Goal: Task Accomplishment & Management: Manage account settings

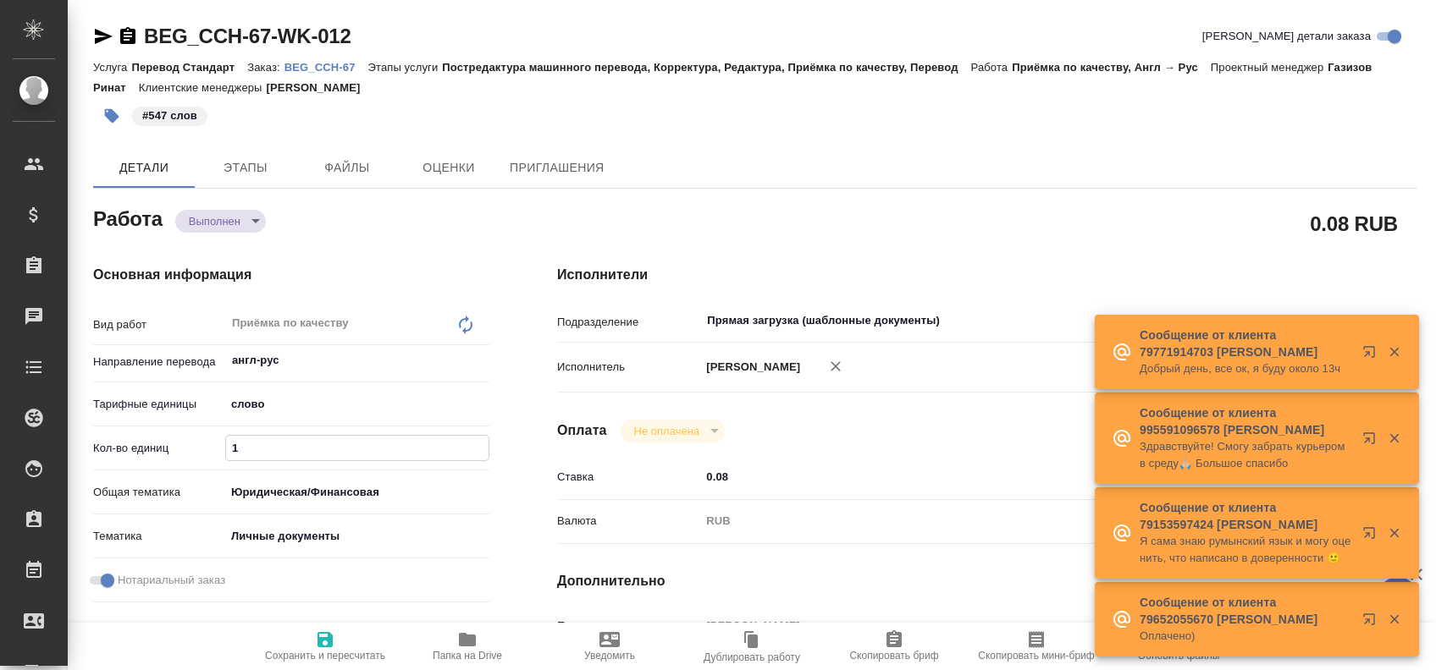
click at [295, 444] on input "1" at bounding box center [357, 448] width 262 height 25
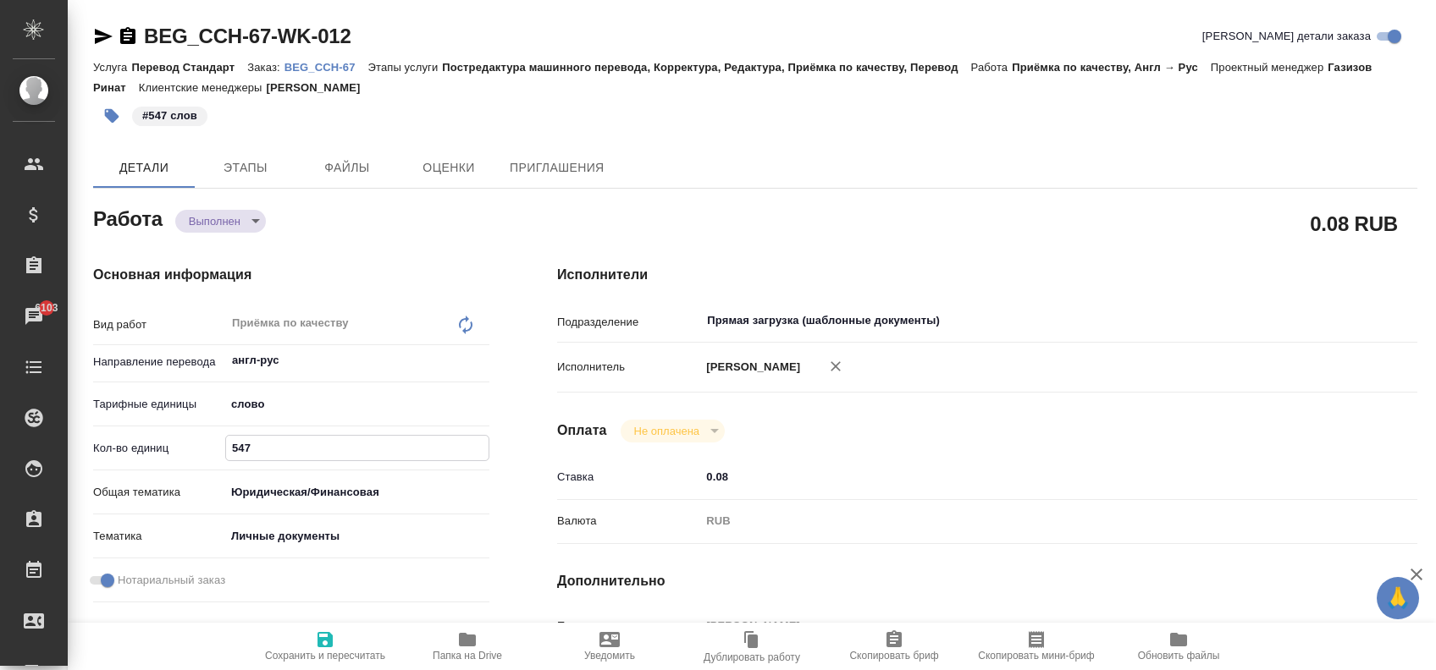
type input "547"
click at [322, 636] on icon "button" at bounding box center [325, 640] width 20 height 20
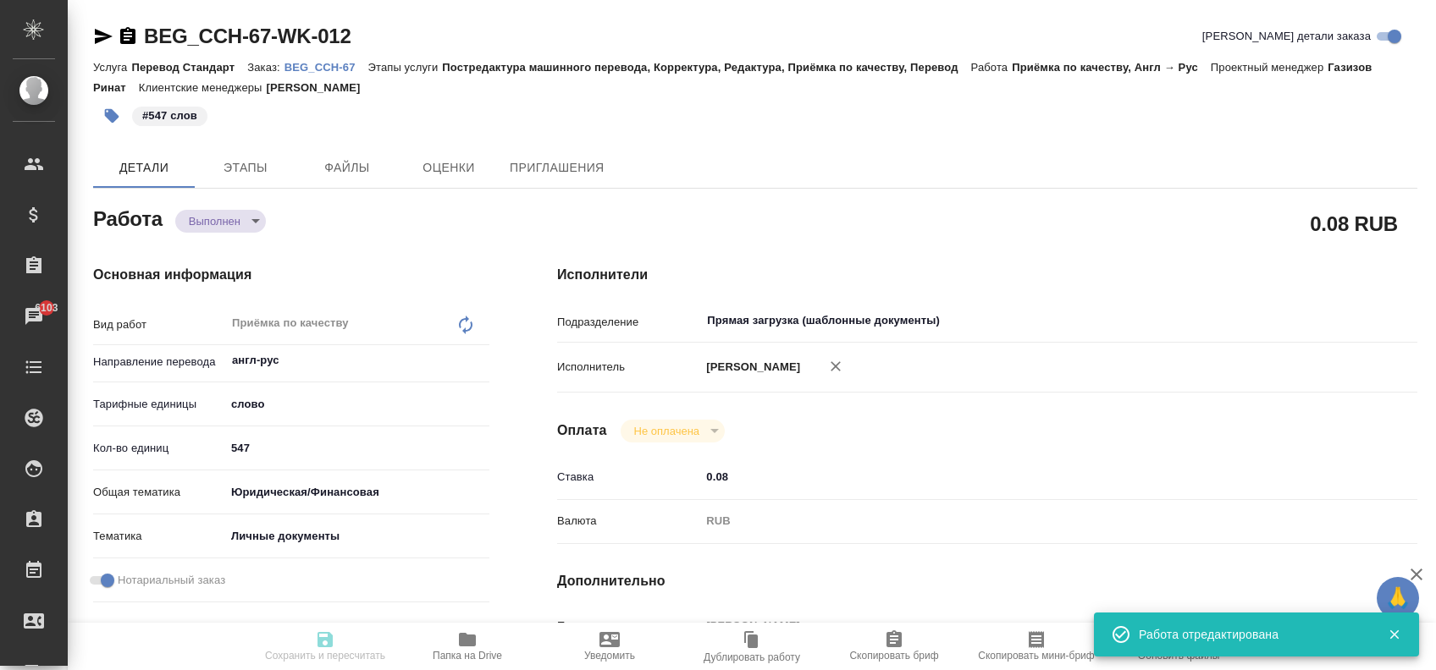
type input "completed"
type input "англ-рус"
type input "5a8b1489cc6b4906c91bfd90"
type input "547"
type input "yr-fn"
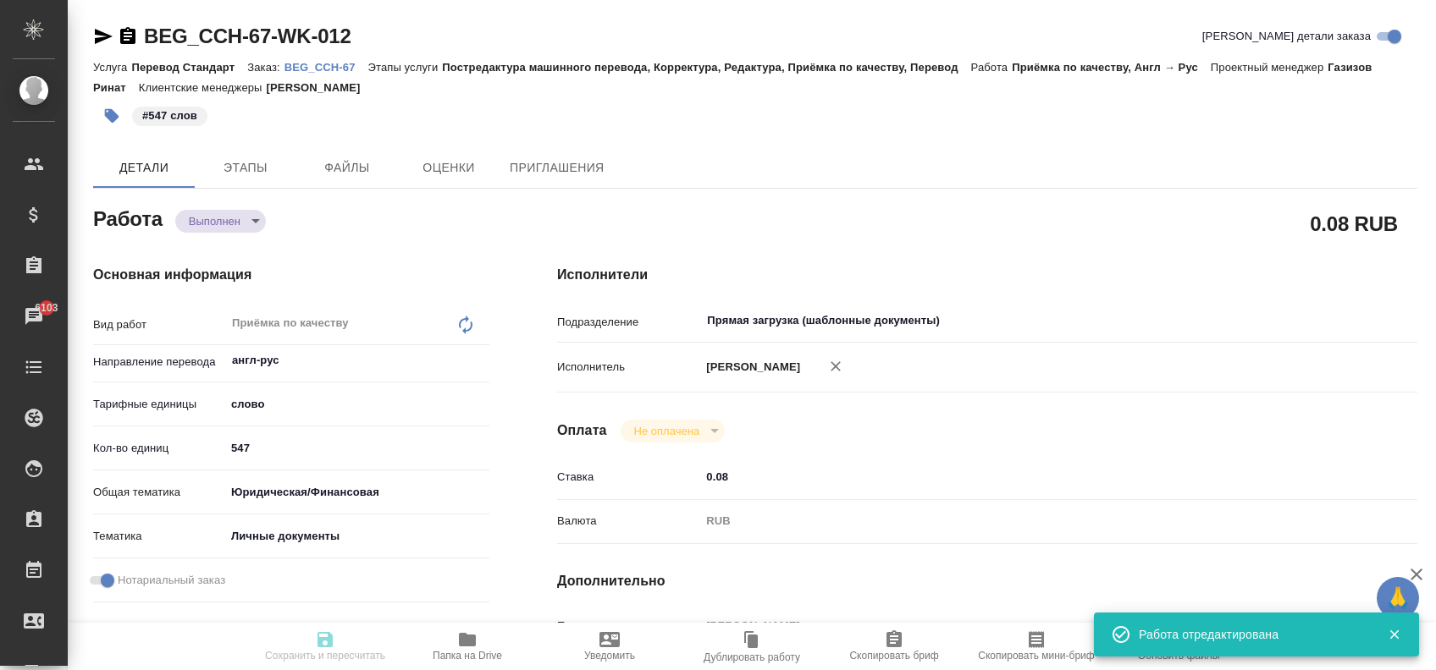
type input "5a8b8b956a9677013d343cfe"
checkbox input "true"
type input "11.08.2025 11:00"
type input "11.08.2025 12:00"
type input "11.08.2025 11:41"
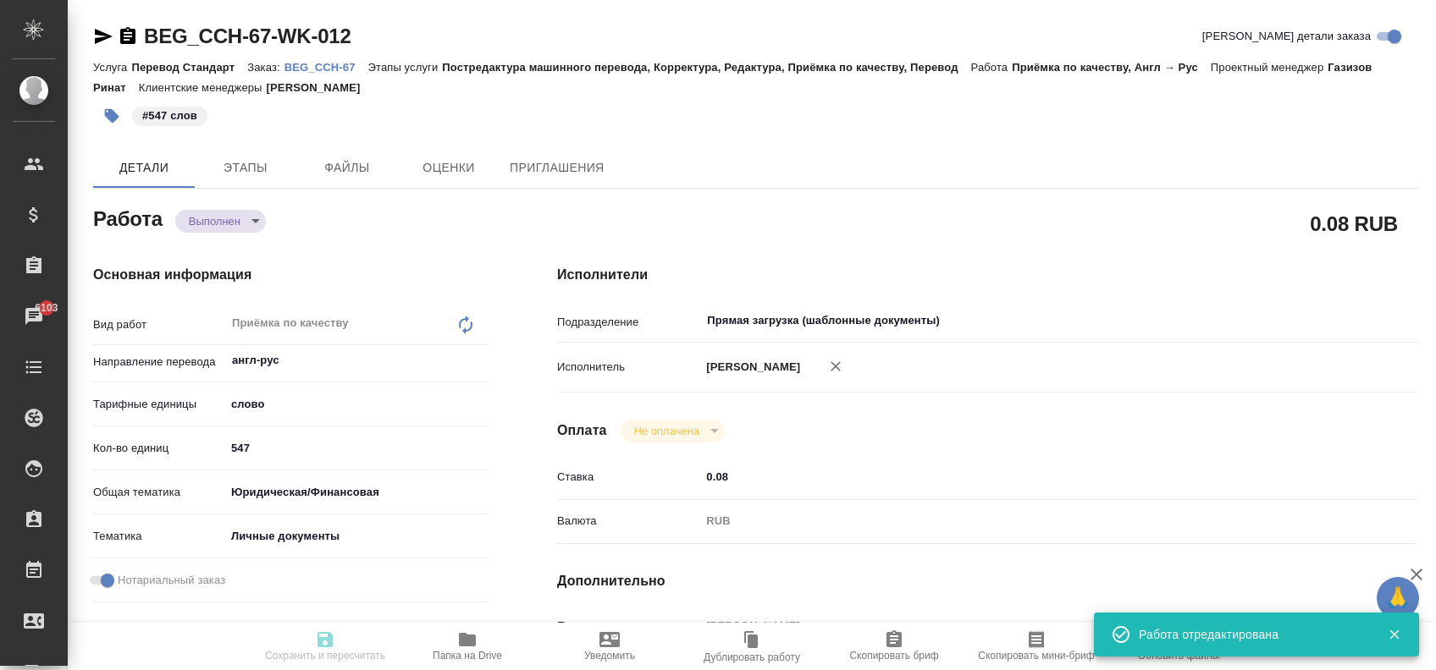
type input "11.08.2025 12:00"
type input "Прямая загрузка (шаблонные документы)"
type input "notPayed"
type input "0.08"
type input "RUB"
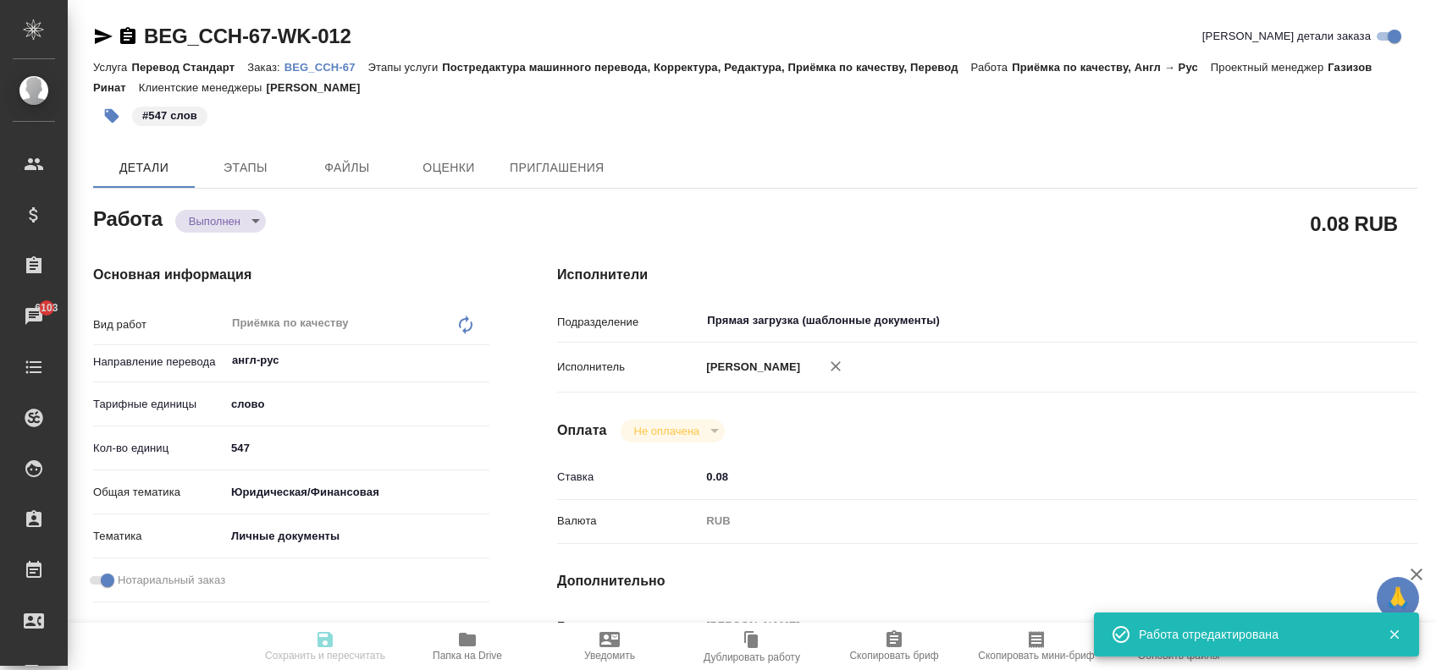
type input "Зайцева Светлана"
type input "BEG_CCH-67"
type input "Перевод Стандарт"
type input "Постредактура машинного перевода, Корректура, Редактура, Приёмка по качеству, П…"
type input "Зайцева Светлана"
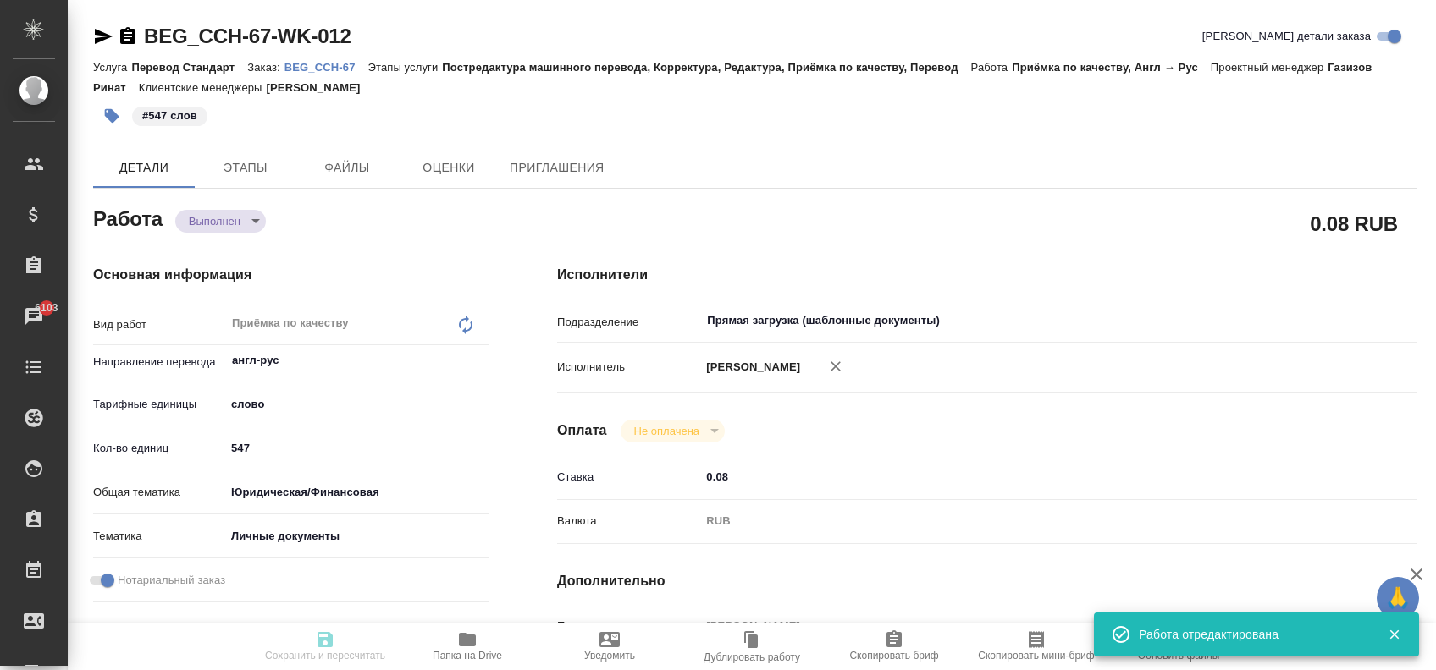
type input "Петрова Валерия"
type input "/Clients/CCH/Orders/BEG_CCH-67"
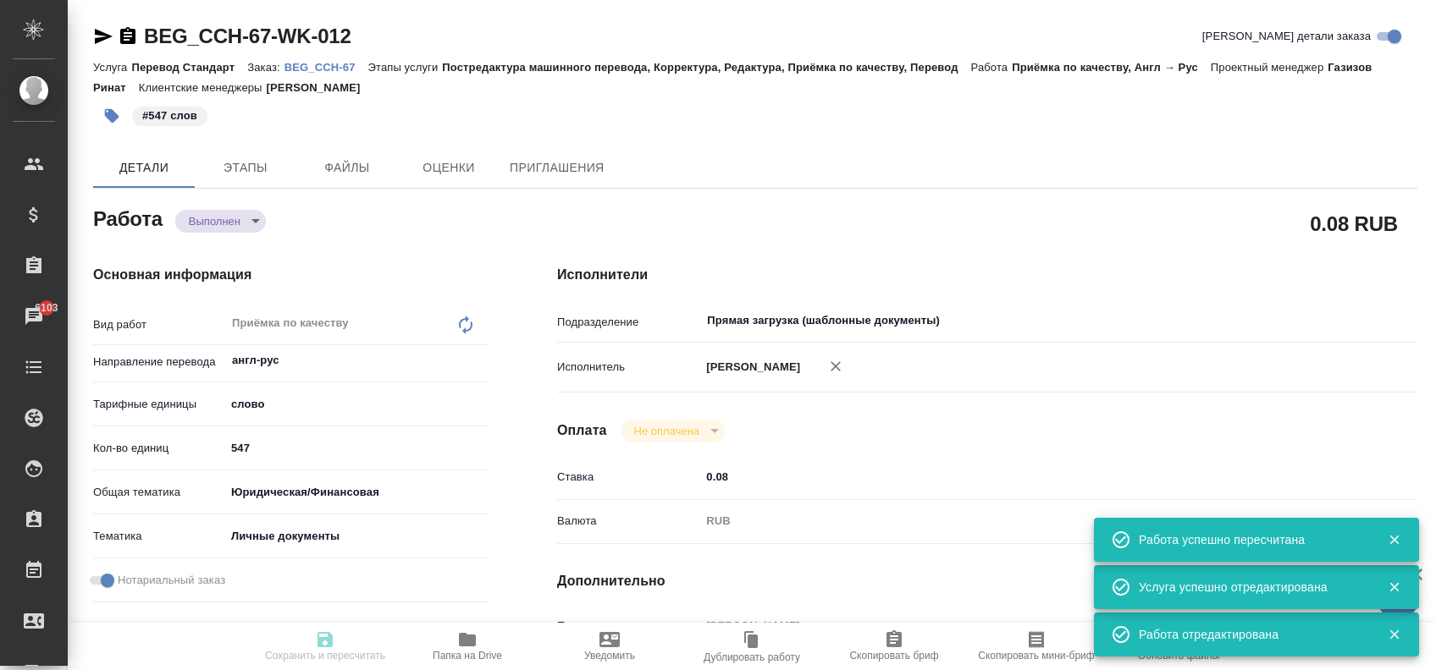
type input "completed"
type input "англ-рус"
type input "5a8b1489cc6b4906c91bfd90"
type input "547"
type input "yr-fn"
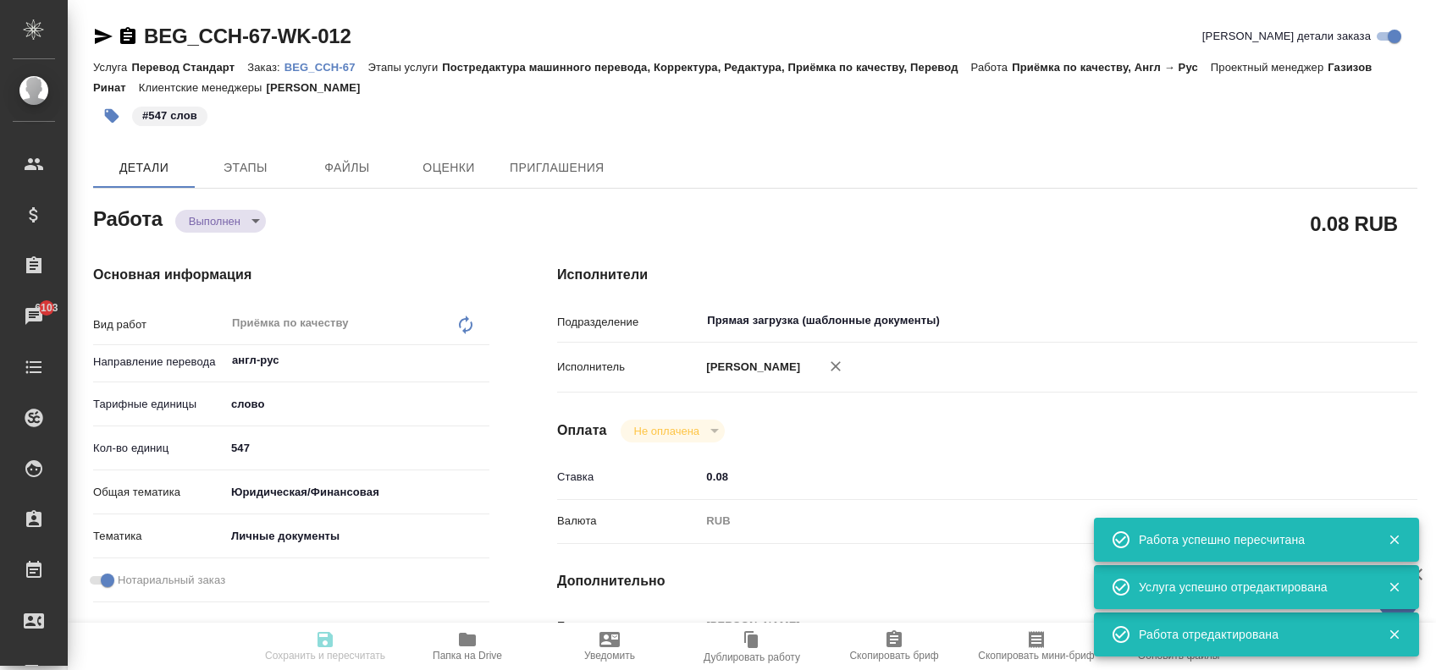
type input "5a8b8b956a9677013d343cfe"
checkbox input "true"
type input "11.08.2025 11:00"
type input "11.08.2025 12:00"
type input "11.08.2025 11:41"
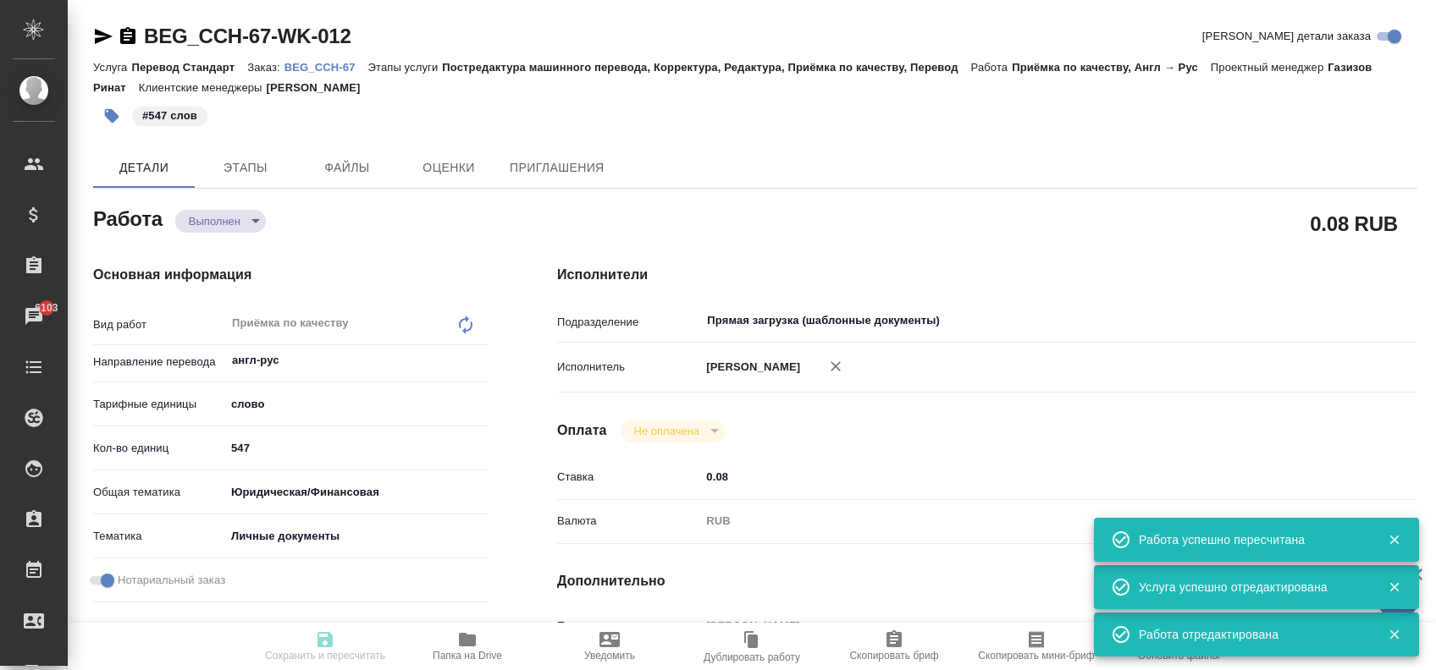
type input "11.08.2025 12:00"
type input "Прямая загрузка (шаблонные документы)"
type input "notPayed"
type input "0.08"
type input "RUB"
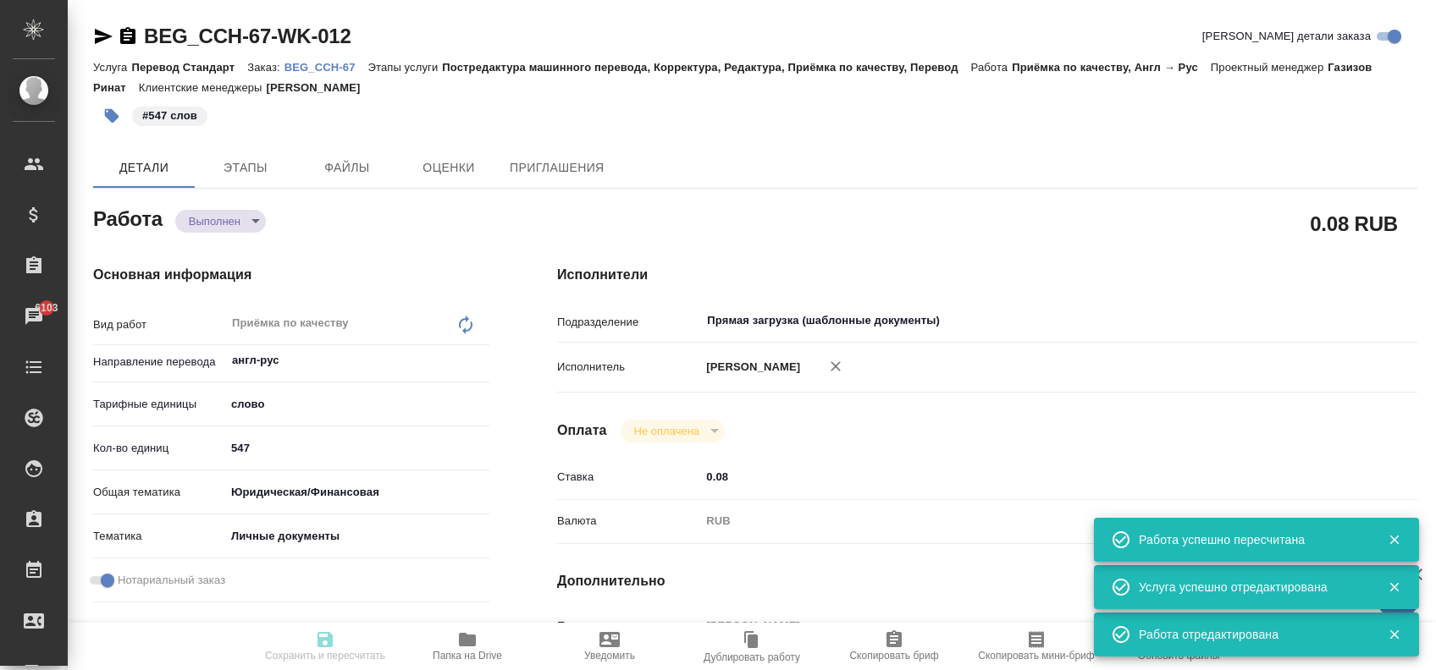
type input "[PERSON_NAME]"
type input "BEG_CCH-67"
type input "Перевод Стандарт"
type input "Постредактура машинного перевода, Корректура, Редактура, Приёмка по качеству, П…"
type input "[PERSON_NAME]"
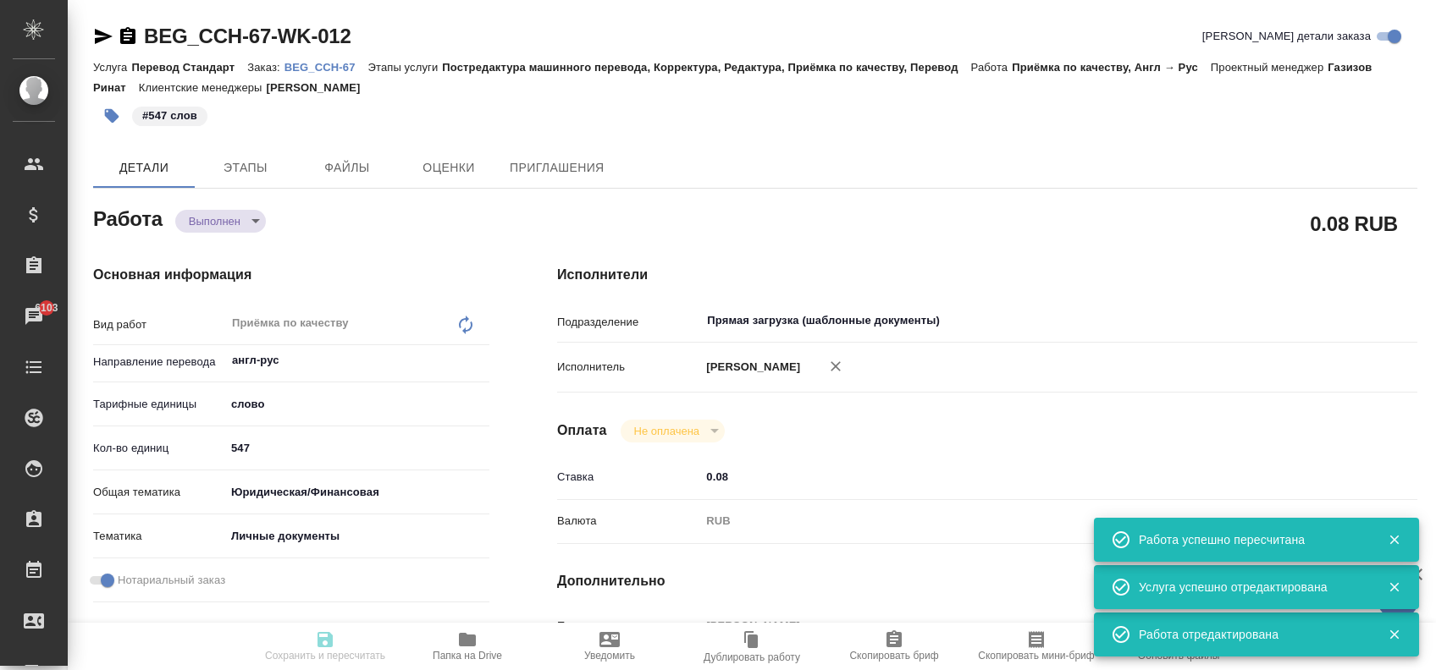
type input "Петрова Валерия"
type input "/Clients/CCH/Orders/BEG_CCH-67"
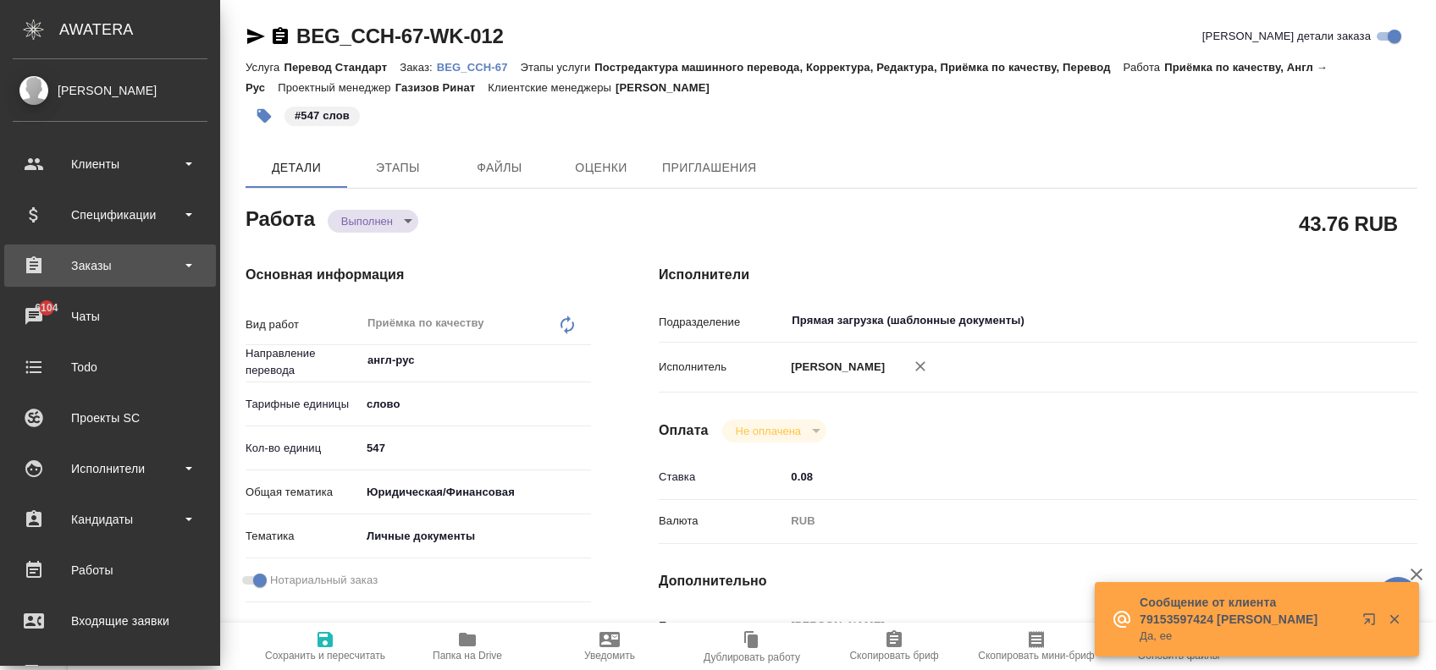
drag, startPoint x: 85, startPoint y: 266, endPoint x: 78, endPoint y: 280, distance: 16.3
click at [87, 267] on div "Заказы" at bounding box center [110, 265] width 195 height 25
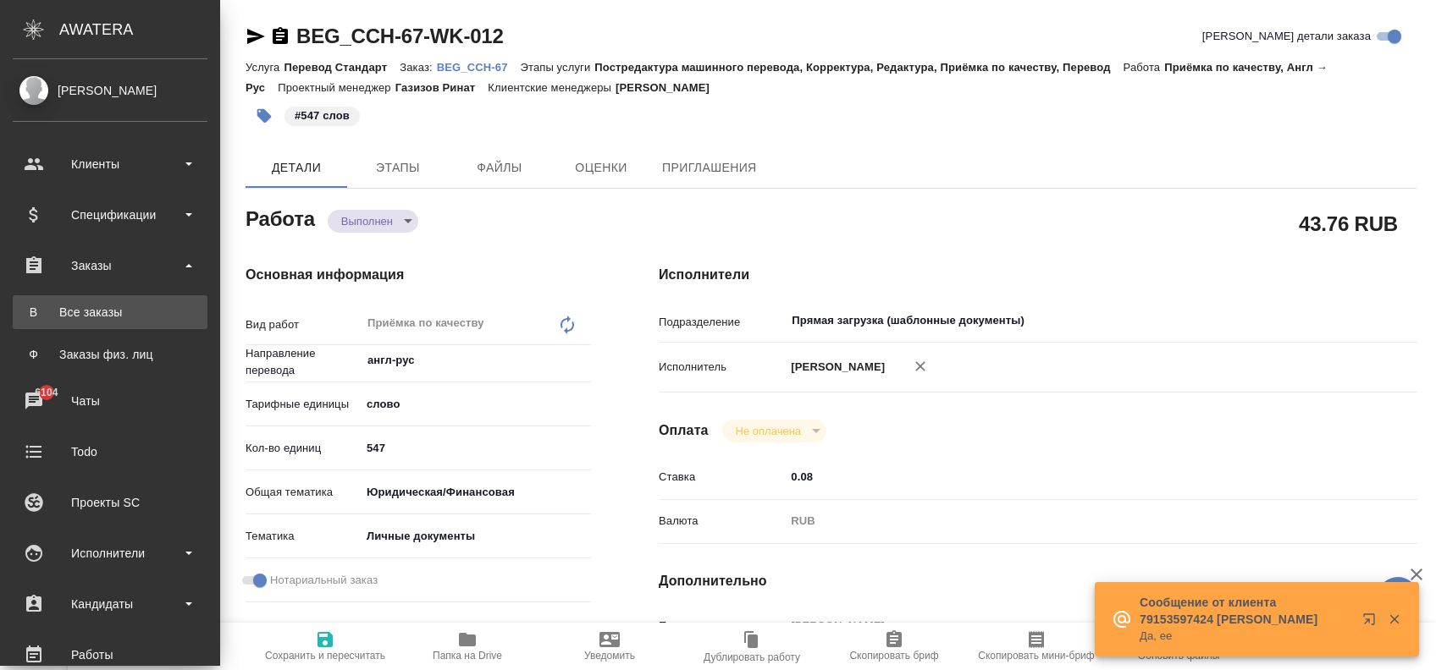
click at [108, 306] on div "Все заказы" at bounding box center [110, 312] width 178 height 17
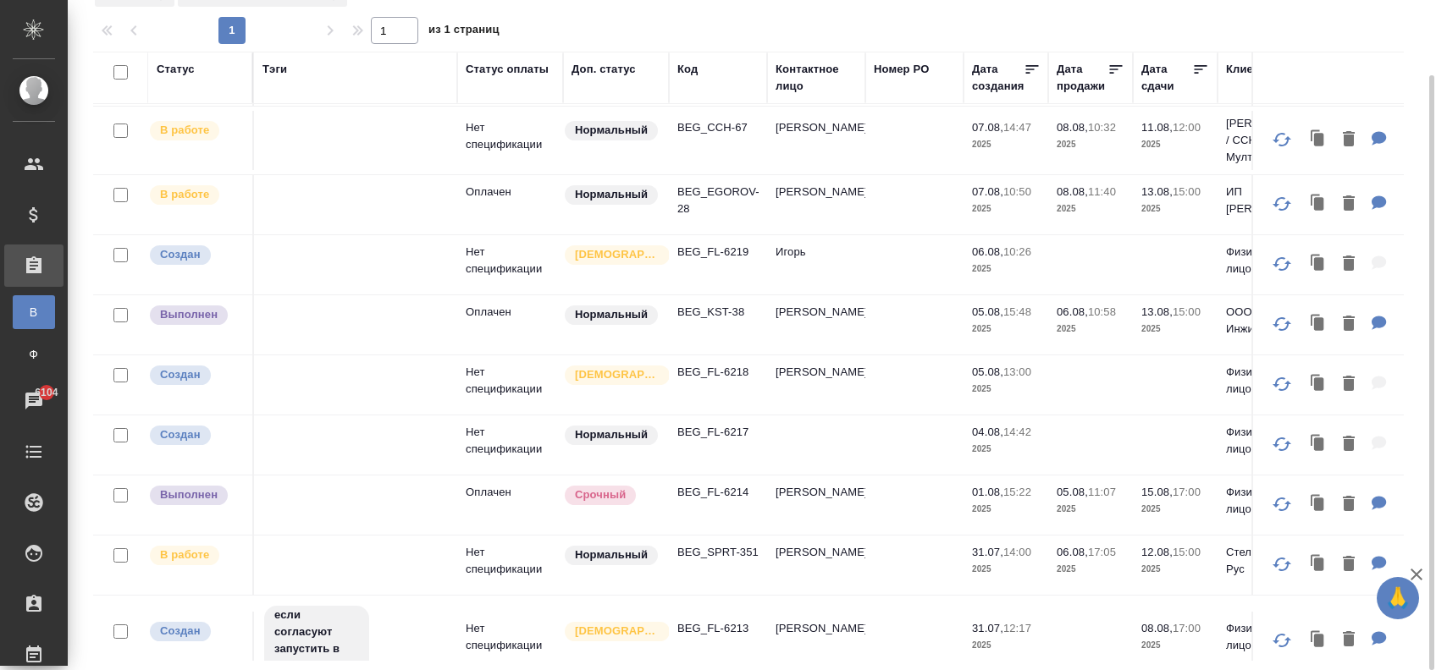
scroll to position [451, 0]
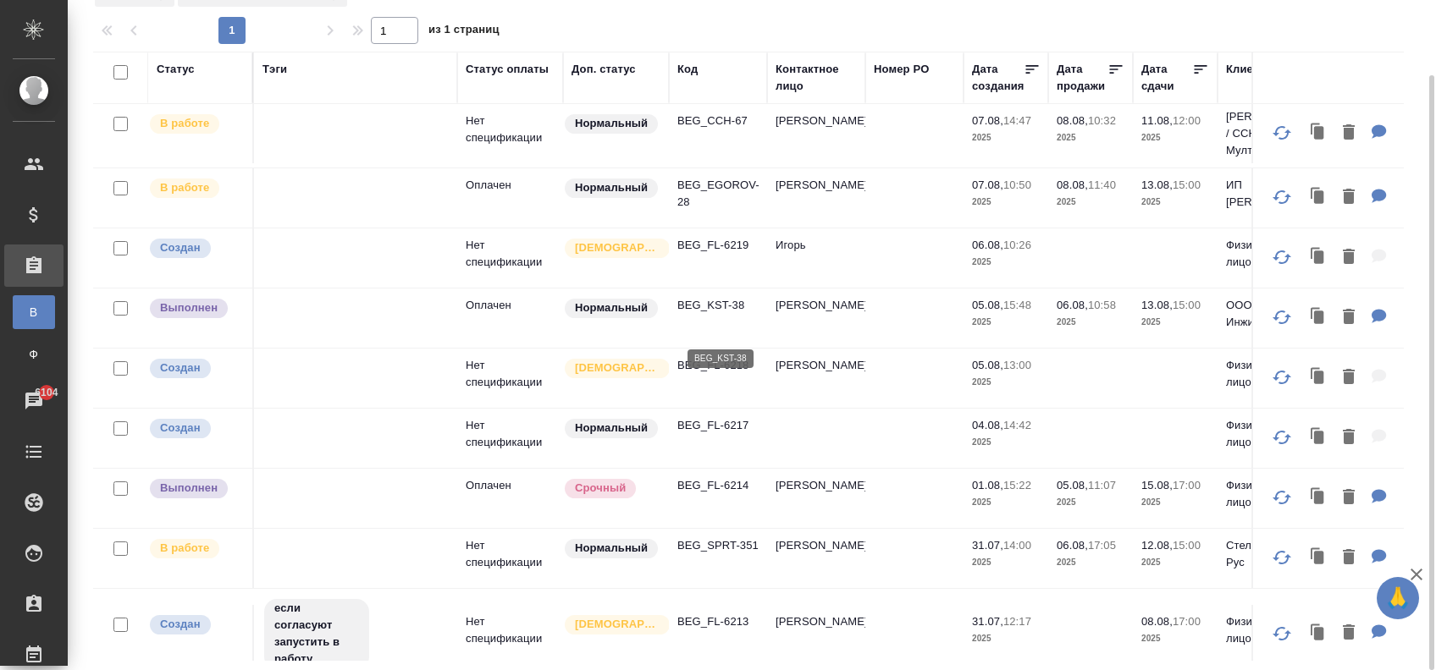
click at [726, 314] on p "BEG_KST-38" at bounding box center [717, 305] width 81 height 17
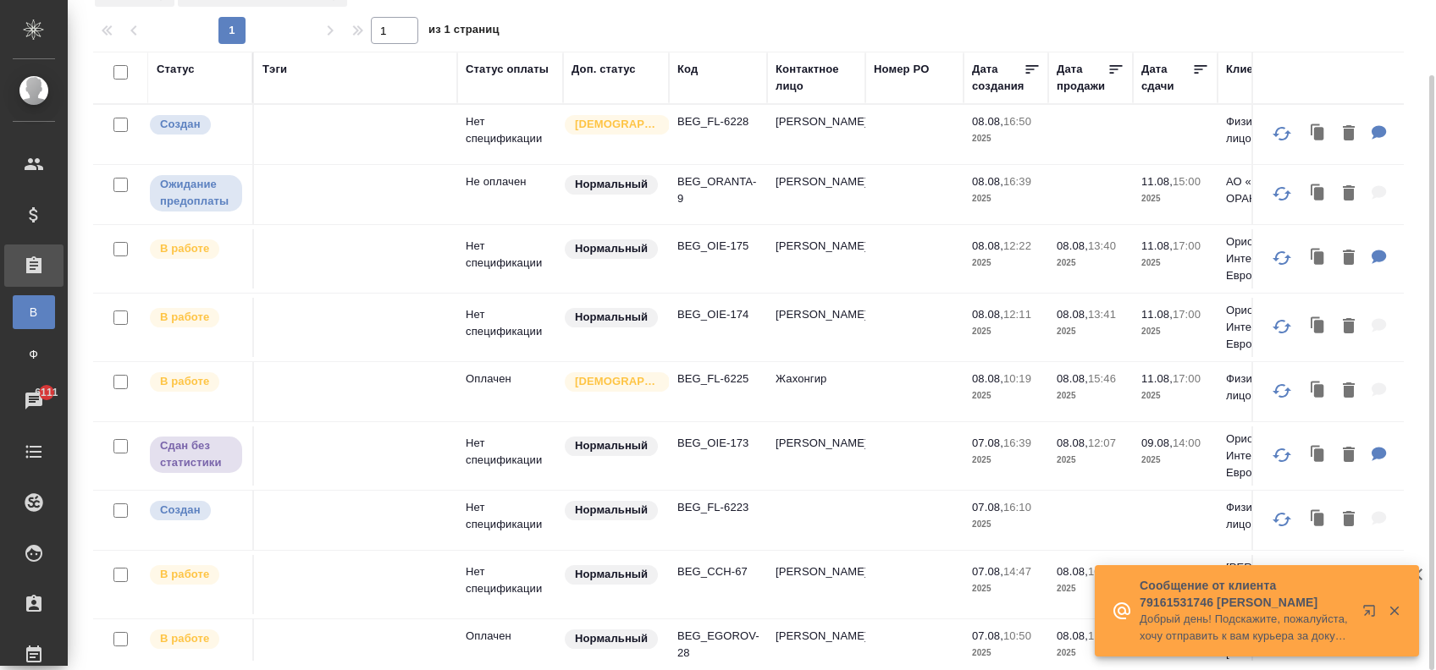
scroll to position [0, 0]
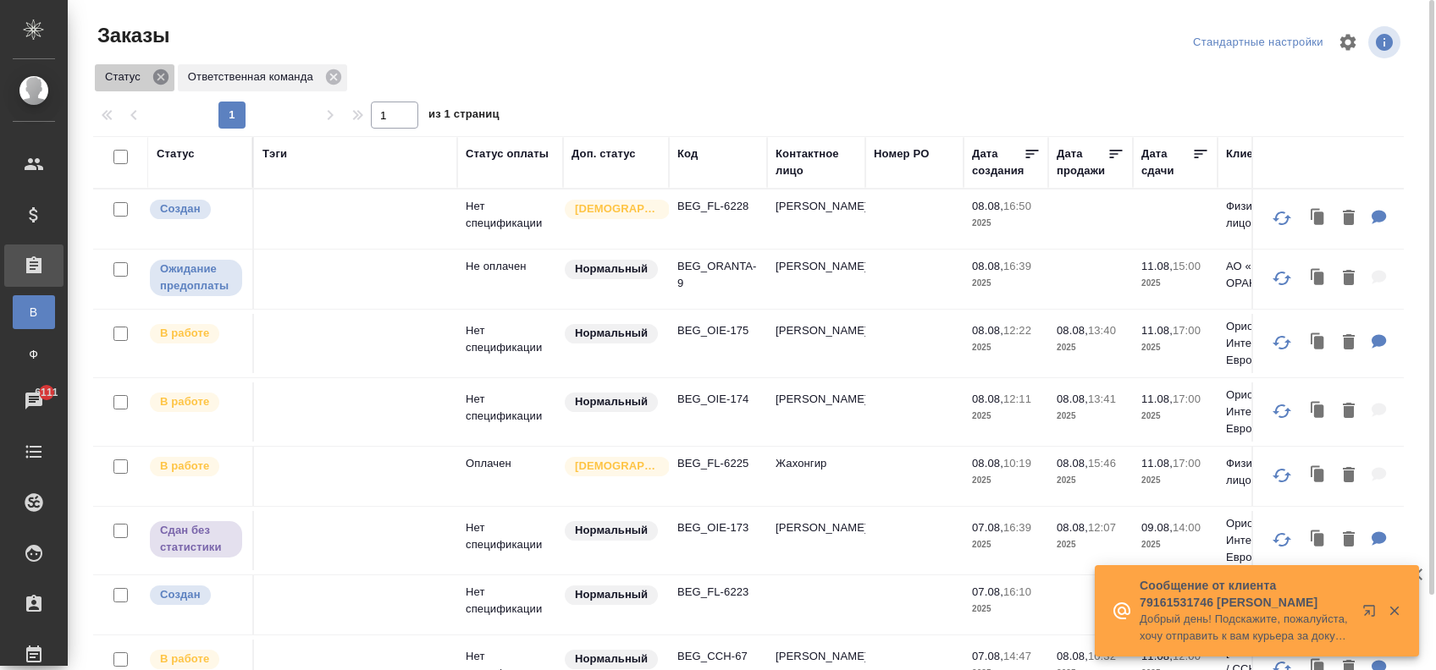
click at [158, 74] on icon at bounding box center [161, 77] width 19 height 19
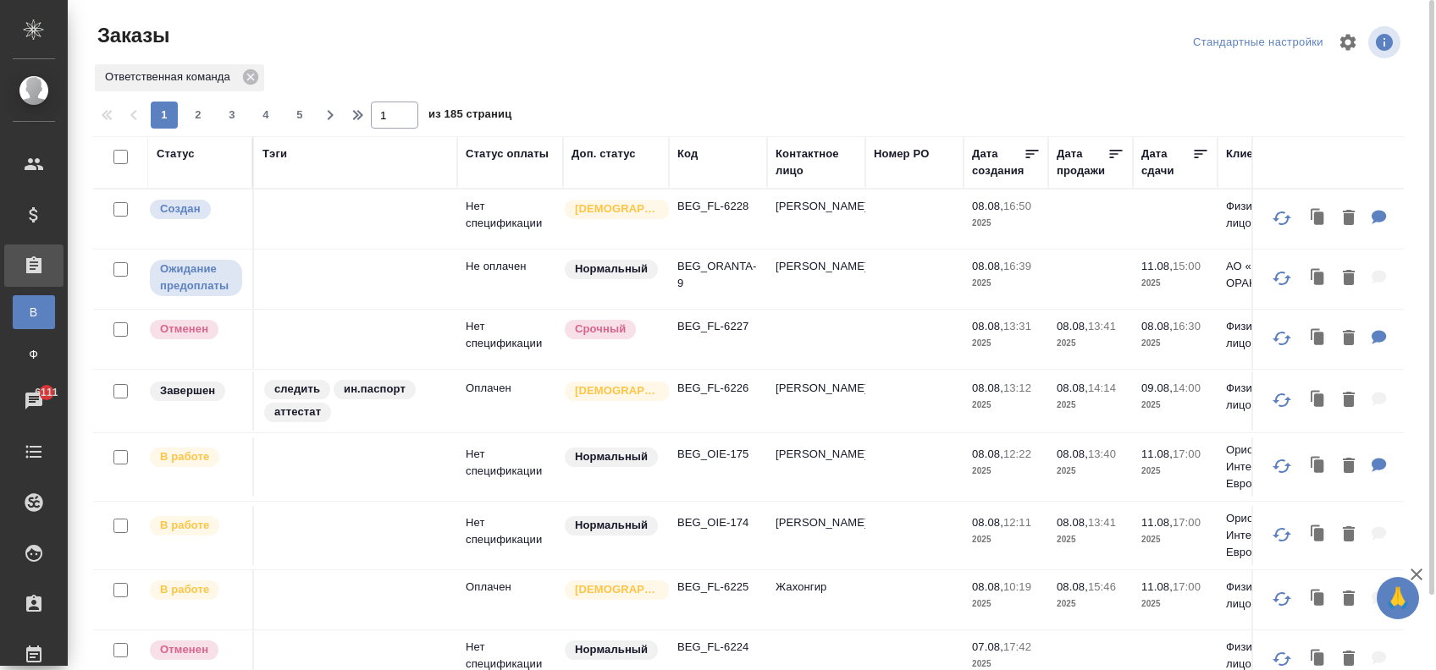
click at [692, 153] on div "Код" at bounding box center [687, 154] width 20 height 17
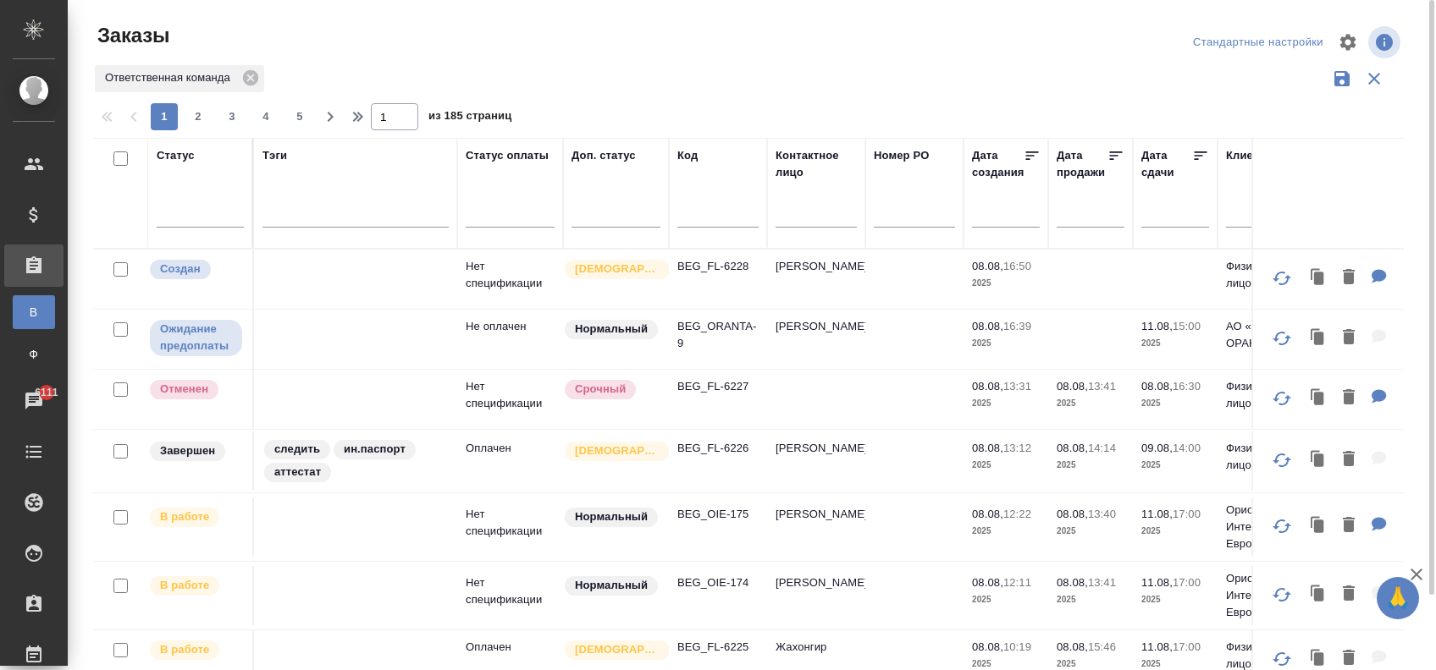
click at [703, 208] on input "text" at bounding box center [717, 216] width 81 height 21
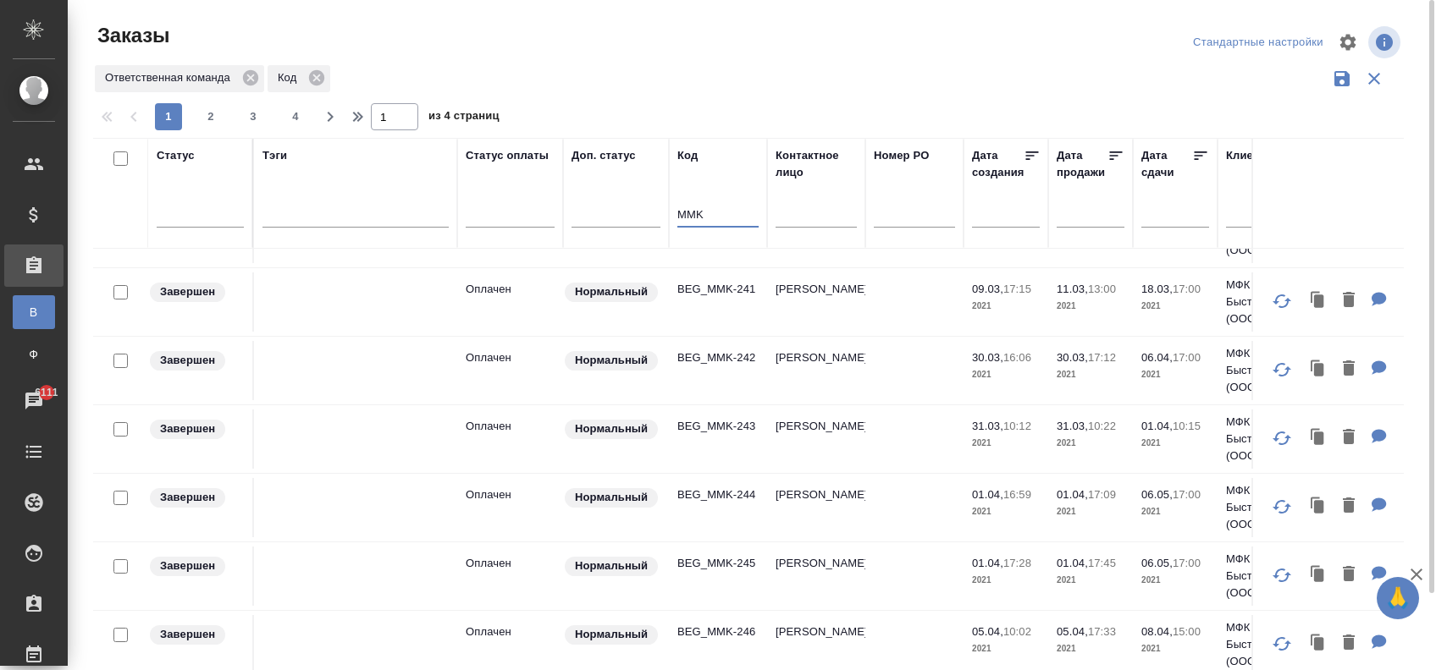
scroll to position [215, 0]
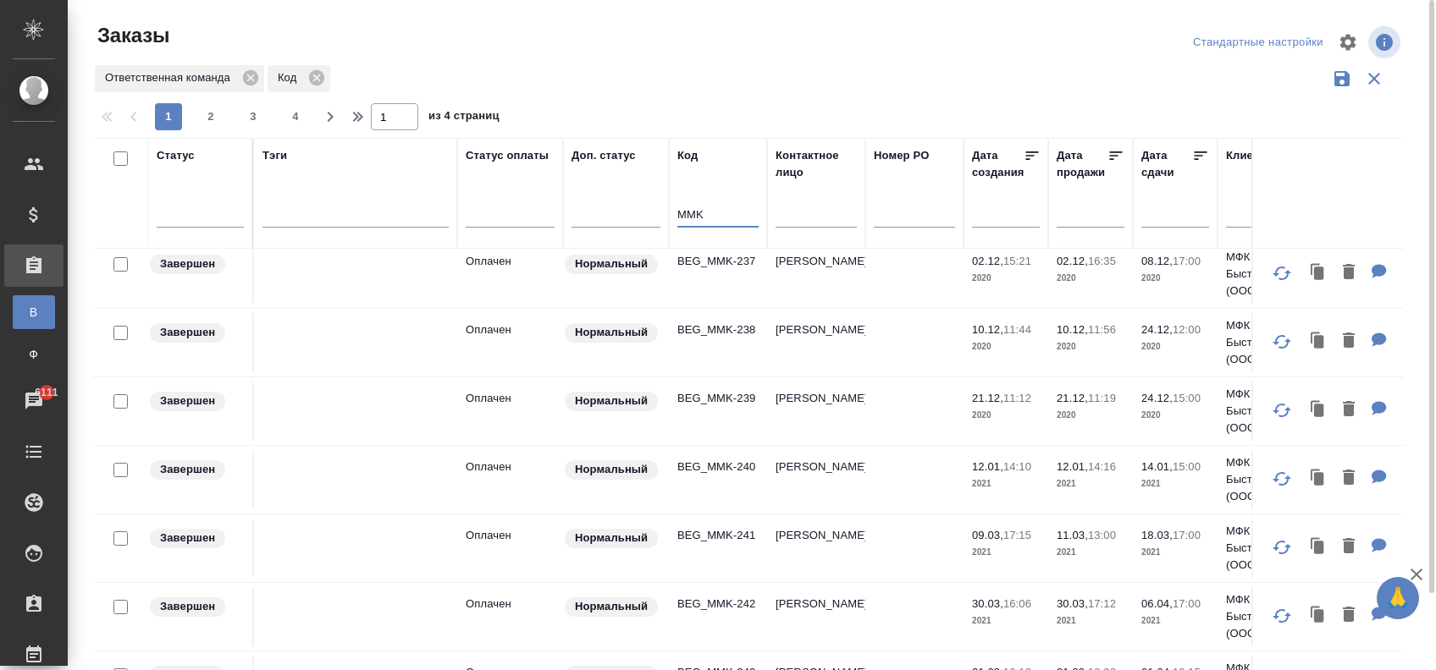
click at [719, 217] on input "MMK" at bounding box center [717, 216] width 81 height 21
type input "MMK"
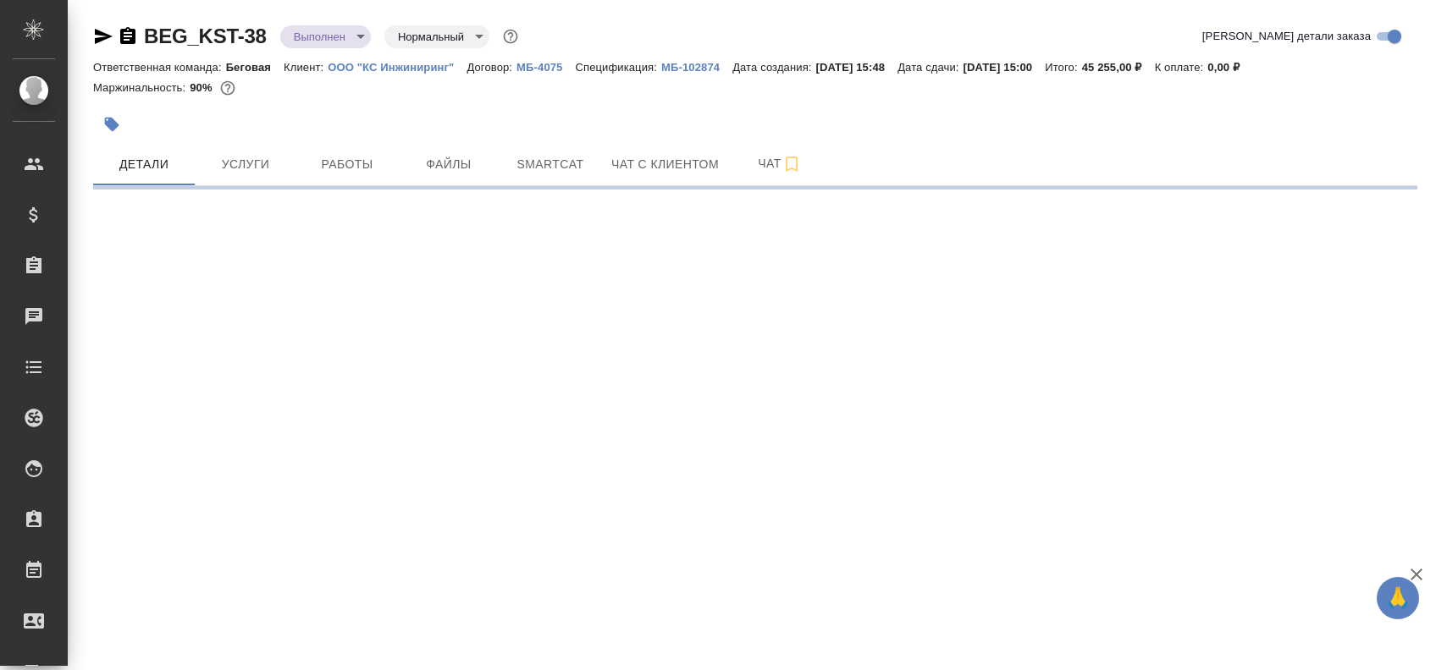
select select "RU"
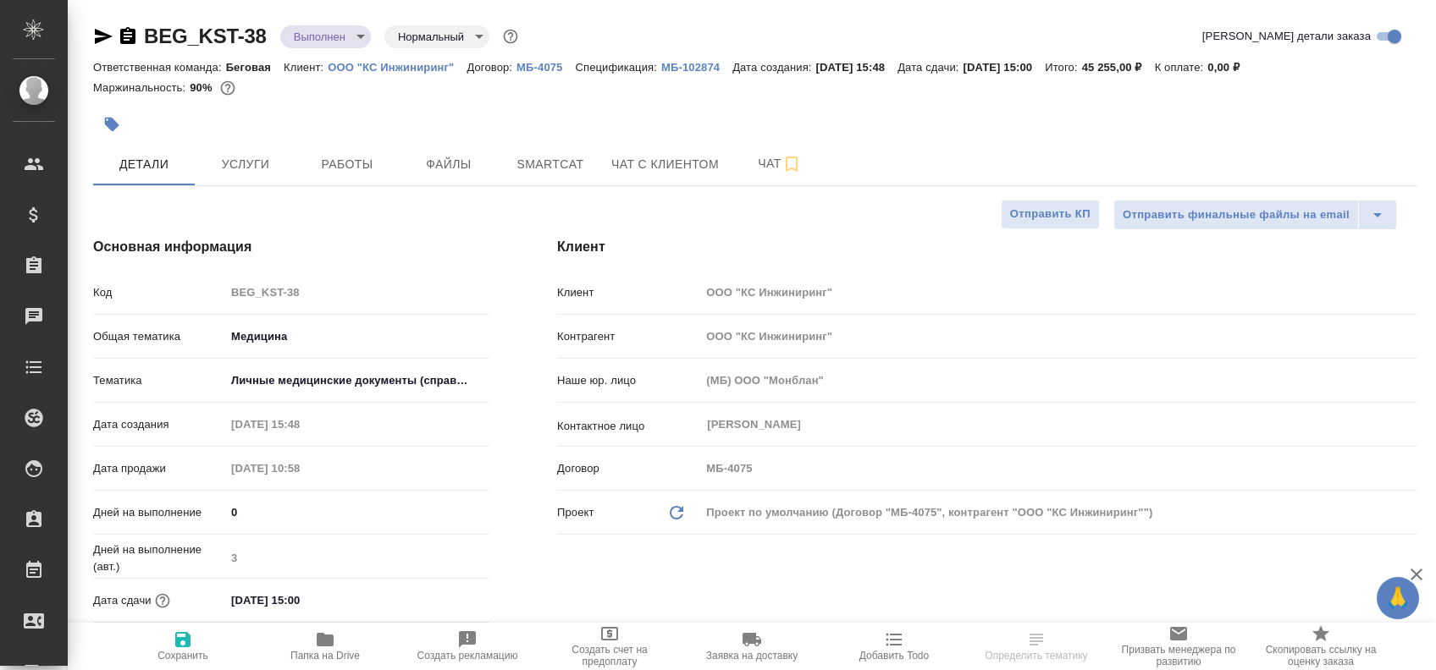
type textarea "x"
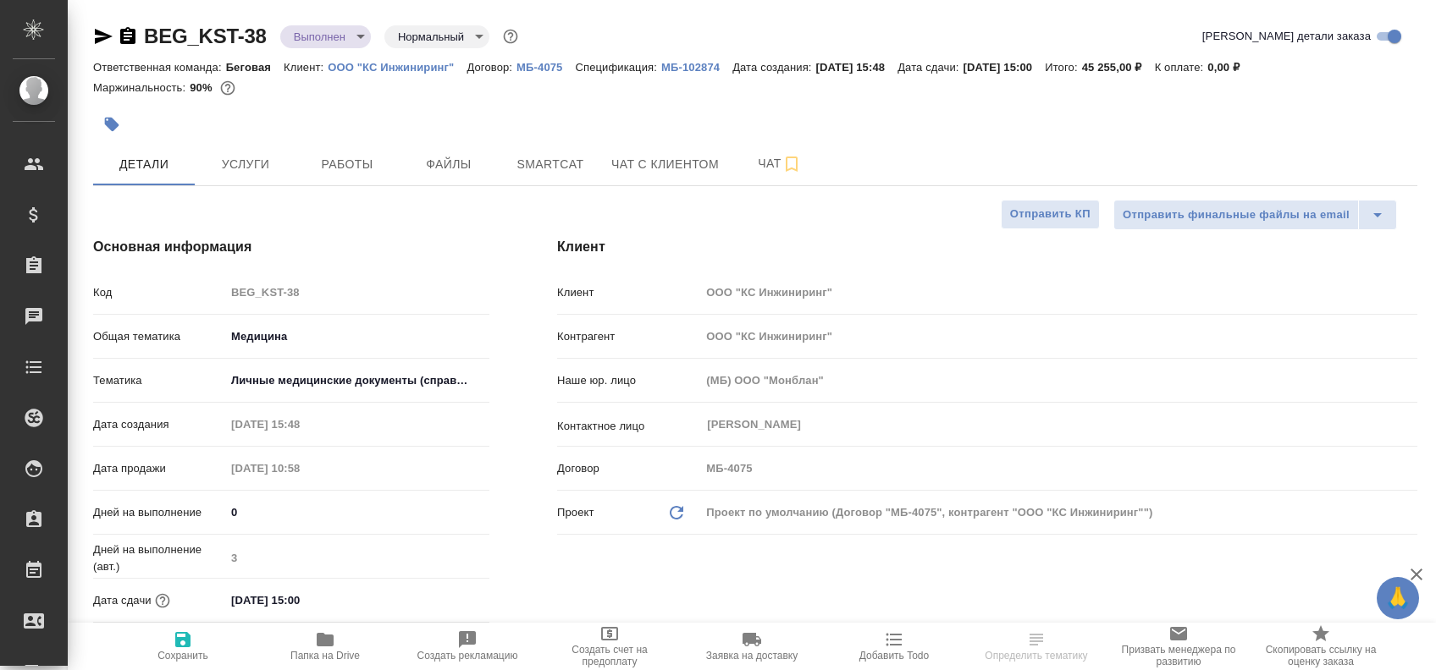
type textarea "x"
select select "RU"
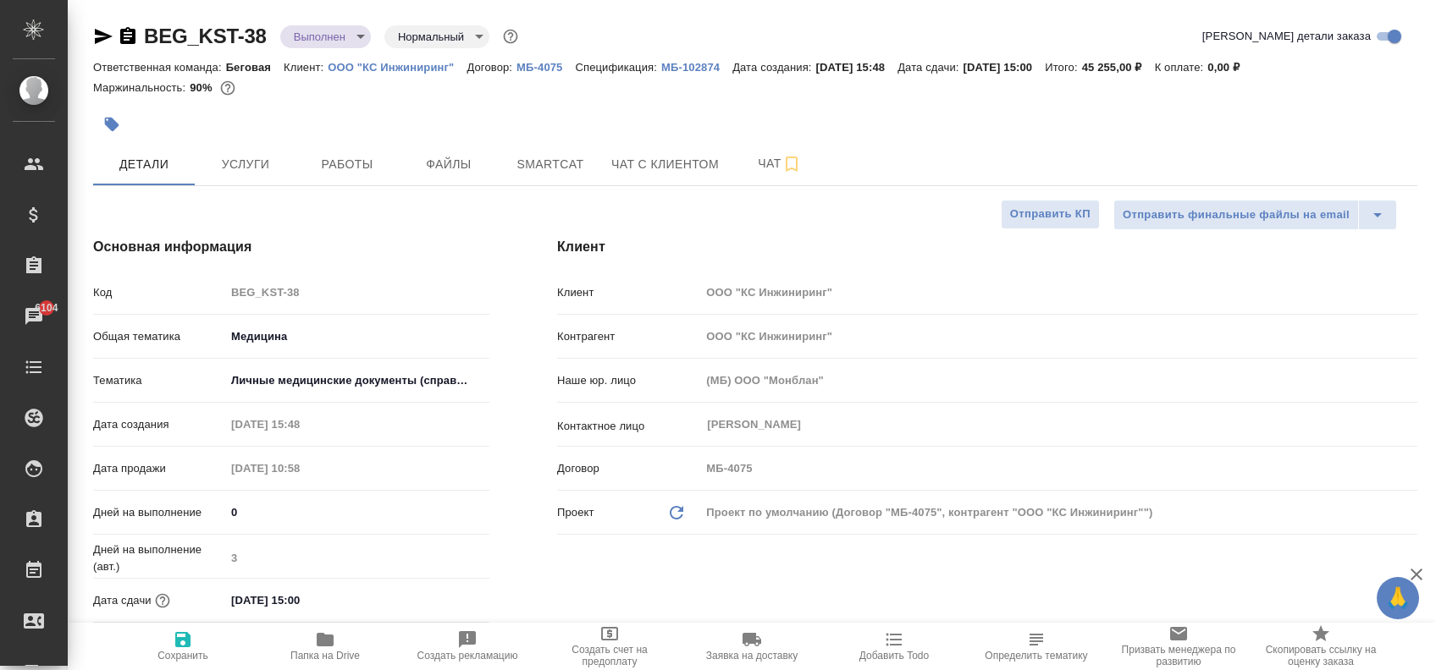
type textarea "x"
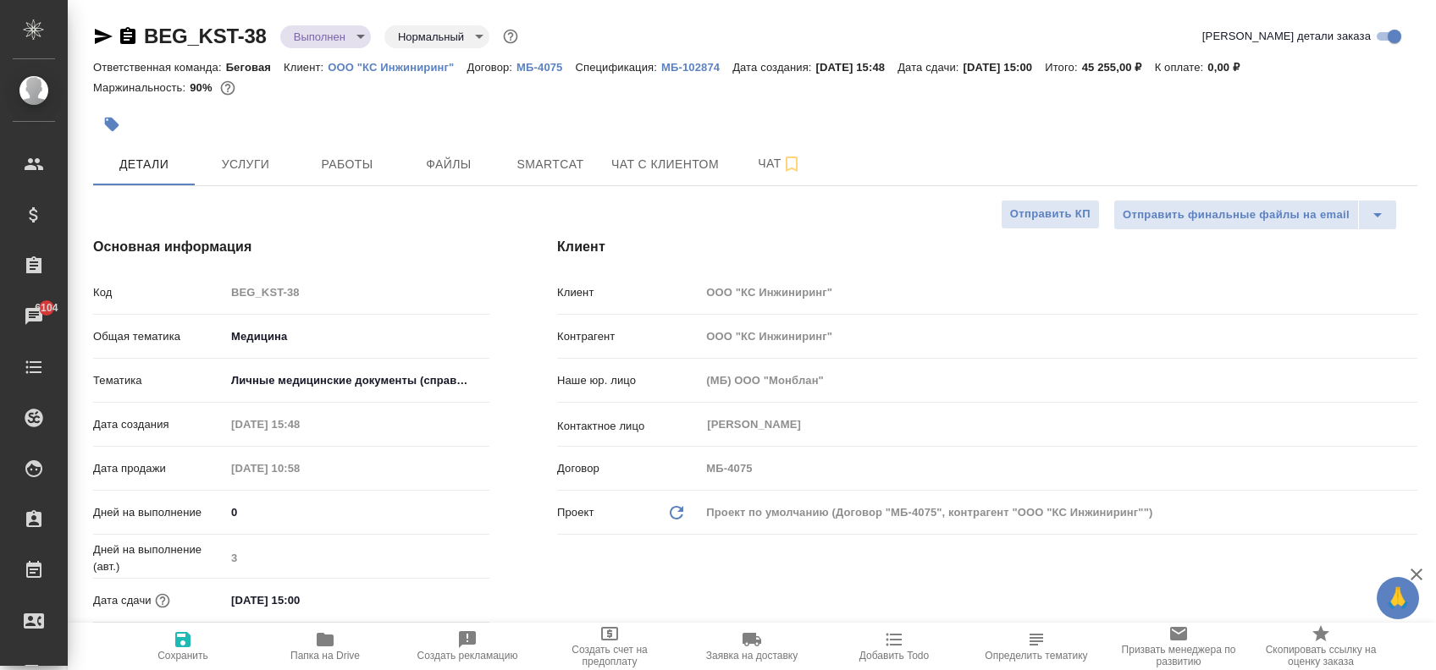
type textarea "x"
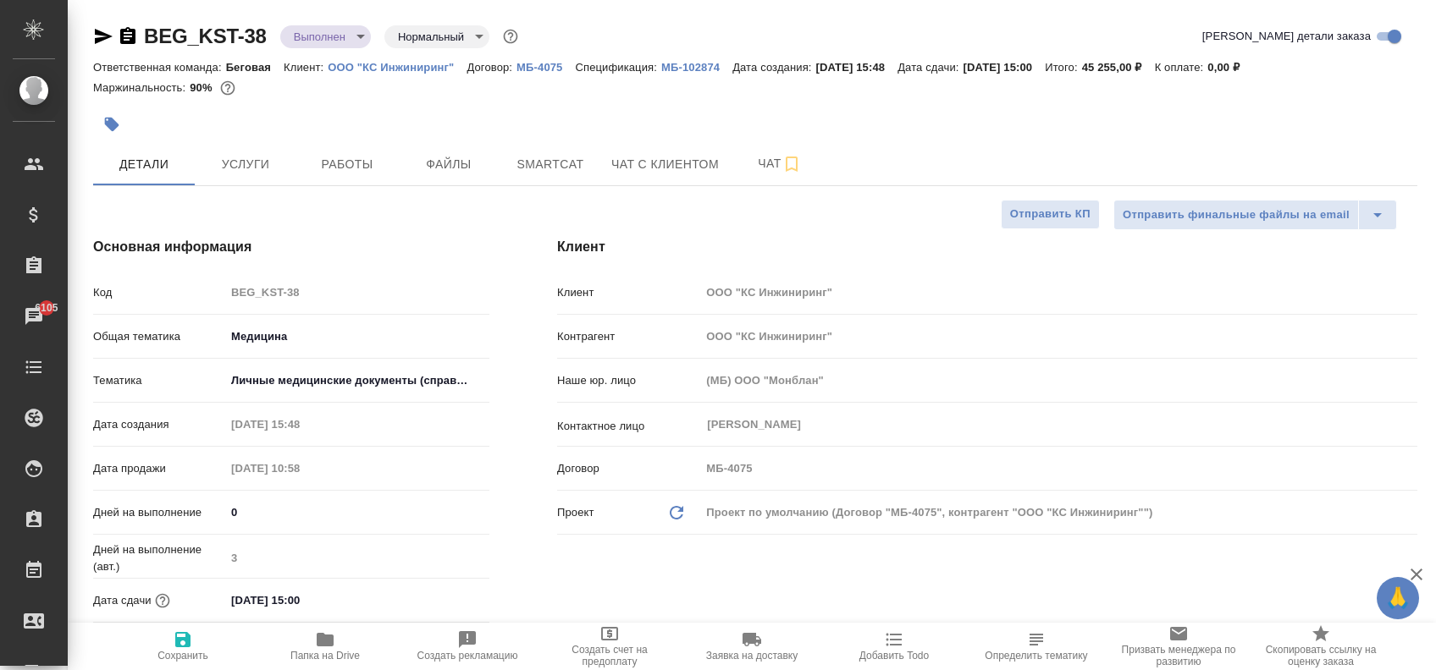
type textarea "x"
click at [448, 171] on span "Файлы" at bounding box center [448, 164] width 81 height 21
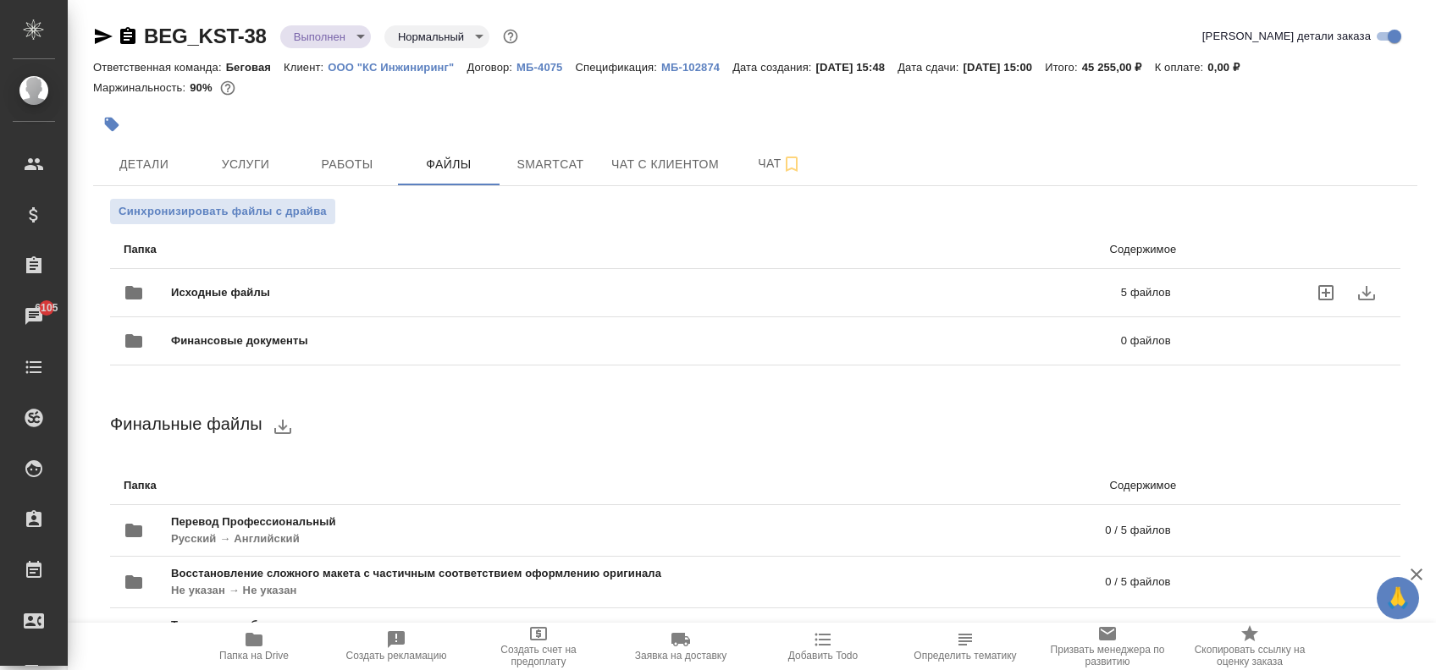
click at [422, 300] on span "Исходные файлы" at bounding box center [433, 292] width 524 height 17
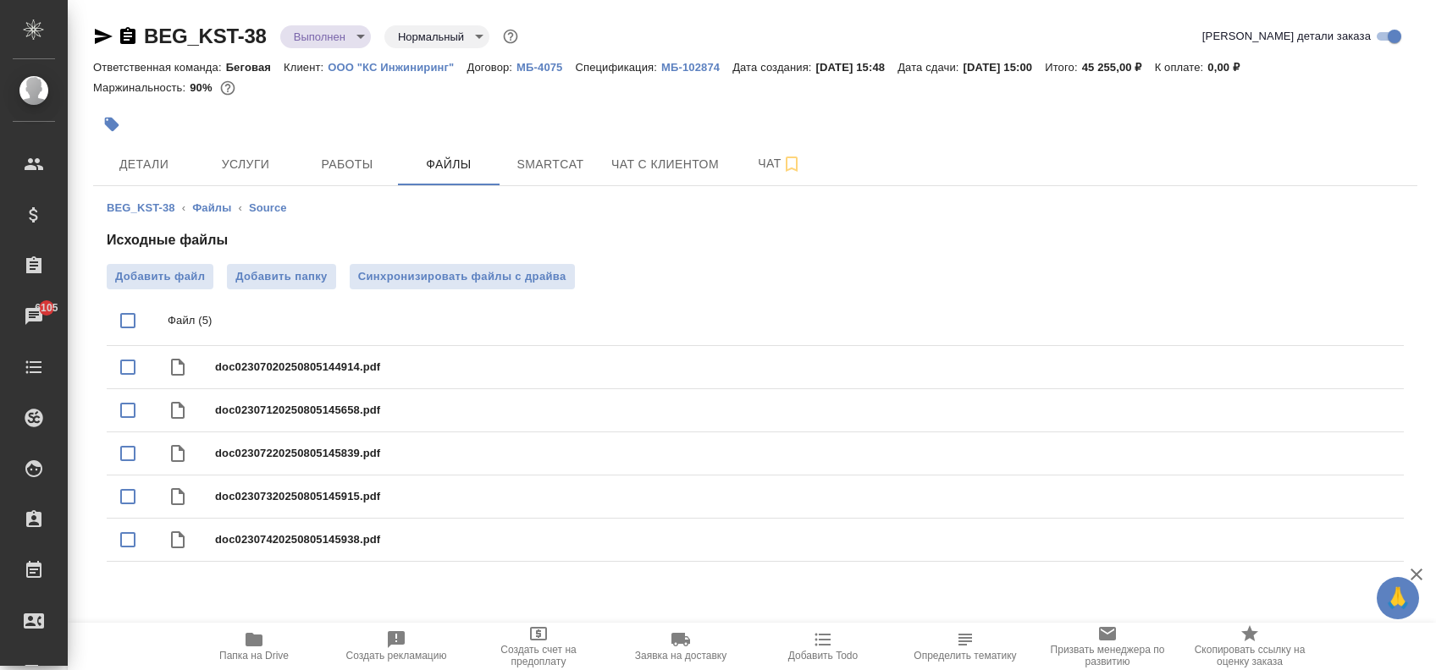
click at [102, 33] on icon "button" at bounding box center [104, 36] width 18 height 15
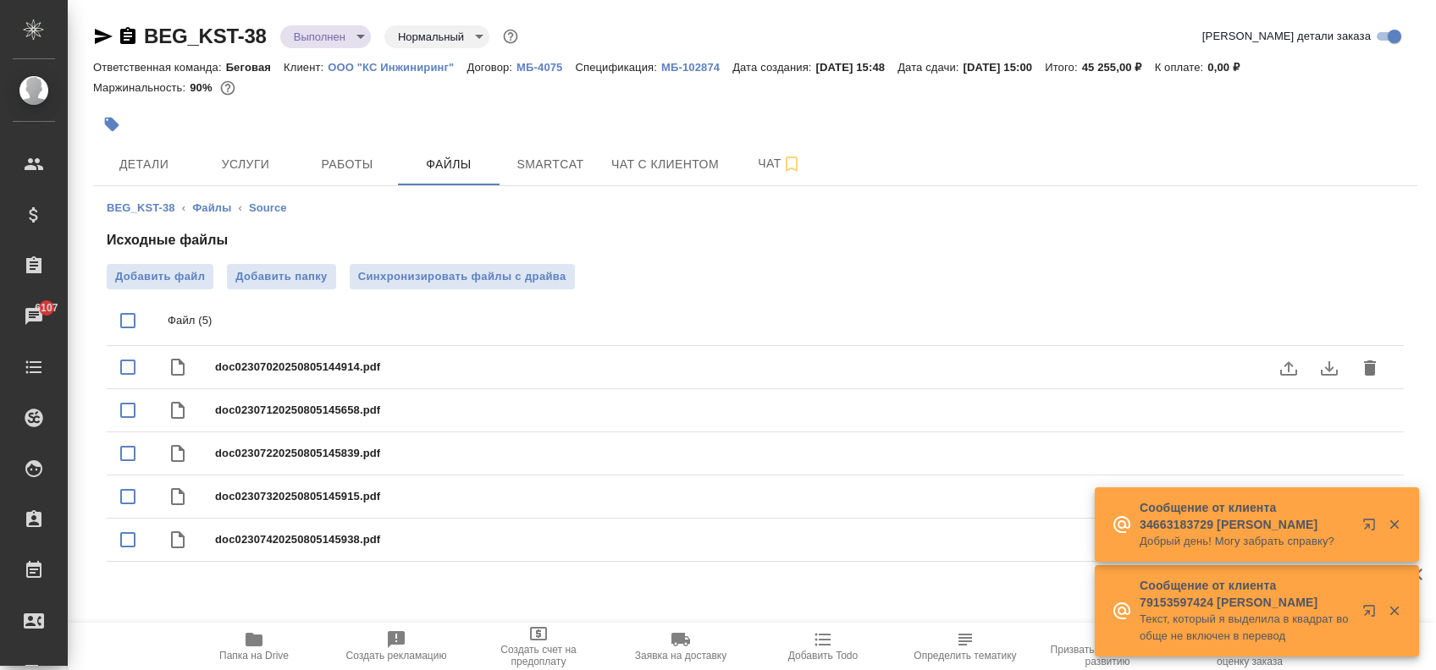
click at [1009, 350] on div "doc02307020250805144914.pdf" at bounding box center [755, 367] width 1297 height 43
checkbox input "true"
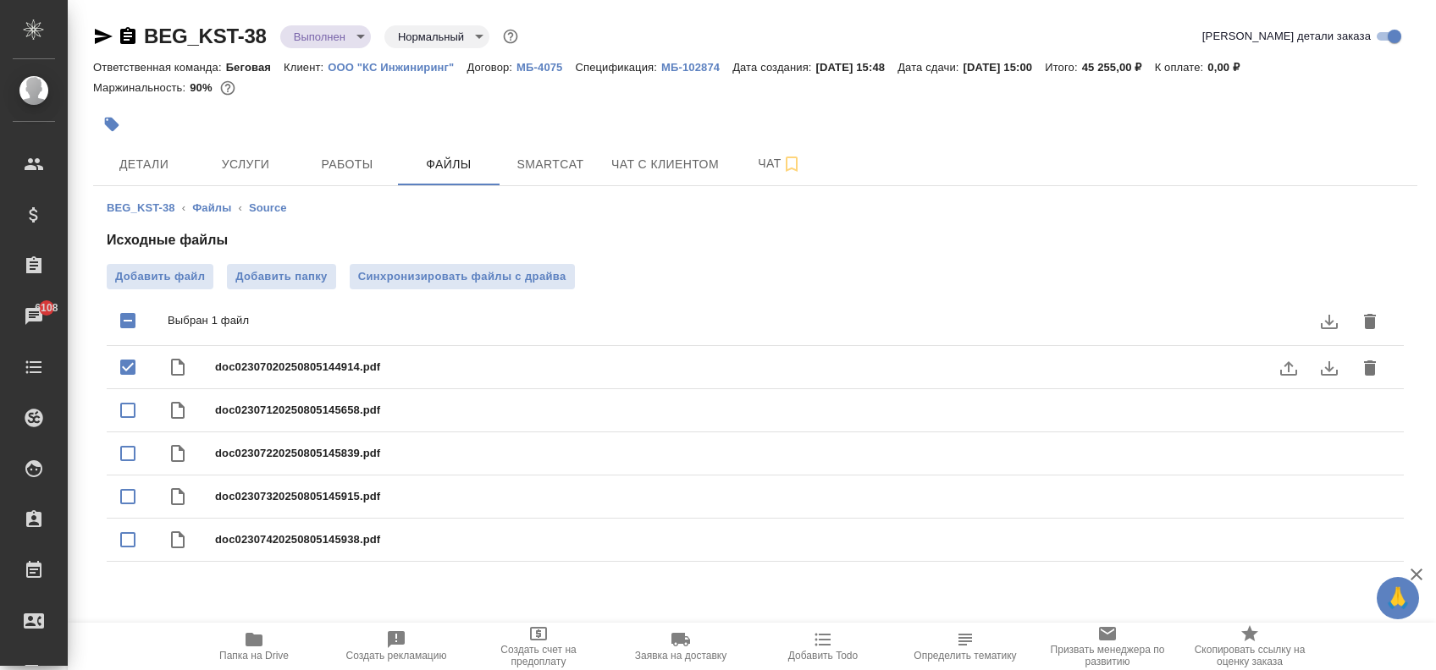
click at [125, 366] on input "checkbox" at bounding box center [128, 368] width 36 height 36
checkbox input "false"
click at [171, 162] on span "Детали" at bounding box center [143, 164] width 81 height 21
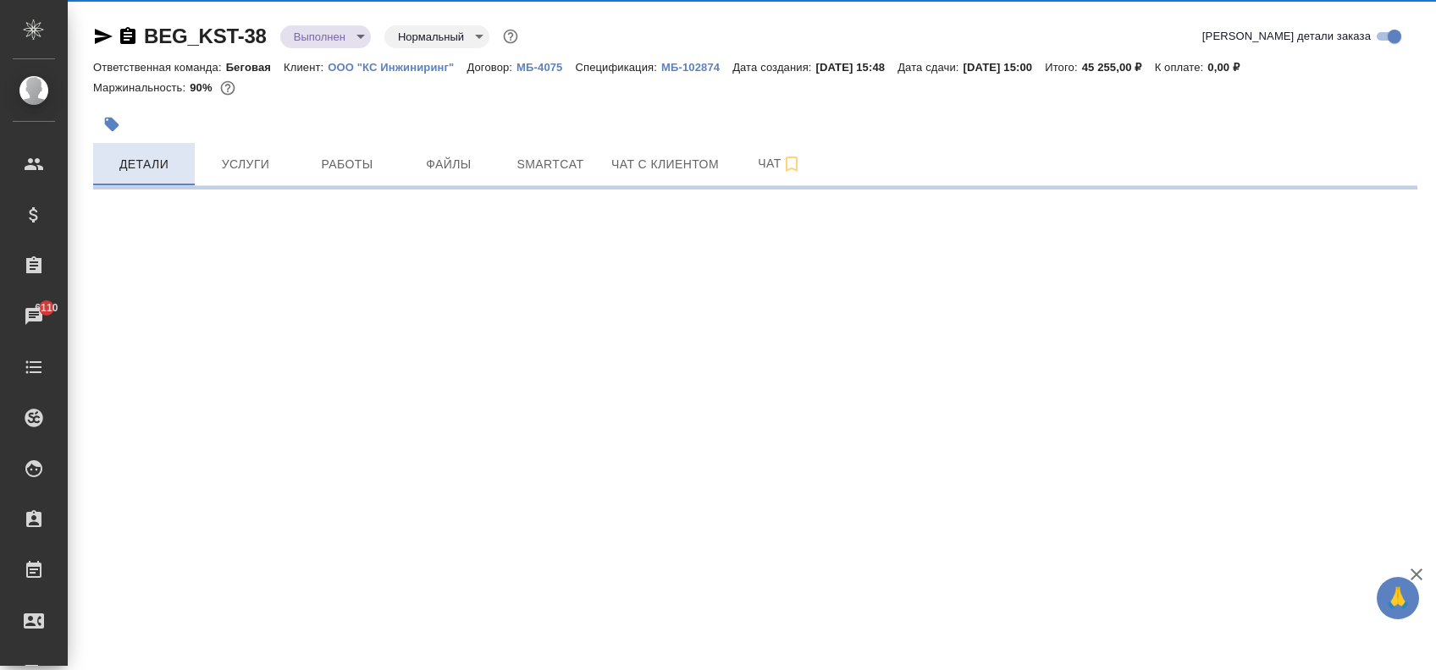
select select "RU"
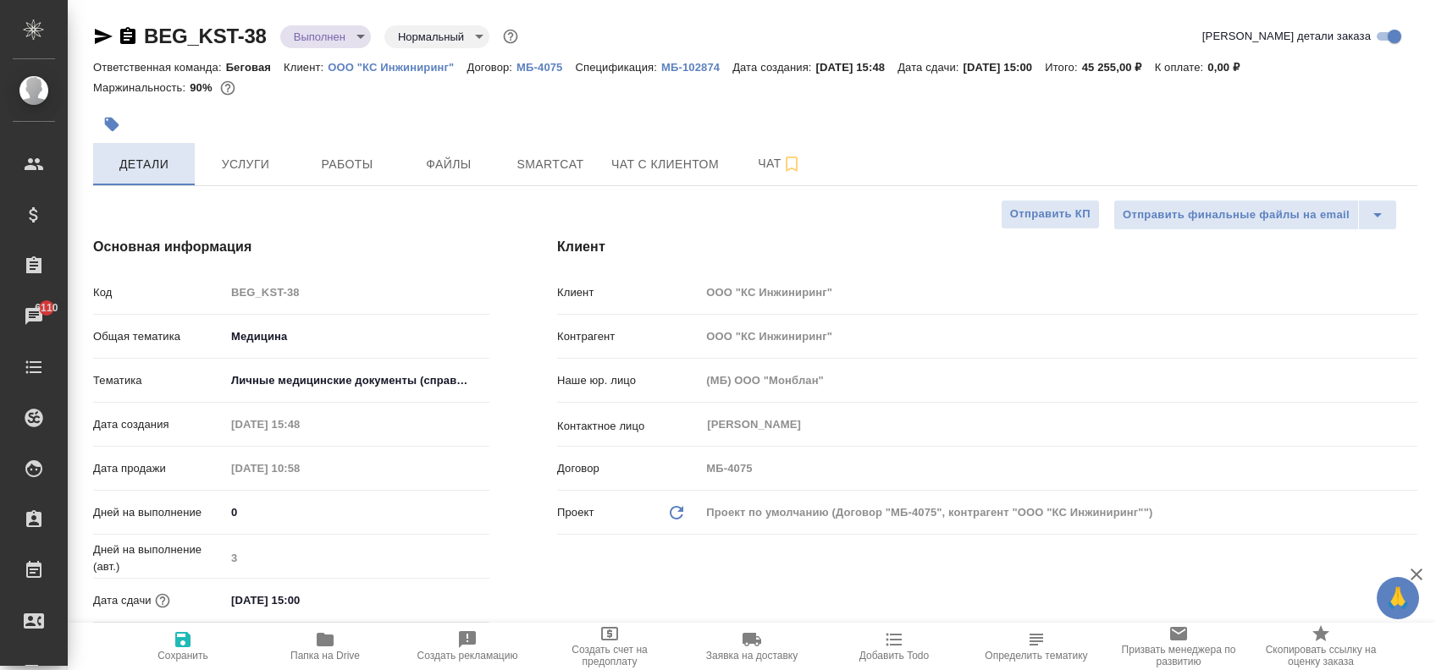
type textarea "x"
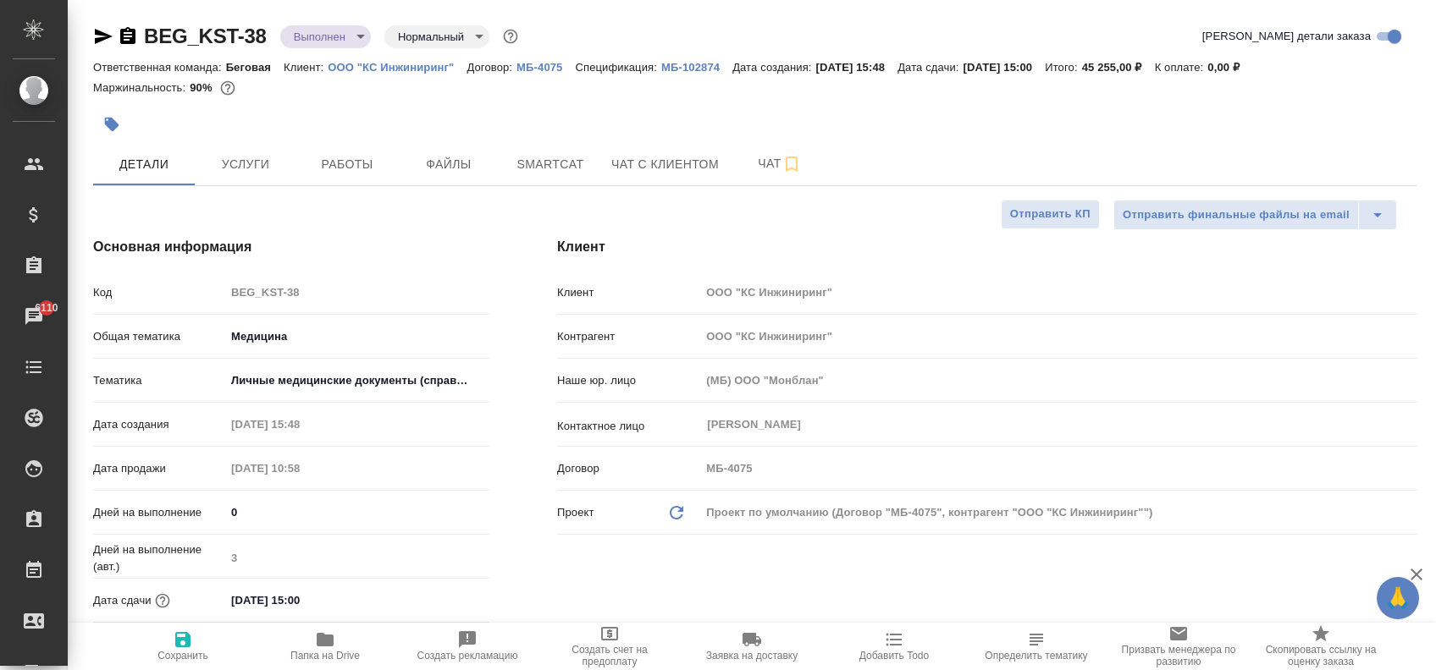
type textarea "x"
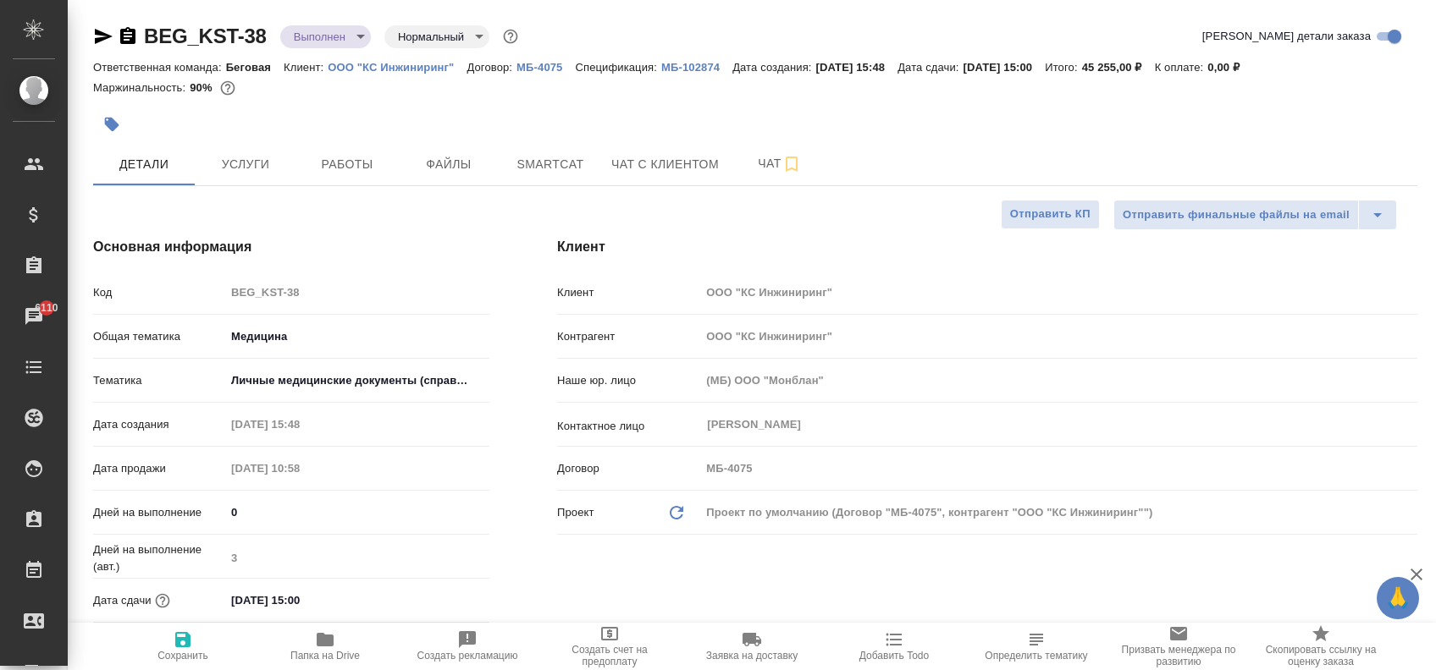
type textarea "x"
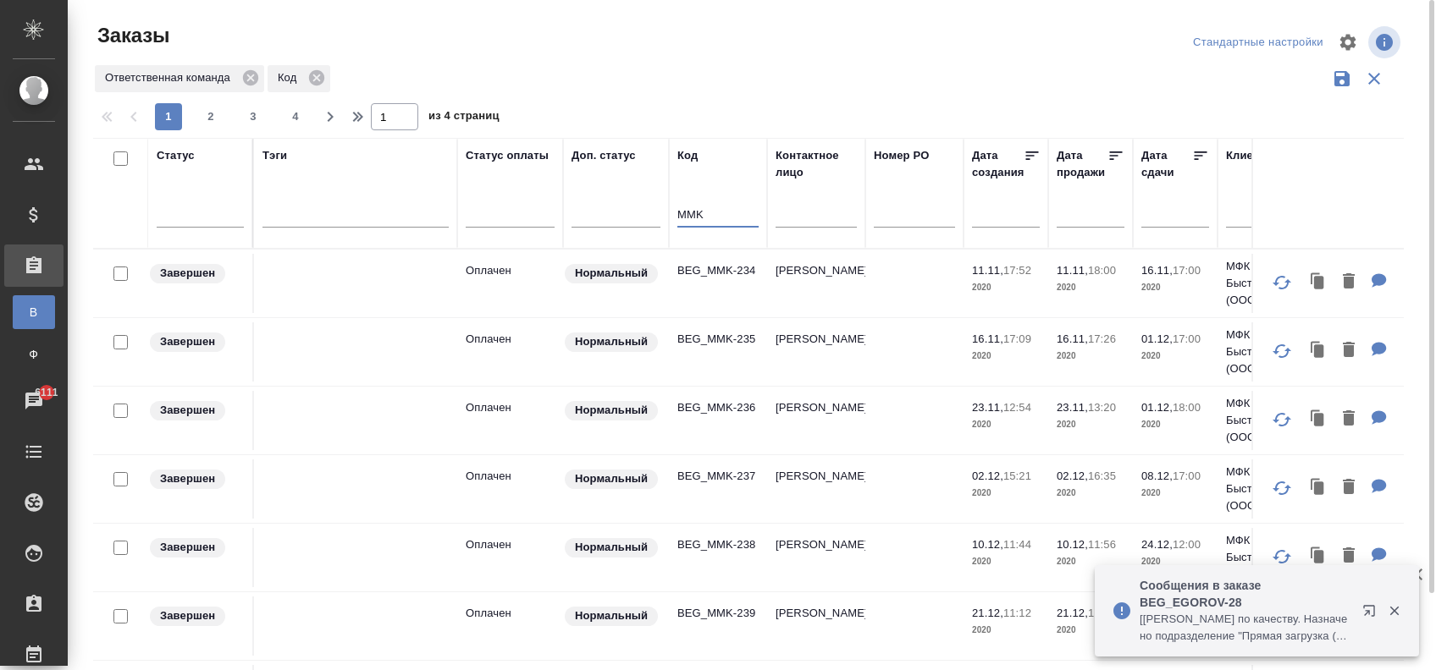
scroll to position [215, 0]
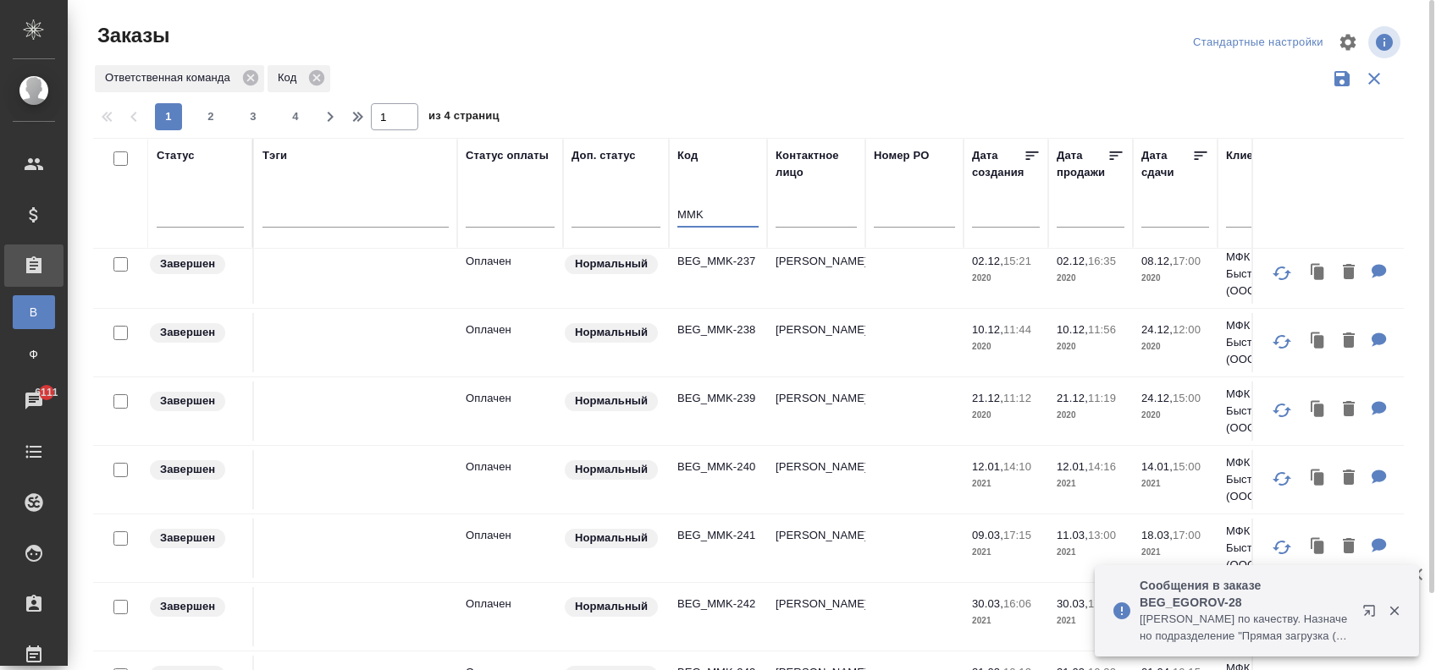
click at [698, 207] on input "MMK" at bounding box center [717, 216] width 81 height 21
paste input "BEG_MMK-314"
type input "BEG_MMK-314"
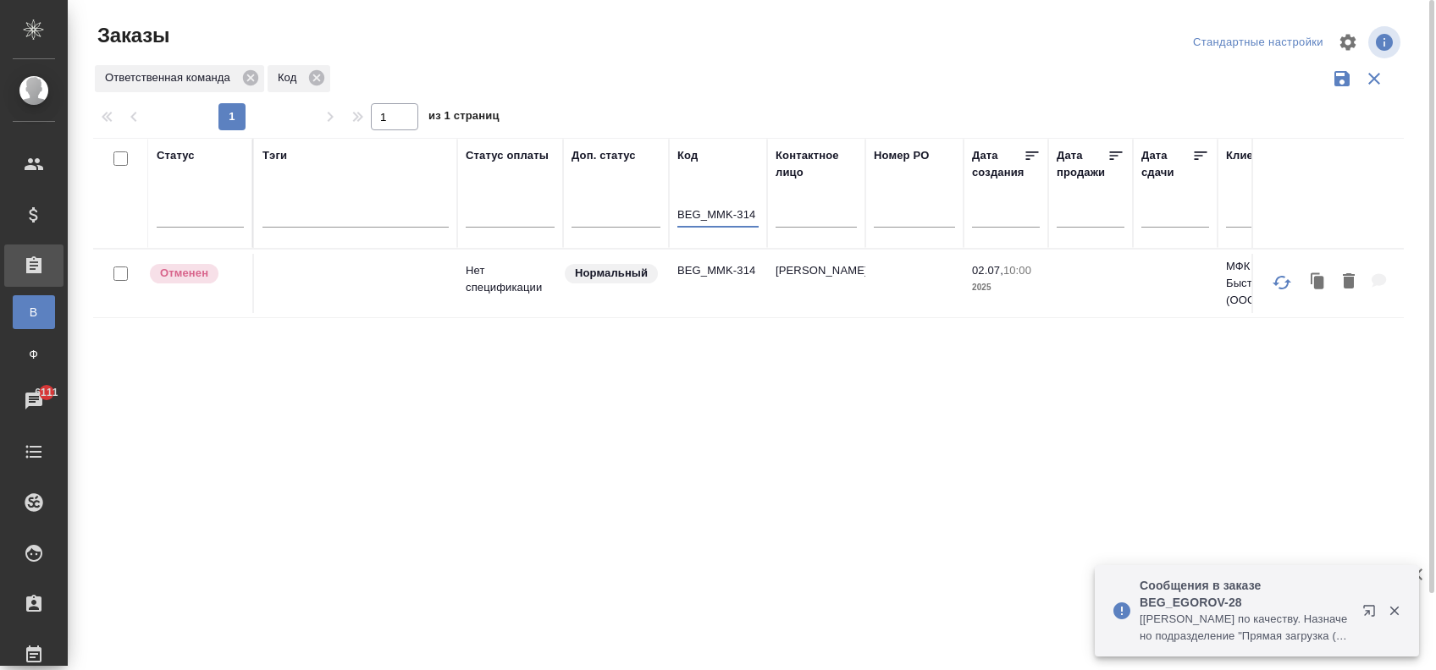
scroll to position [0, 0]
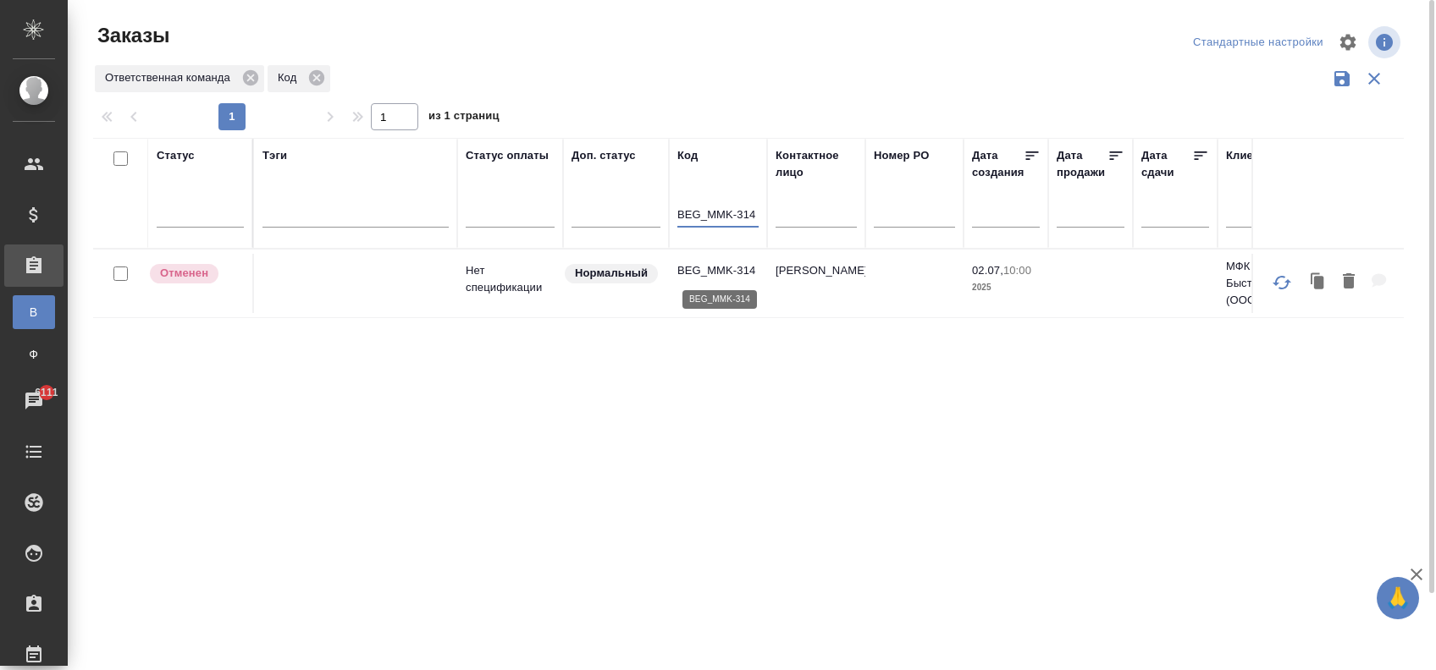
click at [705, 271] on p "BEG_MMK-314" at bounding box center [717, 270] width 81 height 17
click at [725, 207] on input "BEG_MMK-314" at bounding box center [717, 216] width 81 height 21
click at [322, 74] on icon at bounding box center [316, 77] width 15 height 15
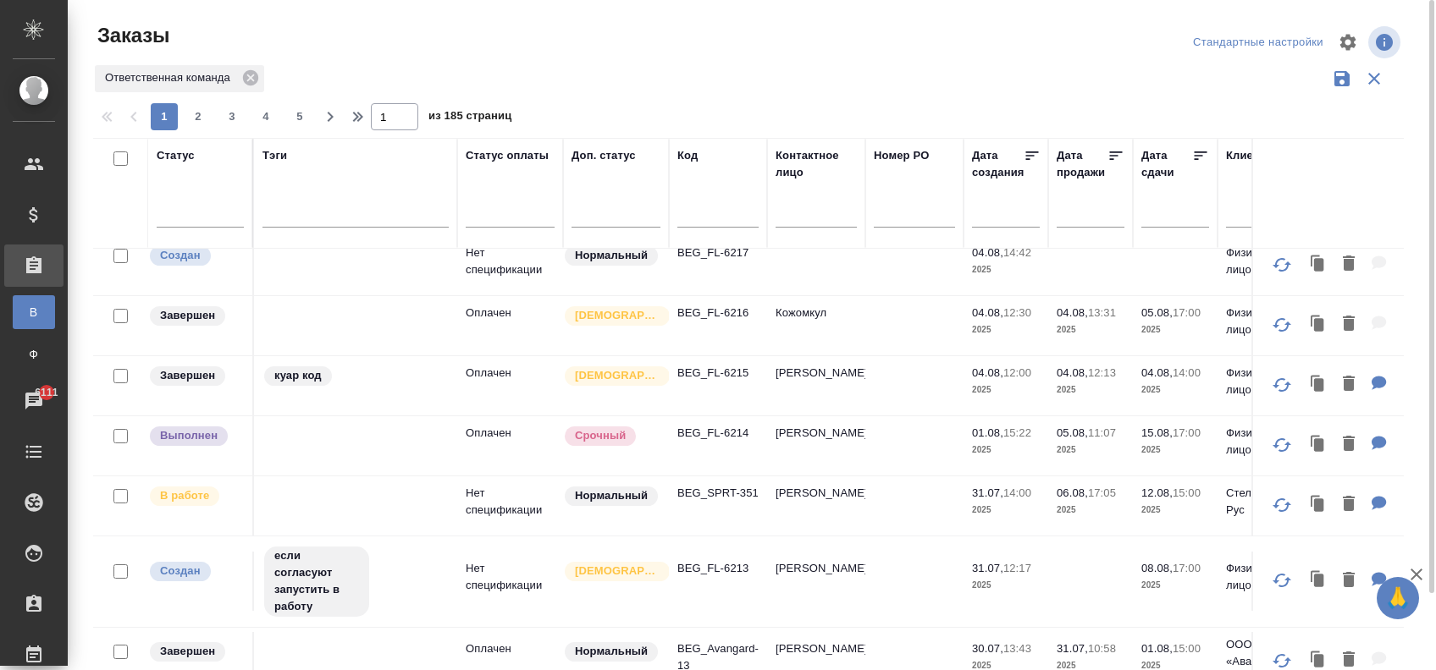
scroll to position [1169, 0]
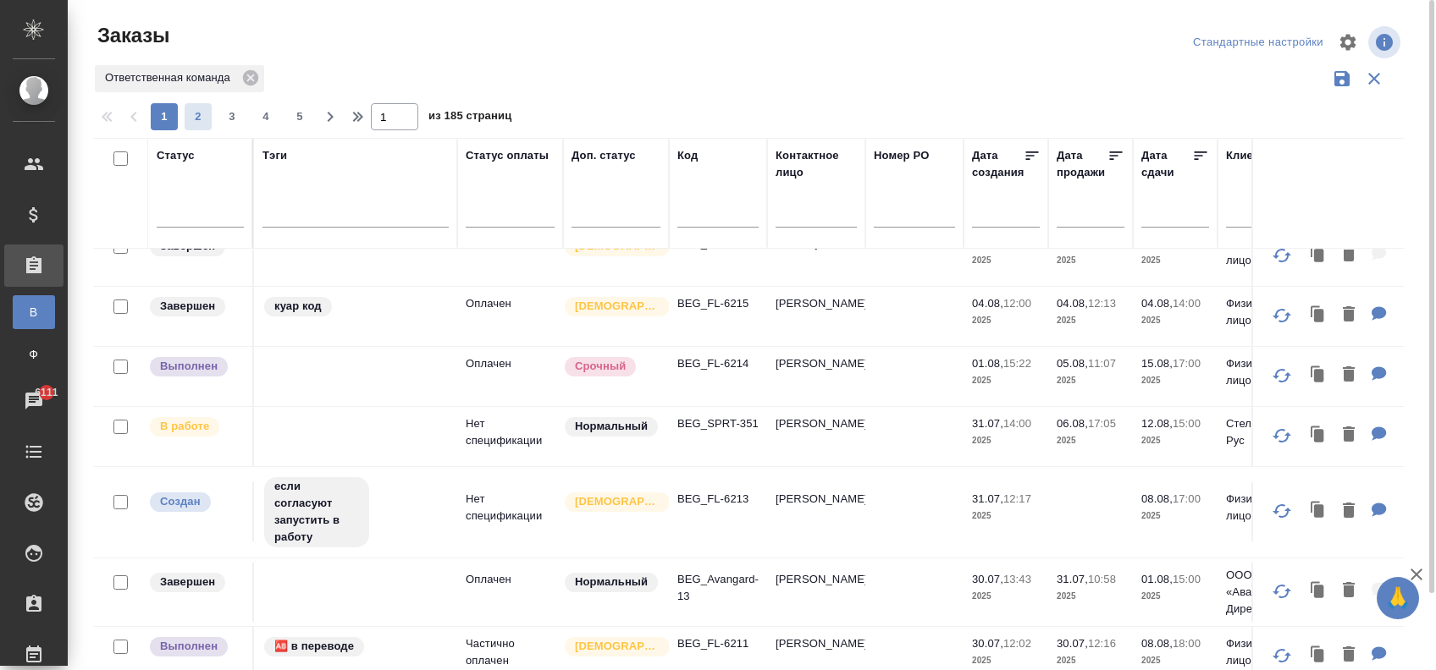
click at [191, 106] on button "2" at bounding box center [198, 116] width 27 height 27
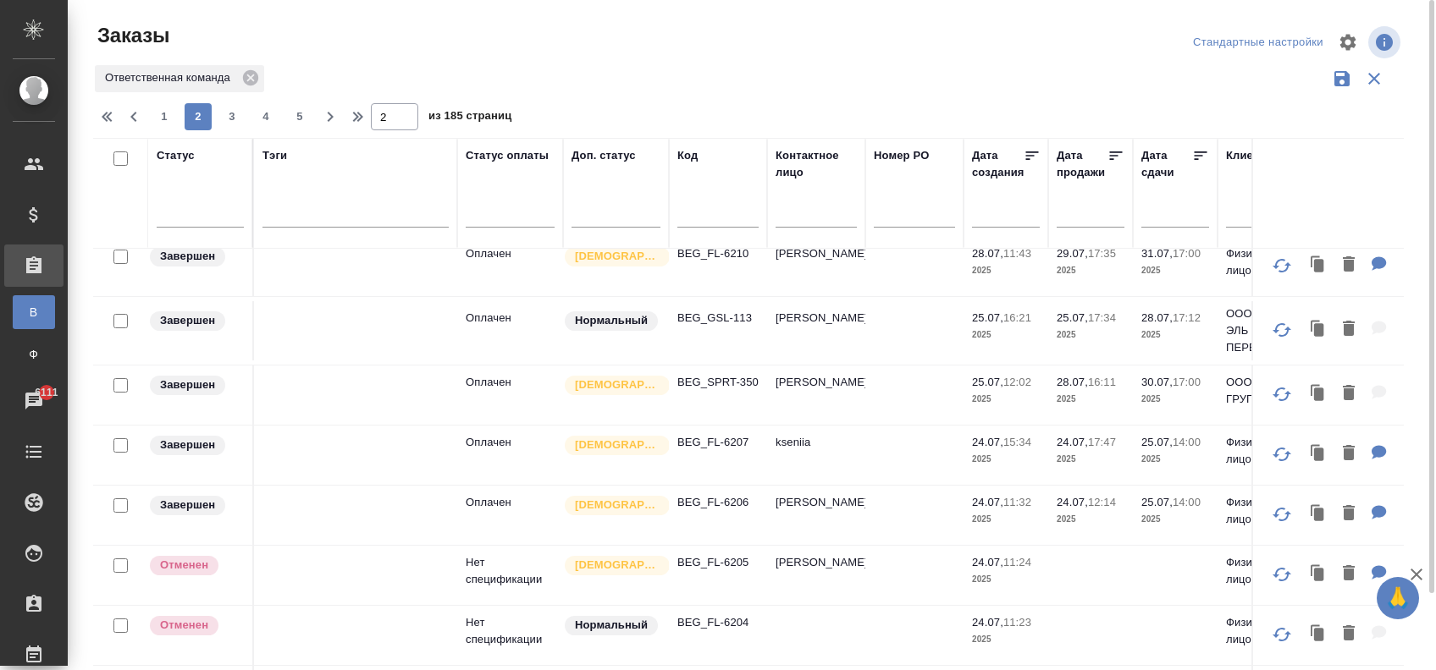
scroll to position [0, 0]
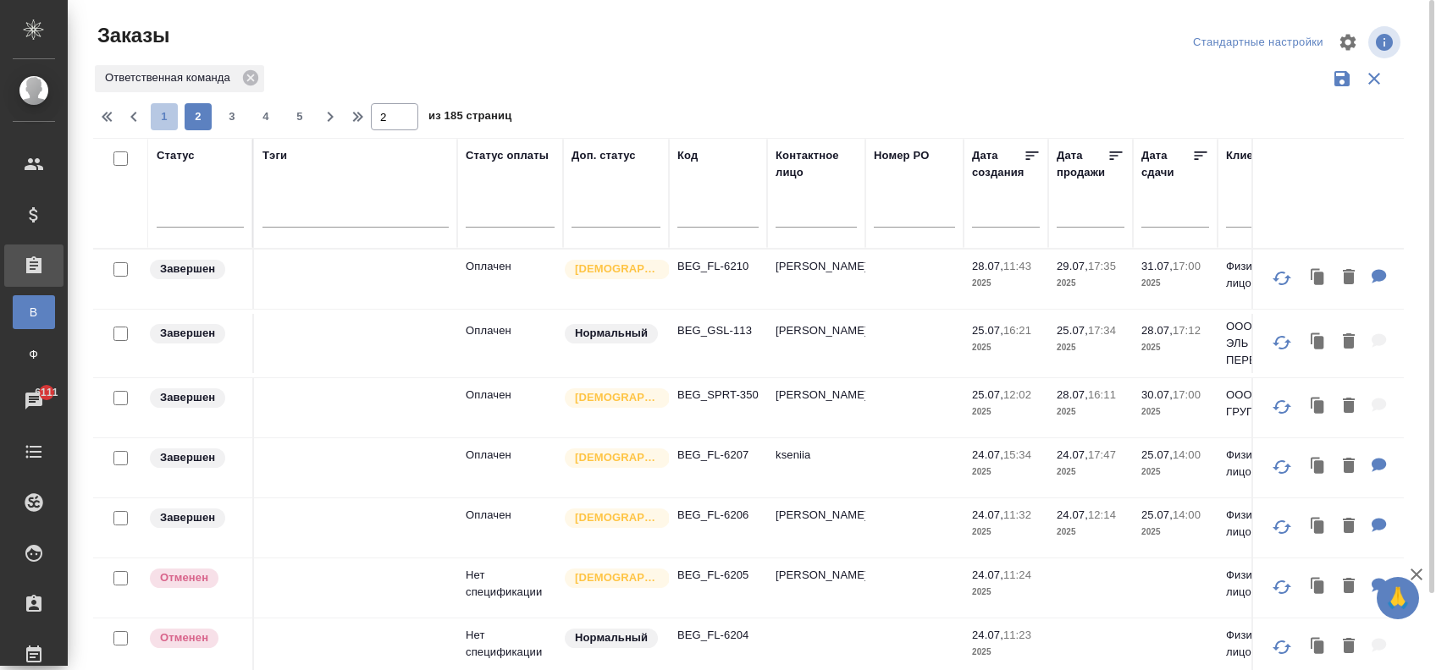
click at [169, 108] on span "1" at bounding box center [164, 116] width 27 height 17
type input "1"
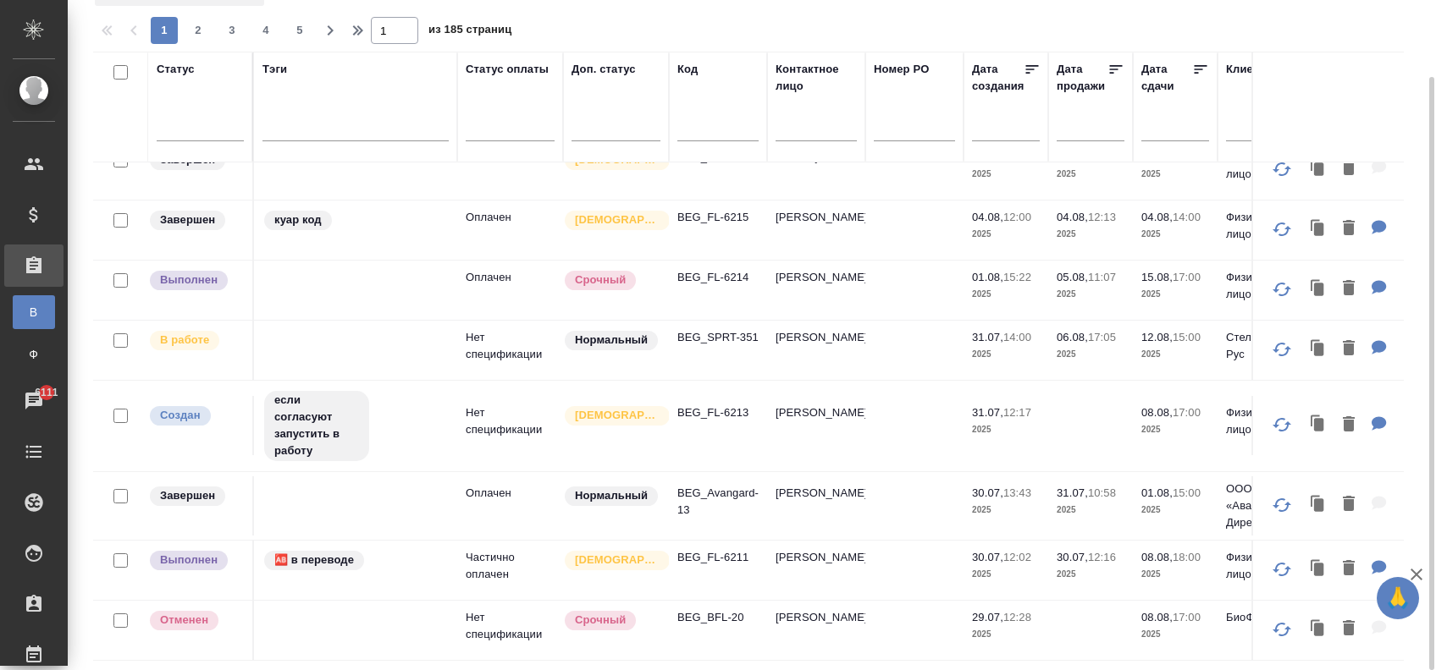
scroll to position [1169, 0]
click at [726, 609] on p "BEG_BFL-20" at bounding box center [717, 617] width 81 height 17
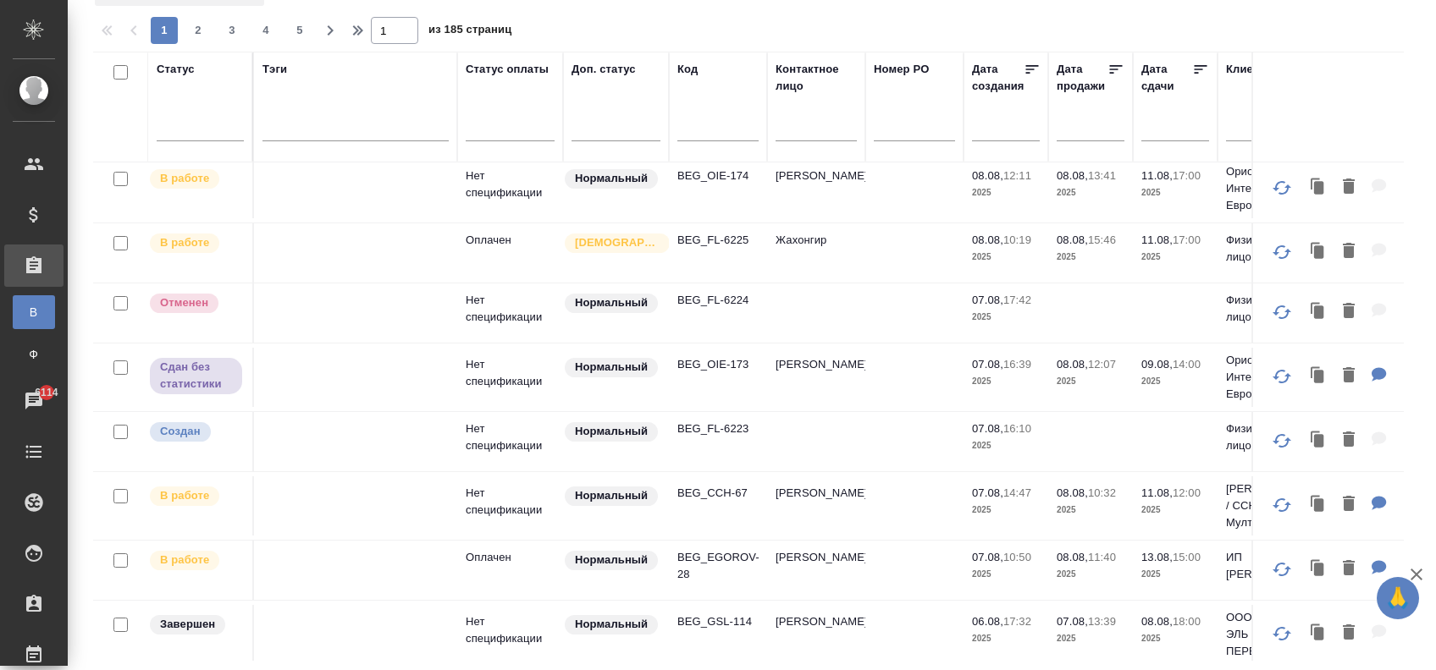
scroll to position [451, 0]
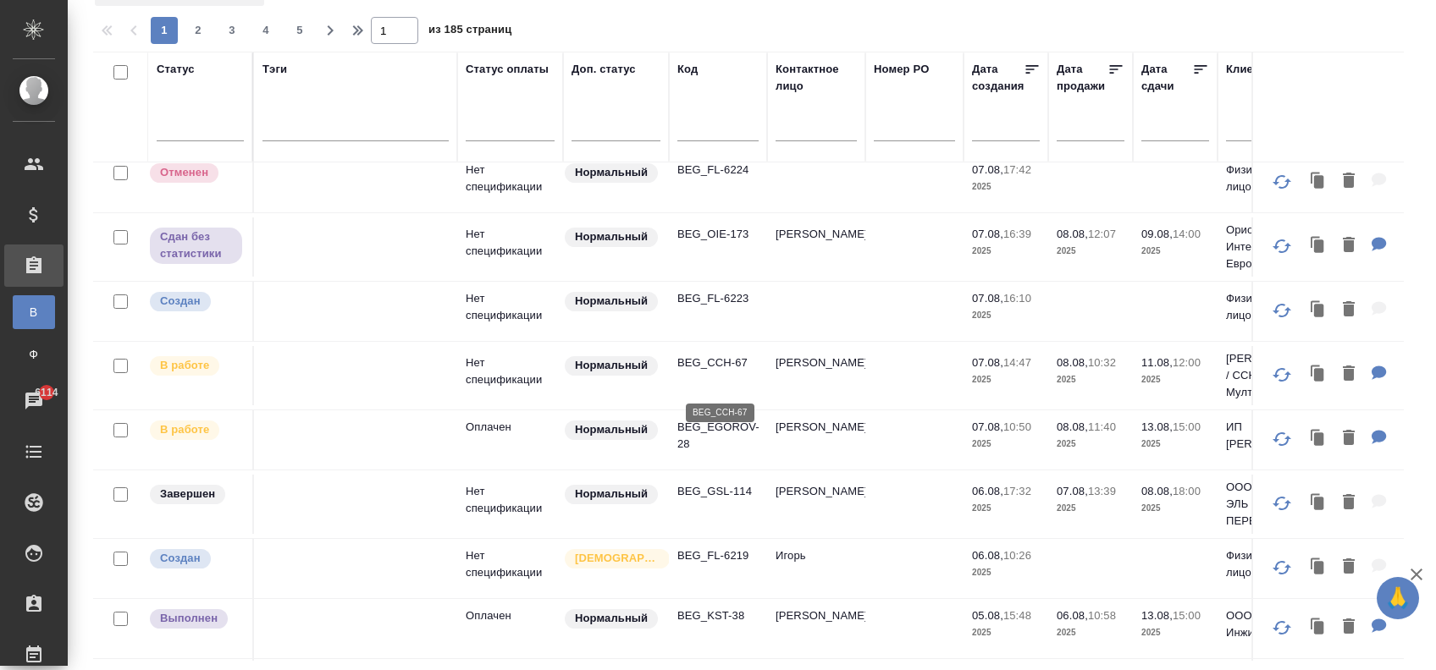
click at [728, 372] on p "BEG_CCH-67" at bounding box center [717, 363] width 81 height 17
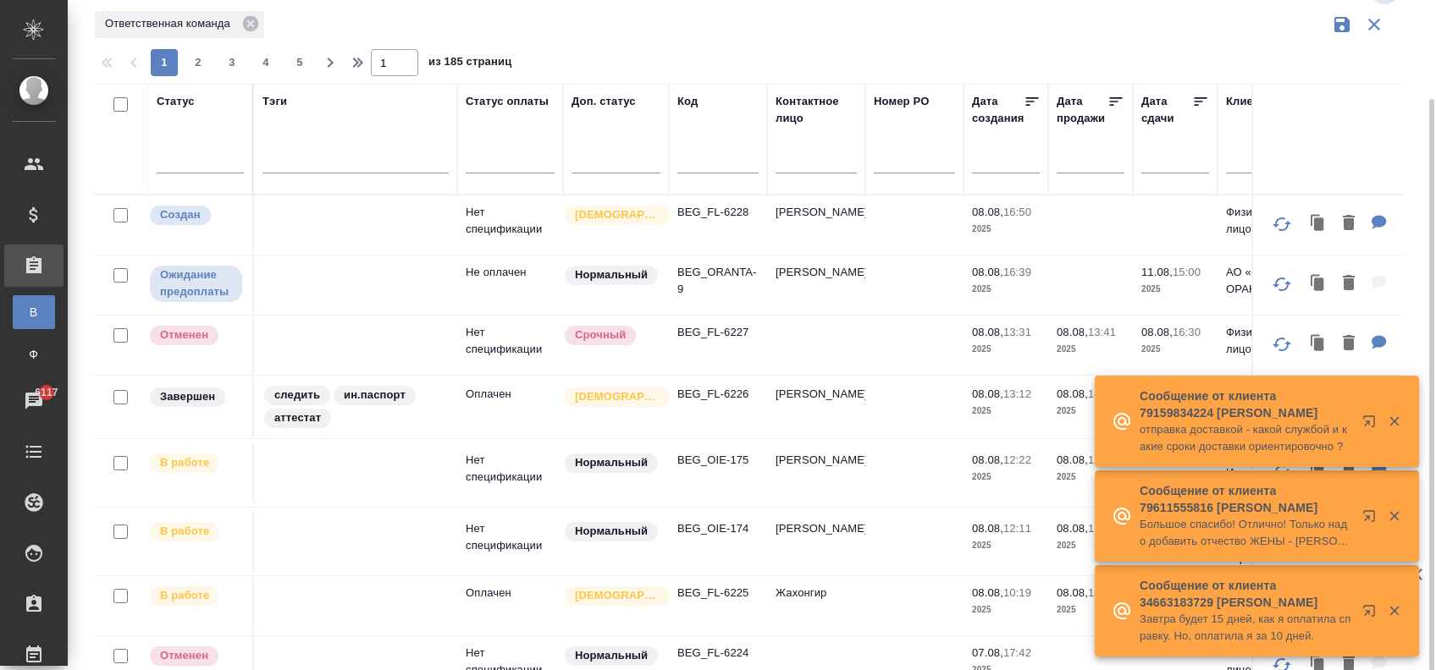
scroll to position [0, 0]
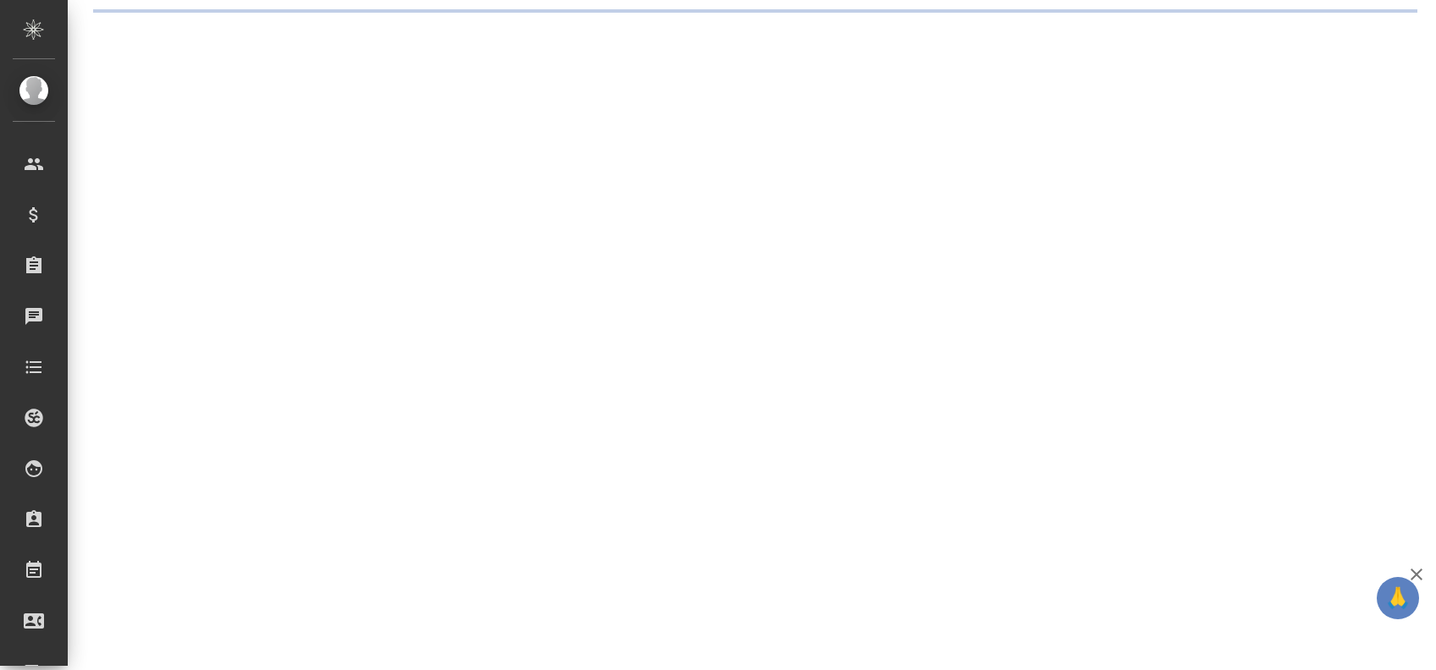
select select "RU"
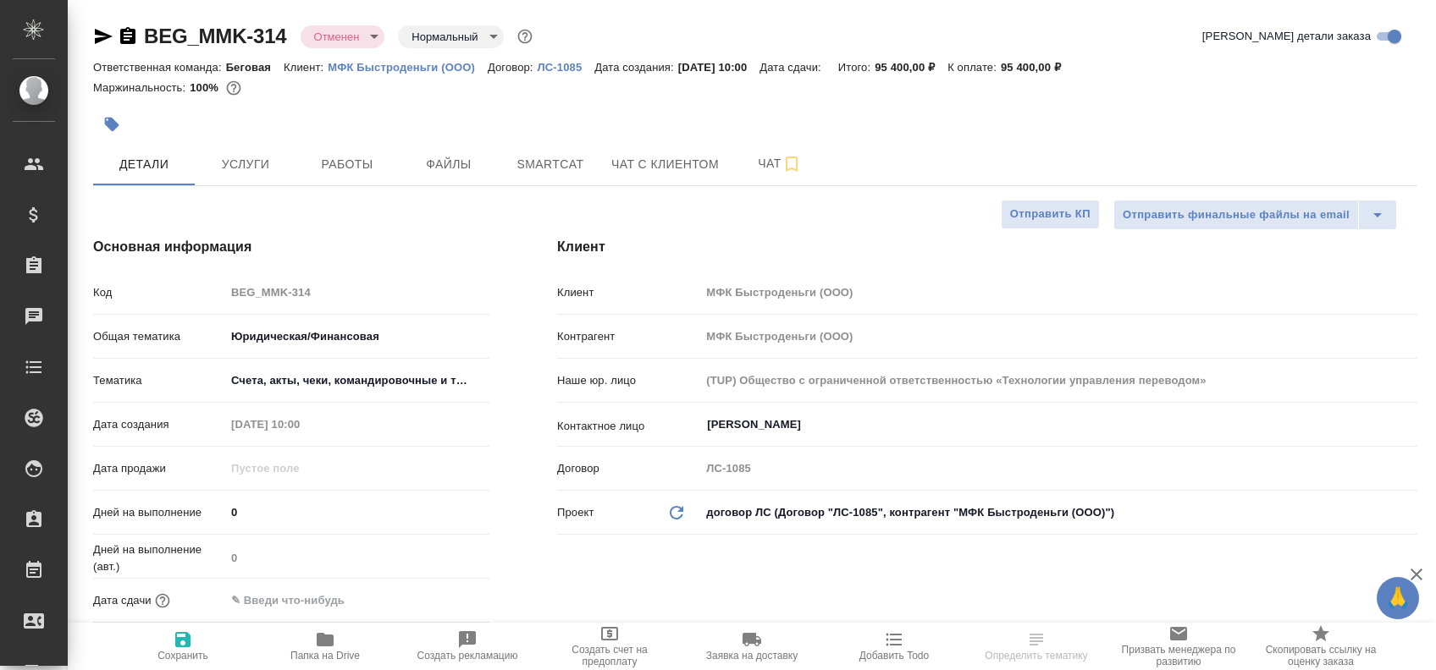
type textarea "x"
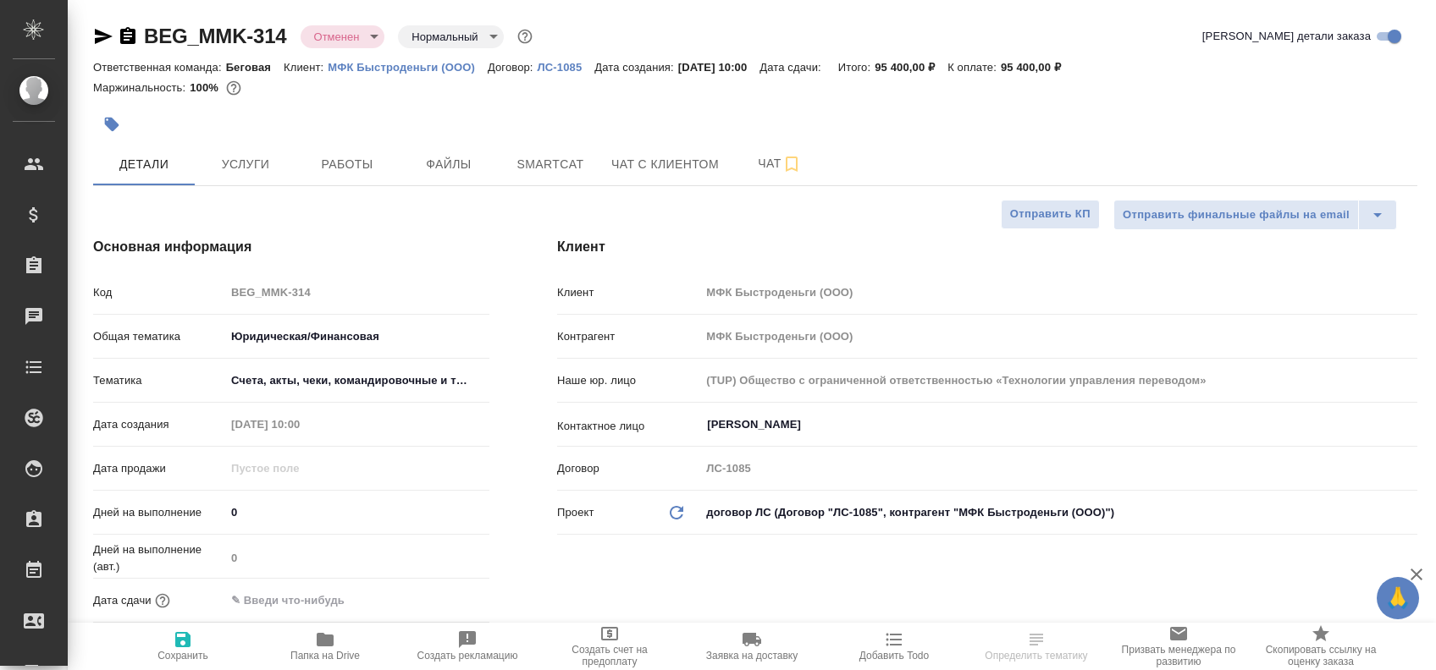
type textarea "x"
click at [239, 160] on span "Услуги" at bounding box center [245, 164] width 81 height 21
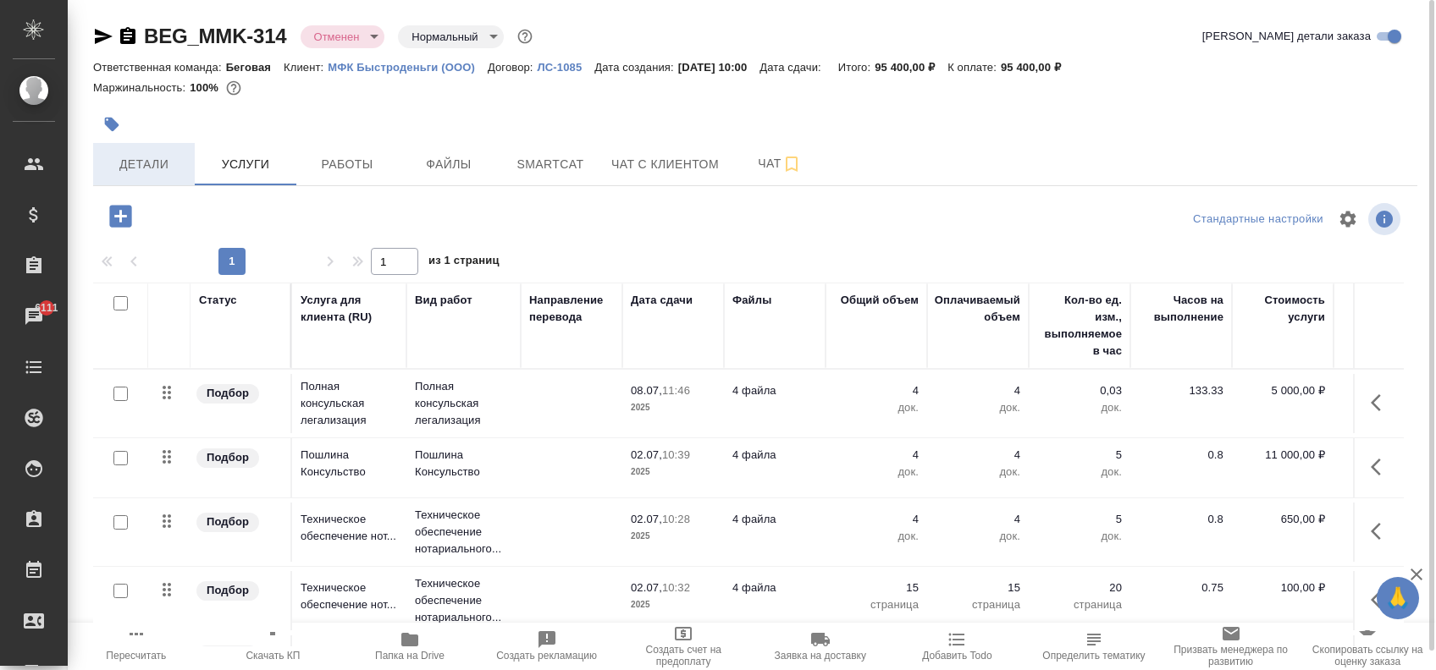
click at [157, 157] on span "Детали" at bounding box center [143, 164] width 81 height 21
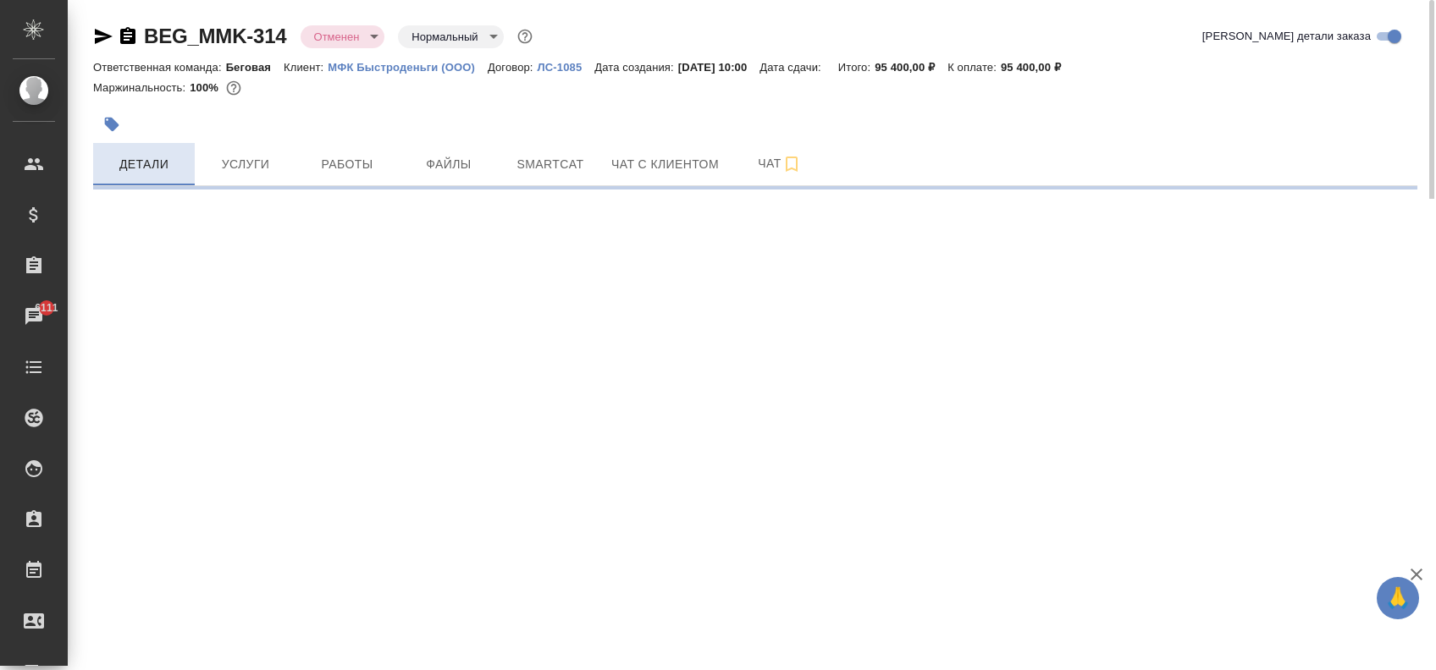
select select "RU"
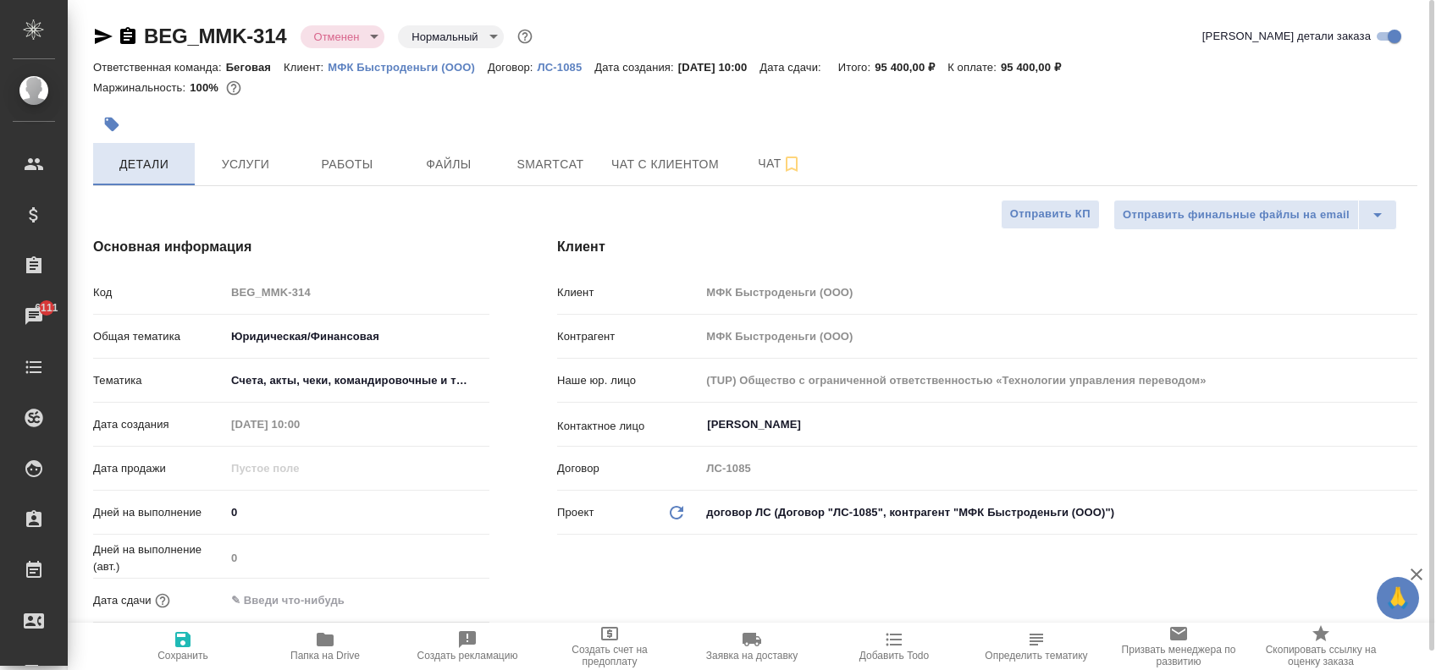
type textarea "x"
click at [102, 40] on icon "button" at bounding box center [104, 36] width 18 height 15
type textarea "x"
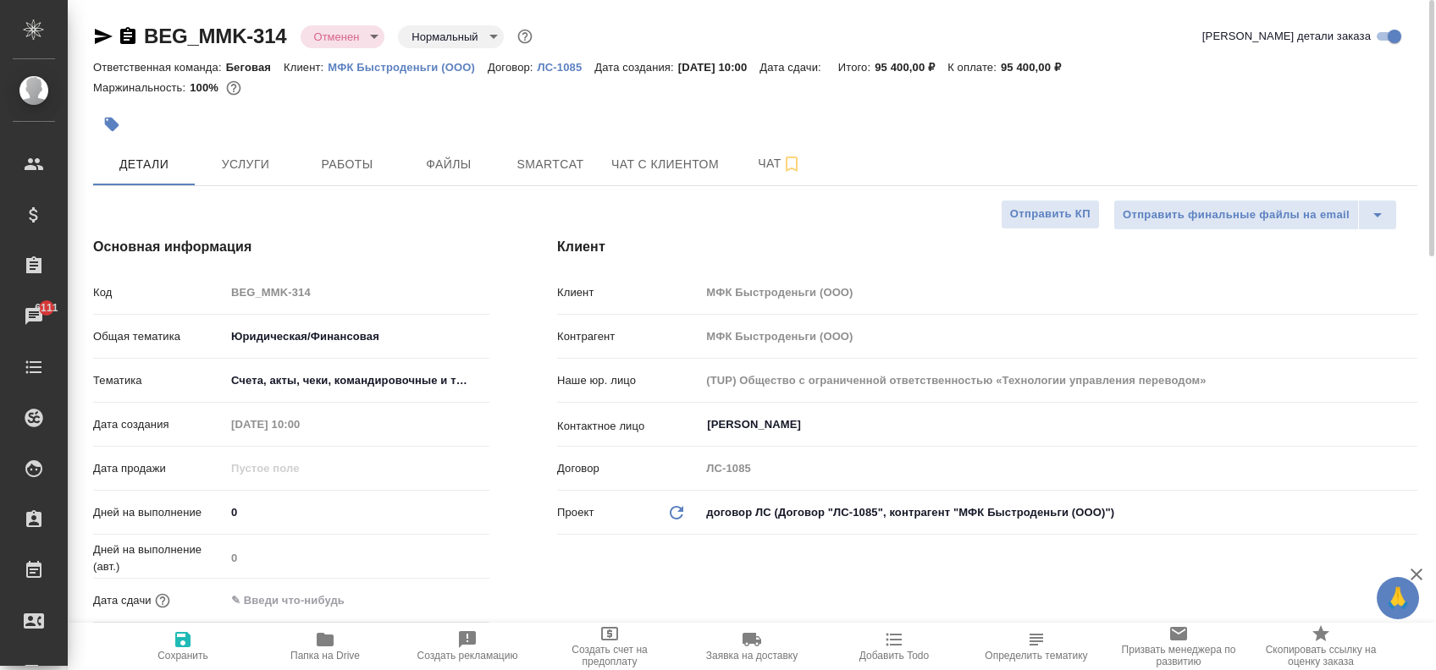
type textarea "x"
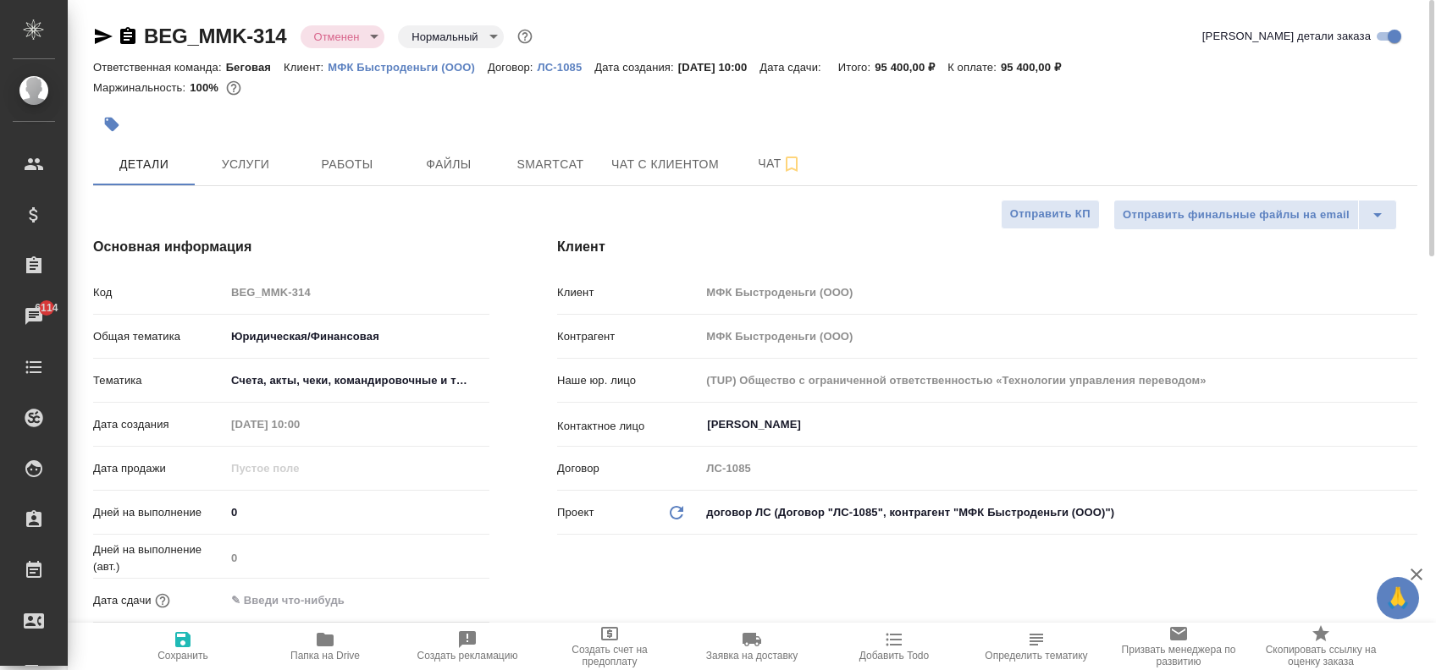
type textarea "x"
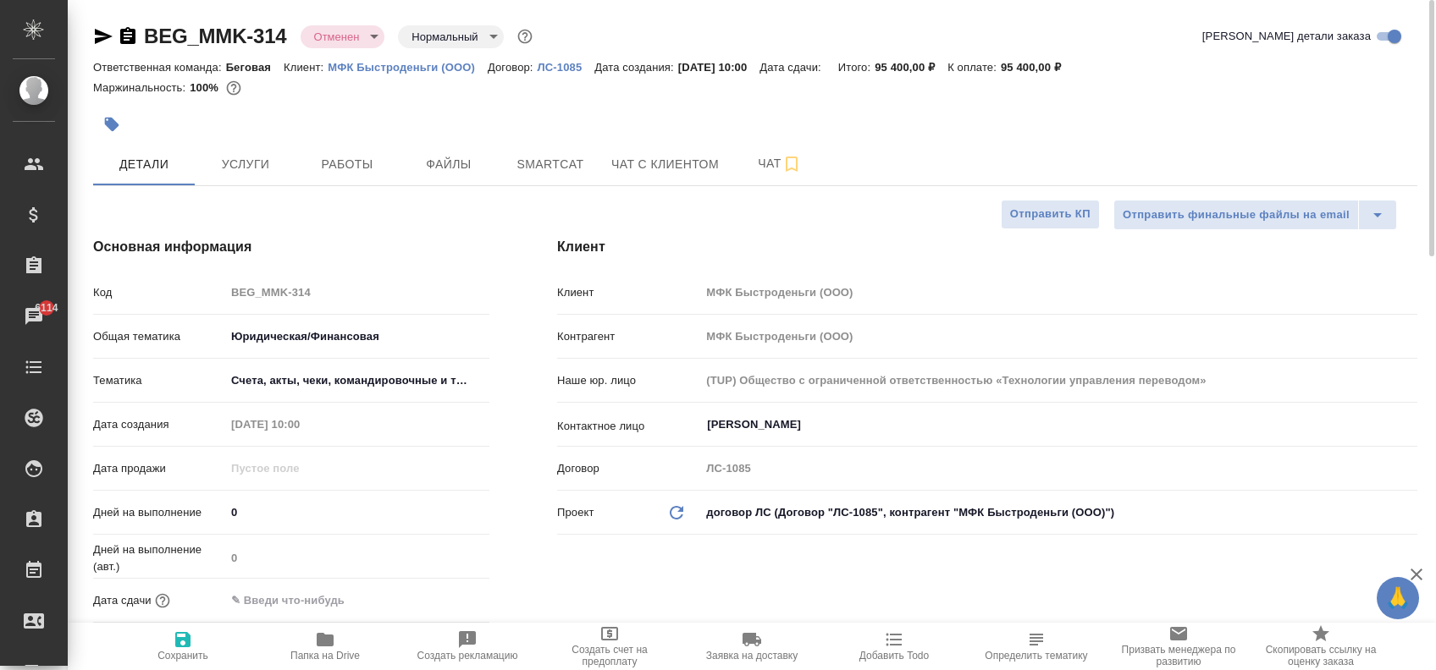
type textarea "x"
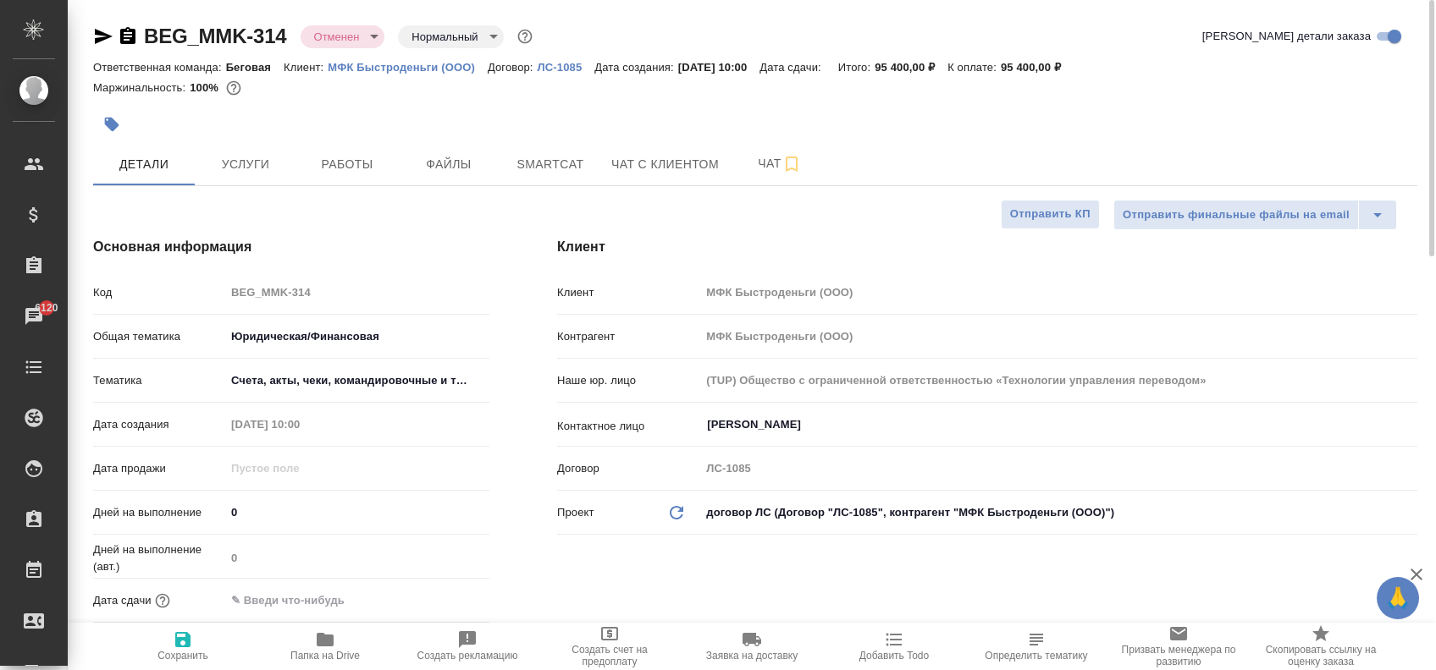
type textarea "x"
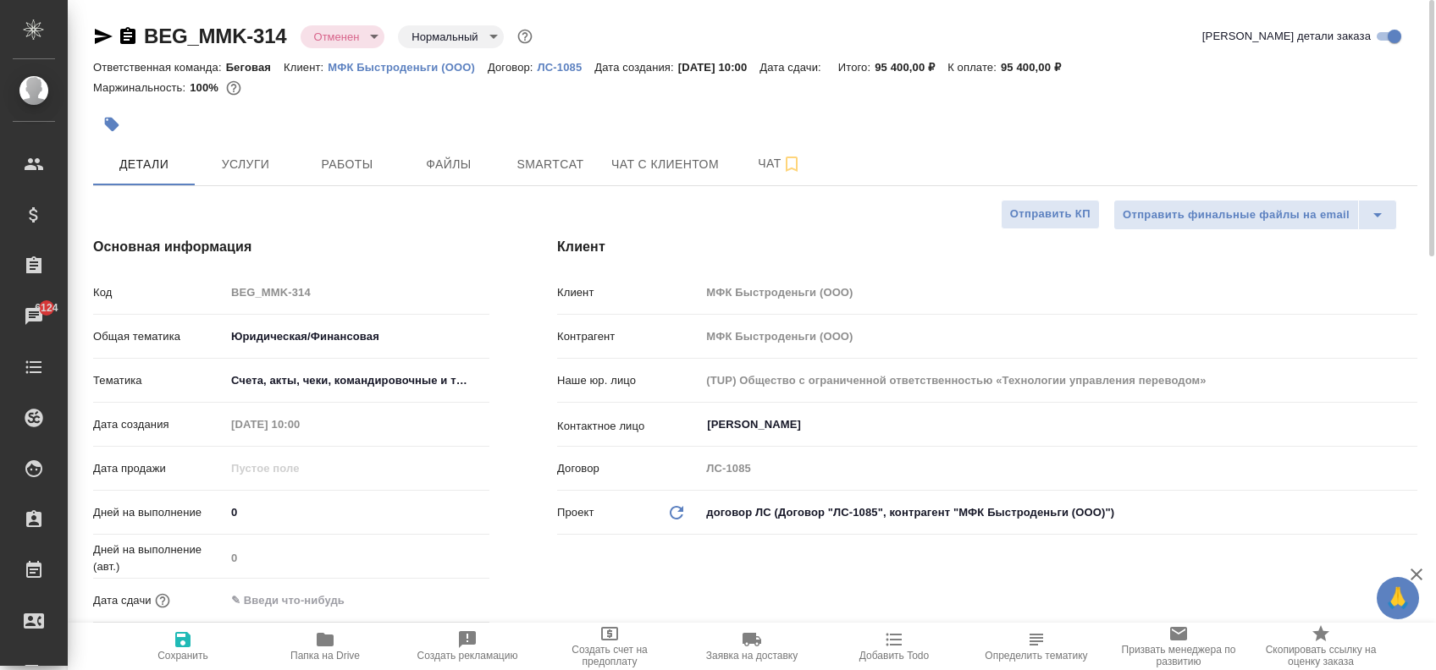
type textarea "x"
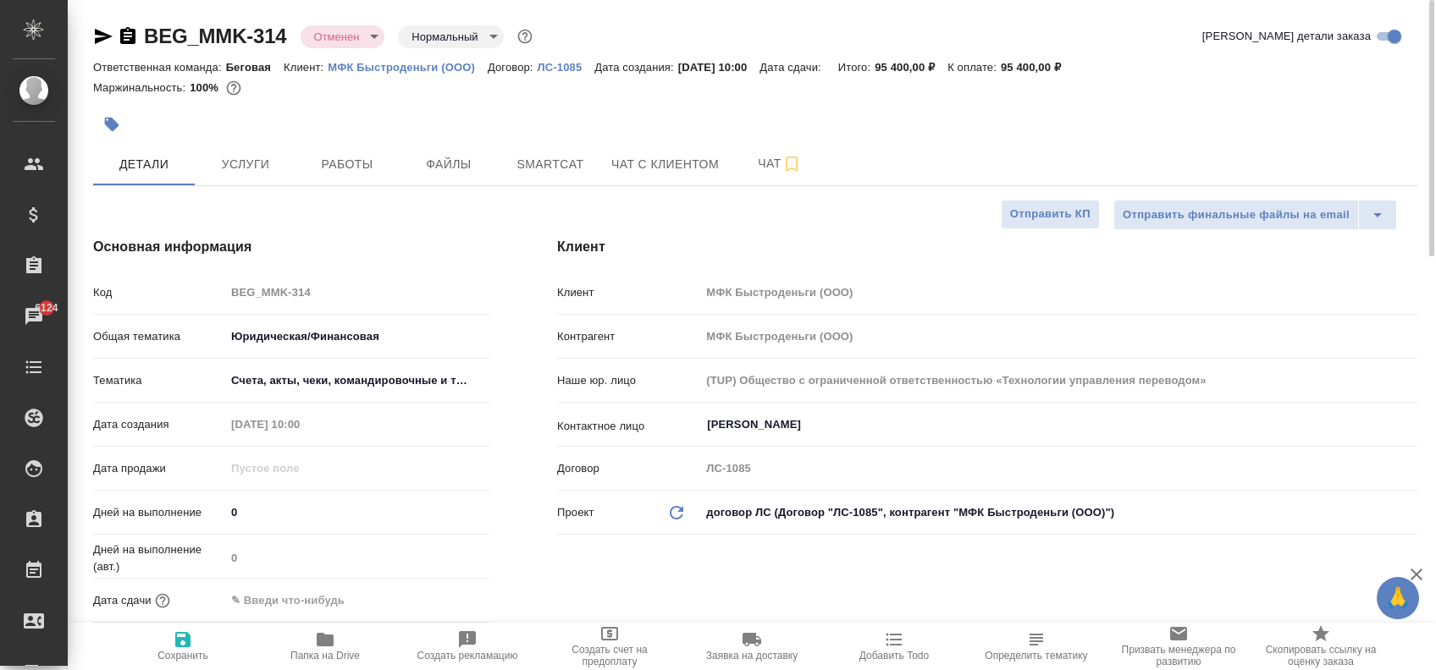
type textarea "x"
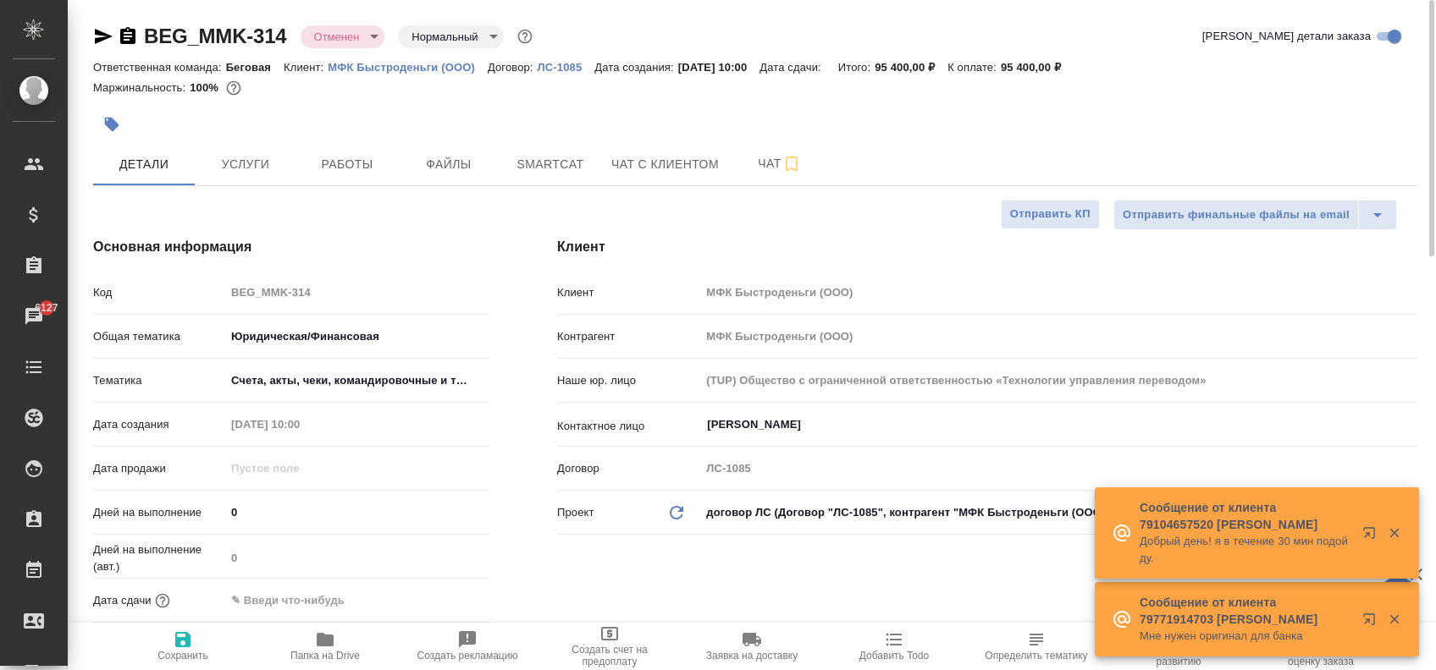
type textarea "x"
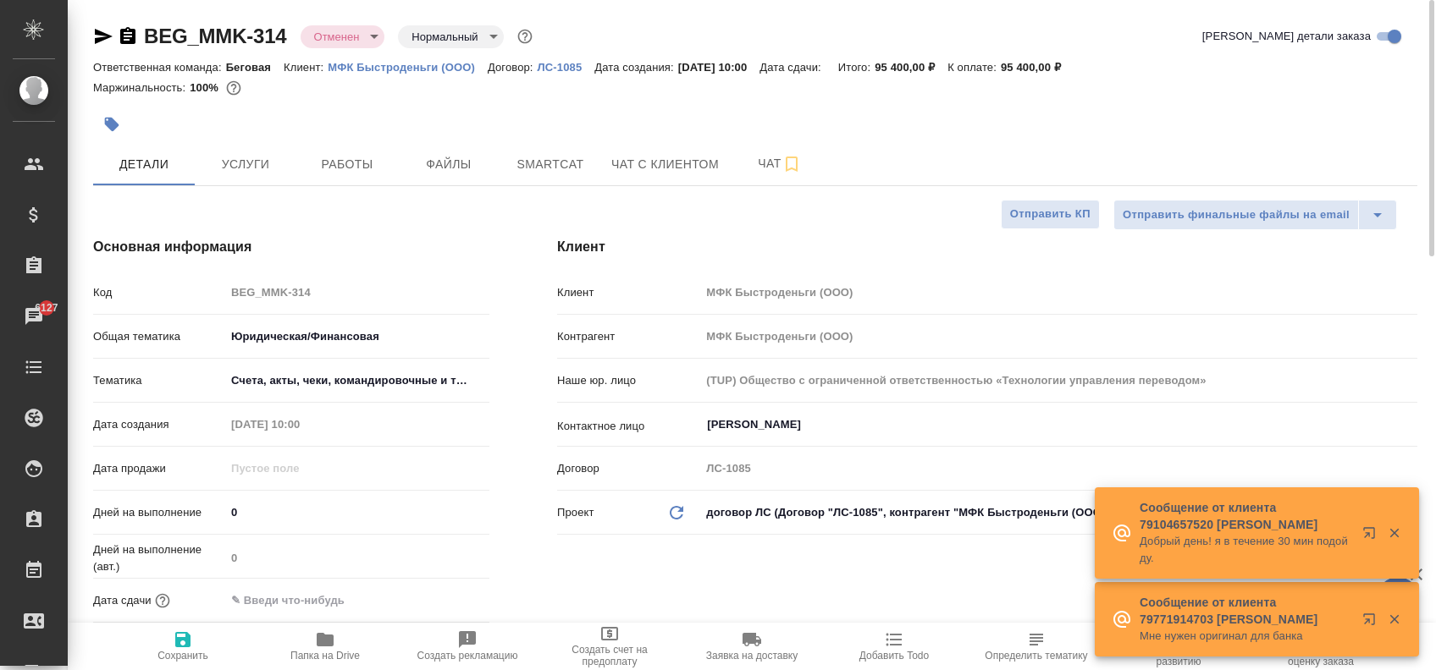
type textarea "x"
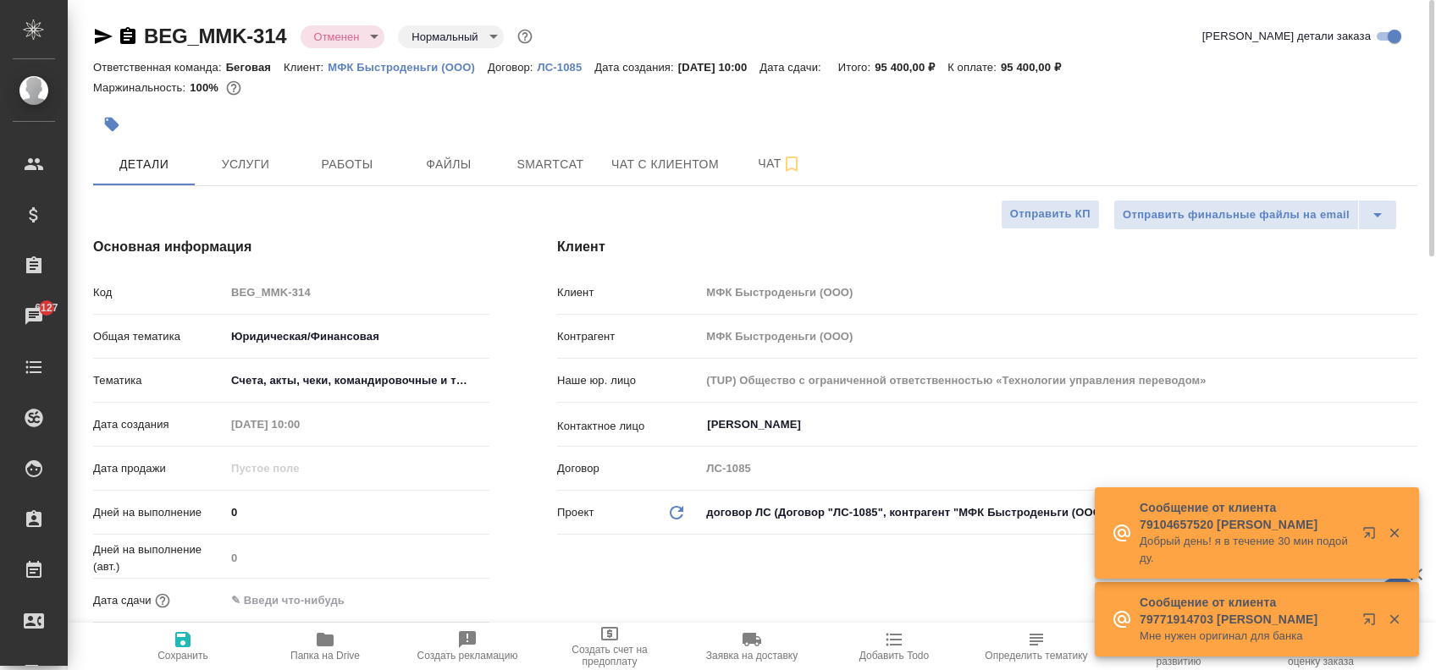
type textarea "x"
click at [413, 160] on span "Файлы" at bounding box center [448, 164] width 81 height 21
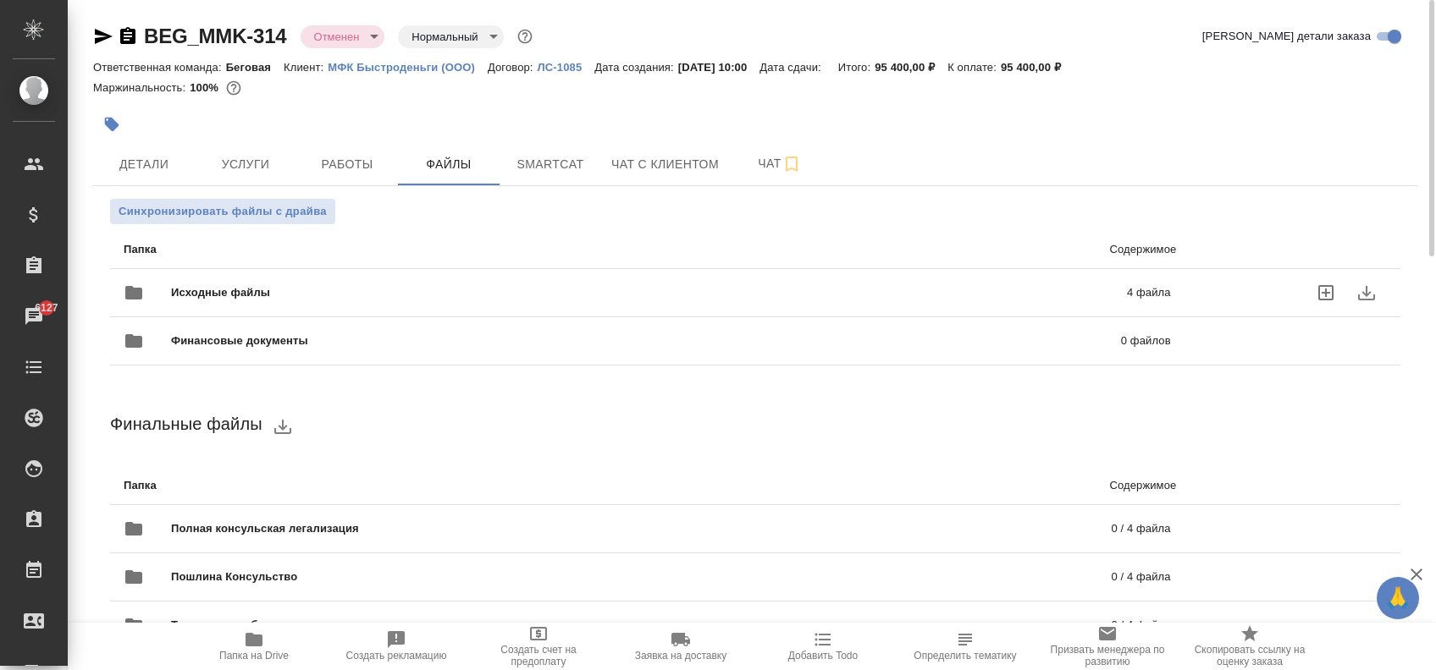
click at [203, 284] on span "Исходные файлы" at bounding box center [434, 292] width 527 height 17
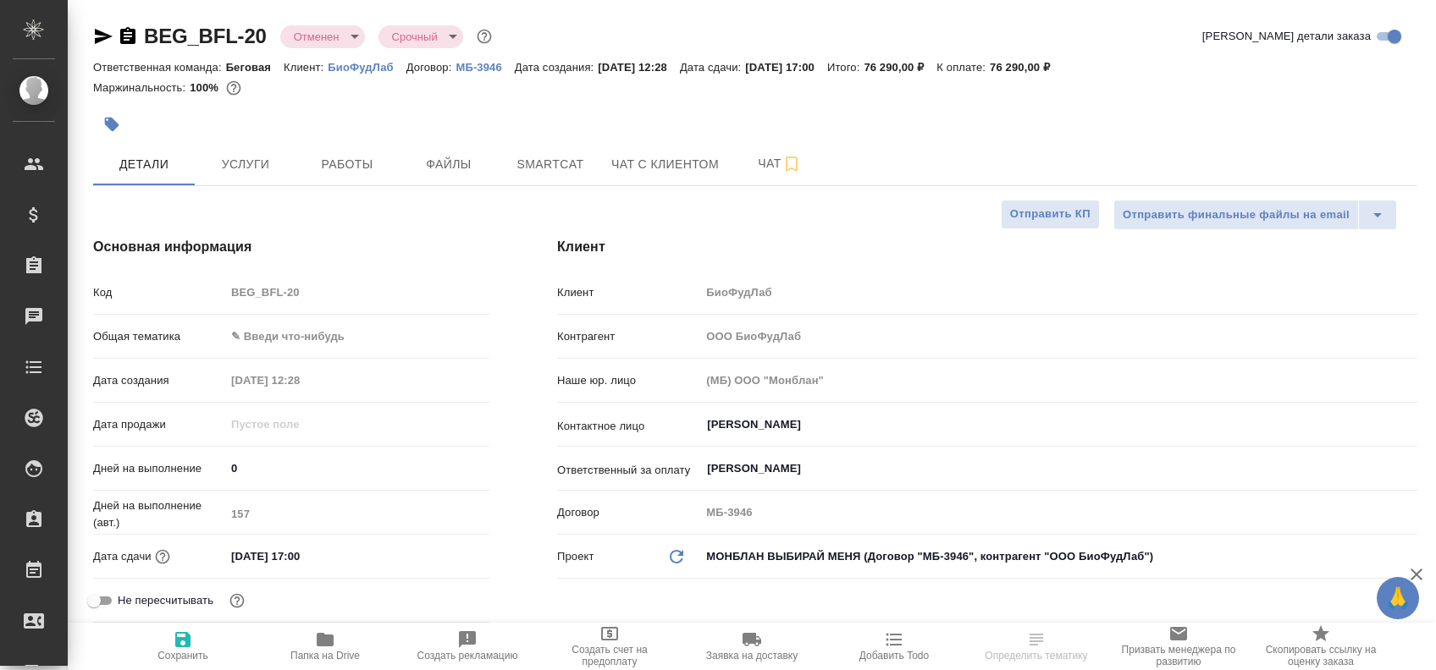
select select "RU"
type textarea "x"
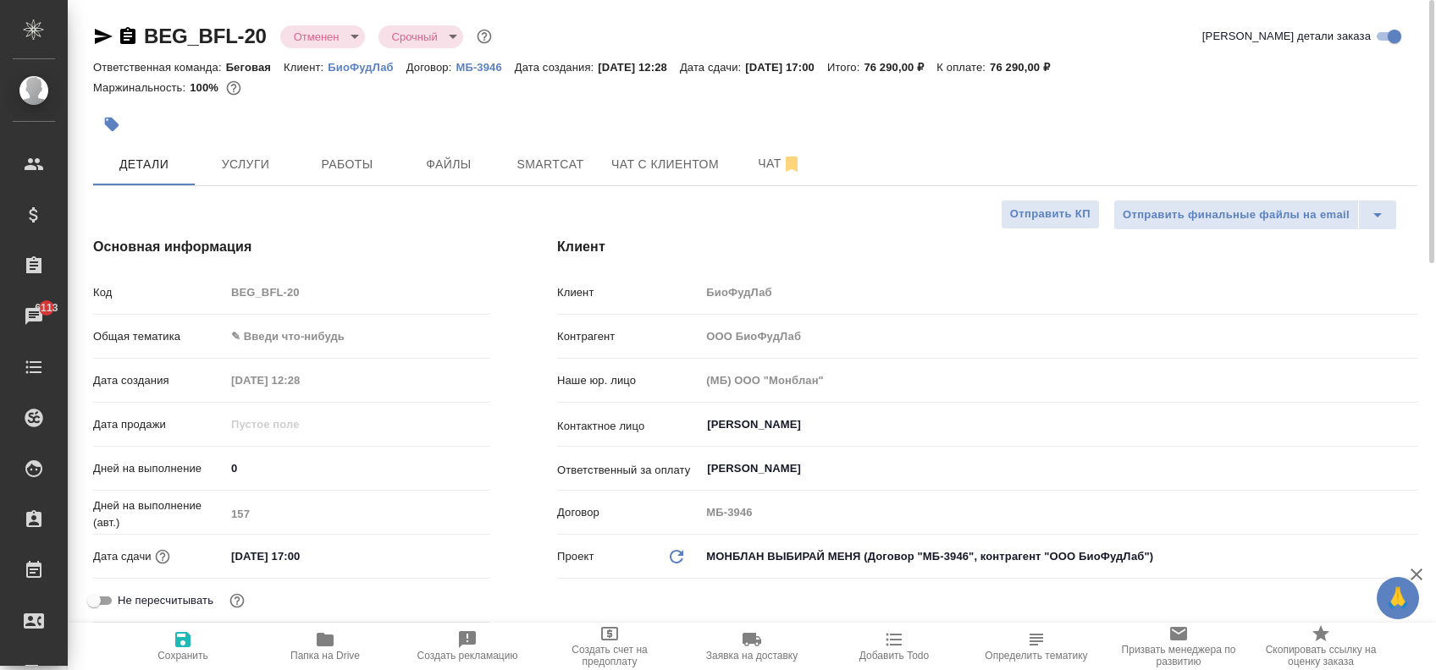
type textarea "x"
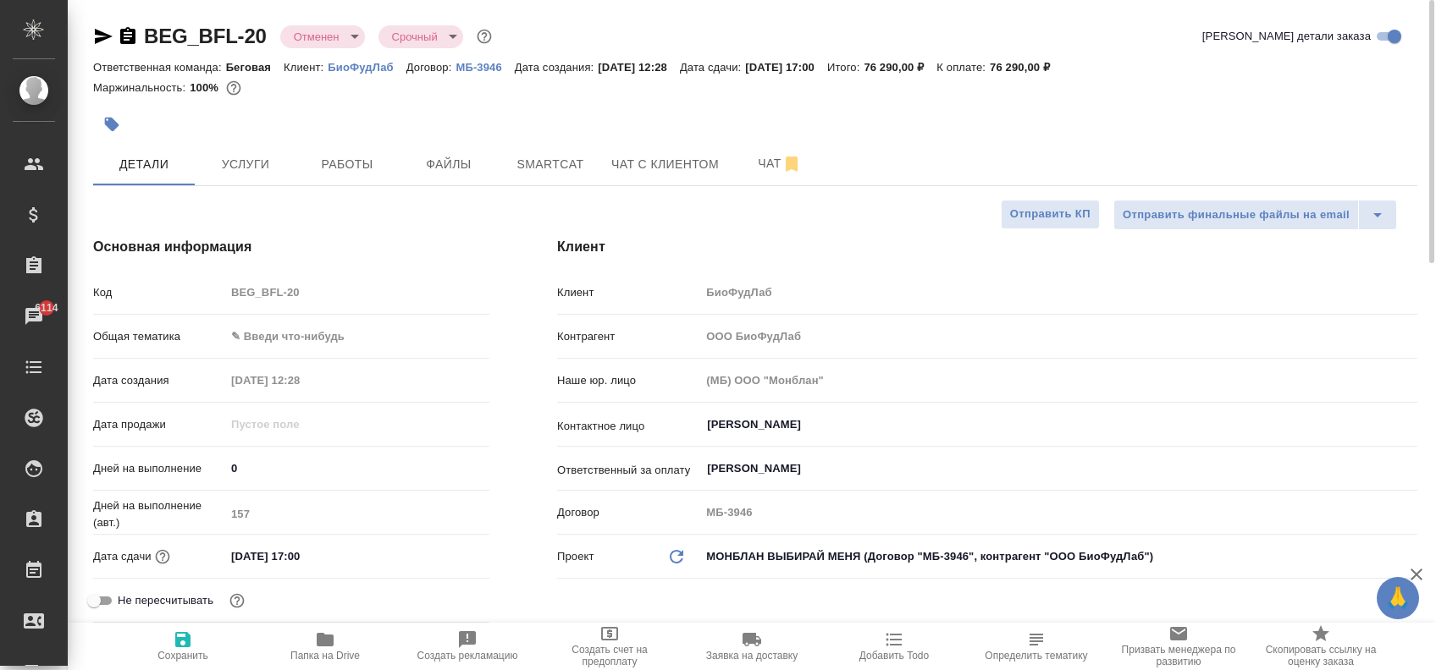
type textarea "x"
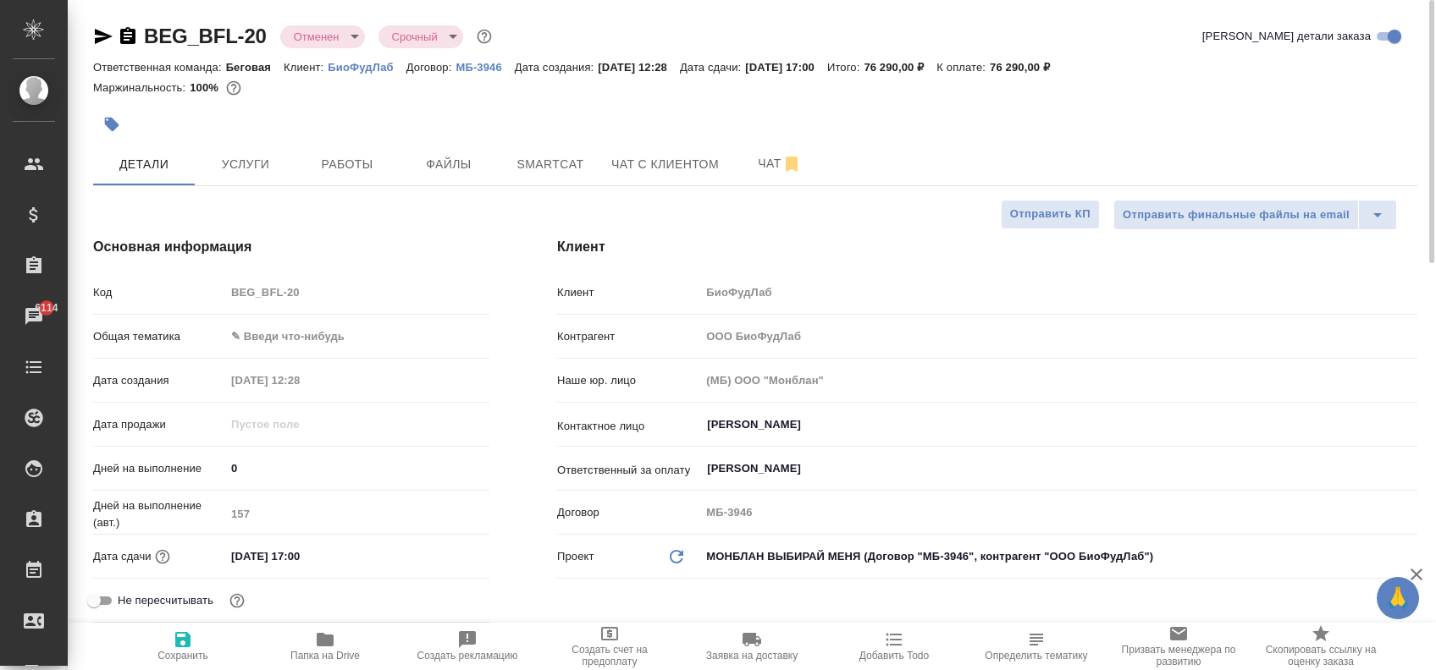
type textarea "x"
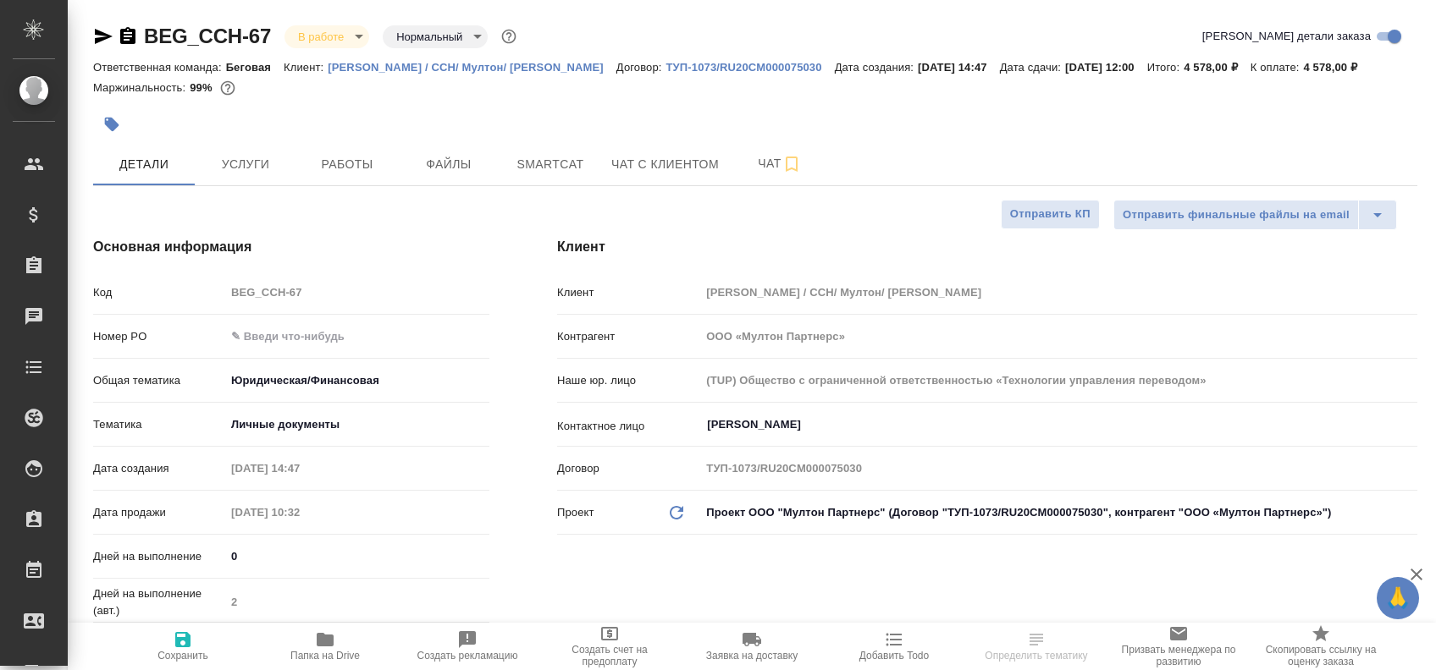
select select "RU"
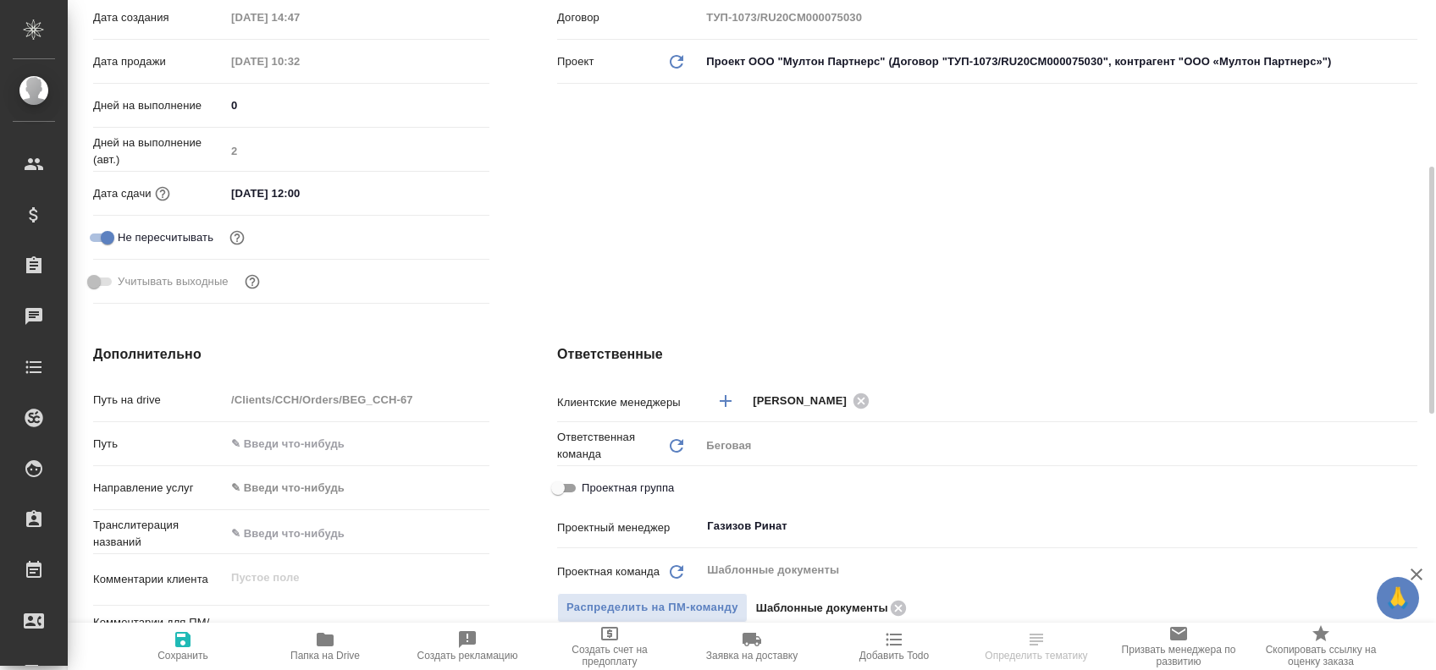
scroll to position [677, 0]
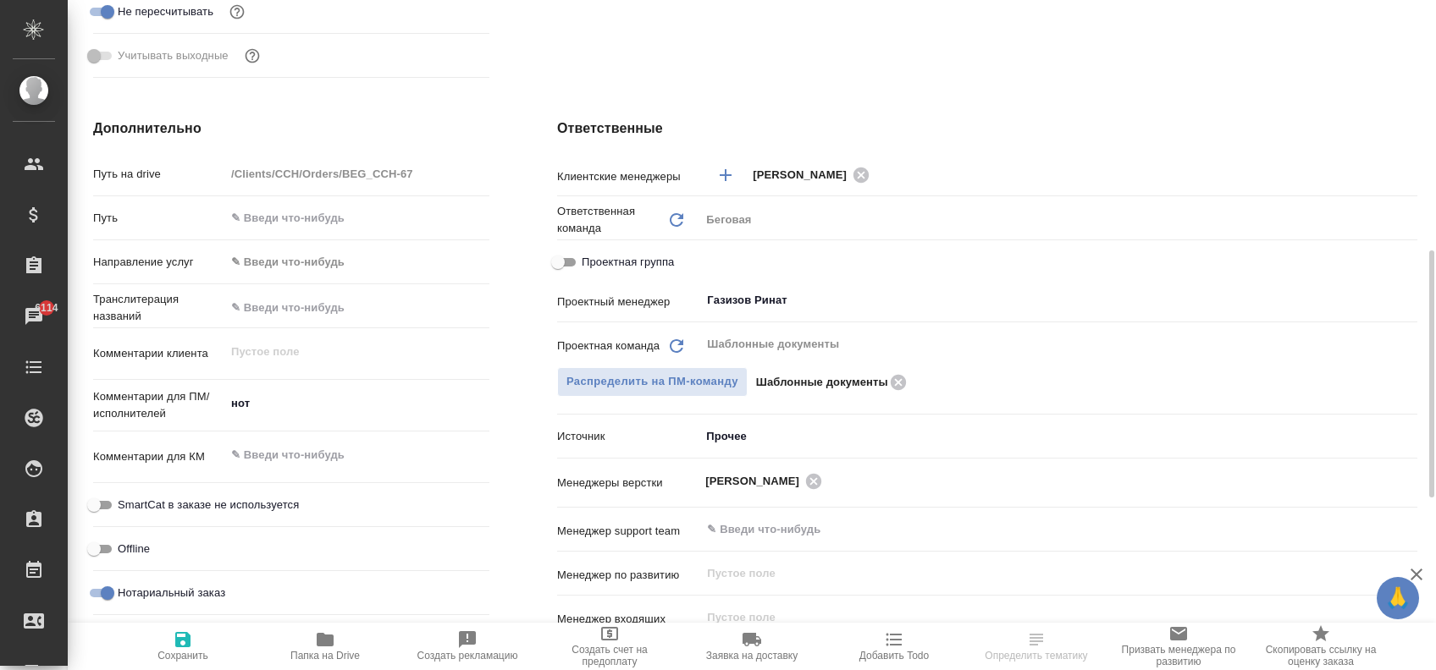
select select "RU"
type textarea "x"
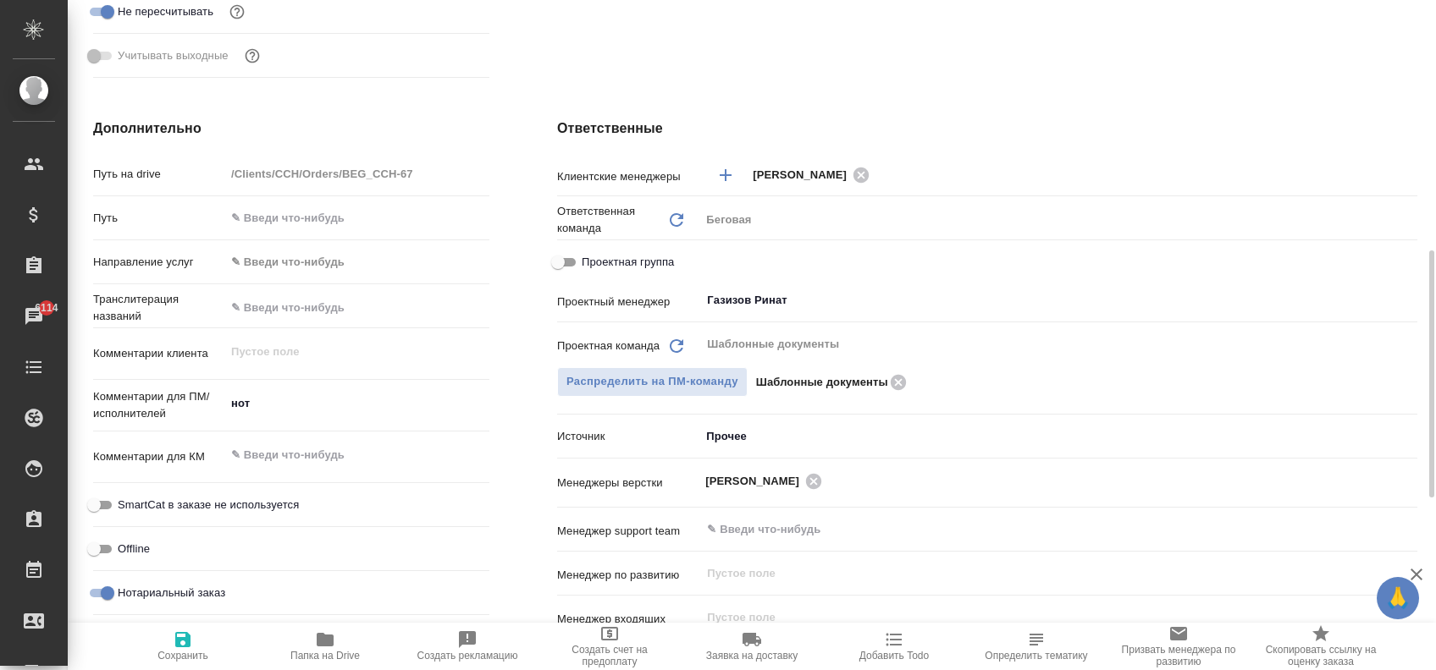
type textarea "x"
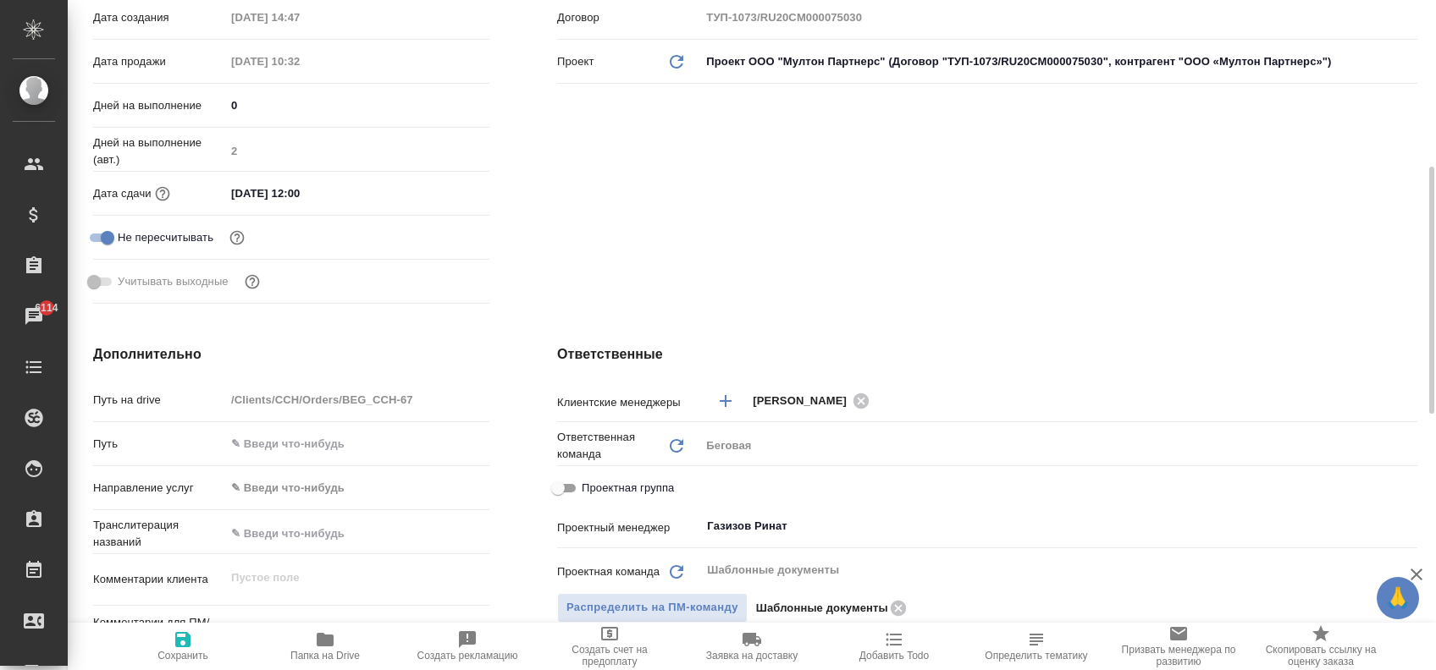
scroll to position [0, 0]
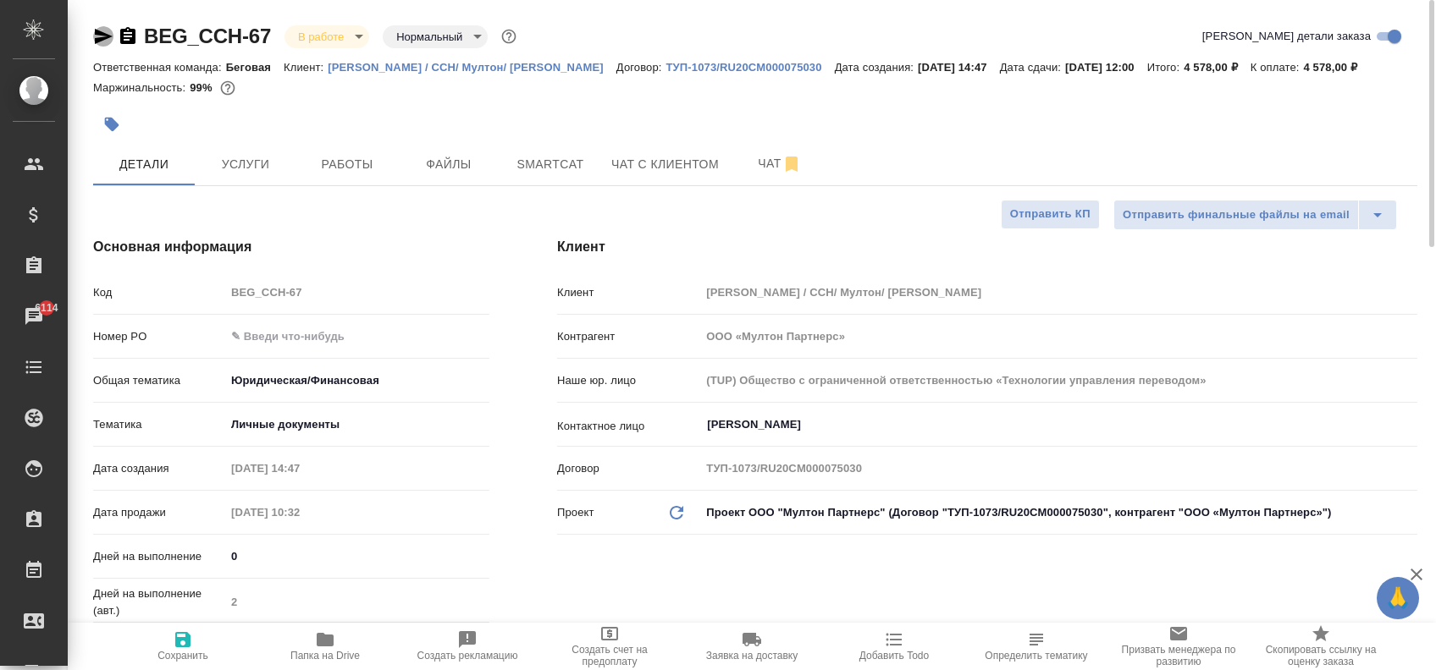
click at [106, 36] on icon "button" at bounding box center [104, 36] width 18 height 15
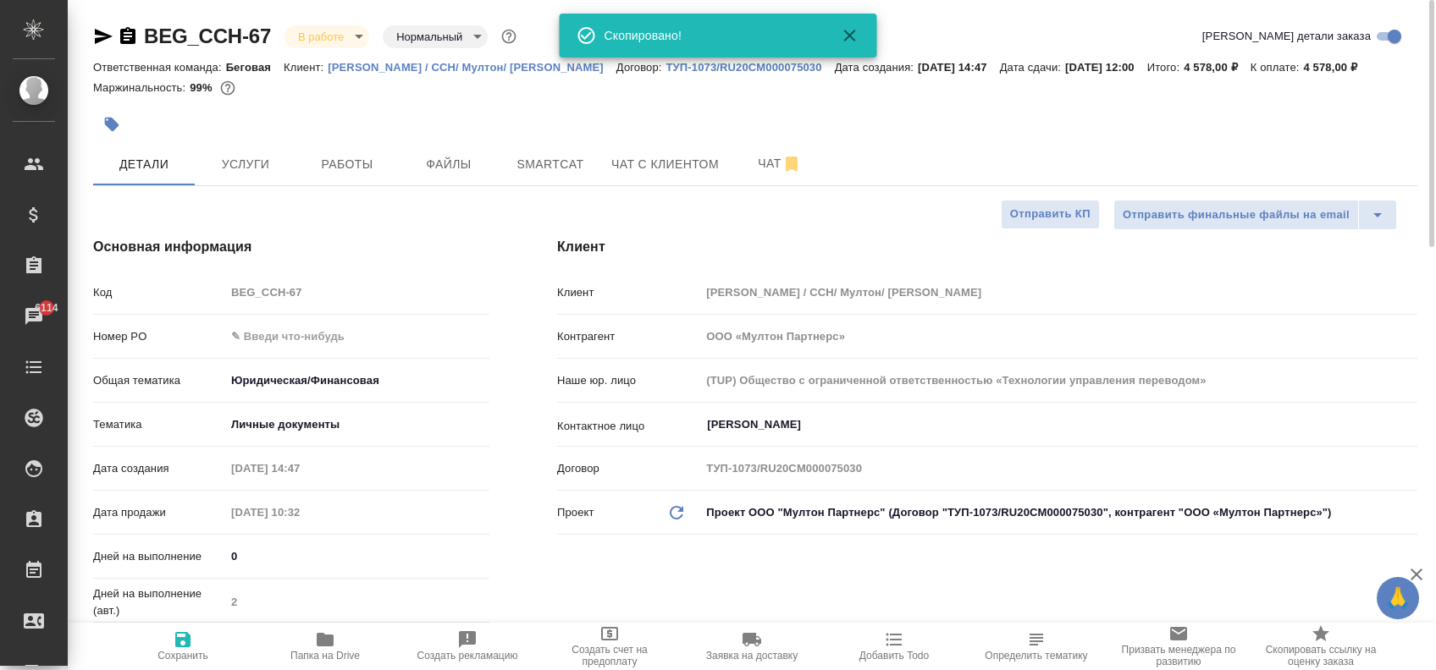
type textarea "x"
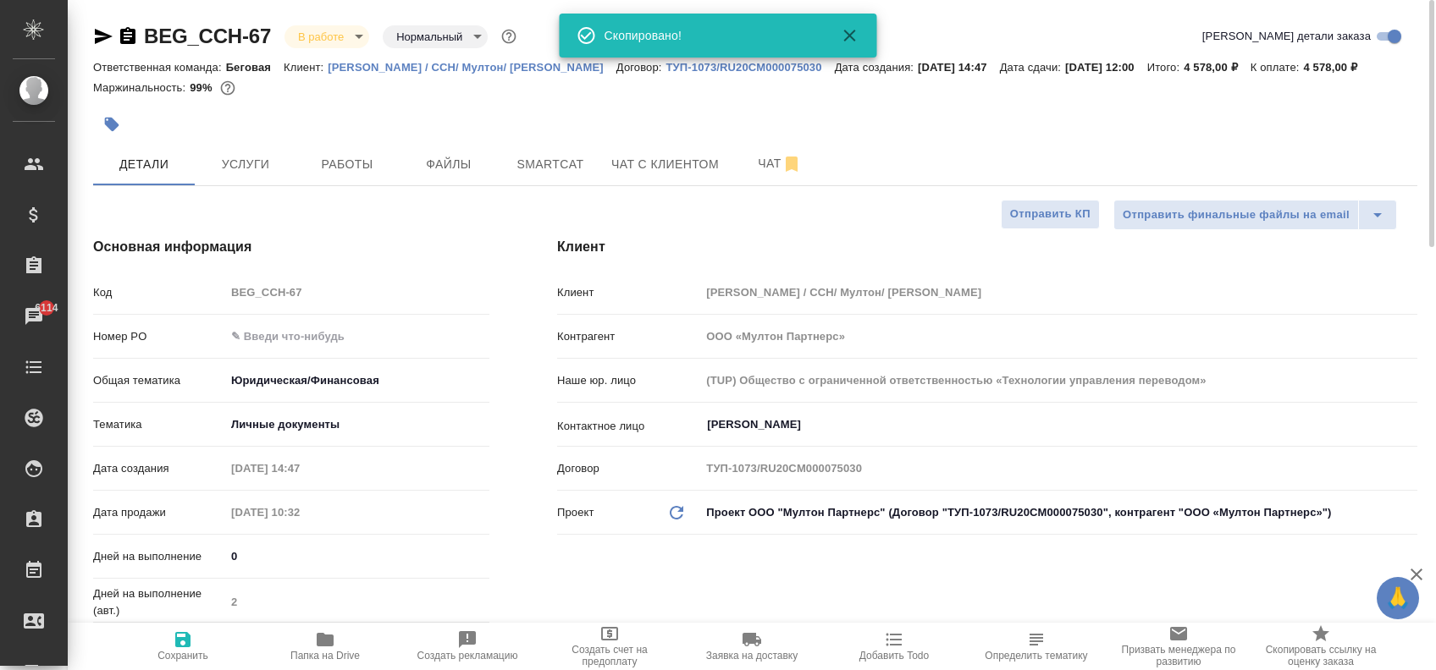
type textarea "x"
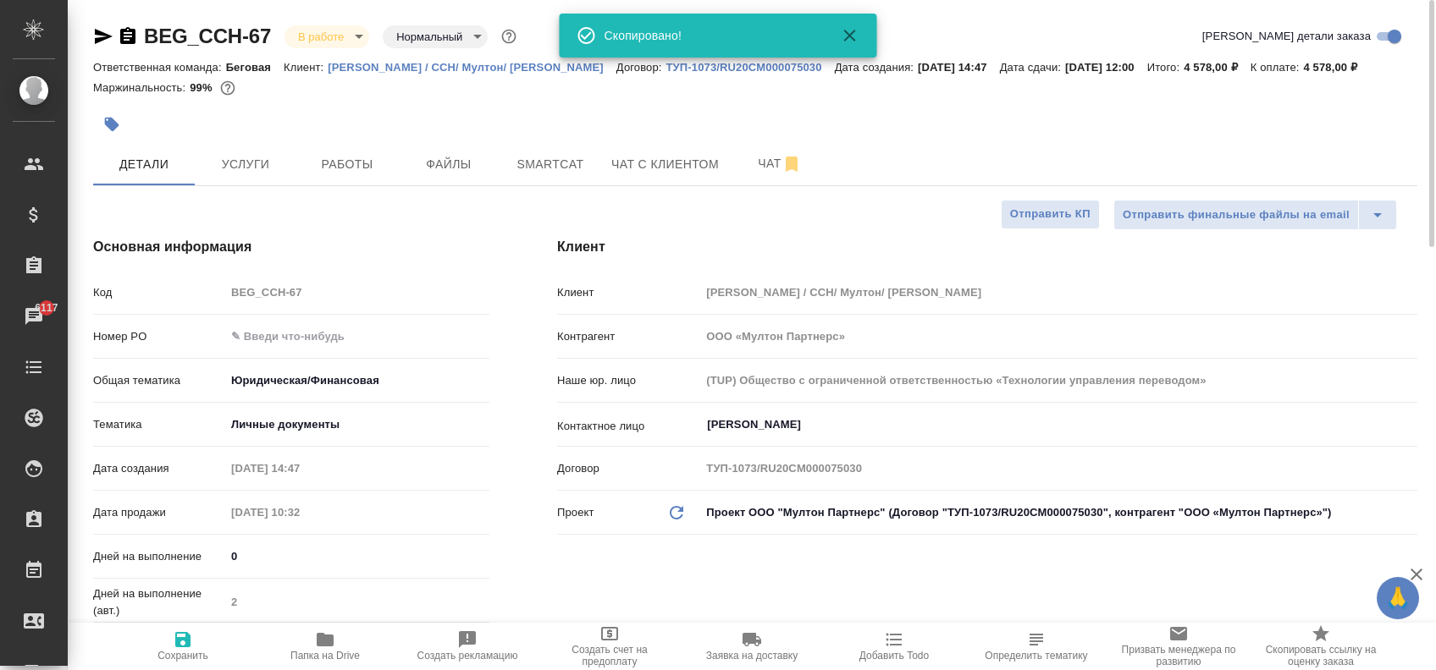
type textarea "x"
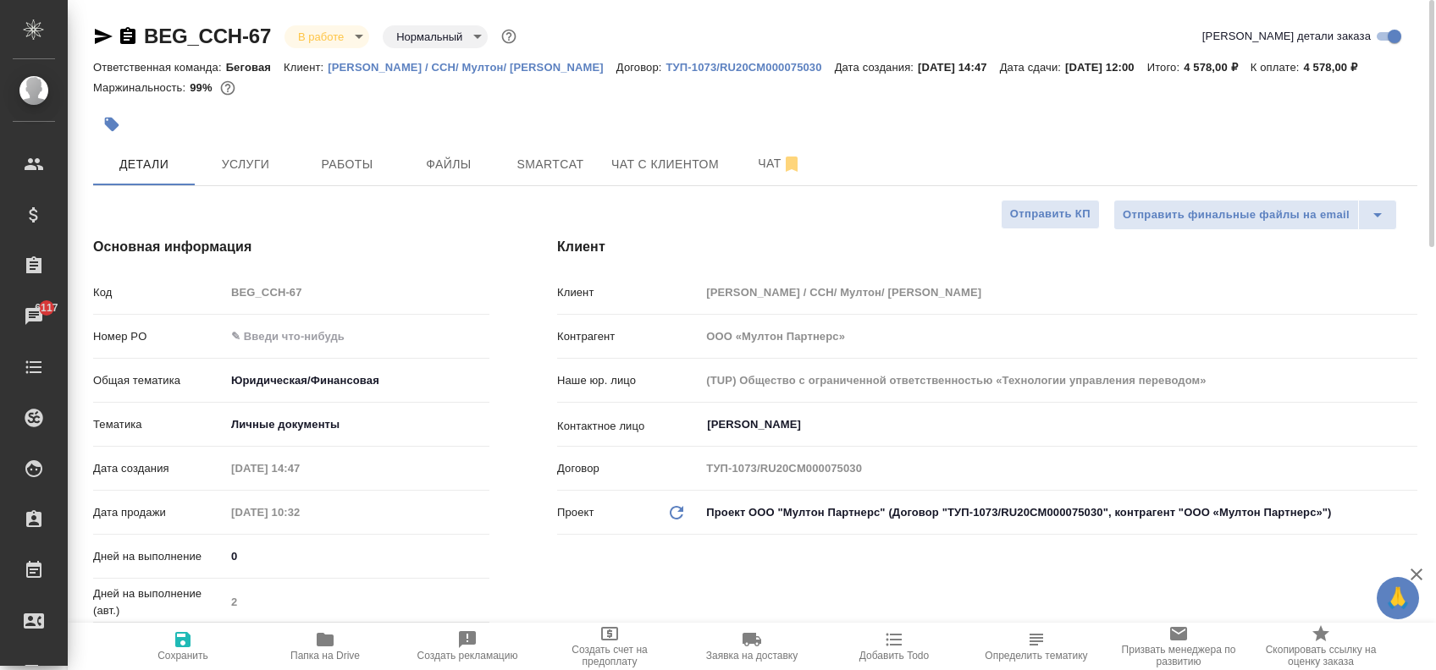
type textarea "x"
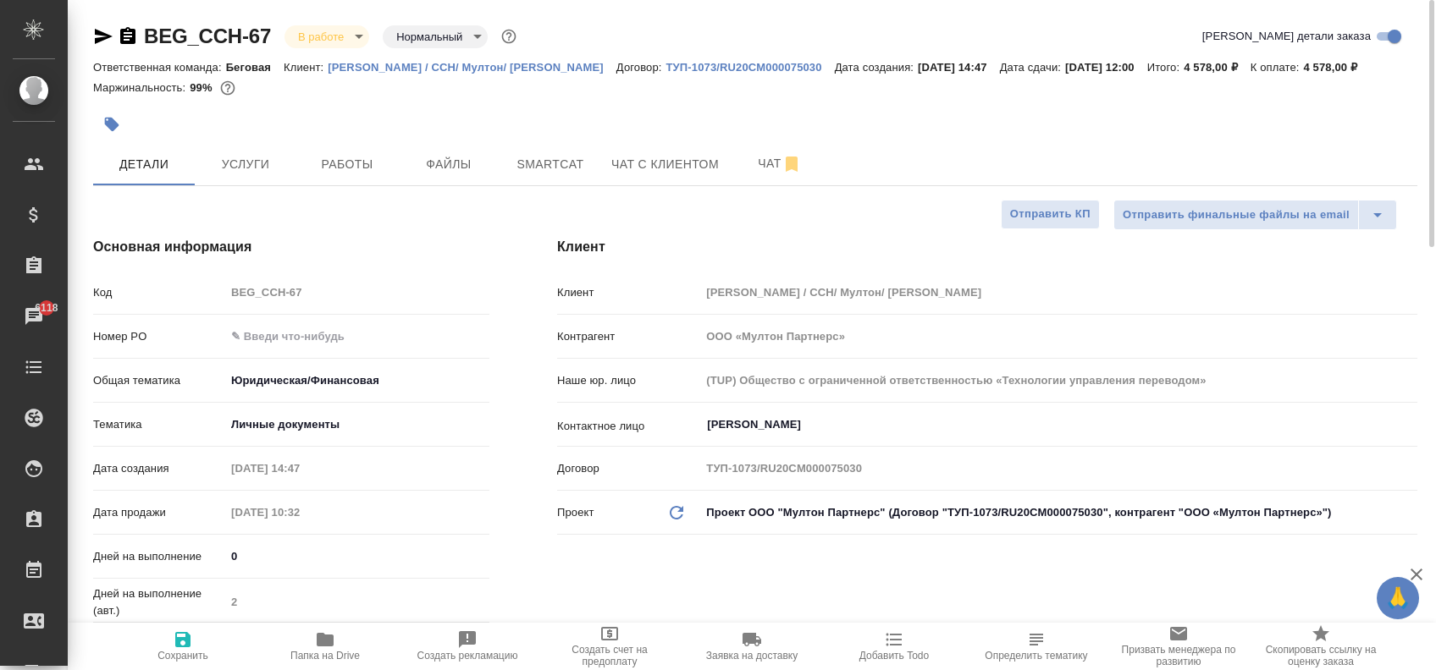
type textarea "x"
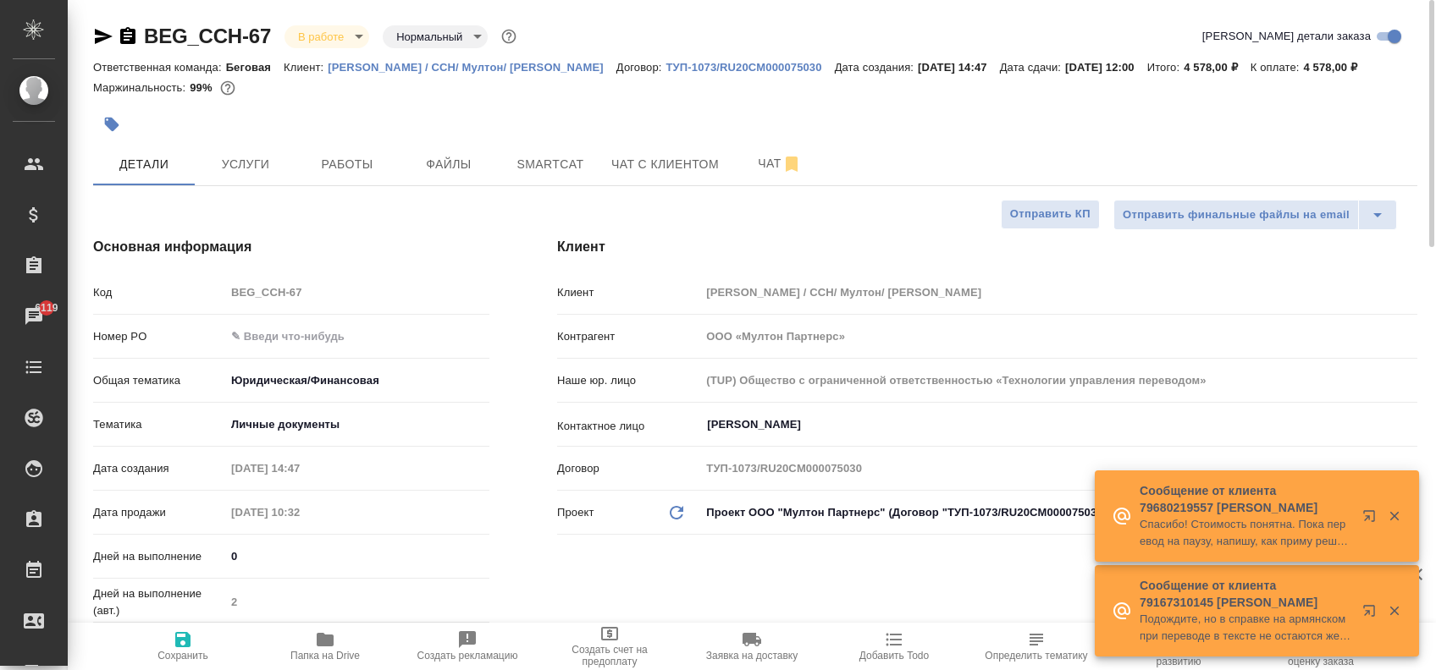
type textarea "x"
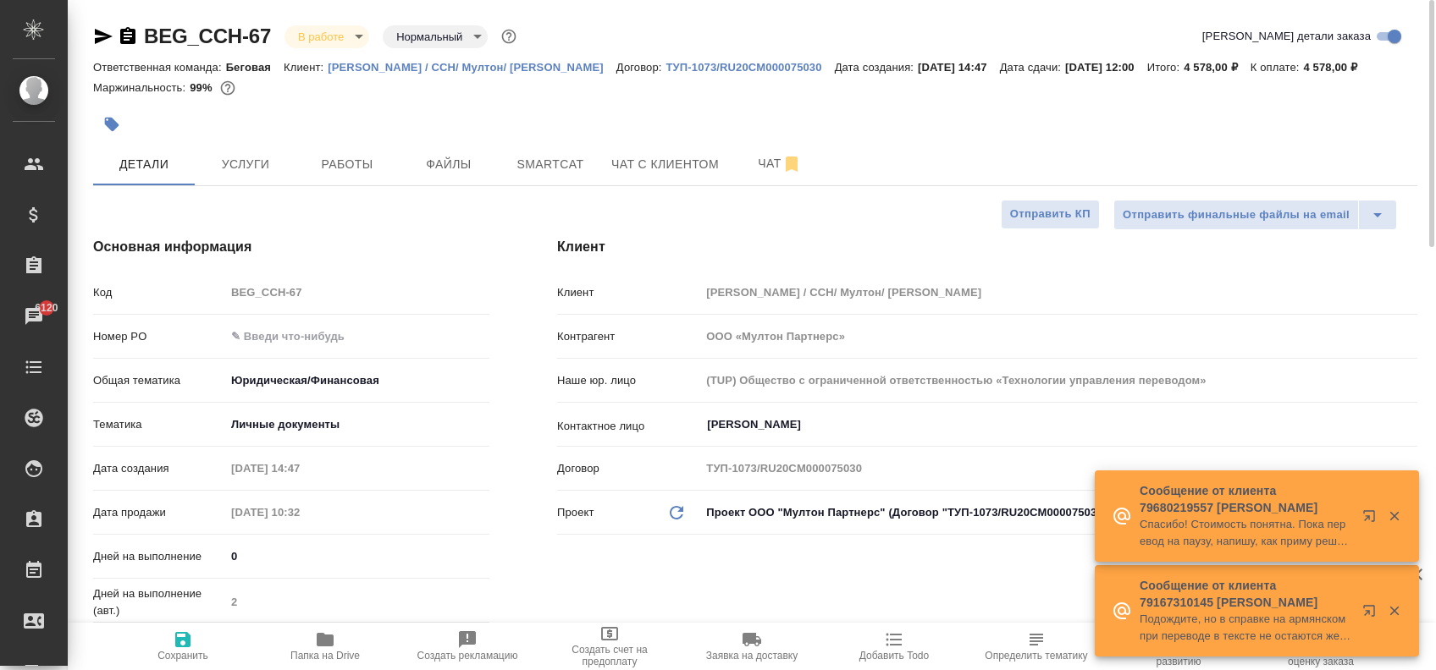
type textarea "x"
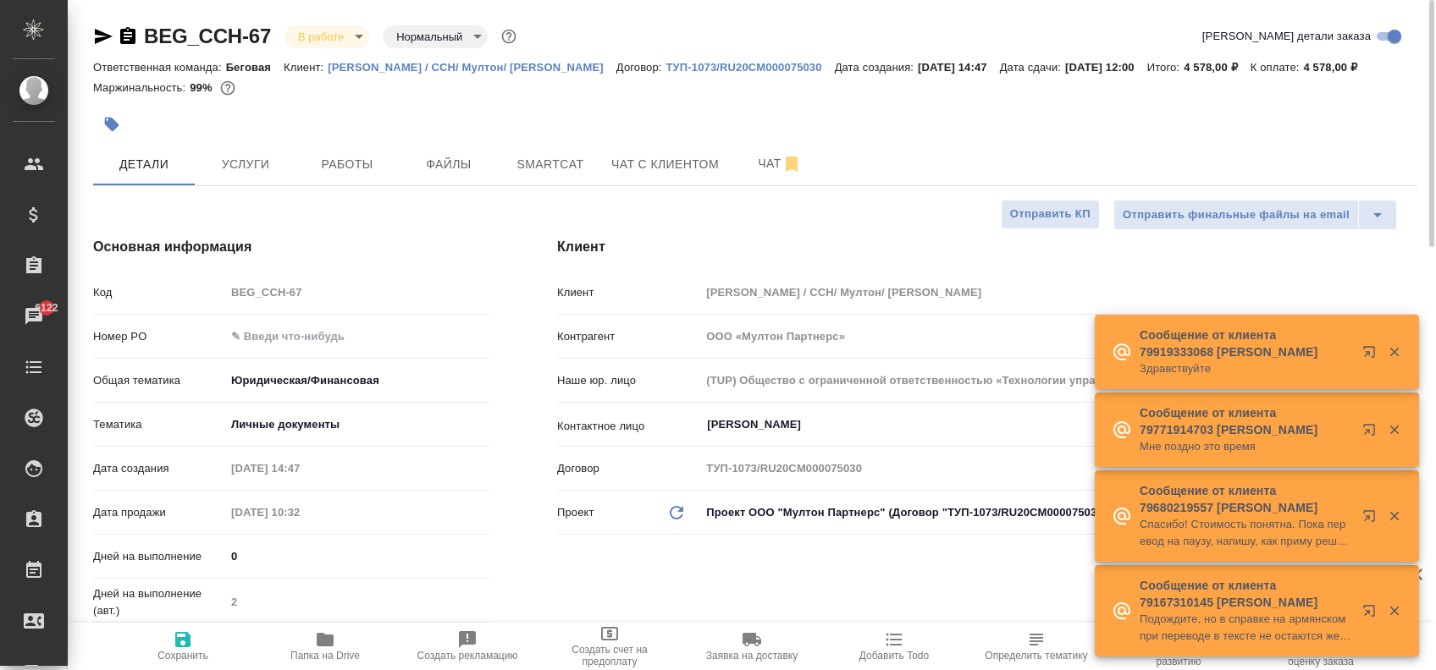
type textarea "x"
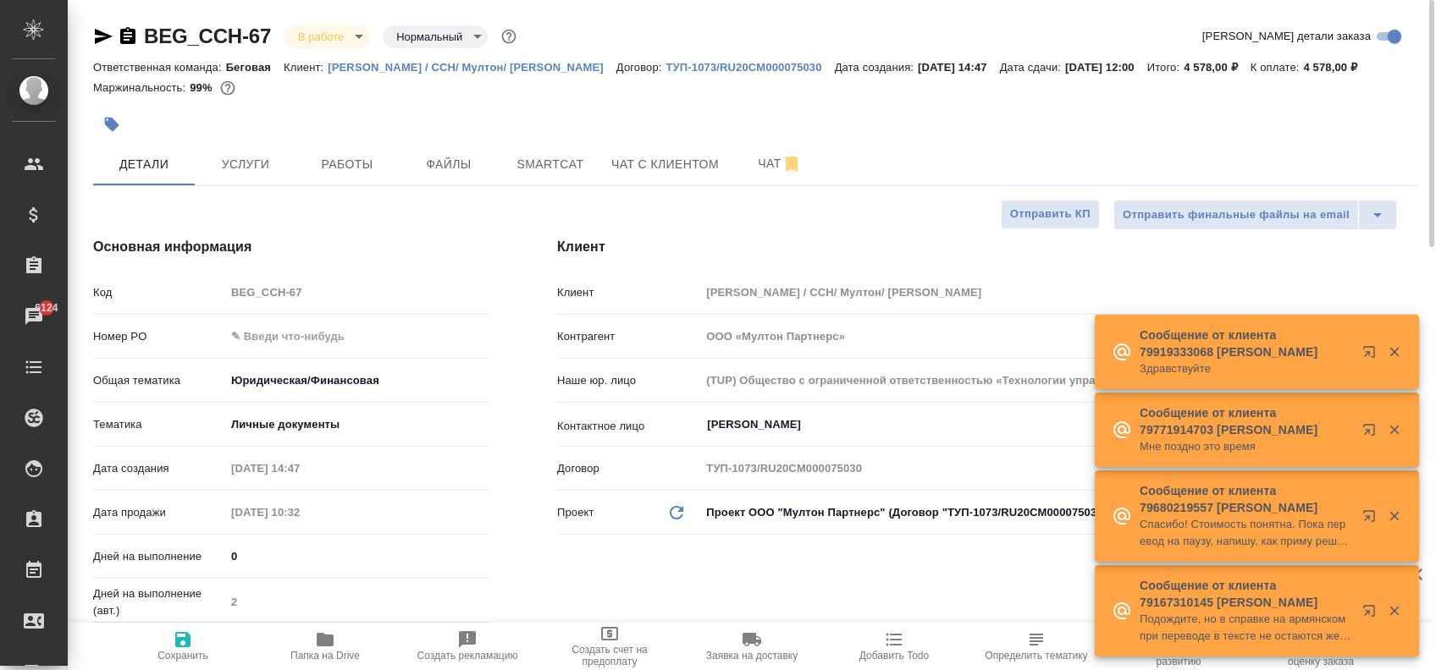
type textarea "x"
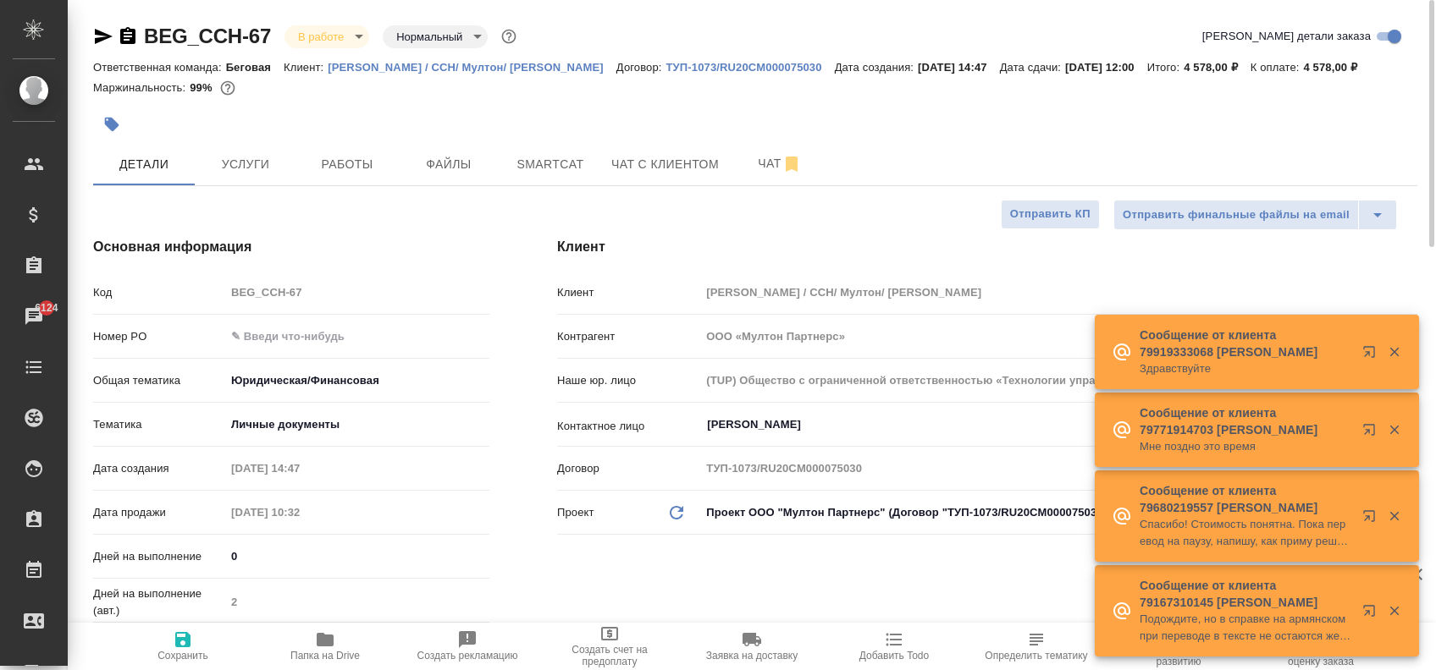
type textarea "x"
click at [543, 77] on div "Ответственная команда: Беговая Клиент: Кока Кола Евразия / CCH/ Мултон/ Мултон …" at bounding box center [755, 67] width 1324 height 20
type textarea "x"
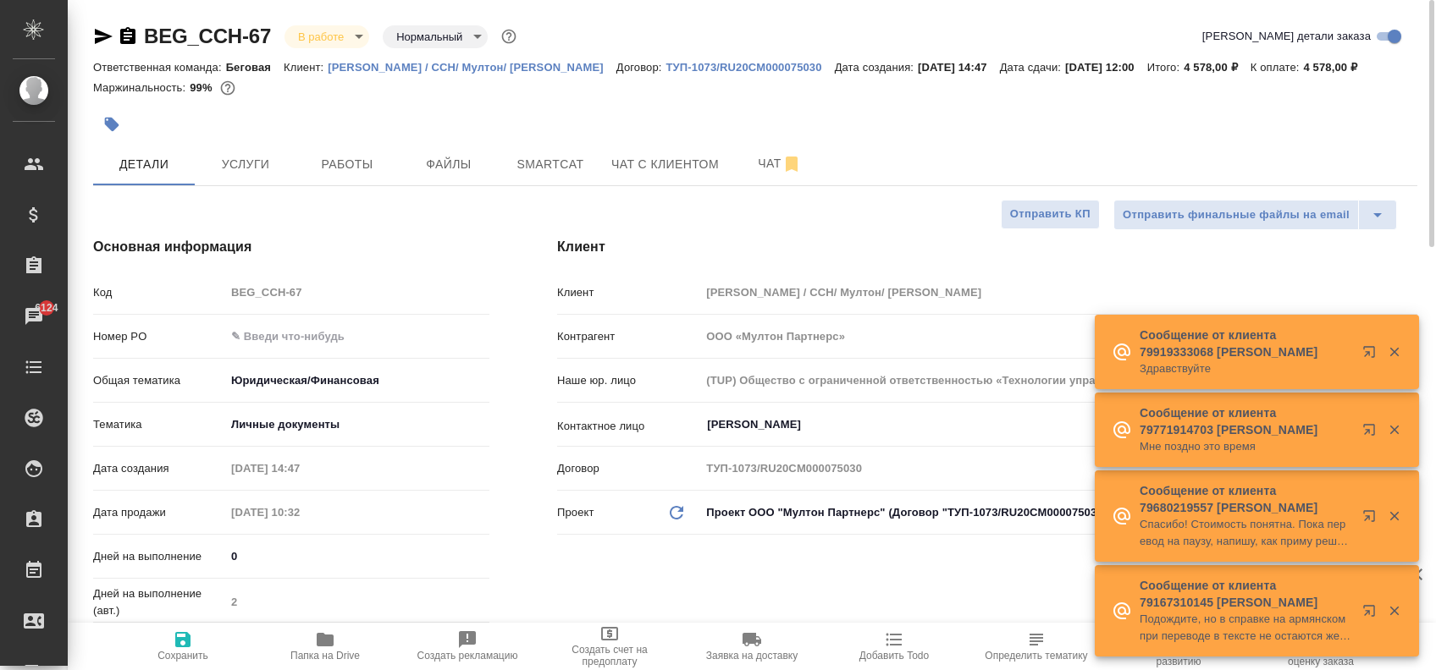
type textarea "x"
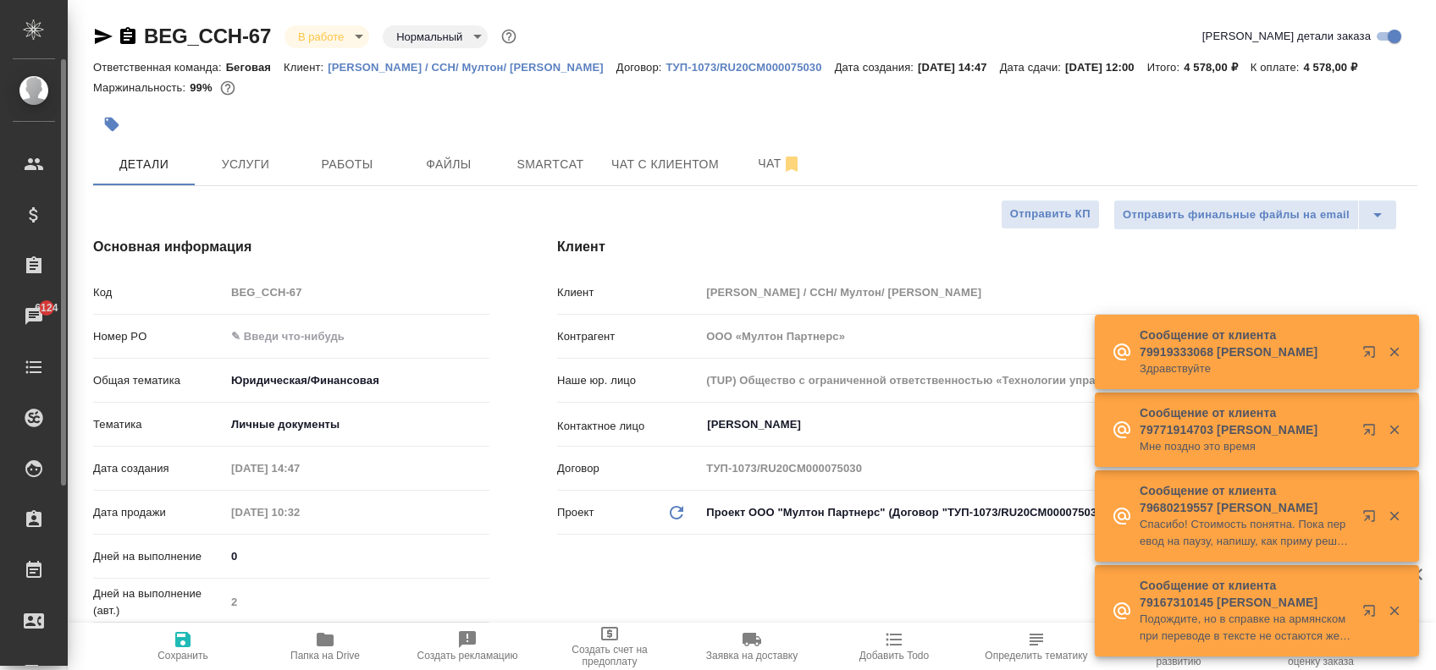
type textarea "x"
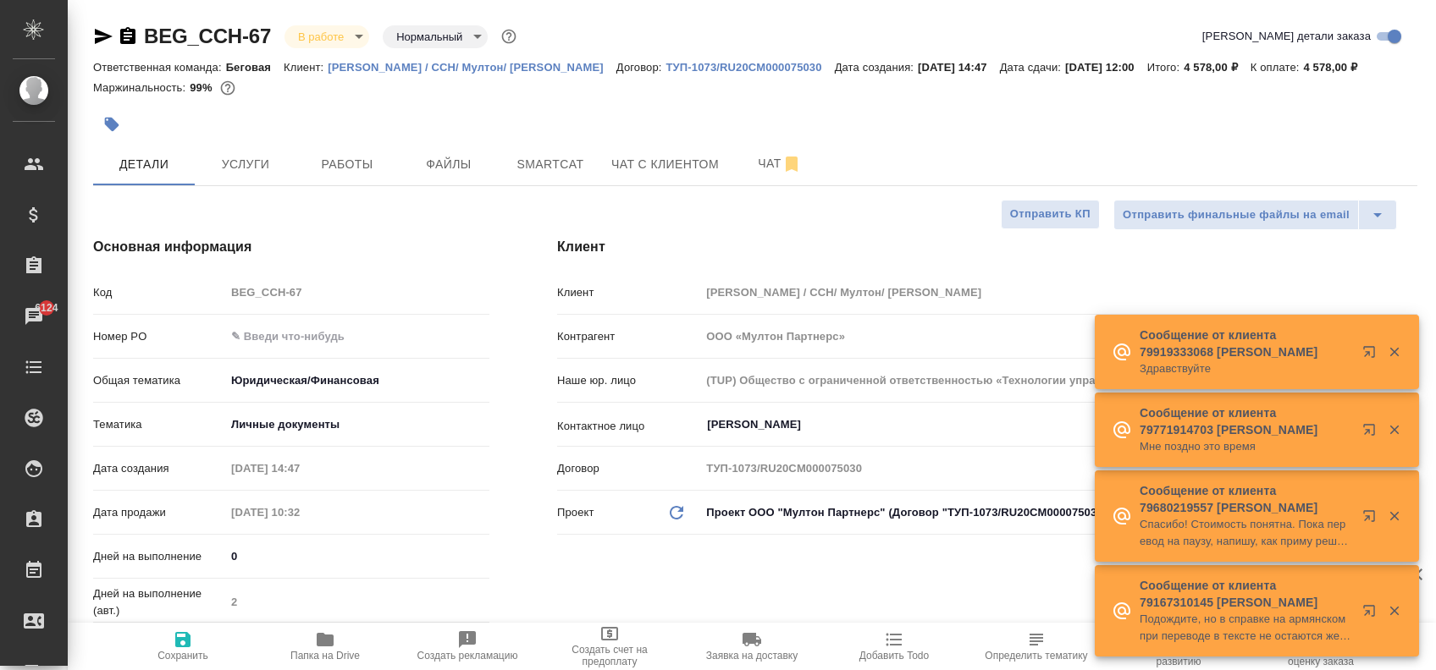
type textarea "x"
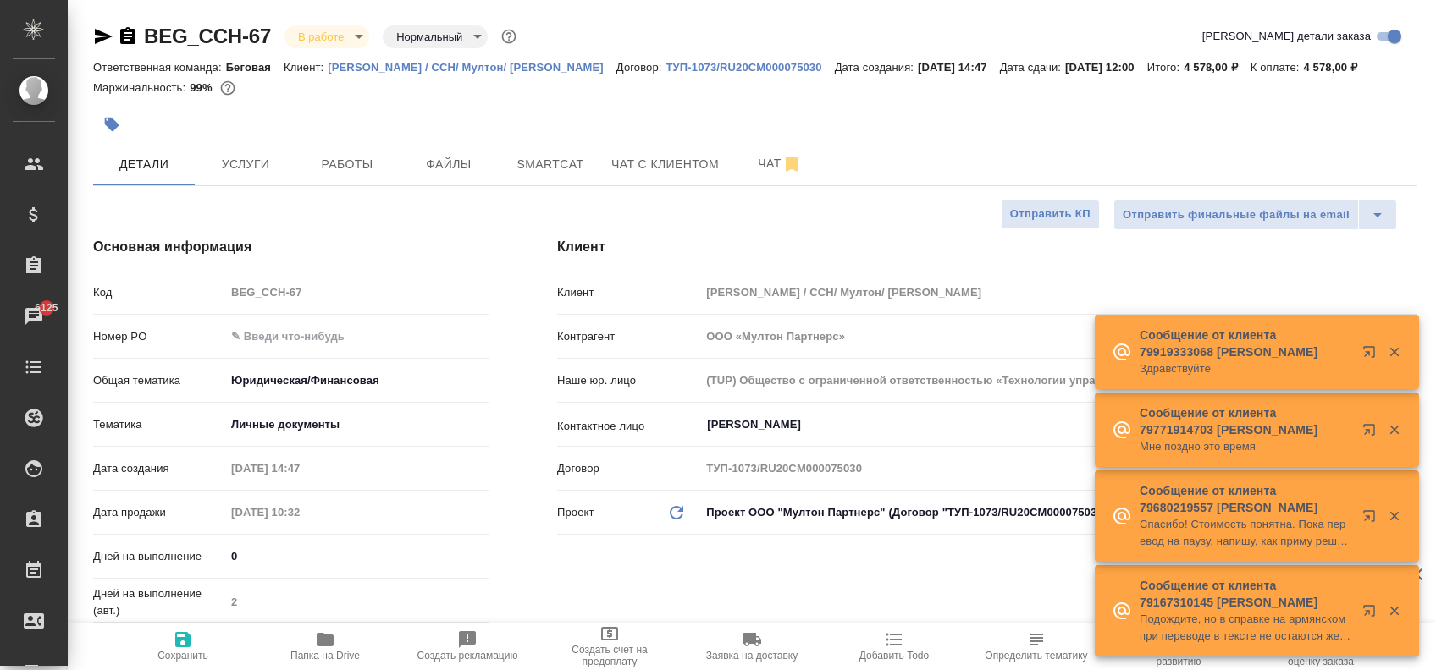
type textarea "x"
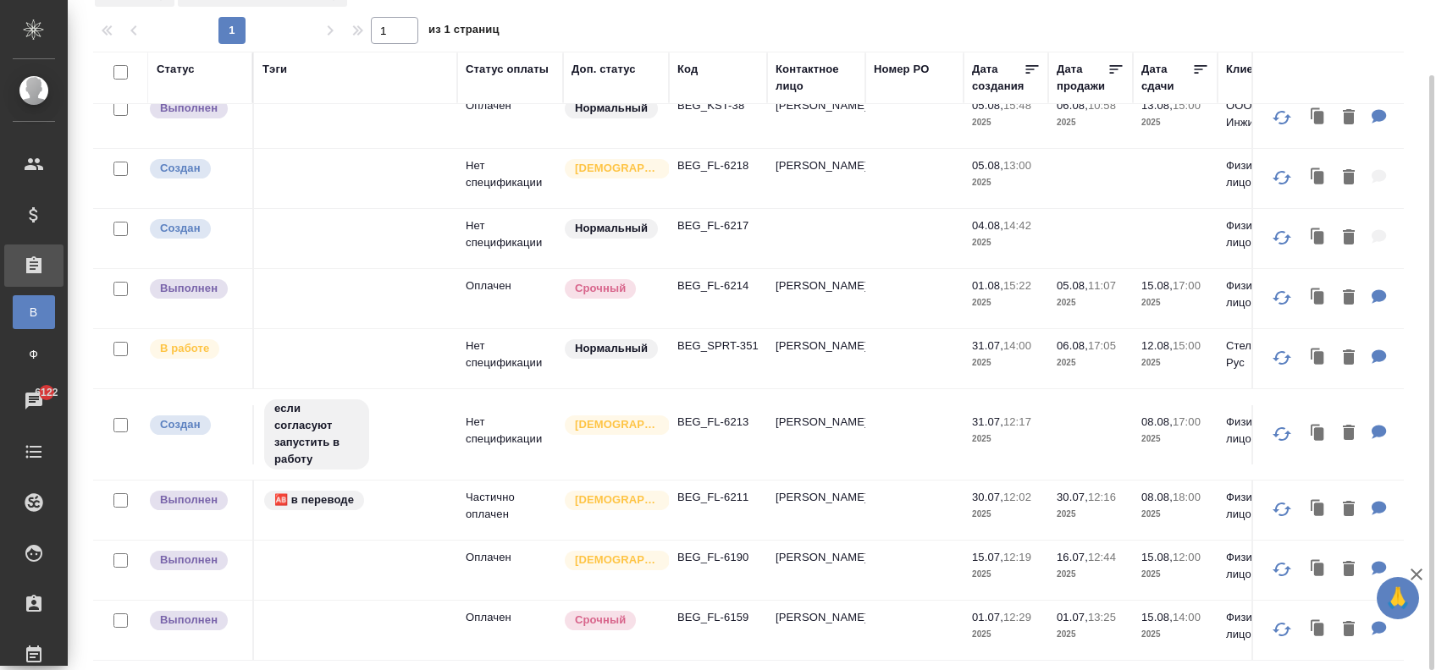
scroll to position [699, 0]
click at [717, 338] on p "BEG_SPRT-351" at bounding box center [717, 346] width 81 height 17
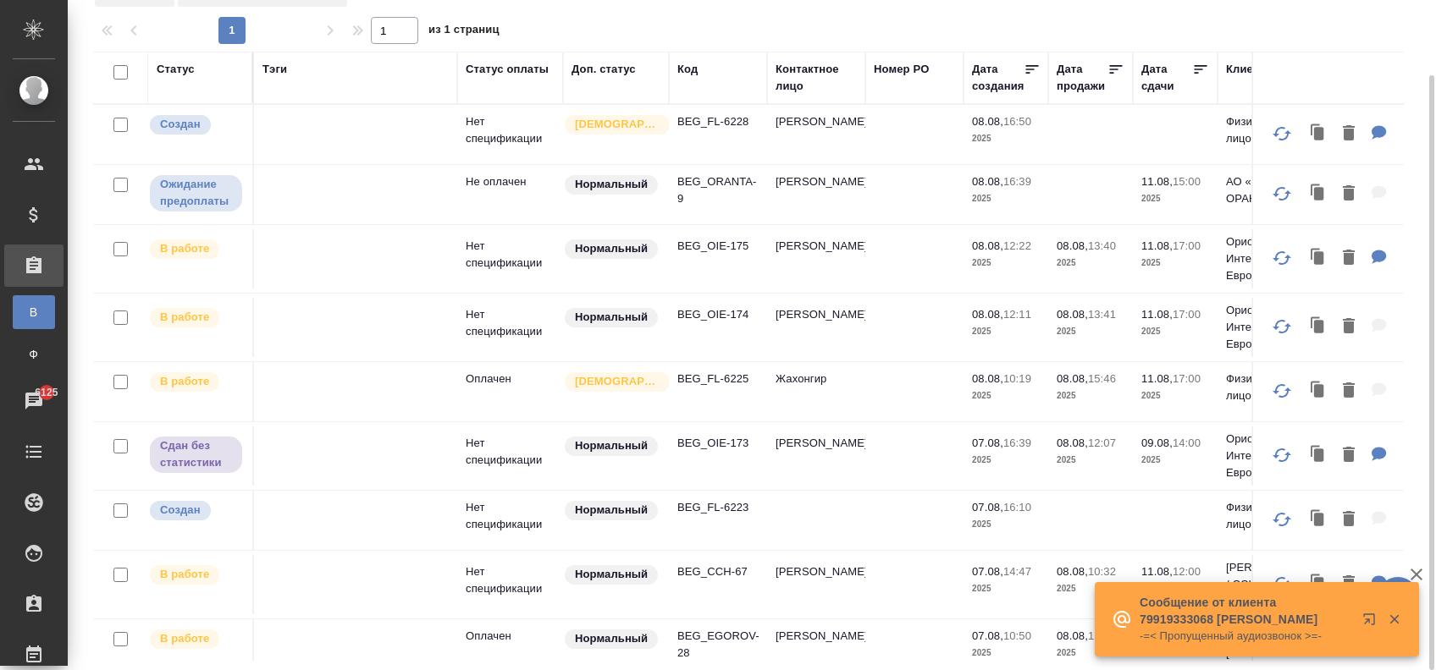
scroll to position [0, 0]
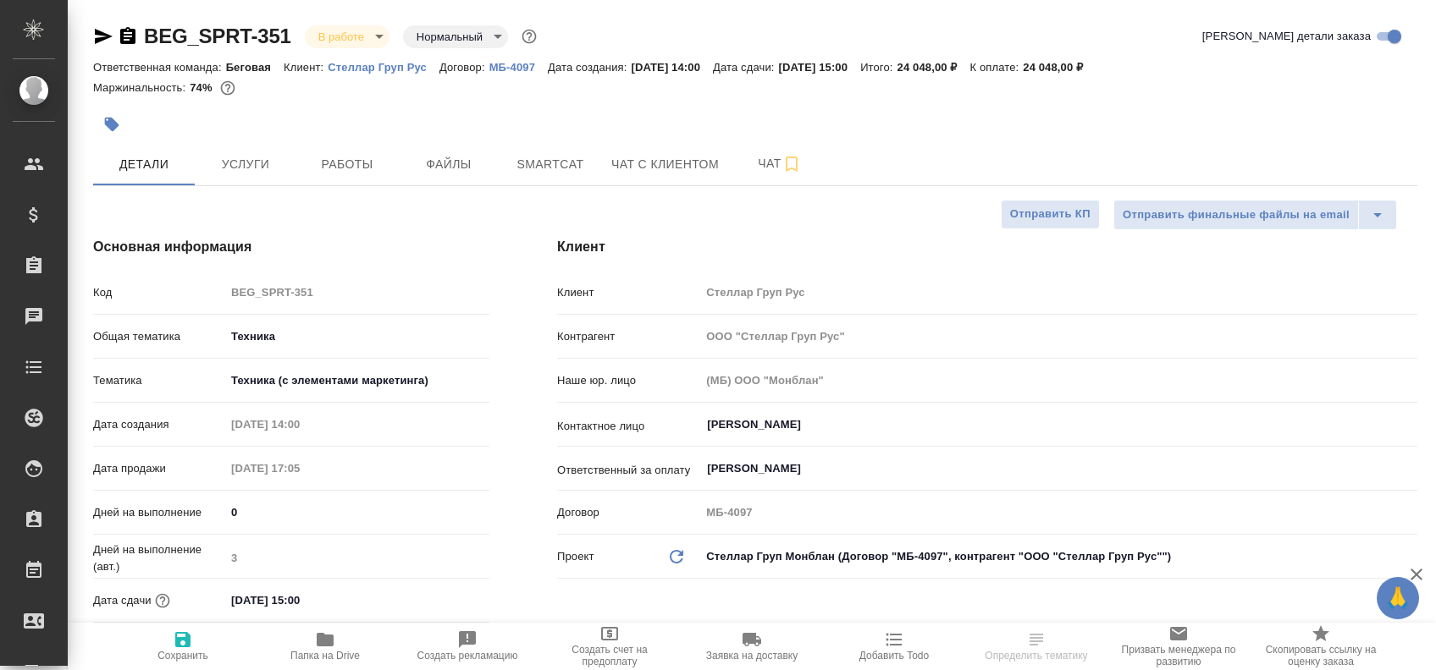
select select "RU"
type input "[PERSON_NAME]"
click at [265, 185] on button "Услуги" at bounding box center [246, 164] width 102 height 42
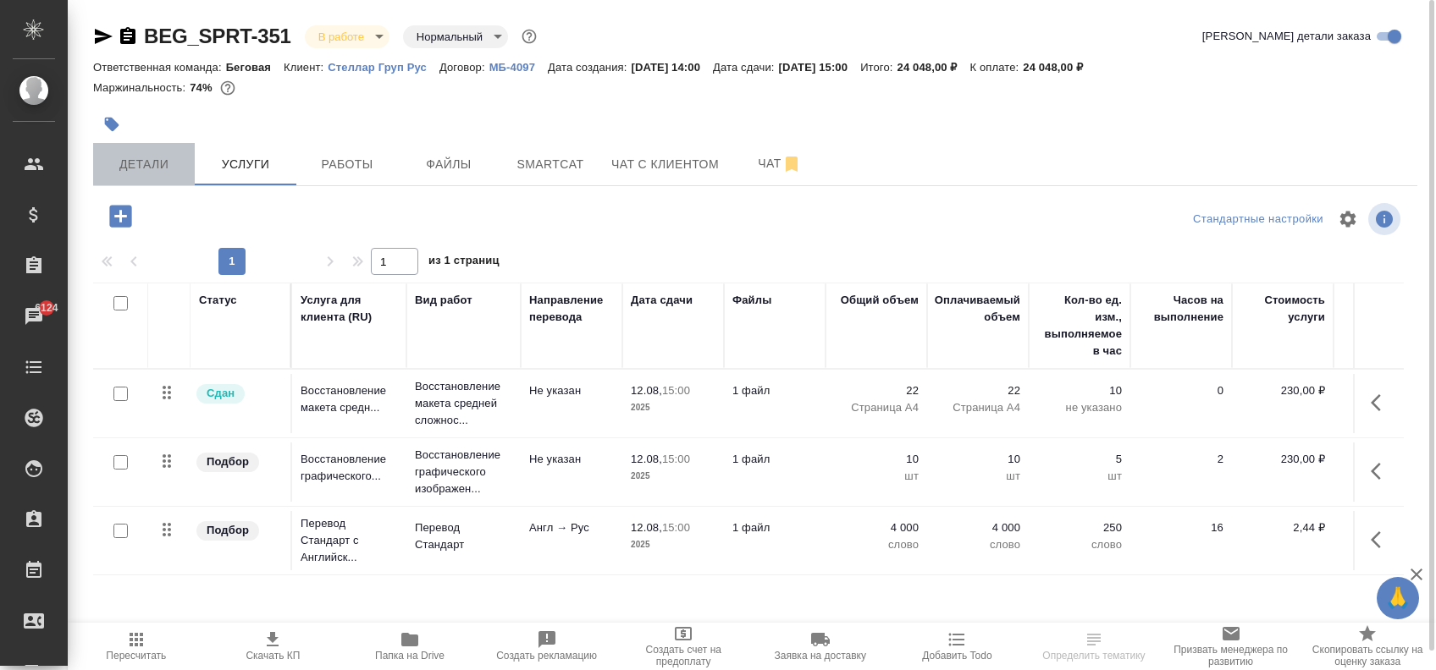
click at [174, 166] on span "Детали" at bounding box center [143, 164] width 81 height 21
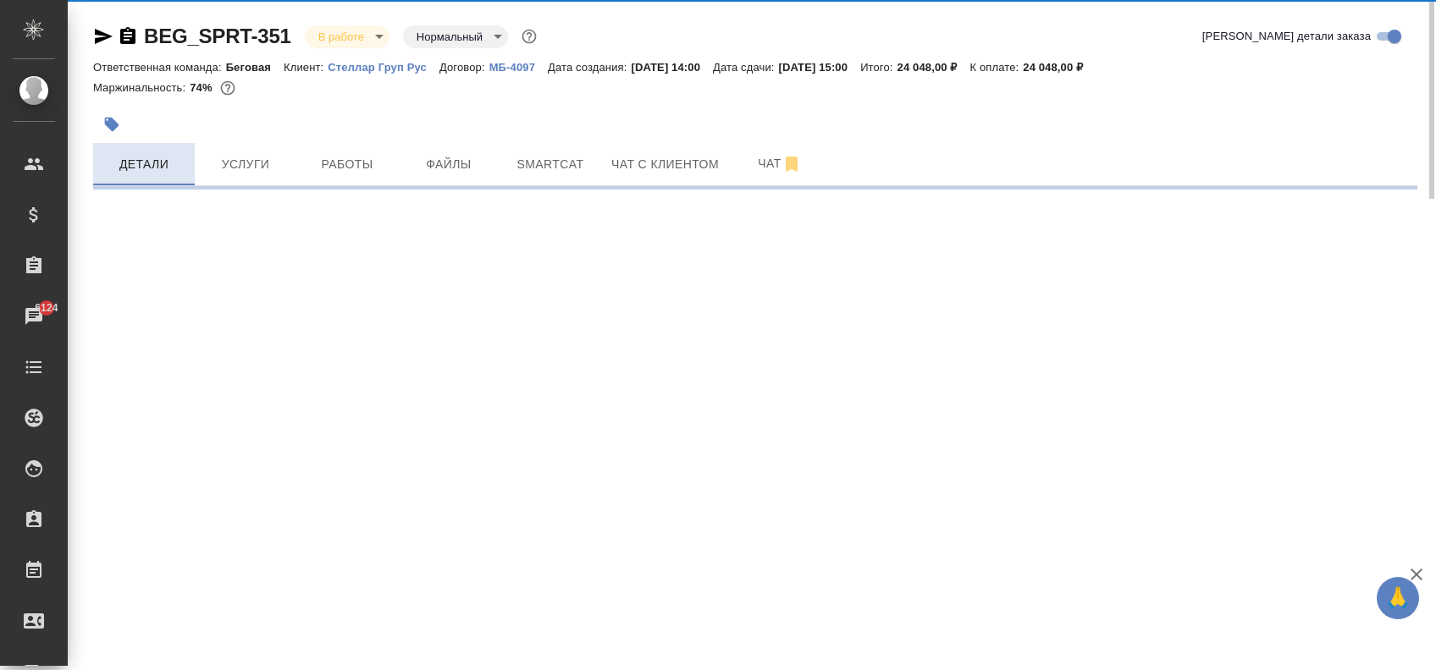
select select "RU"
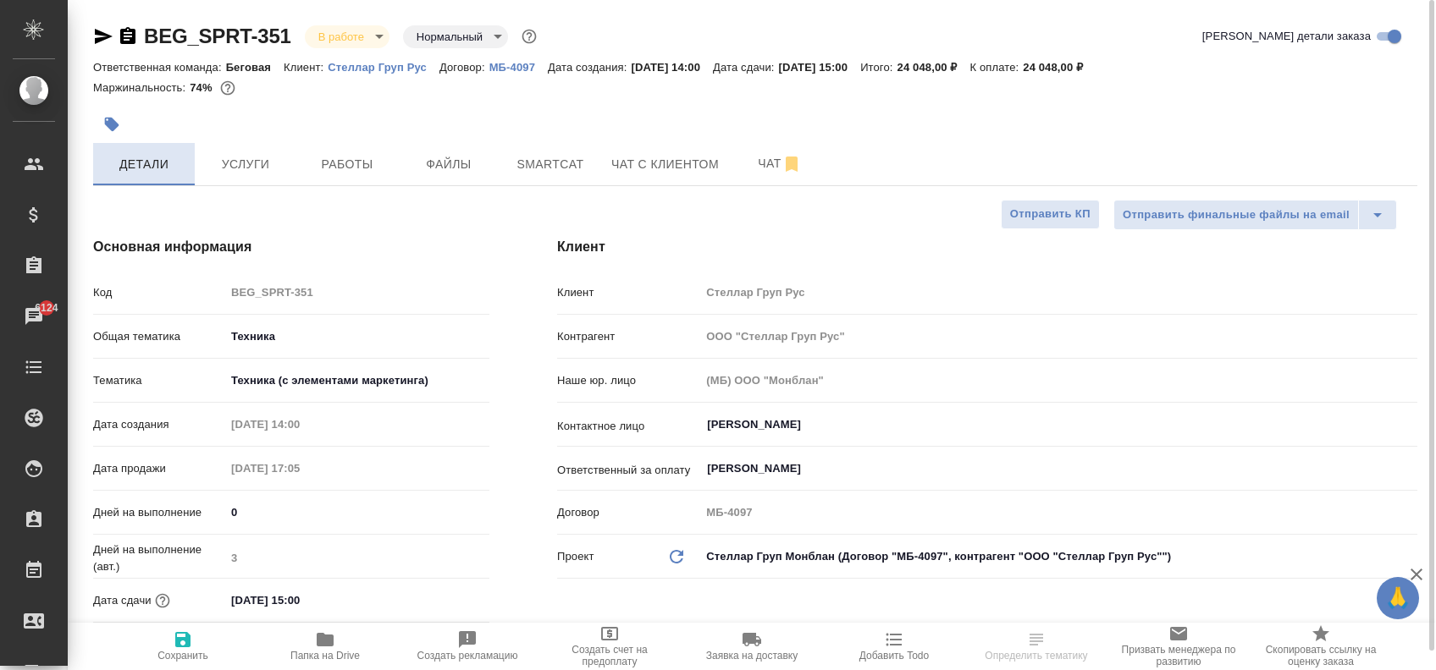
type textarea "x"
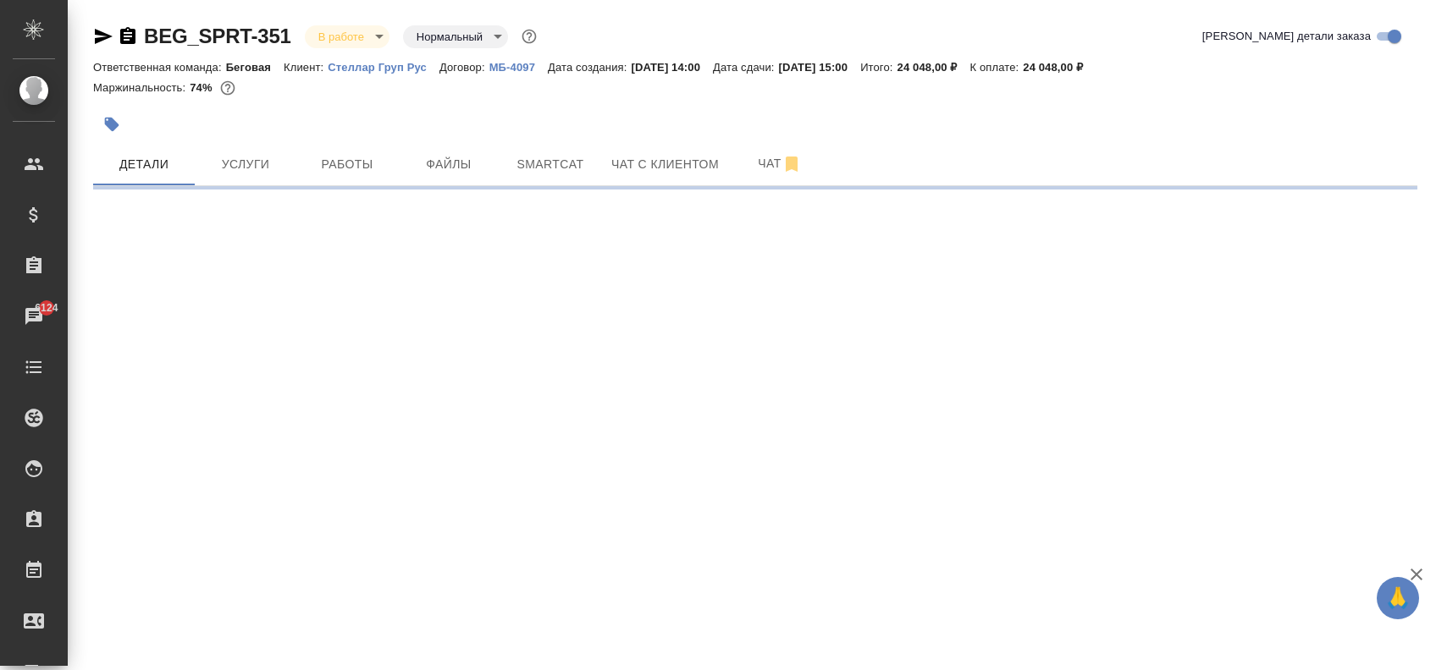
select select "RU"
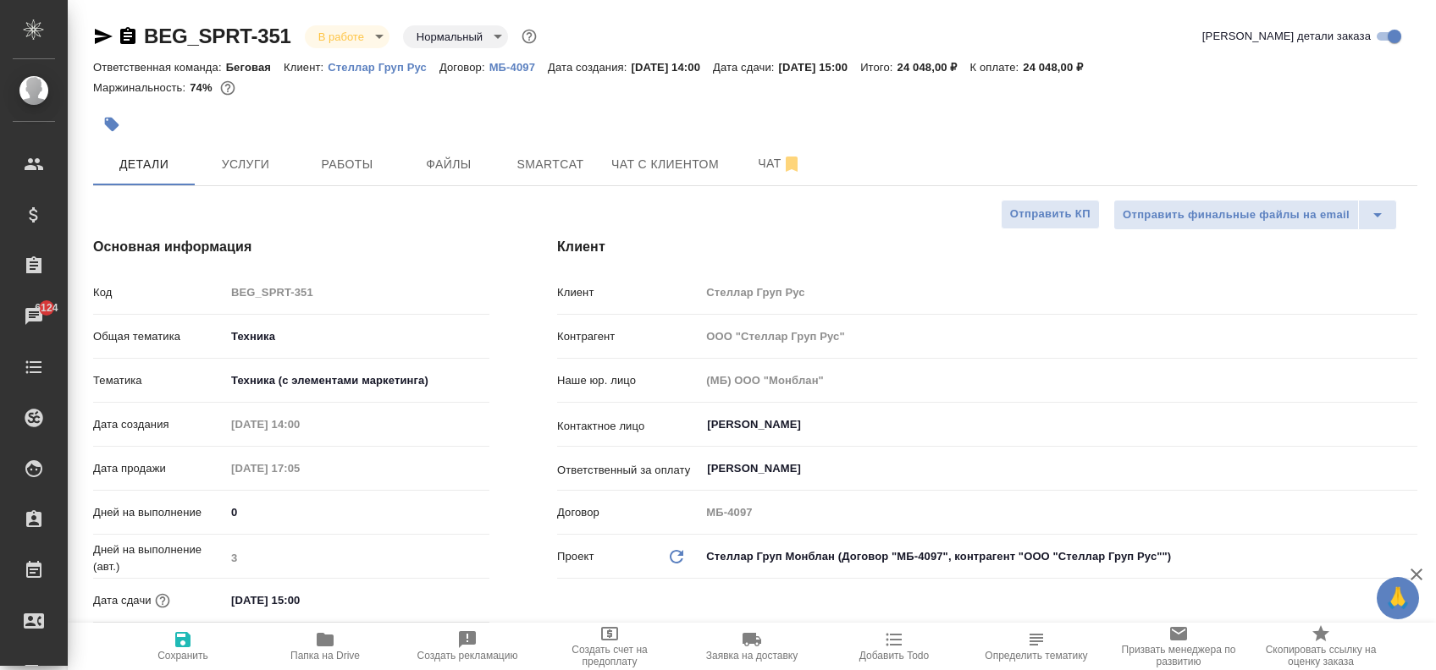
type textarea "x"
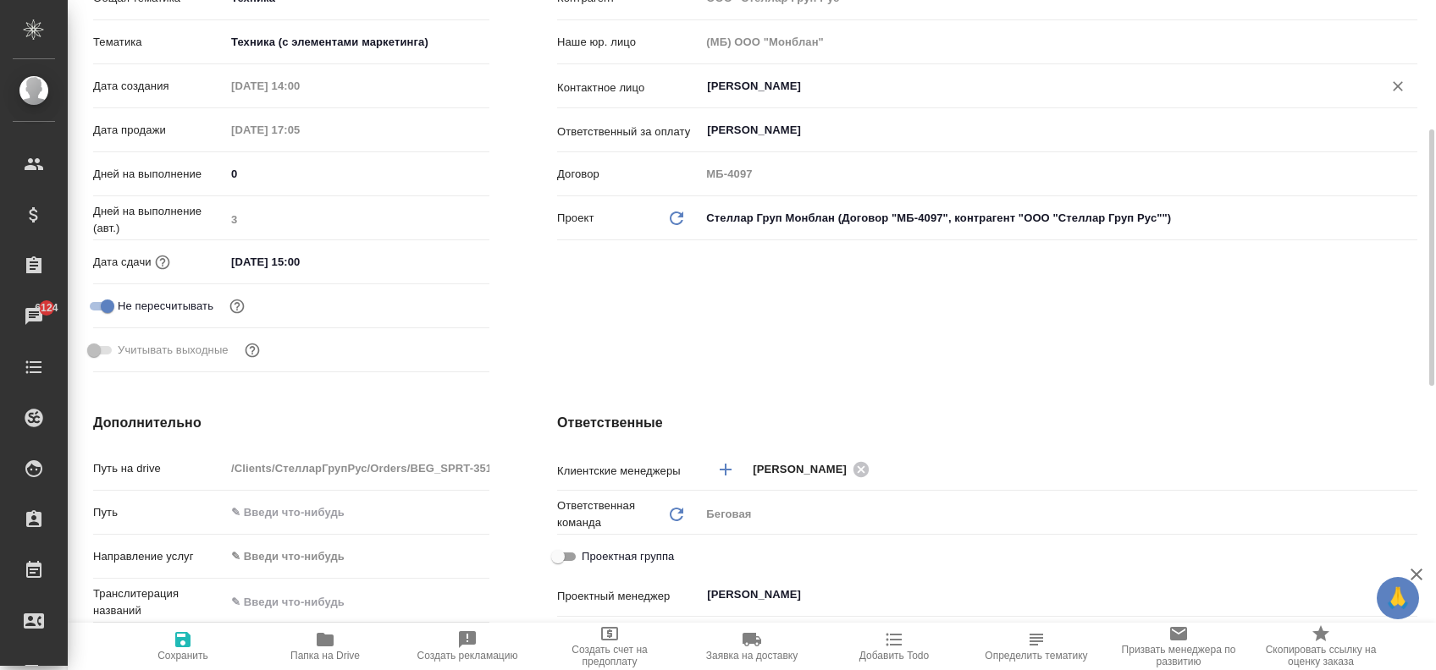
scroll to position [677, 0]
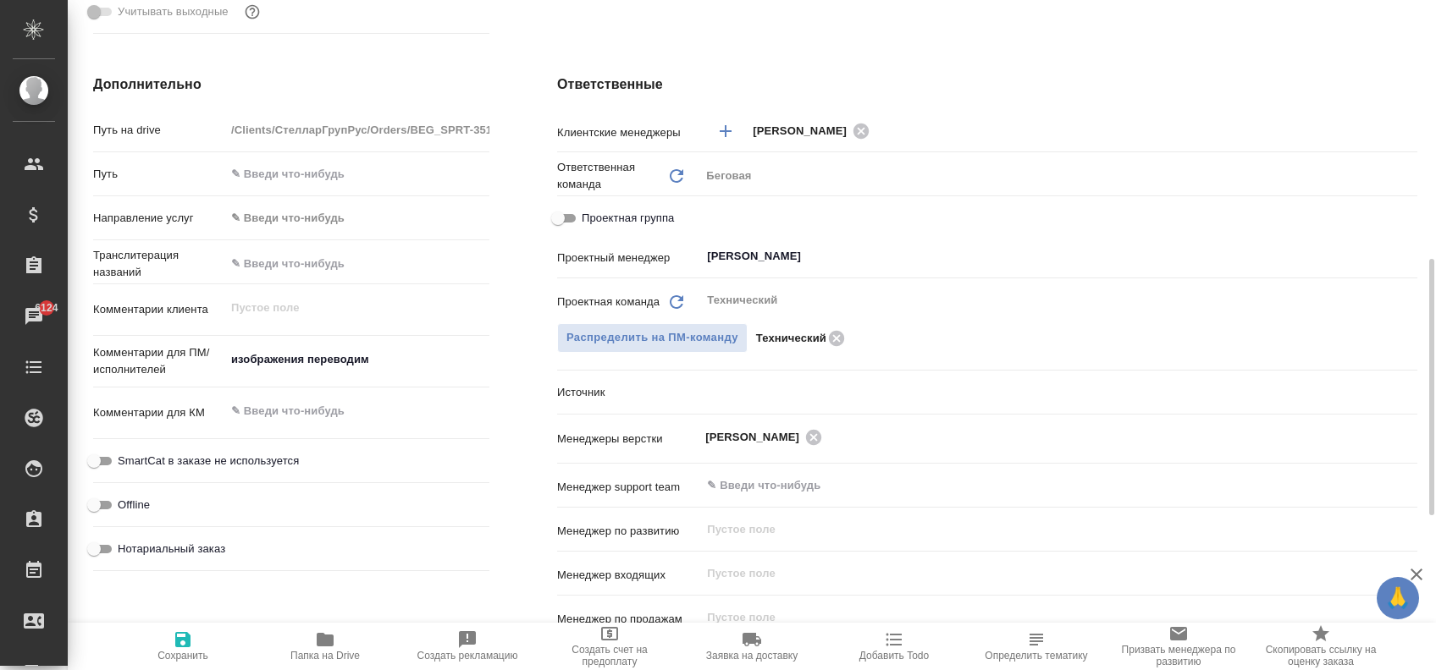
type textarea "x"
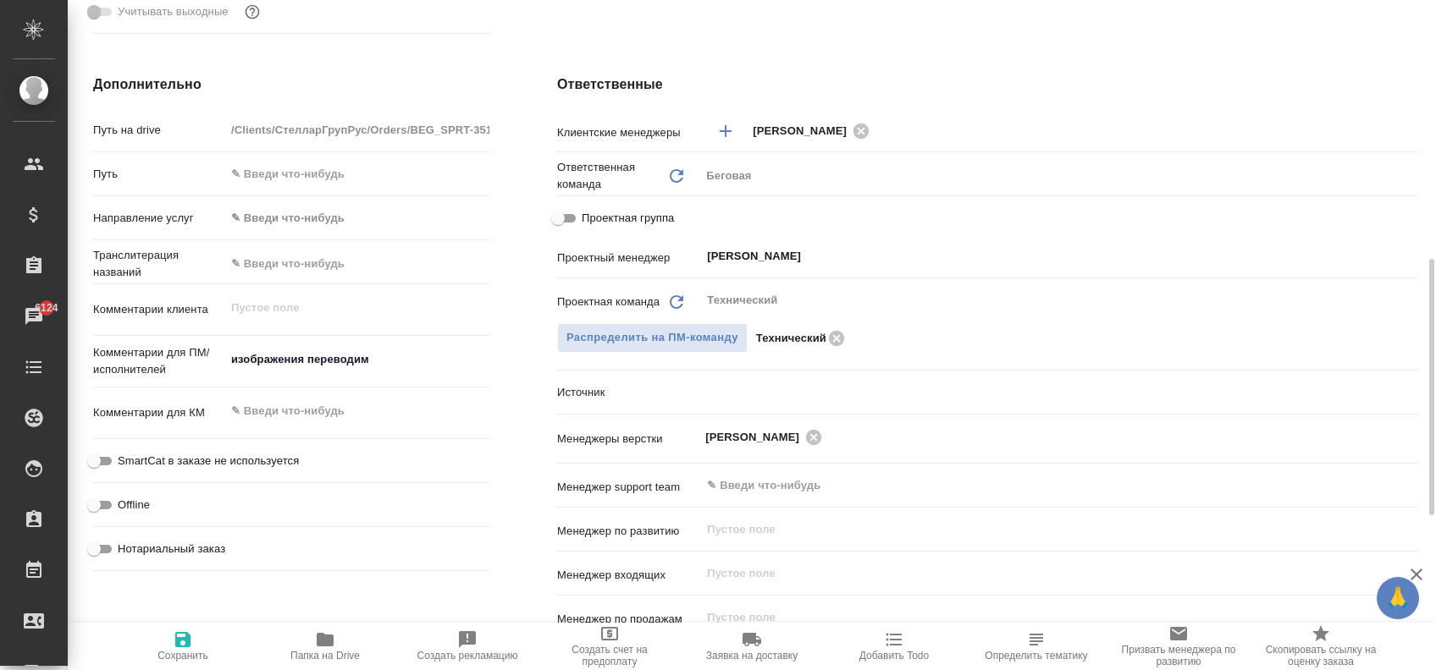
type textarea "x"
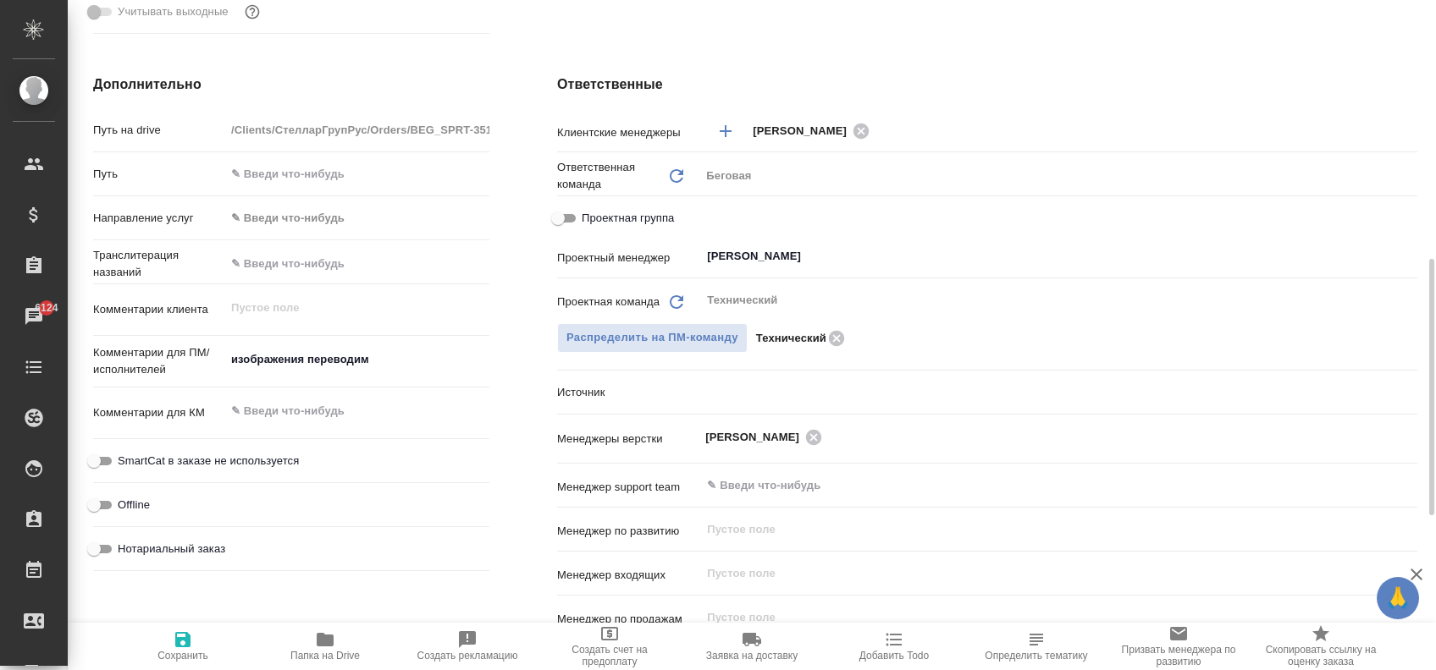
type textarea "x"
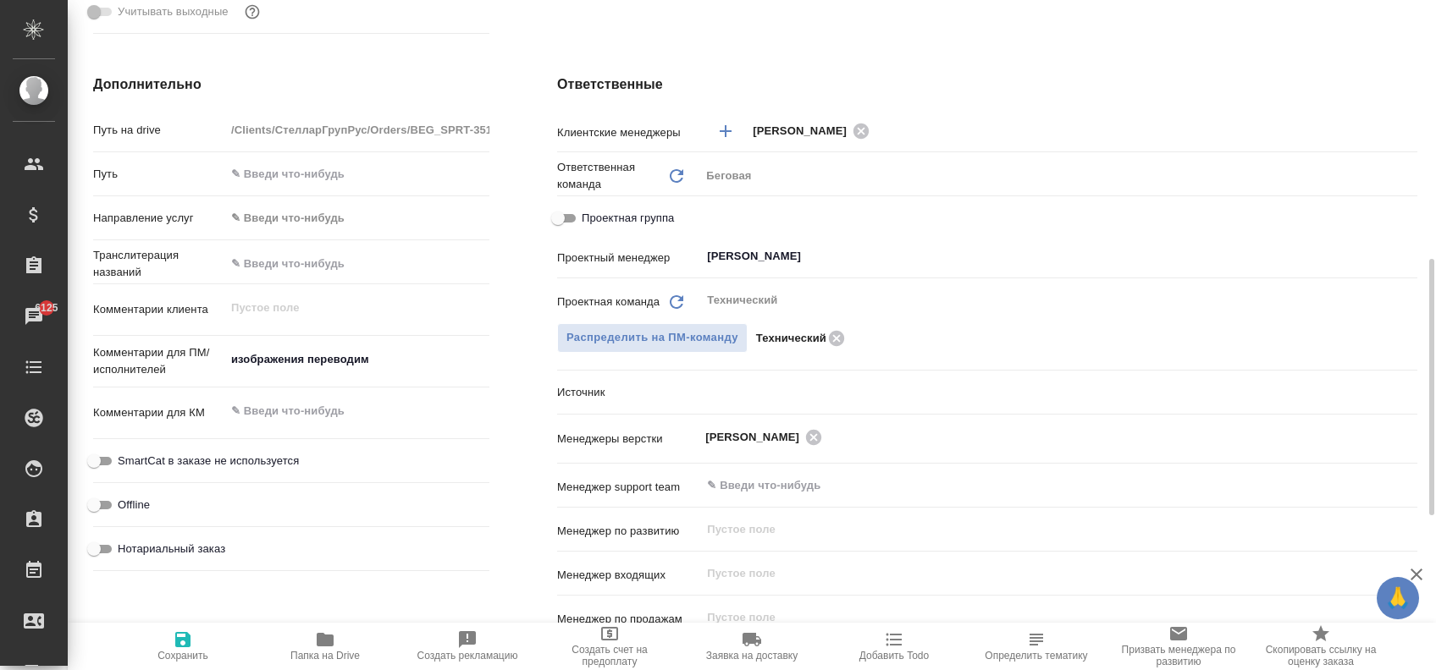
type textarea "x"
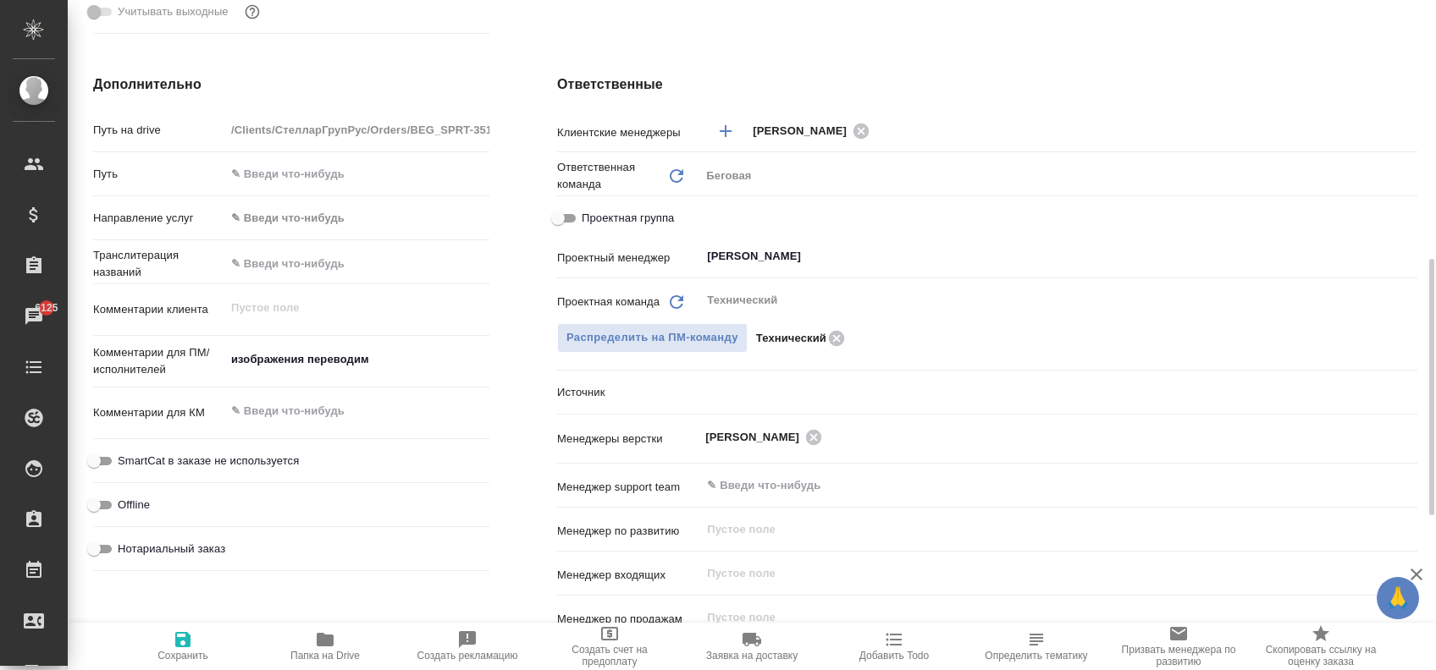
type textarea "x"
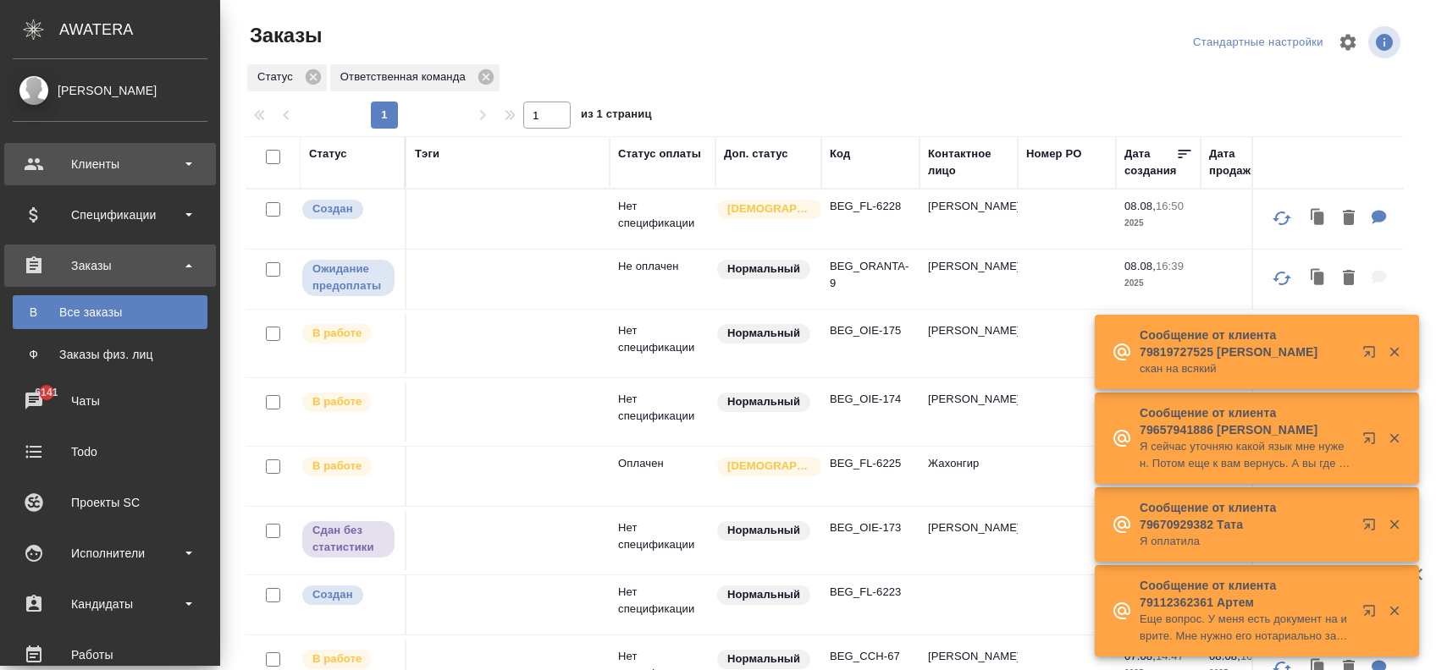
click at [68, 166] on div "Клиенты" at bounding box center [110, 164] width 195 height 25
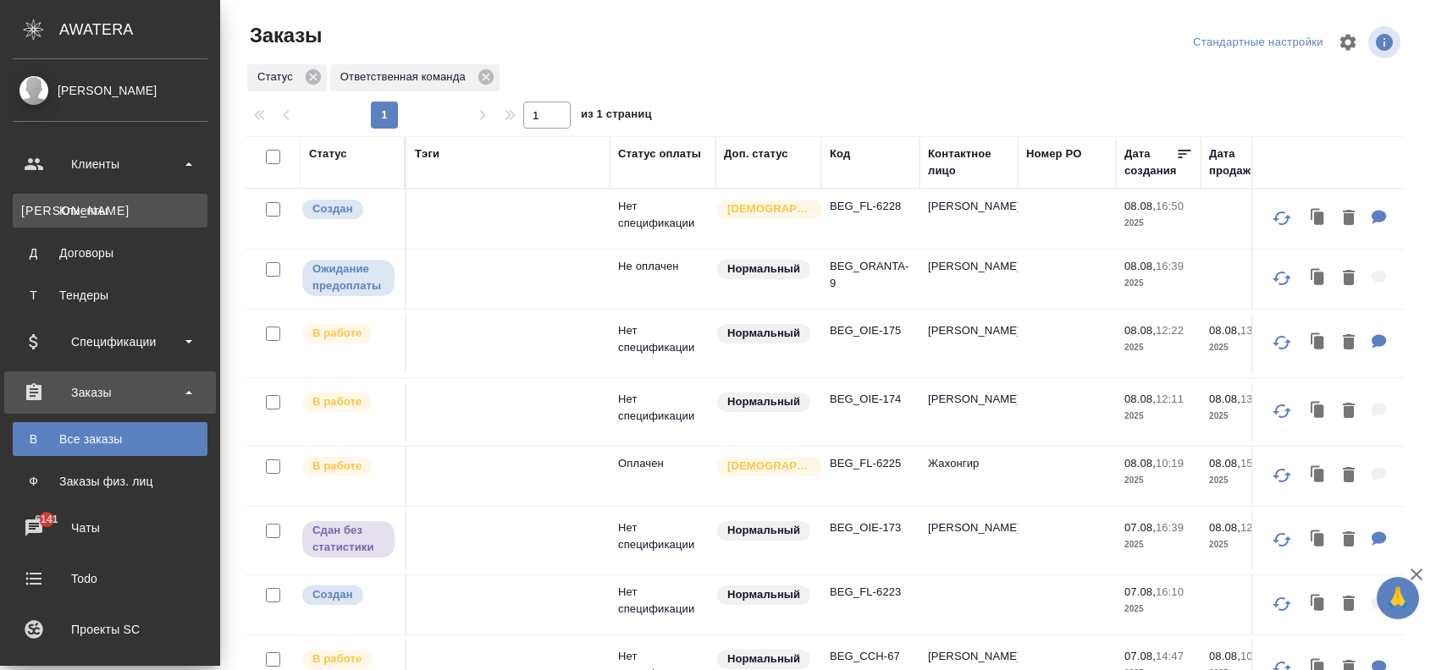
click at [81, 221] on link "К Клиенты" at bounding box center [110, 211] width 195 height 34
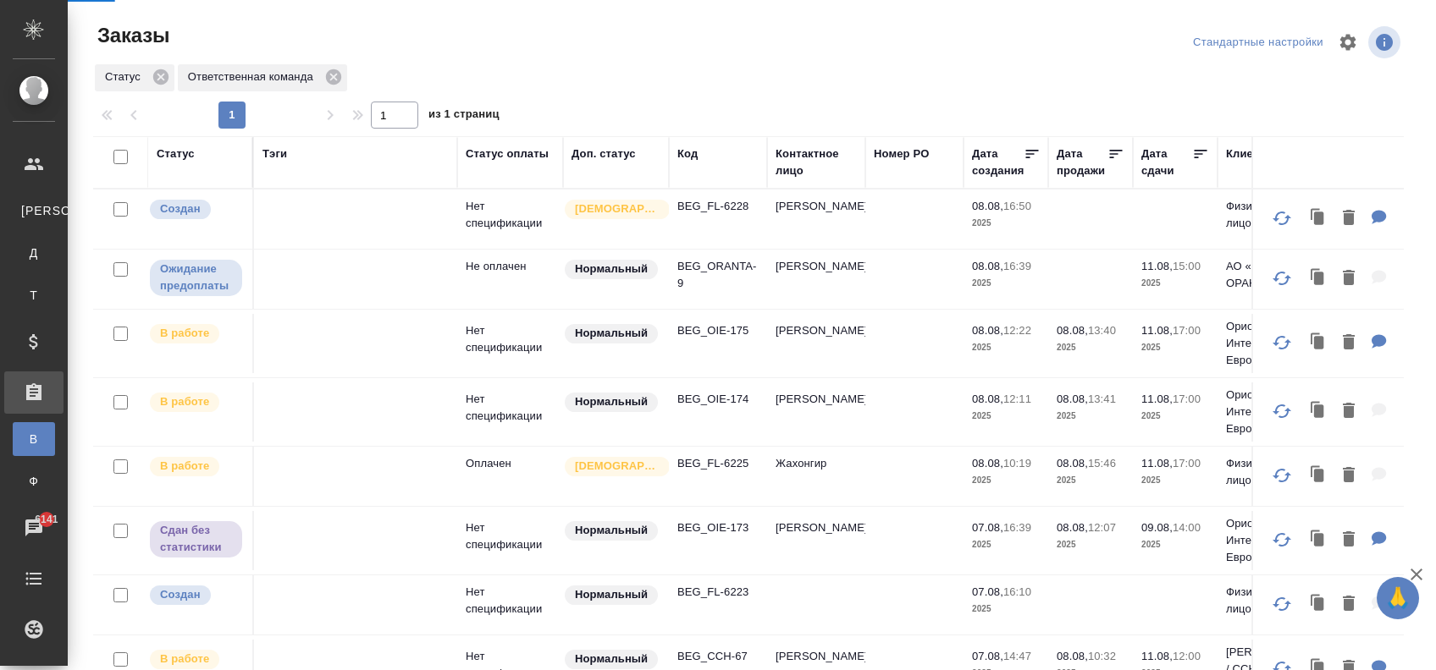
select select "RU"
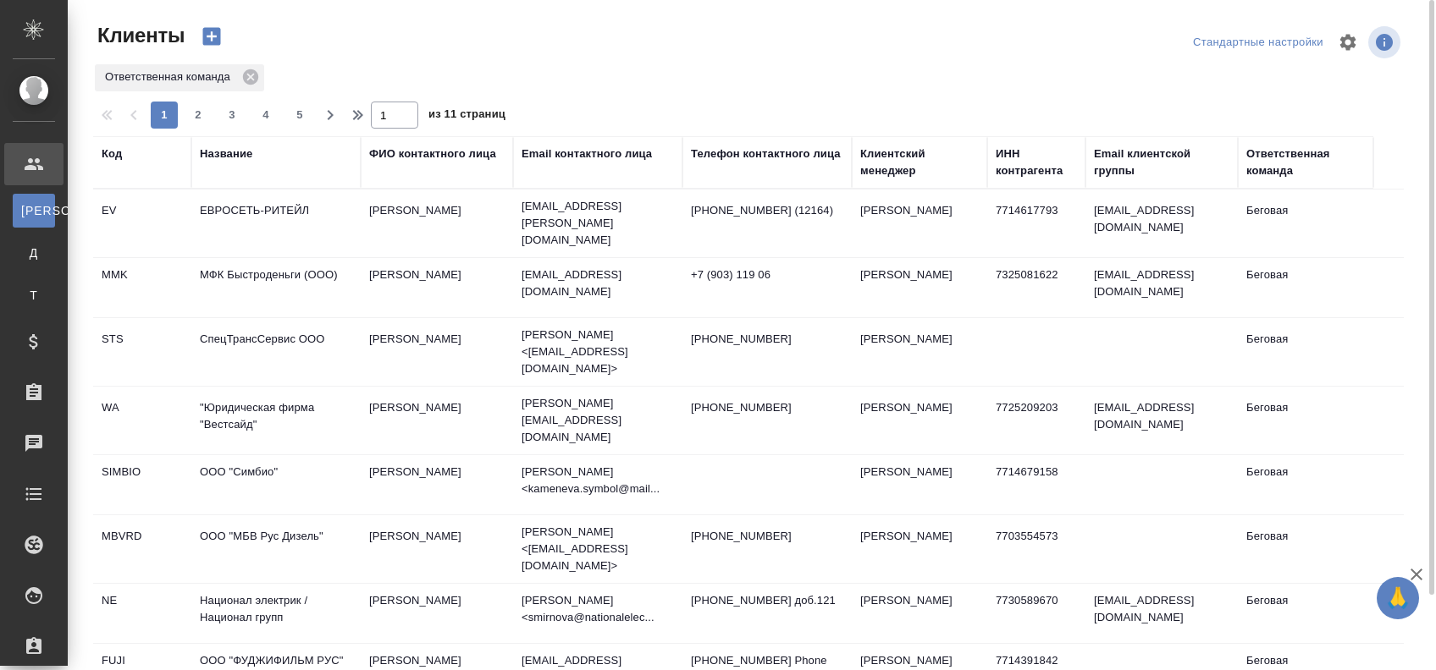
click at [210, 41] on icon "button" at bounding box center [212, 37] width 18 height 18
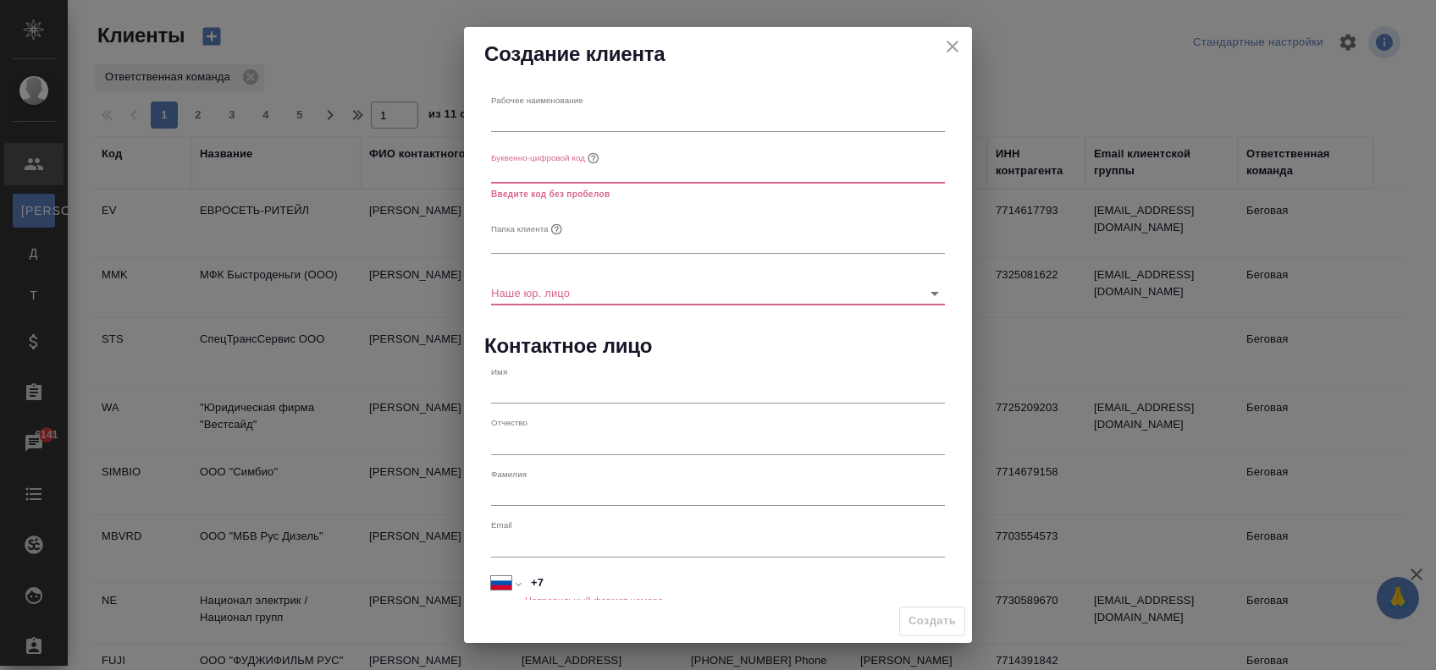
click at [951, 44] on icon "close" at bounding box center [952, 47] width 12 height 12
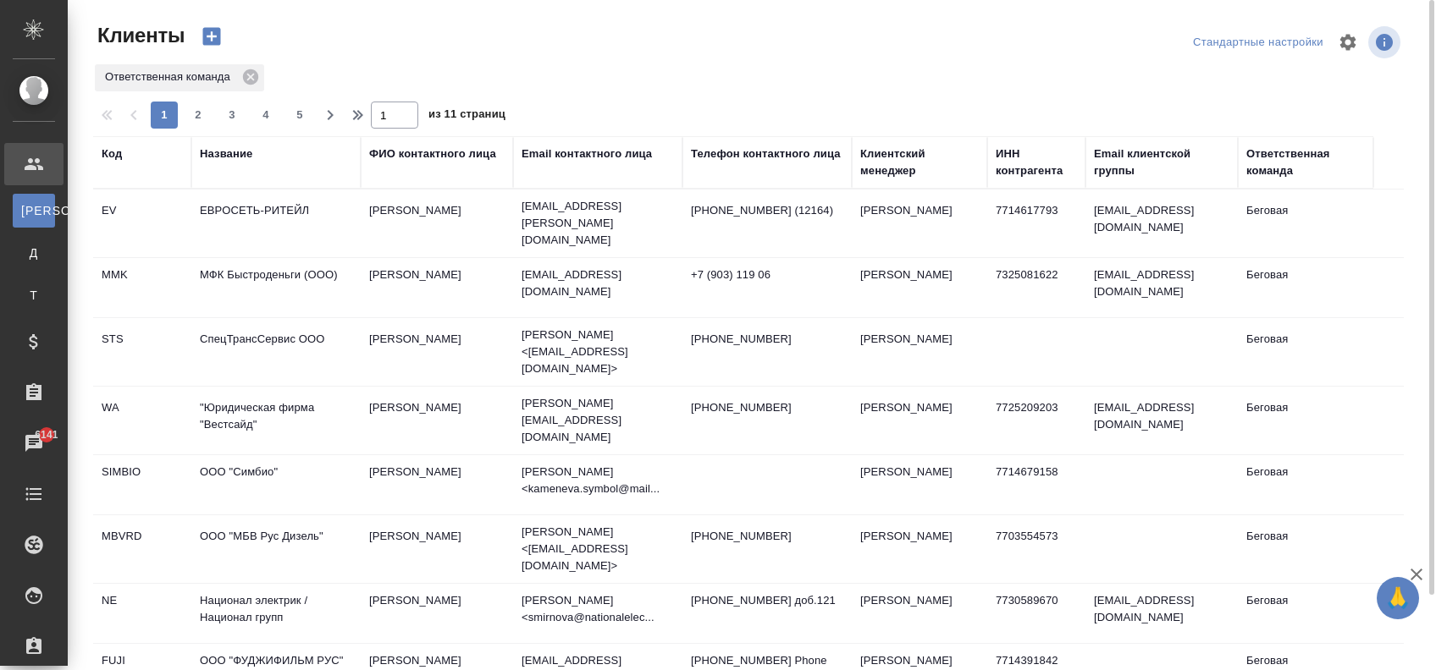
click at [579, 153] on div "Email контактного лица" at bounding box center [586, 154] width 130 height 17
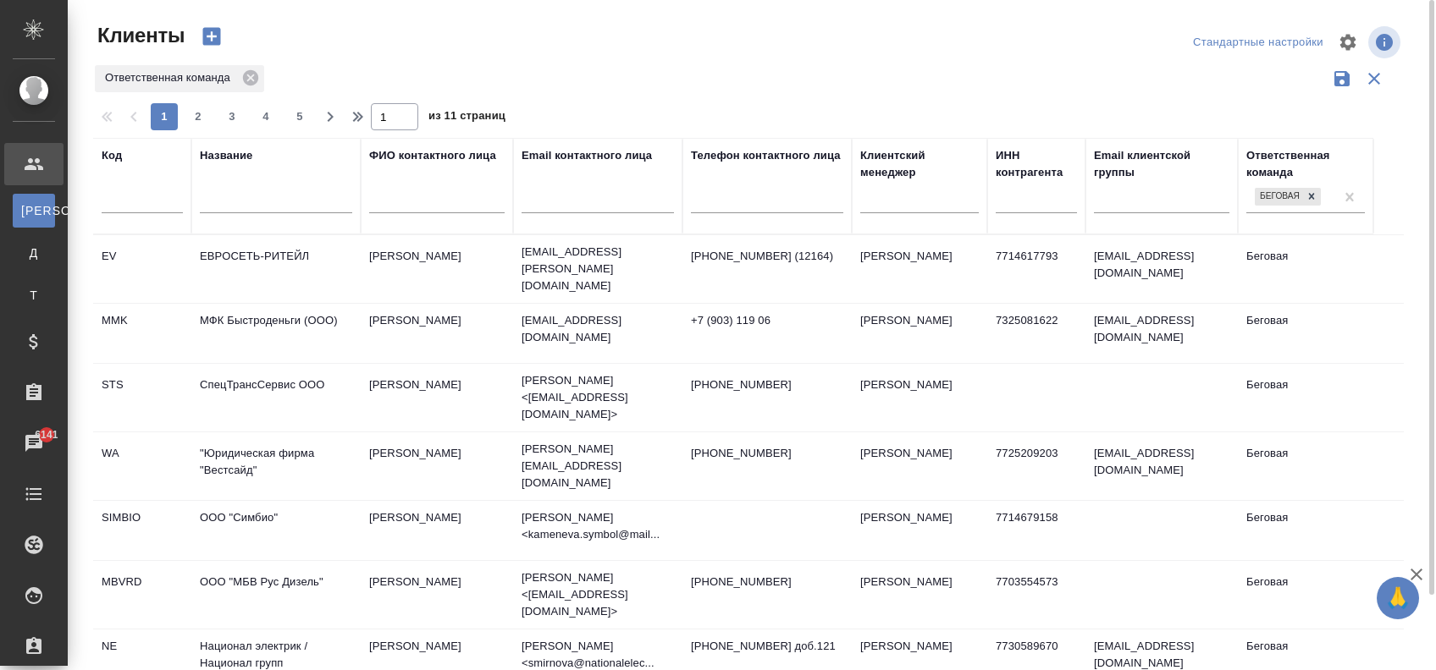
click at [580, 204] on input "text" at bounding box center [597, 202] width 152 height 21
paste input "[PERSON_NAME][EMAIL_ADDRESS][DOMAIN_NAME]"
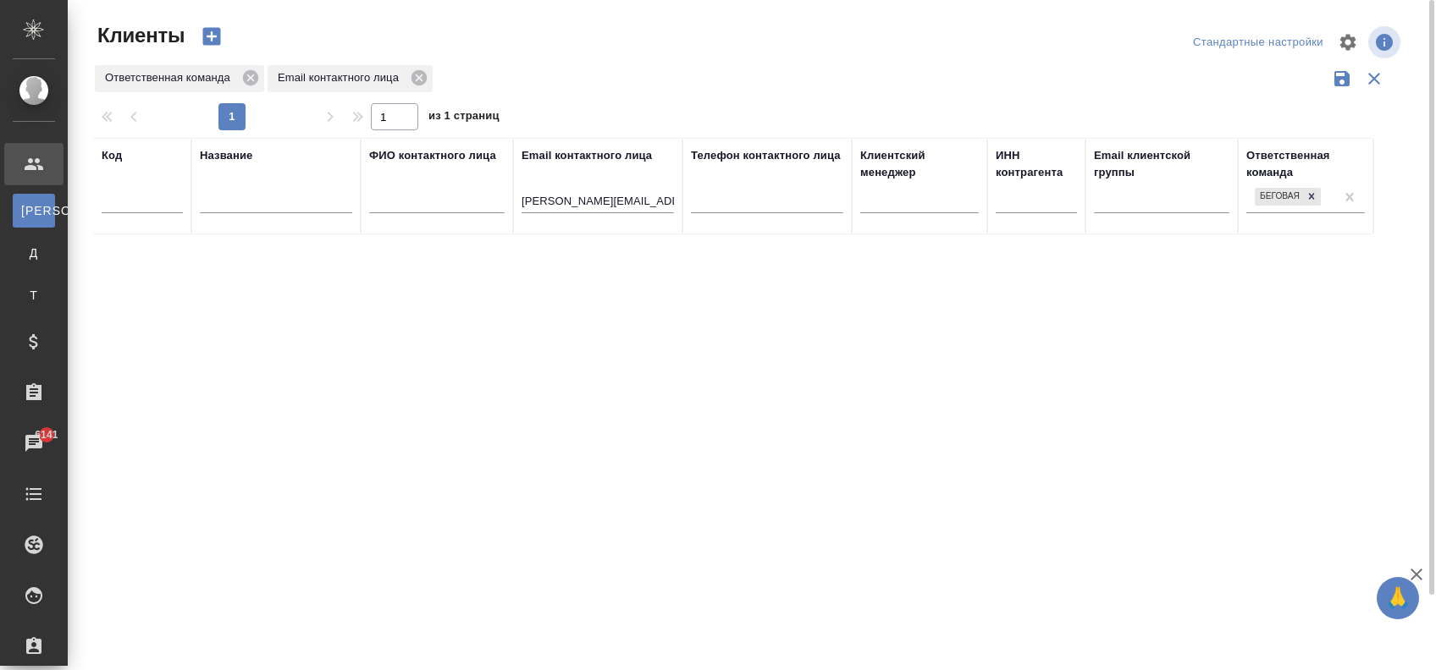
click at [701, 325] on div "Код Название ФИО контактного лица Email контактного лица Elena.Eremina@multonpa…" at bounding box center [748, 442] width 1310 height 609
click at [1315, 193] on icon at bounding box center [1311, 196] width 12 height 12
click at [548, 192] on input "Elena.Eremina@multonpartners.com" at bounding box center [597, 202] width 152 height 21
click at [535, 211] on input "Elena.Eremina@multonpartners.com" at bounding box center [597, 202] width 152 height 21
click at [604, 207] on input "Elena.Eremina@multonpartners.com" at bounding box center [597, 202] width 152 height 21
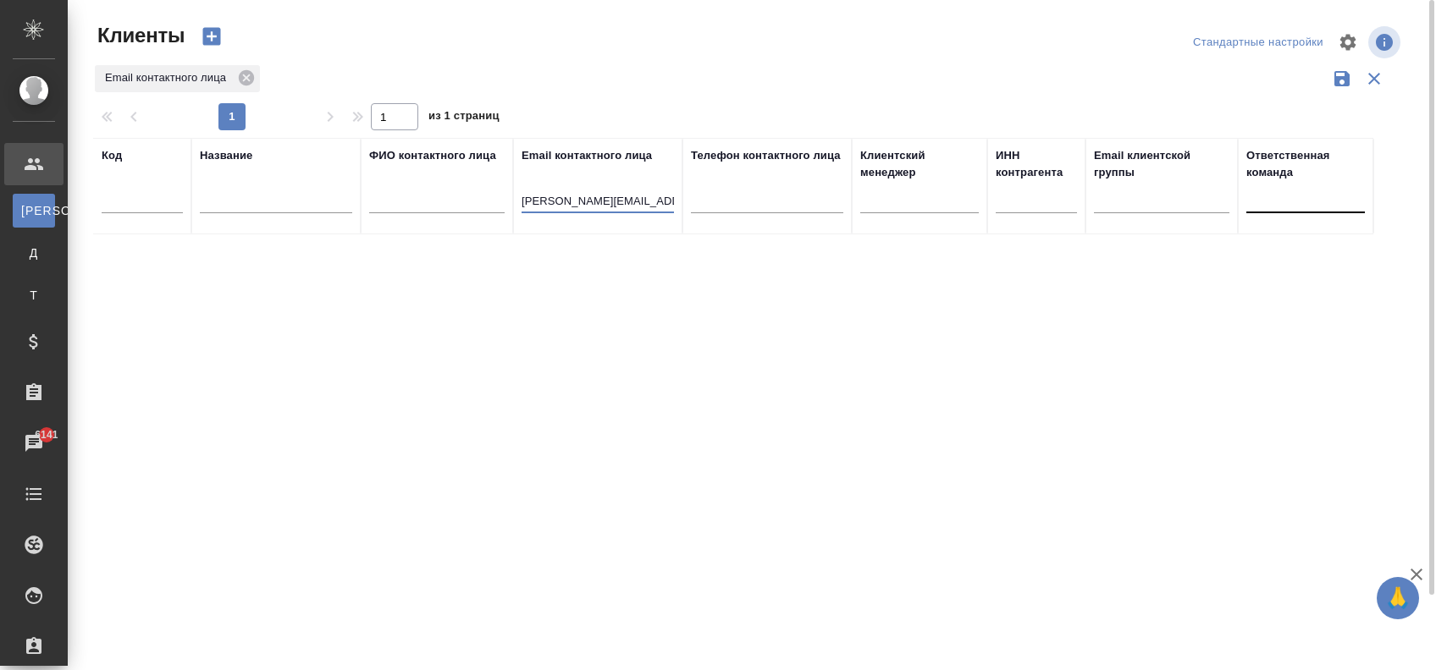
click at [604, 207] on input "Elena.Eremina@multonpartners.com" at bounding box center [597, 202] width 152 height 21
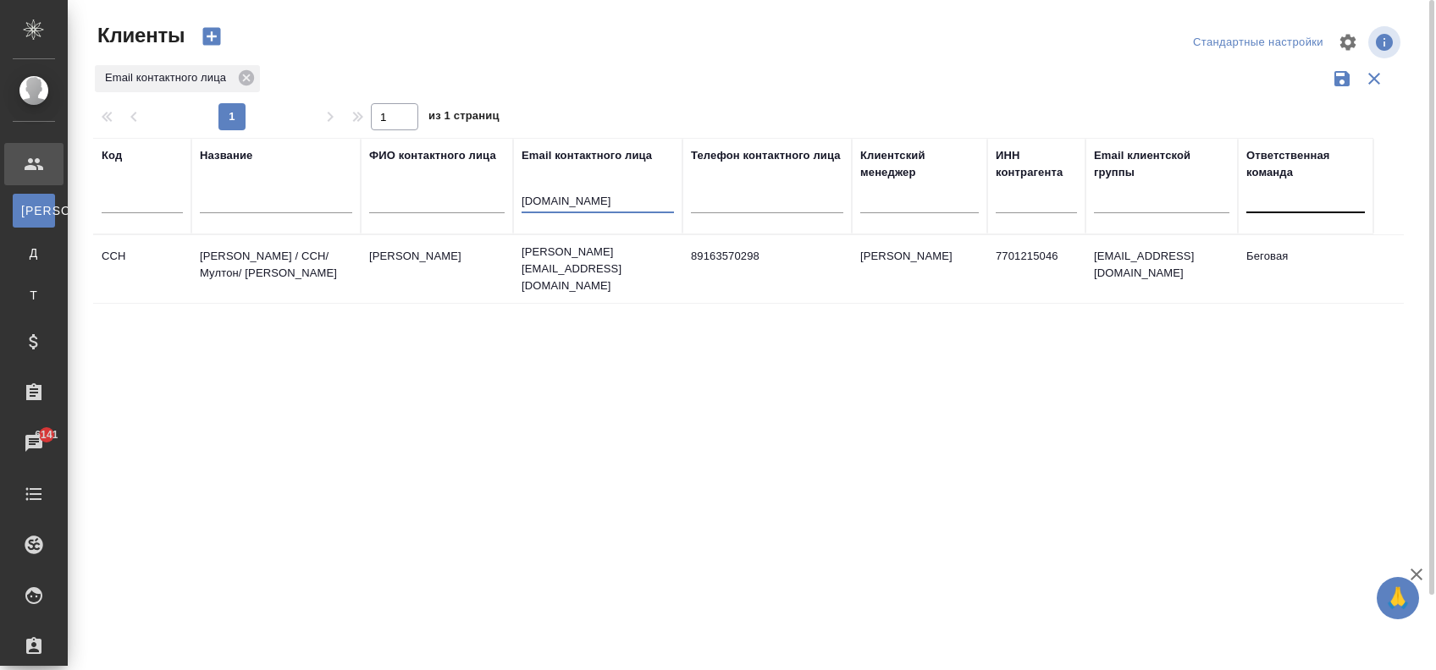
type input "multonpartners.com"
click at [488, 257] on td "Киселева Екатерина" at bounding box center [437, 269] width 152 height 59
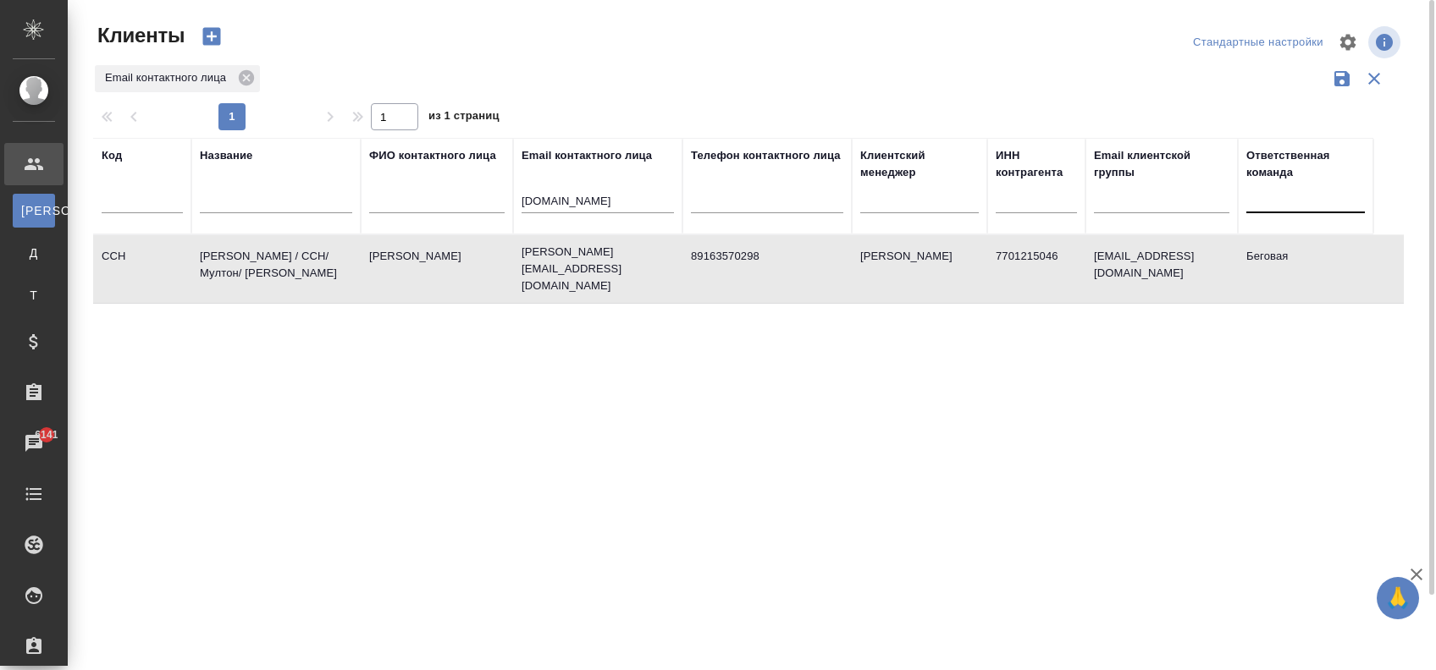
drag, startPoint x: 254, startPoint y: 357, endPoint x: 114, endPoint y: 329, distance: 142.4
click at [255, 357] on div "Код Название ФИО контактного лица Email контактного лица multonpartners.com Тел…" at bounding box center [748, 442] width 1310 height 609
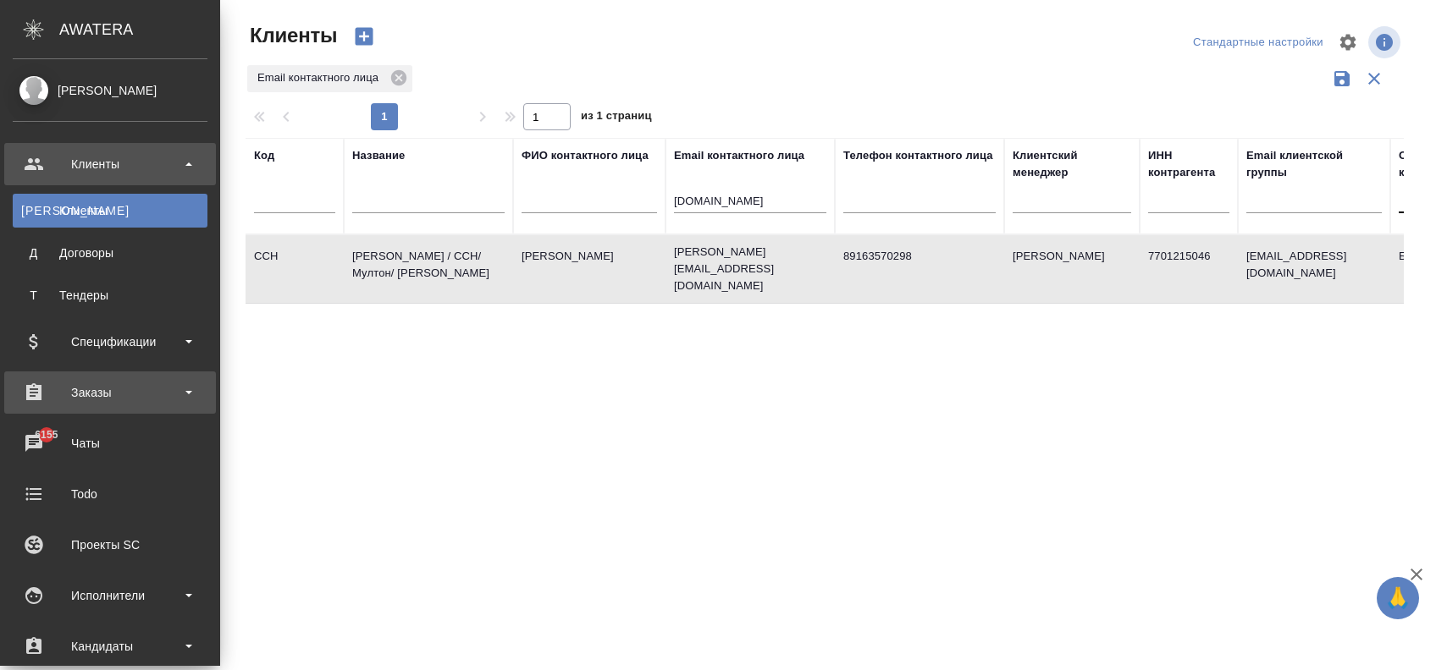
click at [155, 378] on div "Заказы" at bounding box center [110, 393] width 212 height 42
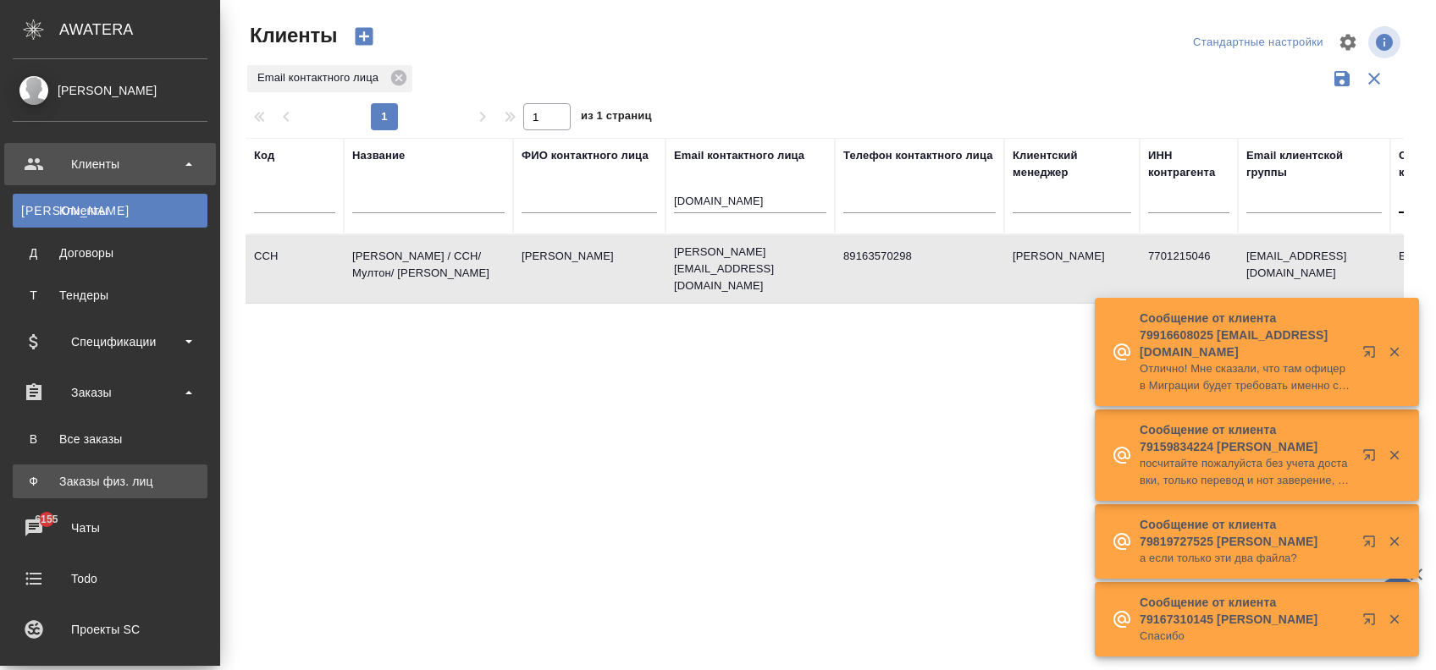
click at [133, 481] on div "Заказы физ. лиц" at bounding box center [110, 481] width 178 height 17
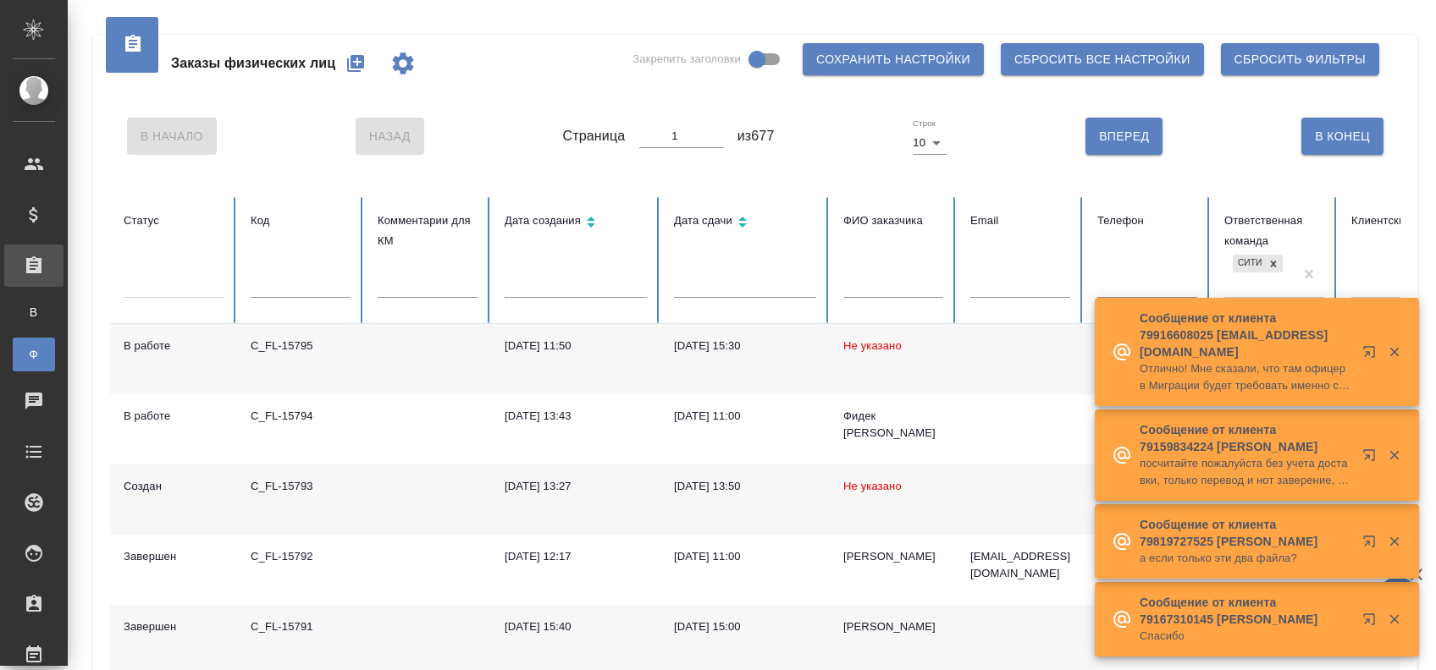
click at [352, 68] on icon "button" at bounding box center [355, 63] width 17 height 17
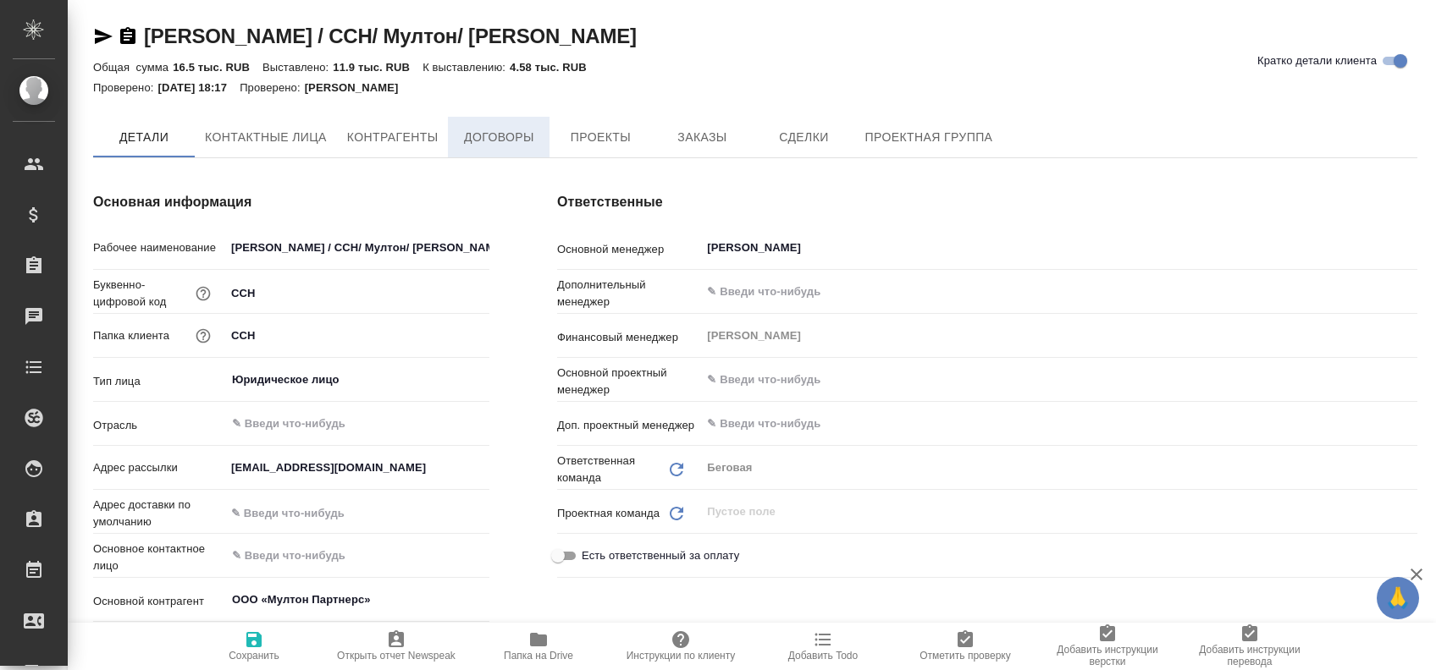
type textarea "x"
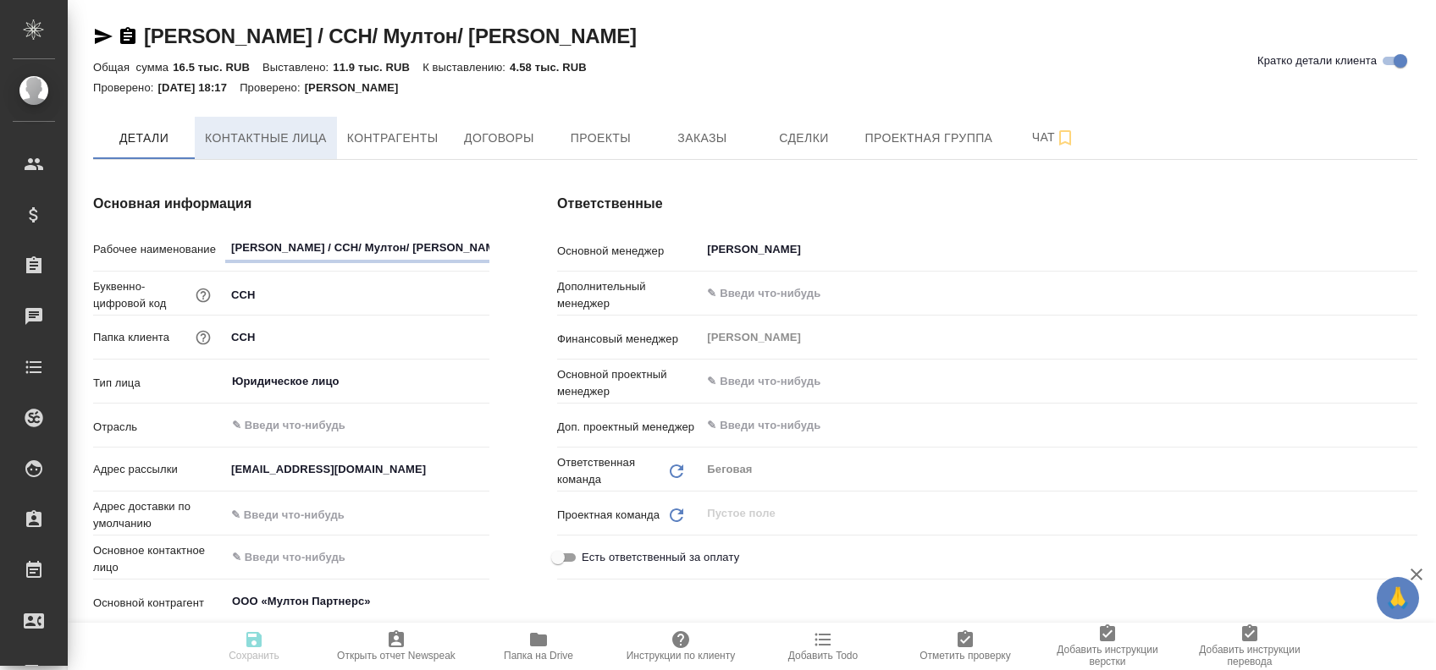
type textarea "x"
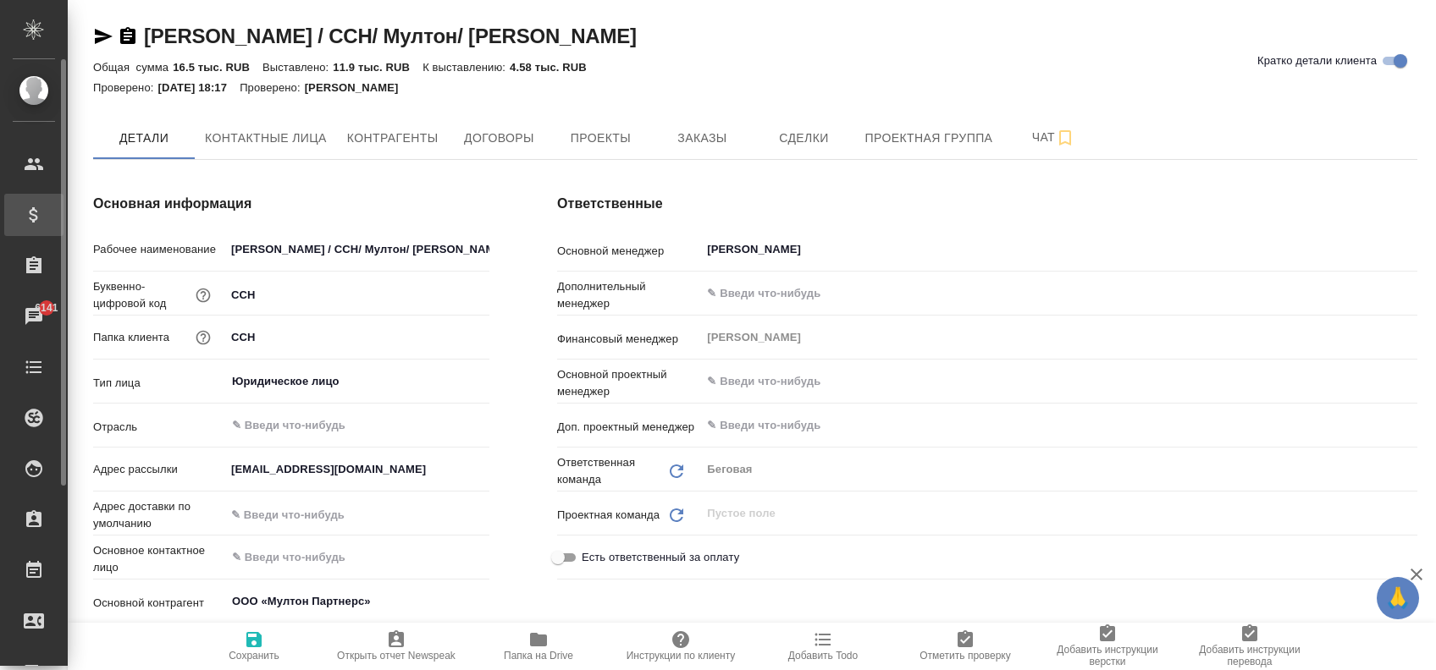
type textarea "x"
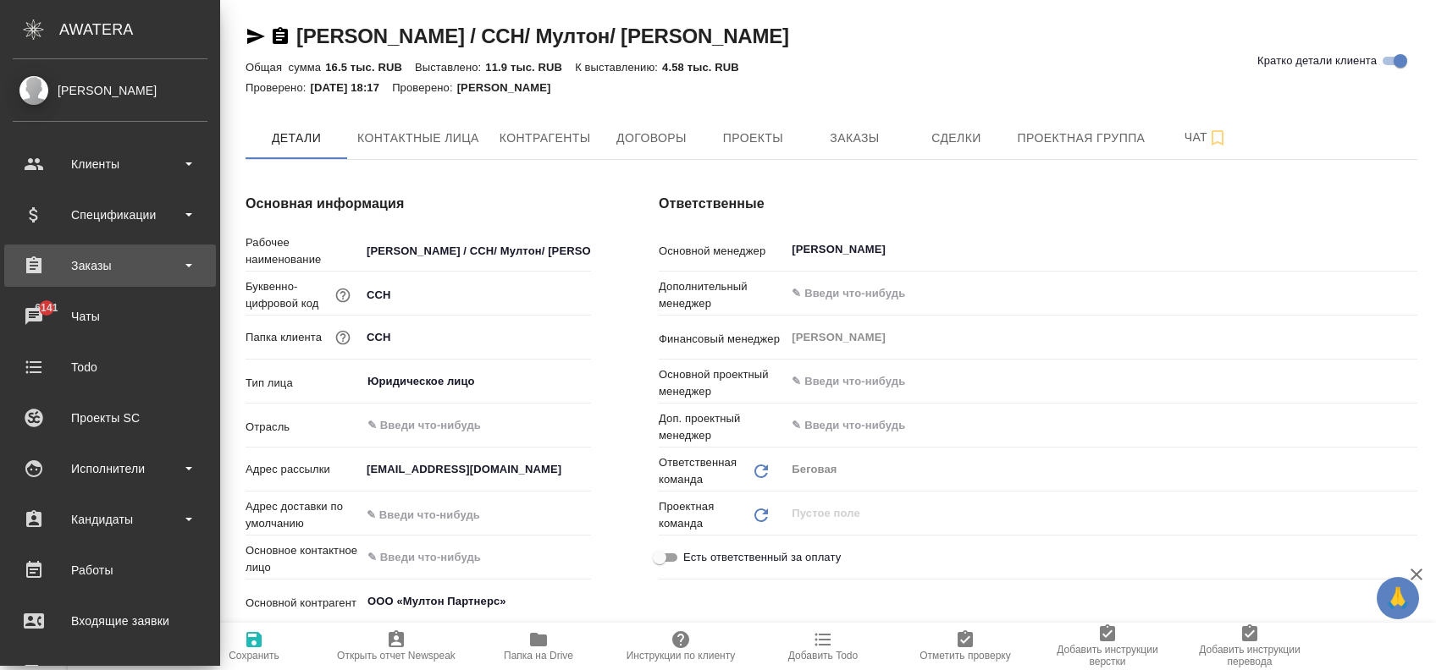
click at [133, 264] on div "Заказы" at bounding box center [110, 265] width 195 height 25
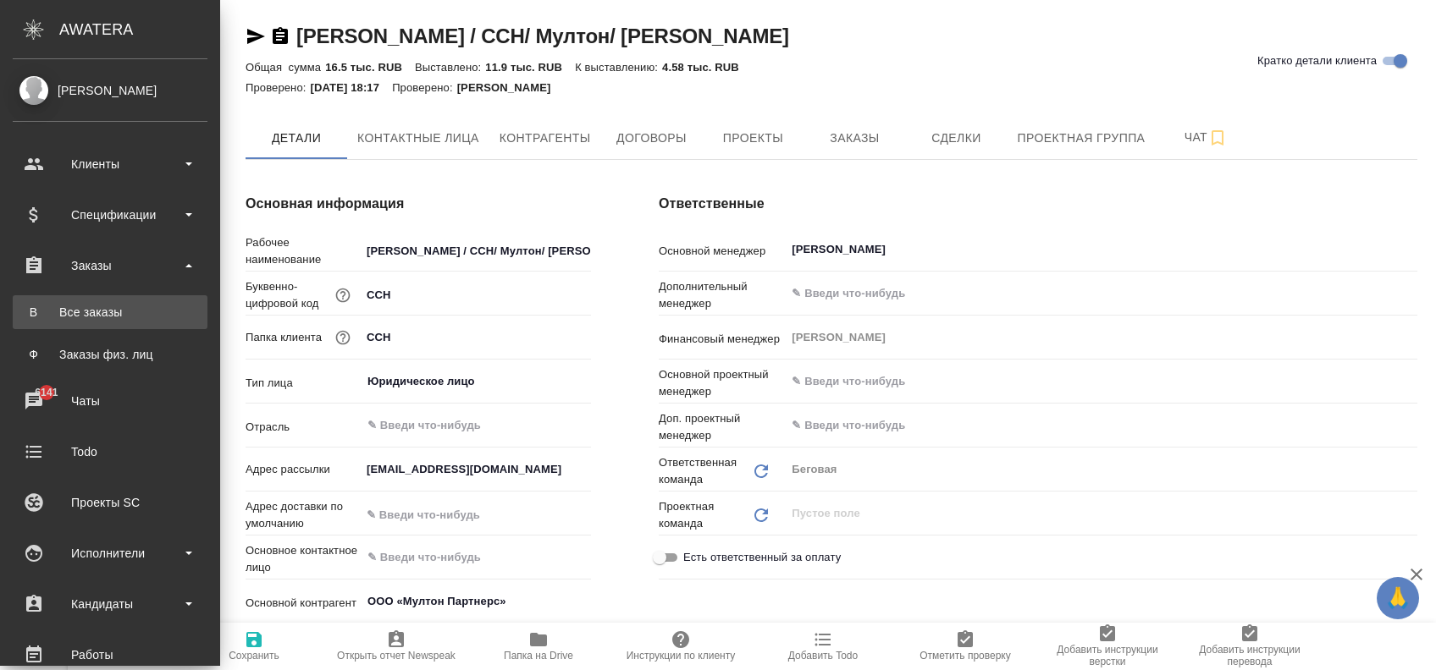
click at [115, 308] on div "Все заказы" at bounding box center [110, 312] width 178 height 17
type textarea "x"
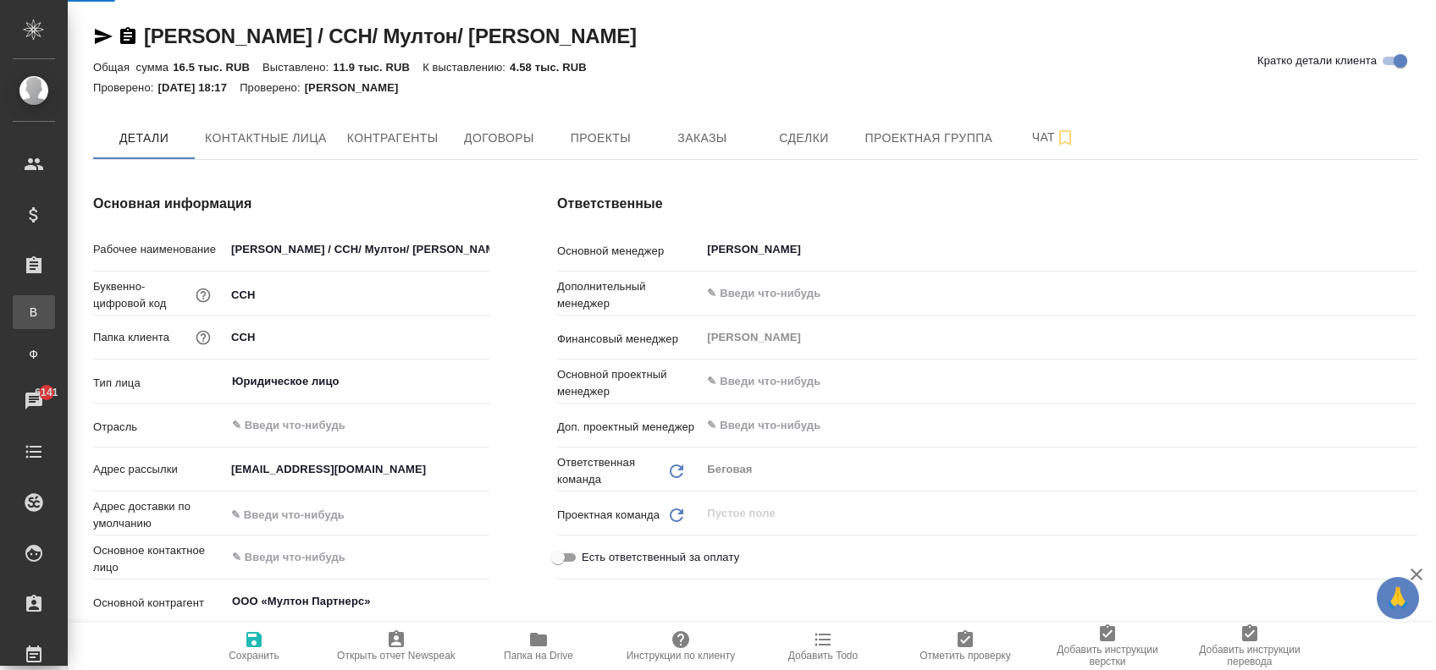
type textarea "x"
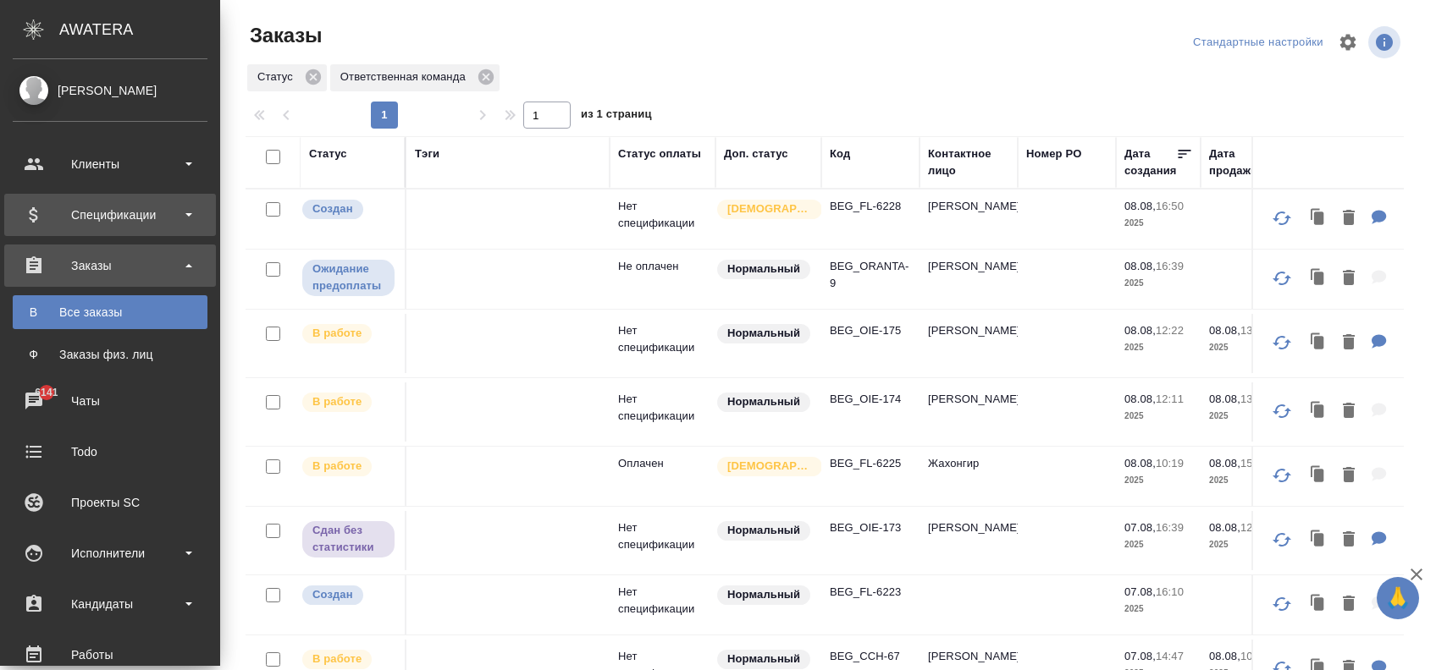
click at [86, 352] on div "Заказы физ. лиц" at bounding box center [110, 354] width 178 height 17
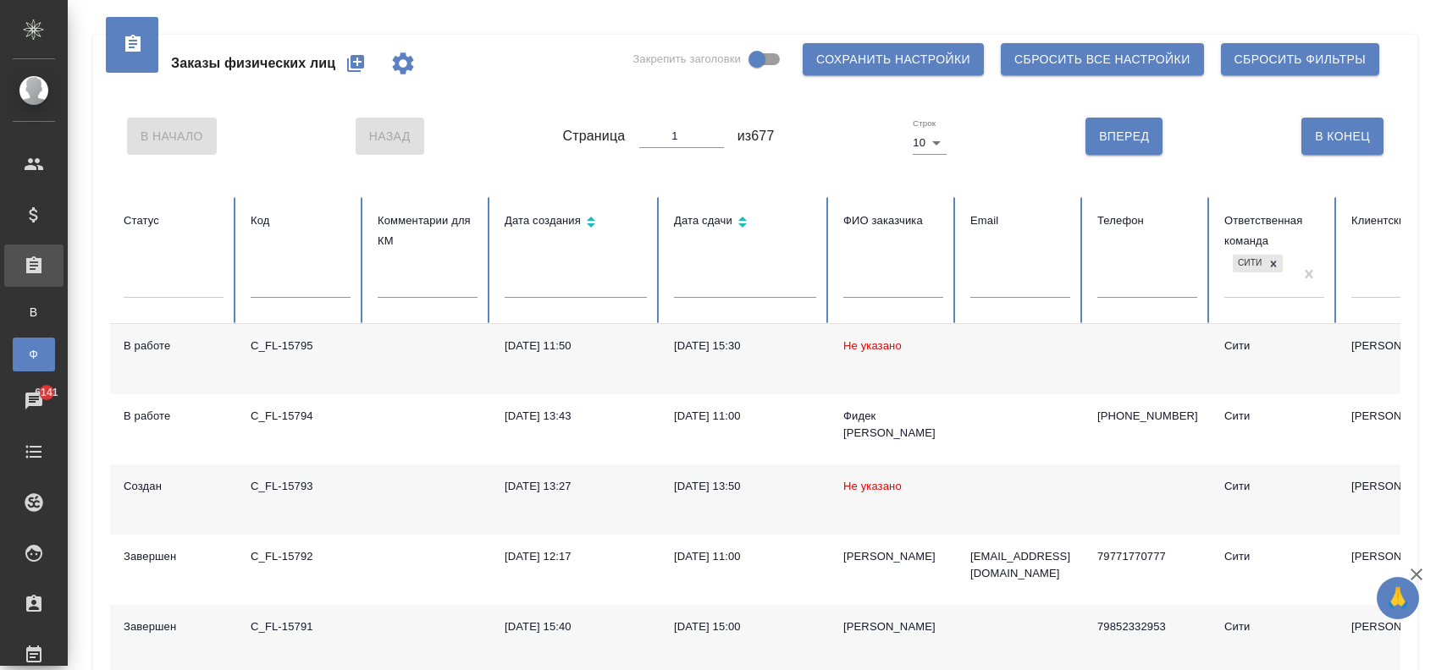
click at [359, 53] on icon "button" at bounding box center [355, 63] width 20 height 20
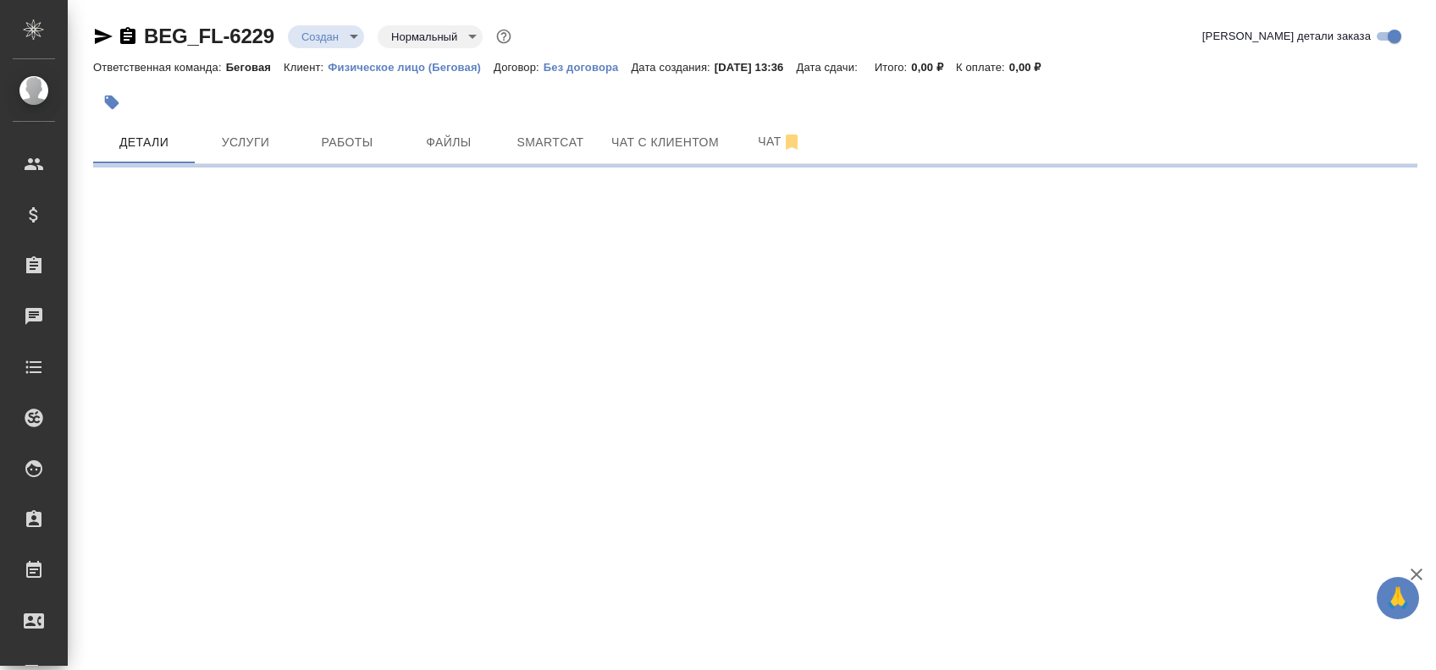
select select "RU"
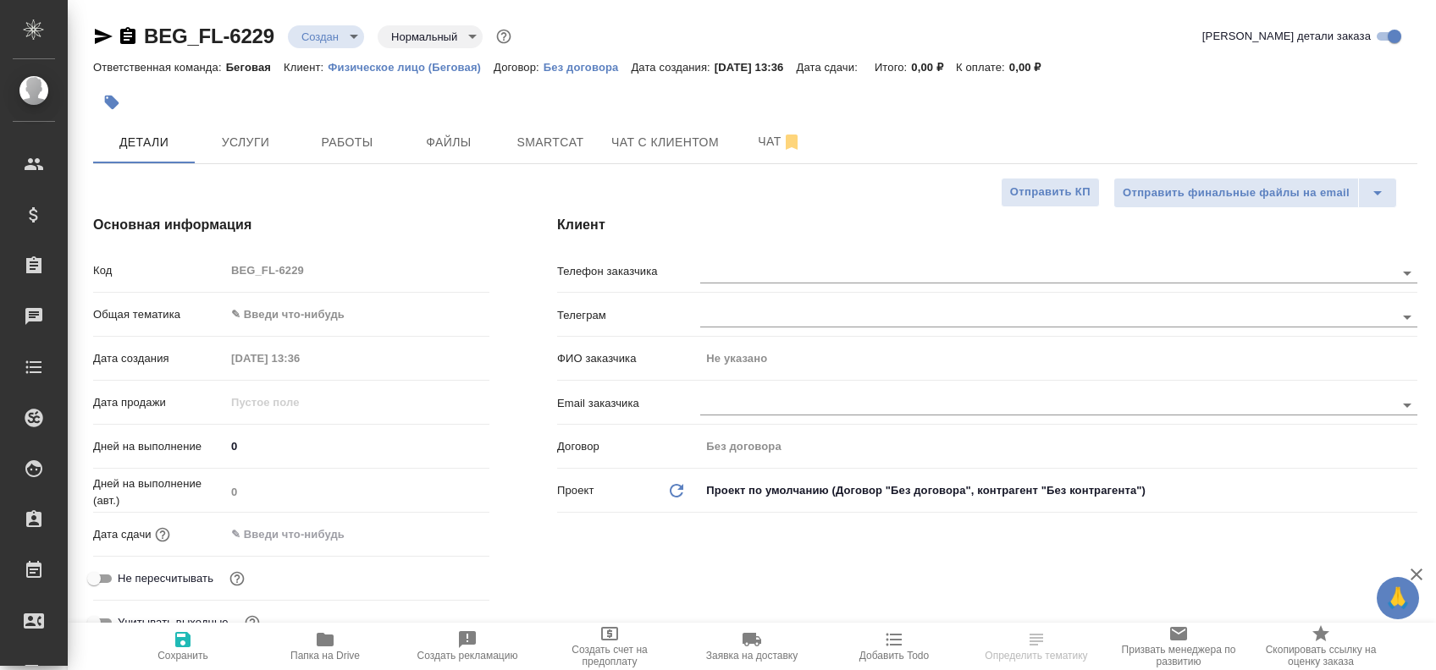
type textarea "x"
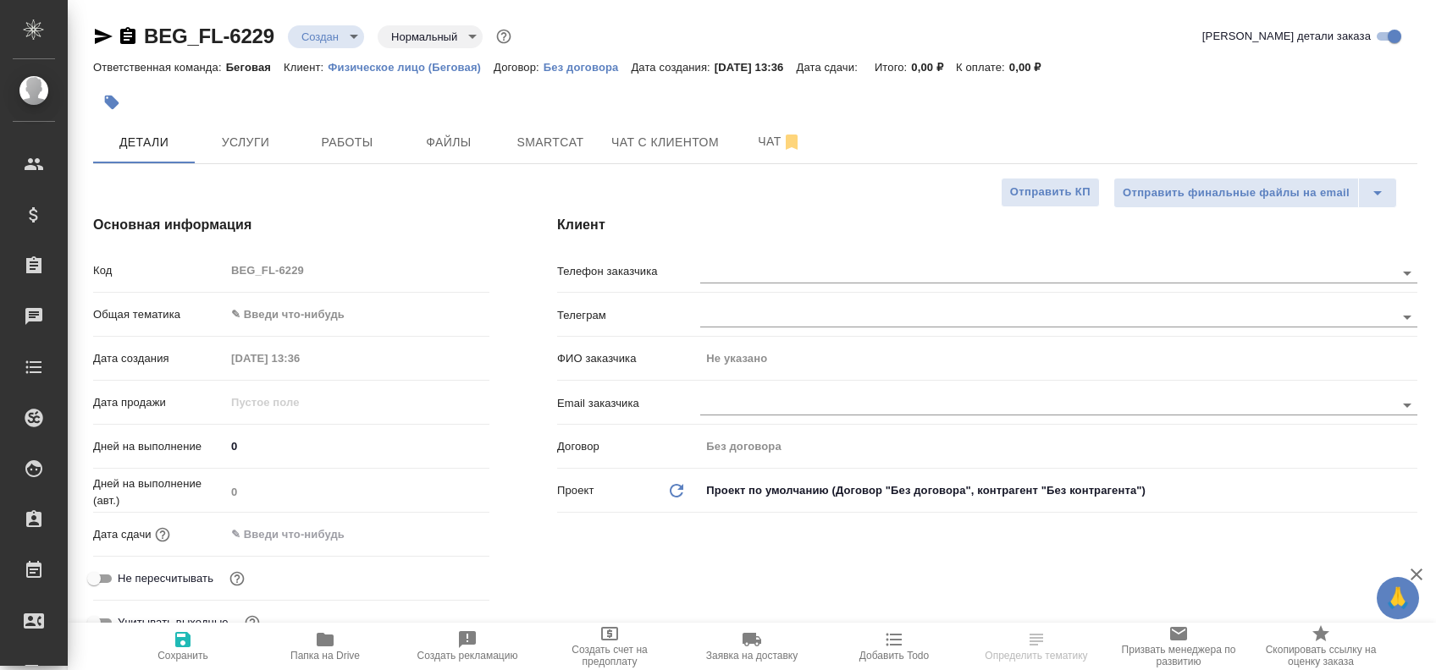
type textarea "x"
click at [783, 404] on input "text" at bounding box center [1018, 404] width 637 height 20
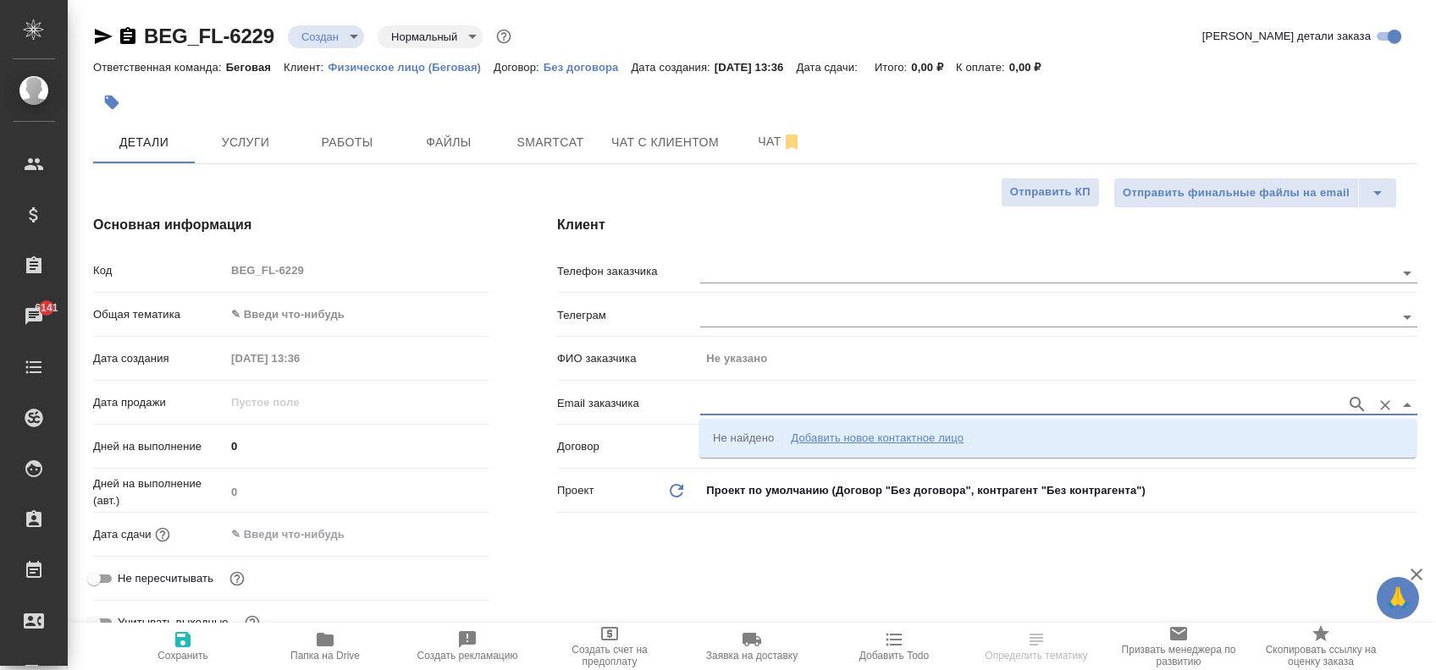
paste input "Elena.Eremina@multonpartners.com"
type input "Elena.Eremina@multonpartners.com"
click at [872, 442] on div "Добавить новое контактное лицо" at bounding box center [877, 438] width 173 height 17
type input "elena.eremina@multonpartners.com"
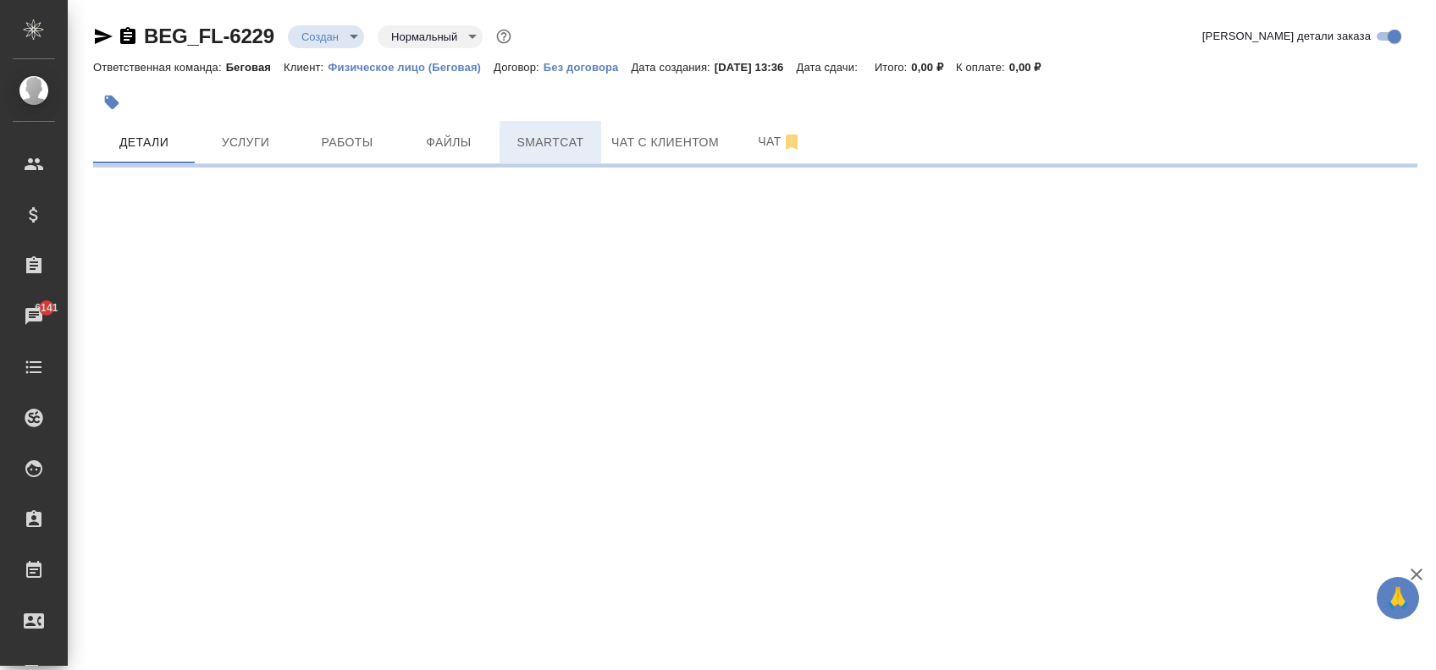
click at [562, 161] on button "Smartcat" at bounding box center [550, 142] width 102 height 42
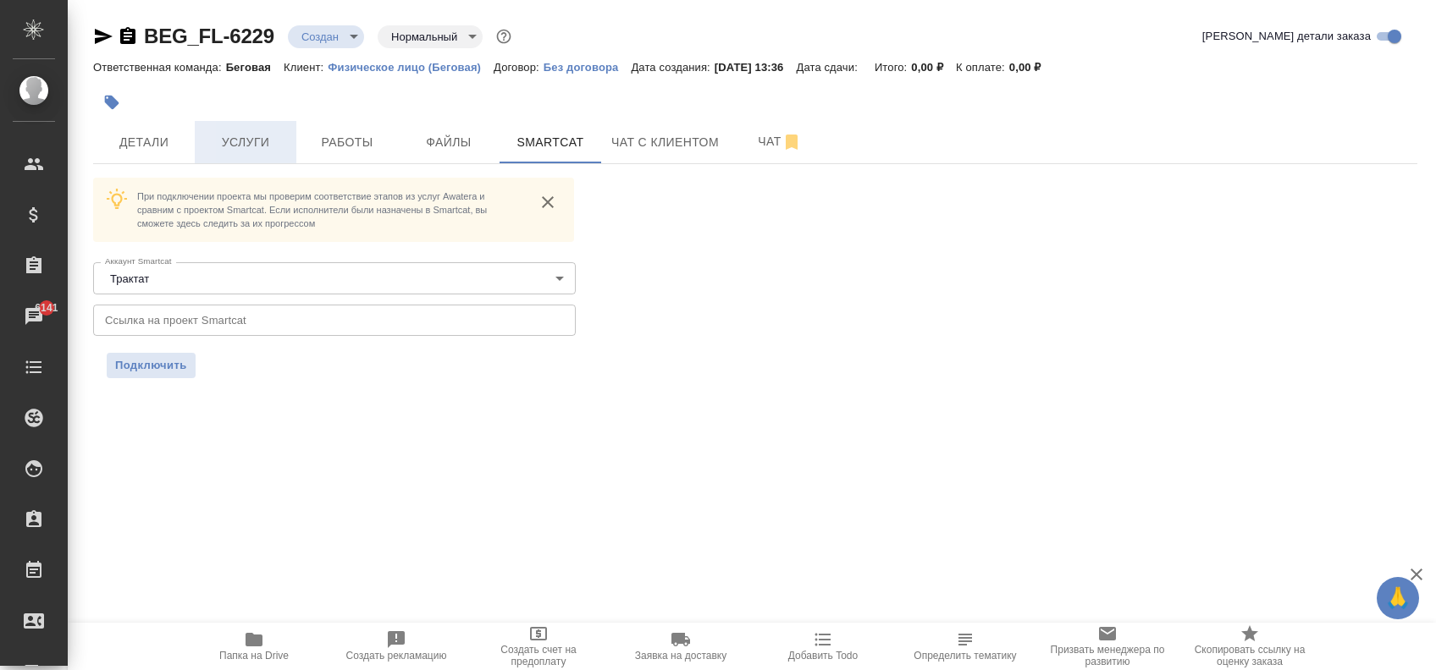
click at [195, 122] on button "Услуги" at bounding box center [246, 142] width 102 height 42
click at [161, 125] on div "BEG_FL-6229 Создан new Нормальный normal Кратко детали заказа Ответственная ком…" at bounding box center [755, 211] width 1342 height 422
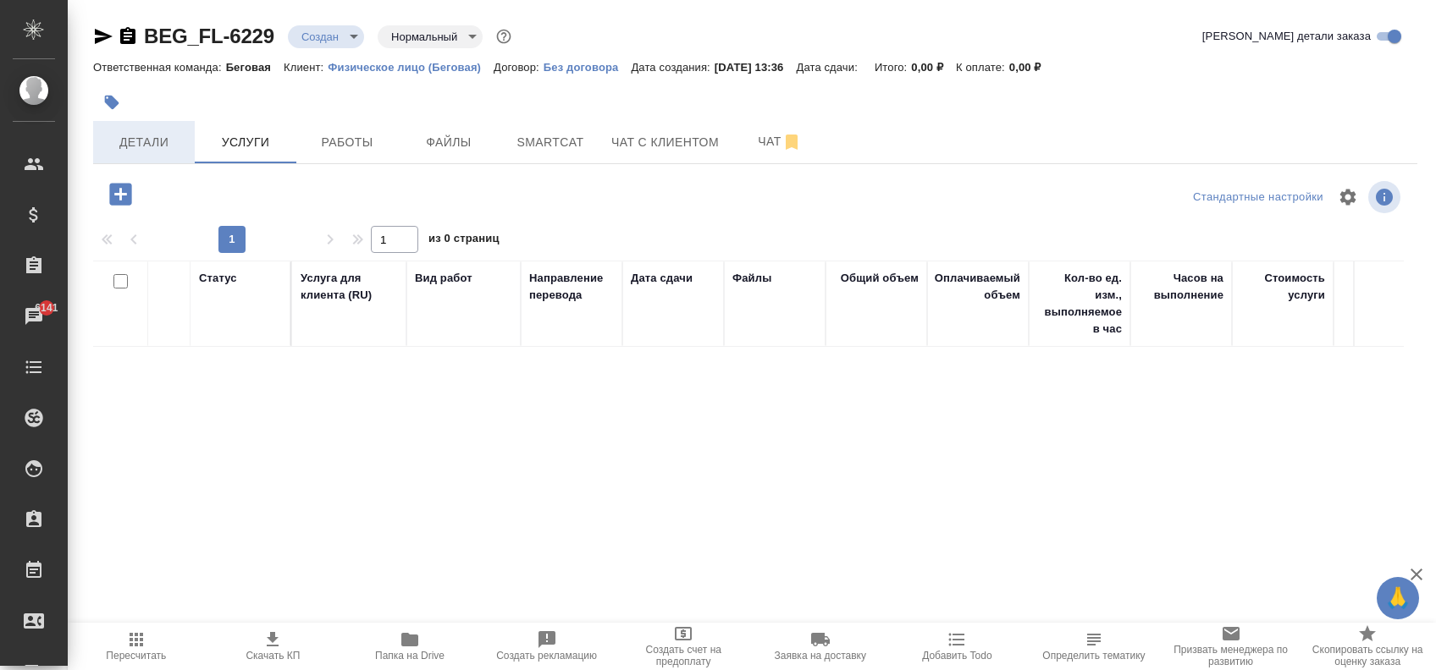
click at [152, 146] on span "Детали" at bounding box center [143, 142] width 81 height 21
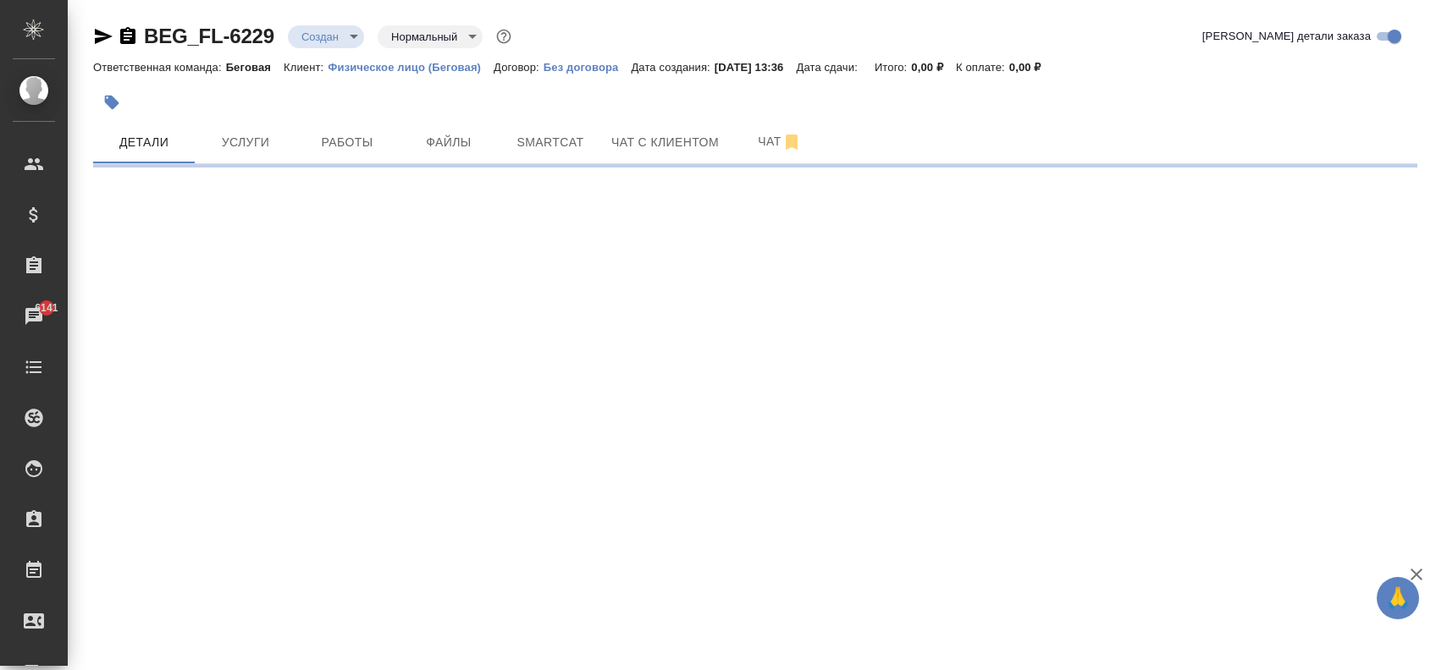
select select "RU"
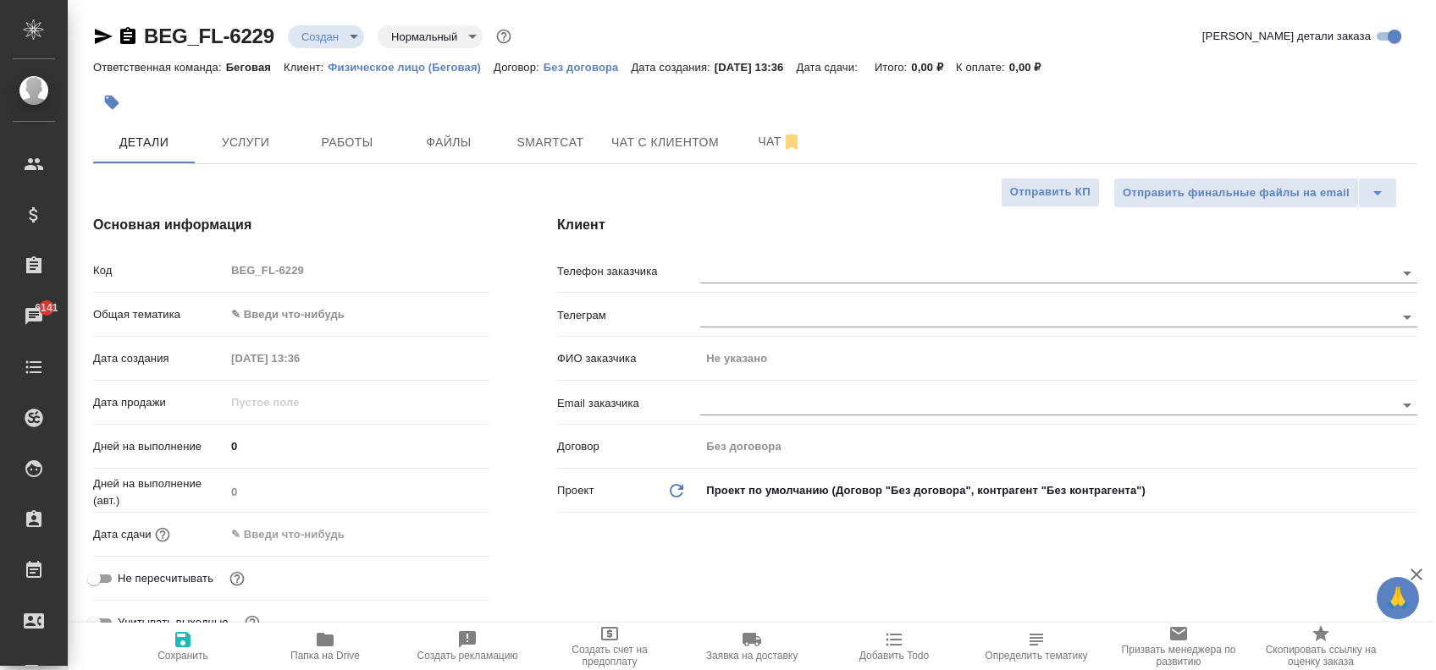
type textarea "x"
click at [731, 393] on div at bounding box center [1058, 403] width 717 height 31
paste input "Elena.Eremina@multonpartners.com"
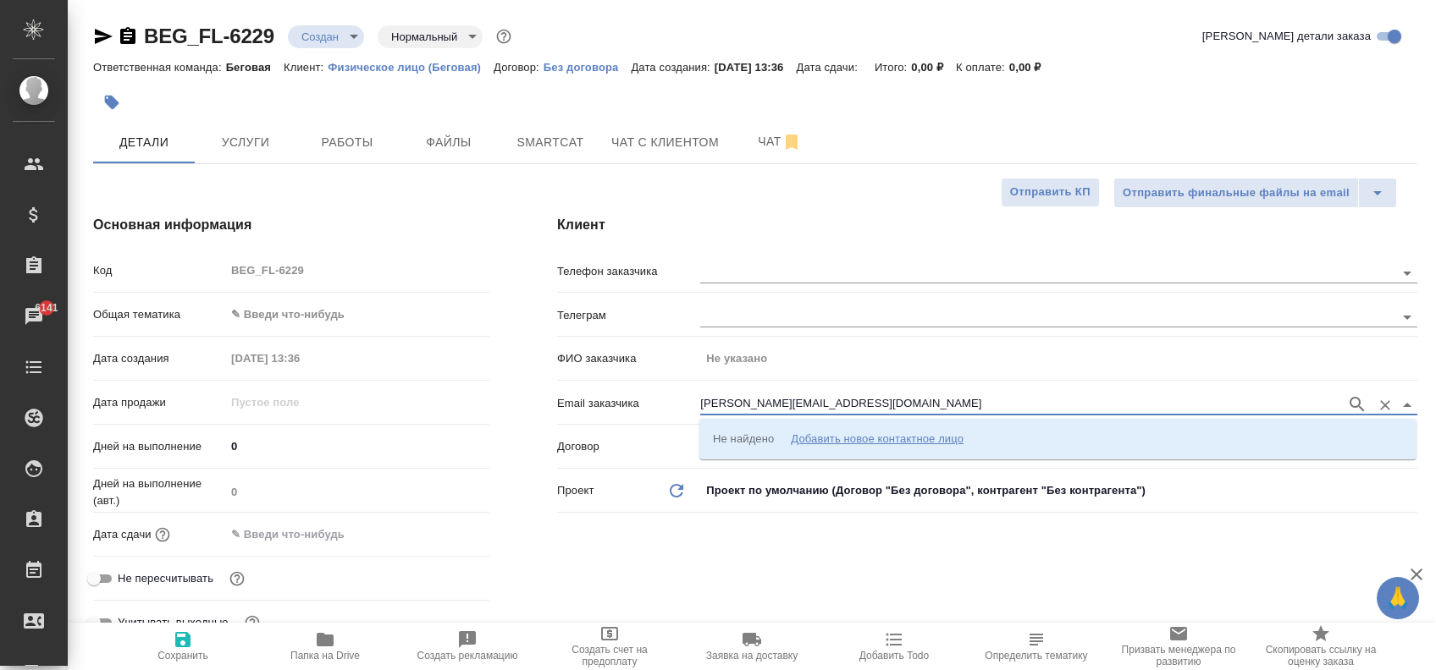
type input "Elena.Eremina@multonpartners.com"
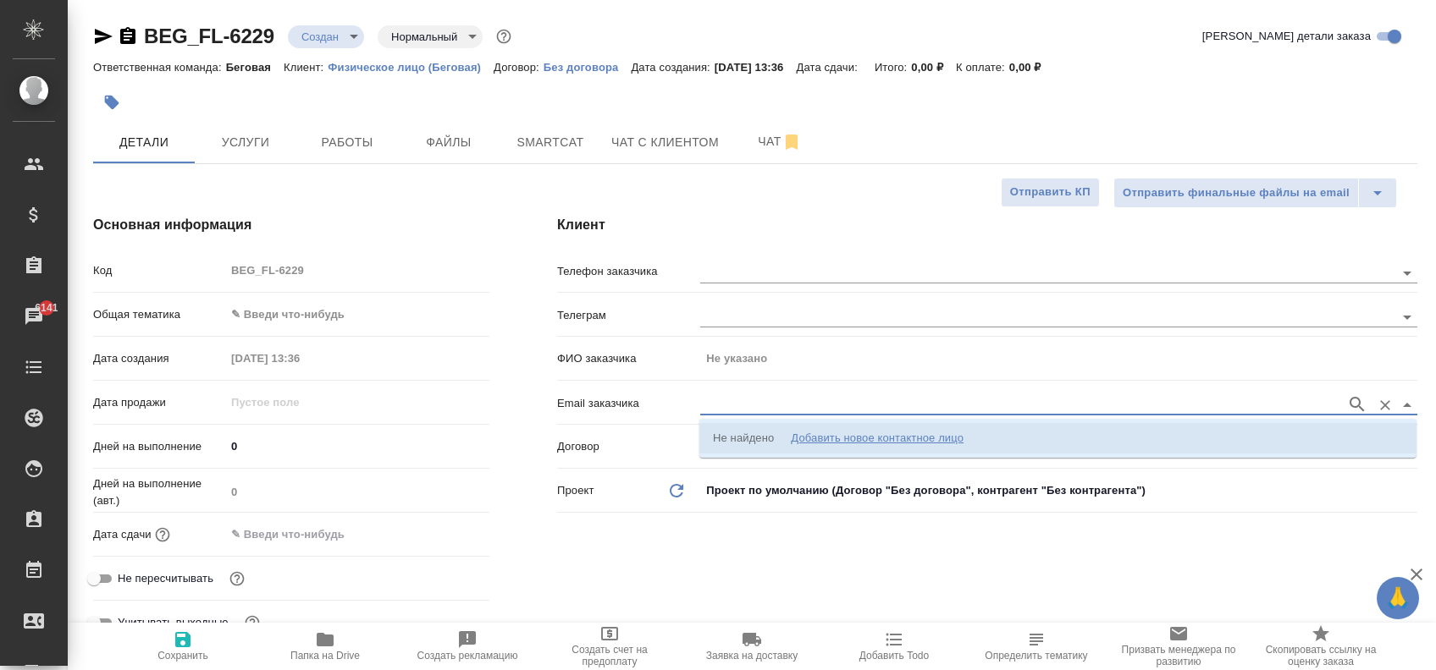
click at [890, 438] on div "Добавить новое контактное лицо" at bounding box center [877, 438] width 173 height 17
type input "elena.eremina@multonpartners.com"
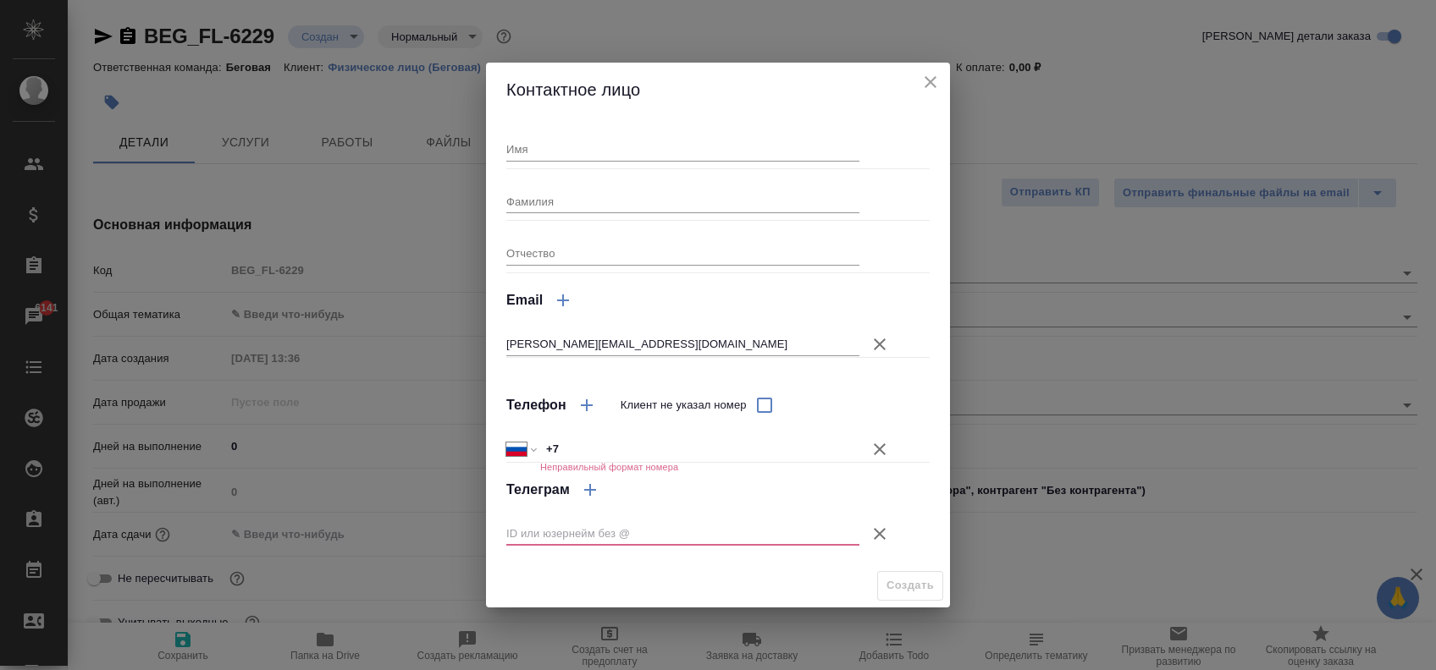
click at [579, 159] on input "Имя" at bounding box center [682, 149] width 353 height 24
type input "Елена"
click at [548, 202] on input "Фамилия" at bounding box center [682, 202] width 353 height 24
type input "Ерёмина"
click at [882, 531] on icon "button" at bounding box center [880, 534] width 12 height 12
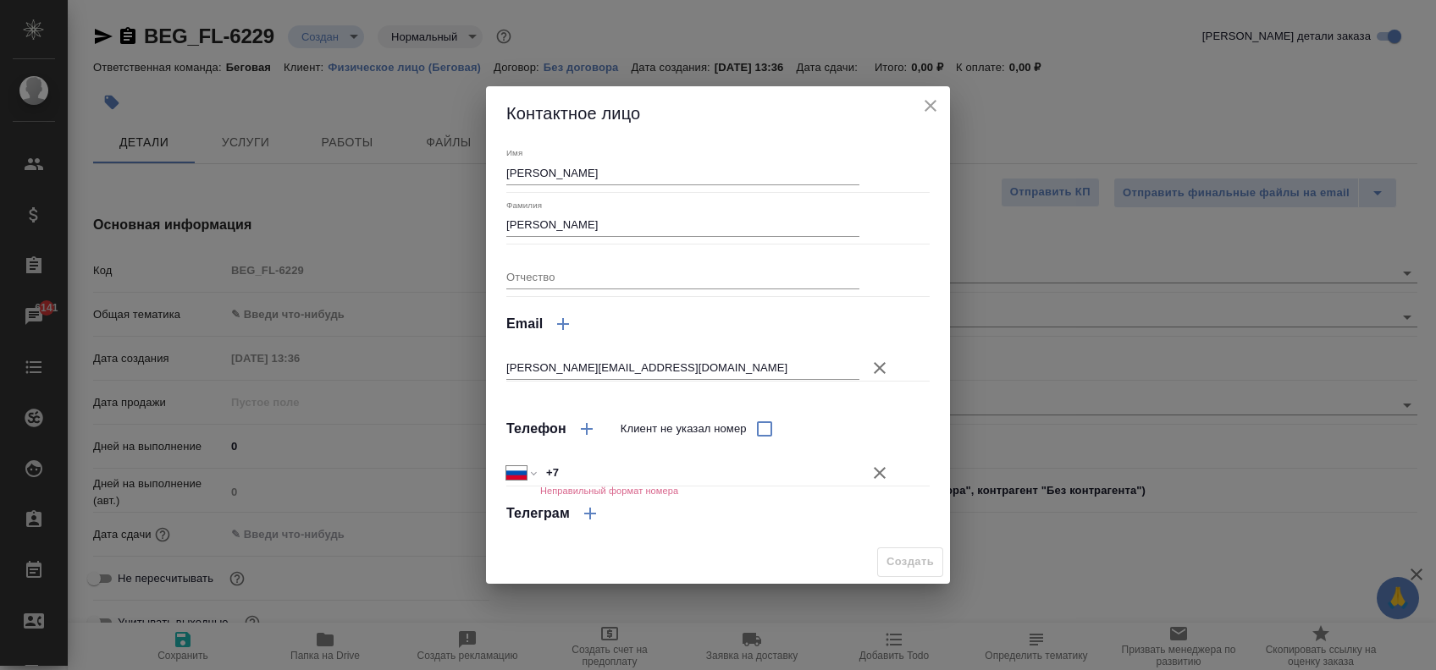
click at [874, 480] on icon "button" at bounding box center [879, 473] width 20 height 20
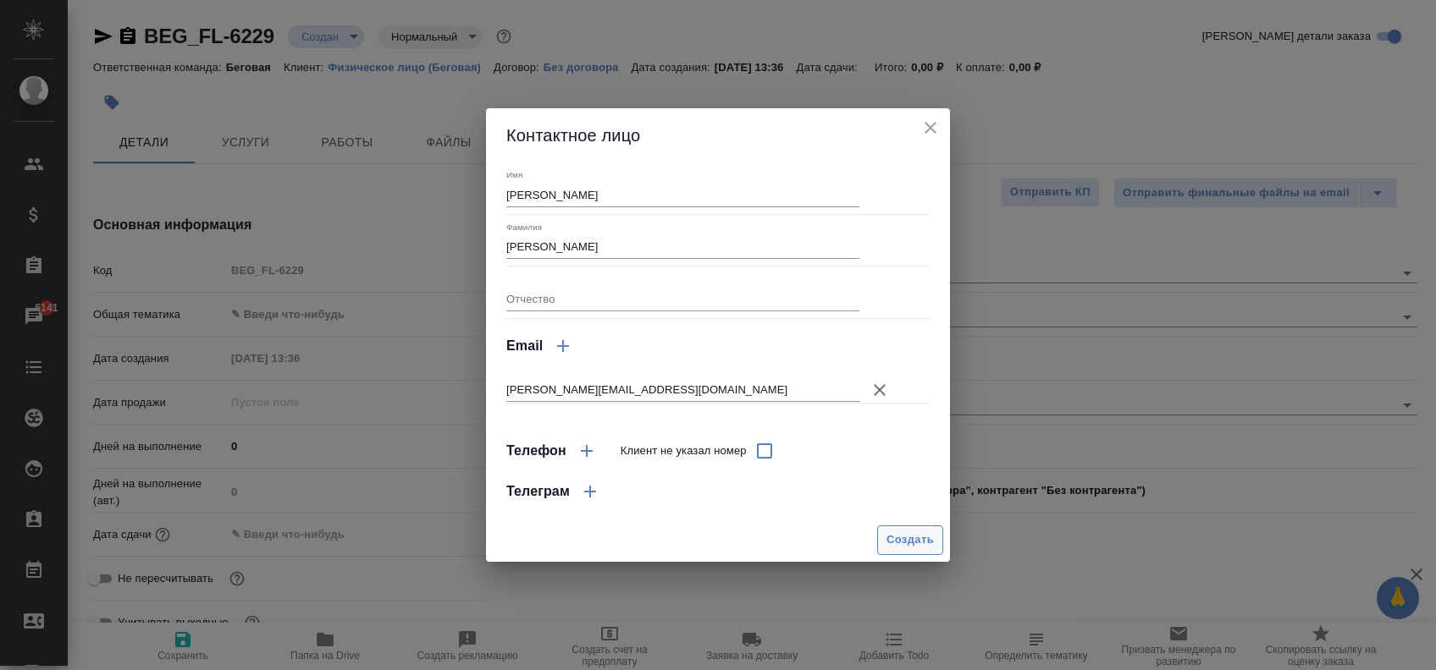
click at [903, 552] on button "Создать" at bounding box center [910, 541] width 66 height 30
type input "Ерёмина Елена"
type textarea "x"
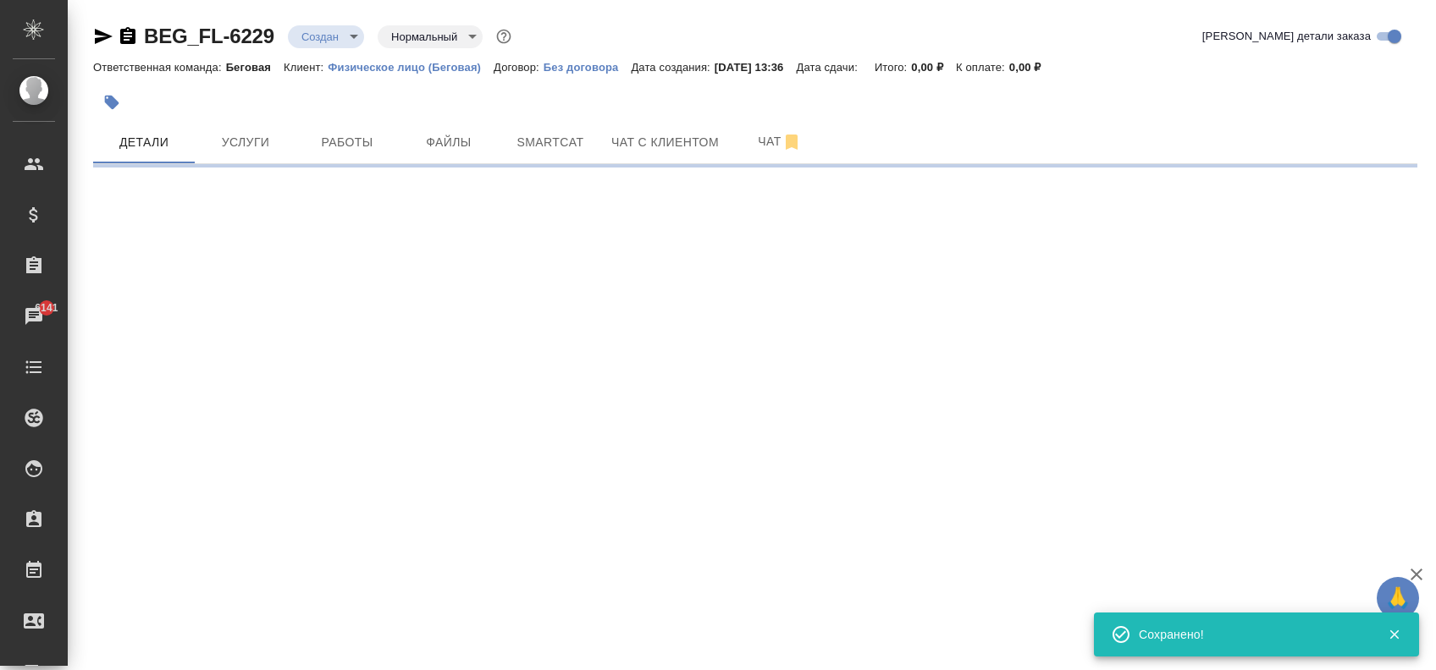
type input "holyTrinity"
select select "RU"
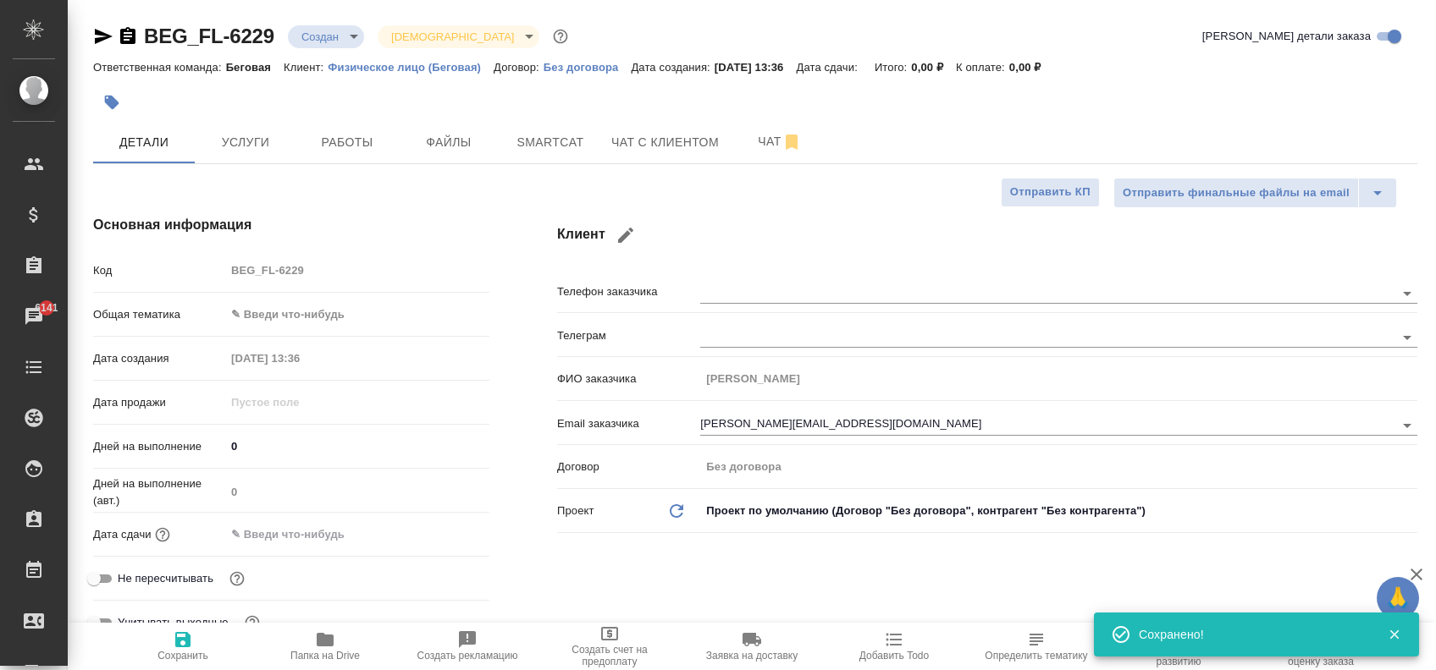
type textarea "x"
click at [481, 141] on span "Файлы" at bounding box center [448, 142] width 81 height 21
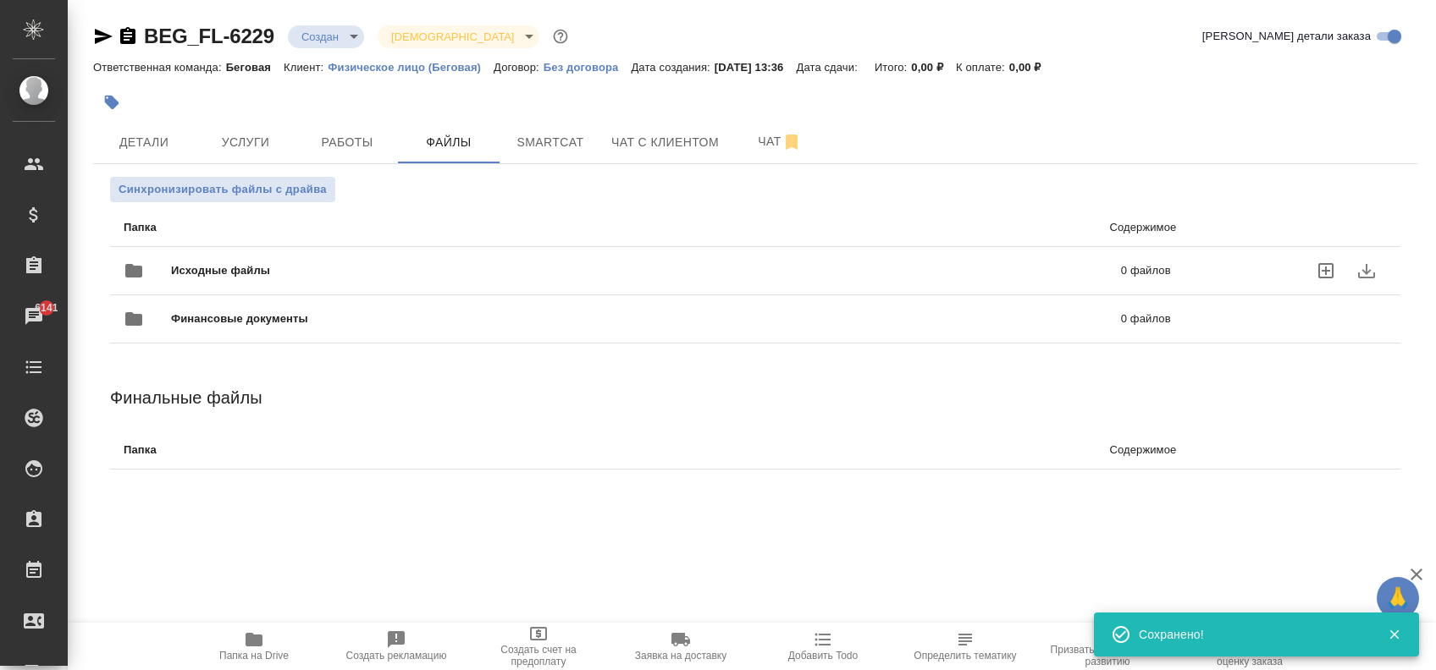
click at [1335, 268] on icon "uploadFiles" at bounding box center [1325, 271] width 20 height 20
click at [0, 0] on input "uploadFiles" at bounding box center [0, 0] width 0 height 0
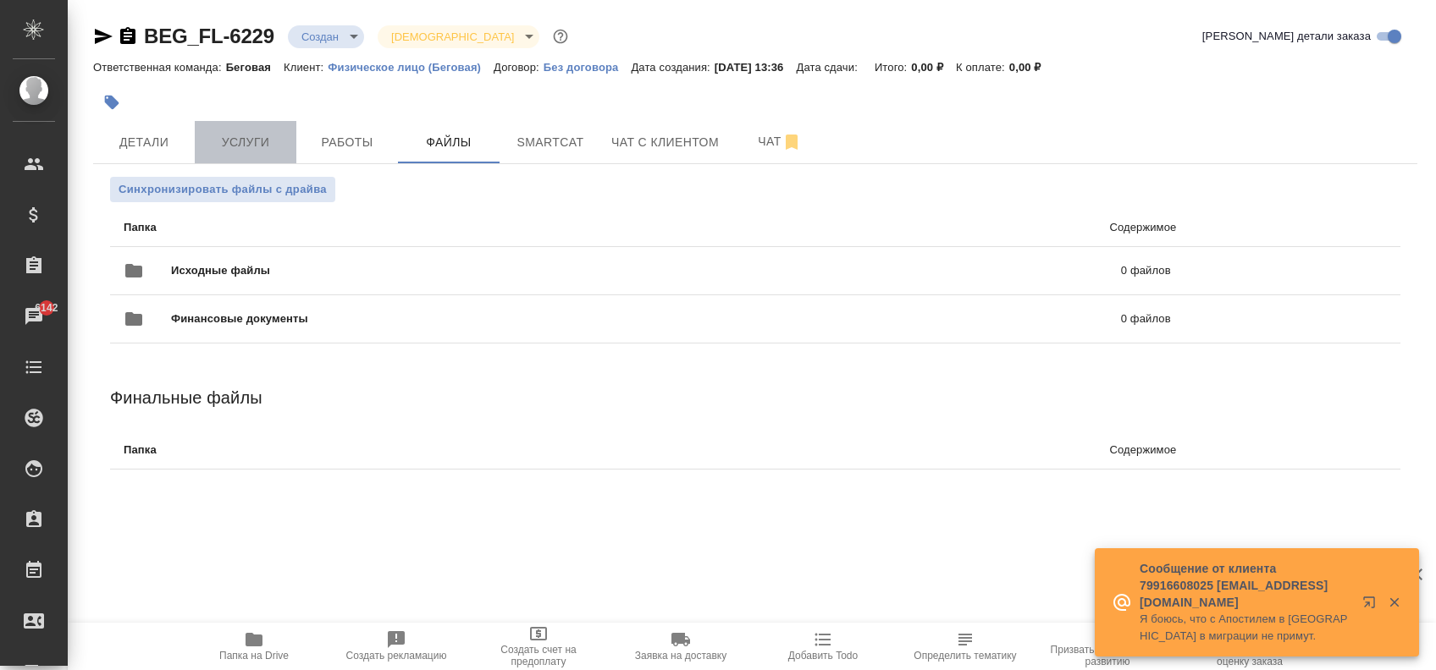
click at [240, 134] on span "Услуги" at bounding box center [245, 142] width 81 height 21
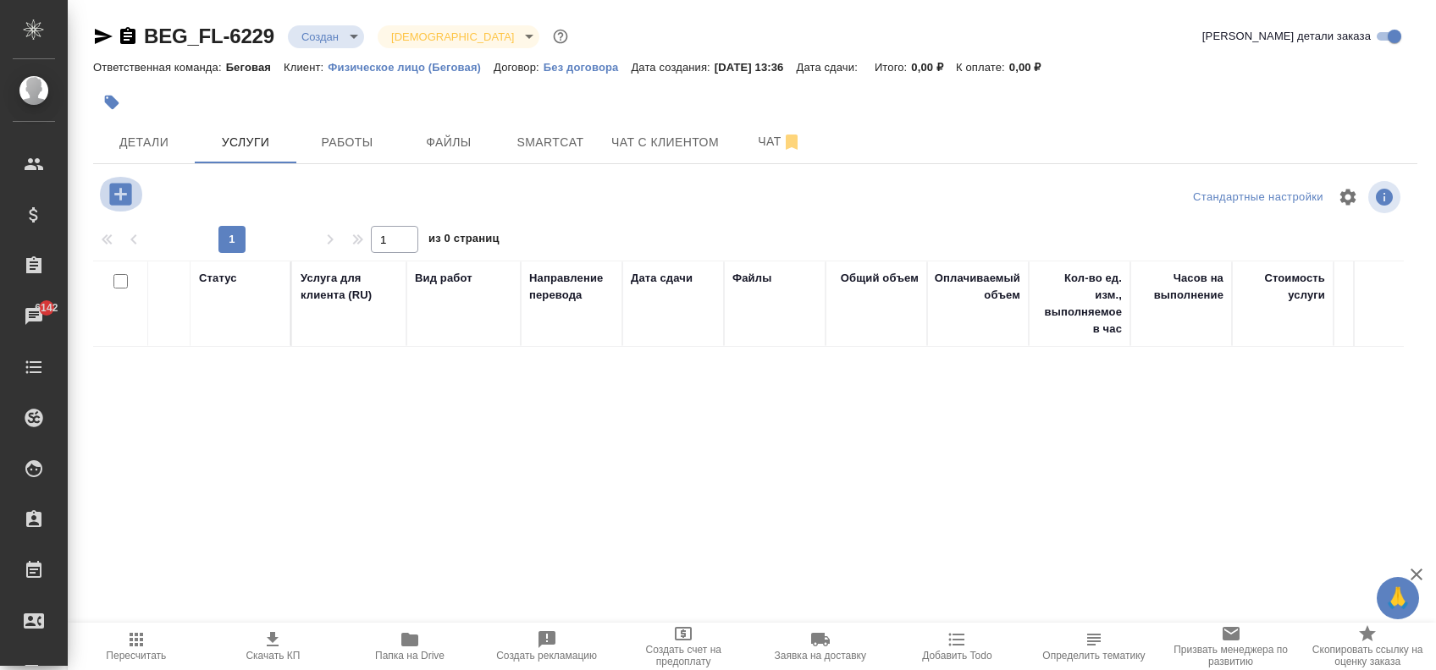
click at [119, 185] on icon "button" at bounding box center [120, 194] width 22 height 22
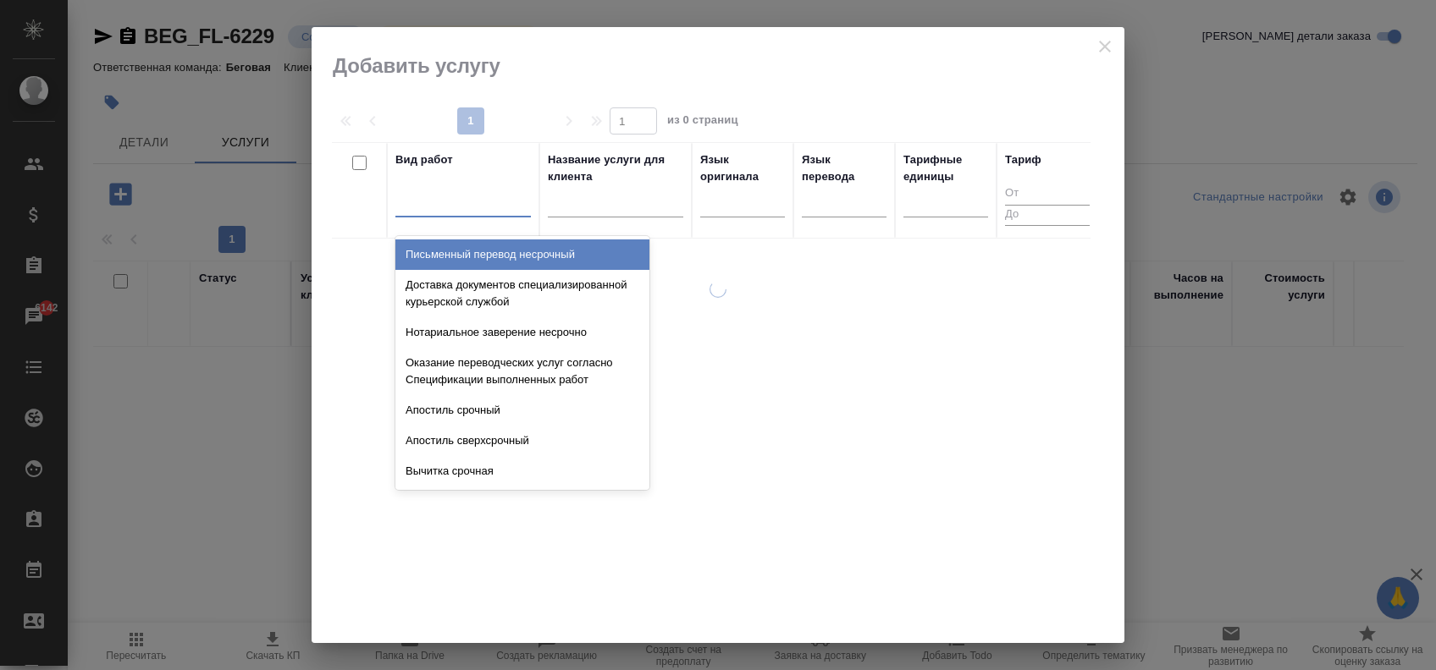
click at [435, 201] on div at bounding box center [462, 200] width 135 height 25
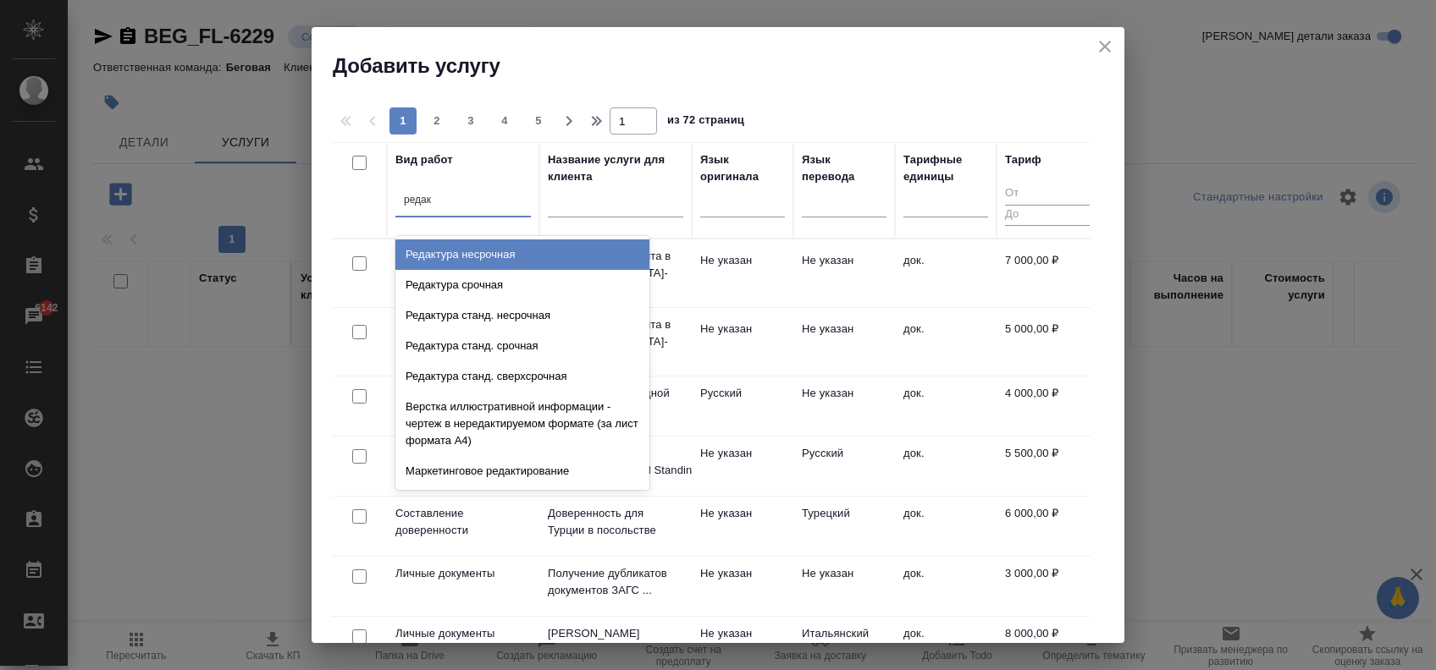
type input "редак"
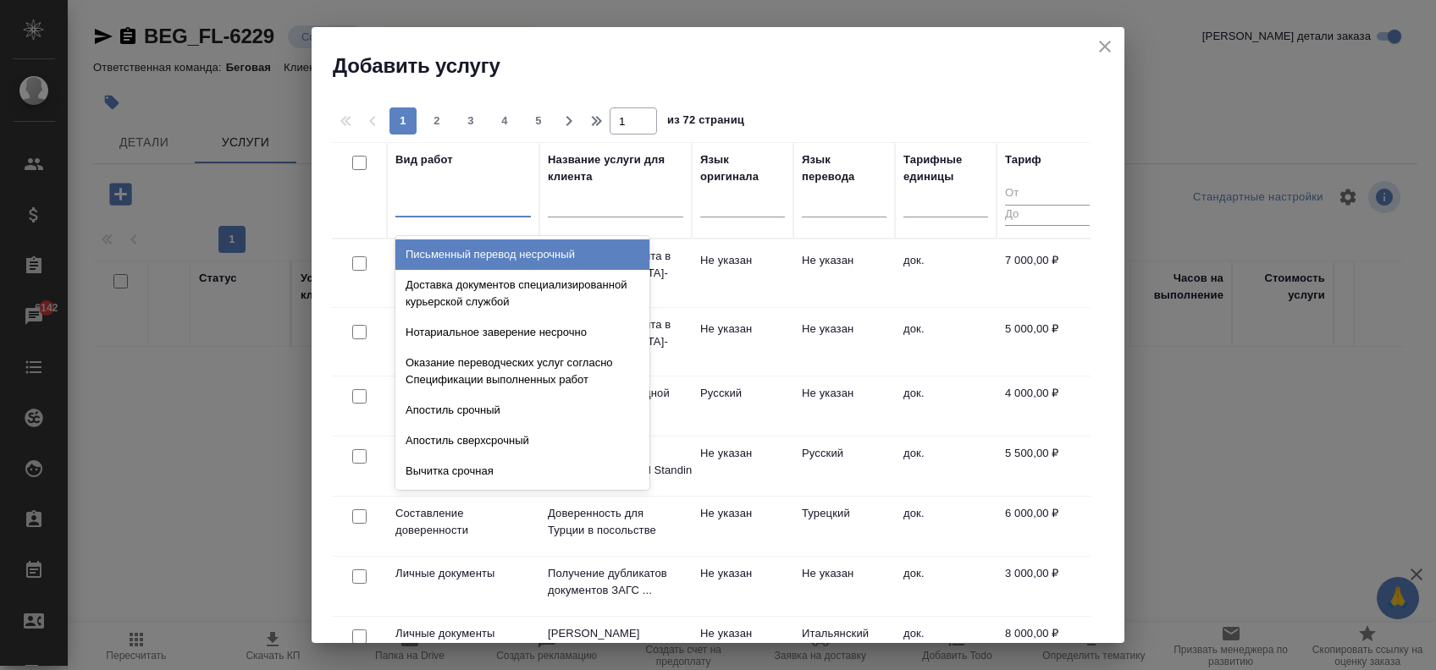
click at [411, 195] on div at bounding box center [462, 200] width 135 height 25
click at [824, 205] on div at bounding box center [844, 200] width 85 height 25
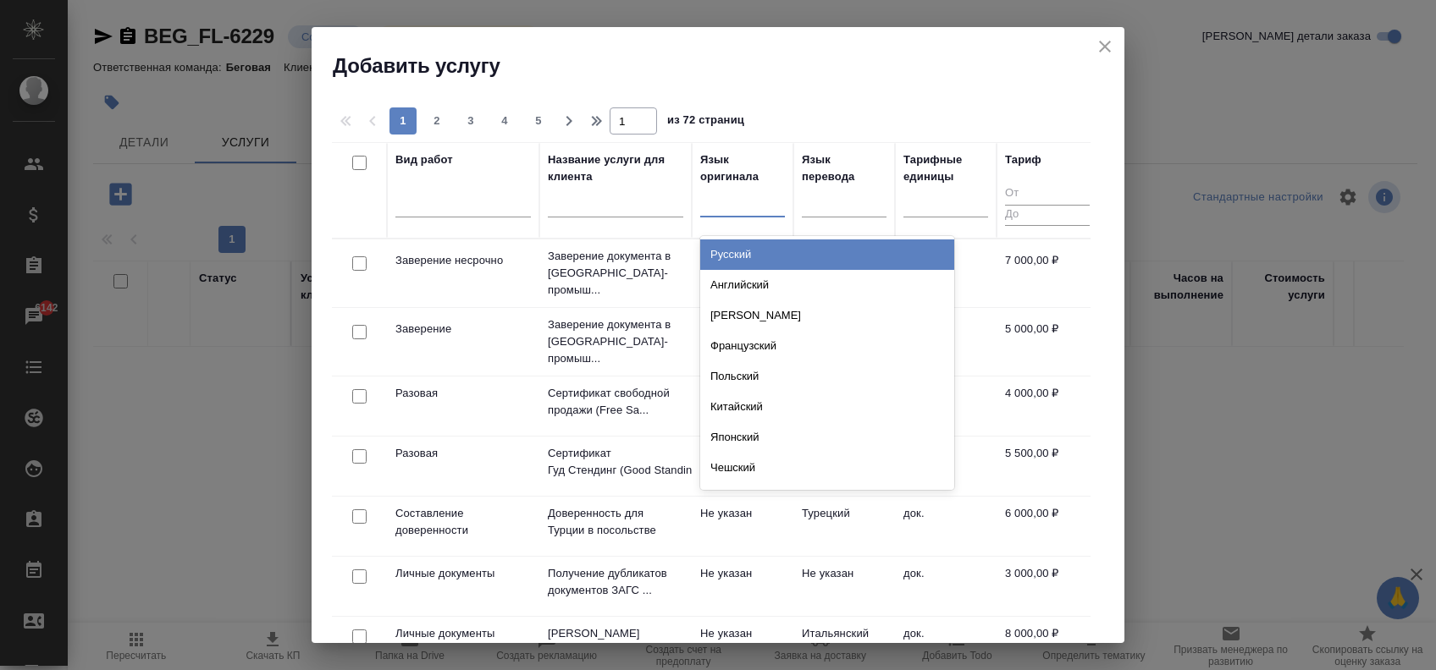
click at [763, 203] on div at bounding box center [742, 200] width 85 height 25
type input "неме"
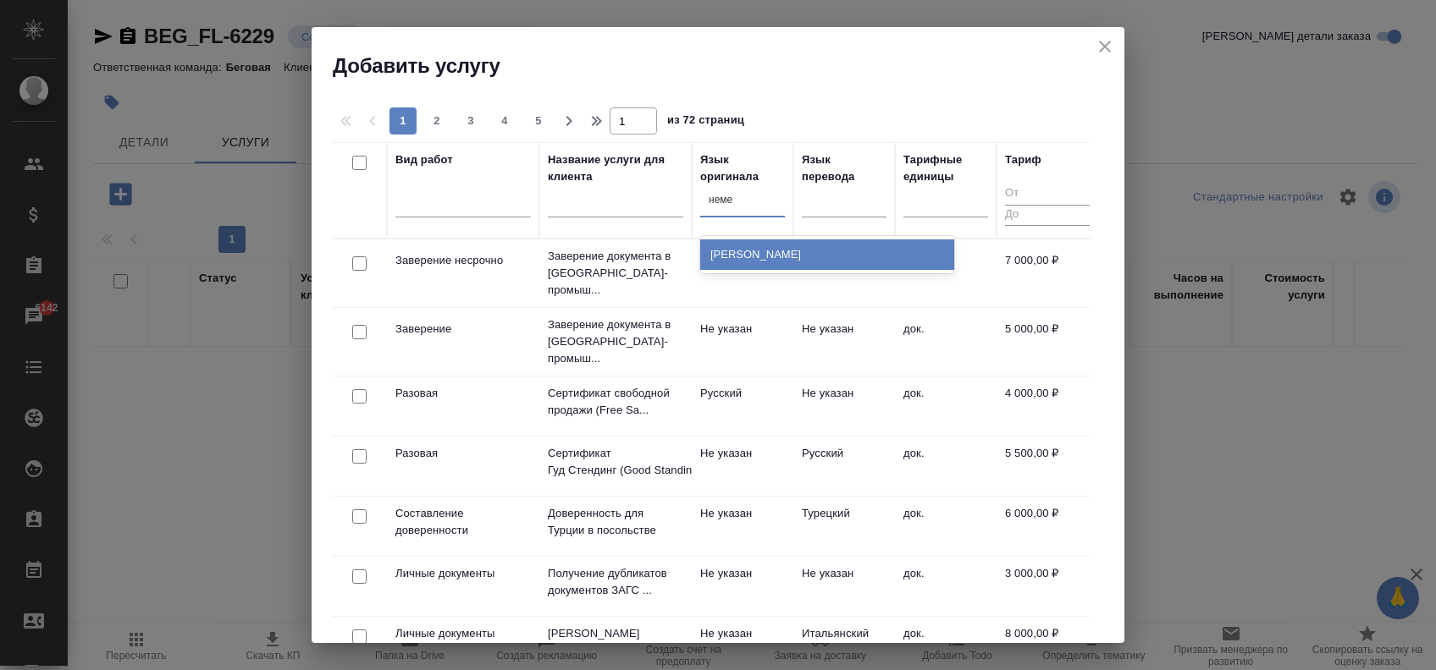
click at [806, 248] on div "Немецкий" at bounding box center [827, 255] width 254 height 30
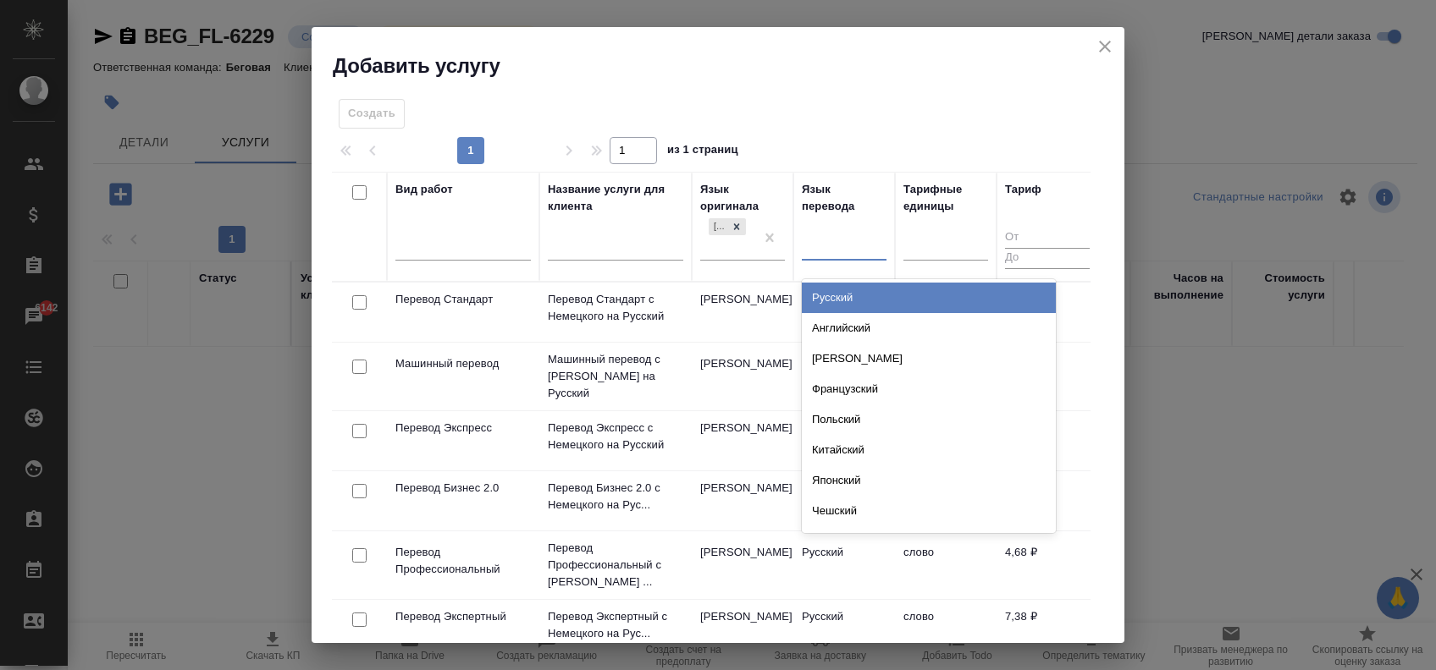
click at [830, 240] on div at bounding box center [844, 244] width 85 height 25
click at [851, 284] on div "Русский" at bounding box center [929, 298] width 254 height 30
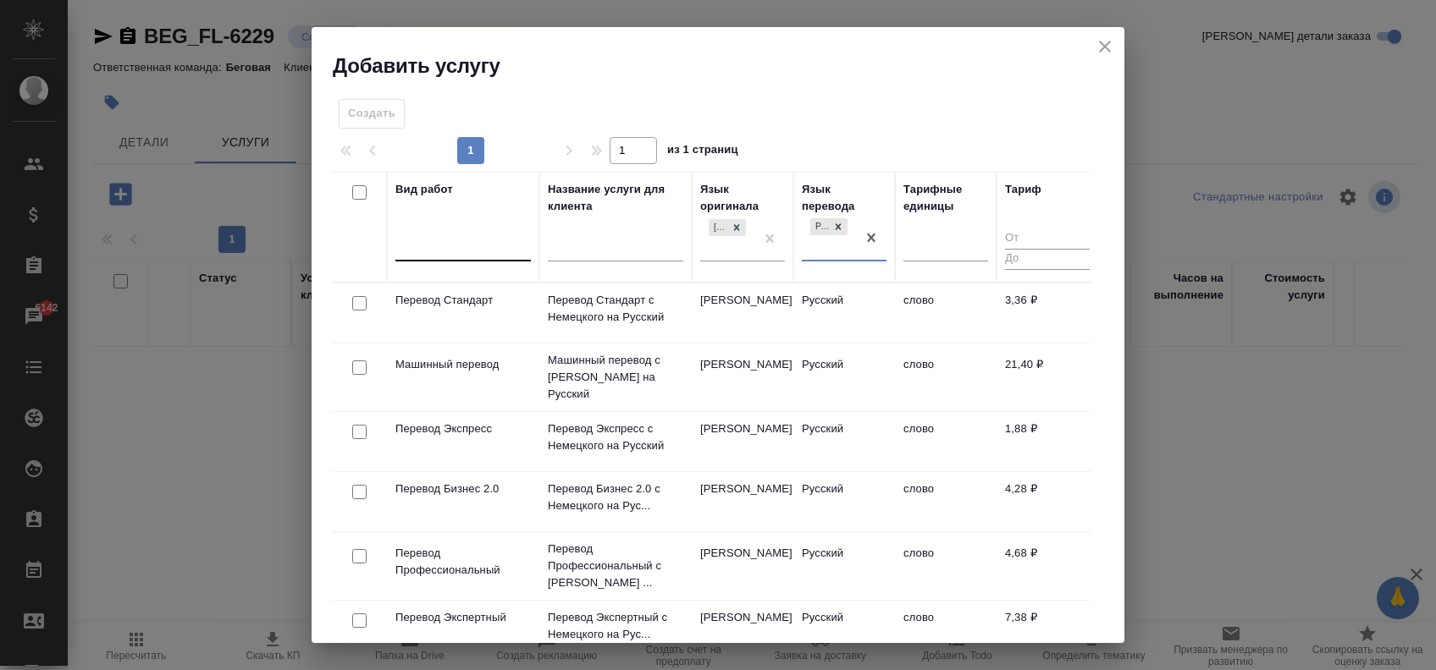
click at [427, 251] on div at bounding box center [462, 245] width 135 height 25
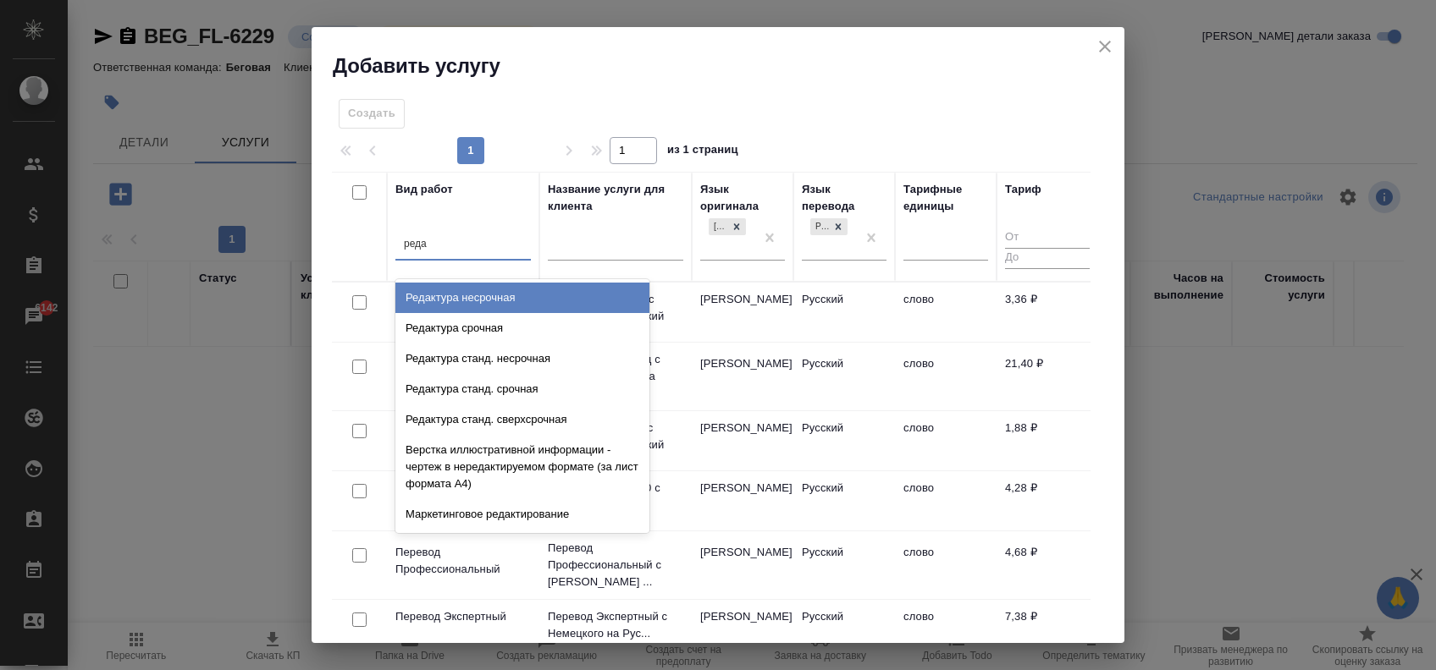
type input "редак"
click at [486, 300] on div "Редактура несрочная" at bounding box center [522, 298] width 254 height 30
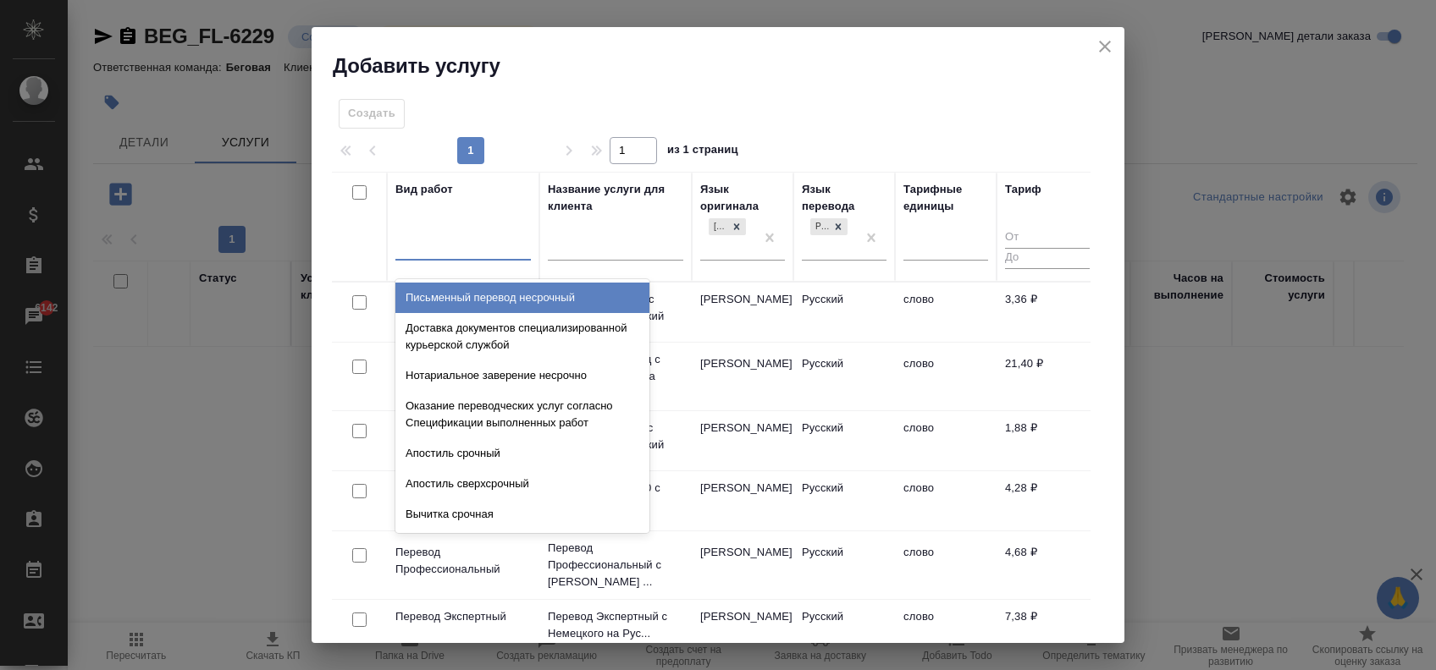
click at [458, 247] on div at bounding box center [462, 244] width 135 height 25
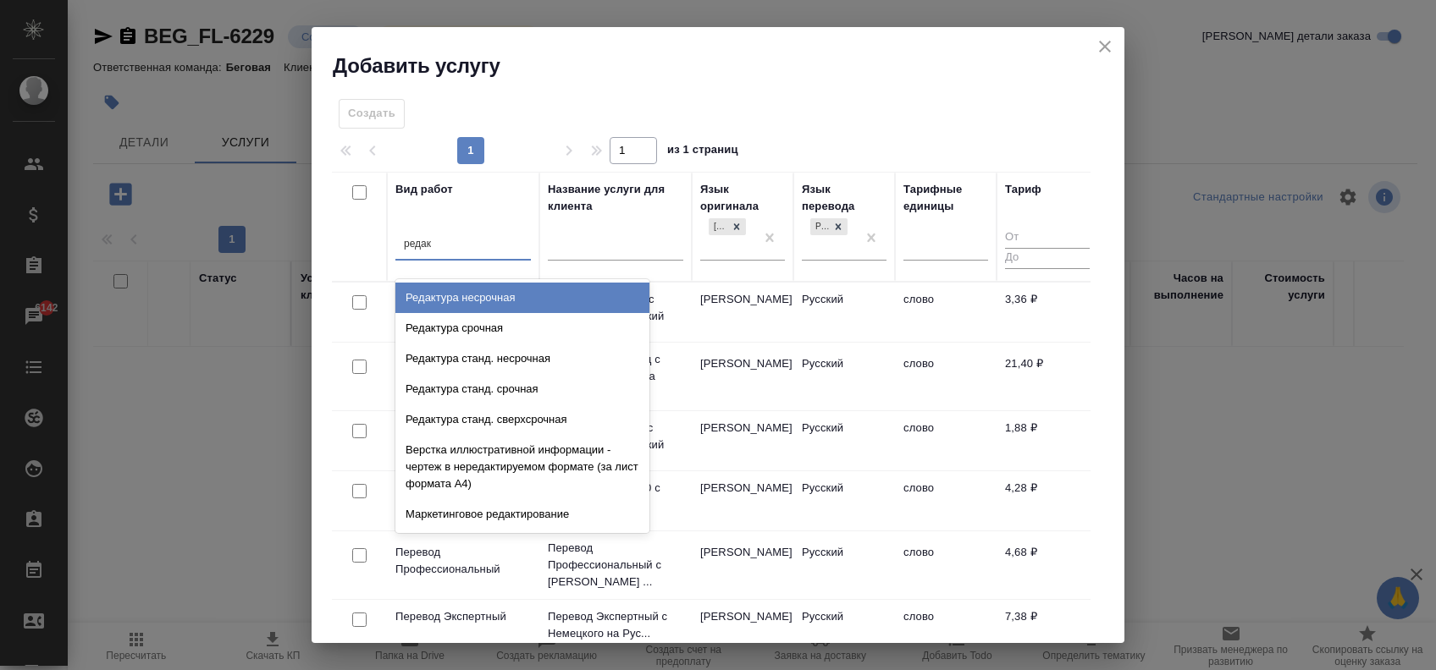
type input "редакт"
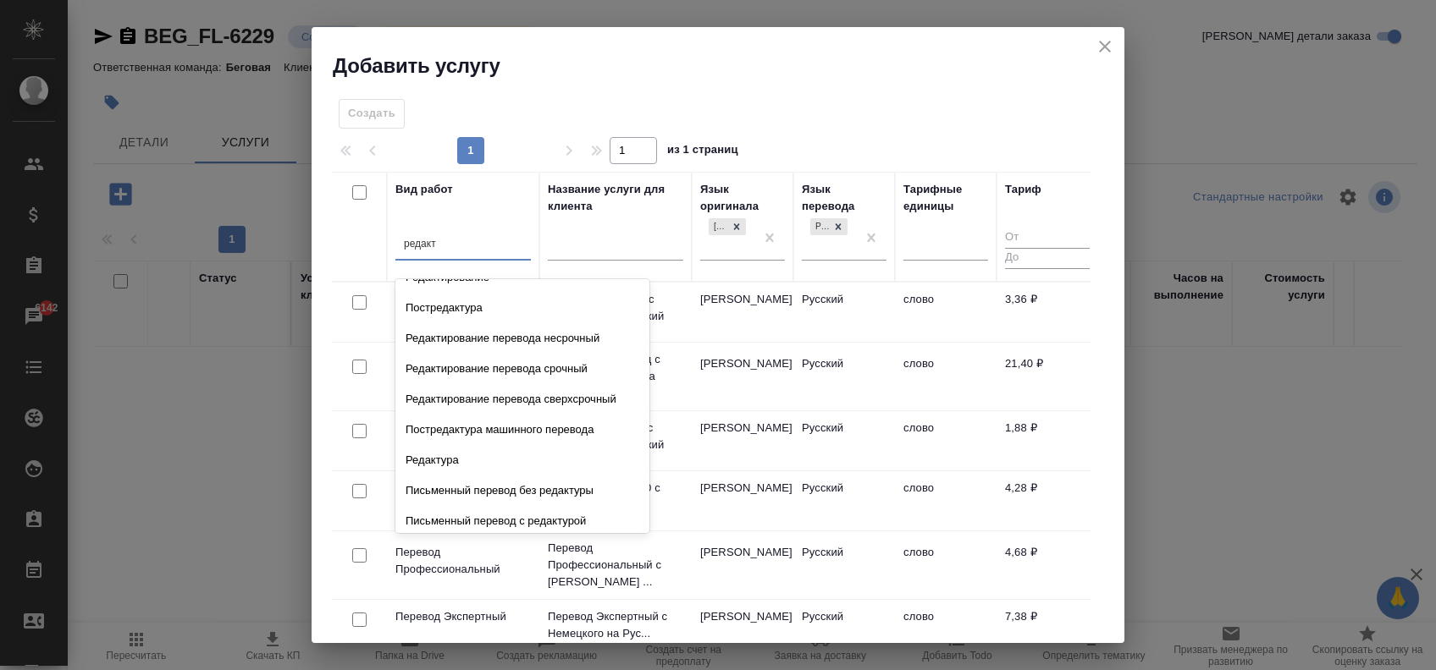
scroll to position [305, 0]
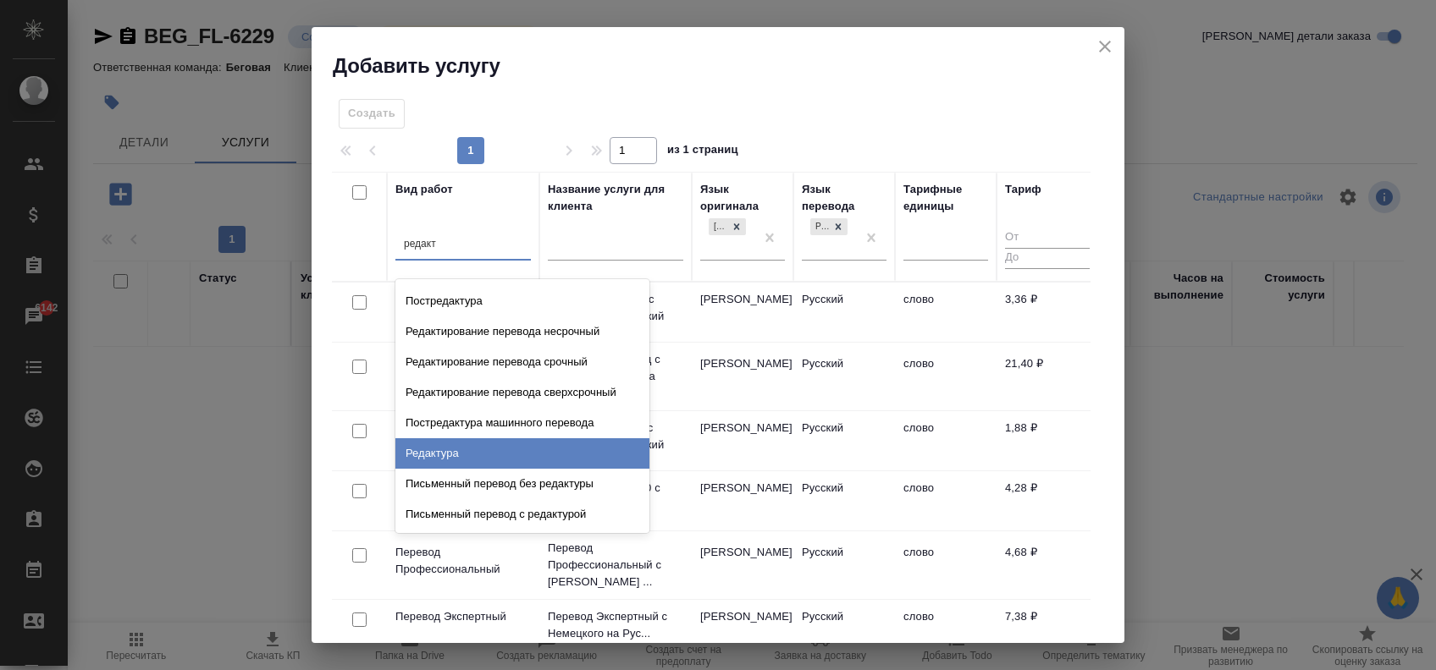
click at [471, 457] on div "Редактура" at bounding box center [522, 453] width 254 height 30
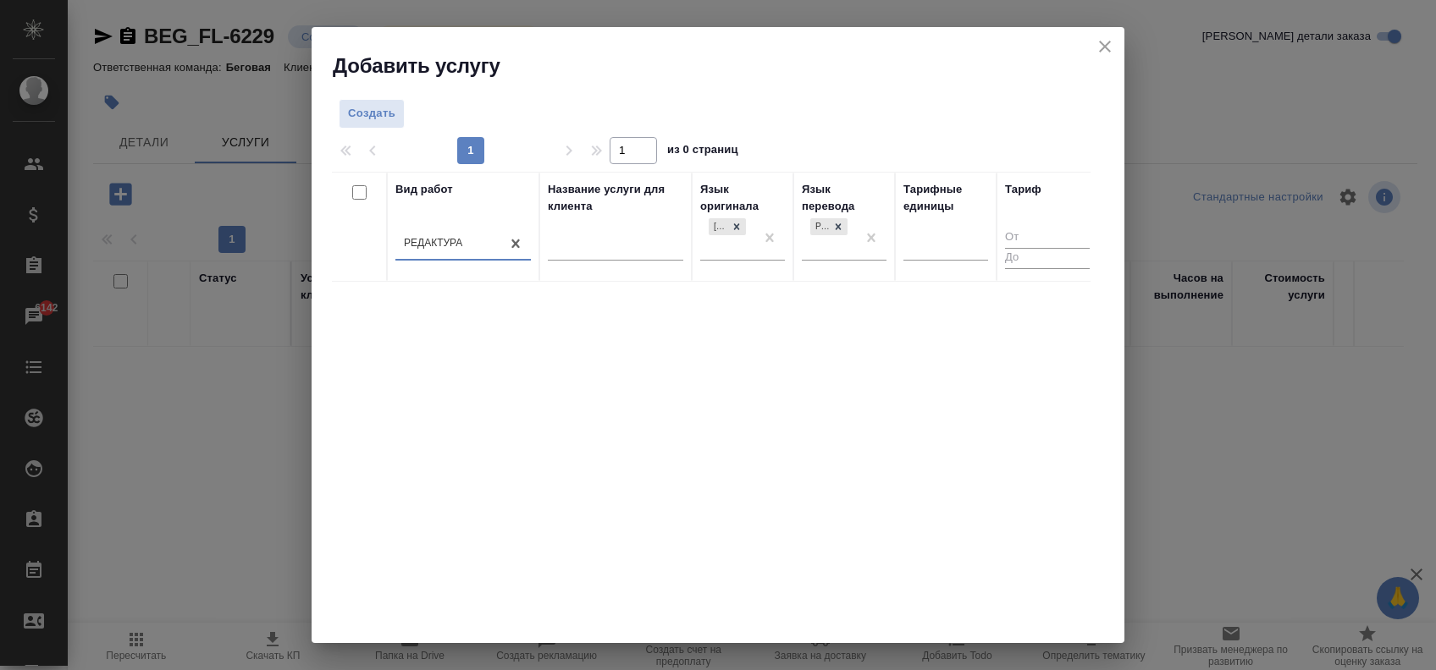
click at [736, 352] on div "Вид работ option Редактура, selected. 0 results available. Select is focused ,t…" at bounding box center [711, 426] width 758 height 508
click at [390, 106] on span "Создать" at bounding box center [371, 113] width 47 height 19
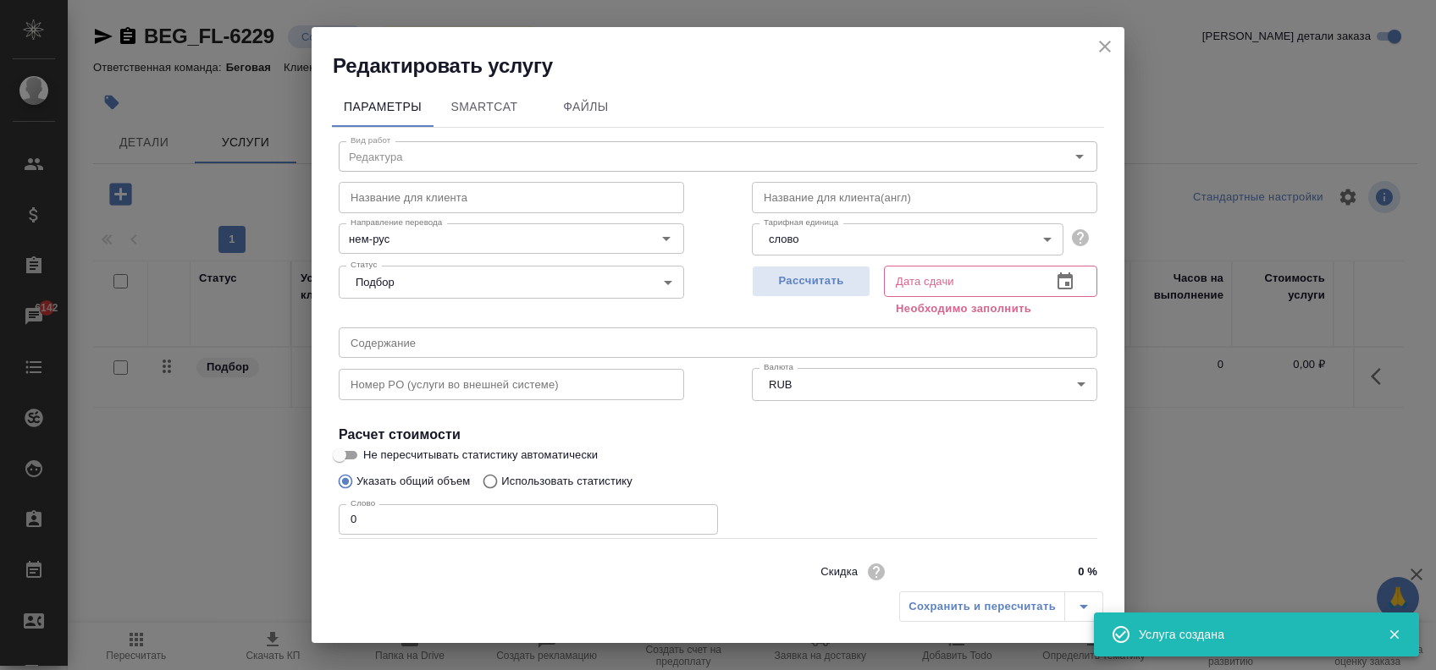
drag, startPoint x: 1070, startPoint y: 283, endPoint x: 1061, endPoint y: 280, distance: 8.8
click at [1070, 282] on div "Дата сдачи" at bounding box center [990, 281] width 213 height 30
click at [1059, 279] on button "button" at bounding box center [1065, 282] width 41 height 41
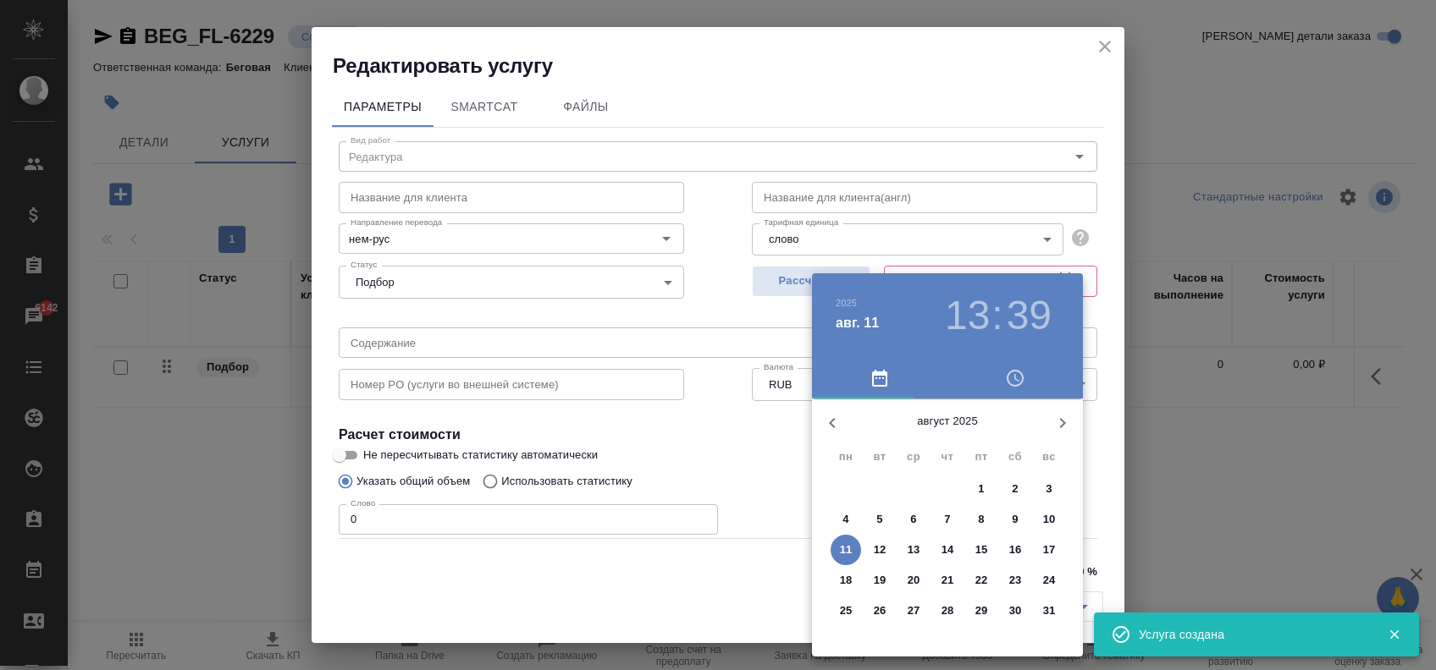
click at [885, 550] on p "12" at bounding box center [880, 550] width 13 height 17
type input "12.08.2025 13:39"
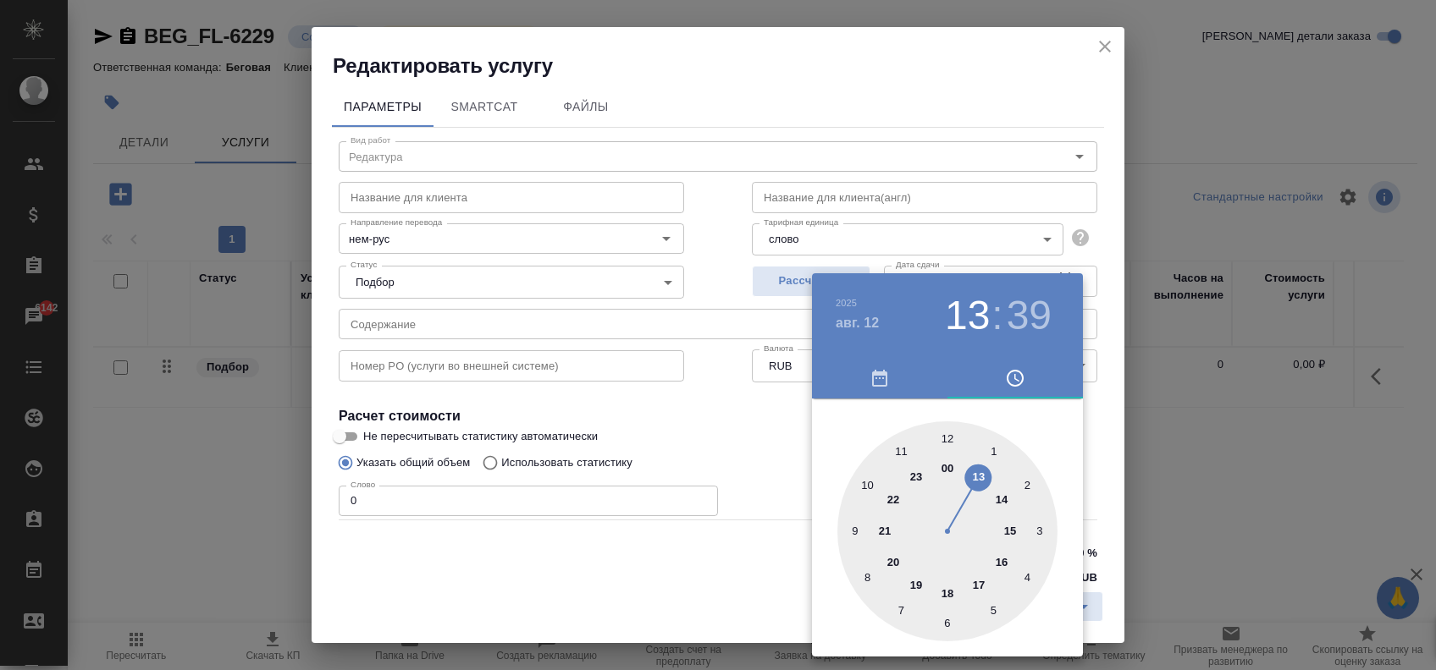
click at [735, 416] on div at bounding box center [718, 335] width 1436 height 670
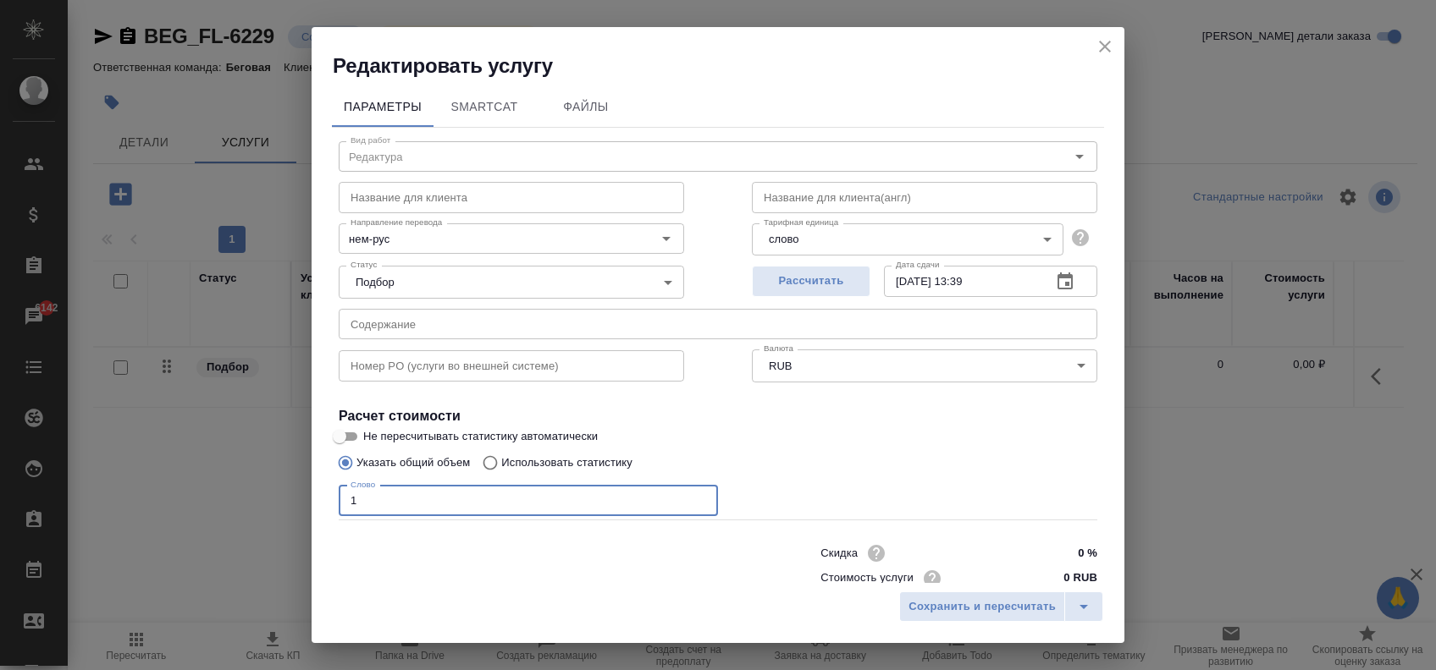
drag, startPoint x: 689, startPoint y: 498, endPoint x: 747, endPoint y: 526, distance: 65.1
type input "1"
click at [688, 497] on input "1" at bounding box center [528, 501] width 379 height 30
click at [931, 596] on button "Сохранить и пересчитать" at bounding box center [982, 607] width 166 height 30
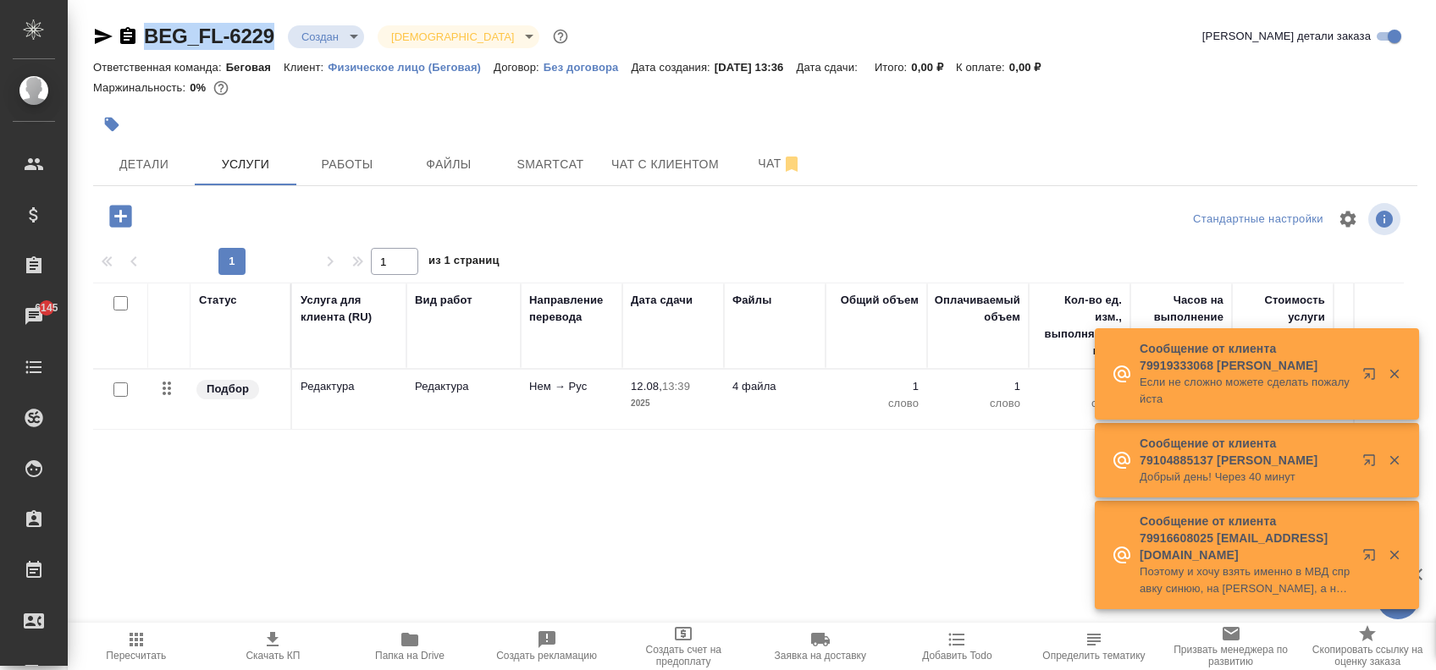
drag, startPoint x: 146, startPoint y: 52, endPoint x: 278, endPoint y: 44, distance: 132.3
click at [278, 44] on div "BEG_FL-6229 Создан new Святая троица holyTrinity Кратко детали заказа" at bounding box center [755, 40] width 1324 height 34
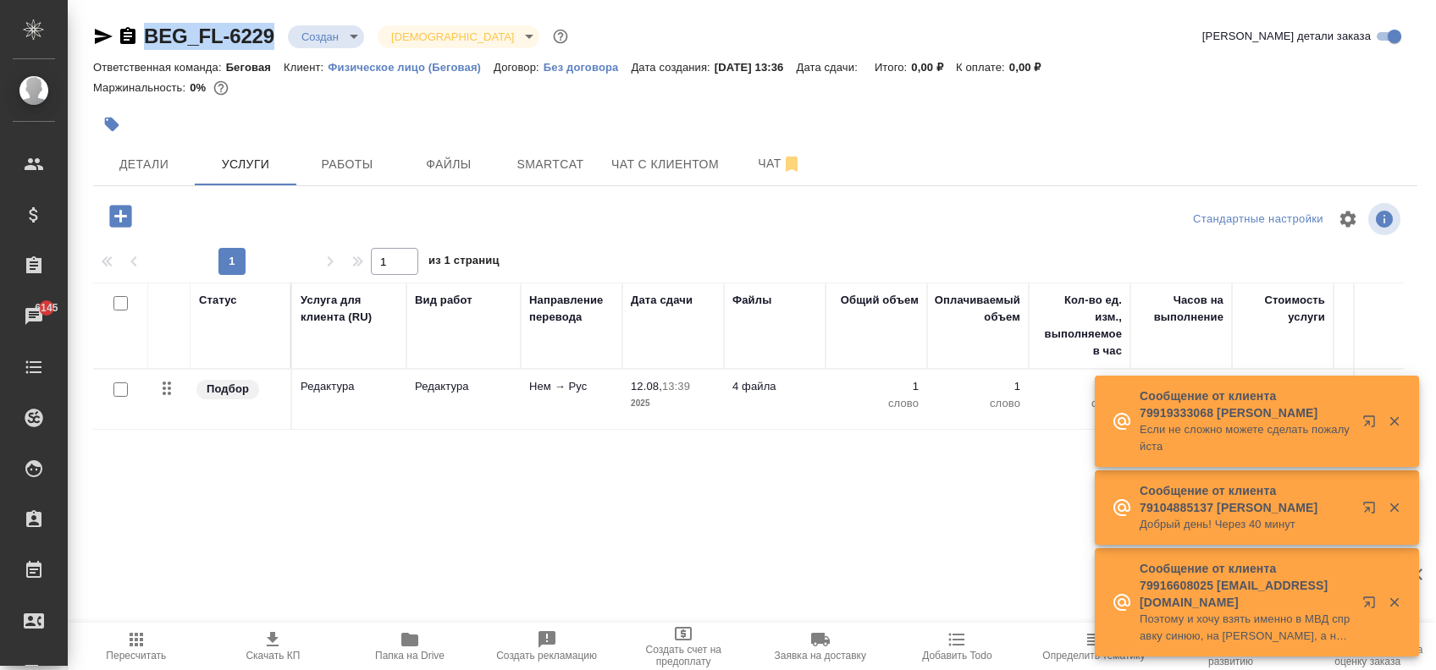
copy link "BEG_FL-6229"
click at [495, 502] on div "Статус Услуга для клиента (RU) Вид работ Направление перевода Дата сдачи Файлы …" at bounding box center [748, 465] width 1310 height 364
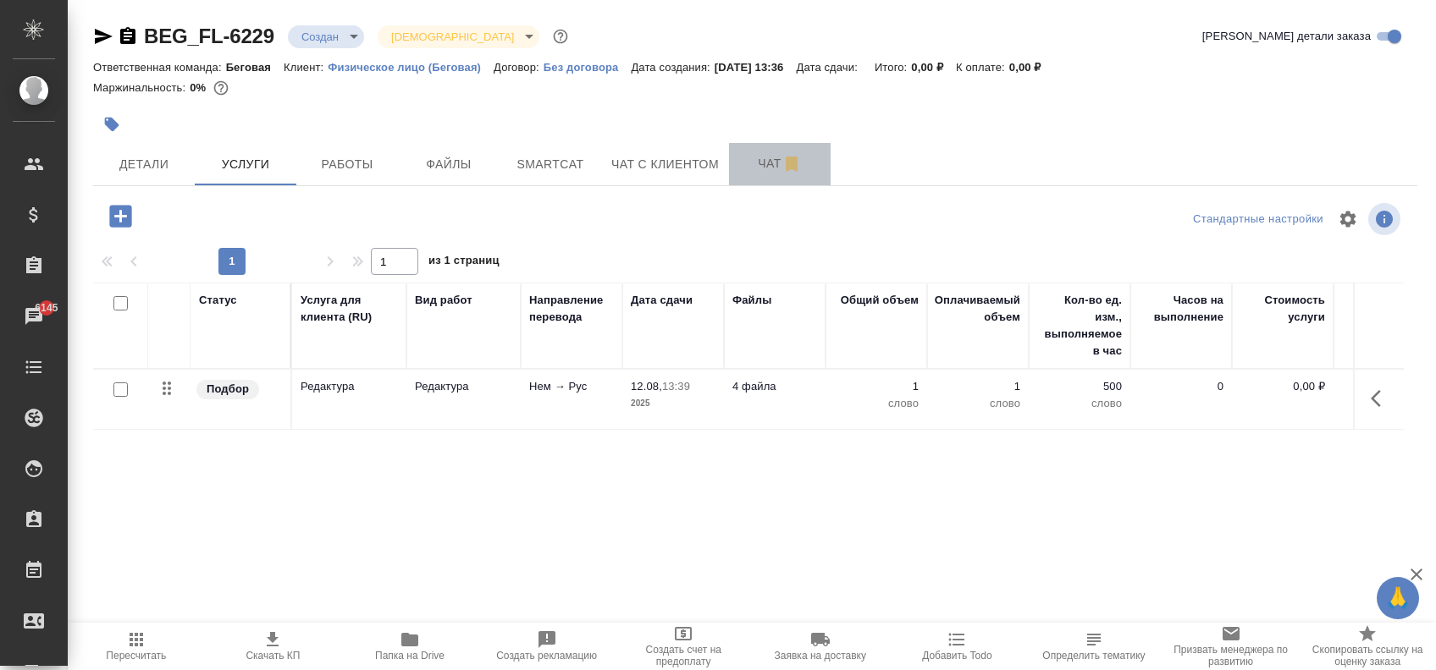
click at [752, 163] on span "Чат" at bounding box center [779, 163] width 81 height 21
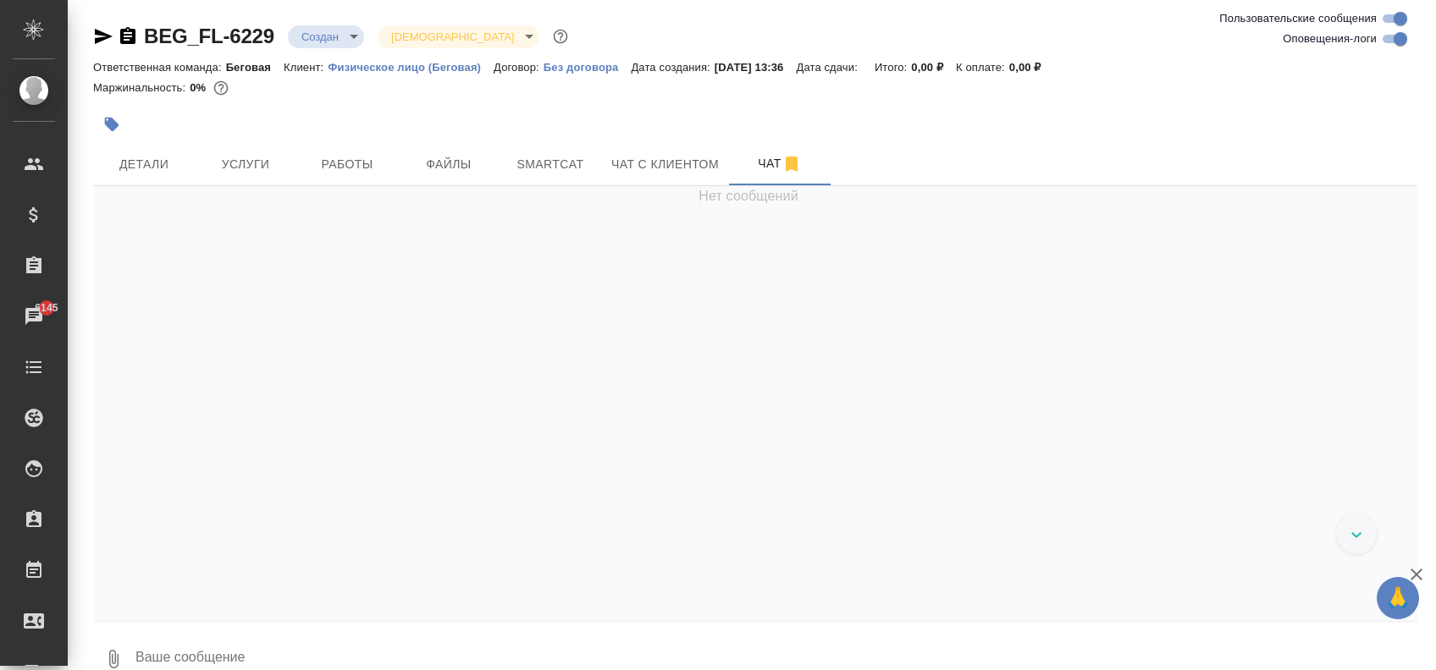
click at [250, 643] on textarea at bounding box center [775, 660] width 1283 height 58
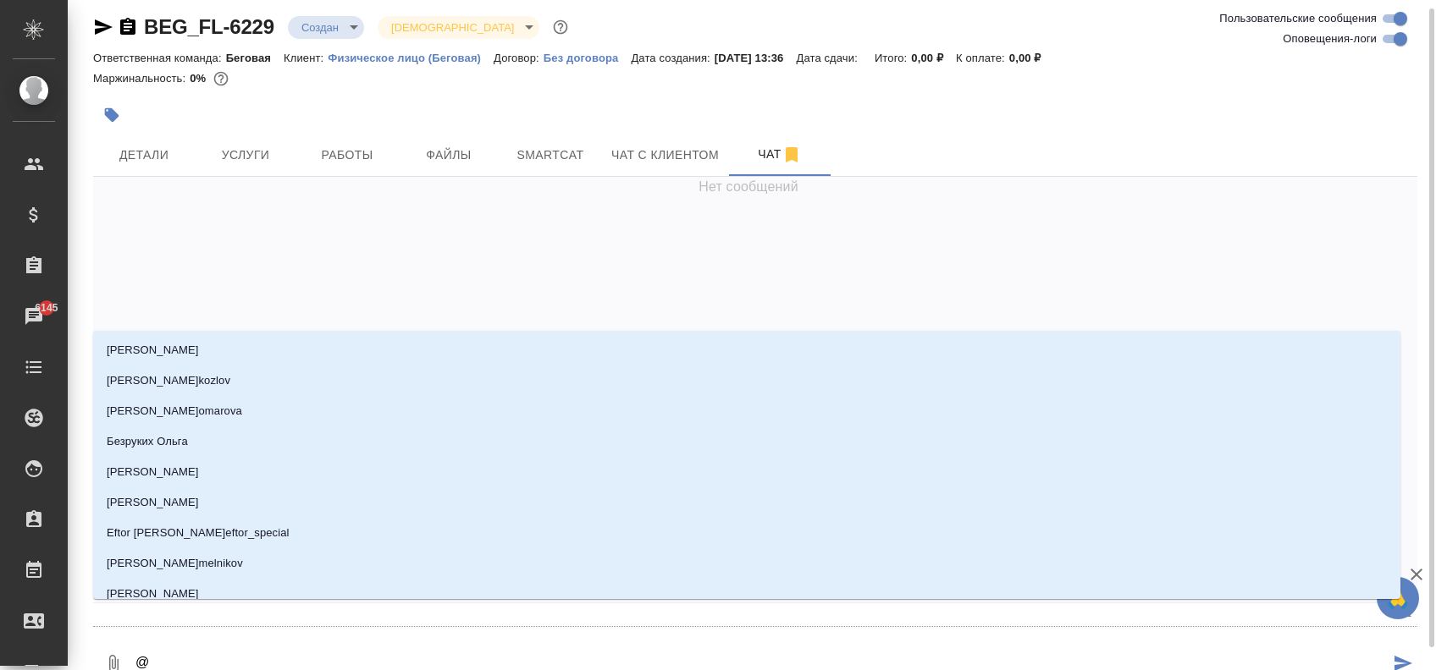
type textarea "@l"
type input "l"
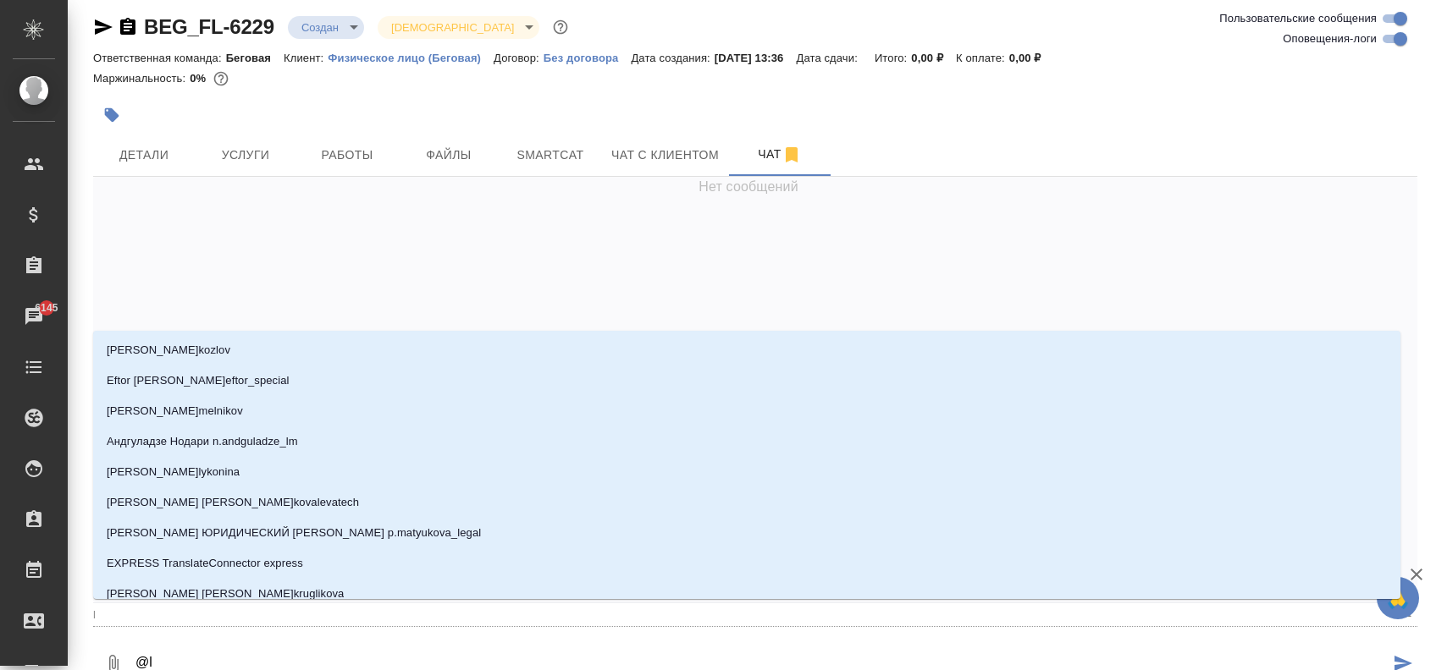
type textarea "@le"
type input "le"
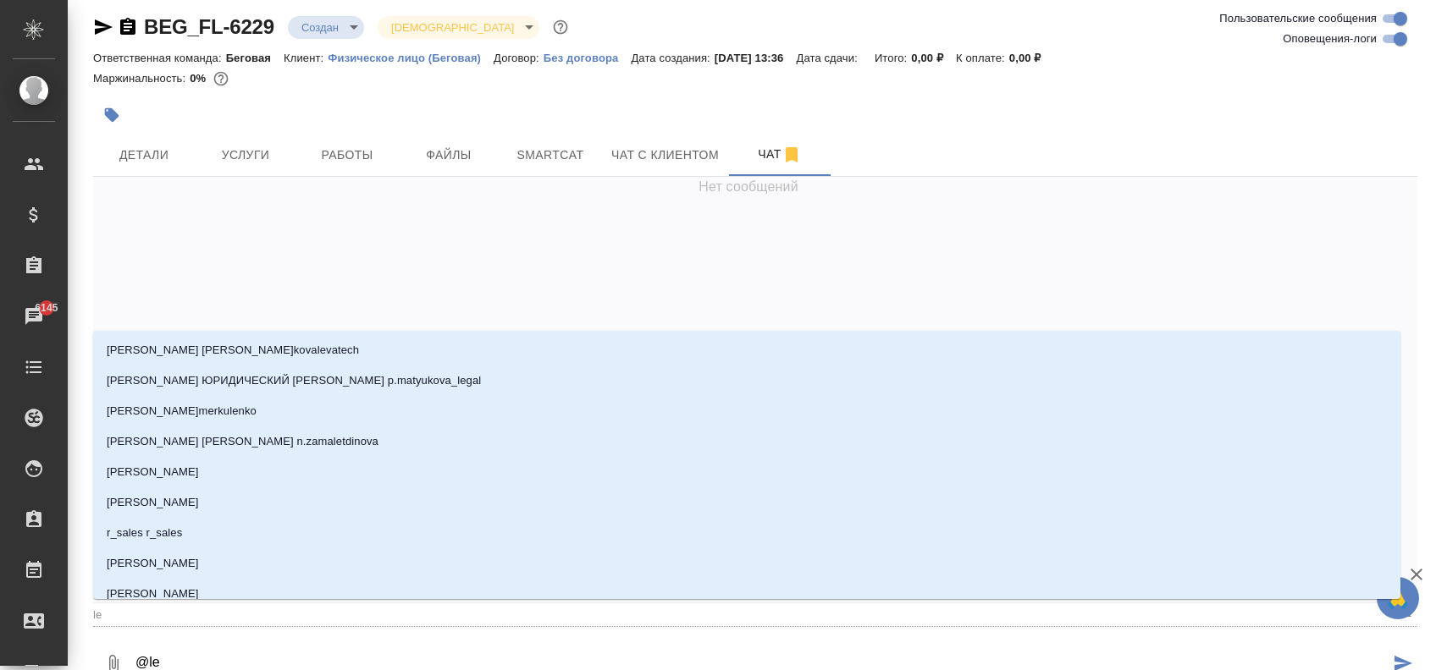
type textarea "@leg"
type input "leg"
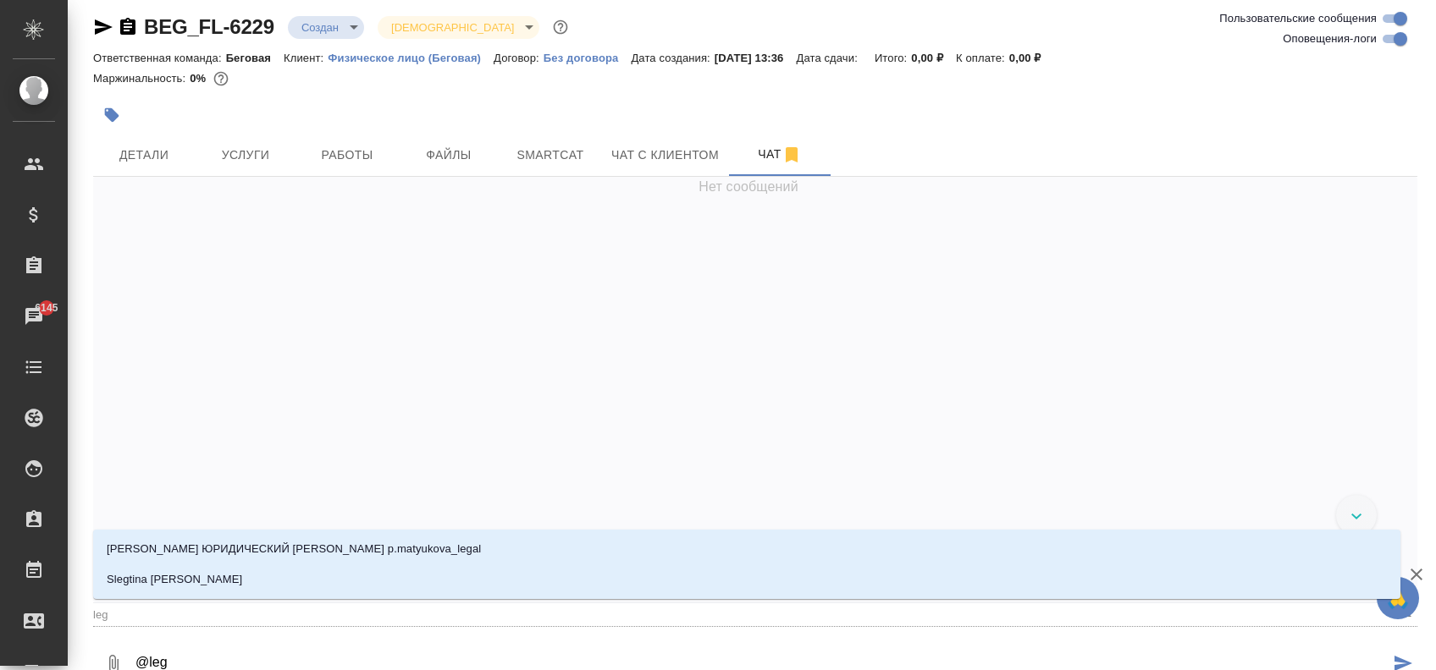
type textarea "@lega"
type input "lega"
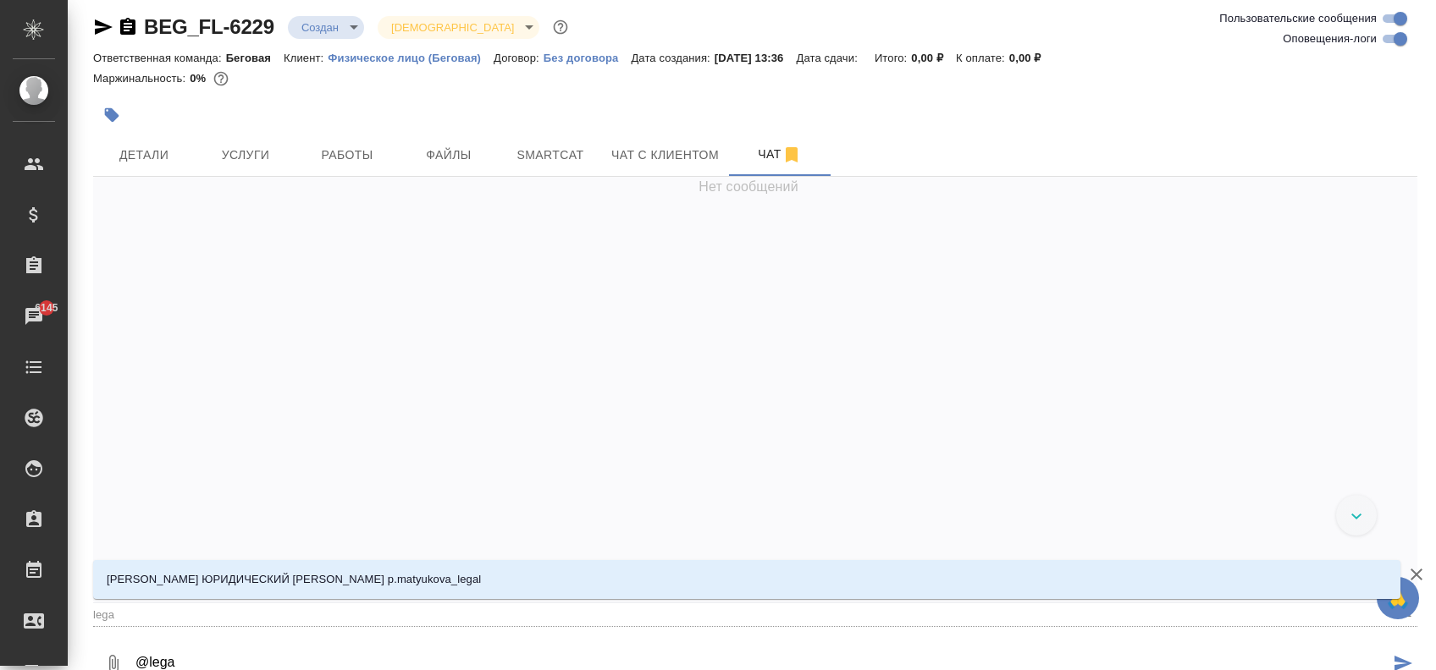
type textarea "@legal"
type input "legal"
type textarea "@legalQ"
type input "legalQ"
type textarea "@legalQA"
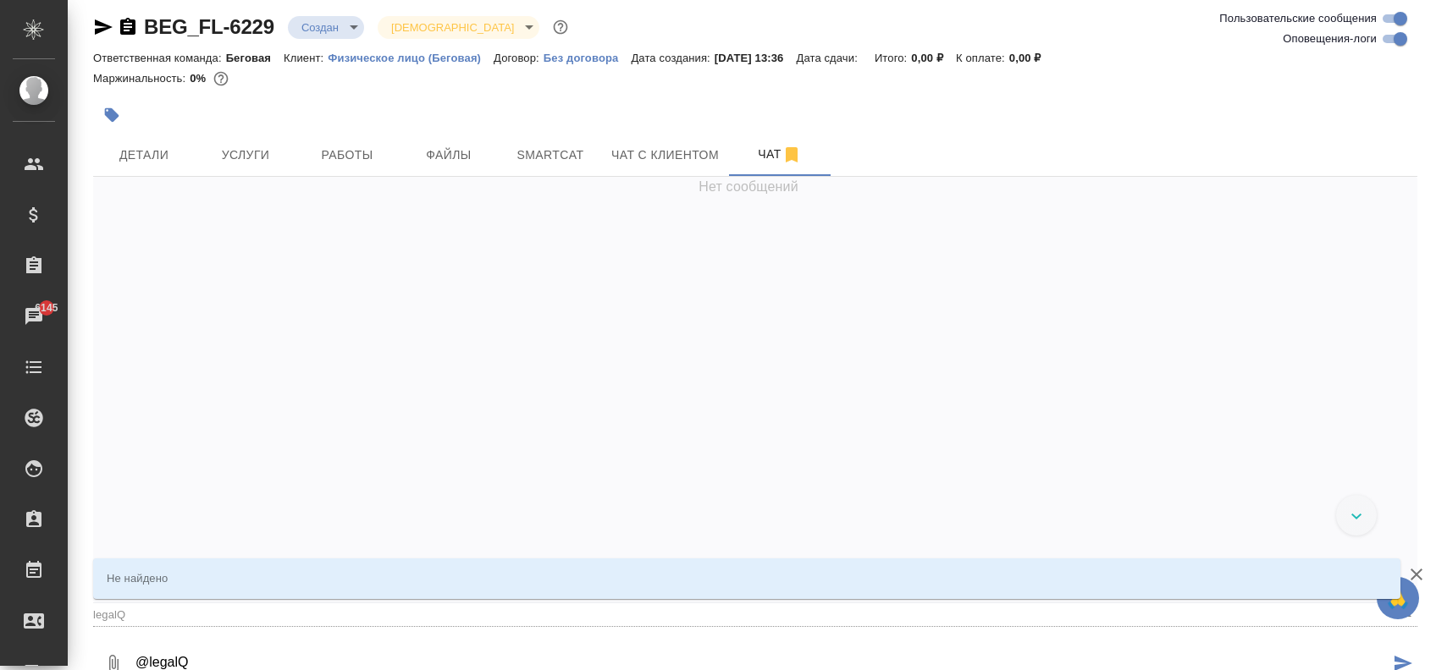
type input "legalQA"
type textarea "@@legalQA"
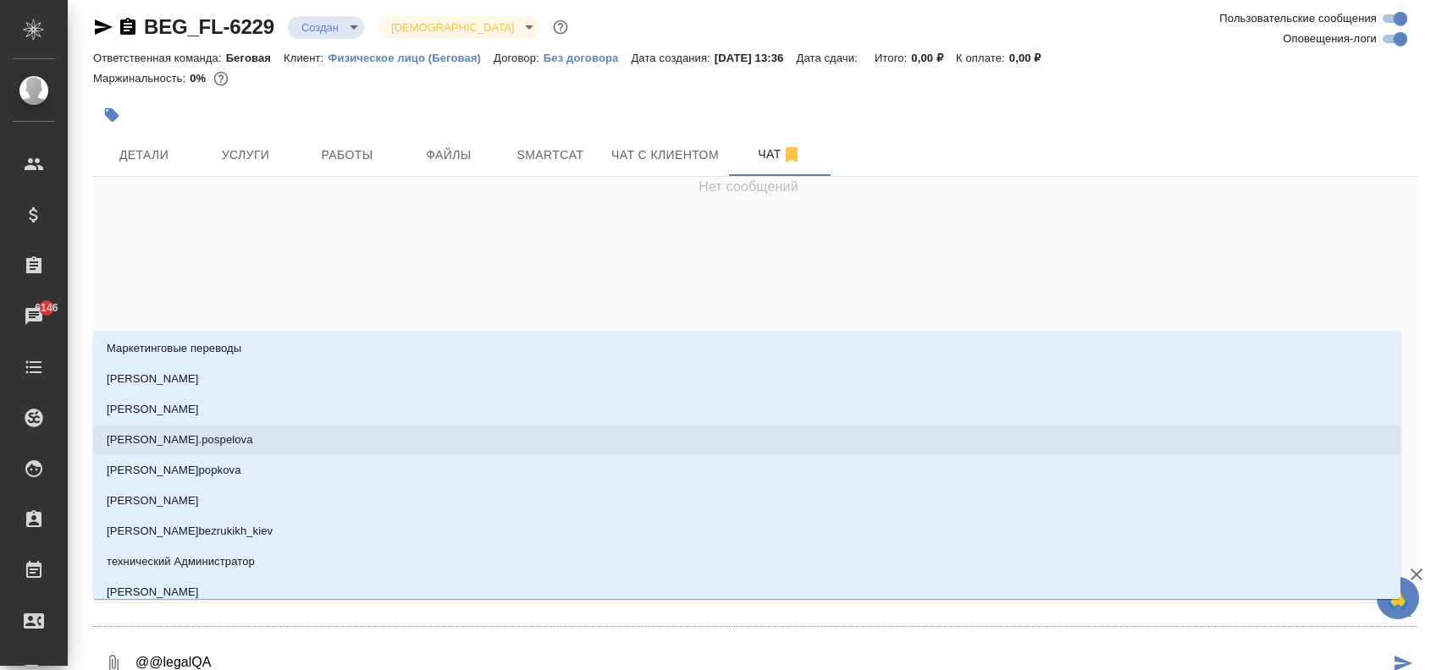
scroll to position [2709, 0]
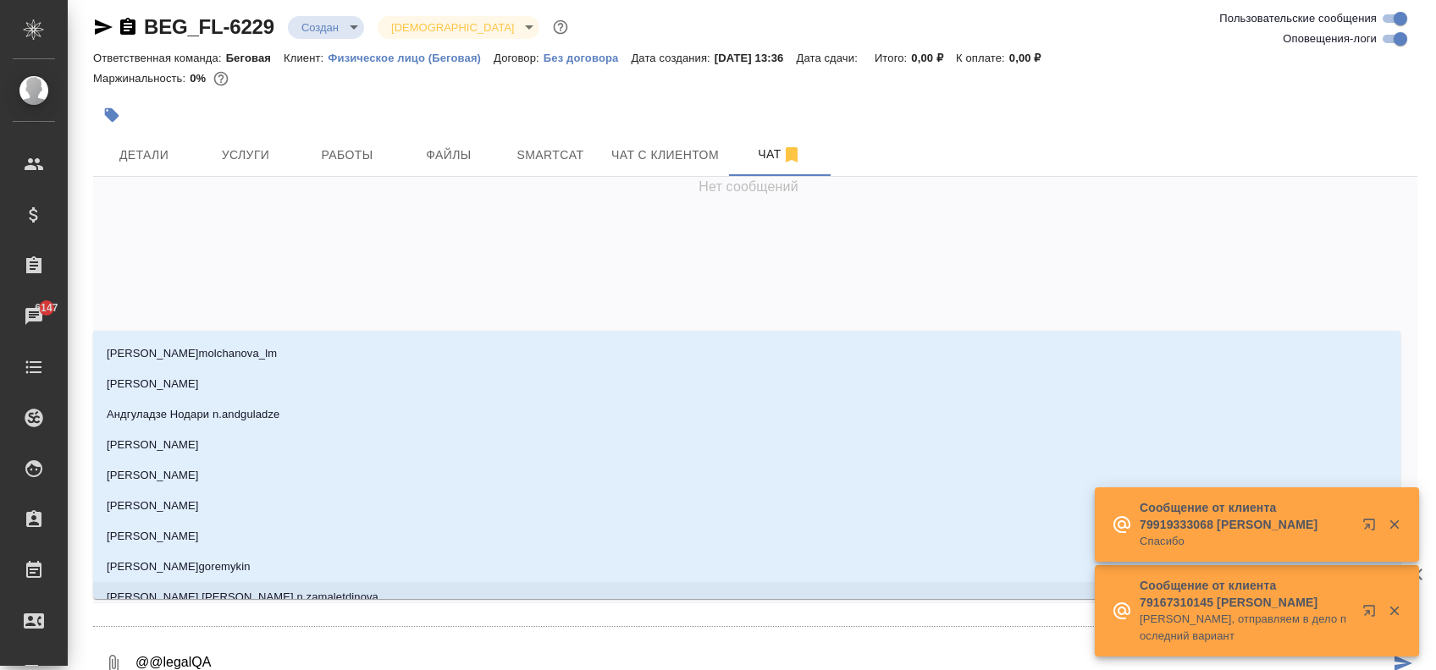
click at [238, 653] on textarea "@@legalQA" at bounding box center [761, 665] width 1255 height 58
type textarea "@@legalQA"
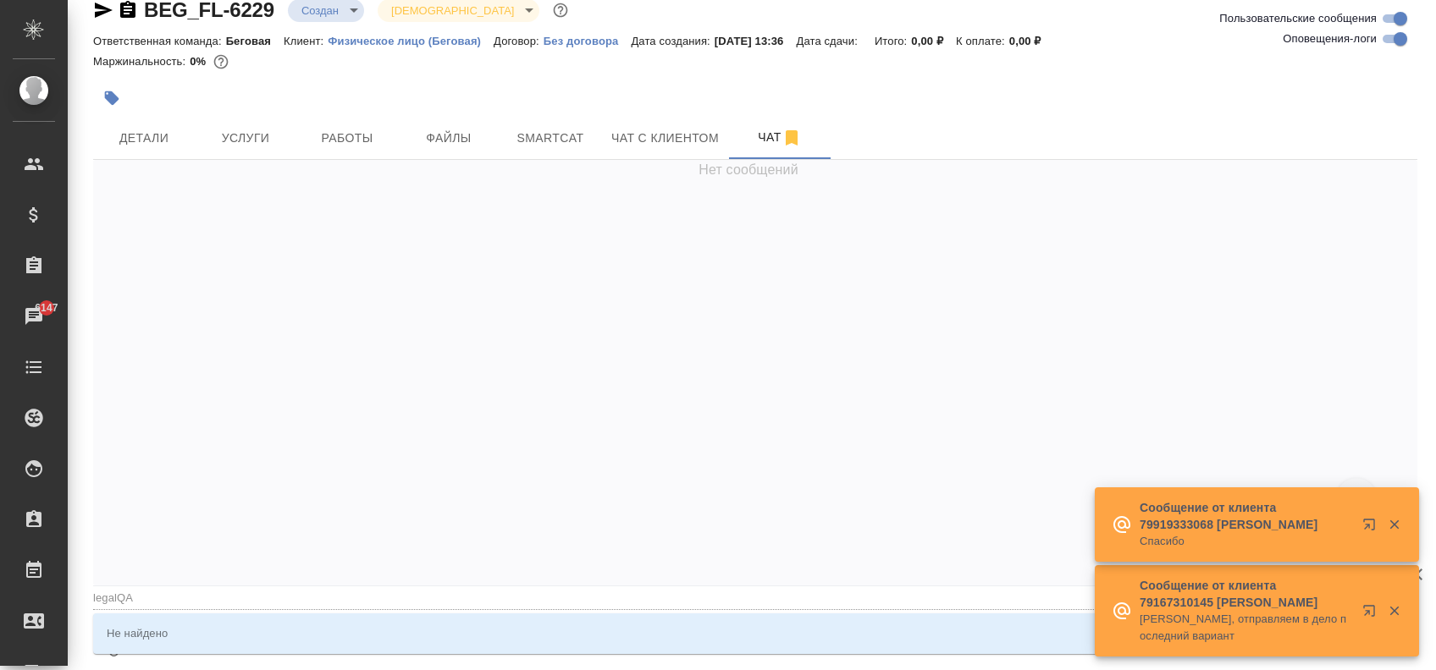
type input "legalQA"
type textarea "@@legalQA"
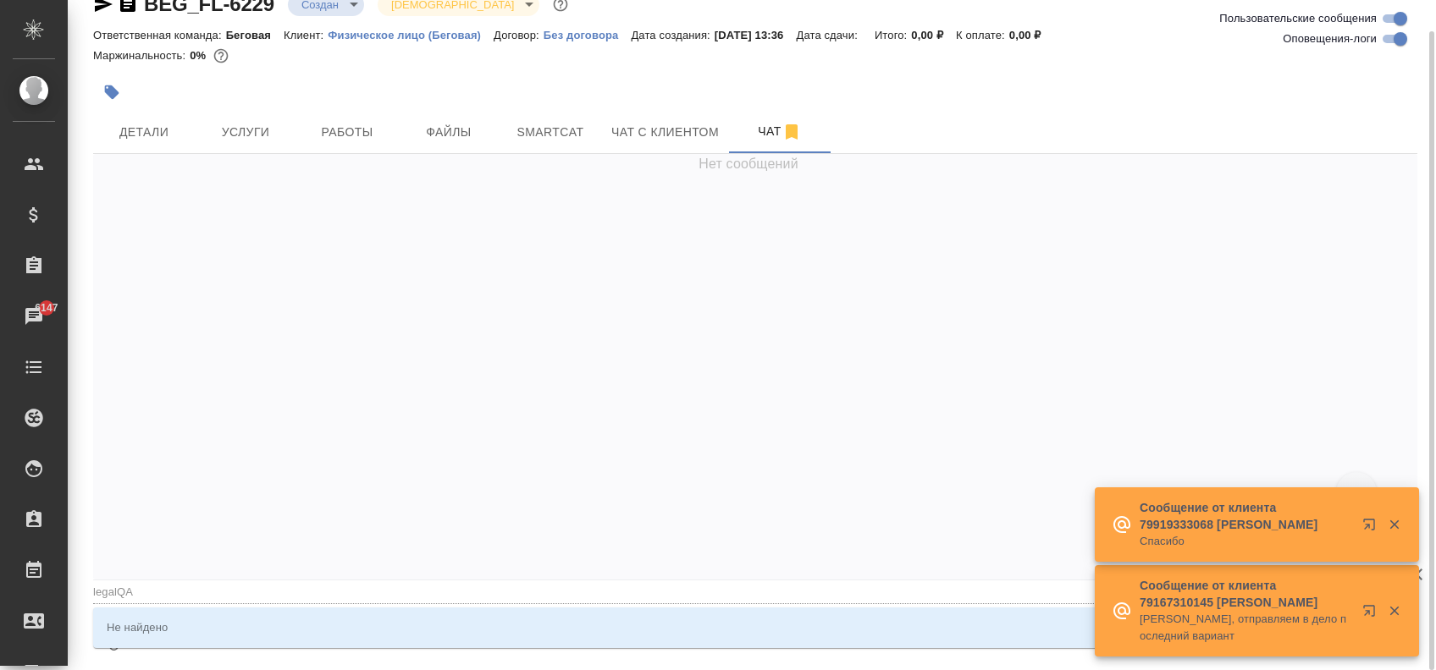
type input "legalQA"
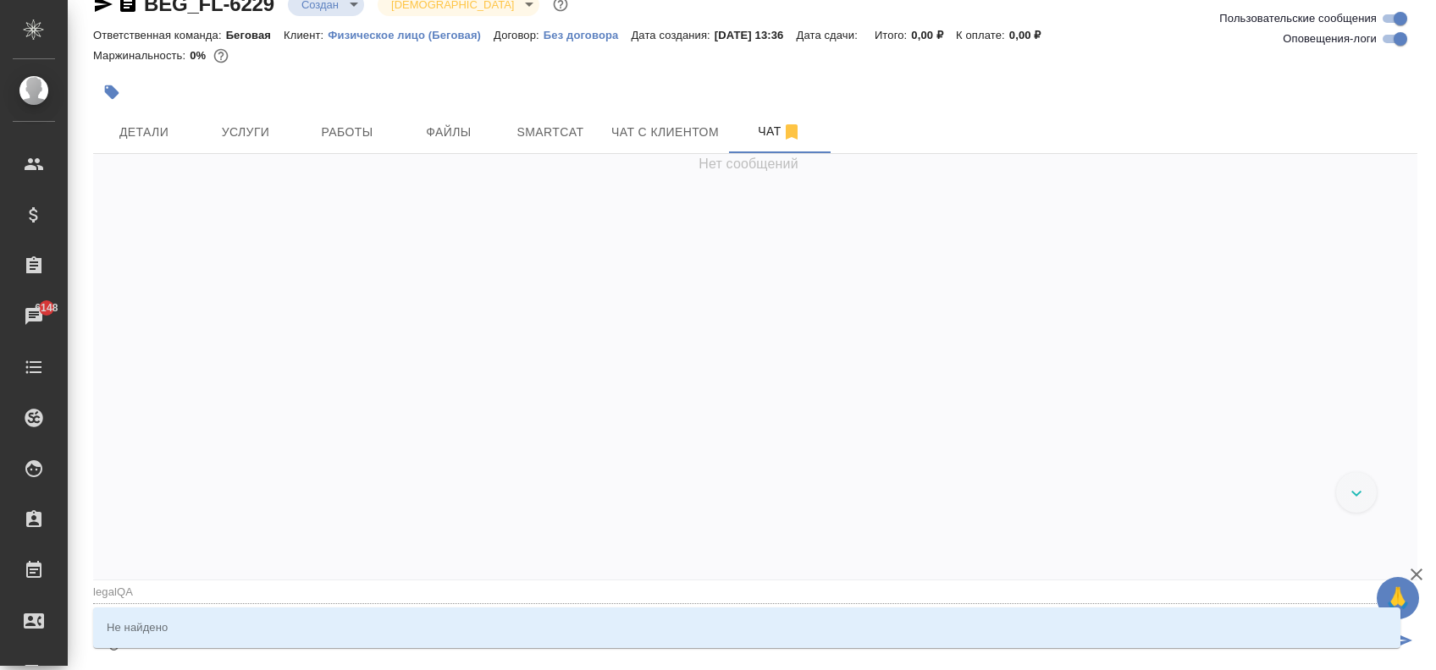
type textarea "@@legalQA"
type input "legalQA"
type textarea "@@legalQA"
click at [393, 624] on div "Не найдено" at bounding box center [746, 628] width 1307 height 41
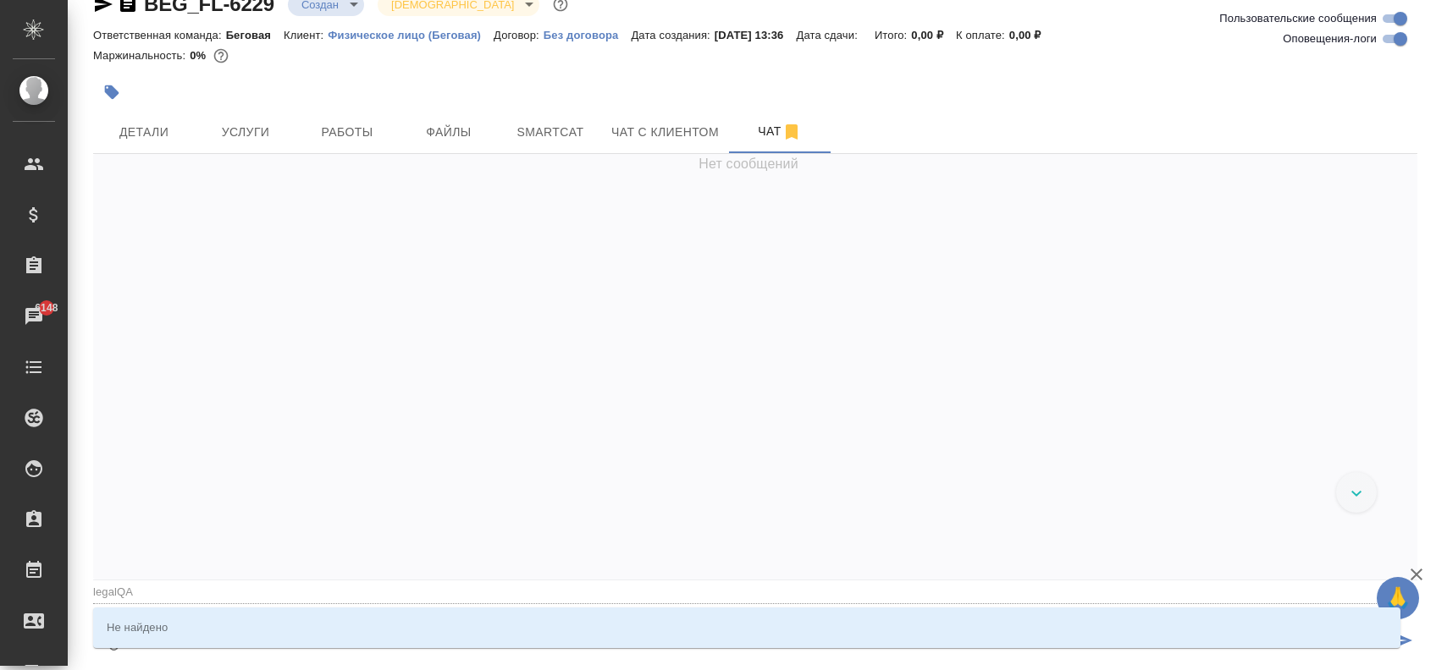
click at [393, 542] on div "Нет сообщений" at bounding box center [755, 367] width 1324 height 426
click at [145, 581] on input "legalQA" at bounding box center [728, 592] width 1270 height 23
click at [141, 581] on input "legalQA" at bounding box center [728, 592] width 1270 height 23
click at [1253, 636] on div "Не найдено" at bounding box center [746, 628] width 1307 height 41
click at [278, 652] on textarea "@@legalQA" at bounding box center [761, 642] width 1255 height 58
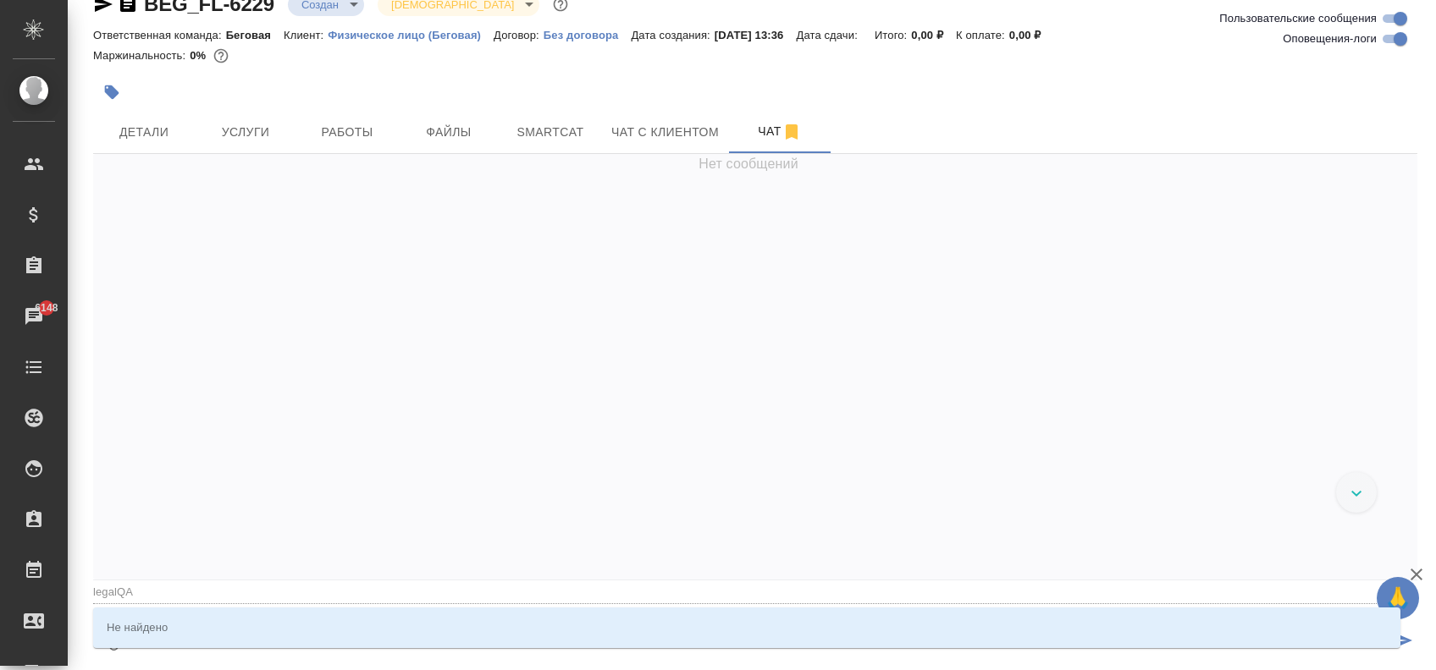
type input "legalQA"
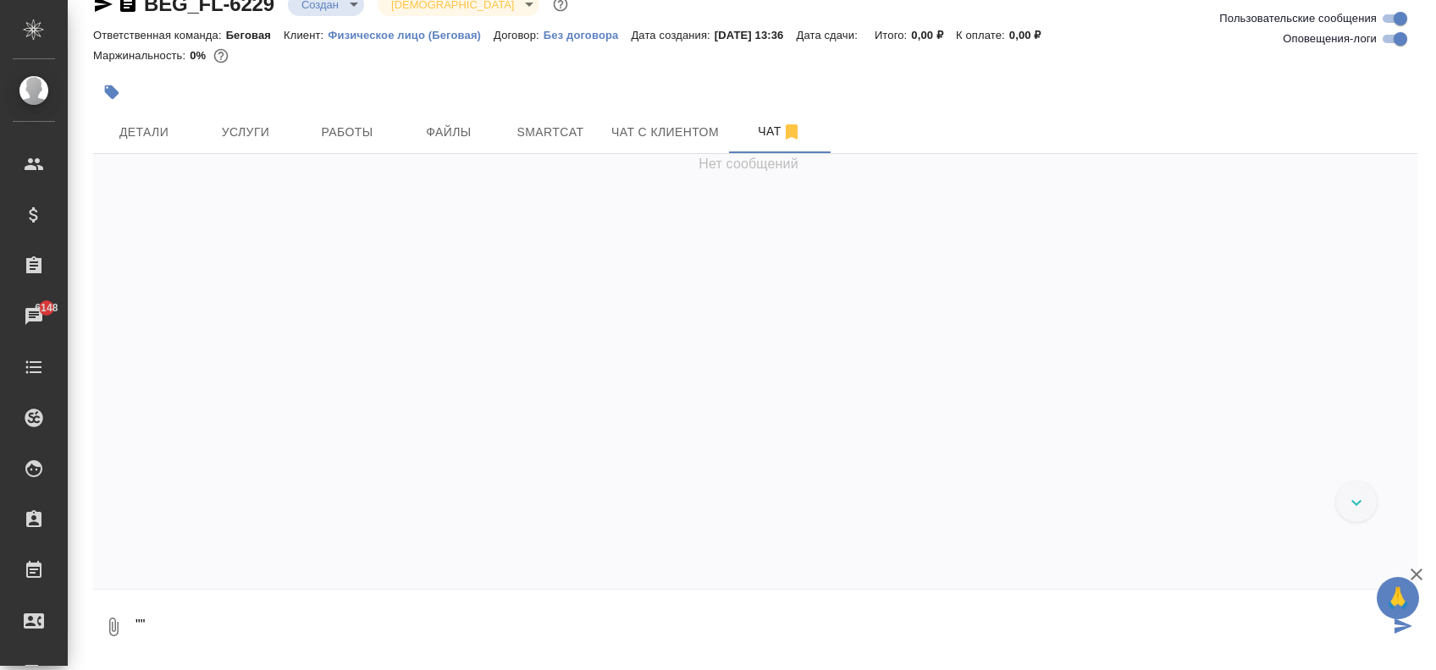
type textarea """
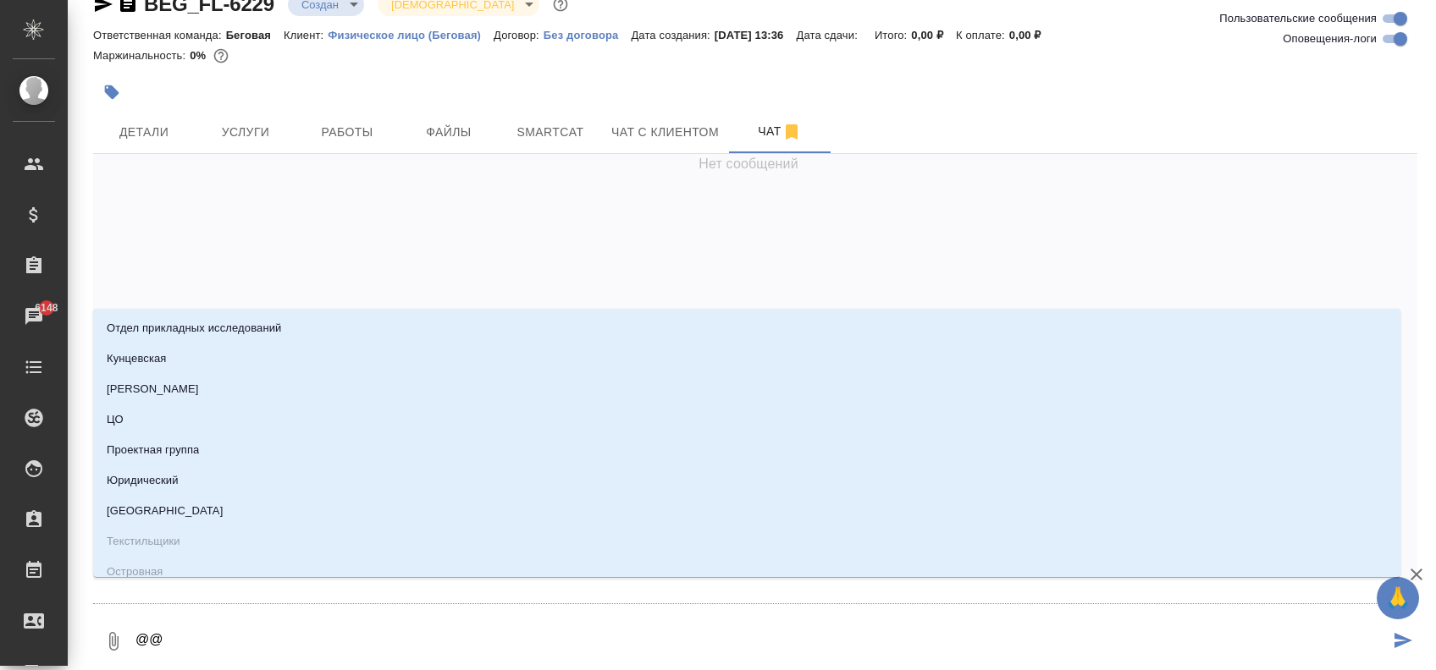
type textarea "@@l"
type input "l"
type textarea "@@le"
type input "le"
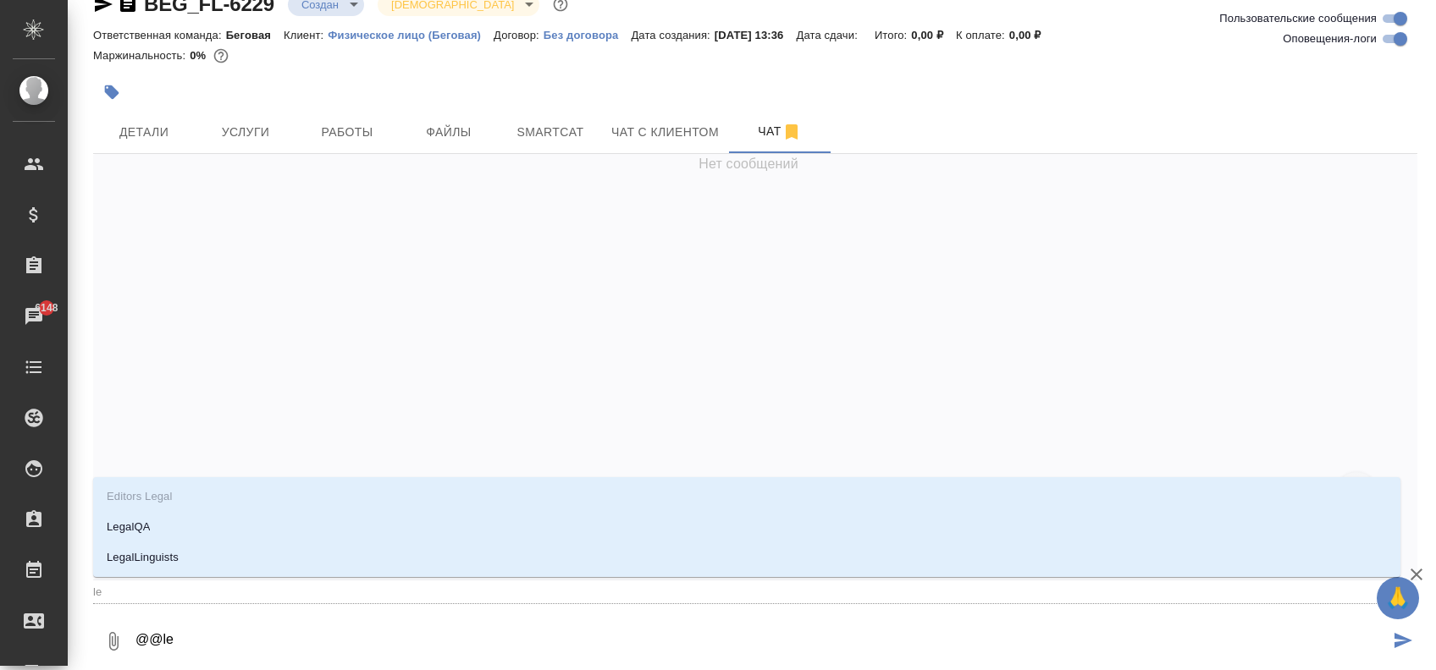
type textarea "@@leg"
type input "leg"
type textarea "@@lega"
type input "lega"
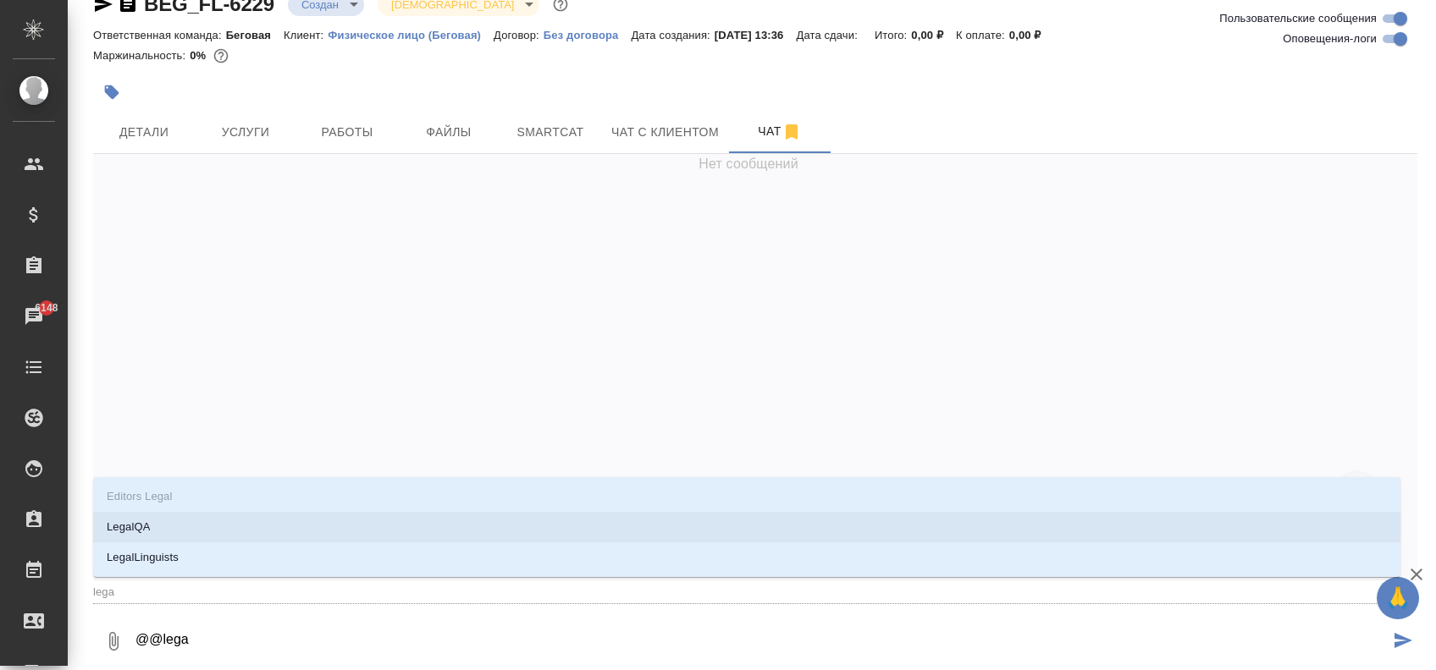
click at [185, 534] on li "LegalQA" at bounding box center [746, 527] width 1307 height 30
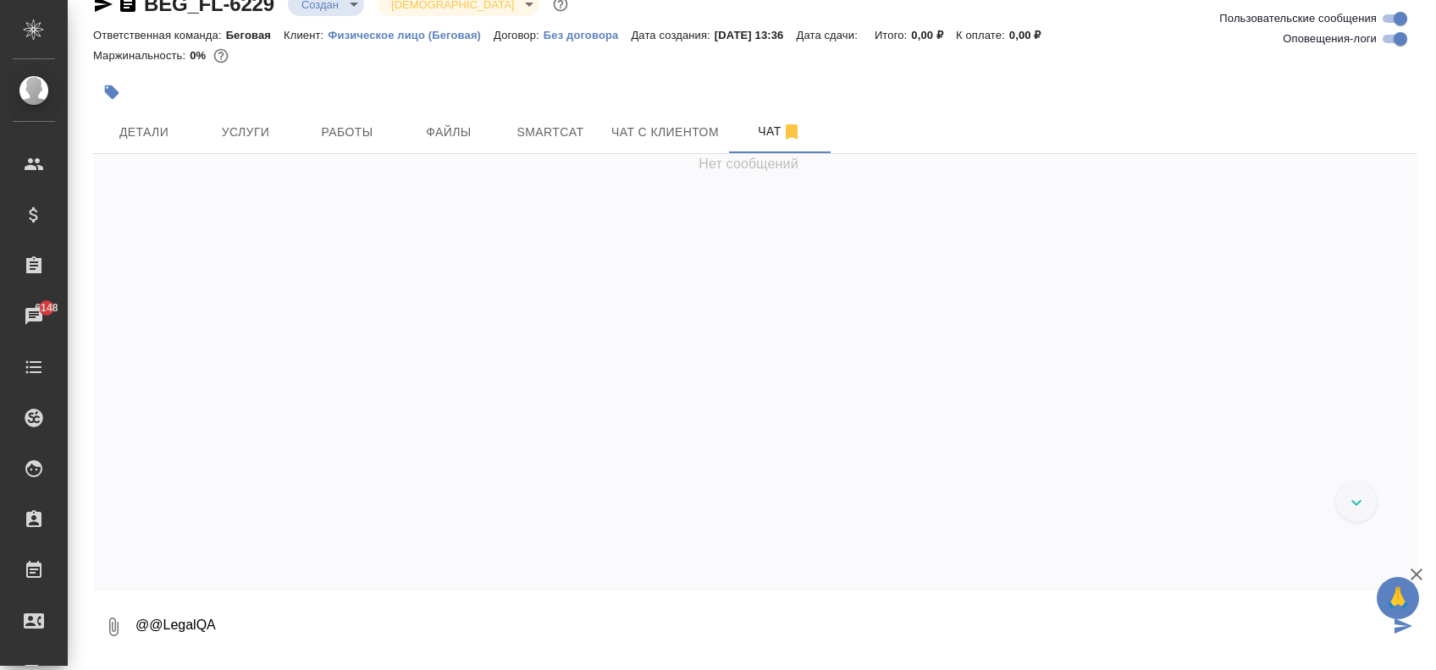
scroll to position [11, 0]
click at [637, 647] on textarea "@@LegalQA Коллеги, помогите, пожалуйста, оценить пригодность перевода к редакту…" at bounding box center [761, 627] width 1255 height 58
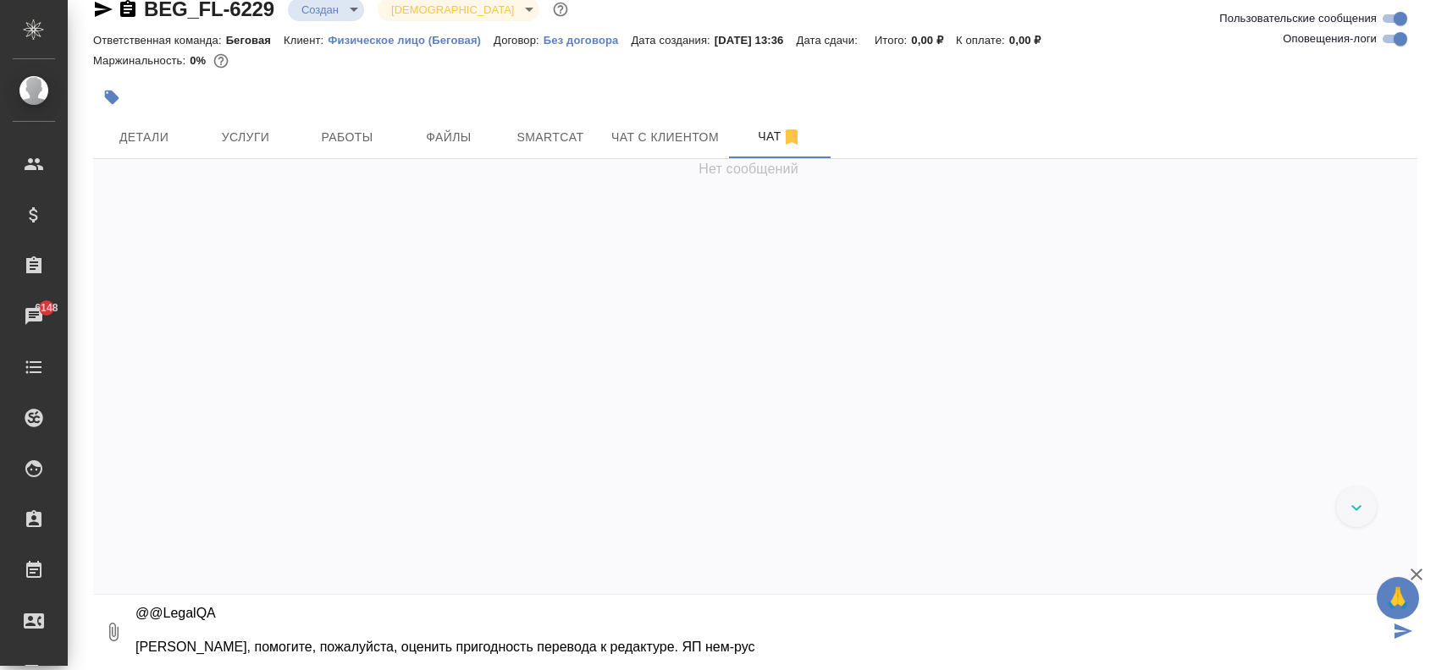
scroll to position [45, 0]
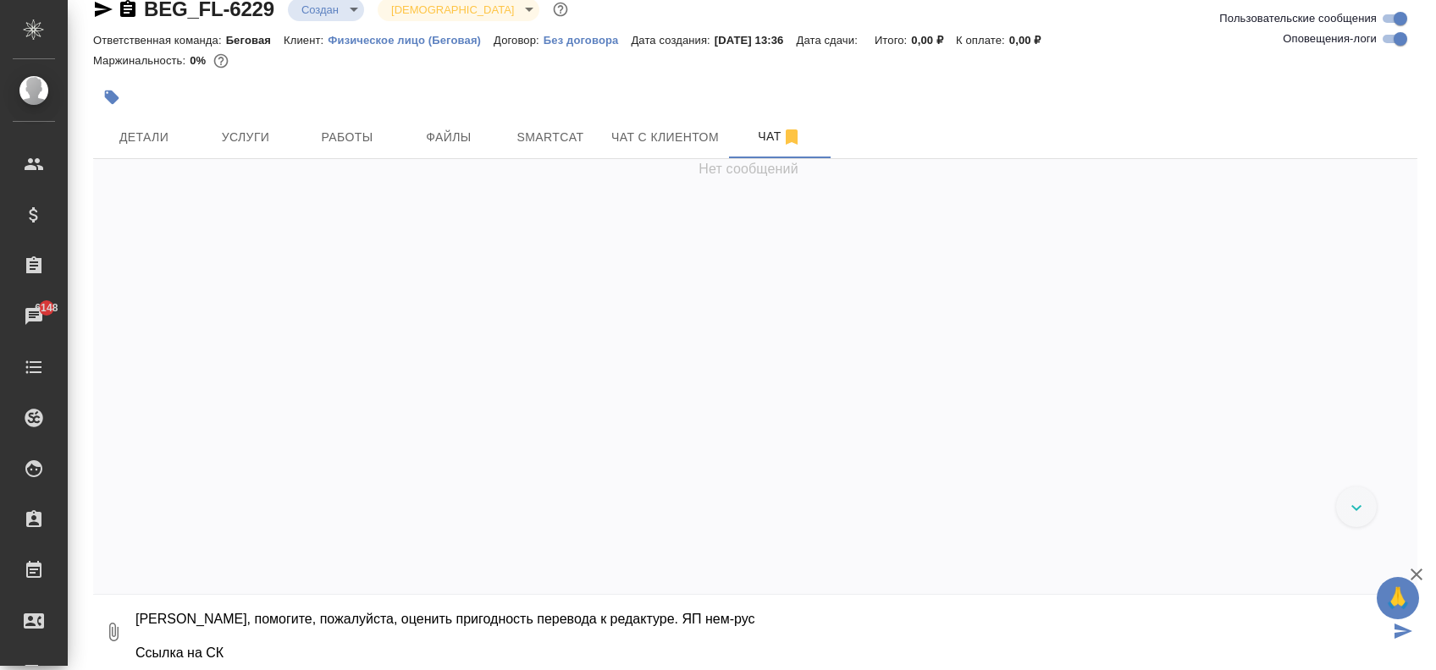
paste textarea "https://smartcat.com/projects/737be4d8-cd14-4af9-af16-d0e5b456c85e/statistics"
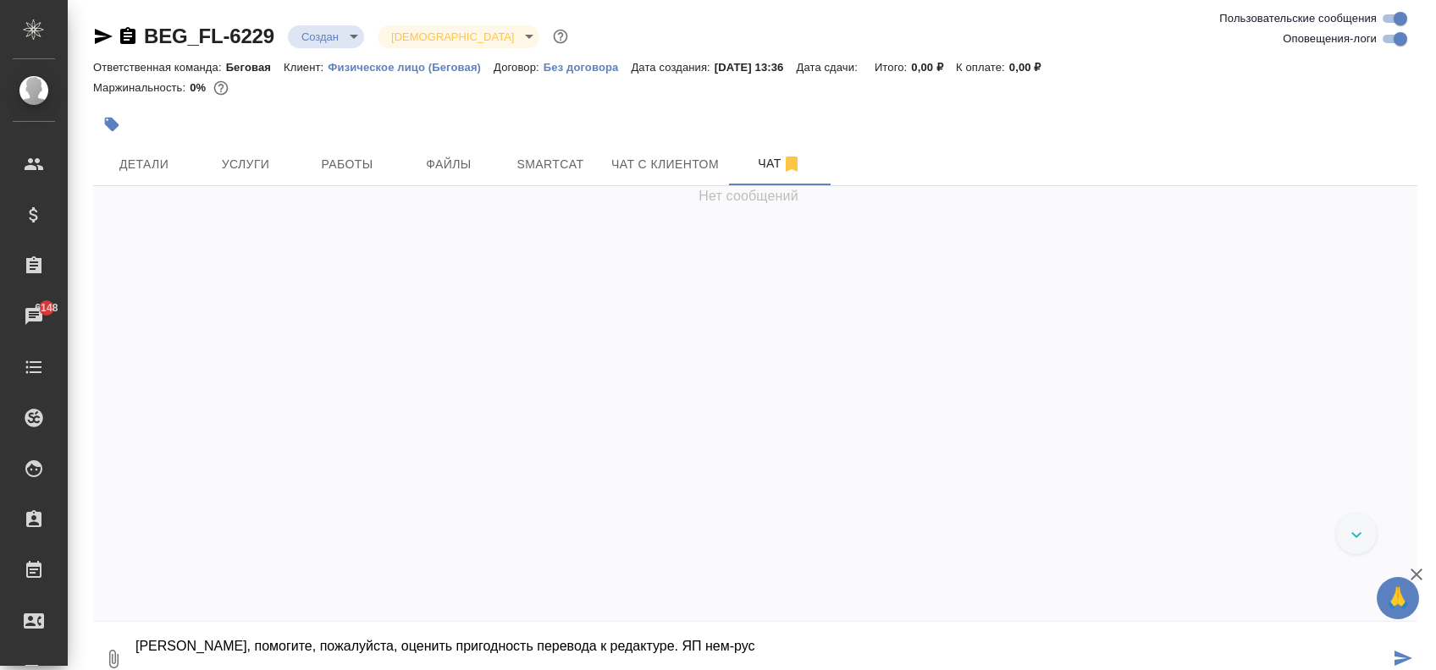
click at [394, 648] on textarea "@@LegalQA Коллеги, помогите, пожалуйста, оценить пригодность перевода к редакту…" at bounding box center [761, 660] width 1255 height 58
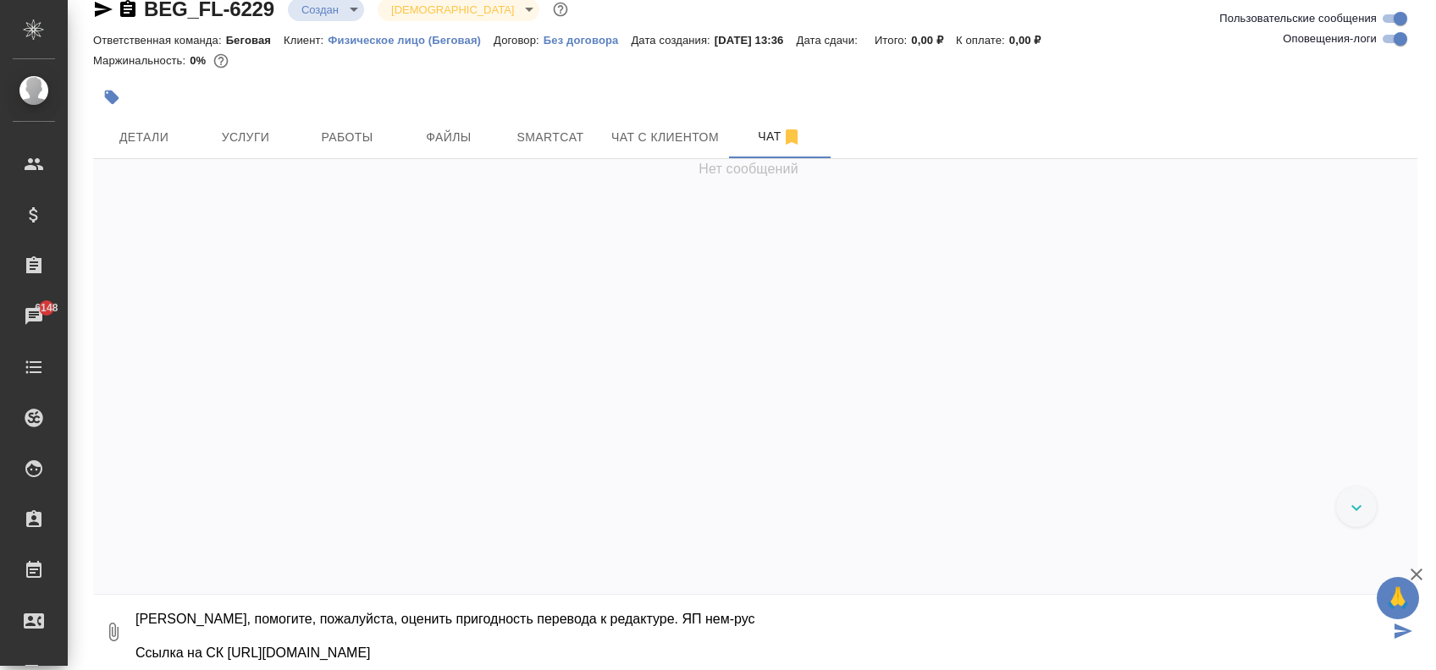
click at [395, 614] on textarea "@@LegalQA Коллеги, помогите, пожалуйста, оценить пригодность перевода к редакту…" at bounding box center [761, 633] width 1255 height 58
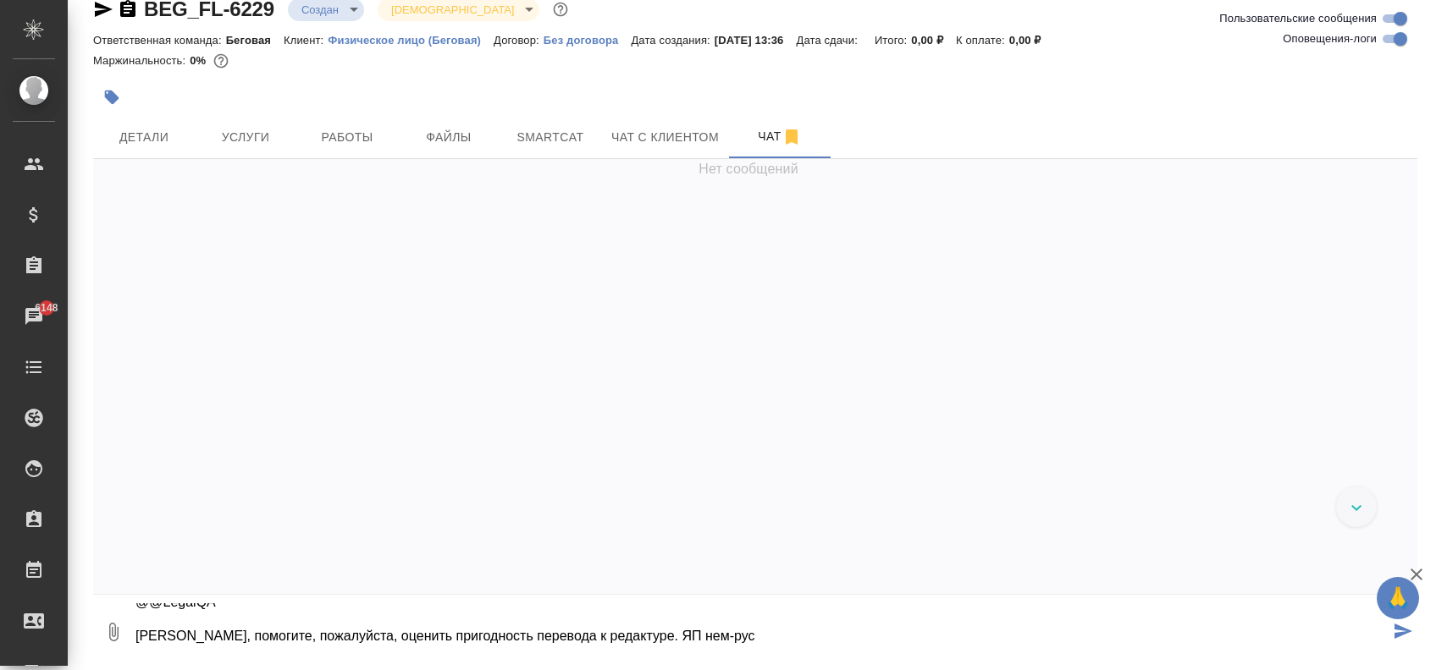
scroll to position [45, 0]
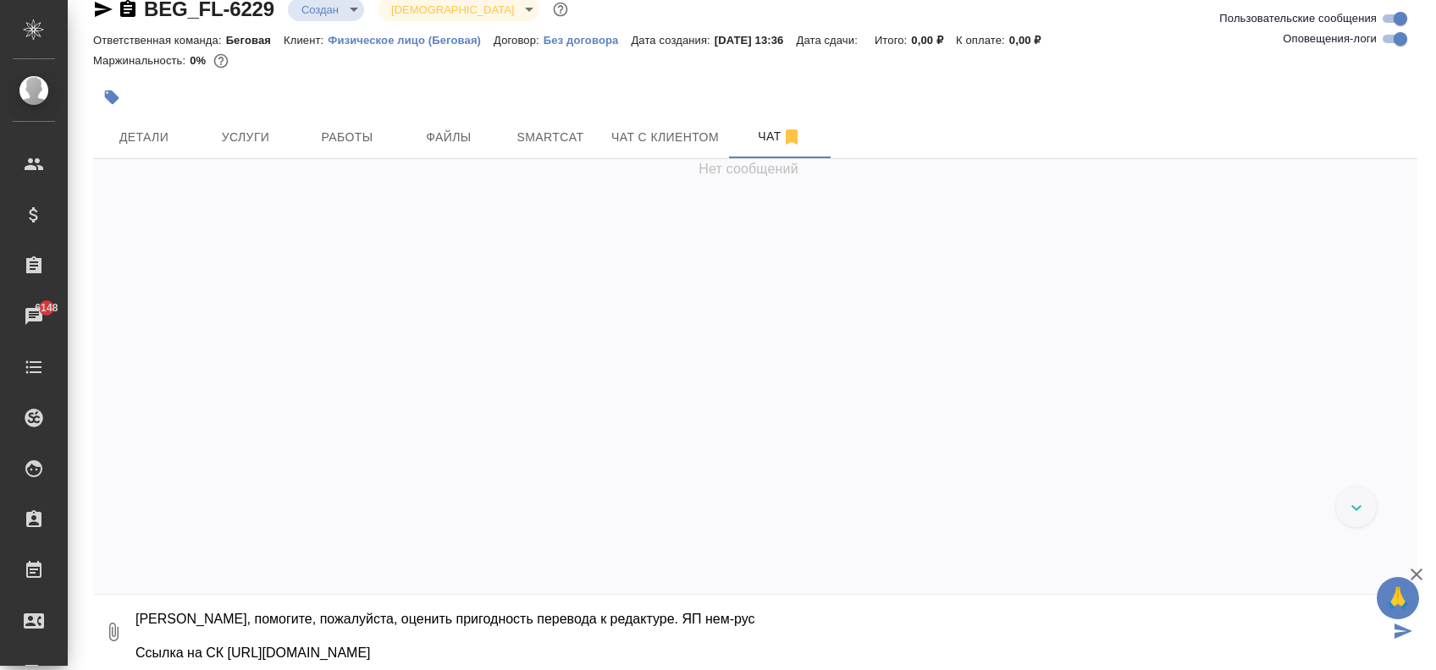
type textarea "@@LegalQA Коллеги, помогите, пожалуйста, оценить пригодность перевода к редакту…"
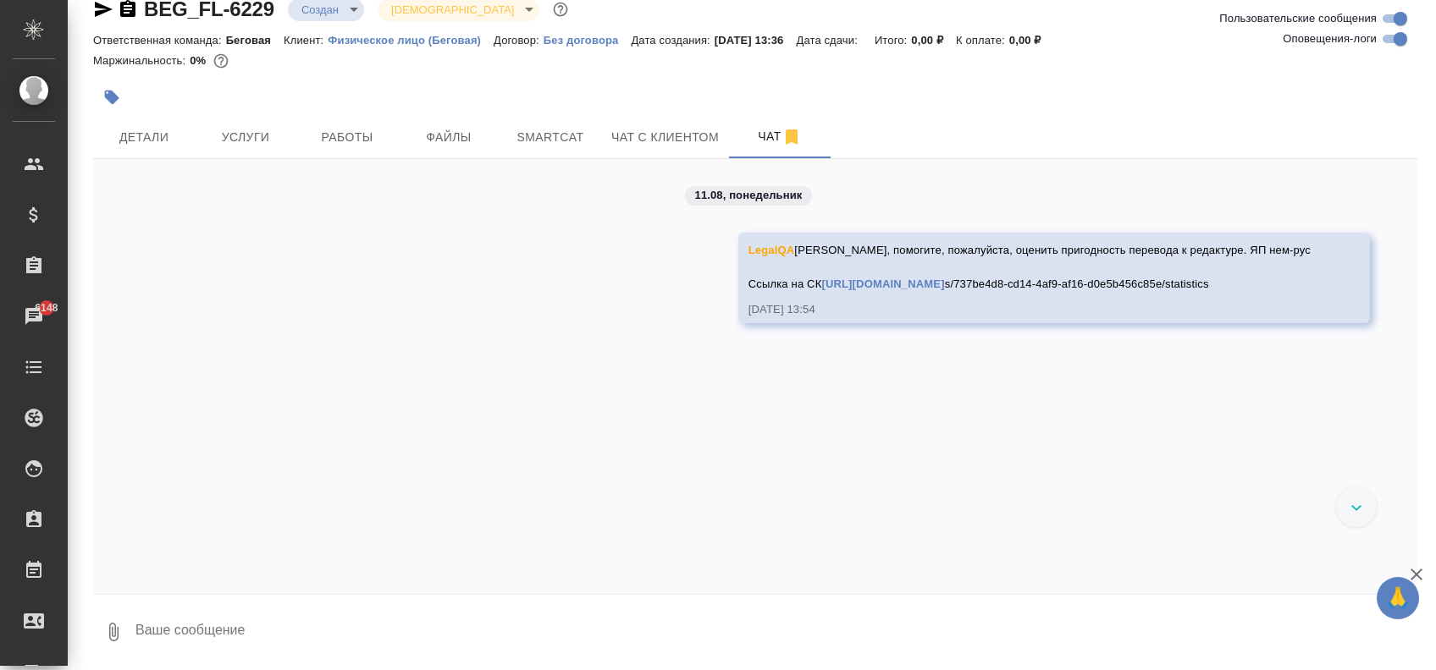
click at [944, 290] on link "https://smartcat.com/project" at bounding box center [882, 284] width 123 height 13
click at [528, 149] on button "Smartcat" at bounding box center [550, 137] width 102 height 42
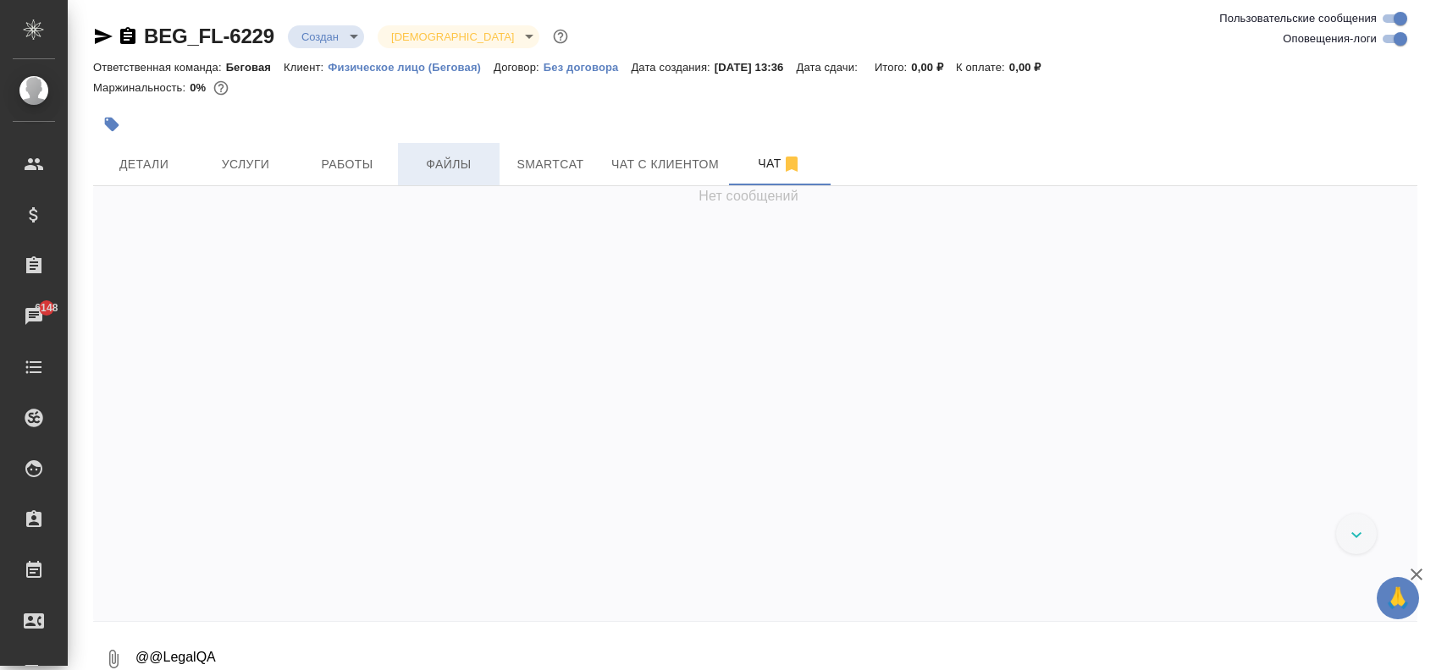
click at [467, 169] on span "Файлы" at bounding box center [448, 164] width 81 height 21
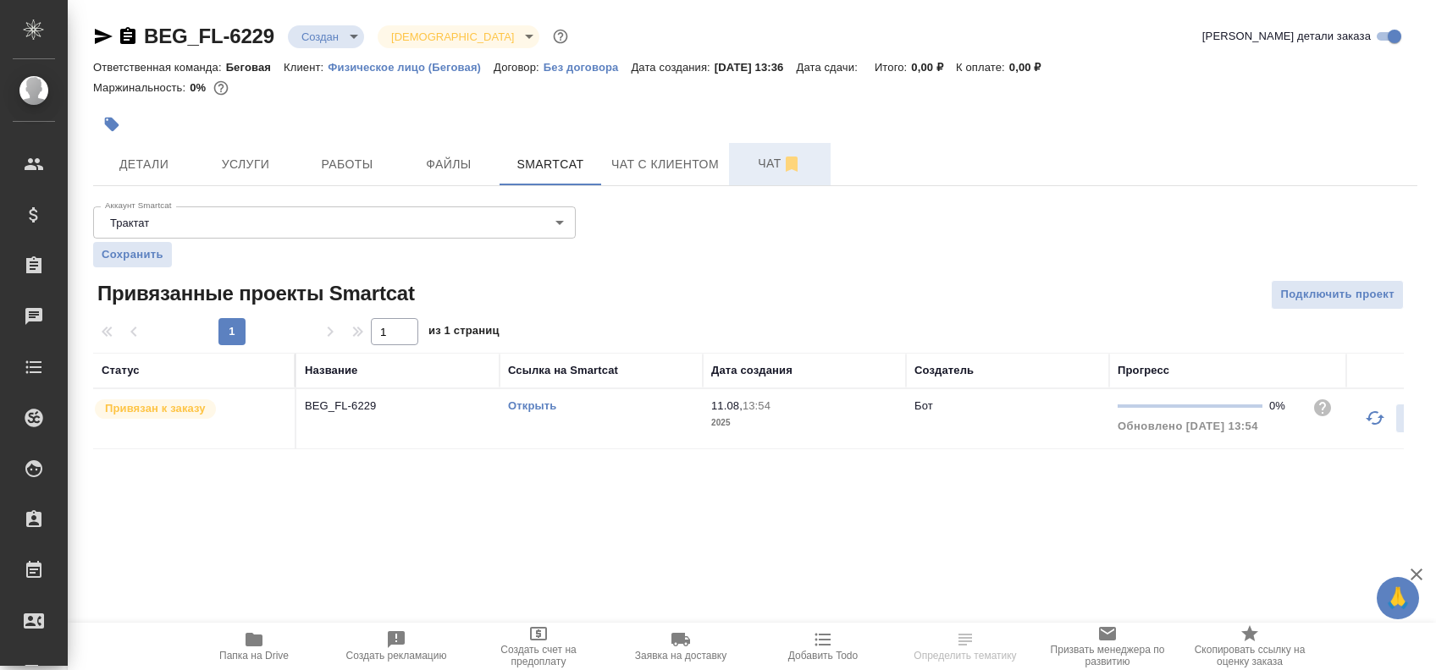
click at [761, 152] on button "Чат" at bounding box center [780, 164] width 102 height 42
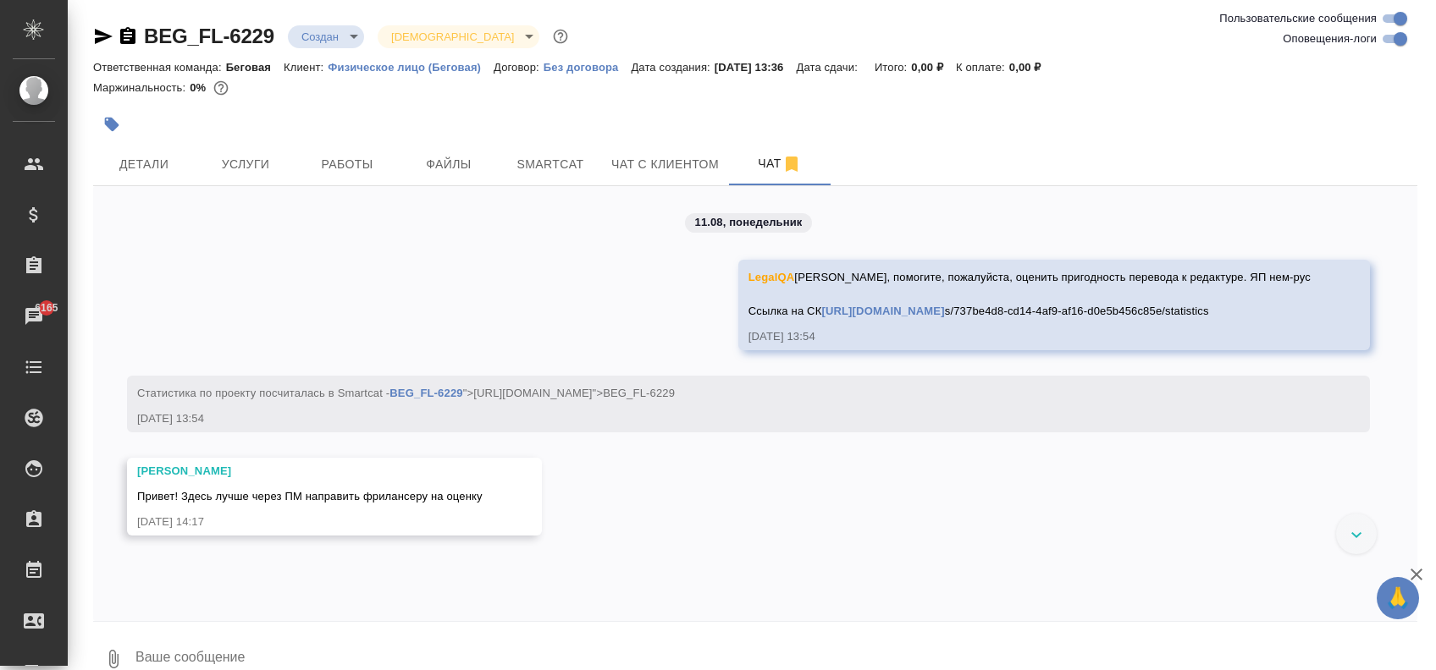
scroll to position [27, 0]
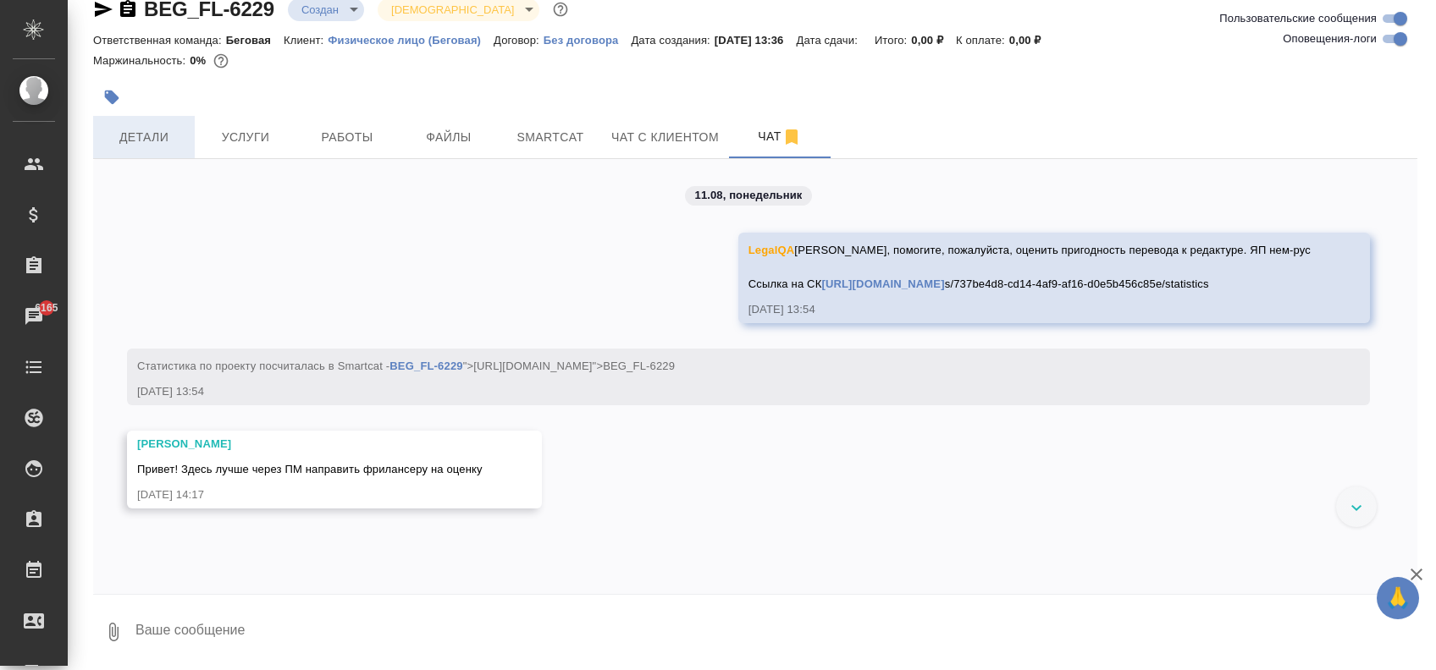
click at [157, 122] on button "Детали" at bounding box center [144, 137] width 102 height 42
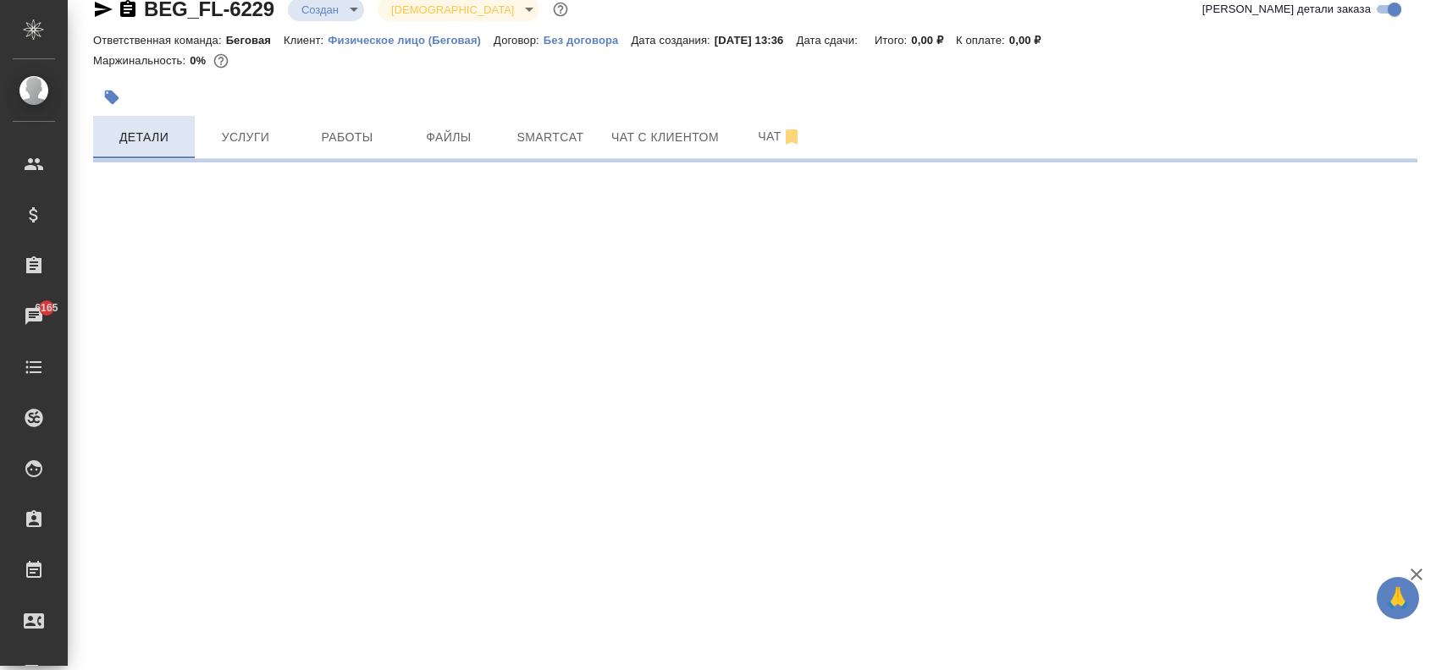
select select "RU"
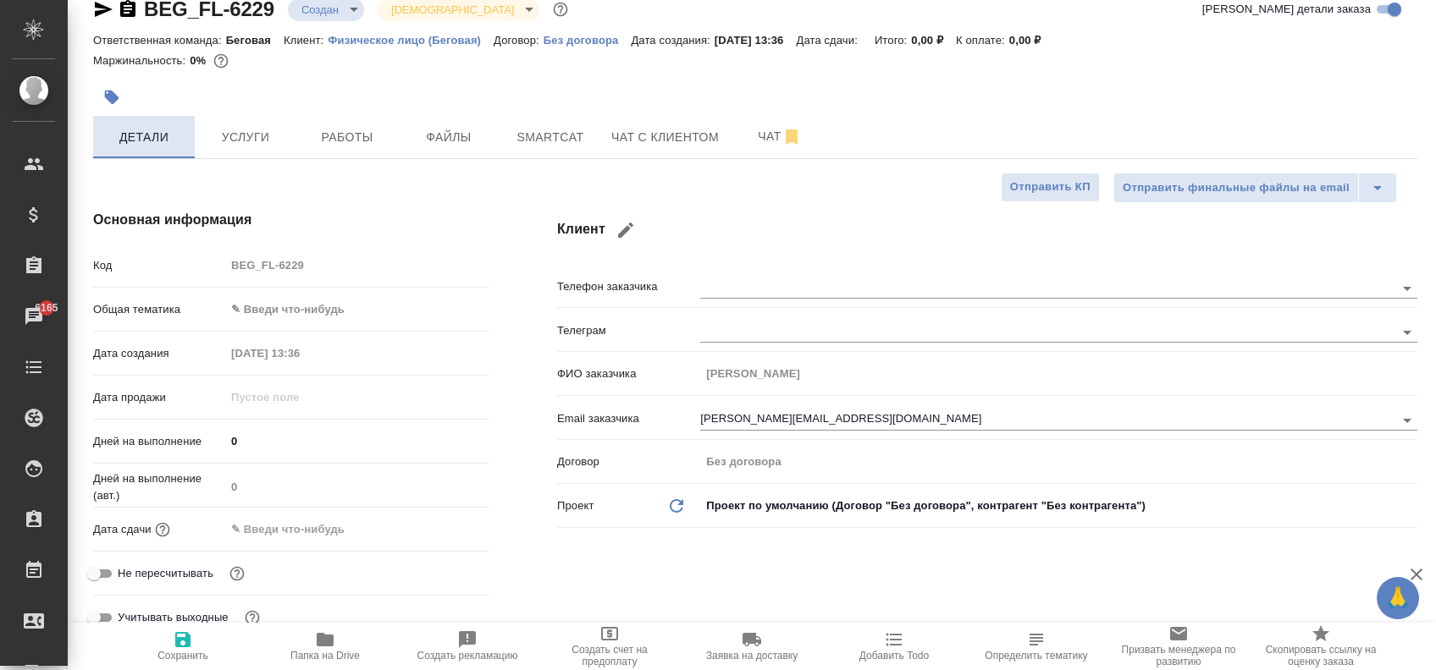
type textarea "x"
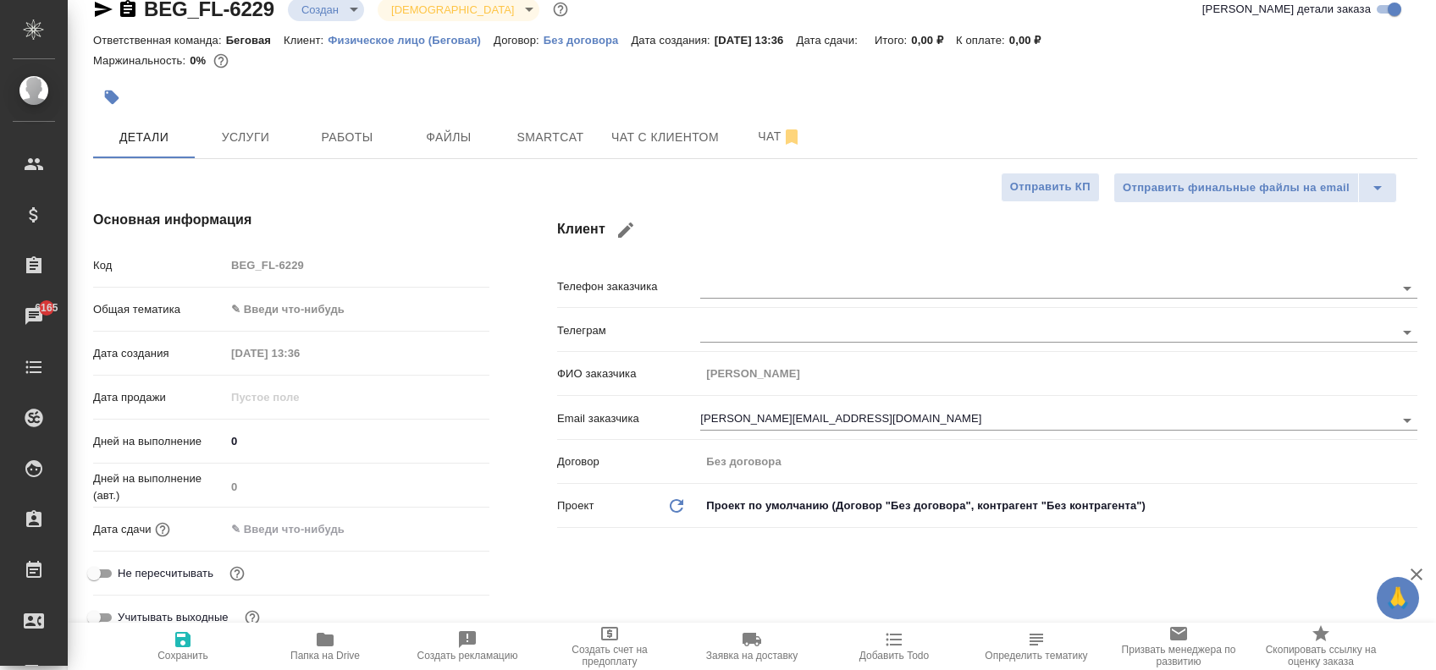
type textarea "x"
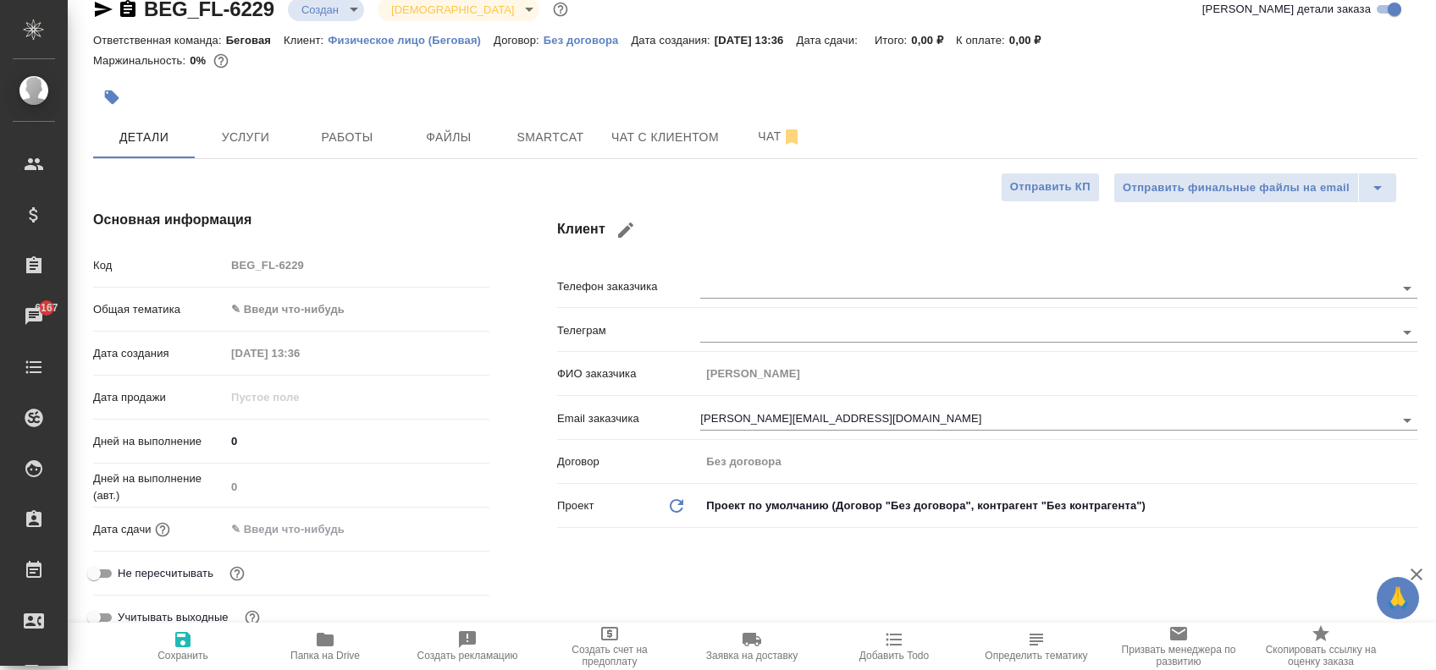
type textarea "x"
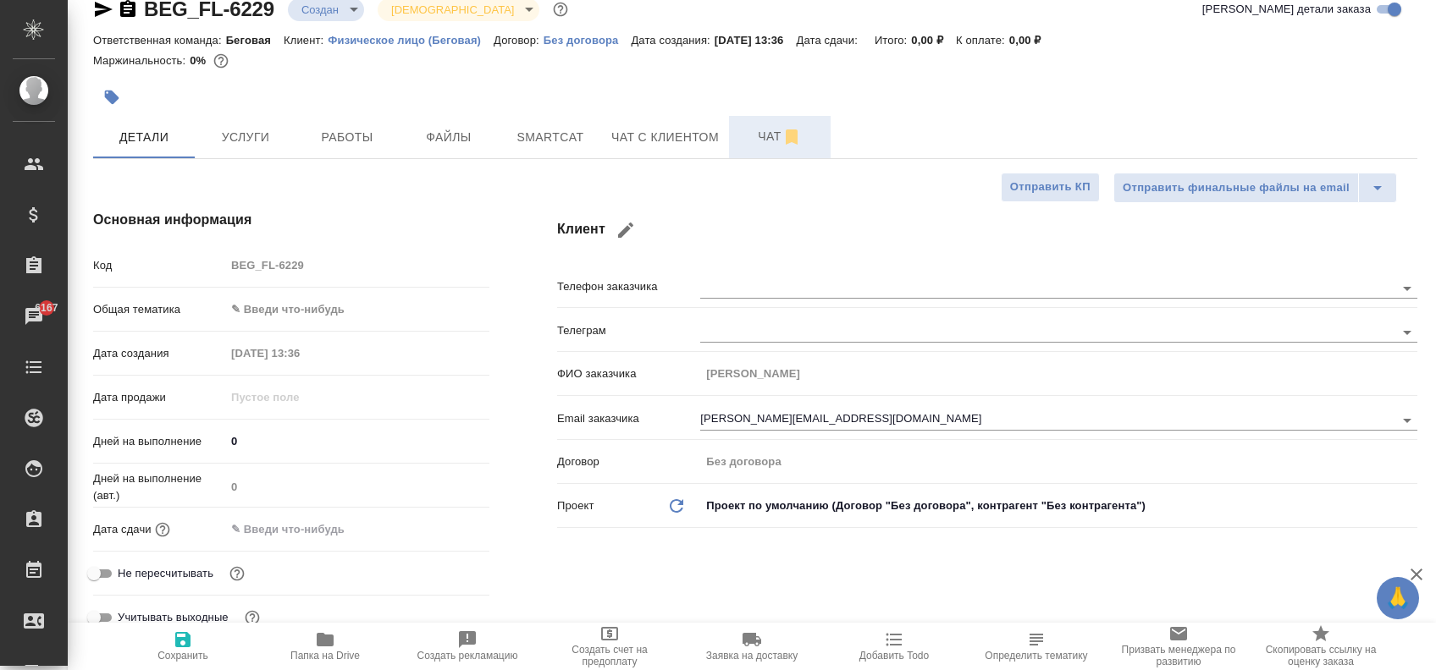
click at [744, 135] on span "Чат" at bounding box center [779, 136] width 81 height 21
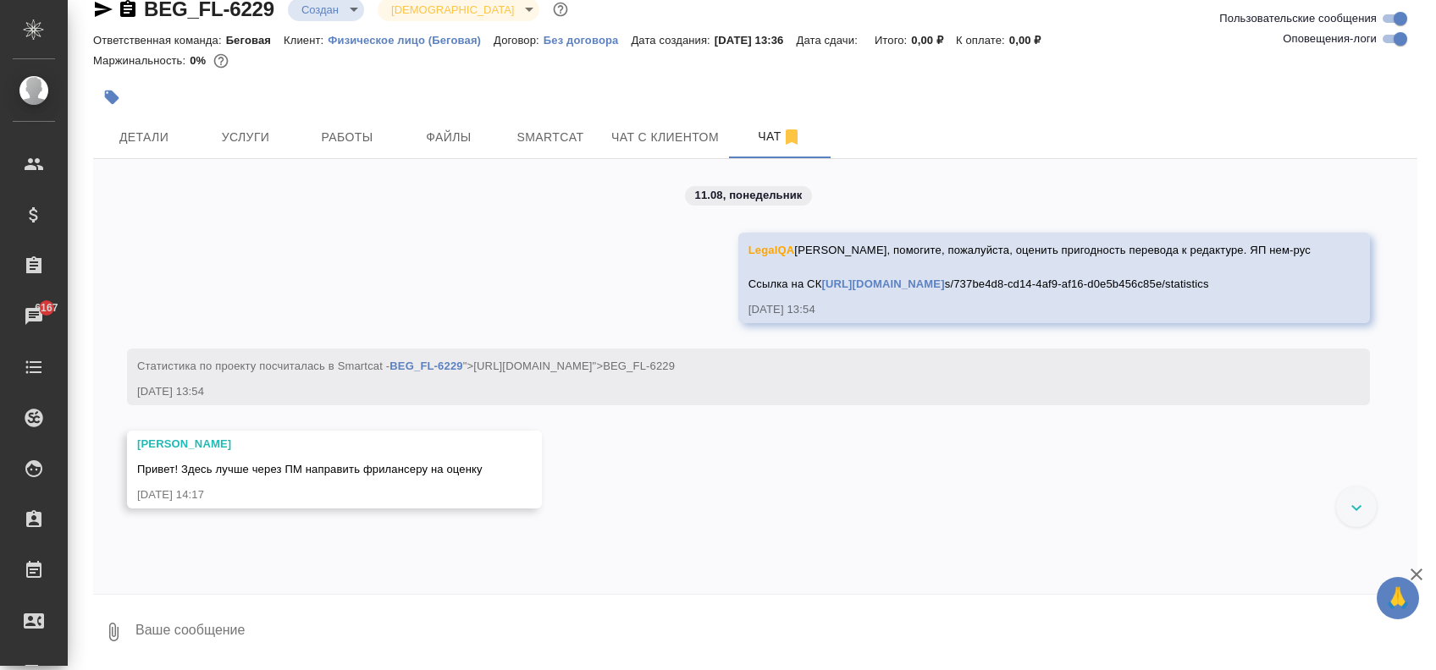
click at [106, 10] on icon "button" at bounding box center [104, 9] width 18 height 15
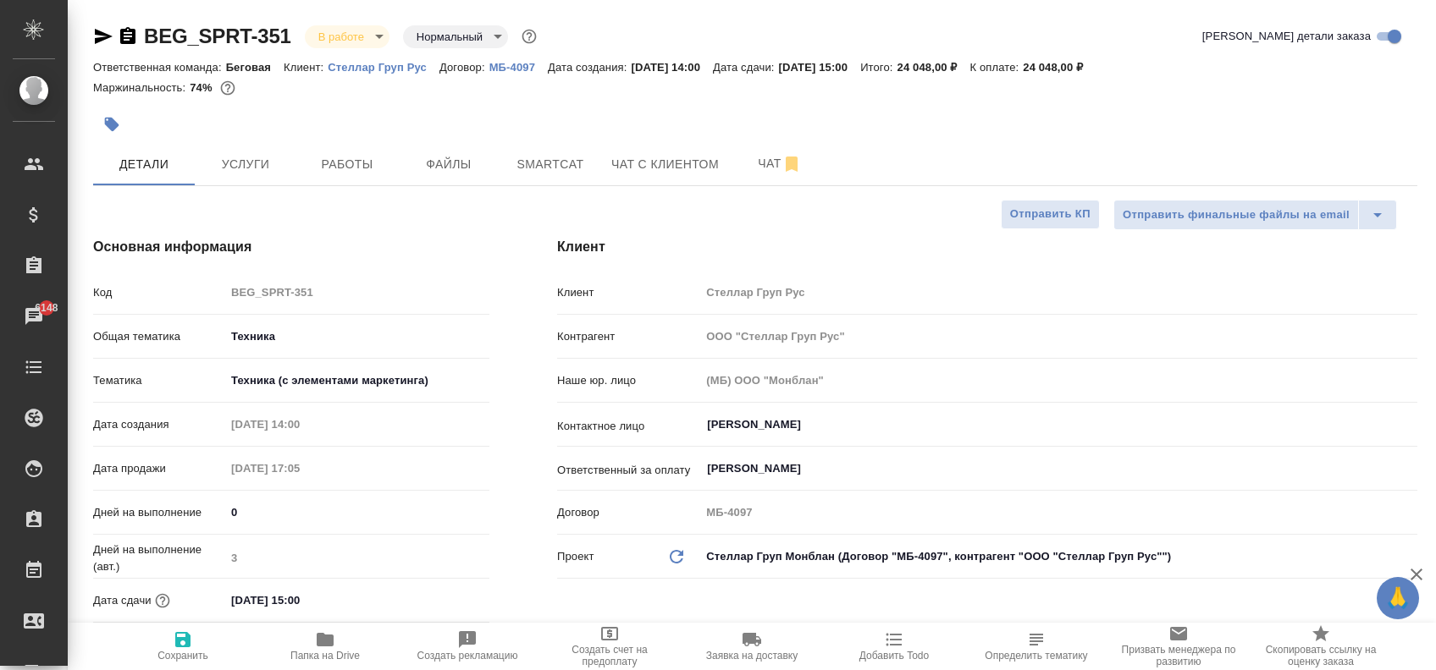
select select "RU"
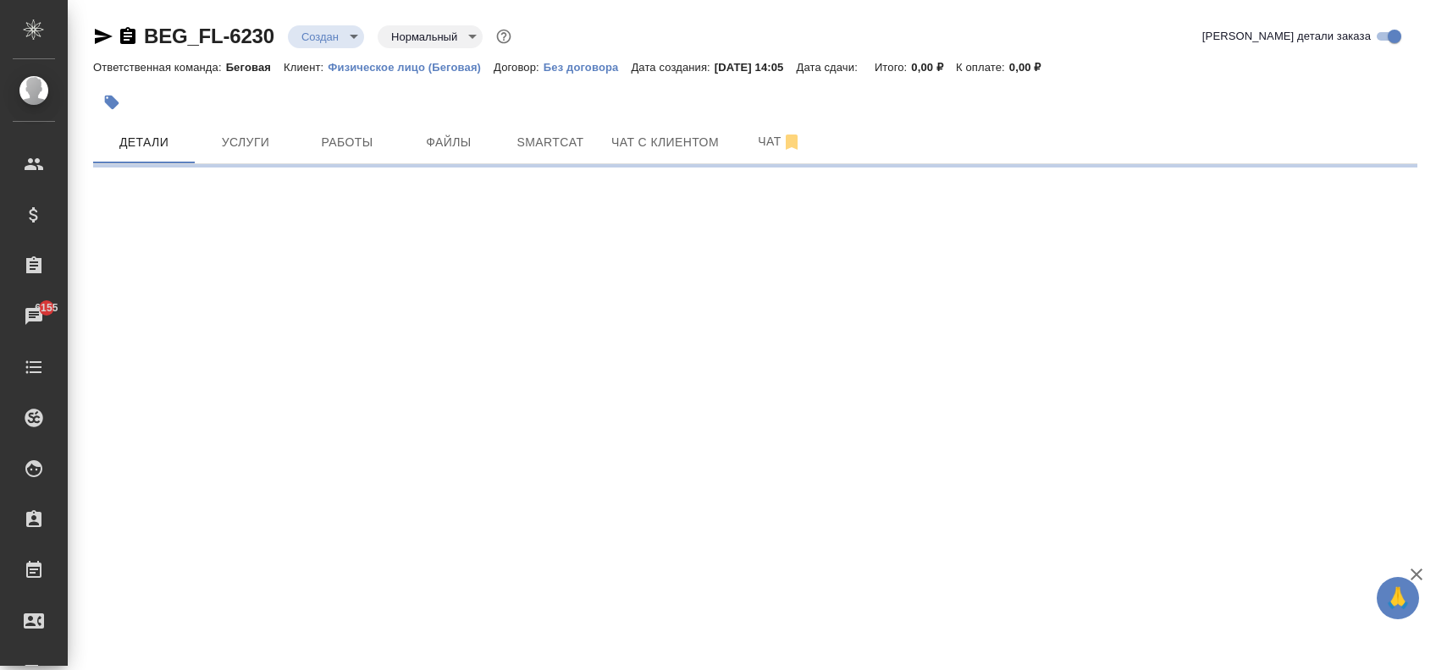
select select "RU"
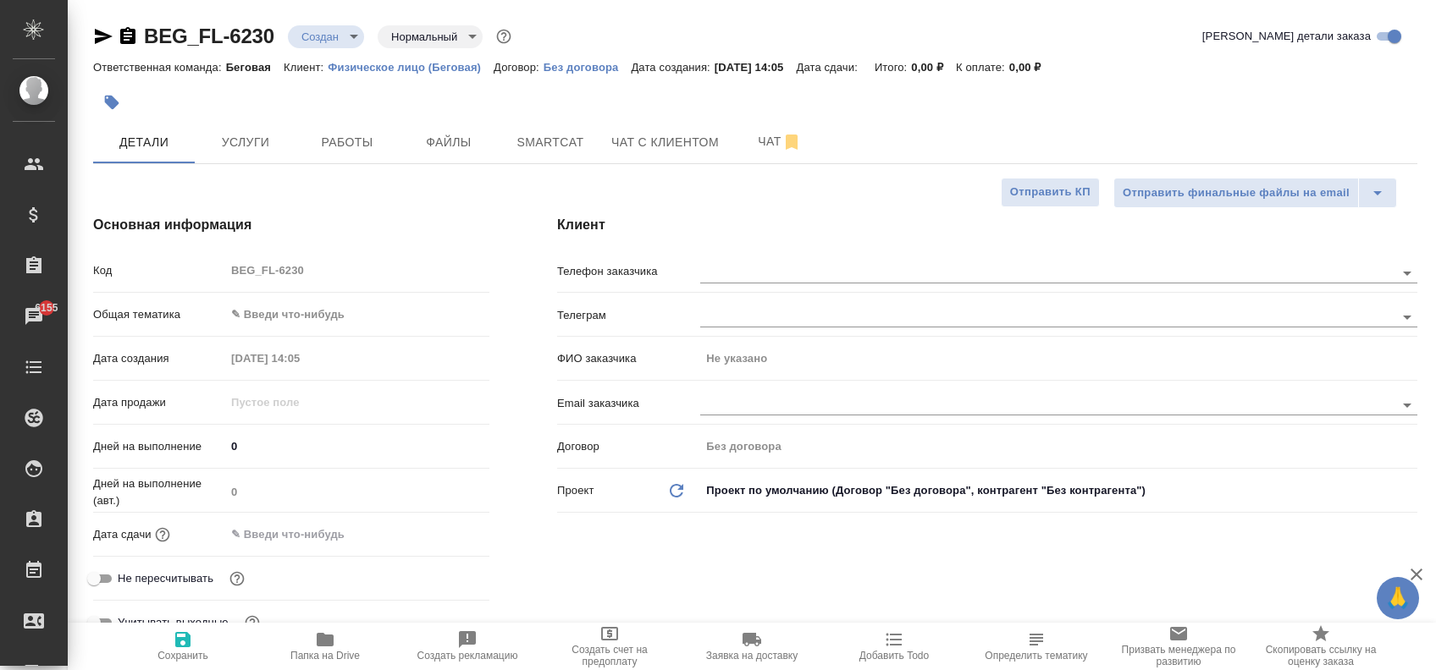
type textarea "x"
click at [752, 275] on input "text" at bounding box center [1018, 272] width 637 height 20
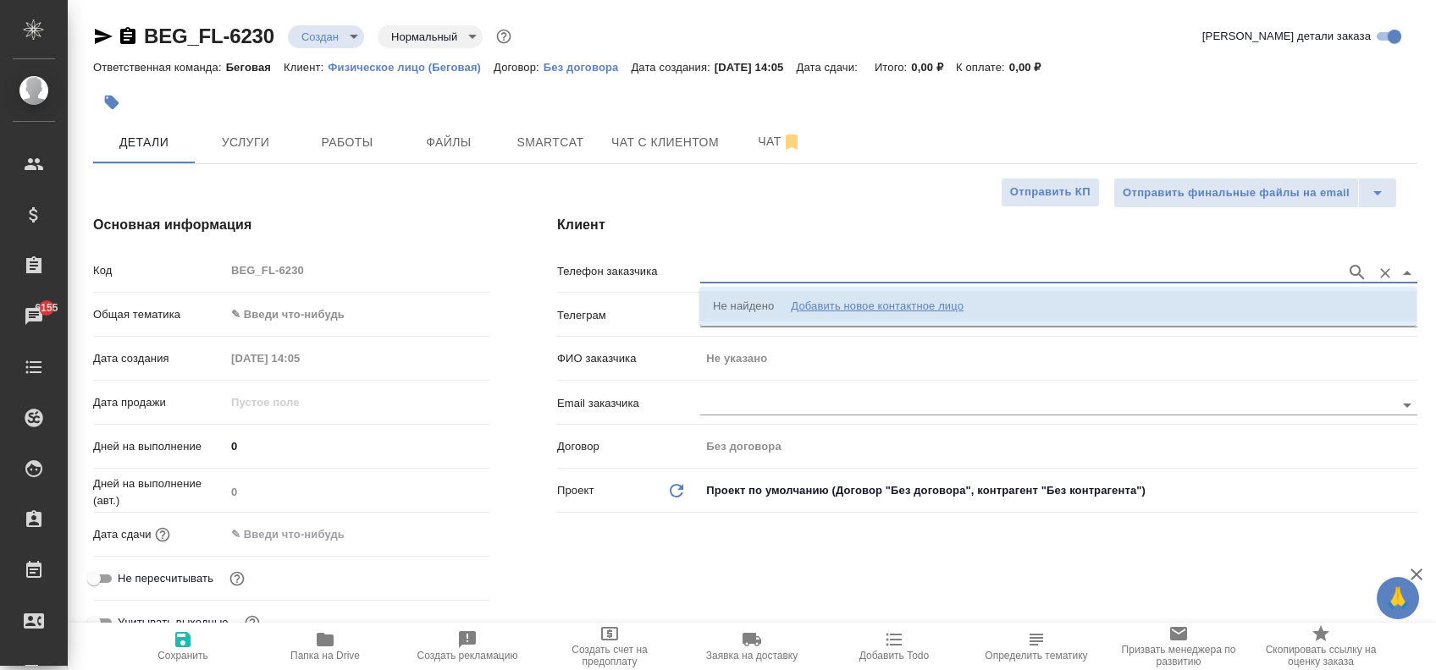
click at [863, 307] on div "Добавить новое контактное лицо" at bounding box center [877, 306] width 173 height 17
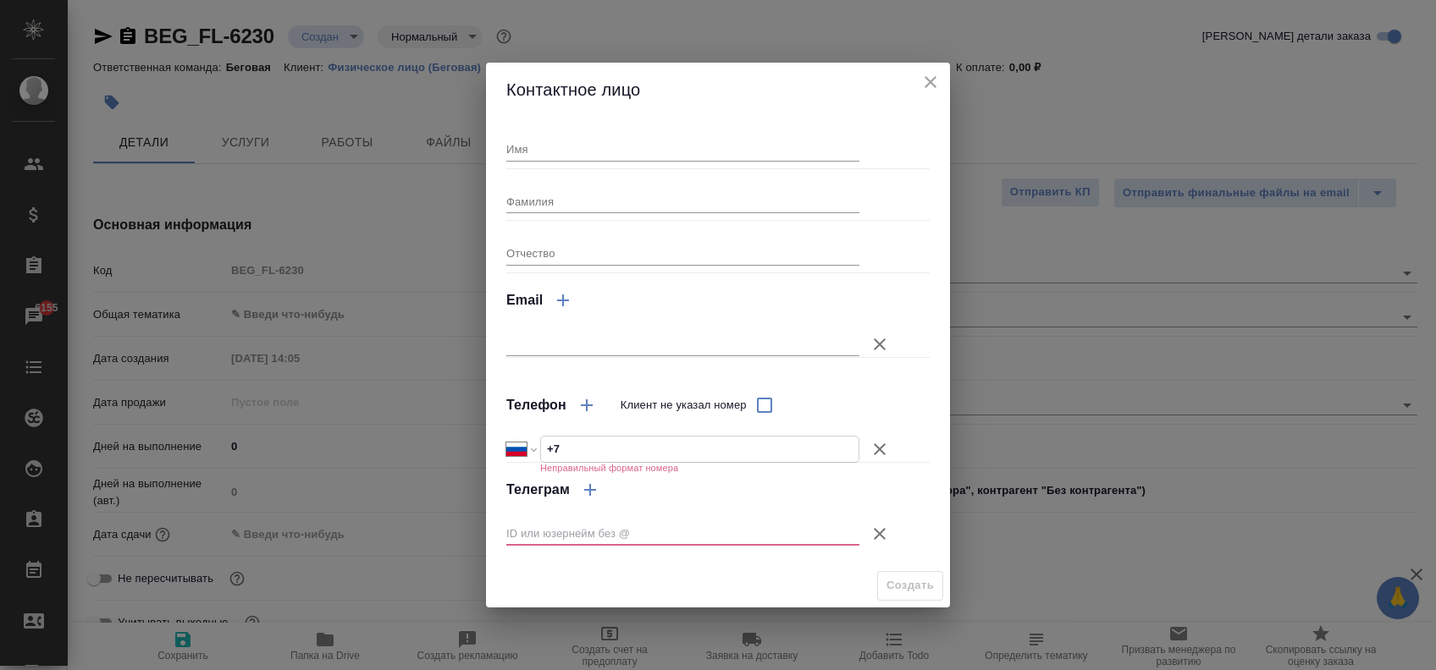
click at [603, 447] on input "+7" at bounding box center [699, 449] width 317 height 25
select select "KZ"
type input "+7 702 670 5930"
click at [537, 148] on input "Имя" at bounding box center [682, 149] width 353 height 24
click at [548, 146] on input "Rhbcnbyf" at bounding box center [682, 149] width 353 height 24
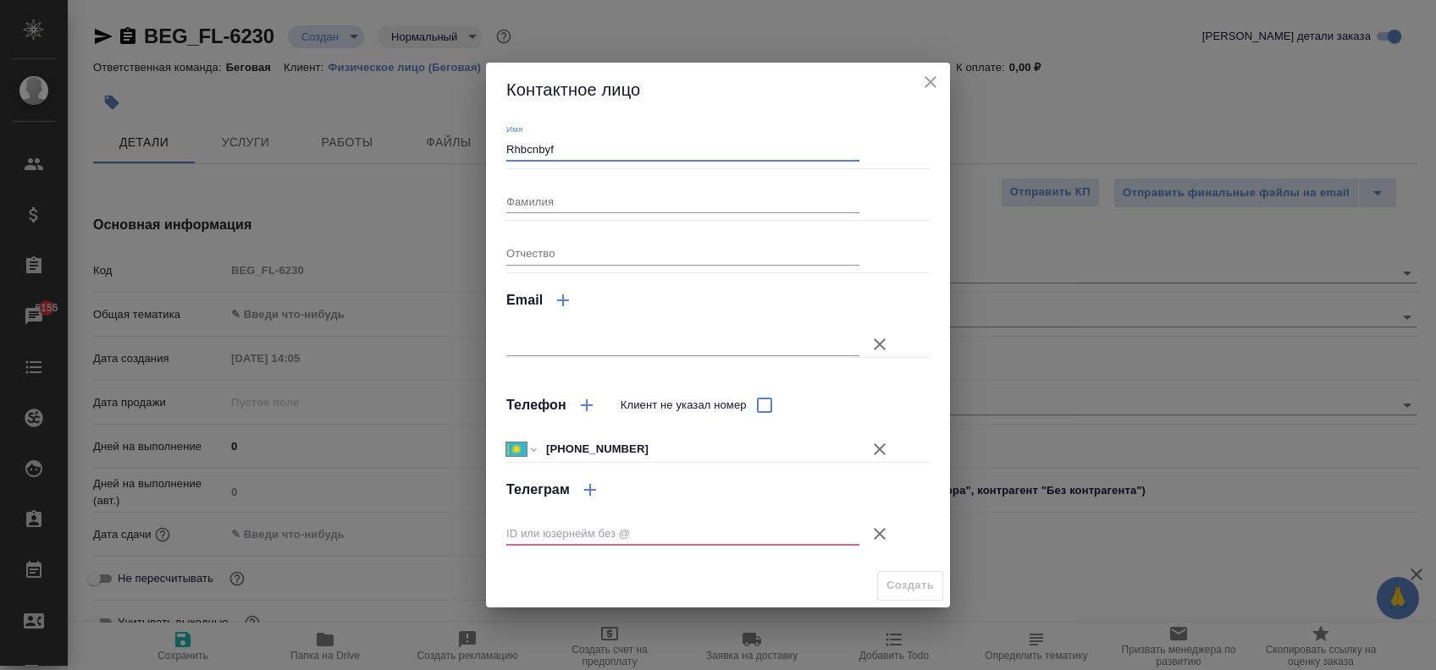
click at [548, 146] on input "Rhbcnbyf" at bounding box center [682, 149] width 353 height 24
type input "Кристина"
click at [553, 195] on input "Фамилия" at bounding box center [682, 202] width 353 height 24
type input "Можарова"
click at [877, 537] on icon "button" at bounding box center [879, 534] width 20 height 20
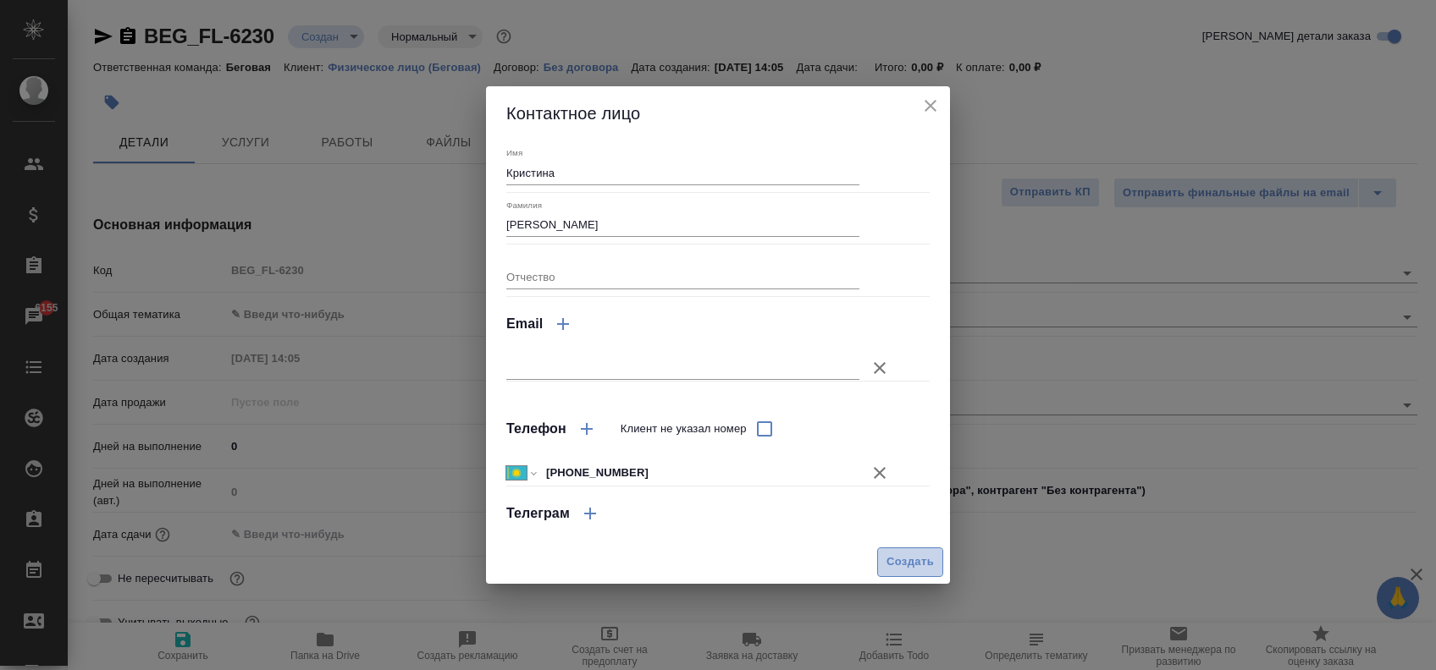
click at [889, 554] on span "Создать" at bounding box center [909, 562] width 47 height 19
type input "Можарова Кристина"
type textarea "x"
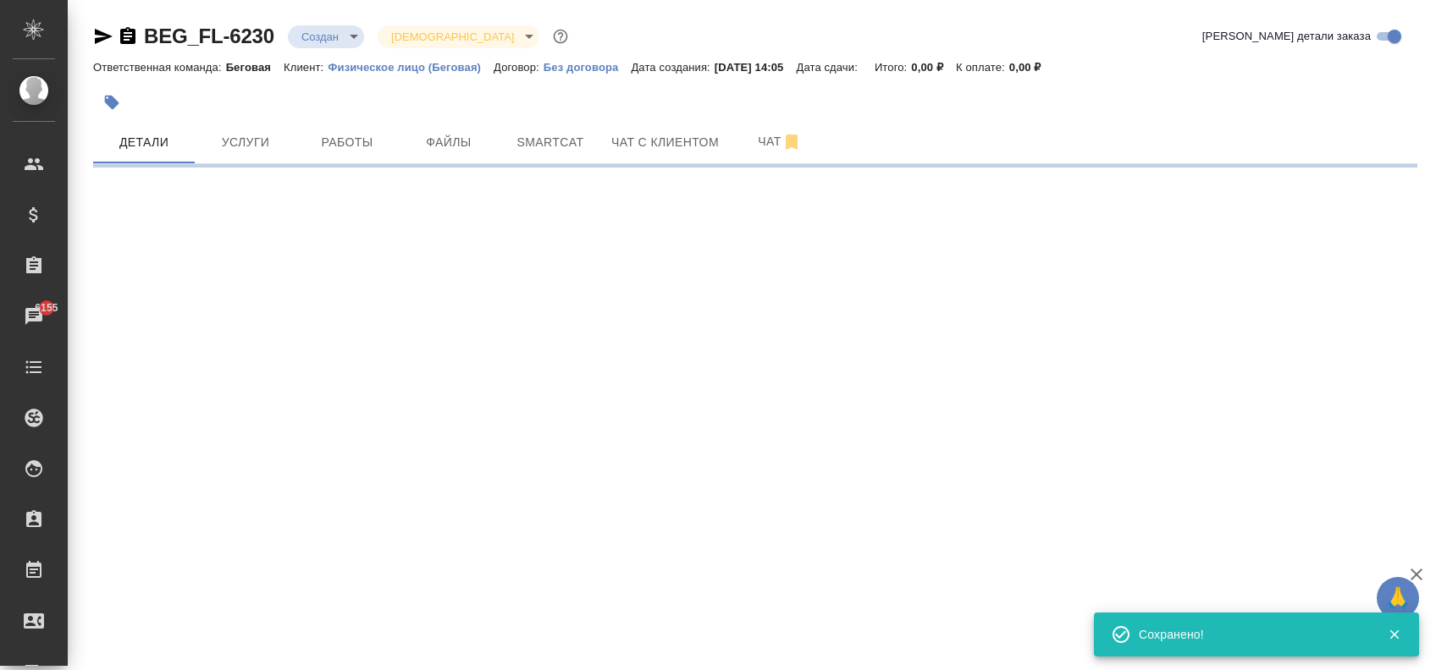
type input "holyTrinity"
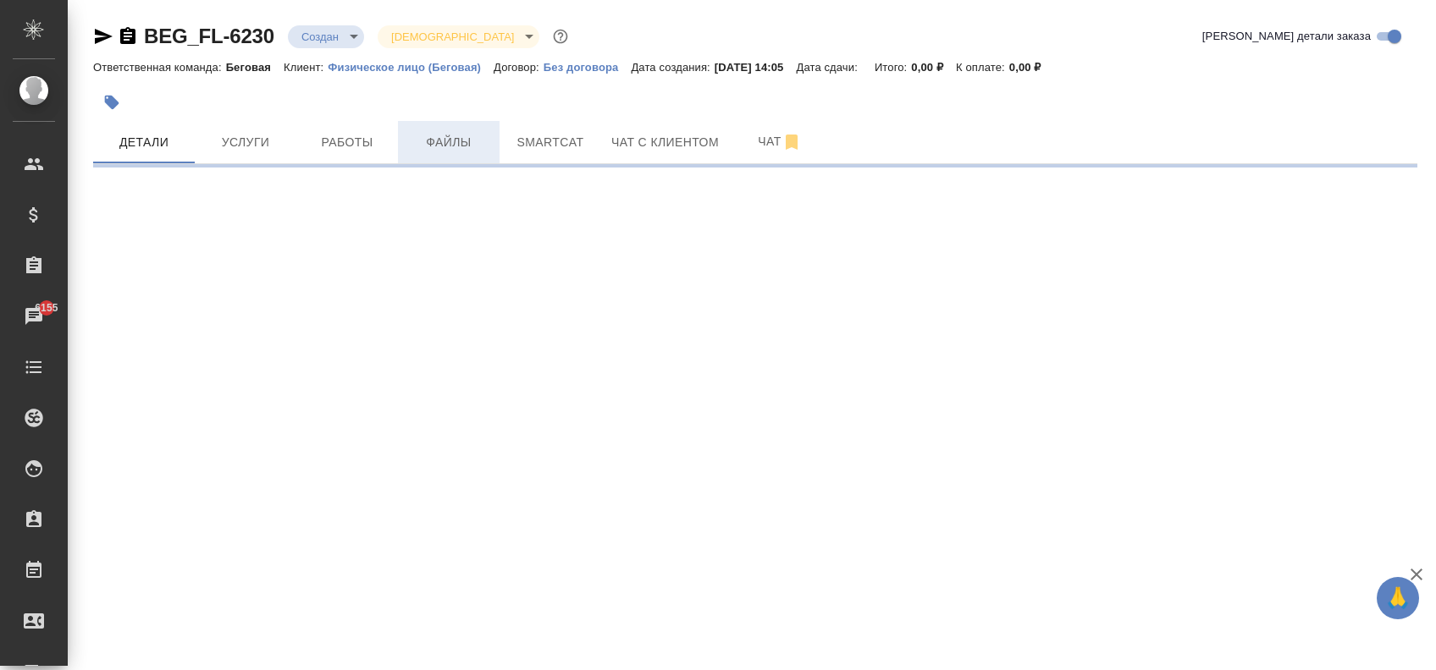
click at [461, 138] on span "Файлы" at bounding box center [448, 142] width 81 height 21
select select "RU"
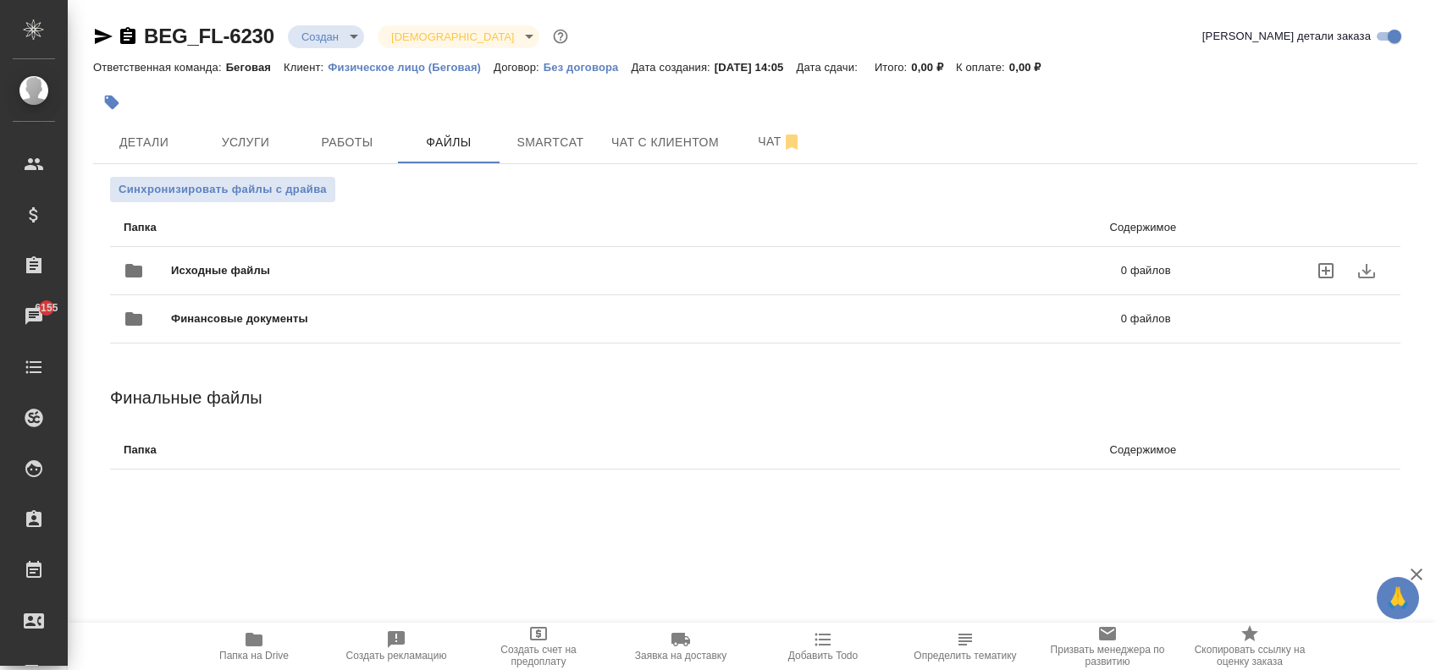
click at [1334, 268] on icon "uploadFiles" at bounding box center [1325, 271] width 20 height 20
click at [0, 0] on input "uploadFiles" at bounding box center [0, 0] width 0 height 0
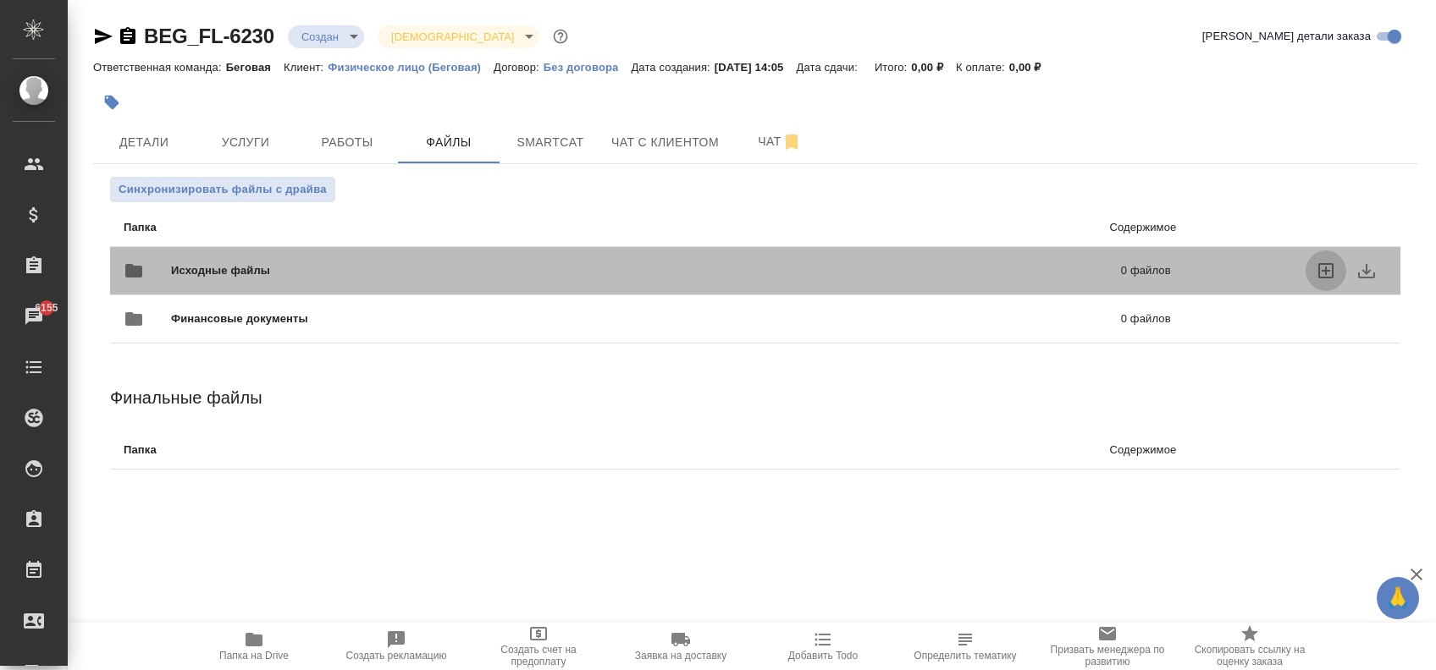
click at [1322, 272] on icon "uploadFiles" at bounding box center [1325, 271] width 20 height 20
click at [0, 0] on input "uploadFiles" at bounding box center [0, 0] width 0 height 0
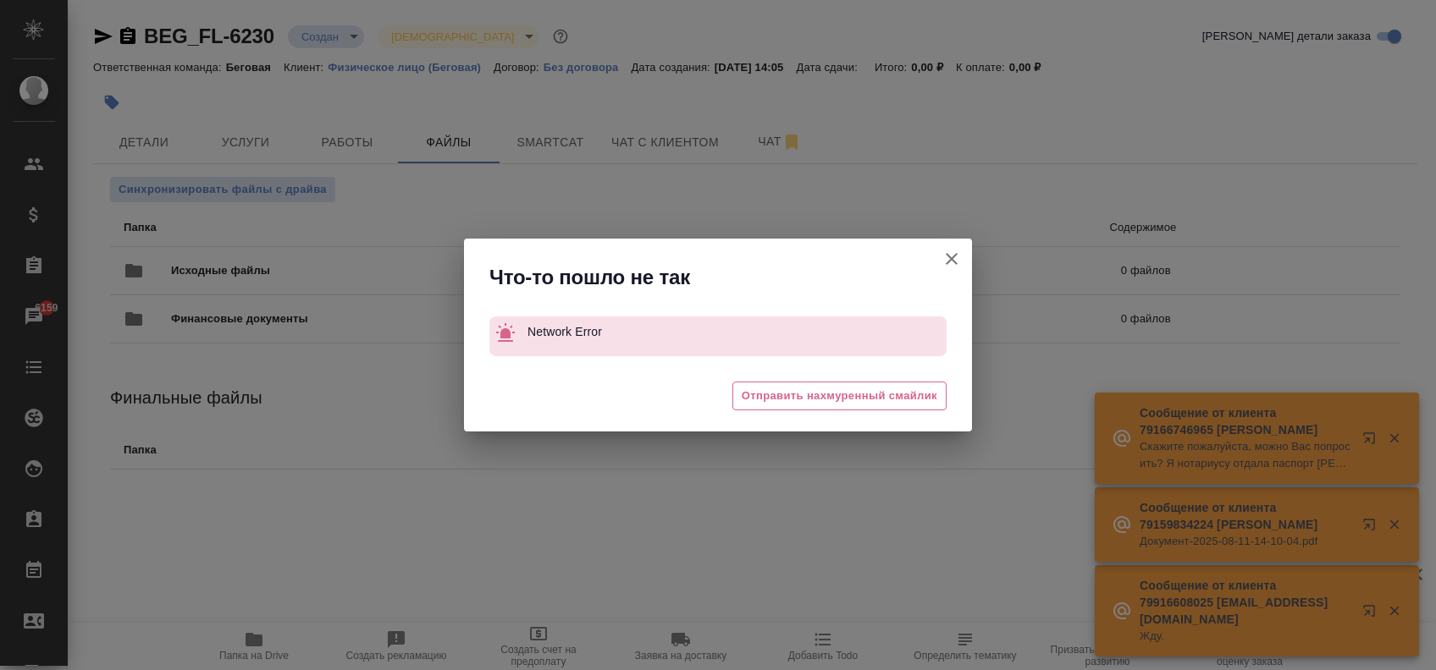
click at [944, 263] on icon "button" at bounding box center [951, 259] width 20 height 20
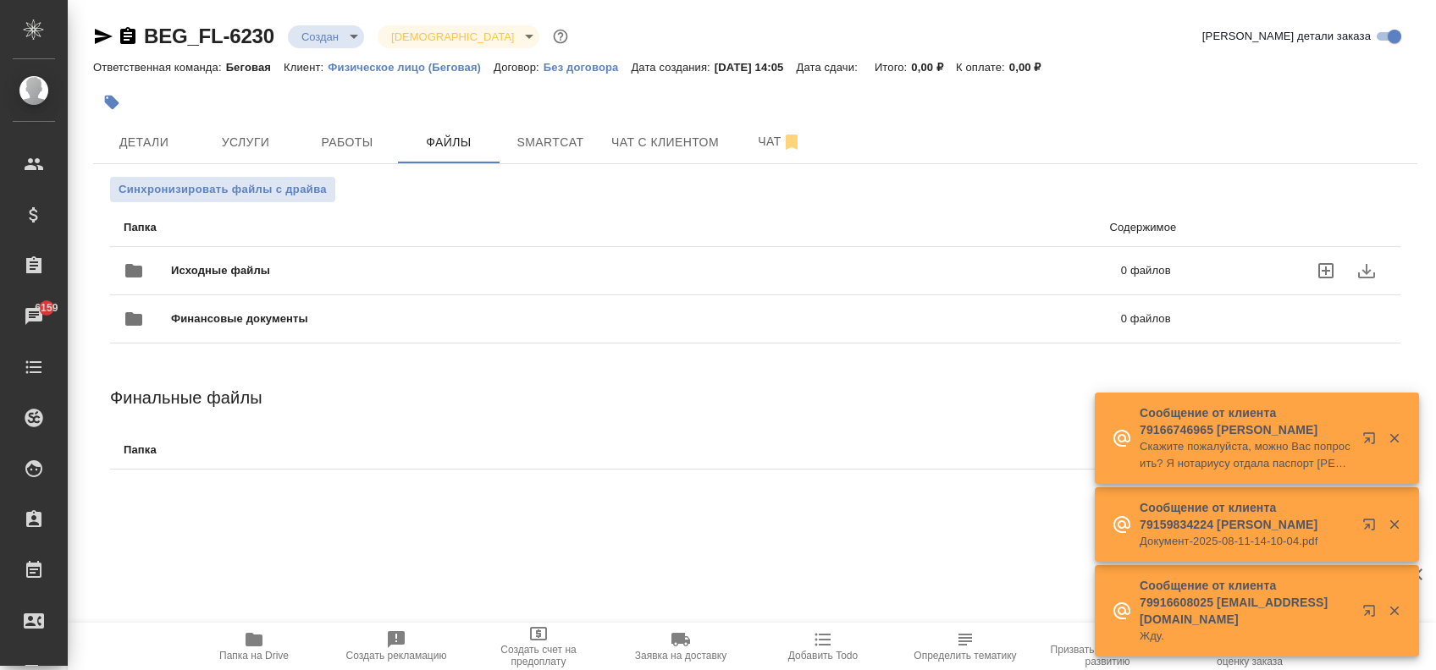
click at [1324, 264] on icon "uploadFiles" at bounding box center [1325, 270] width 15 height 15
click at [0, 0] on input "uploadFiles" at bounding box center [0, 0] width 0 height 0
click at [1323, 264] on icon "uploadFiles" at bounding box center [1325, 270] width 15 height 15
click at [0, 0] on input "uploadFiles" at bounding box center [0, 0] width 0 height 0
click at [264, 146] on span "Услуги" at bounding box center [245, 142] width 81 height 21
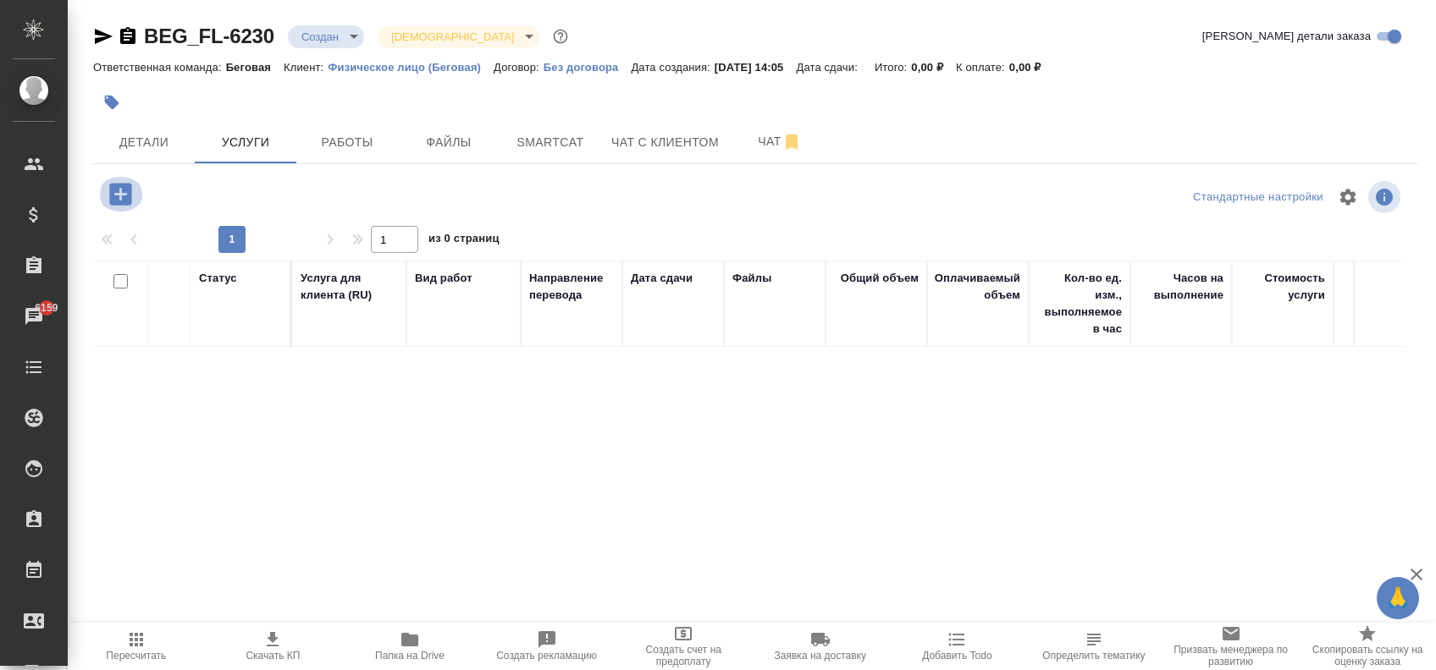
click at [112, 206] on icon "button" at bounding box center [121, 194] width 30 height 30
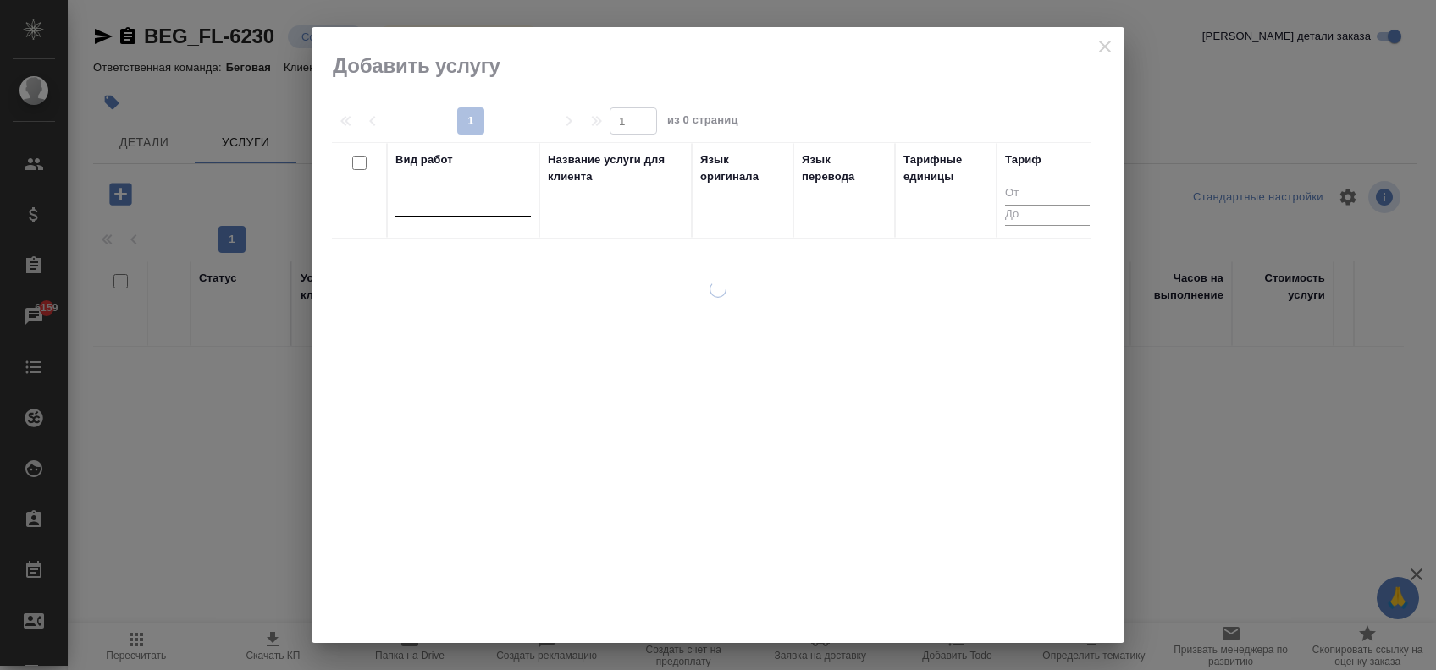
click at [427, 196] on div at bounding box center [462, 200] width 135 height 25
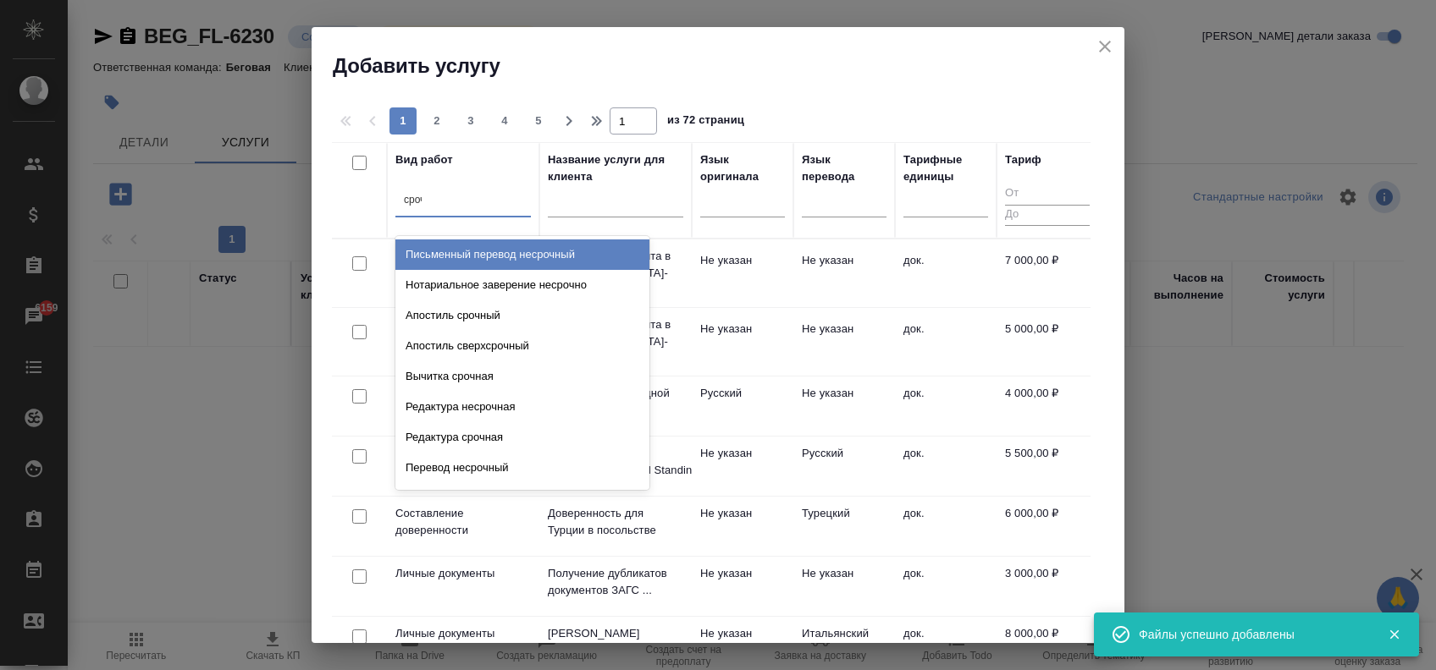
type input "срочн"
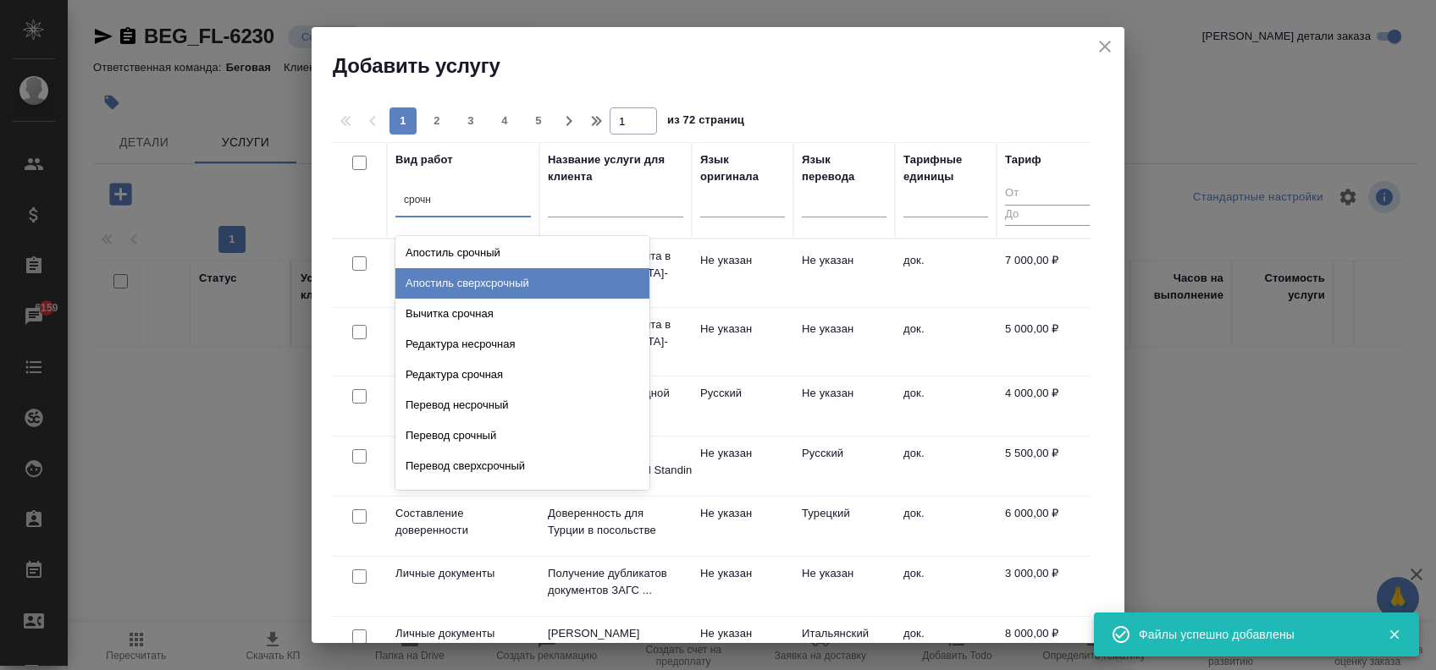
scroll to position [225, 0]
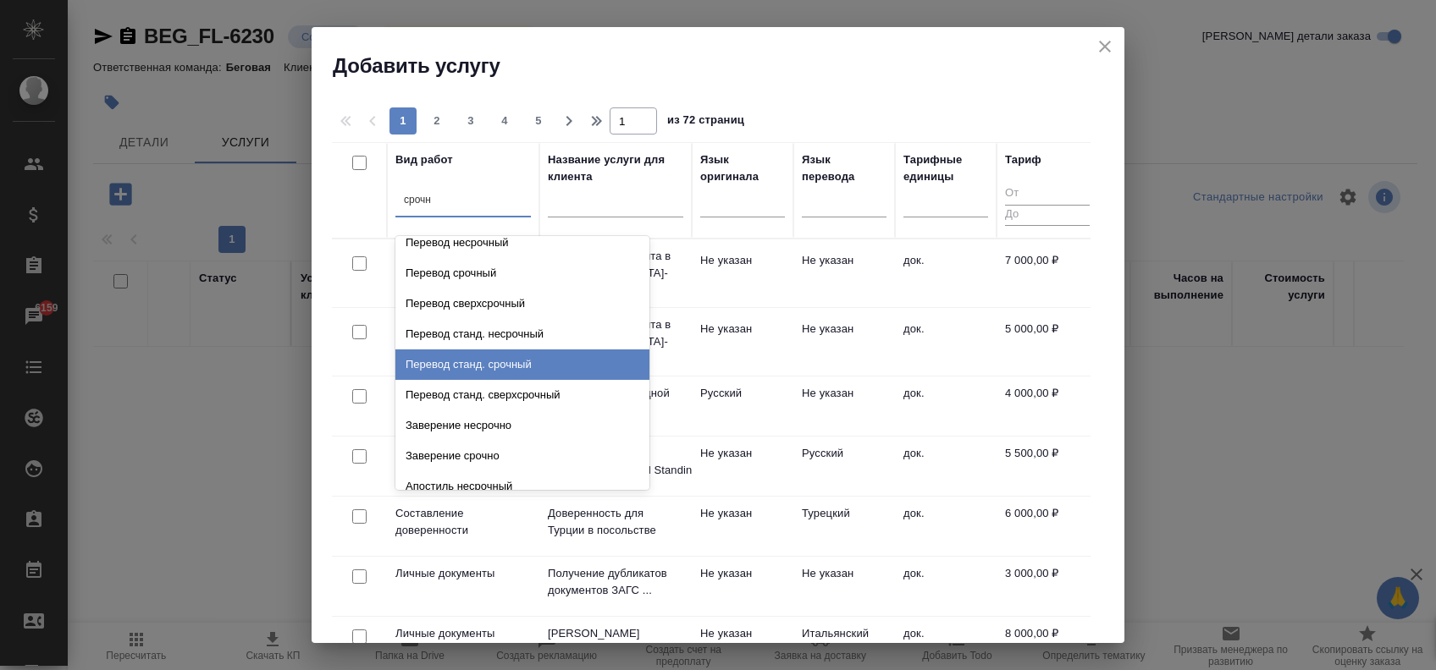
click at [524, 364] on div "Перевод станд. срочный" at bounding box center [522, 365] width 254 height 30
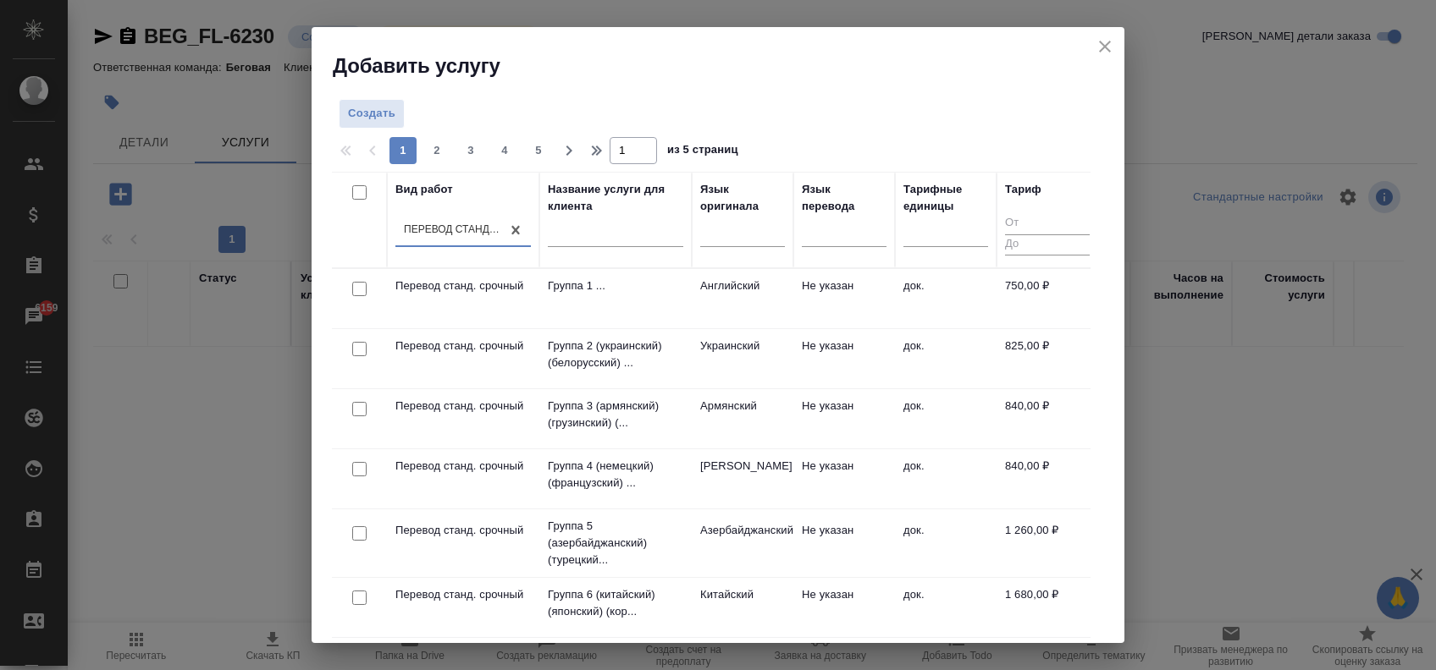
click at [359, 291] on input "checkbox" at bounding box center [359, 289] width 14 height 14
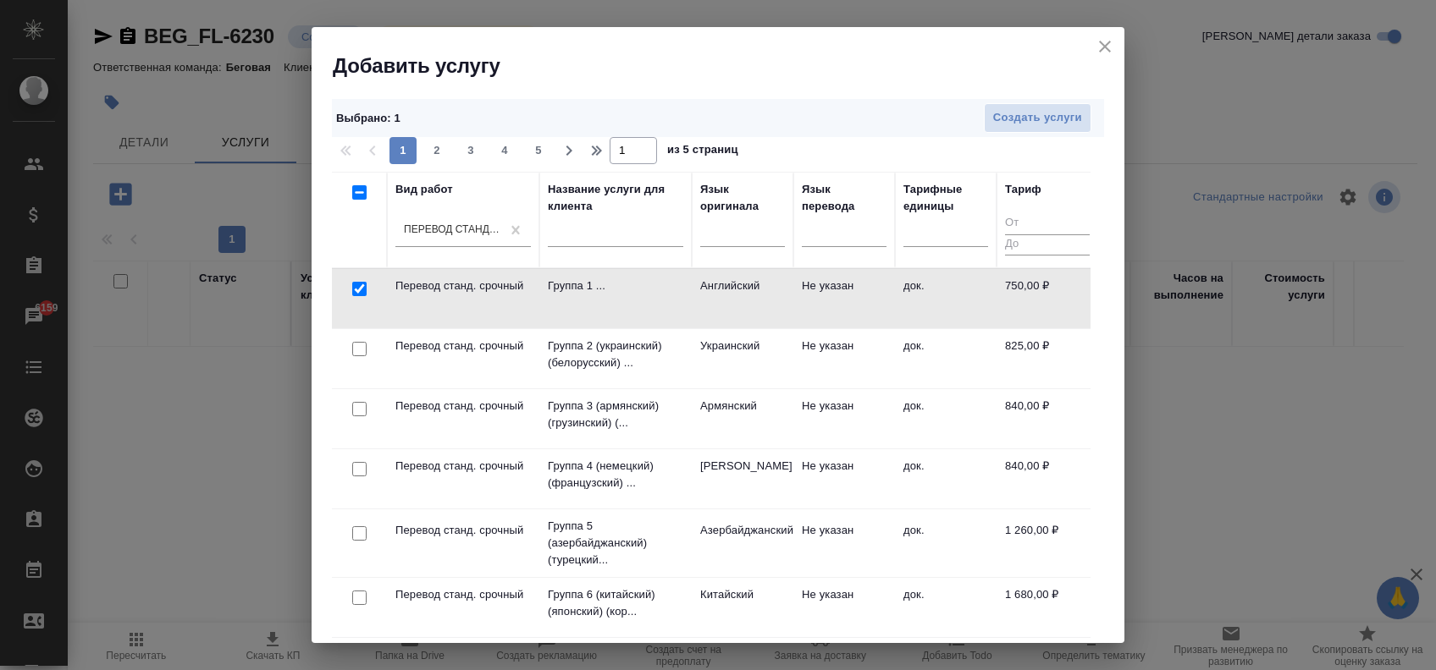
click at [354, 291] on input "checkbox" at bounding box center [359, 289] width 14 height 14
checkbox input "false"
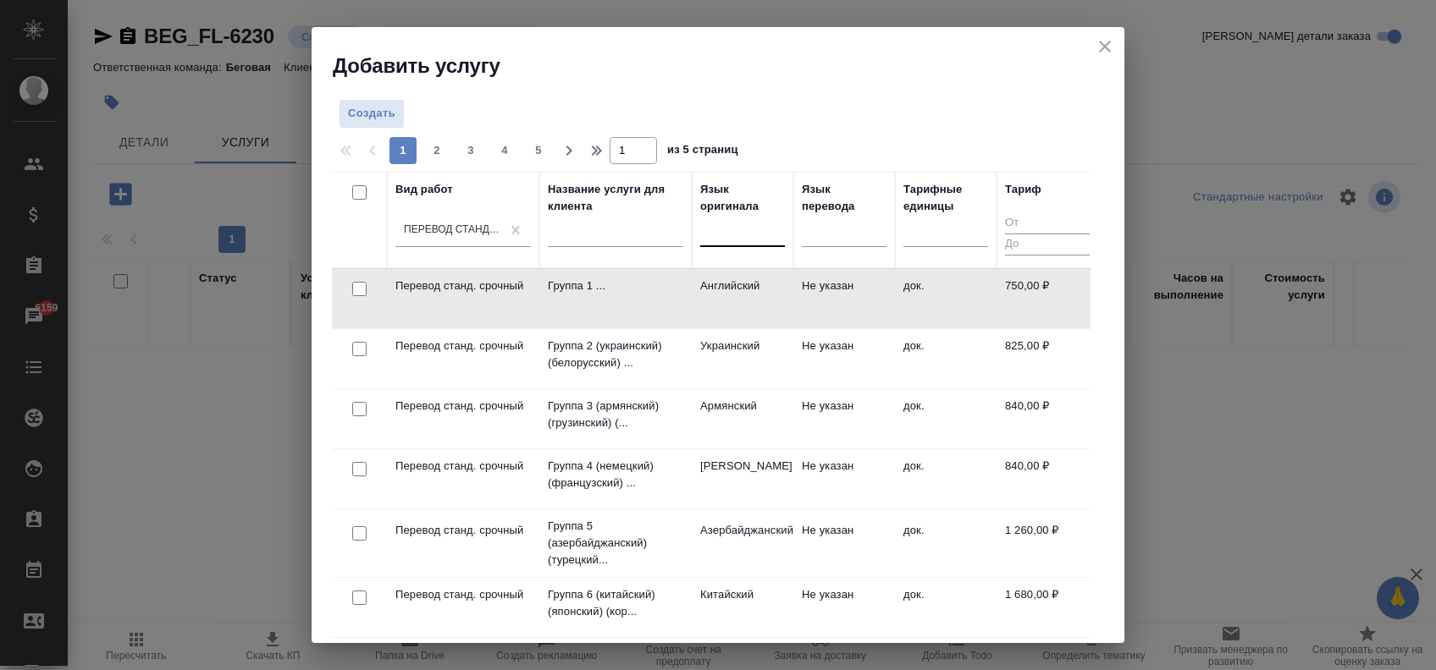
click at [751, 228] on div at bounding box center [742, 230] width 85 height 25
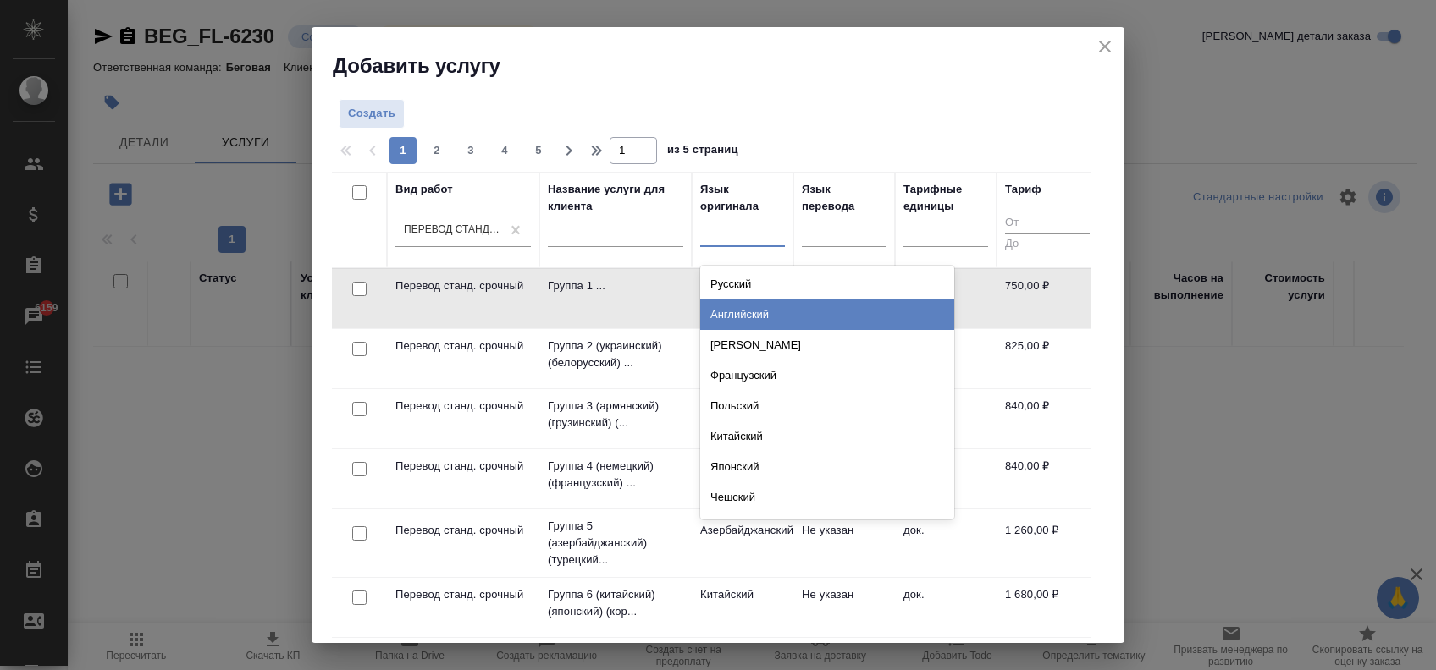
click at [758, 309] on div "Английский" at bounding box center [827, 315] width 254 height 30
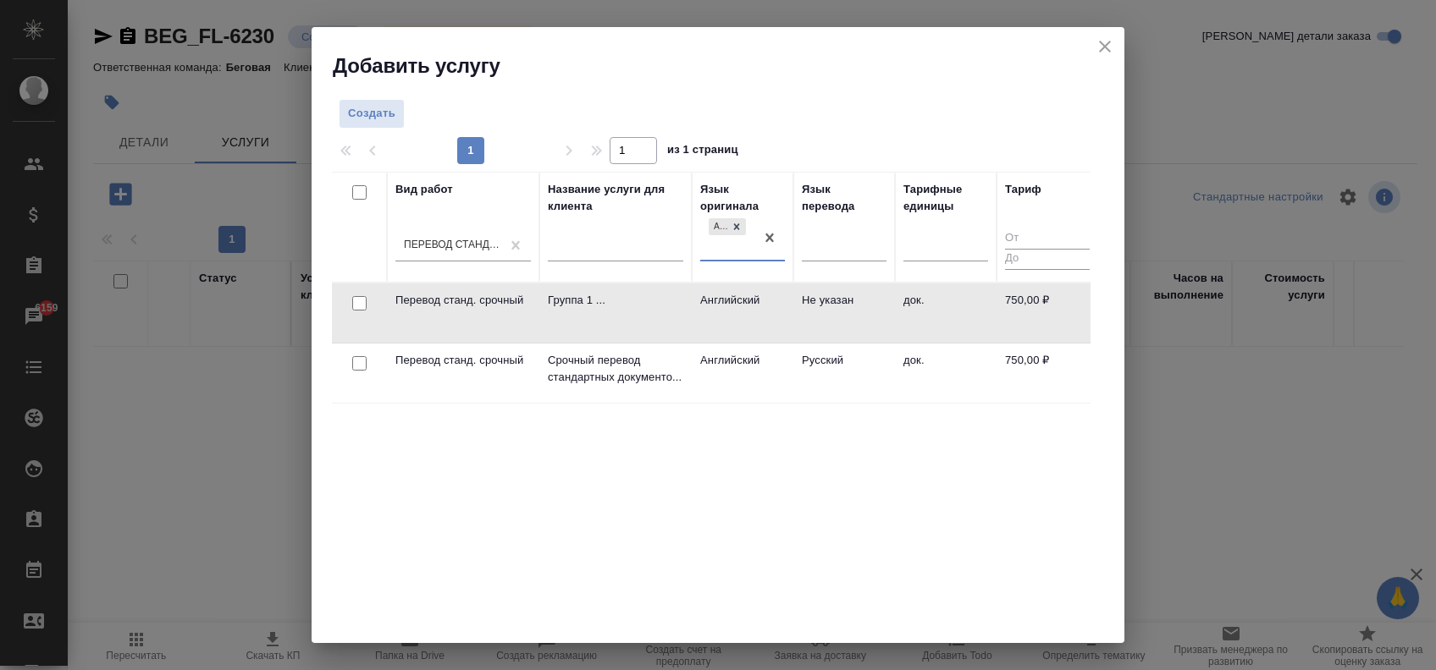
click at [355, 361] on input "checkbox" at bounding box center [359, 363] width 14 height 14
checkbox input "true"
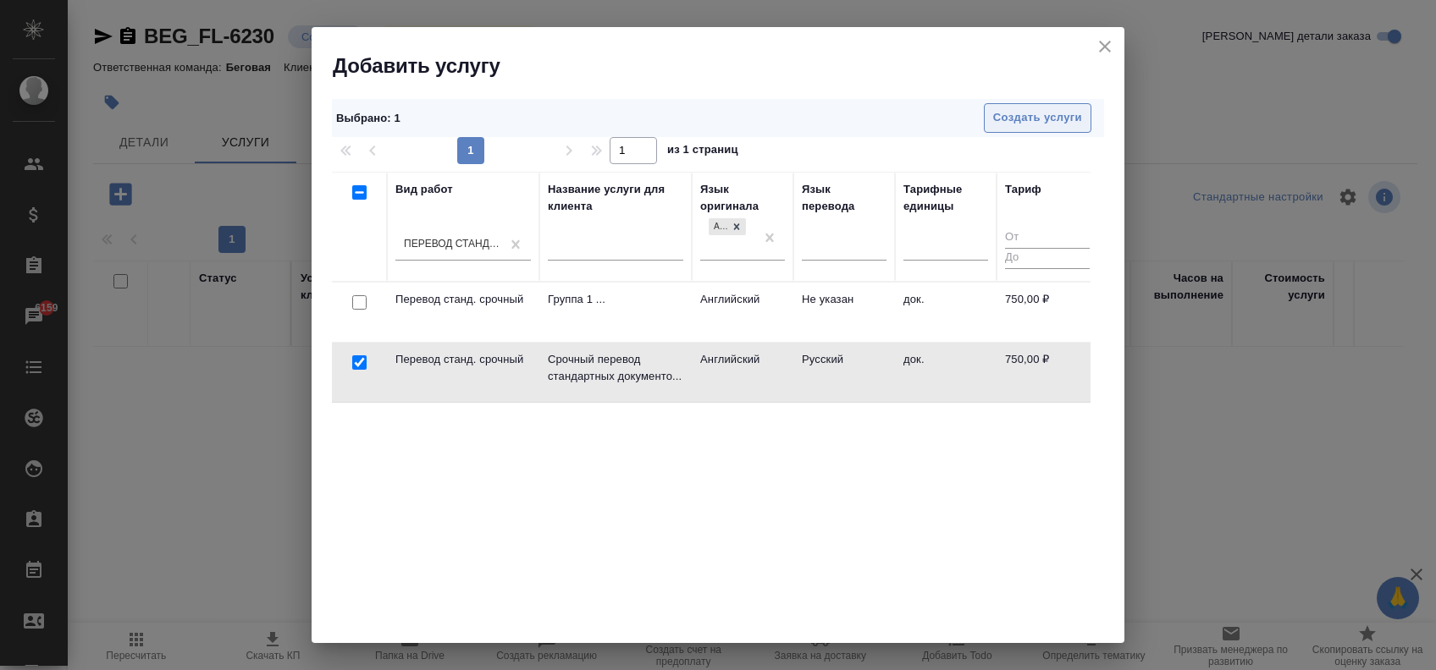
click at [993, 123] on span "Создать услуги" at bounding box center [1037, 117] width 89 height 19
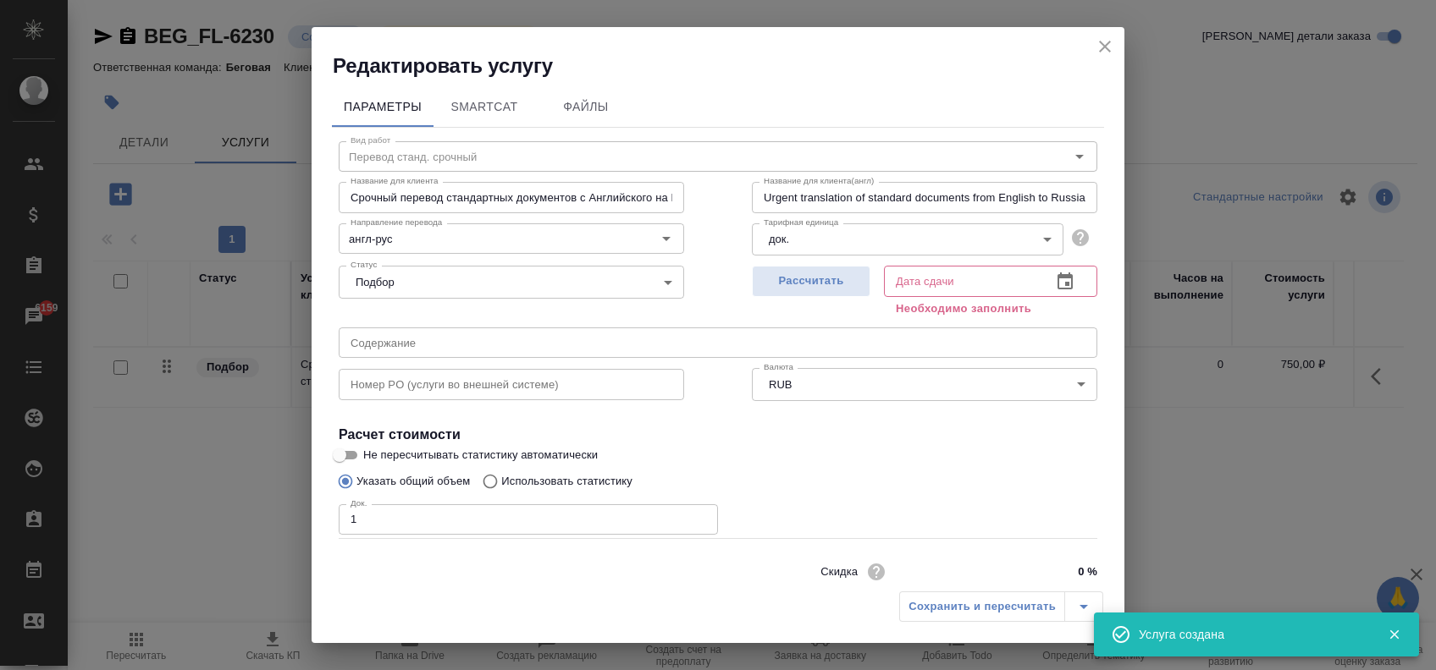
type input "1"
click at [690, 516] on input "1" at bounding box center [528, 519] width 379 height 30
click at [1057, 284] on icon "button" at bounding box center [1064, 281] width 15 height 17
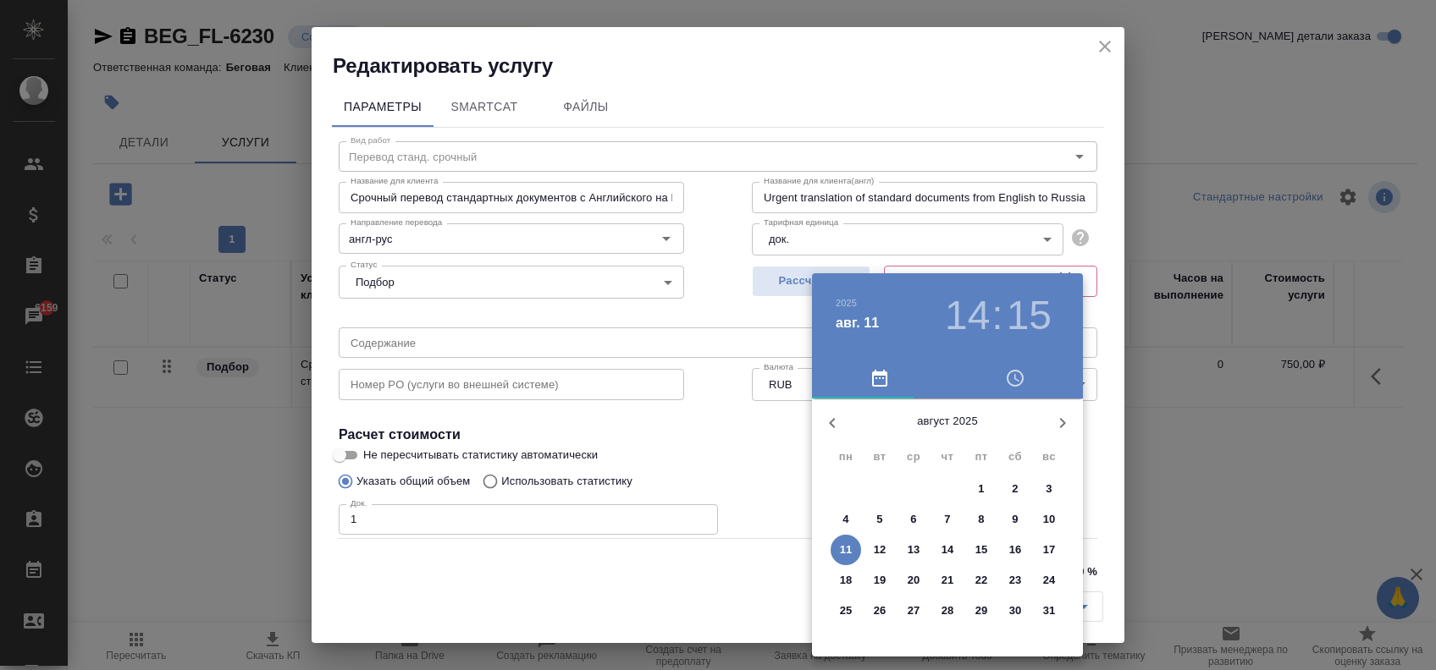
click at [876, 542] on p "12" at bounding box center [880, 550] width 13 height 17
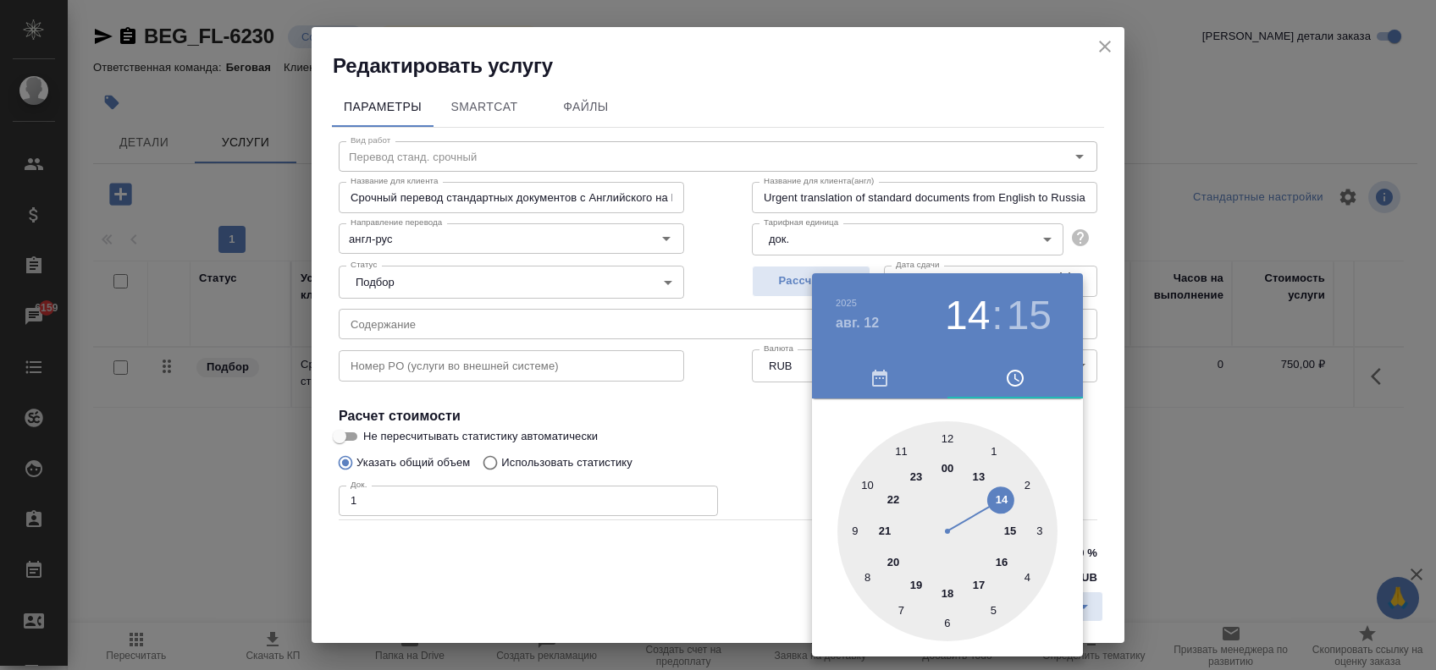
click at [1011, 523] on div at bounding box center [947, 532] width 220 height 220
click at [950, 432] on div at bounding box center [947, 532] width 220 height 220
type input "12.08.2025 15:00"
click at [799, 391] on div at bounding box center [718, 335] width 1436 height 670
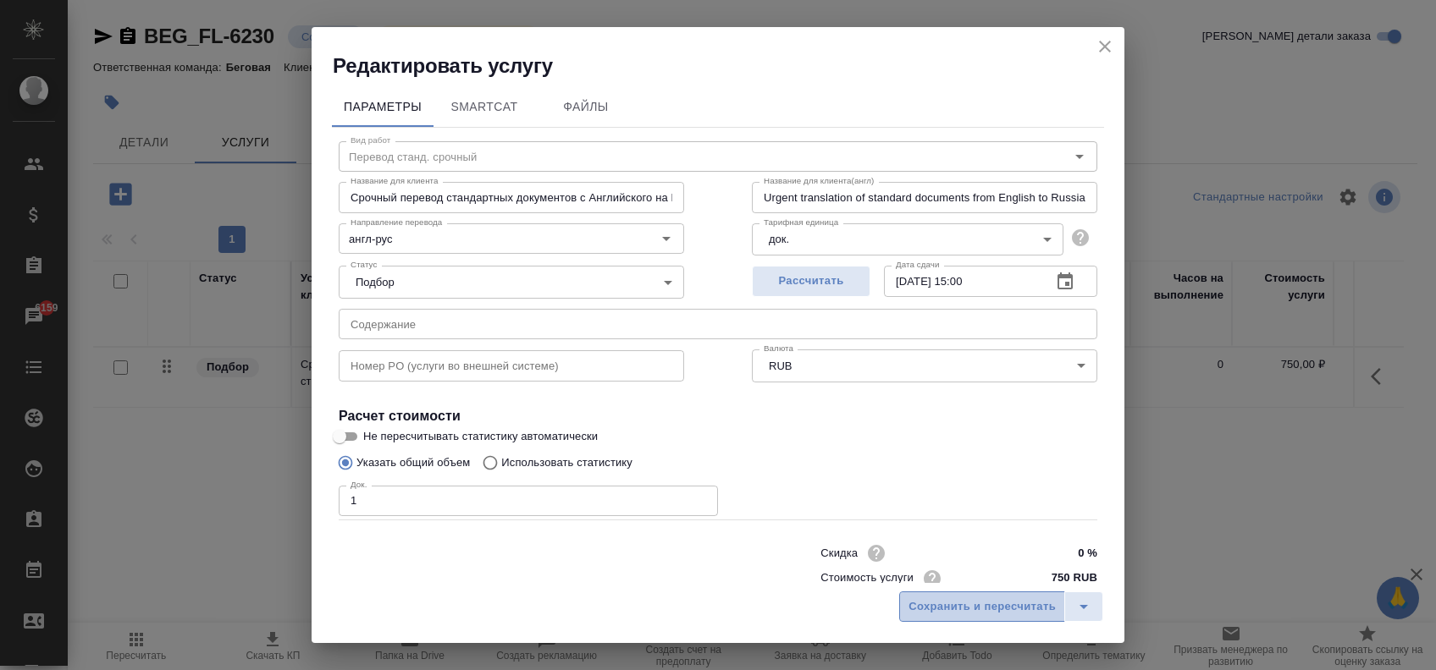
click at [935, 598] on span "Сохранить и пересчитать" at bounding box center [981, 607] width 147 height 19
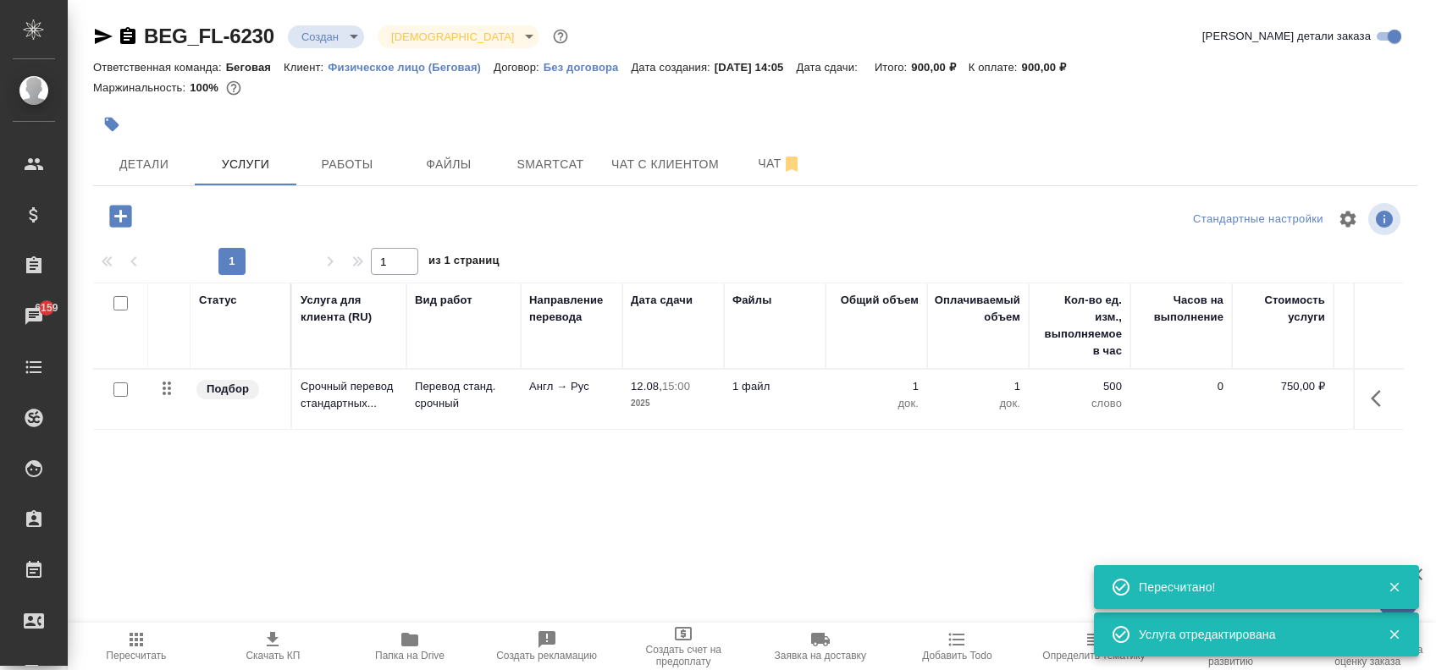
click at [137, 210] on button "button" at bounding box center [120, 216] width 47 height 35
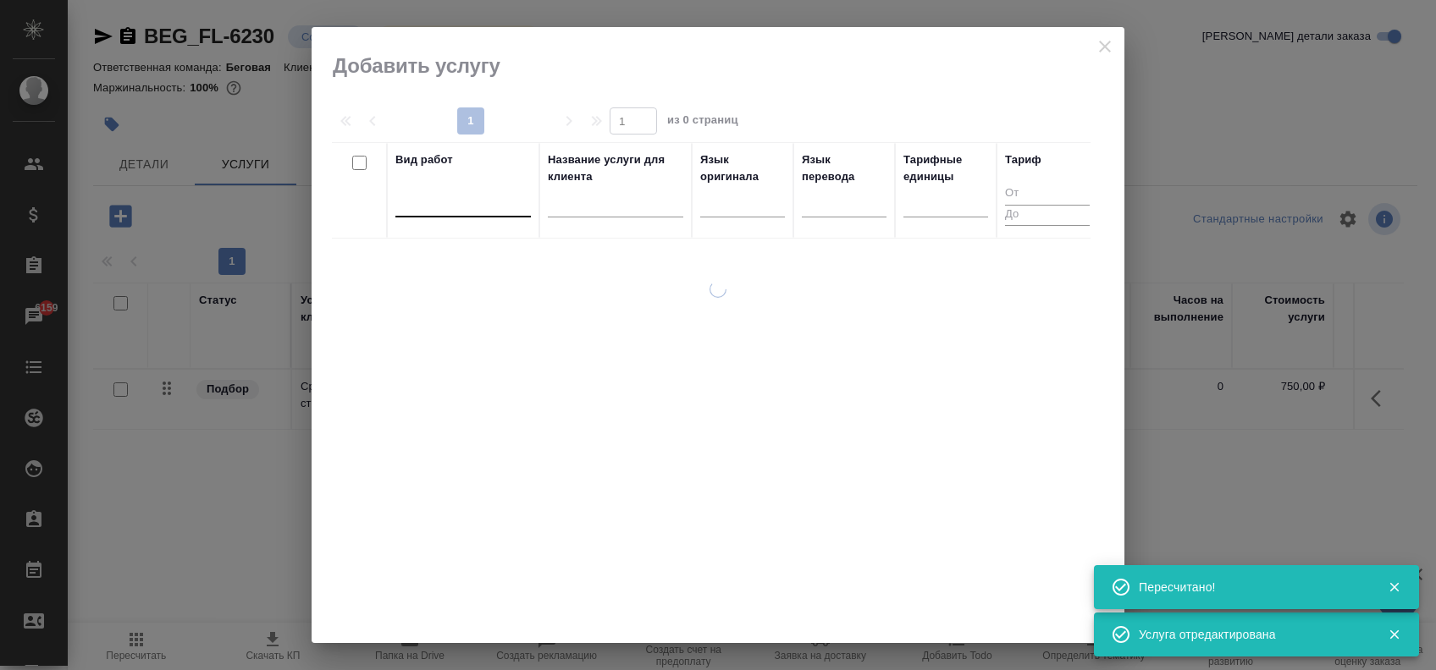
click at [442, 196] on div at bounding box center [462, 200] width 135 height 25
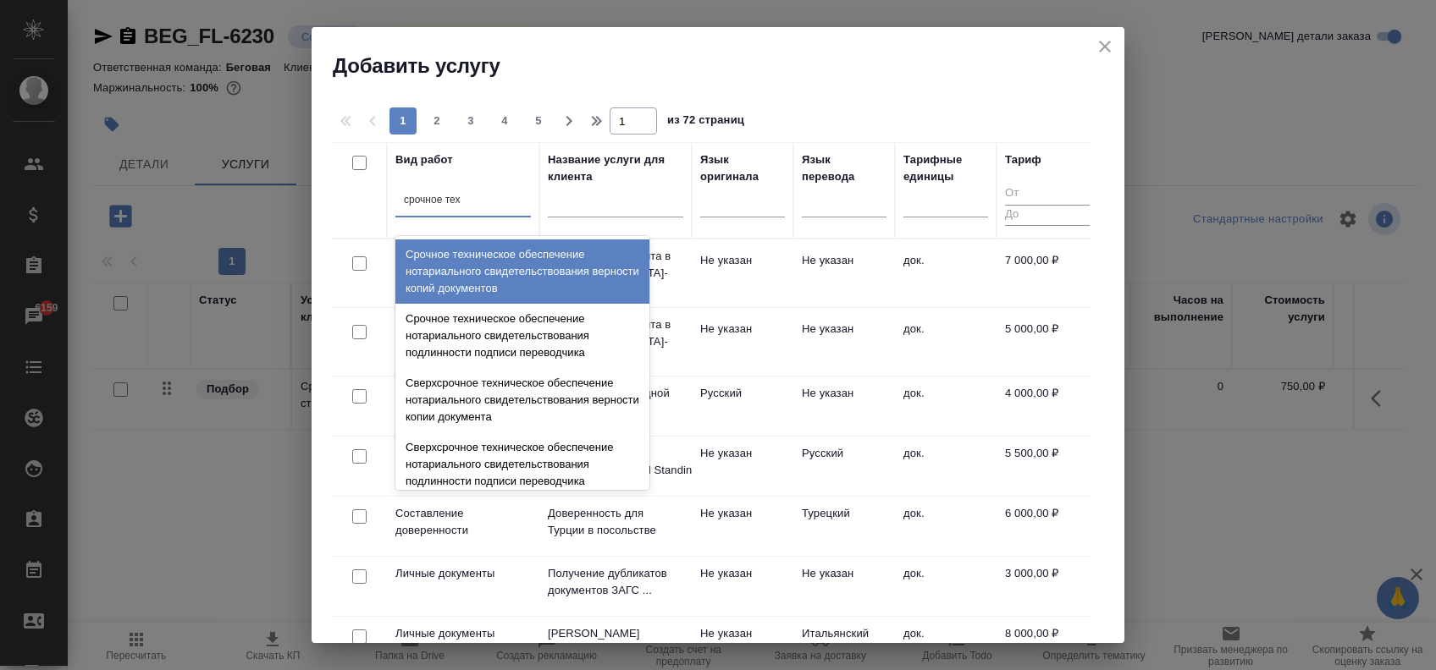
type input "срочное техн"
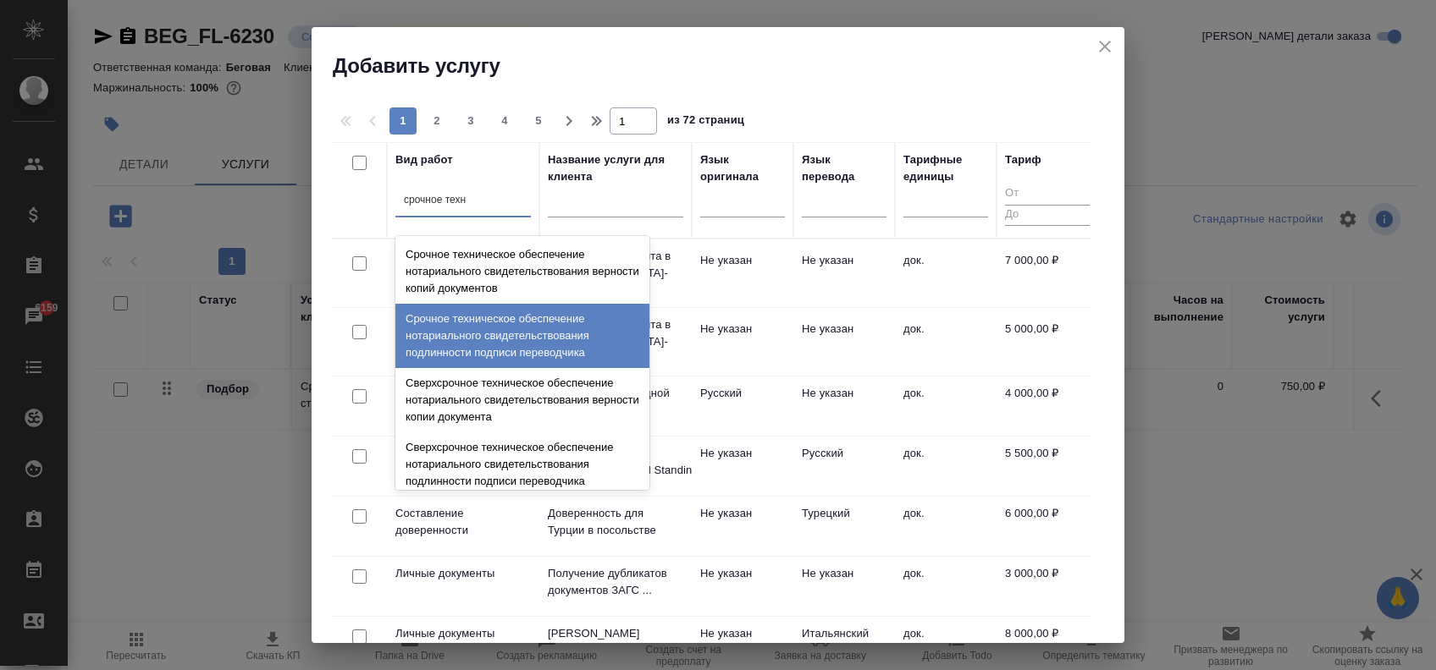
click at [471, 331] on div "Срочное техническое обеспечение нотариального свидетельствования подлинности по…" at bounding box center [522, 336] width 254 height 64
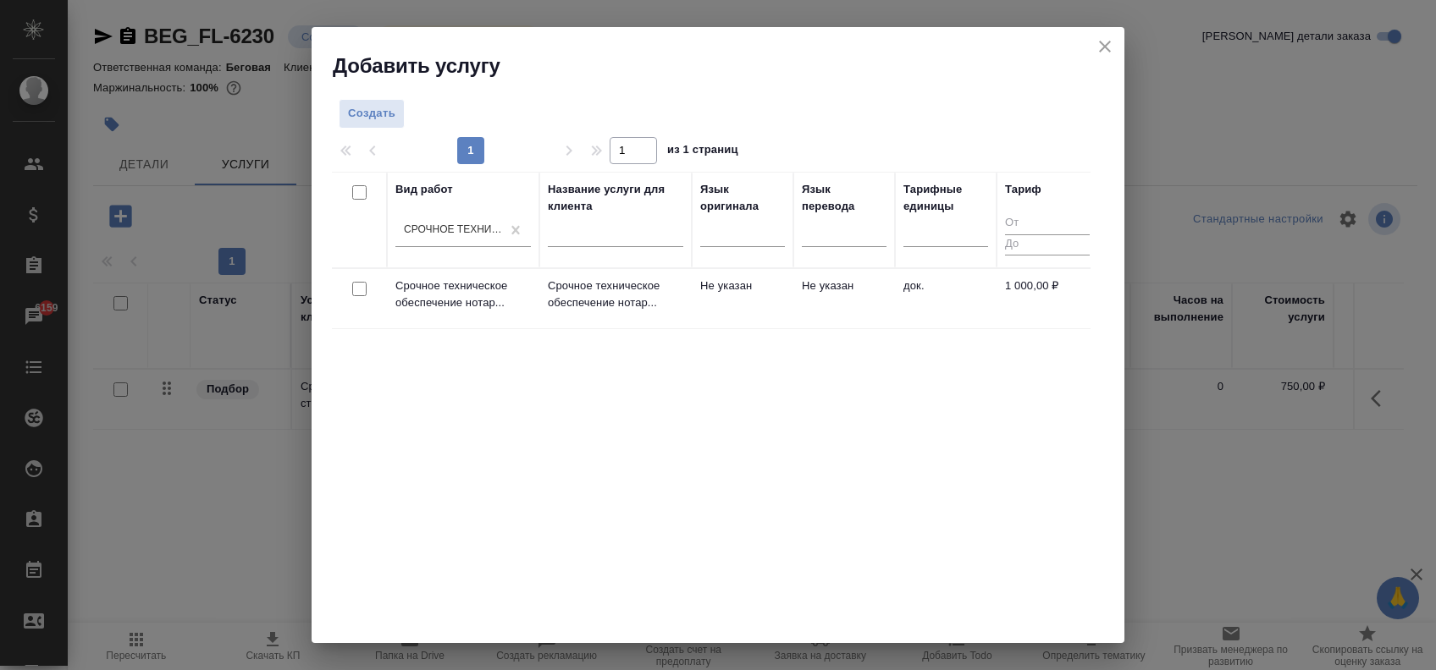
click at [357, 295] on div at bounding box center [359, 290] width 38 height 24
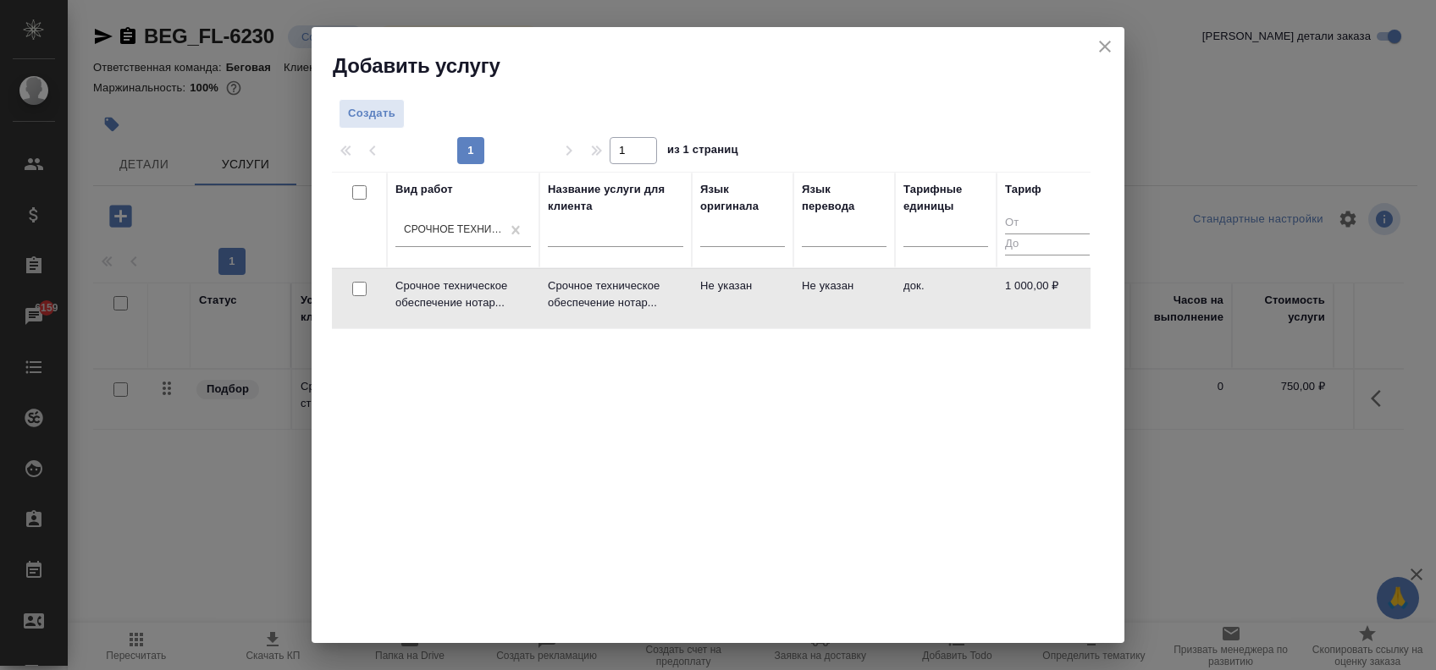
click at [359, 287] on input "checkbox" at bounding box center [359, 289] width 14 height 14
checkbox input "true"
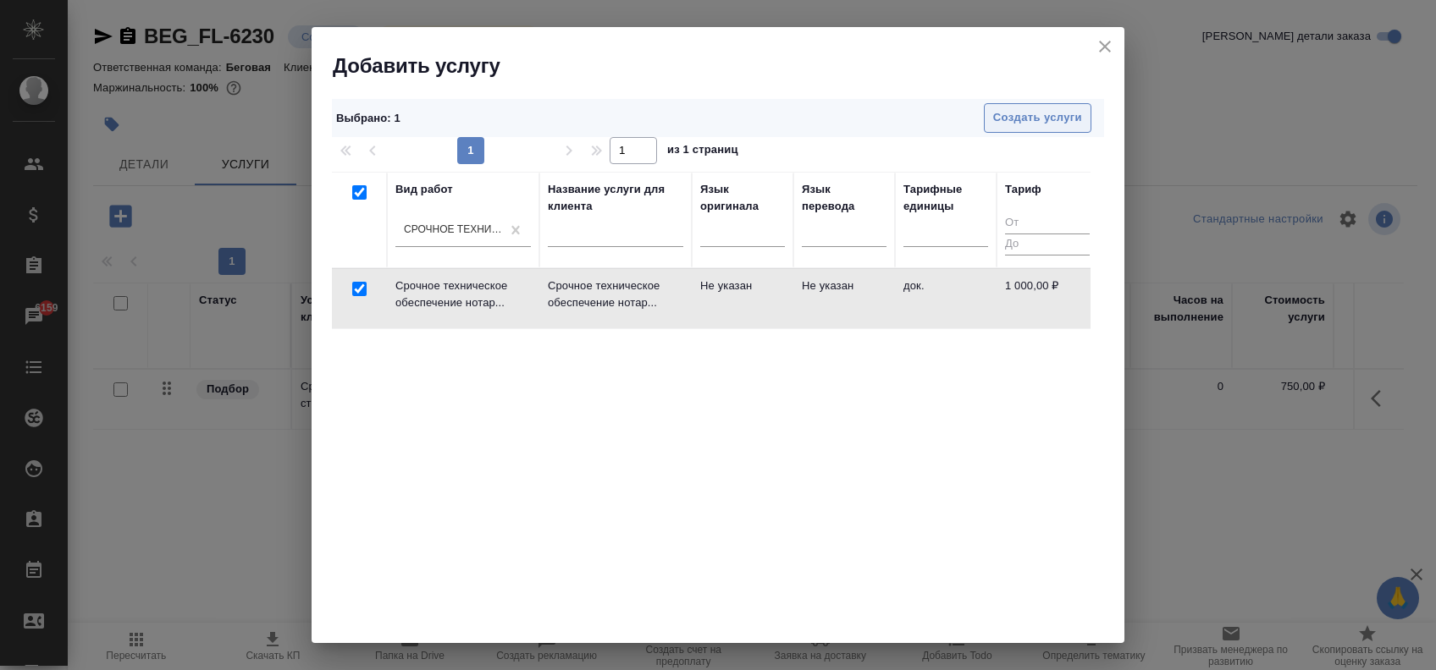
click at [993, 110] on span "Создать услуги" at bounding box center [1037, 117] width 89 height 19
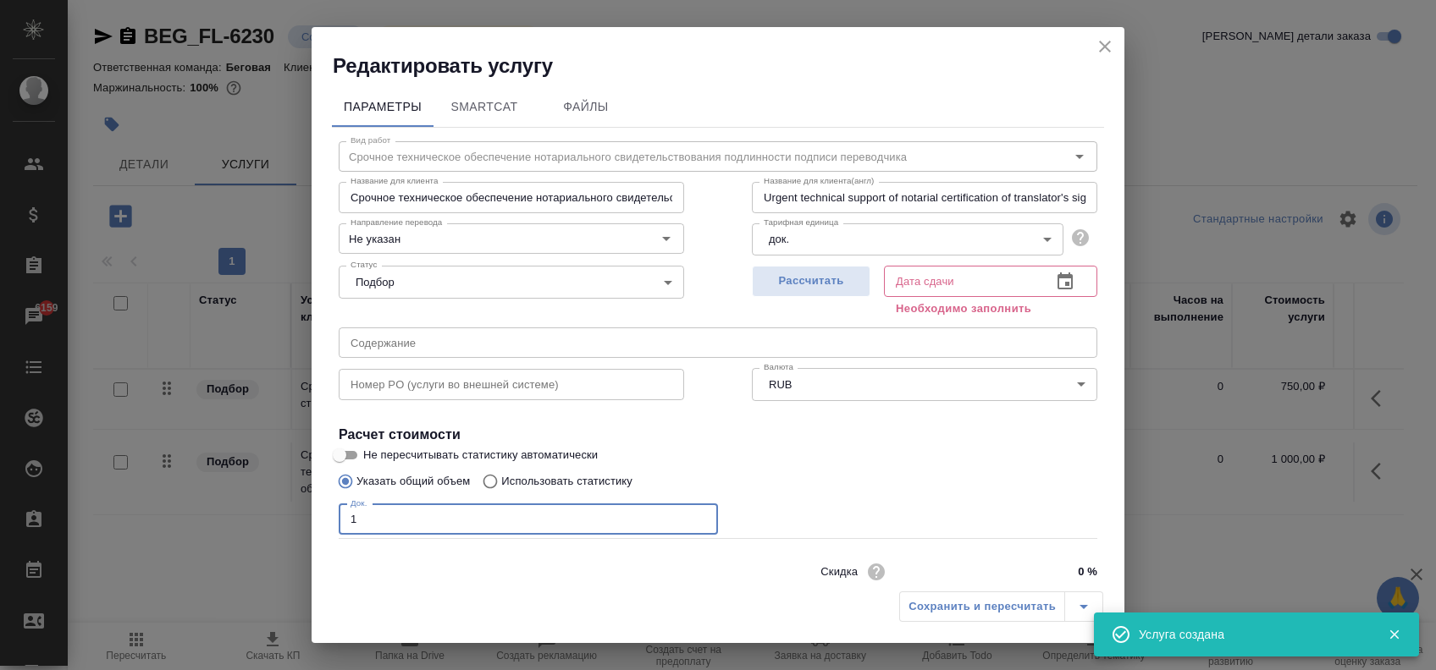
type input "1"
click at [689, 517] on input "1" at bounding box center [528, 519] width 379 height 30
click at [1057, 276] on icon "button" at bounding box center [1064, 281] width 15 height 17
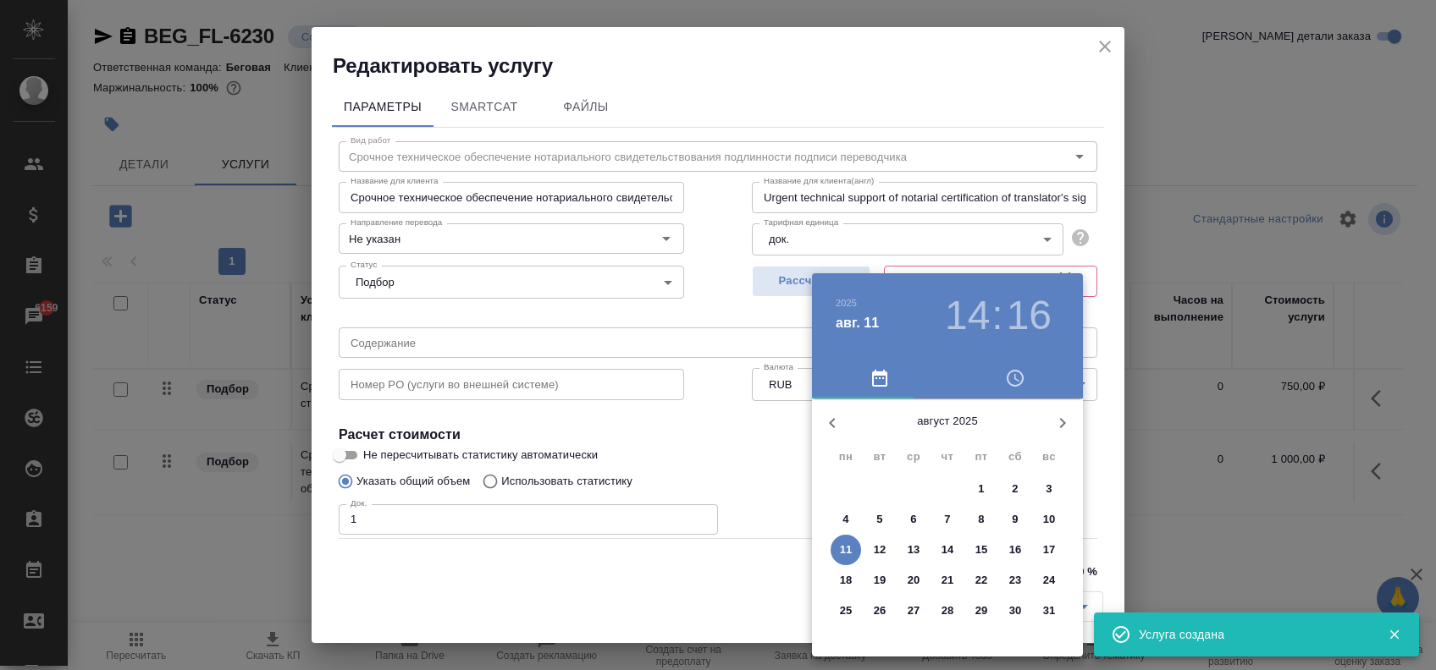
click at [872, 554] on span "12" at bounding box center [879, 550] width 30 height 17
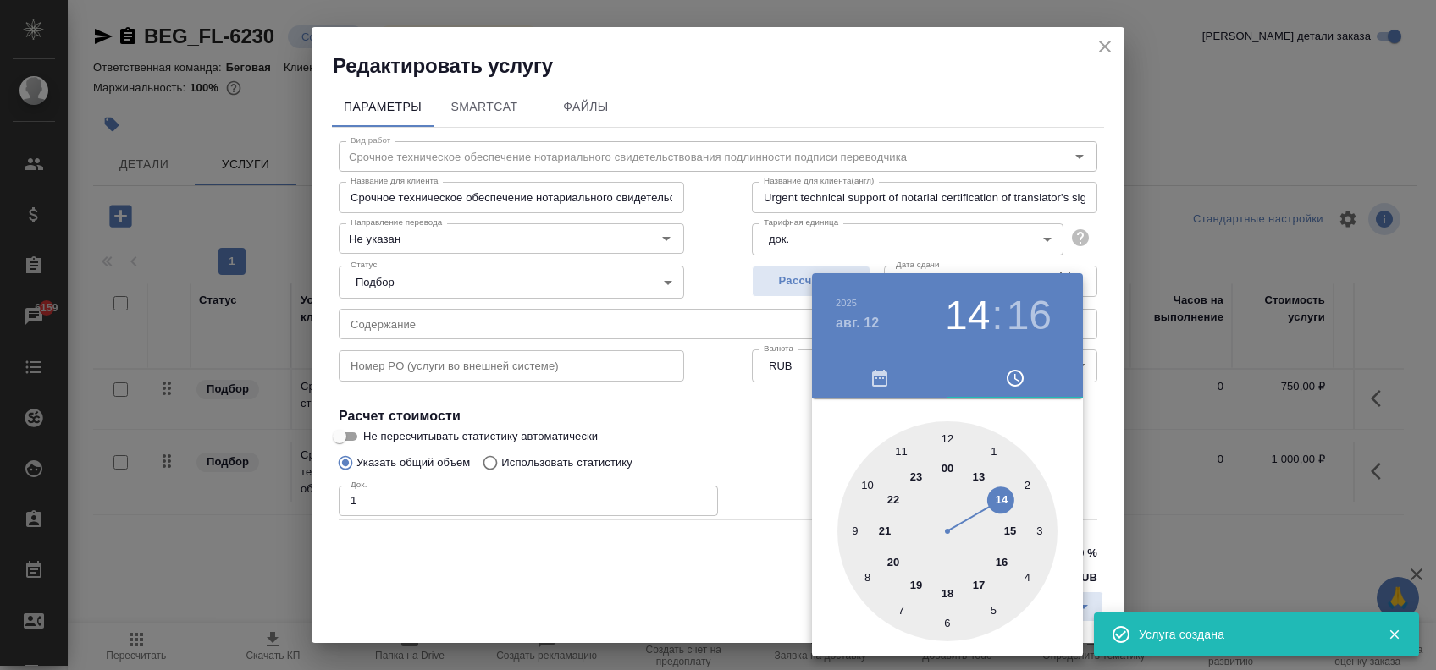
click at [1007, 525] on div at bounding box center [947, 532] width 220 height 220
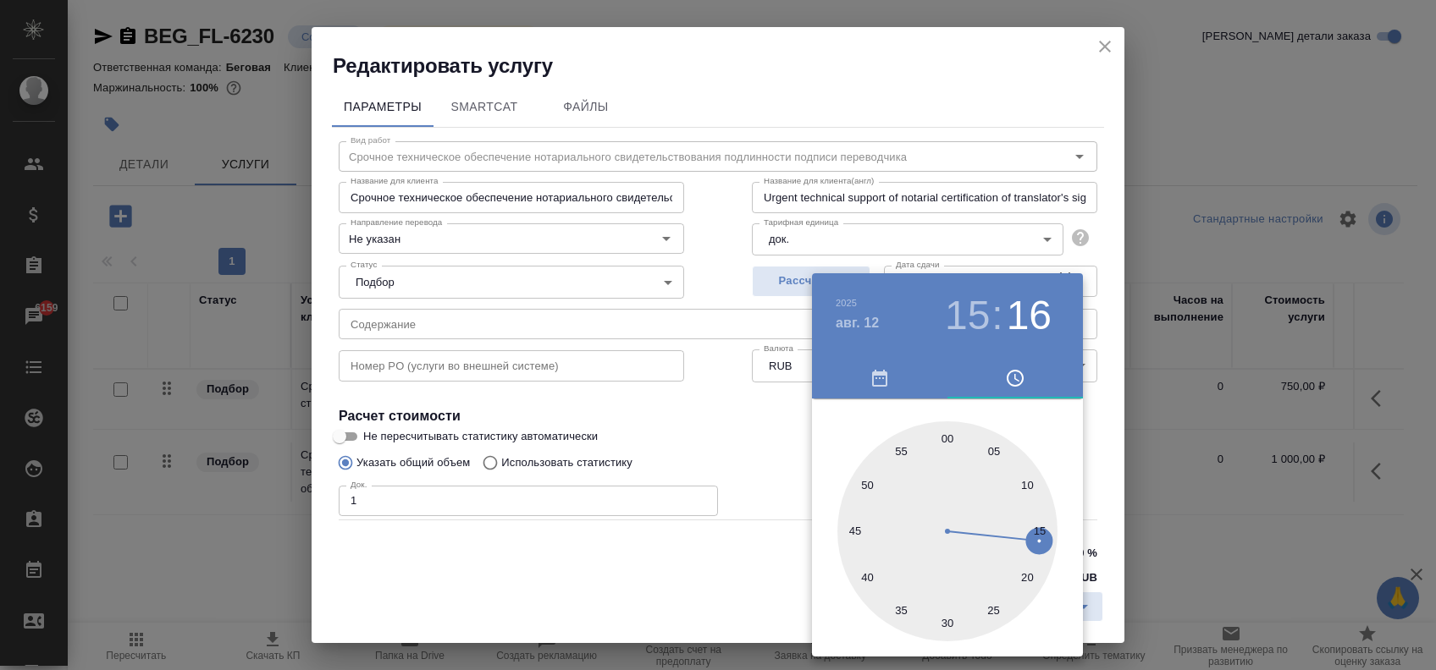
click at [949, 440] on div at bounding box center [947, 532] width 220 height 220
type input "12.08.2025 15:00"
click at [670, 386] on div at bounding box center [718, 335] width 1436 height 670
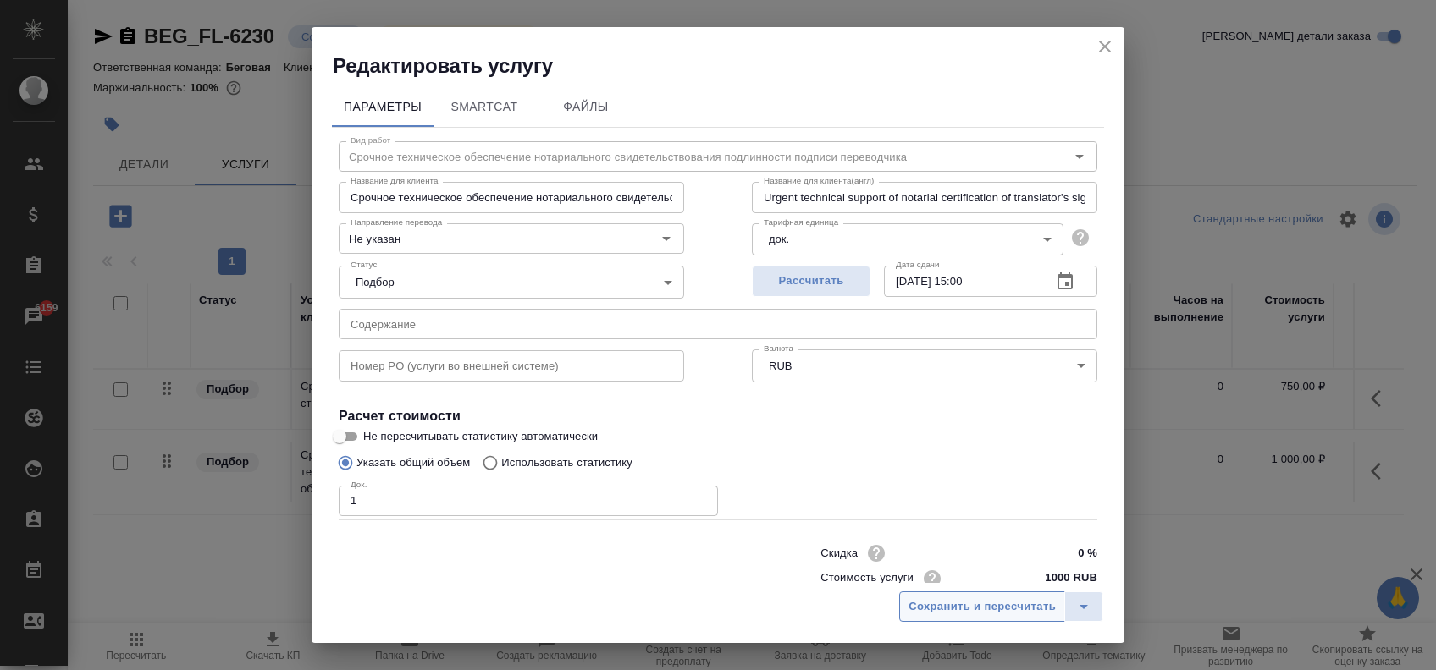
click at [966, 593] on button "Сохранить и пересчитать" at bounding box center [982, 607] width 166 height 30
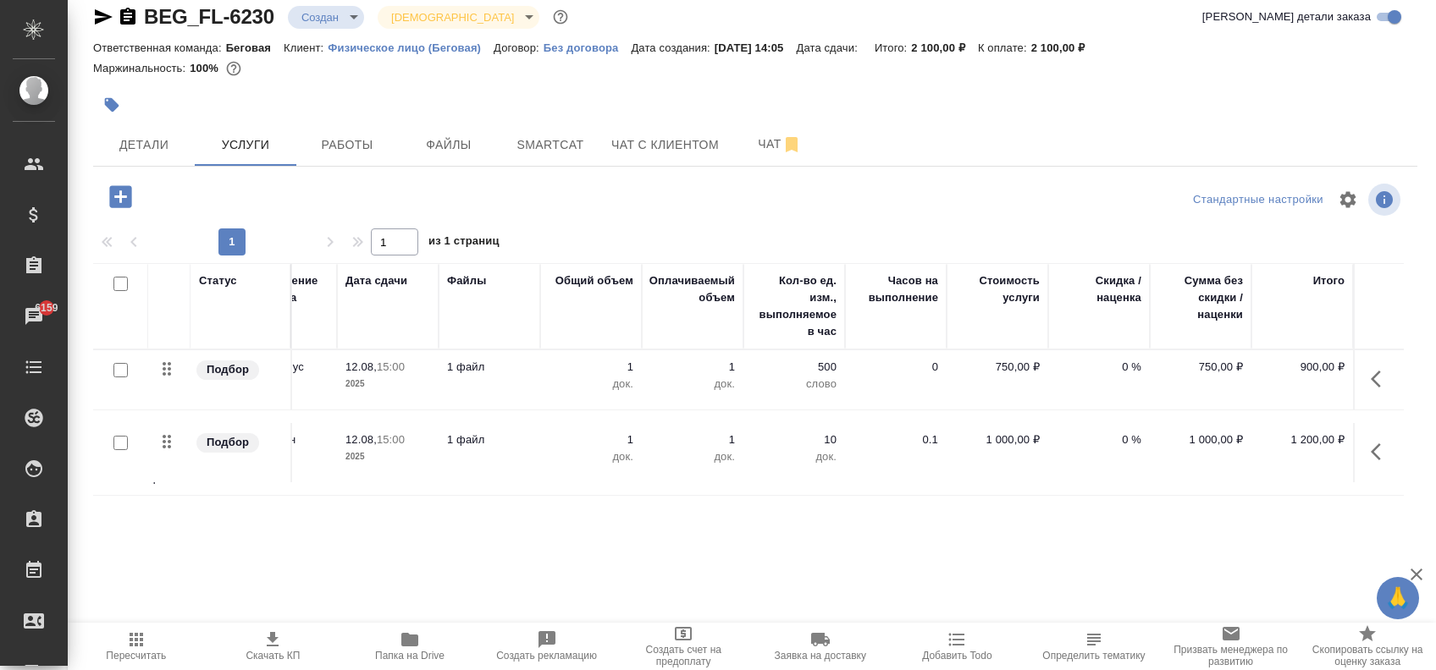
scroll to position [0, 0]
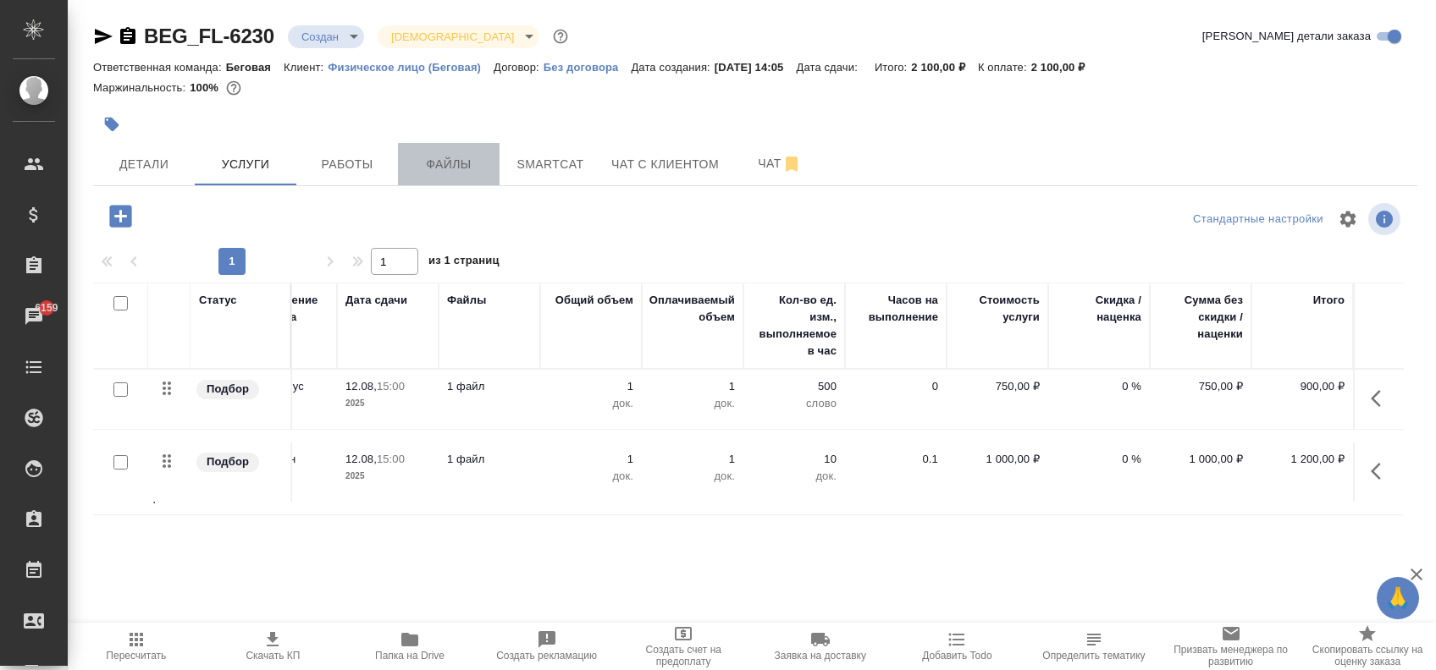
click at [434, 161] on span "Файлы" at bounding box center [448, 164] width 81 height 21
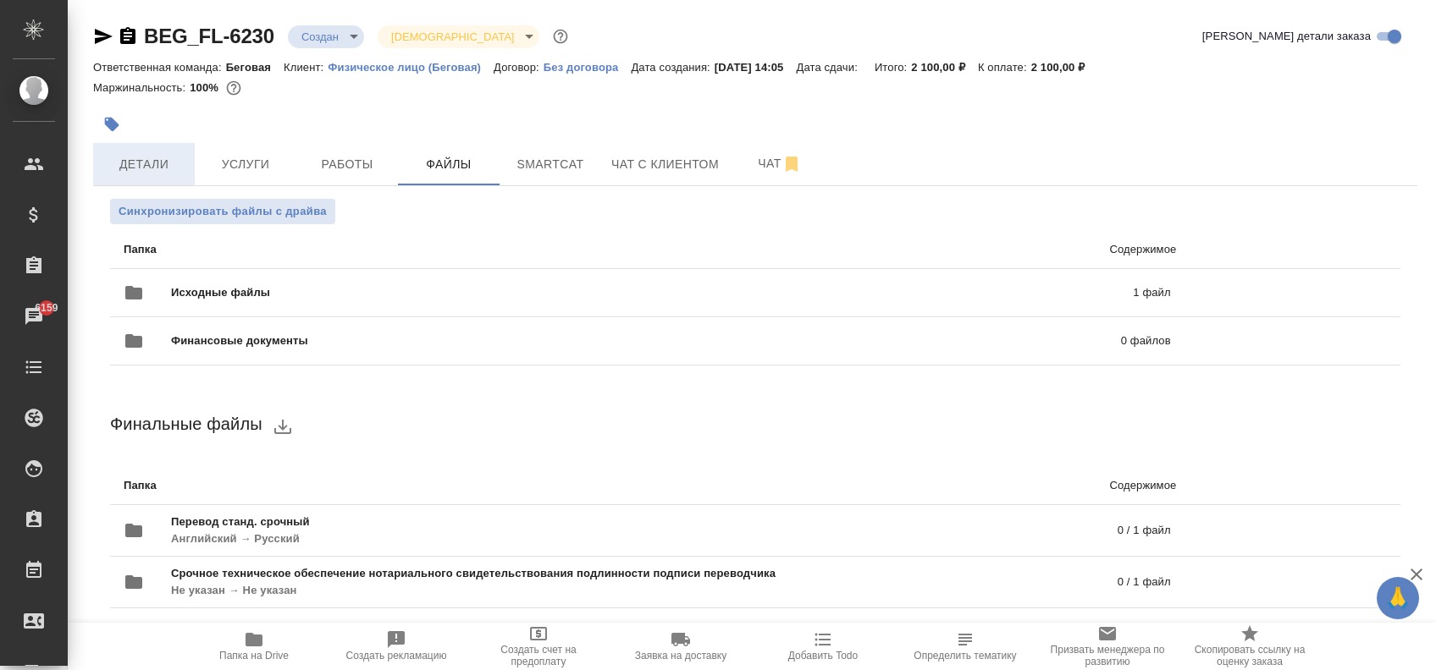
click at [179, 169] on span "Детали" at bounding box center [143, 164] width 81 height 21
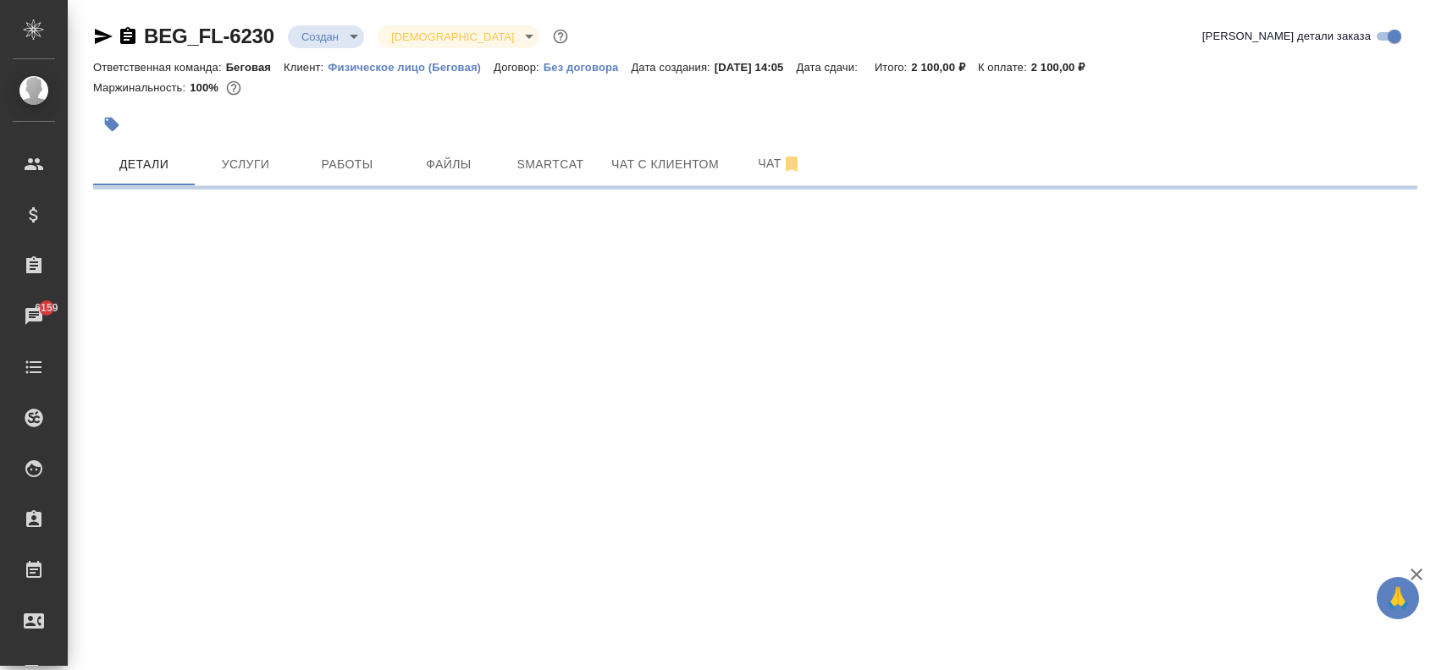
select select "RU"
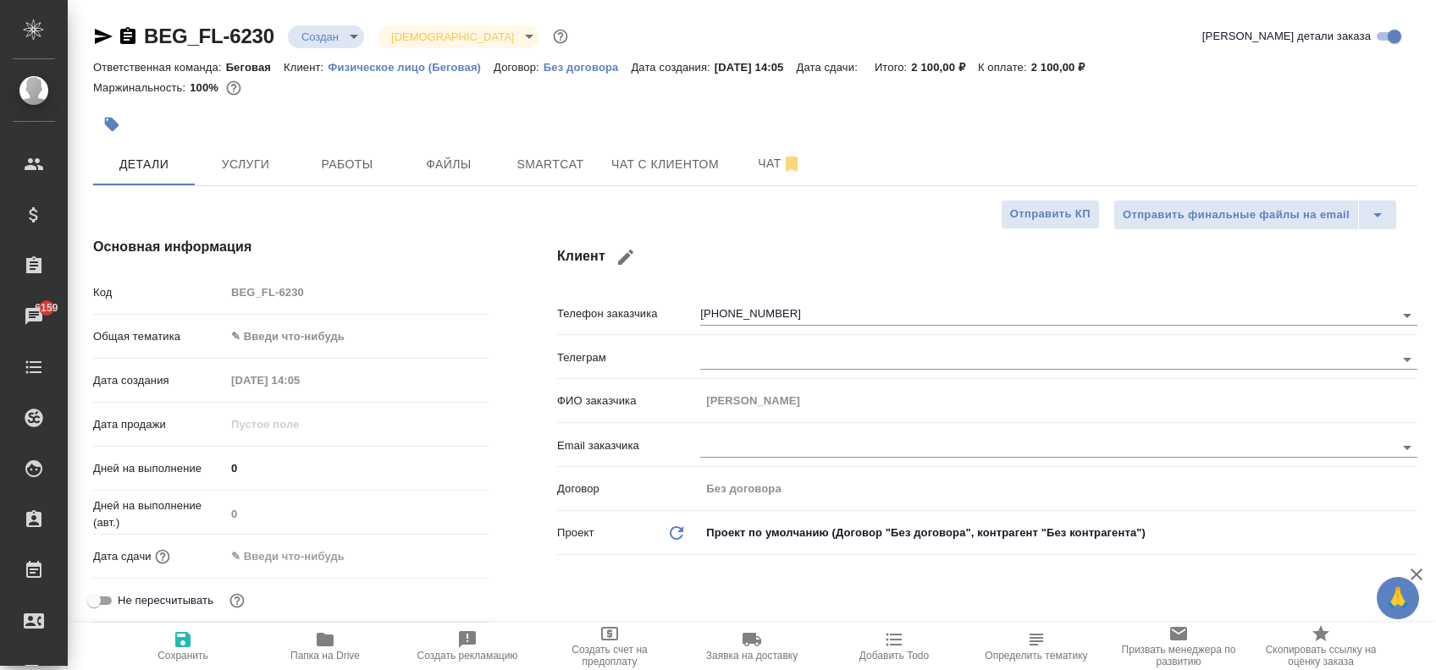
type textarea "x"
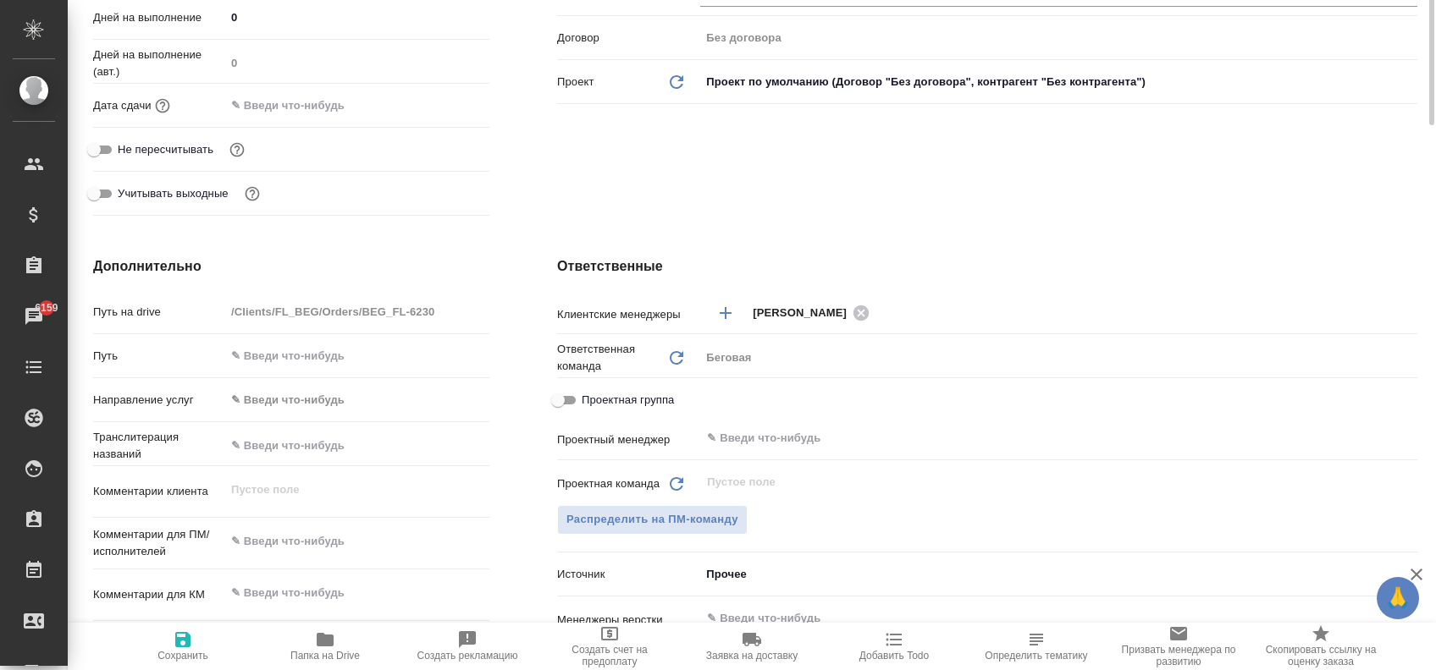
scroll to position [113, 0]
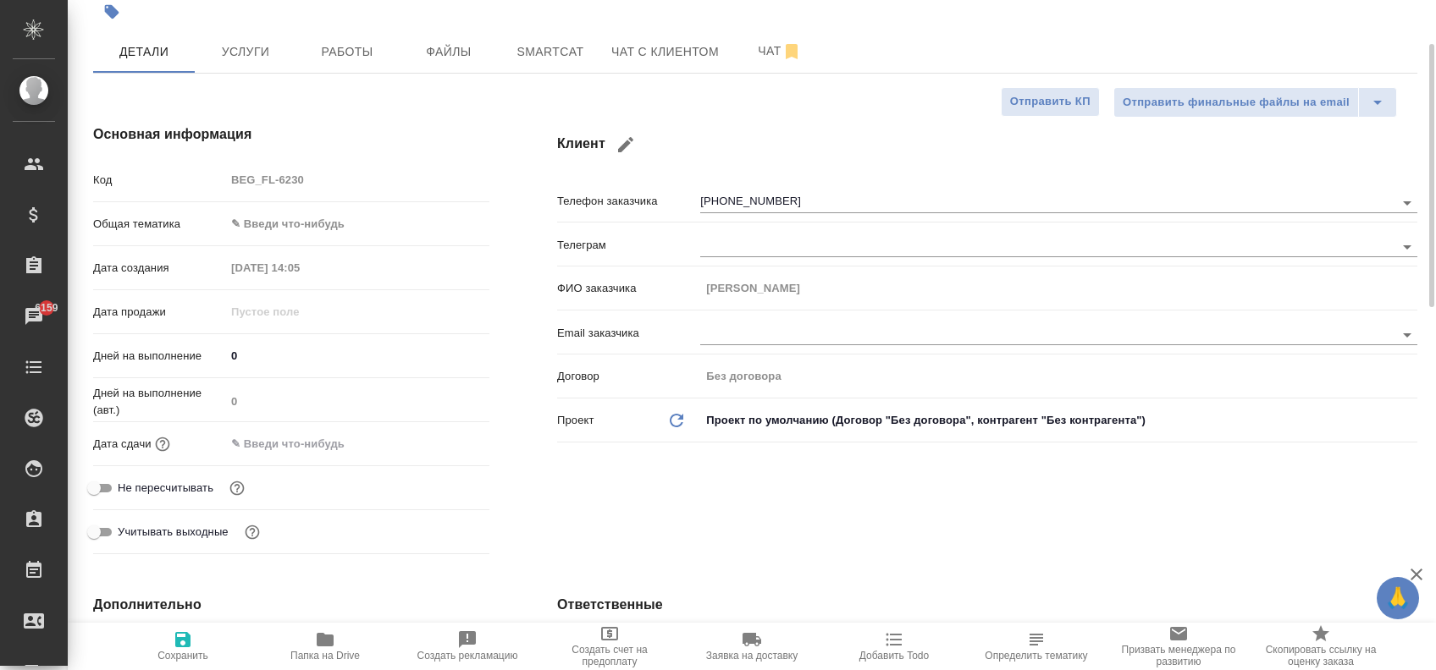
click at [312, 224] on body "🙏 .cls-1 fill:#fff; AWATERA Zaytseva Svetlana Клиенты Спецификации Заказы 6159 …" at bounding box center [718, 335] width 1436 height 670
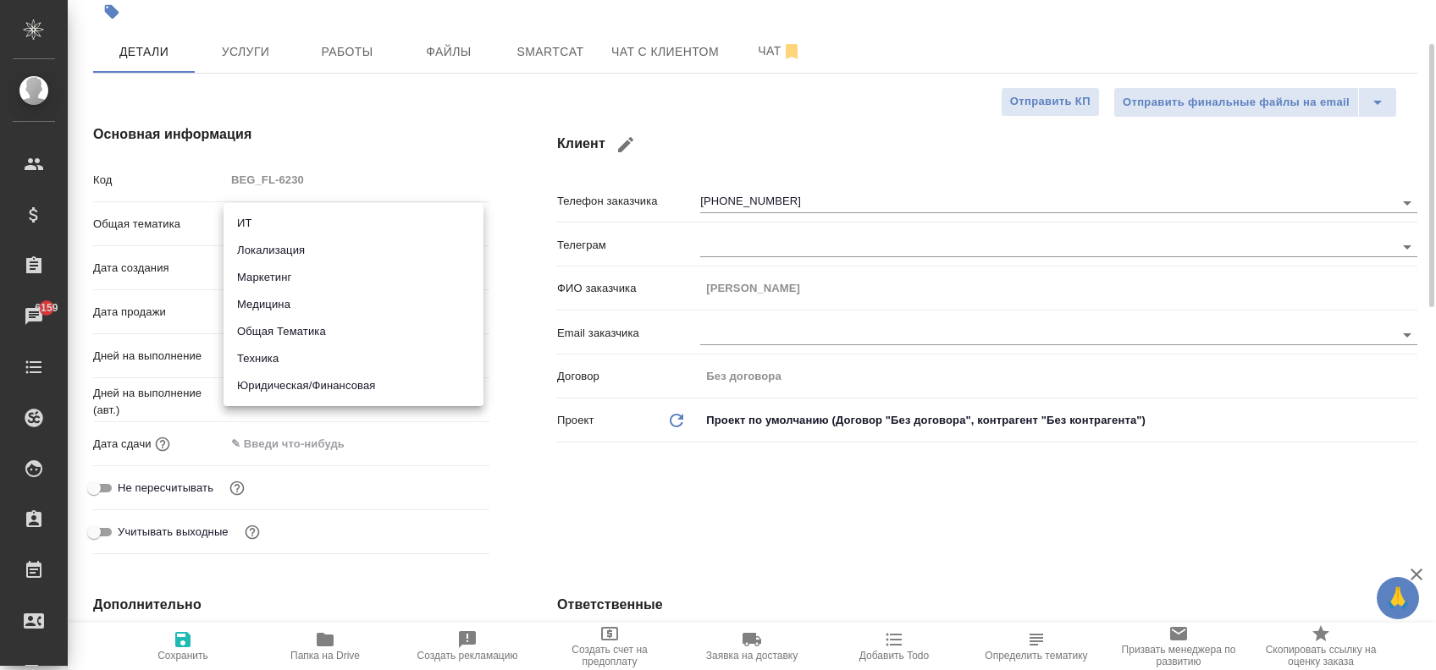
click at [335, 388] on li "Юридическая/Финансовая" at bounding box center [353, 385] width 260 height 27
type input "yr-fn"
type textarea "x"
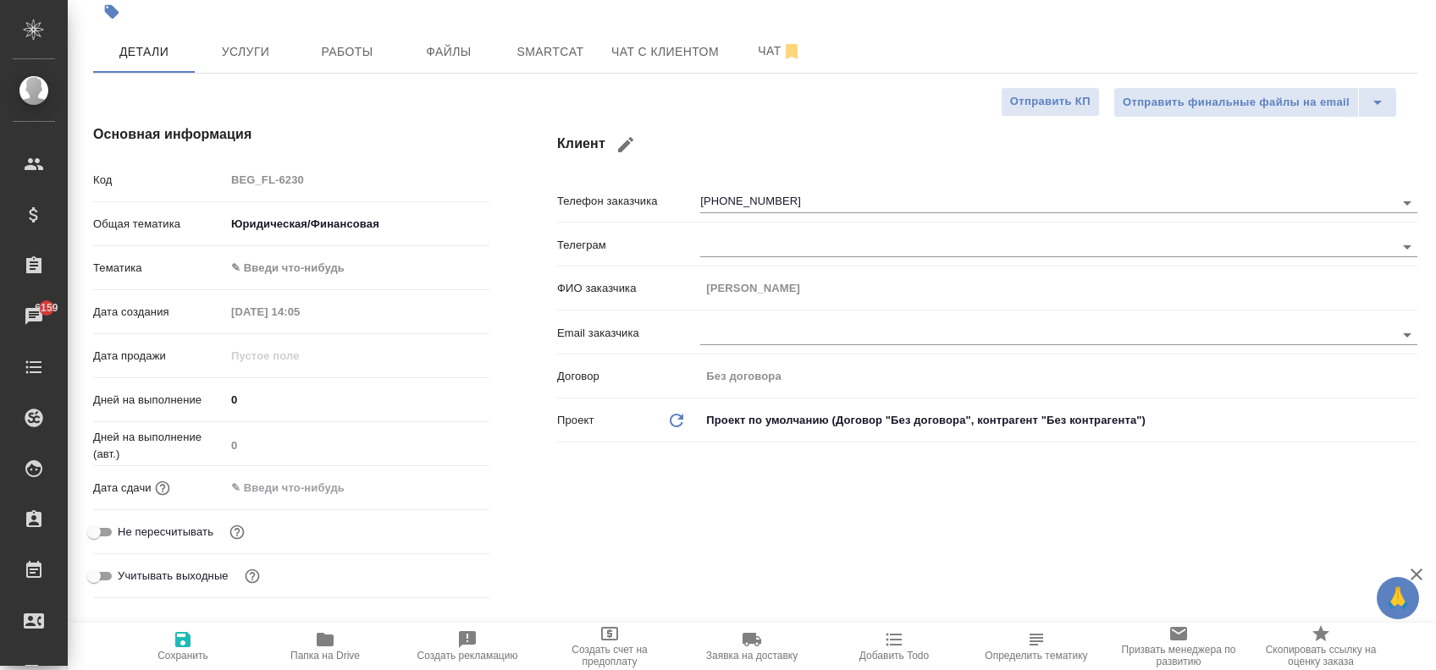
click at [294, 245] on div "Общая тематика Юридическая/Финансовая yr-fn" at bounding box center [291, 231] width 396 height 44
click at [299, 262] on body "🙏 .cls-1 fill:#fff; AWATERA Zaytseva Svetlana Клиенты Спецификации Заказы 6159 …" at bounding box center [718, 335] width 1436 height 670
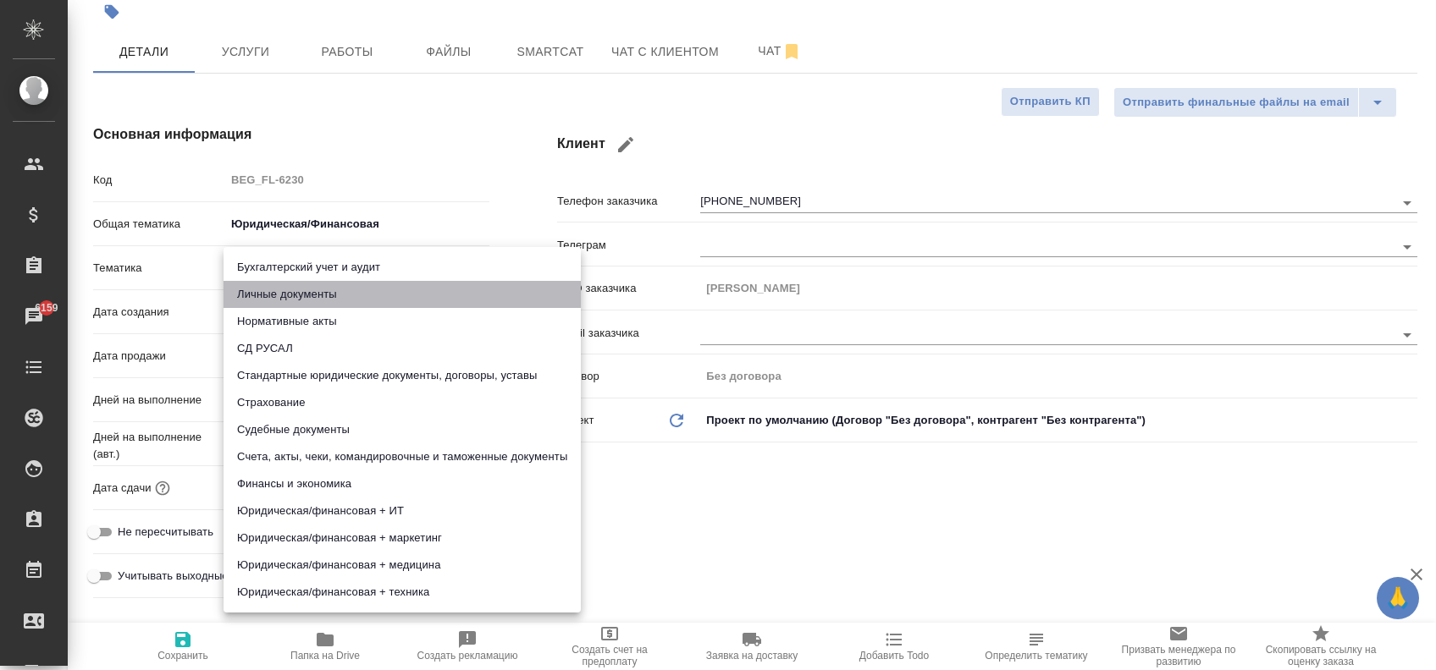
click at [318, 290] on li "Личные документы" at bounding box center [401, 294] width 357 height 27
type textarea "x"
type input "5a8b8b956a9677013d343cfe"
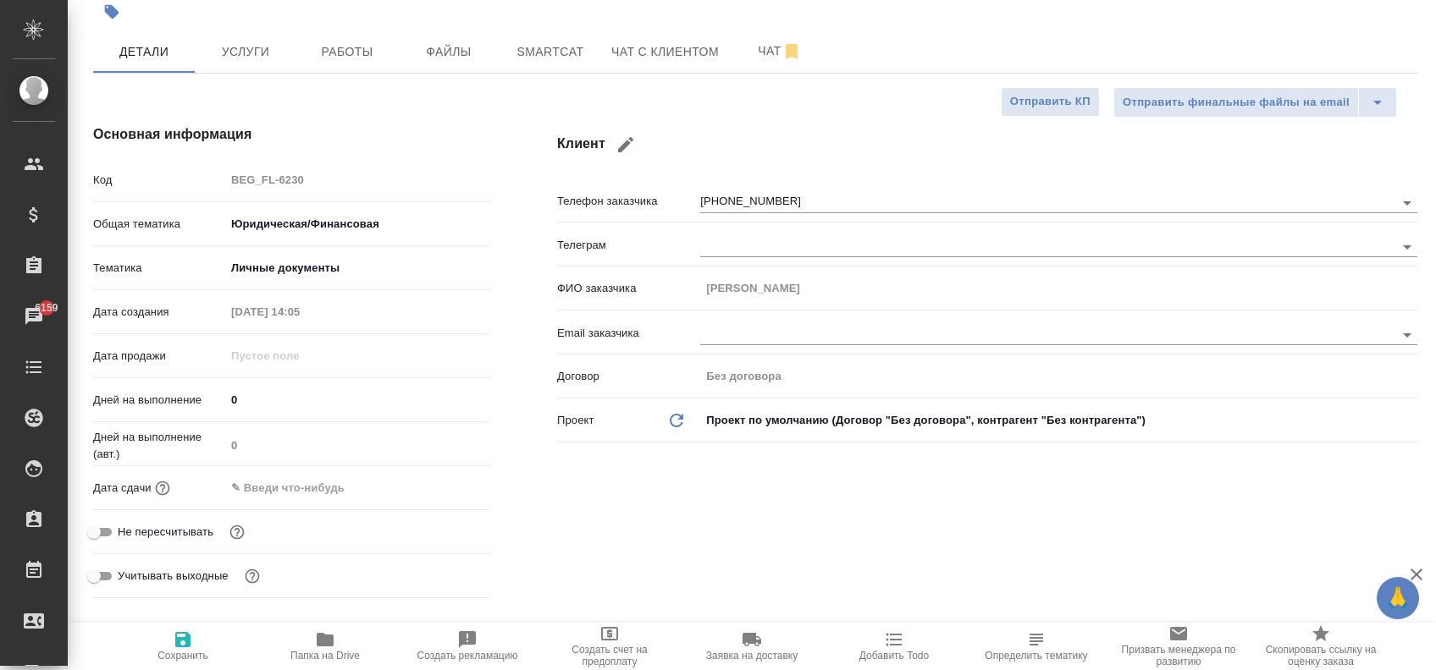
click at [98, 528] on input "Не пересчитывать" at bounding box center [93, 532] width 61 height 20
checkbox input "true"
type textarea "x"
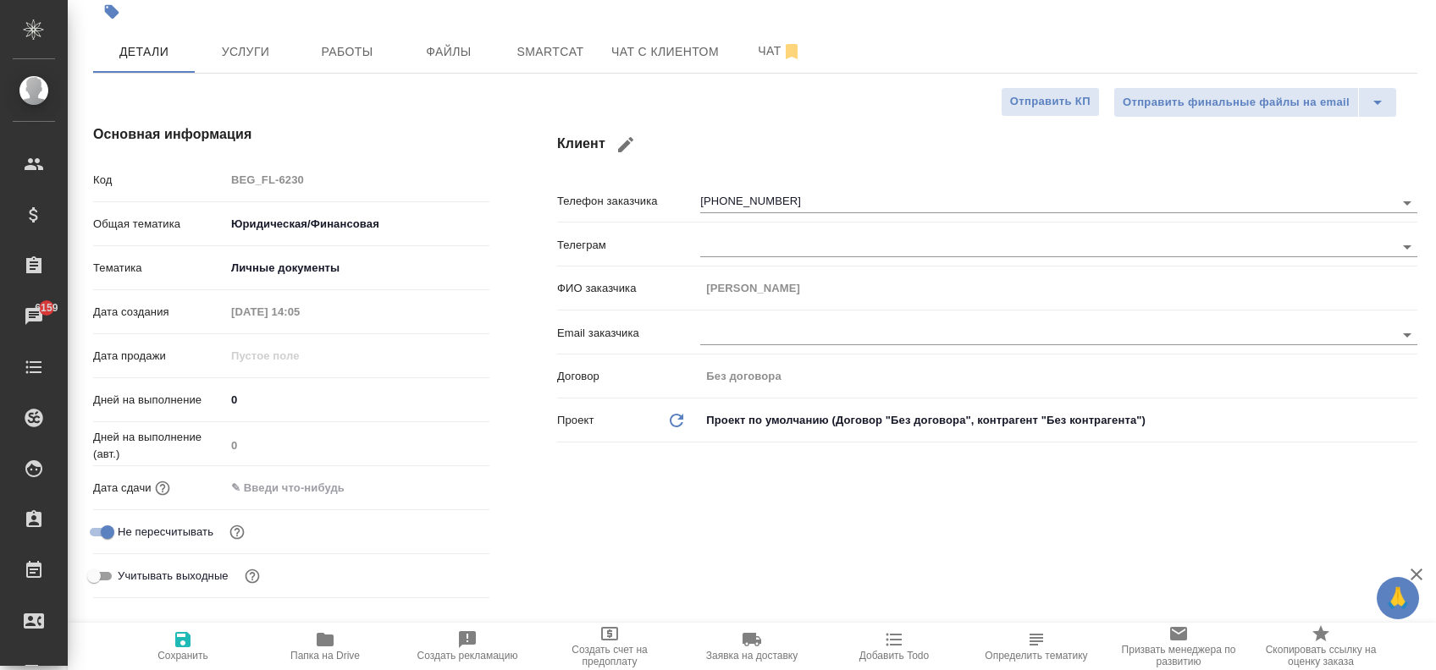
click at [301, 482] on input "text" at bounding box center [299, 488] width 148 height 25
click at [444, 479] on div at bounding box center [459, 487] width 59 height 20
click at [438, 479] on icon "button" at bounding box center [440, 486] width 15 height 17
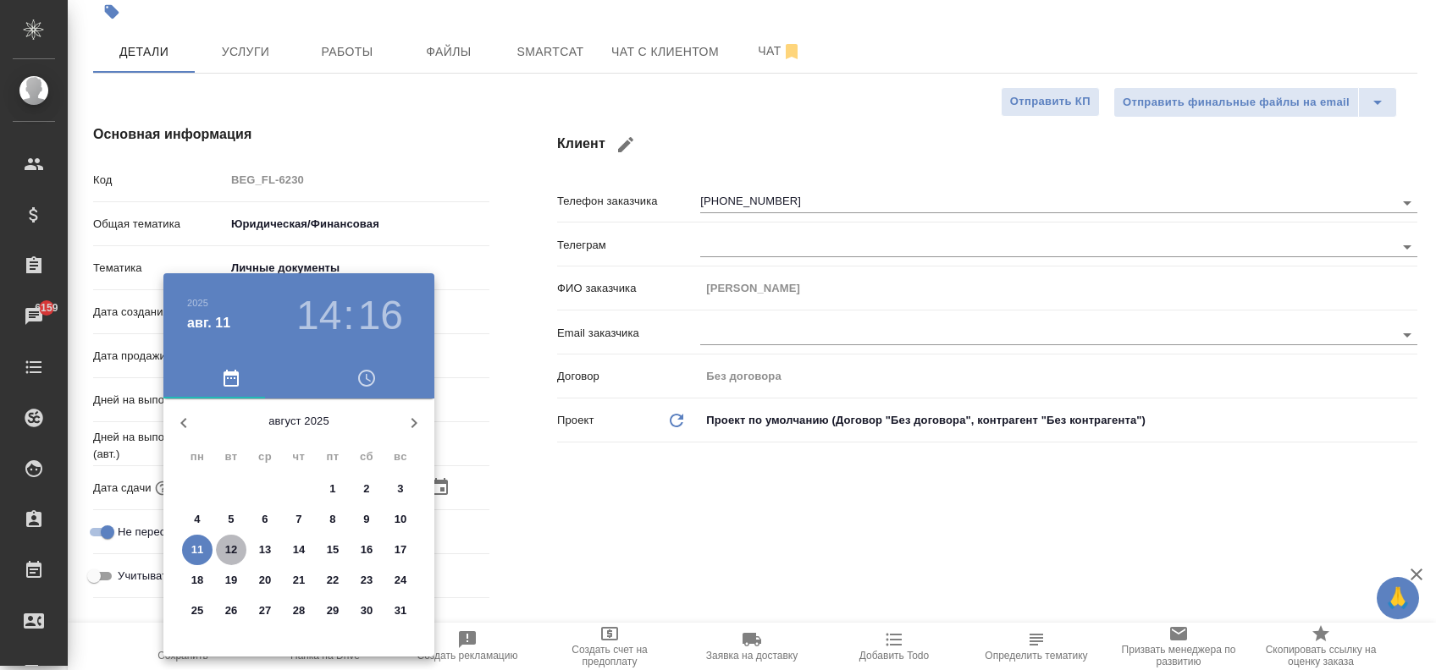
click at [230, 544] on p "12" at bounding box center [231, 550] width 13 height 17
type input "12.08.2025 14:16"
type textarea "x"
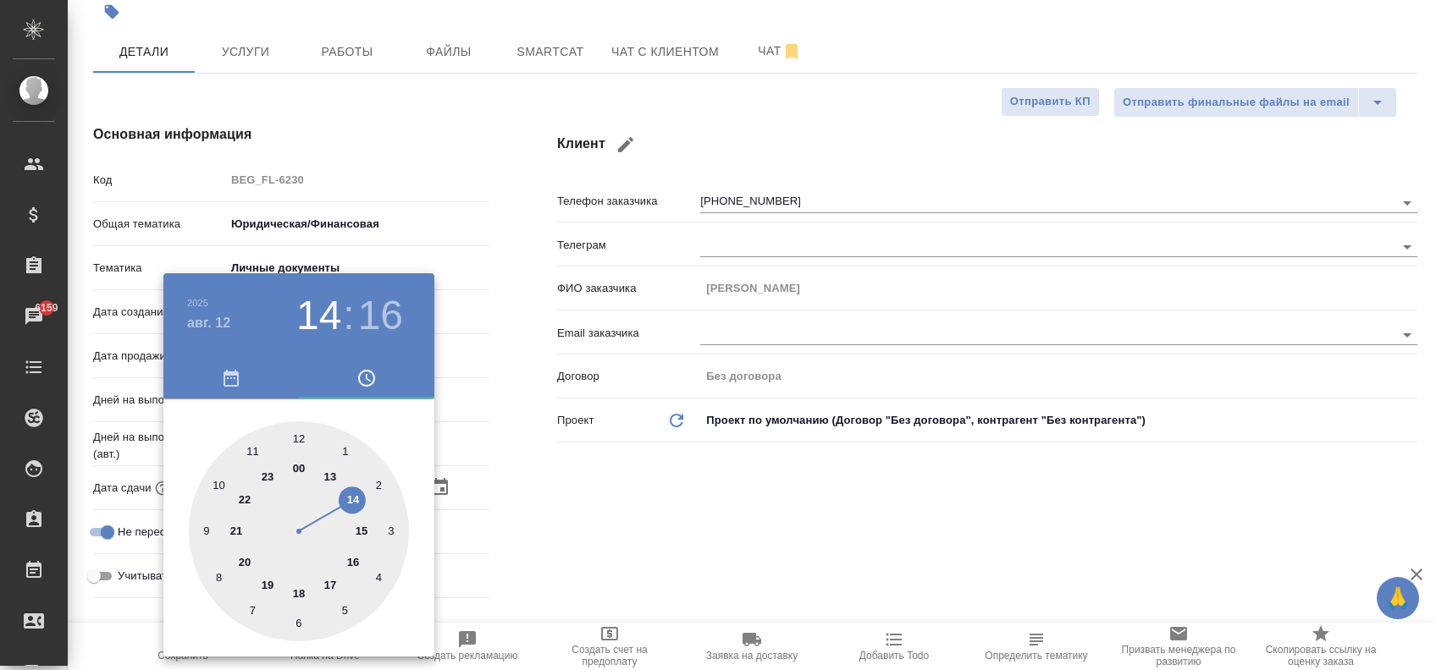
click at [354, 500] on div at bounding box center [299, 532] width 220 height 220
type textarea "x"
click at [298, 433] on div at bounding box center [299, 532] width 220 height 220
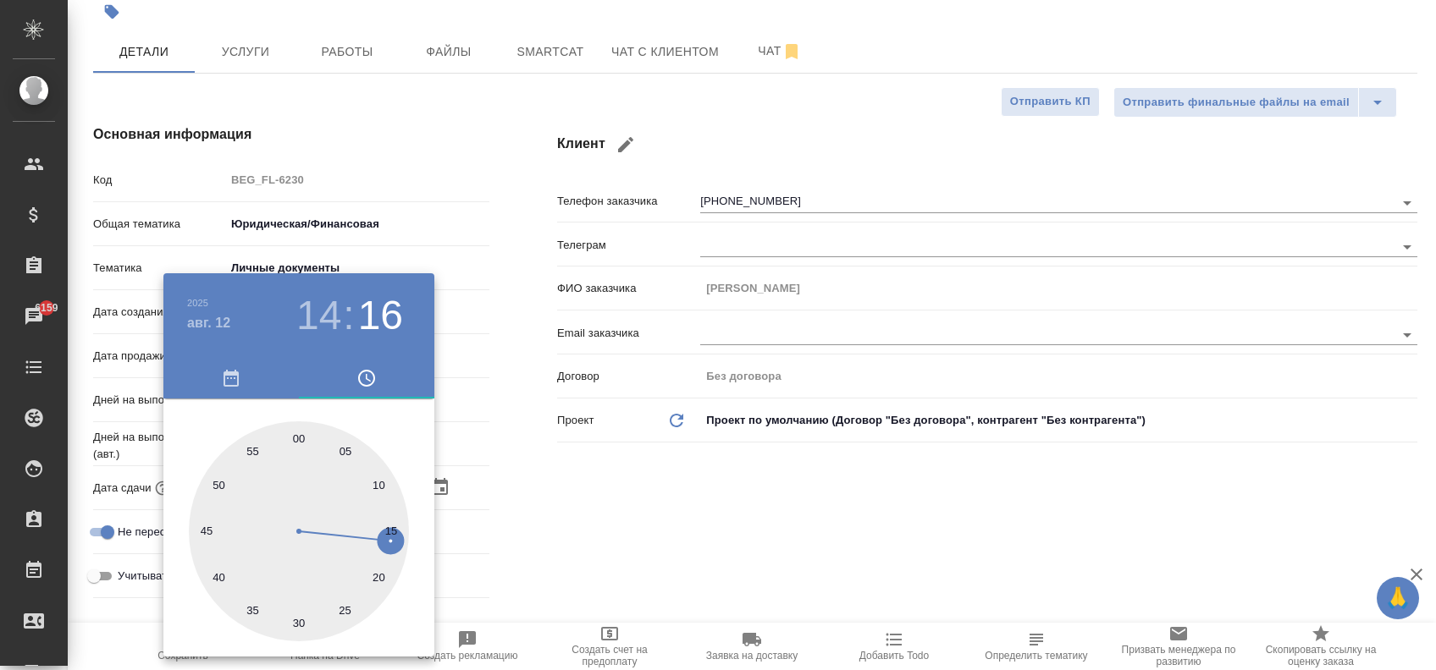
type input "12.08.2025 14:00"
type textarea "x"
click at [627, 466] on div at bounding box center [718, 335] width 1436 height 670
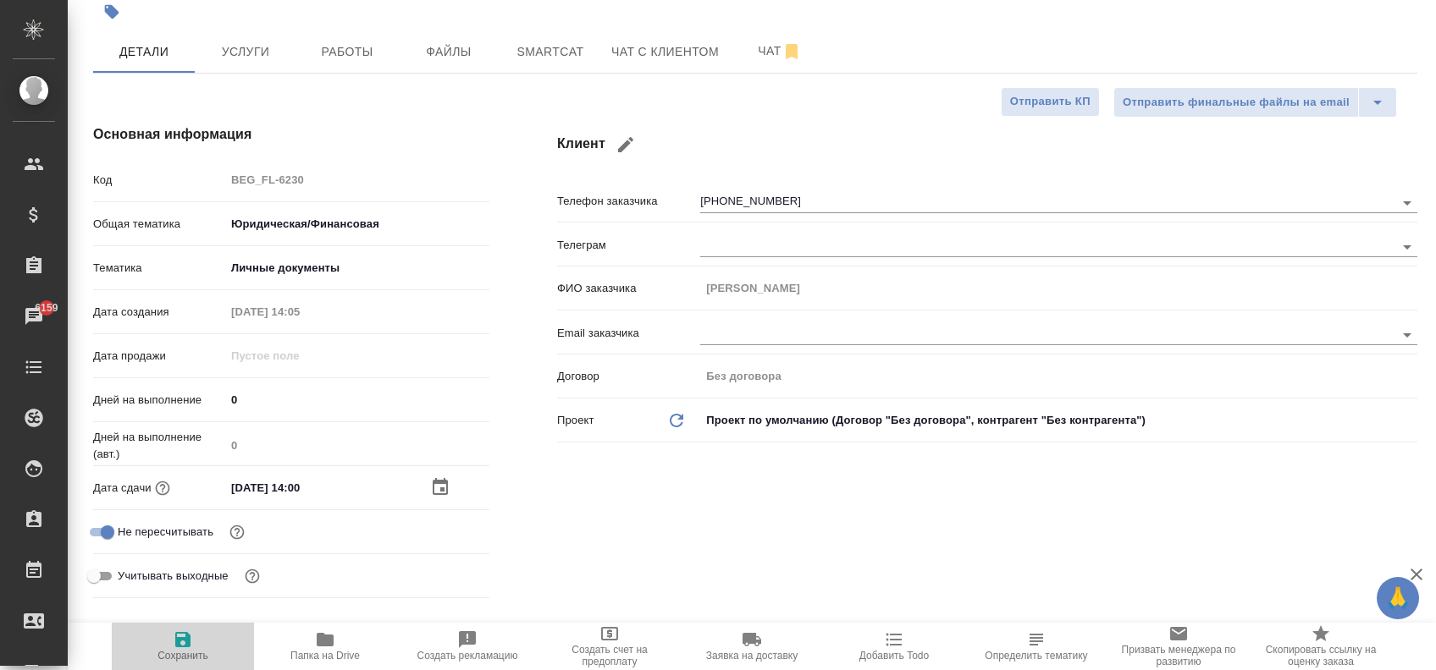
click at [183, 650] on span "Сохранить" at bounding box center [182, 656] width 51 height 12
type textarea "x"
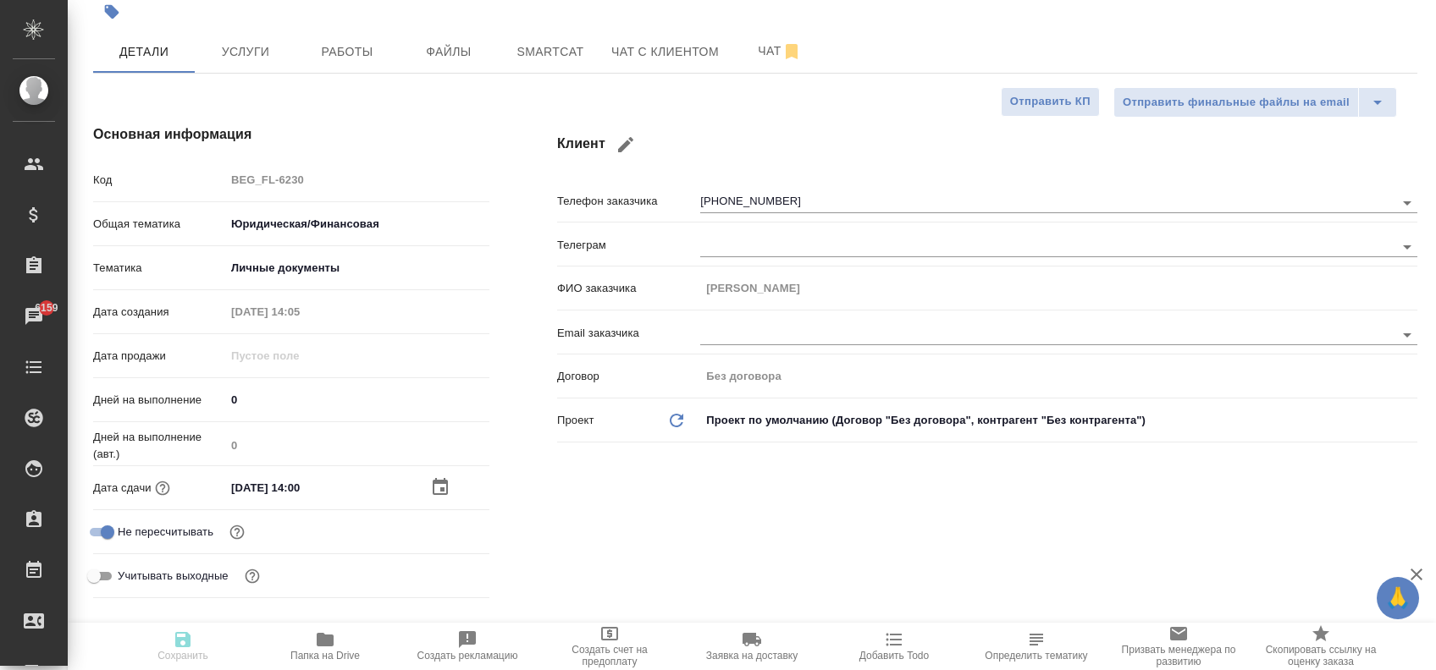
type textarea "x"
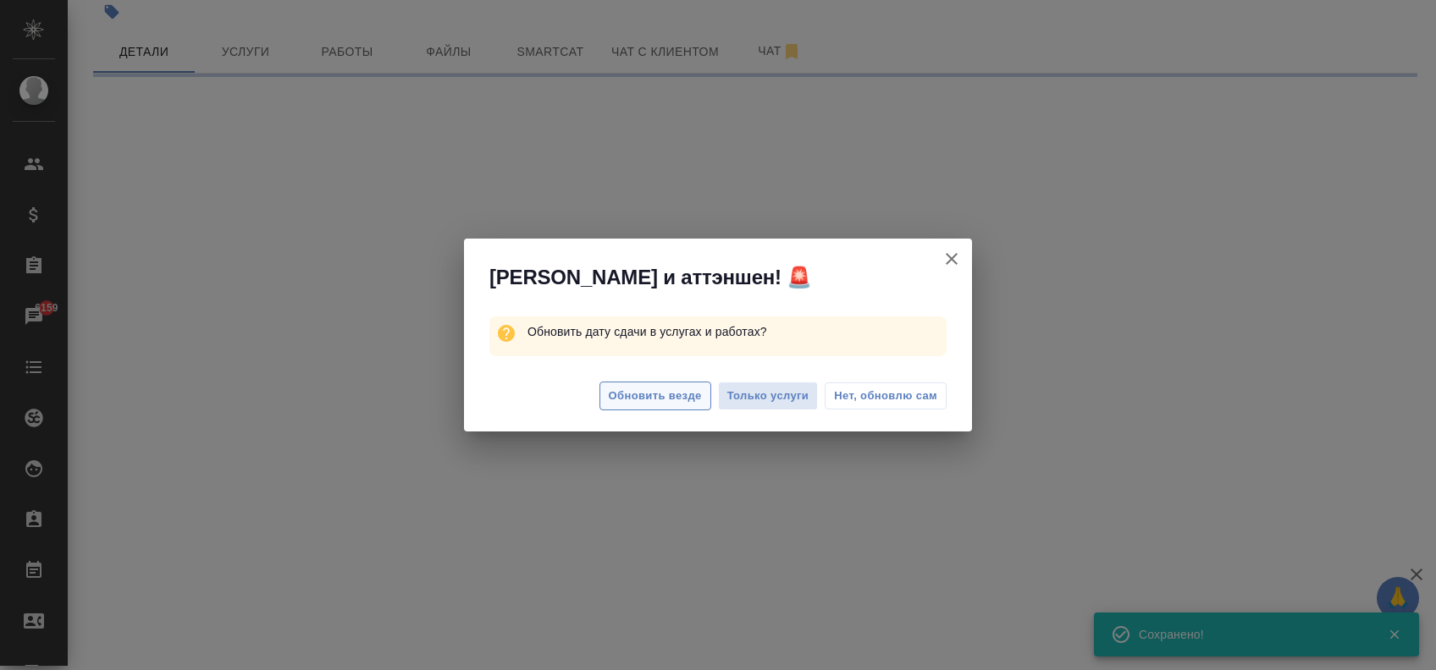
select select "RU"
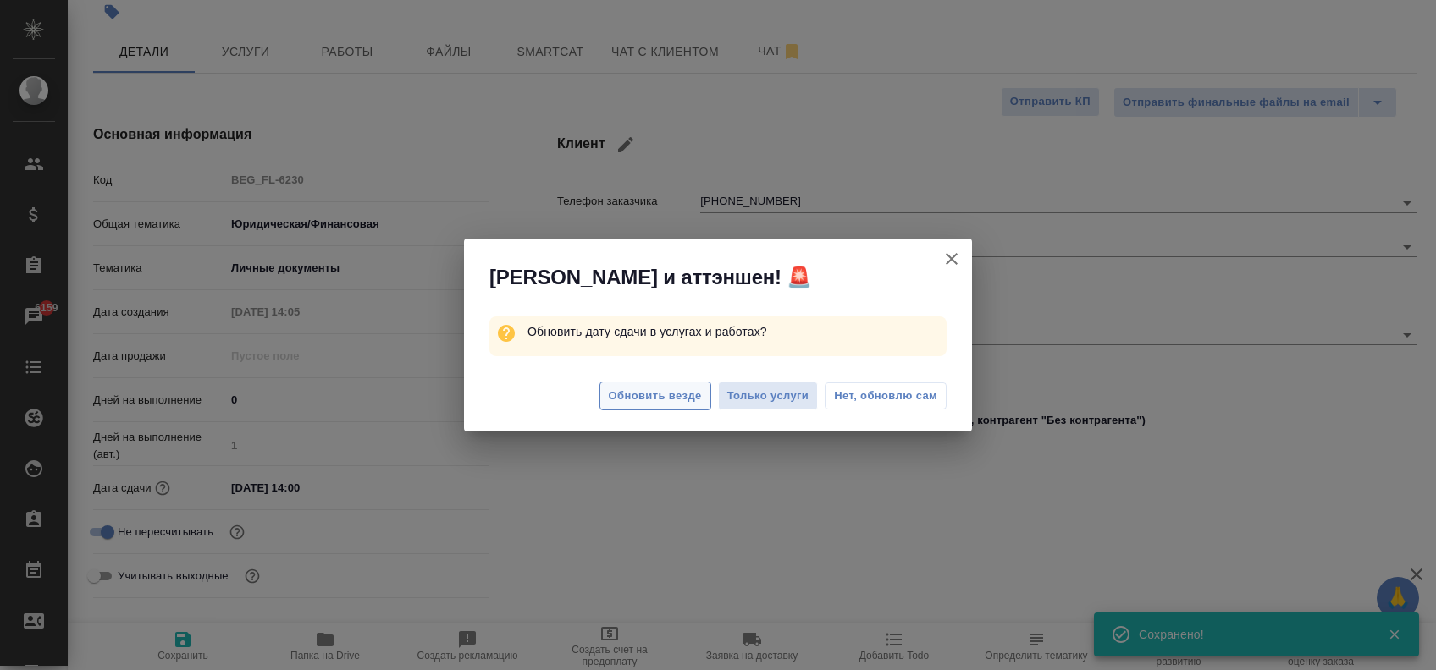
type textarea "x"
click at [637, 400] on span "Обновить везде" at bounding box center [655, 396] width 93 height 19
type textarea "x"
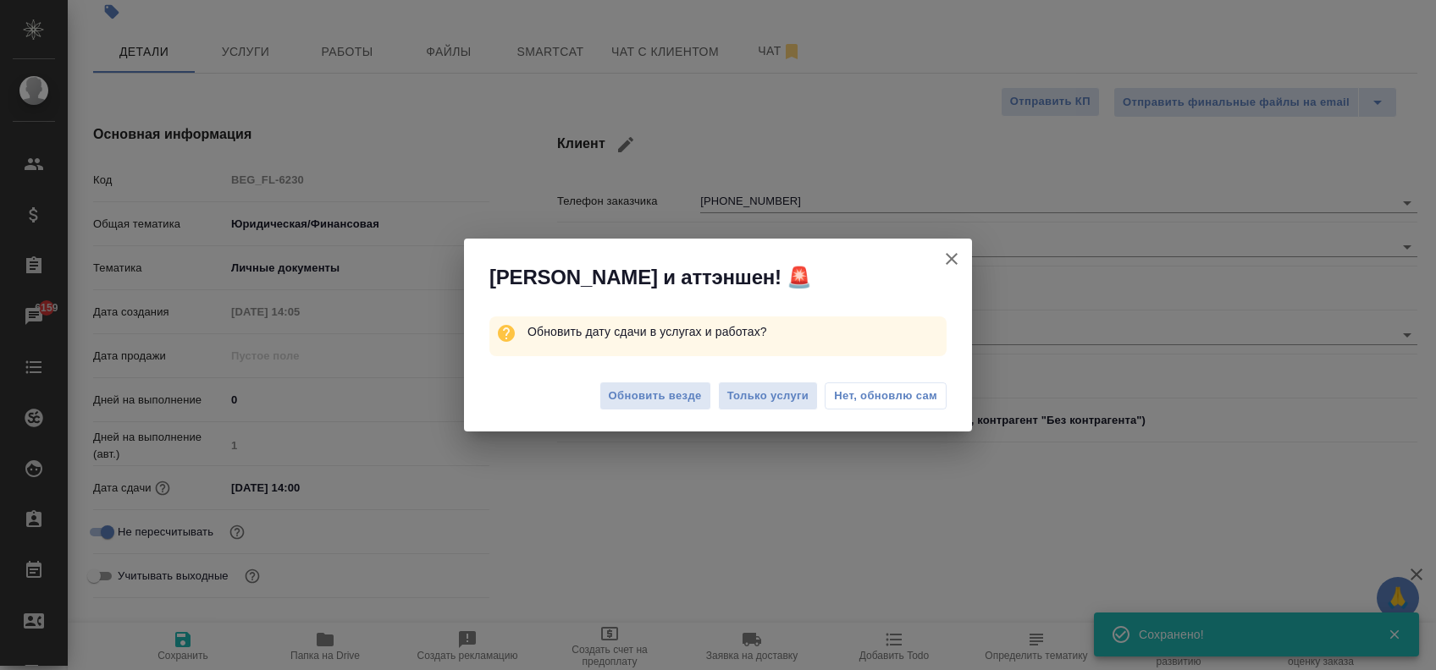
type textarea "x"
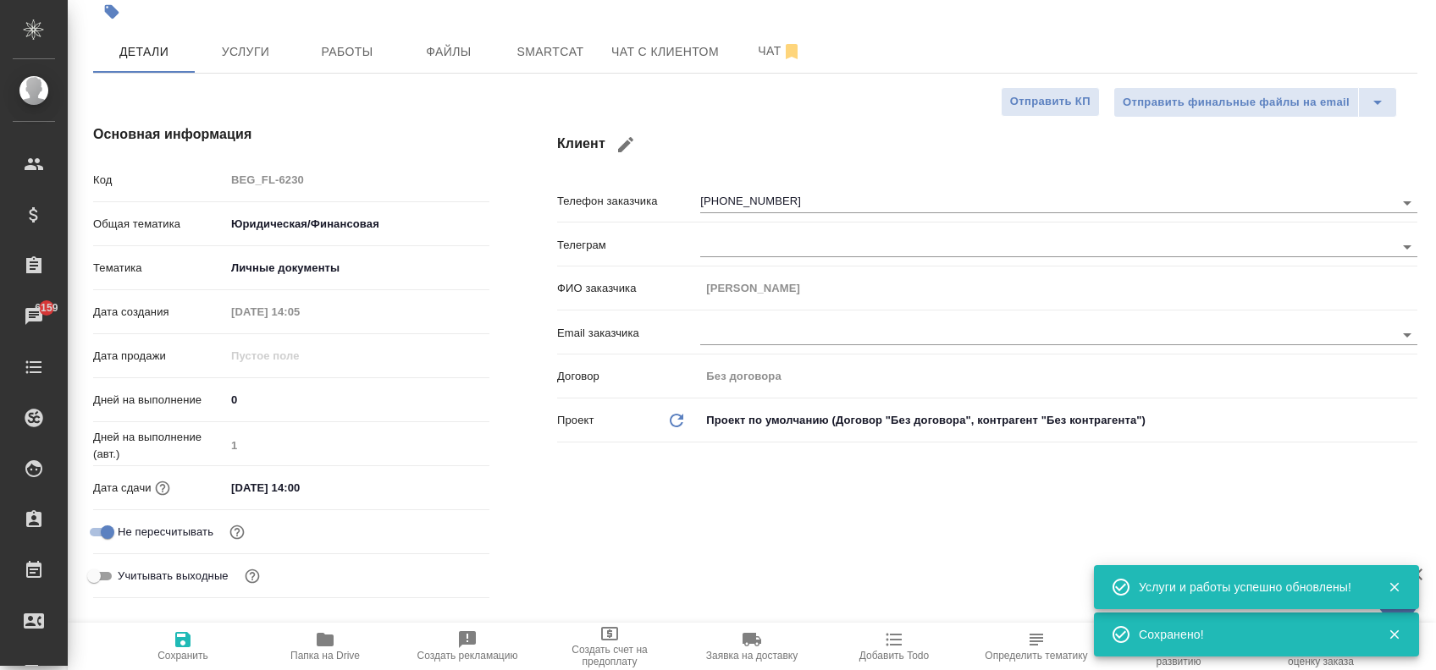
scroll to position [564, 0]
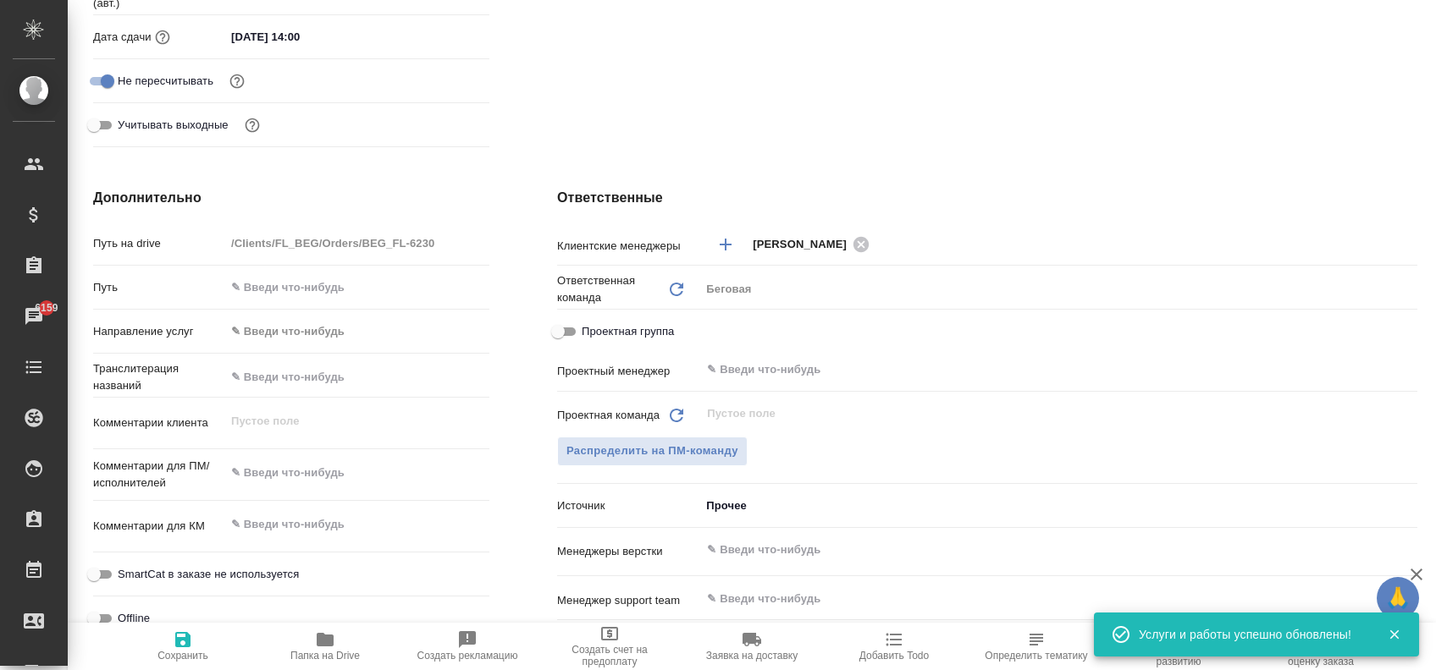
type textarea "x"
click at [287, 471] on textarea at bounding box center [357, 473] width 264 height 29
type textarea "x"
type textarea "н"
type textarea "x"
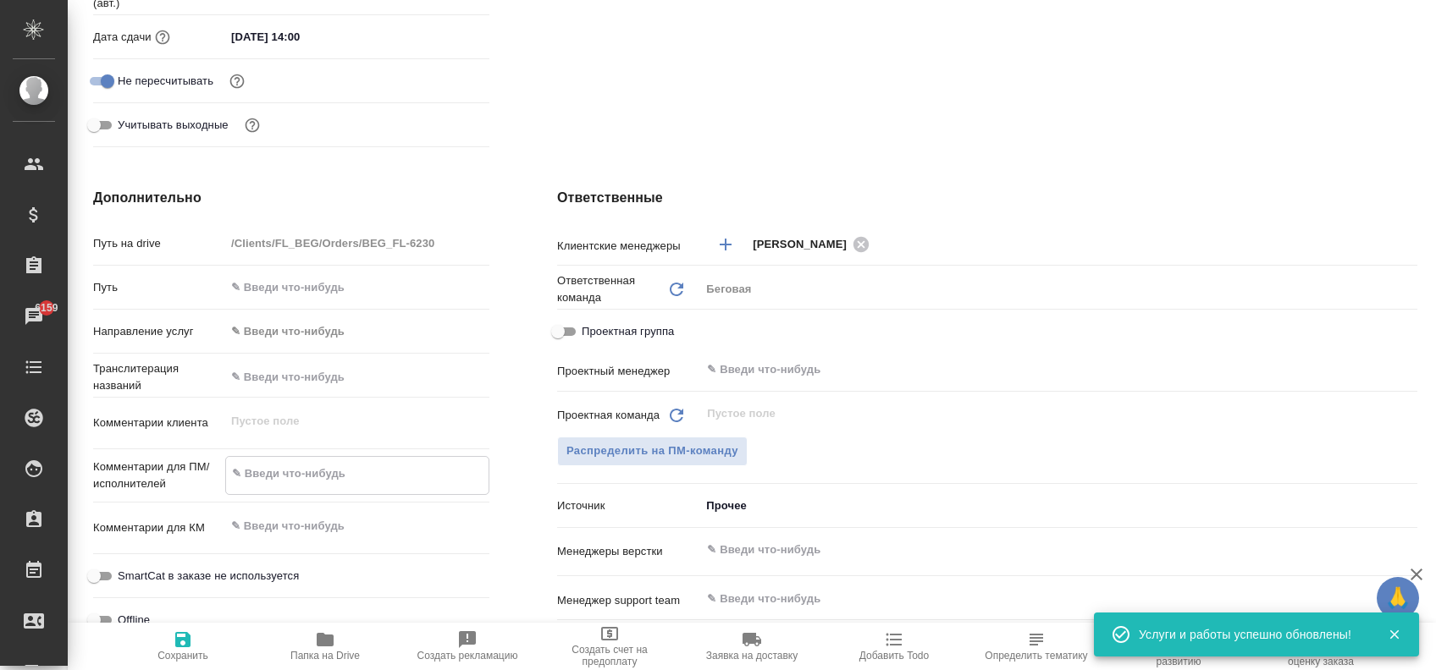
type textarea "x"
type textarea "но"
type textarea "x"
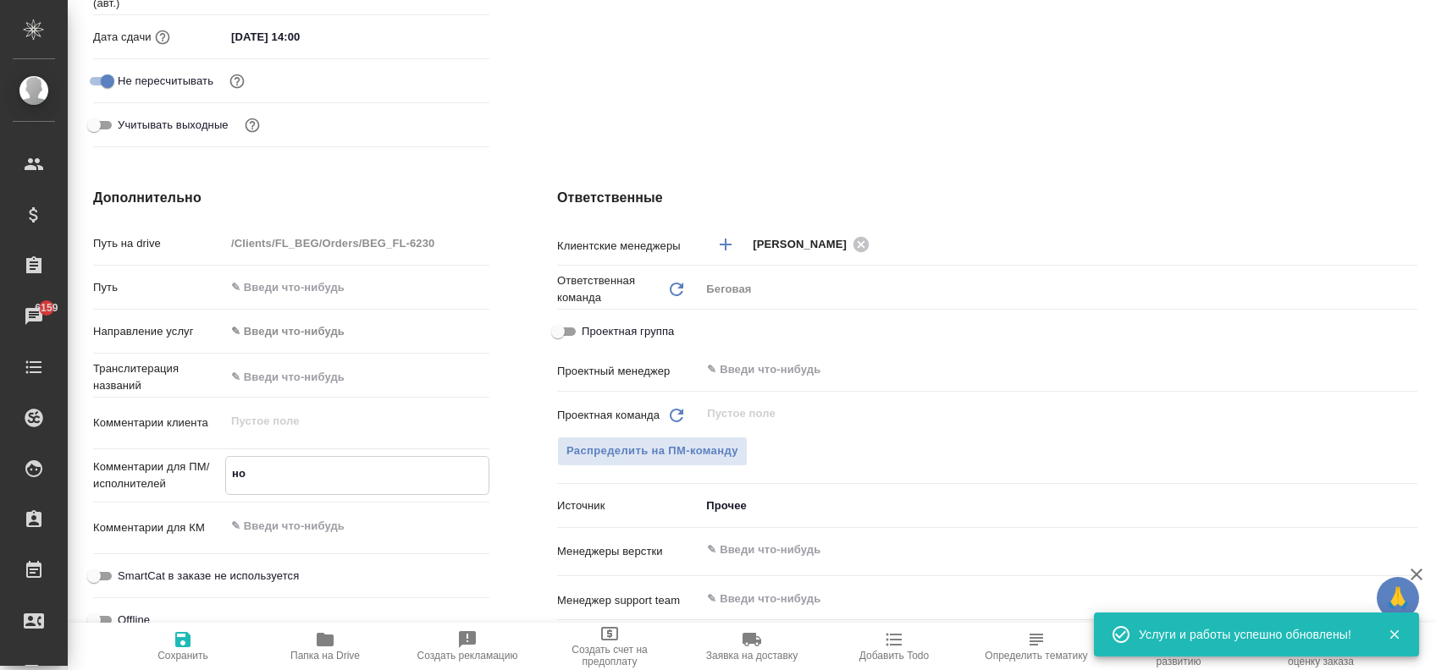
type textarea "x"
type textarea "нот"
type textarea "x"
type textarea "нот"
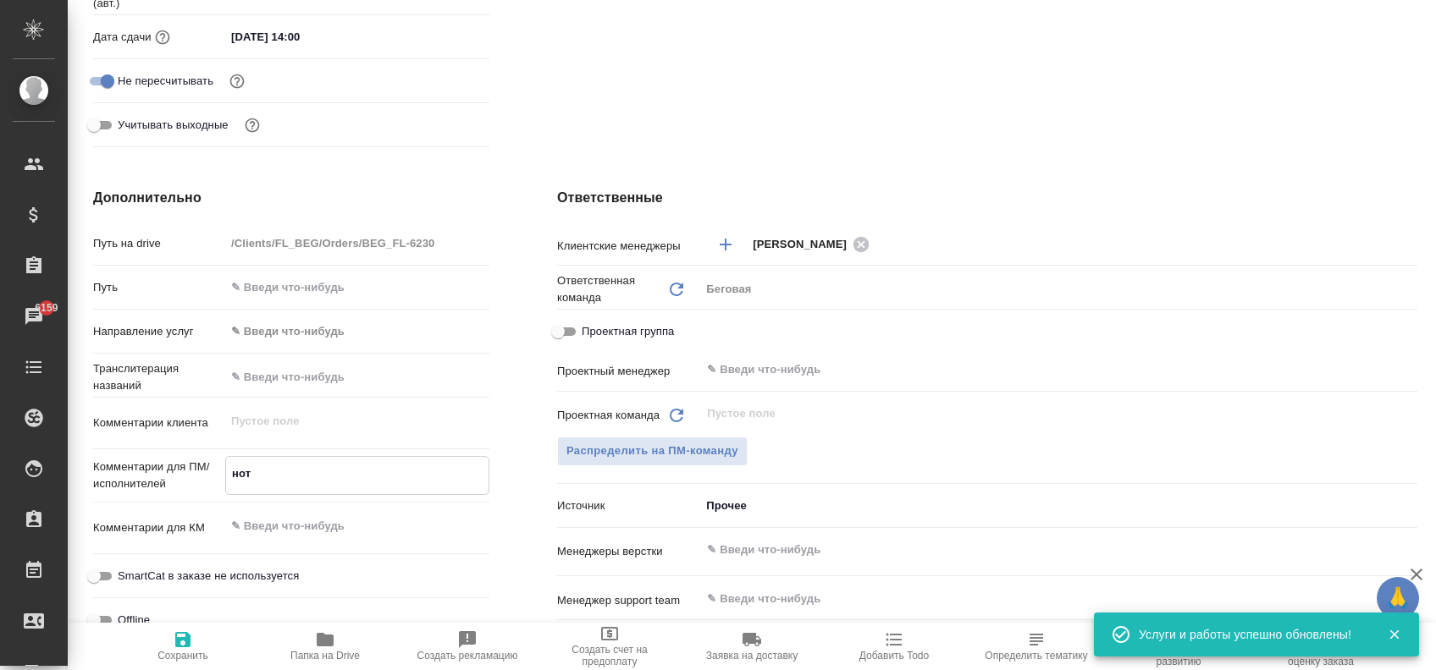
type textarea "x"
click at [196, 642] on span "Сохранить" at bounding box center [183, 646] width 122 height 32
type textarea "x"
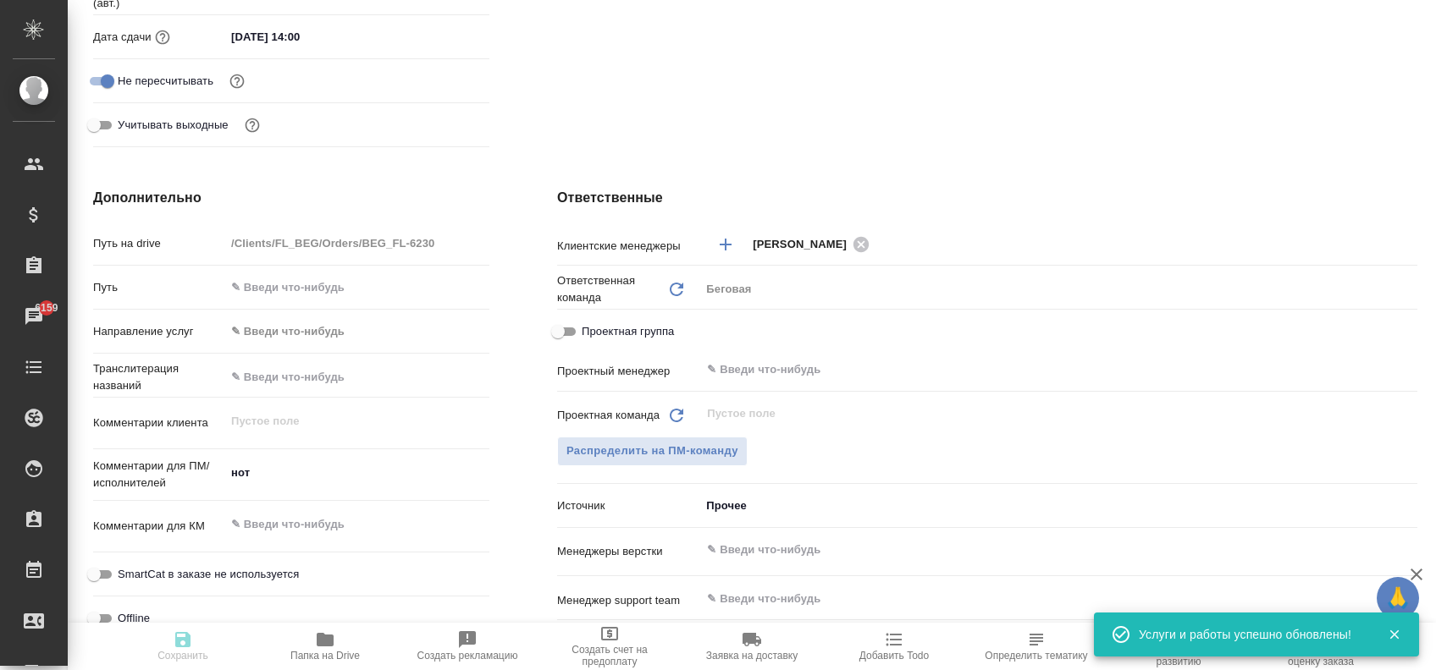
type textarea "x"
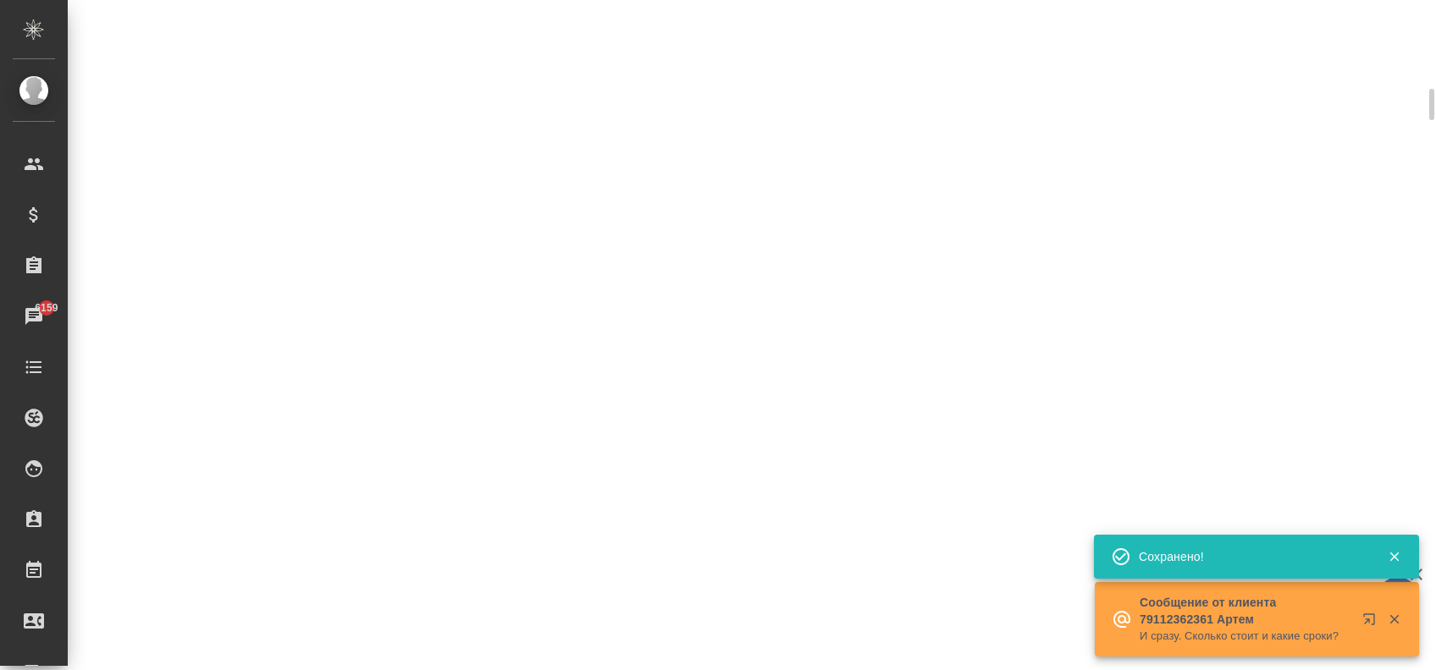
scroll to position [550, 0]
select select "RU"
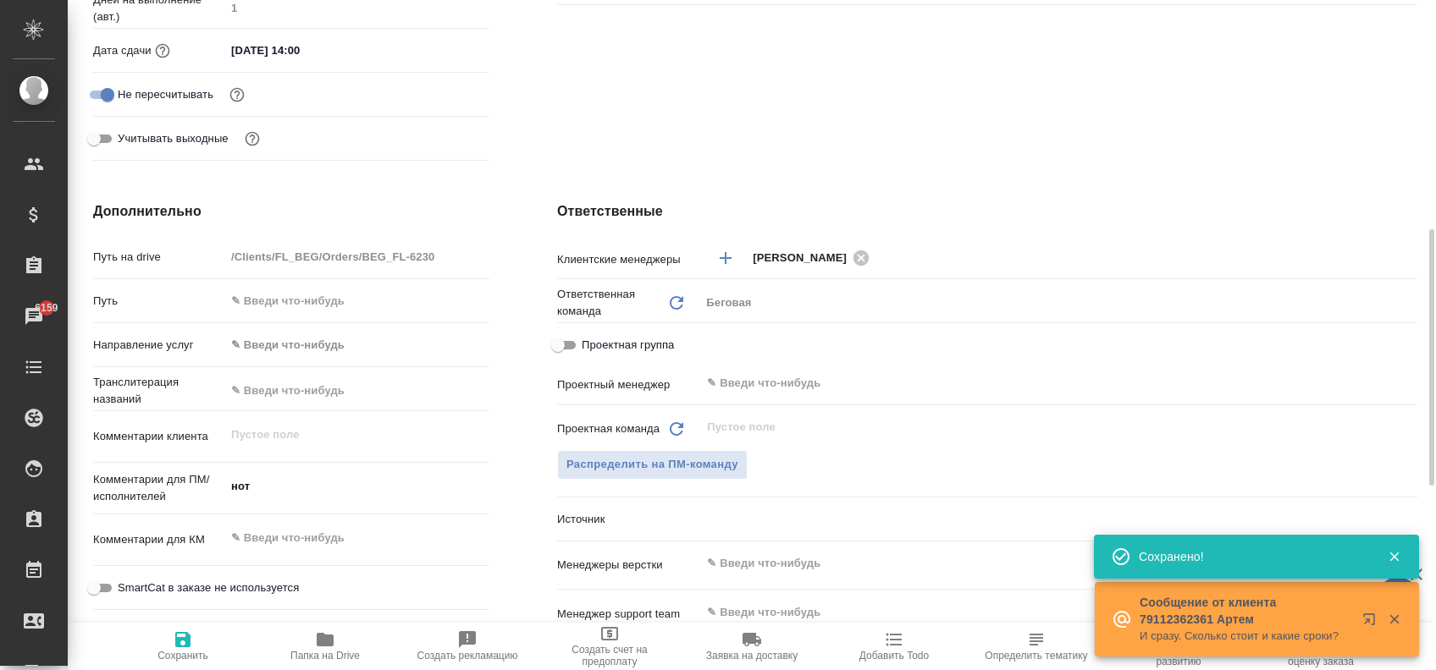
scroll to position [564, 0]
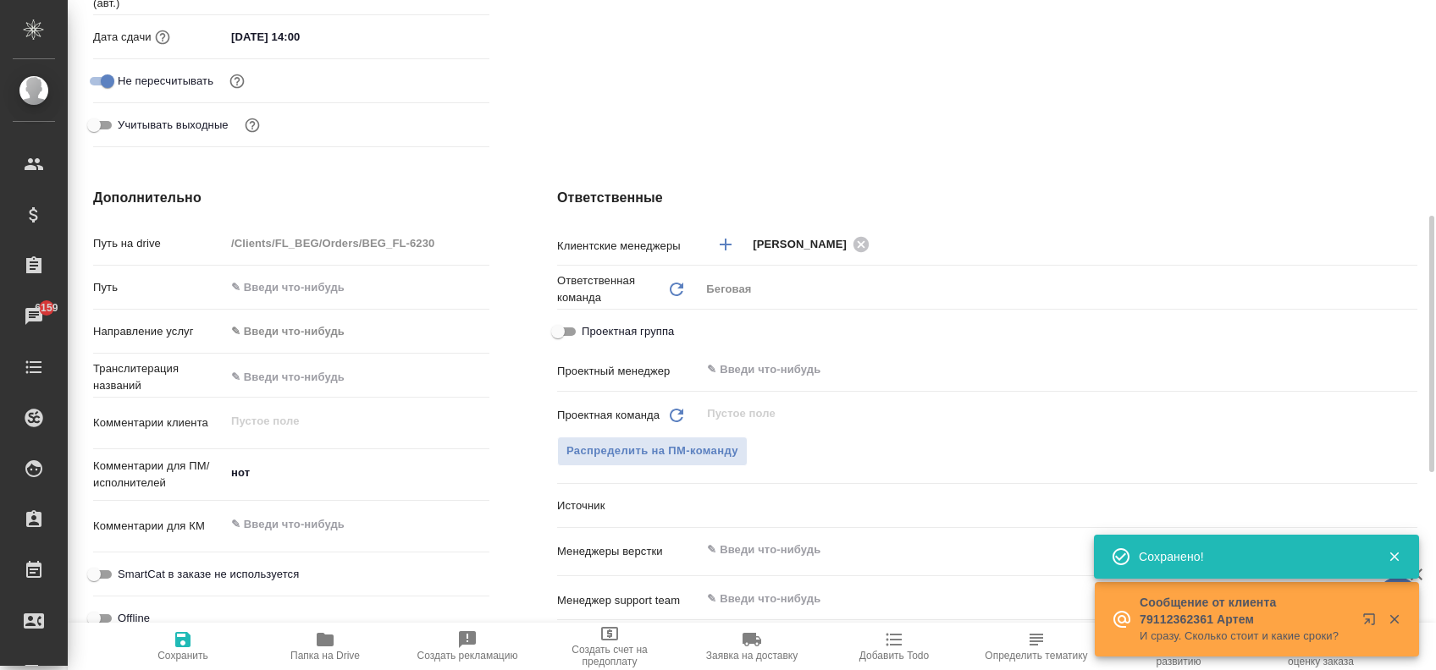
type textarea "x"
click at [648, 454] on span "Распределить на ПМ-команду" at bounding box center [652, 451] width 172 height 19
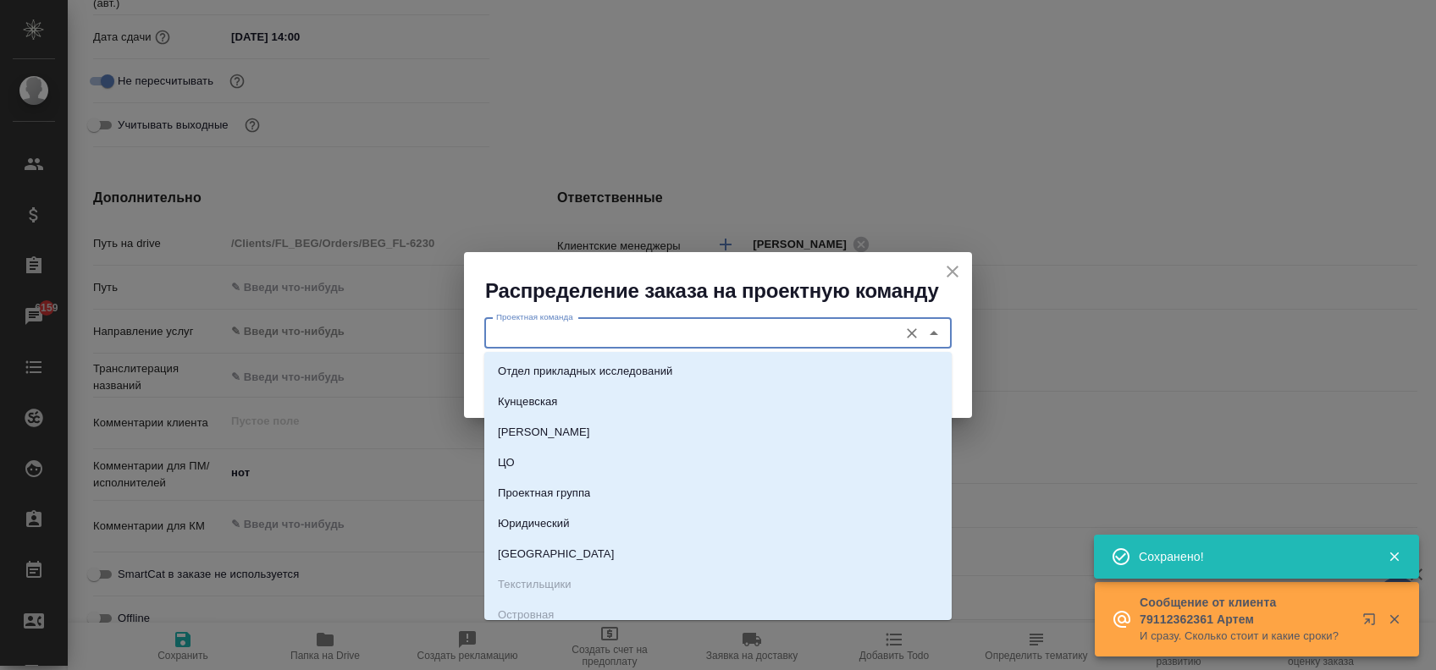
click at [617, 330] on input "Проектная команда" at bounding box center [689, 333] width 400 height 20
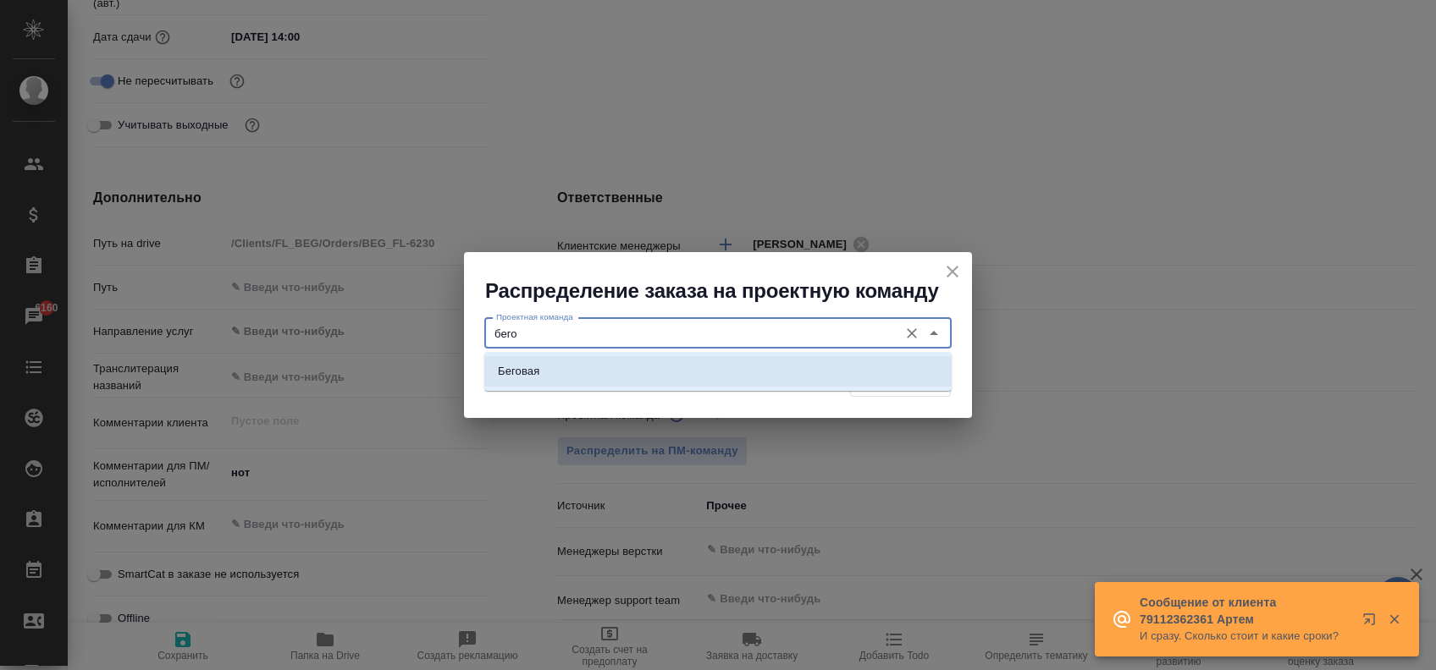
click at [625, 387] on ul "Беговая" at bounding box center [717, 385] width 467 height 30
click at [877, 369] on li "Беговая" at bounding box center [717, 371] width 467 height 30
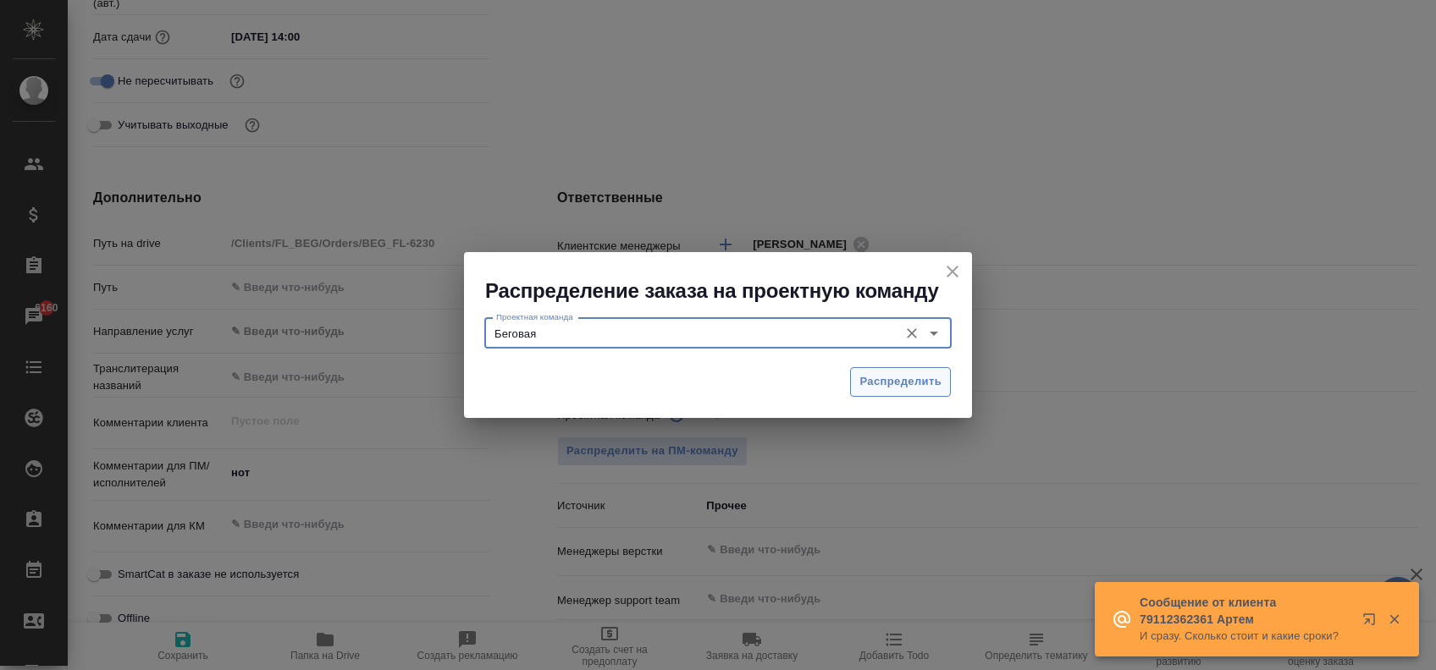
type input "Беговая"
click at [902, 373] on span "Распределить" at bounding box center [900, 381] width 82 height 19
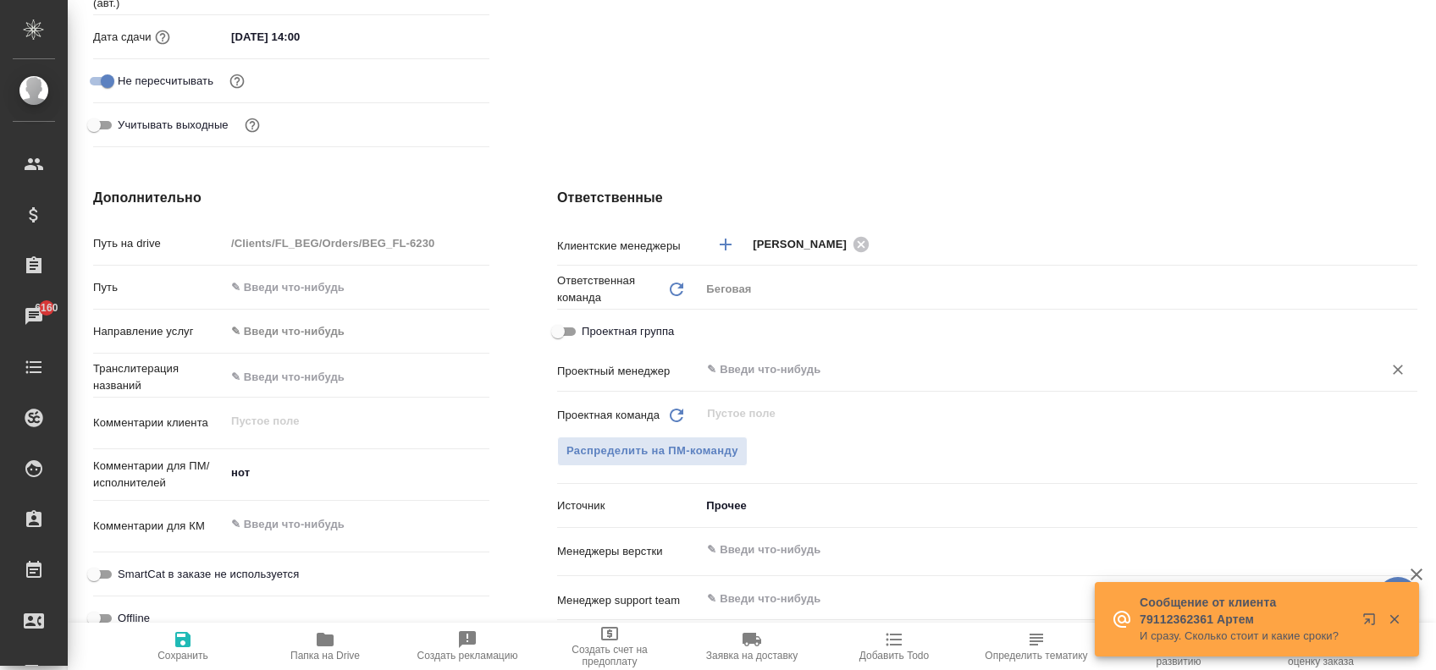
type textarea "x"
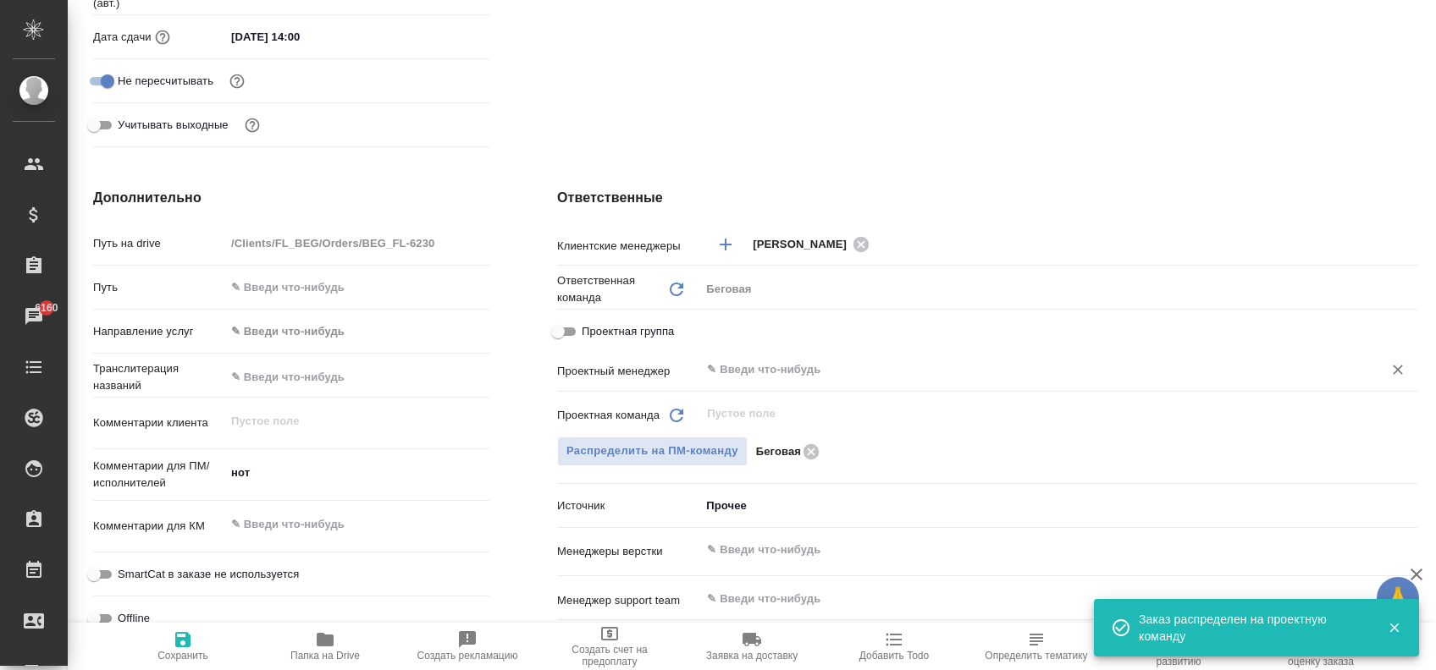
click at [758, 355] on div "​" at bounding box center [1058, 370] width 717 height 30
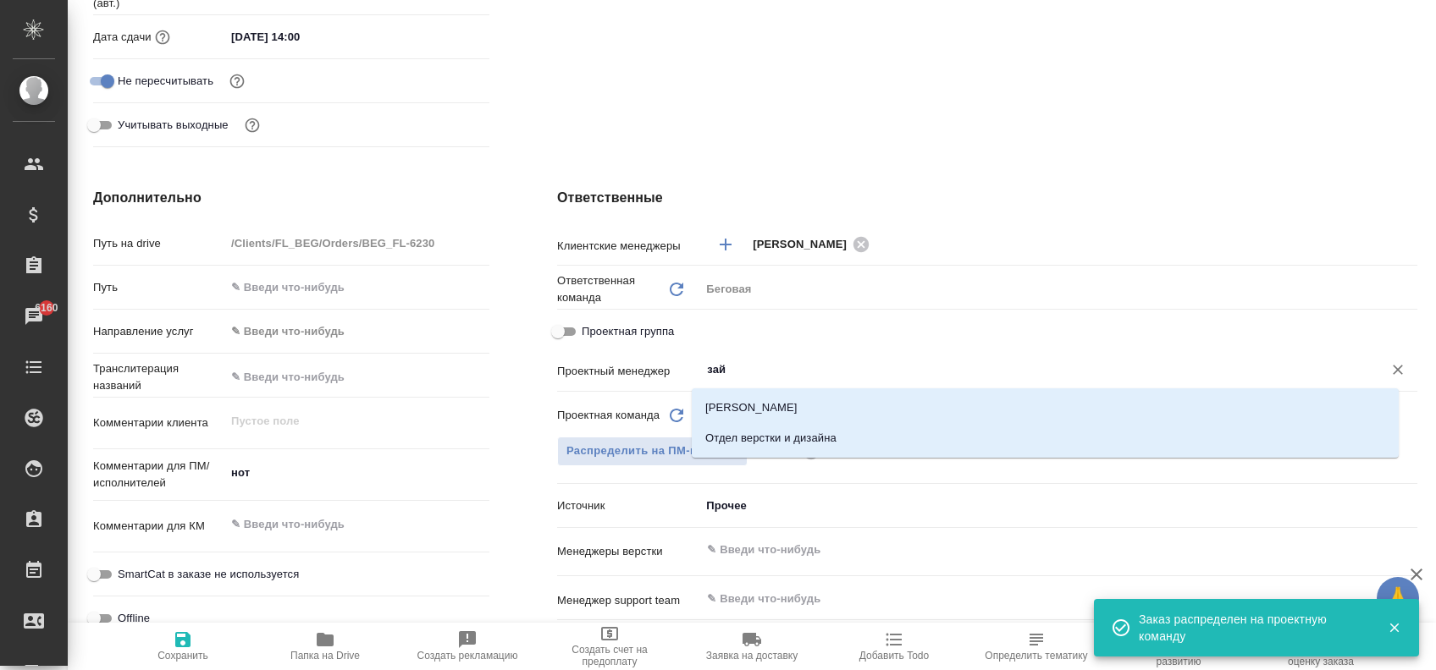
type input "зайц"
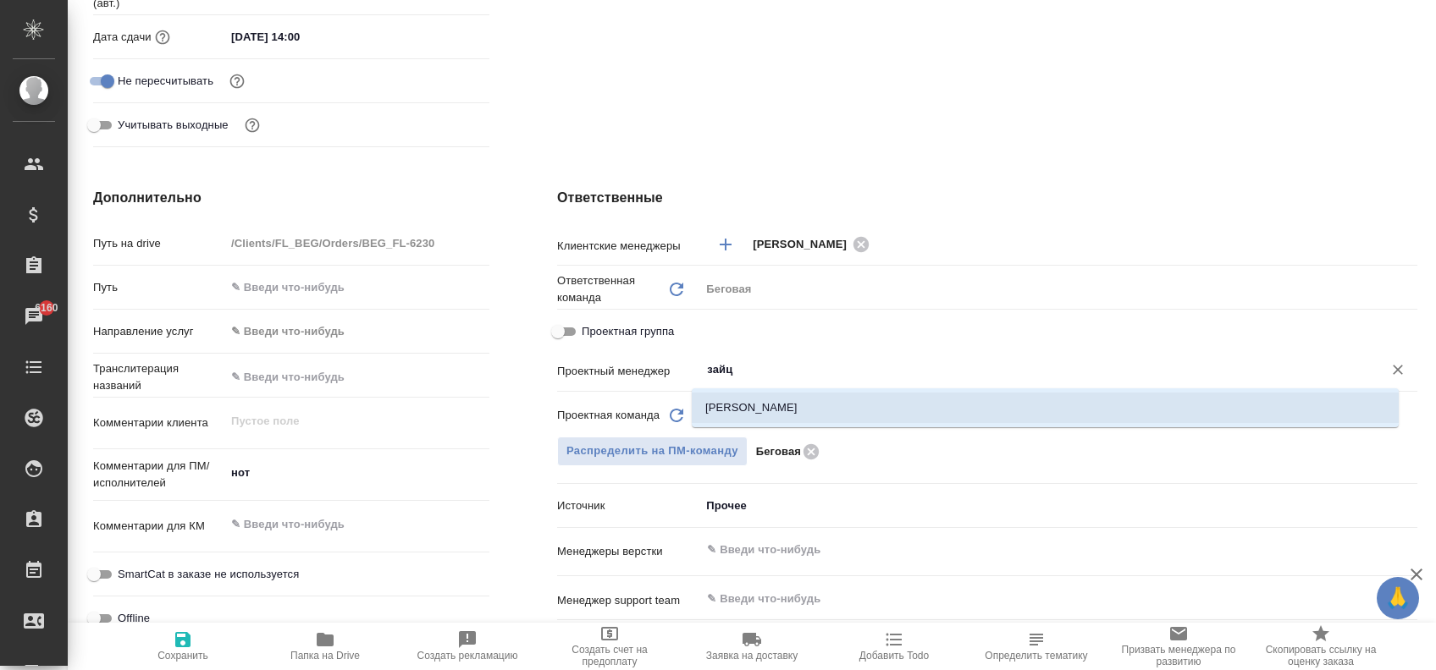
click at [819, 416] on li "Зайцева Светлана" at bounding box center [1045, 408] width 707 height 30
type textarea "x"
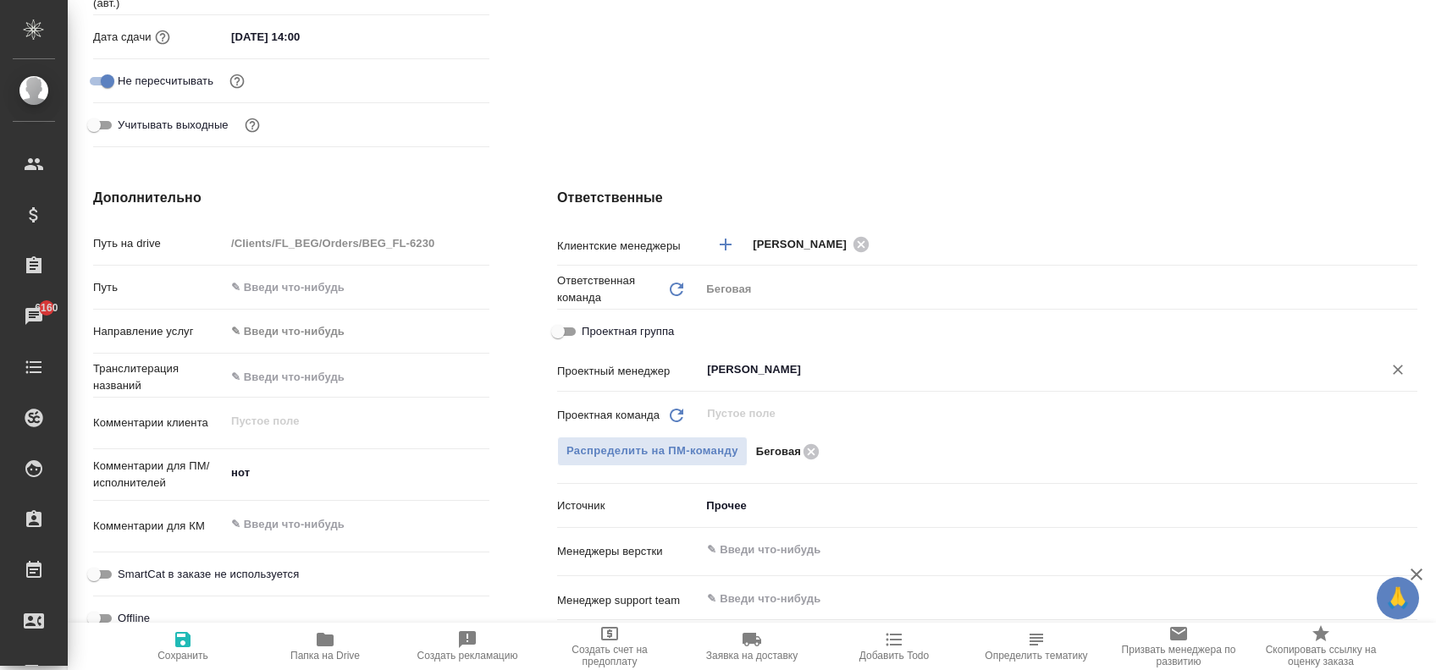
type input "Зайцева Светлана"
click at [181, 641] on icon "button" at bounding box center [182, 639] width 15 height 15
type textarea "x"
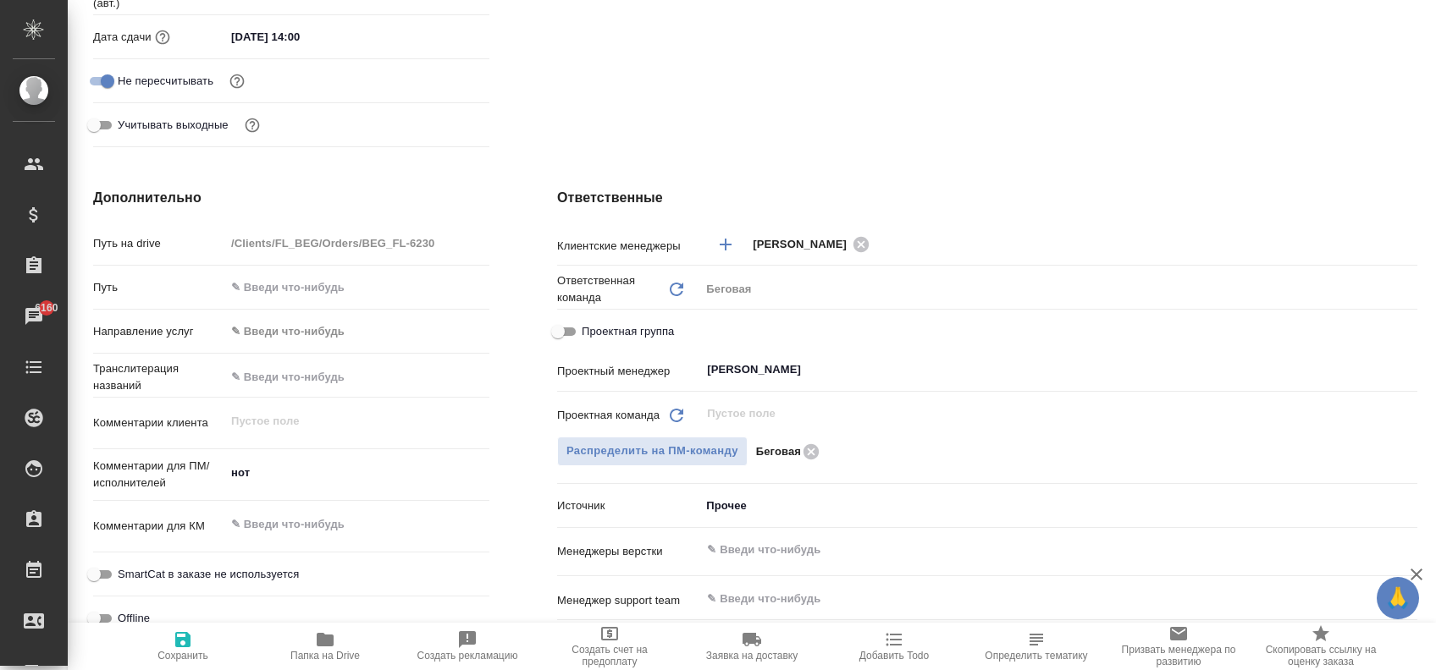
type textarea "x"
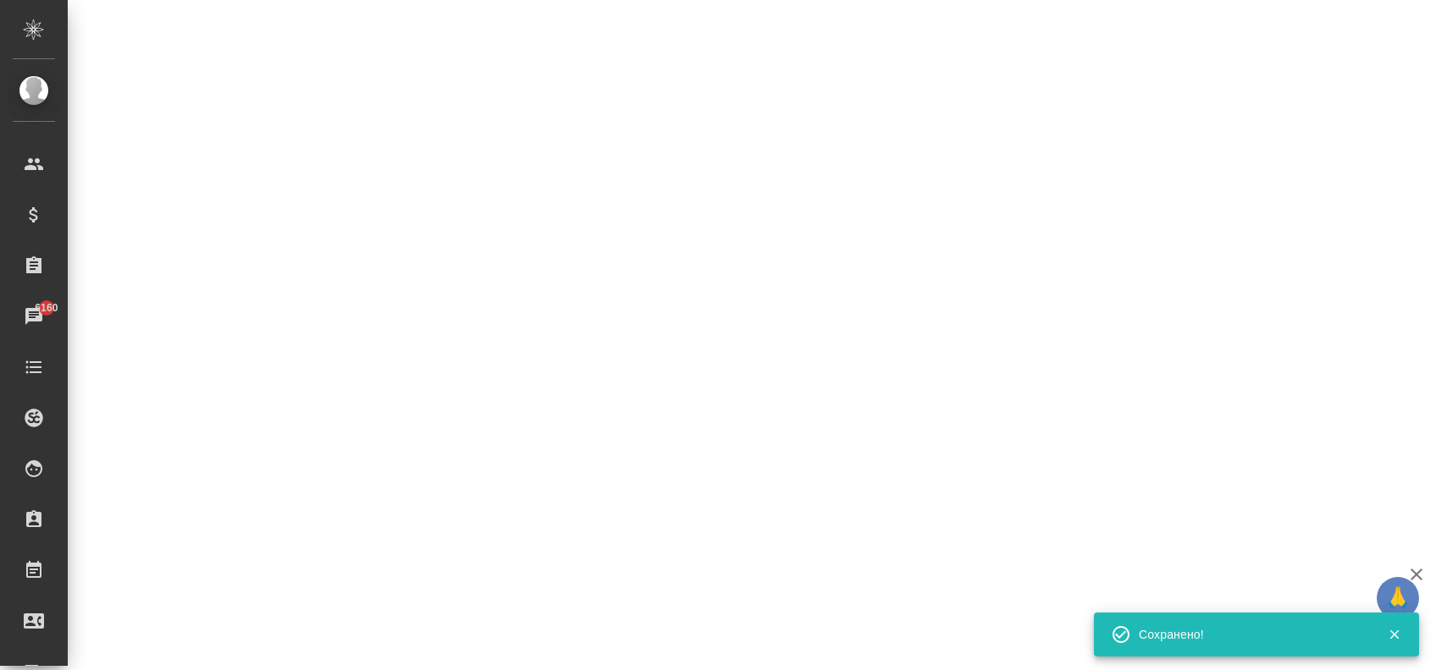
select select "RU"
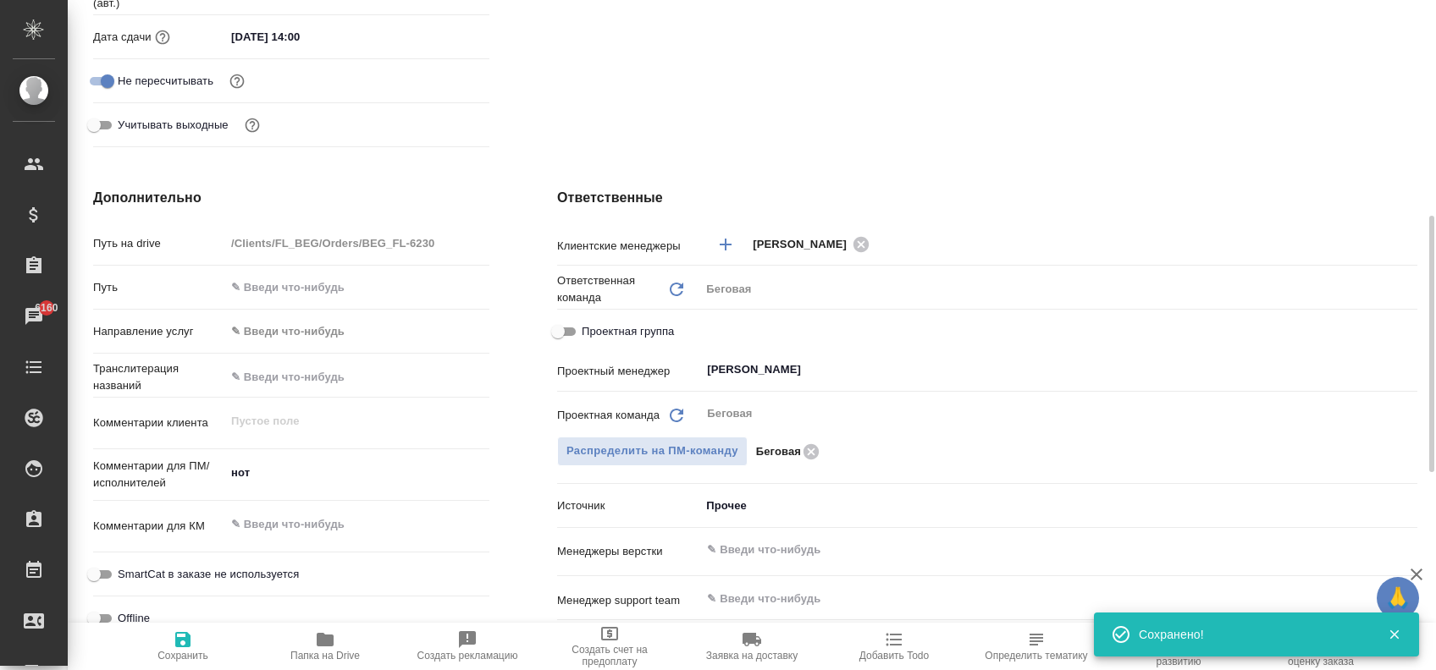
type textarea "x"
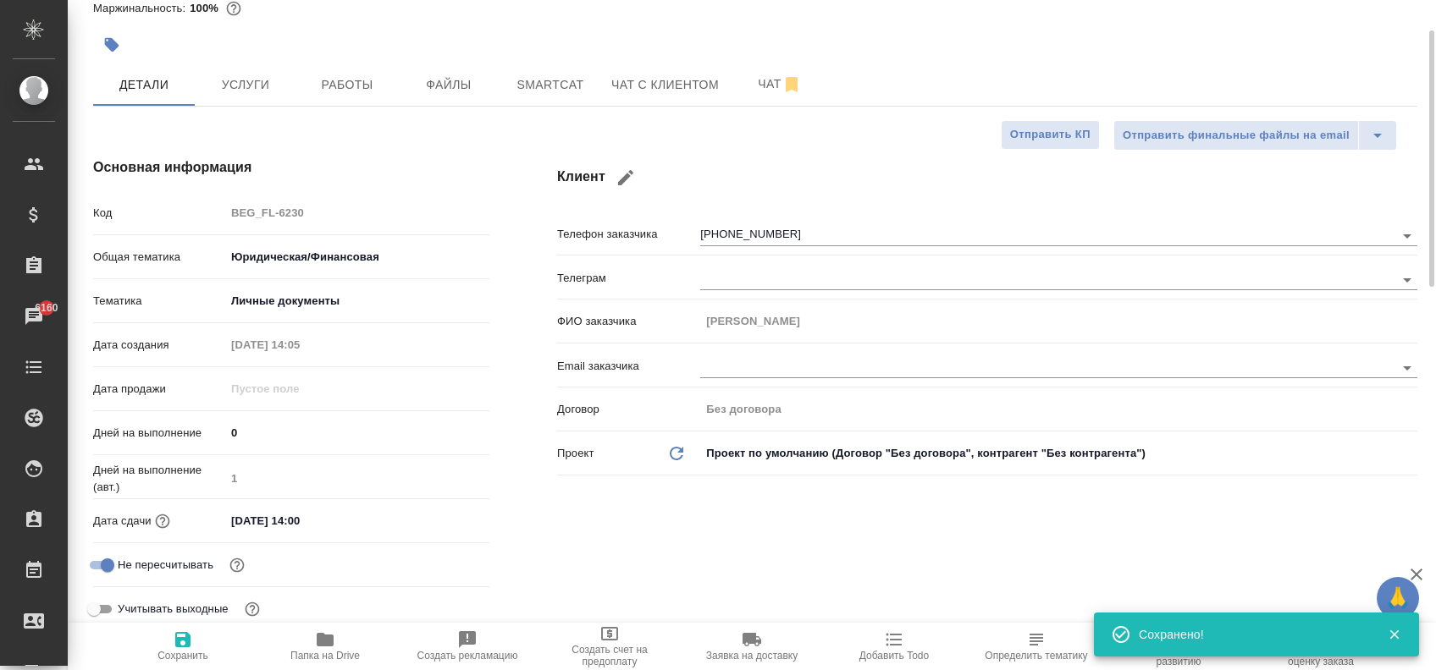
scroll to position [0, 0]
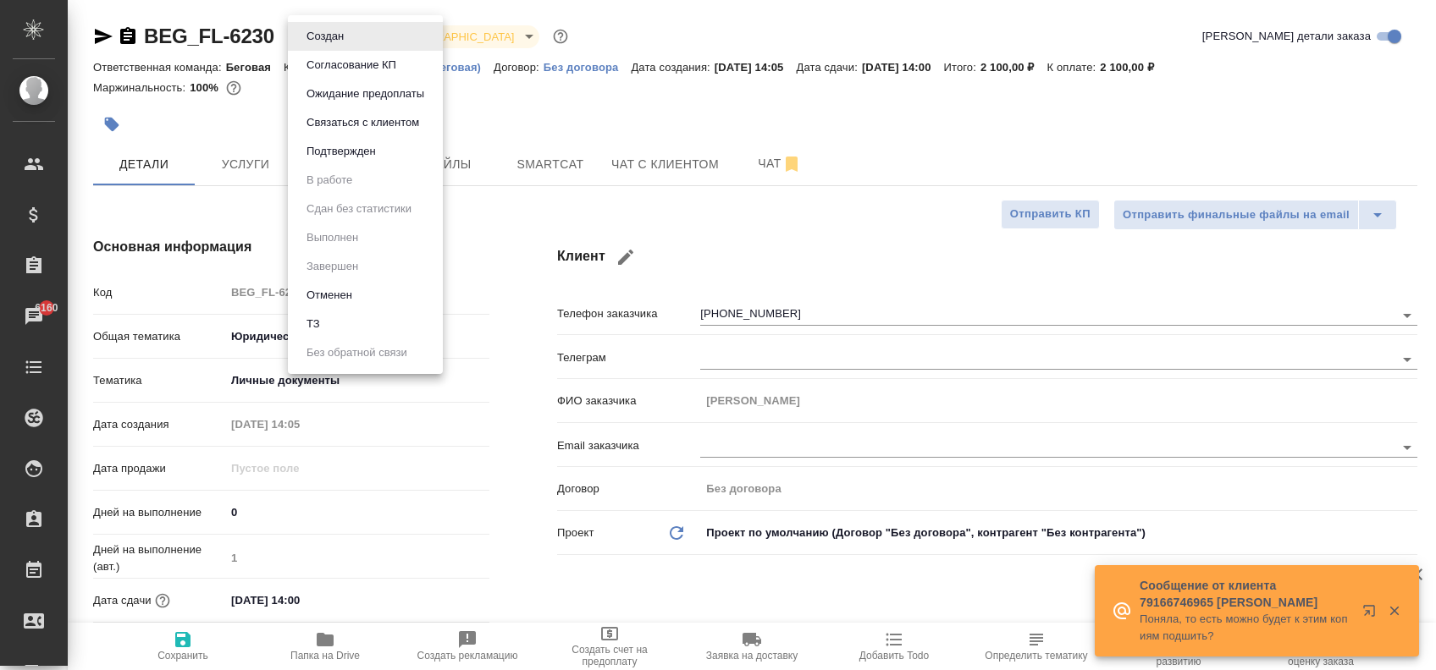
click at [342, 29] on body "🙏 .cls-1 fill:#fff; AWATERA Zaytseva Svetlana Клиенты Спецификации Заказы 6160 …" at bounding box center [718, 335] width 1436 height 670
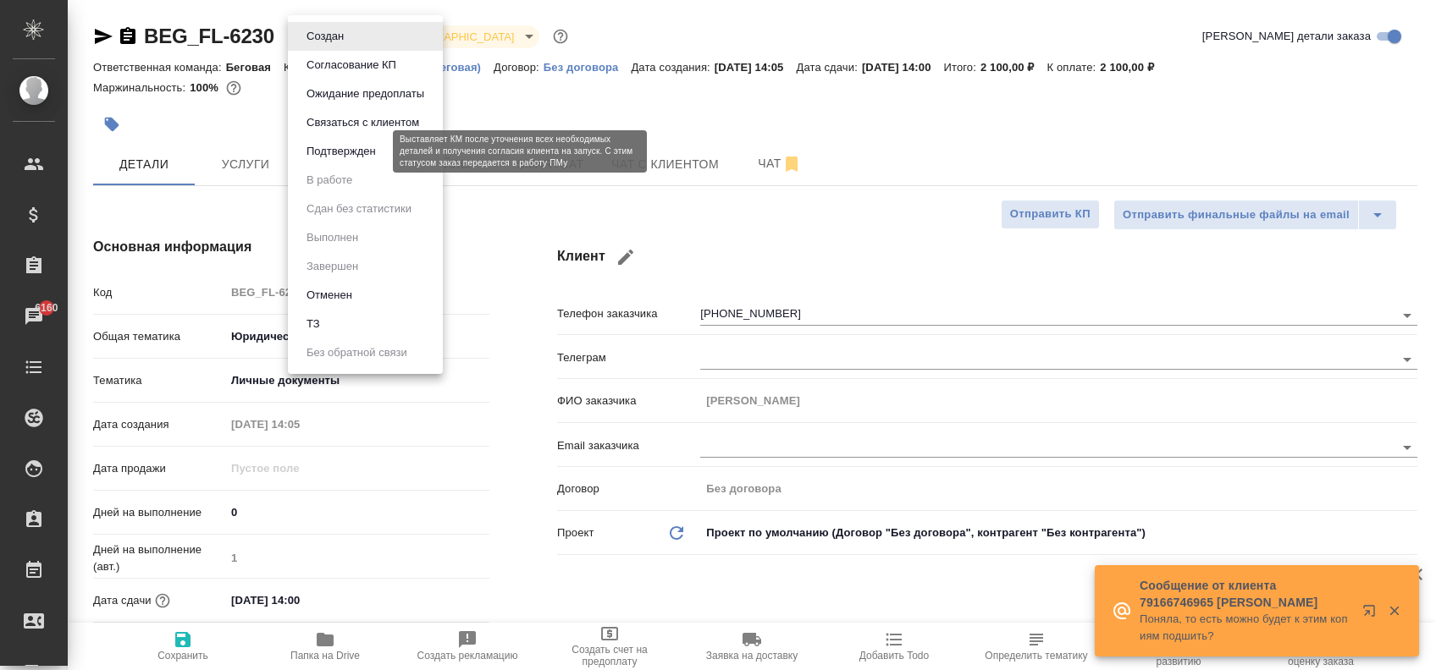
click at [361, 146] on button "Подтвержден" at bounding box center [341, 151] width 80 height 19
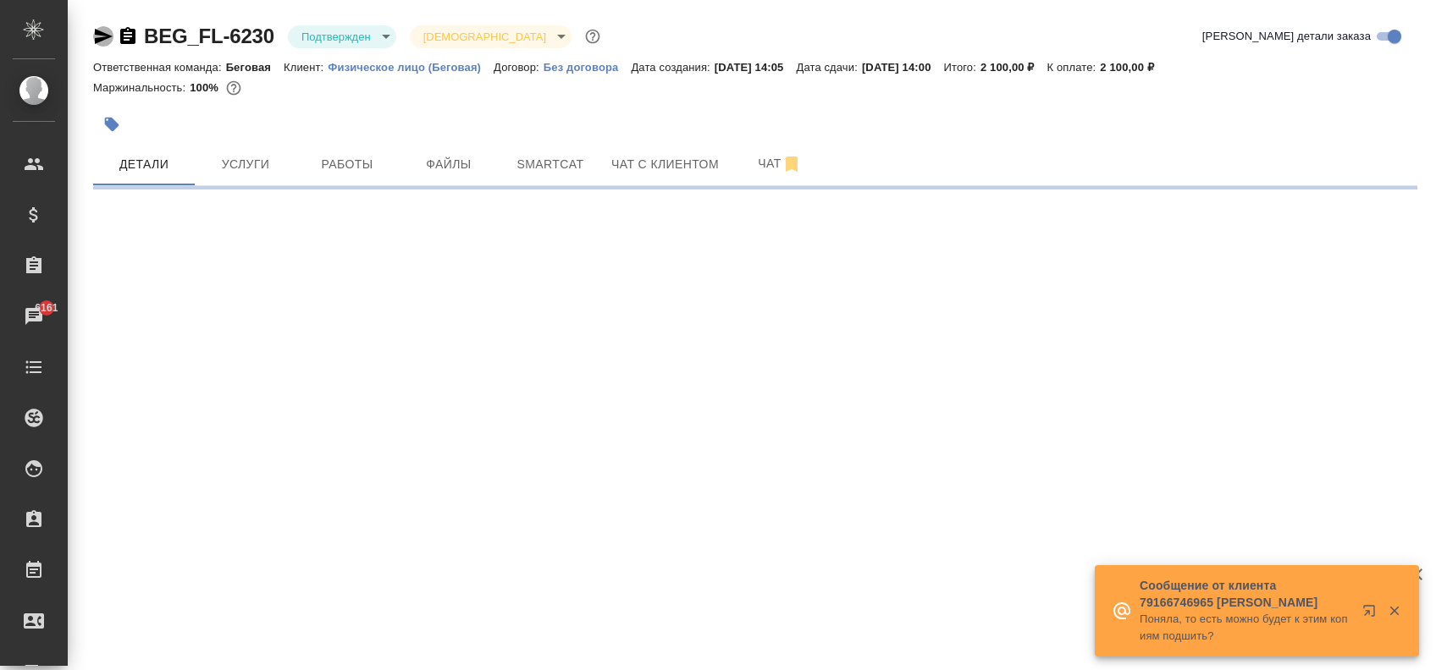
click at [106, 44] on icon "button" at bounding box center [103, 36] width 20 height 20
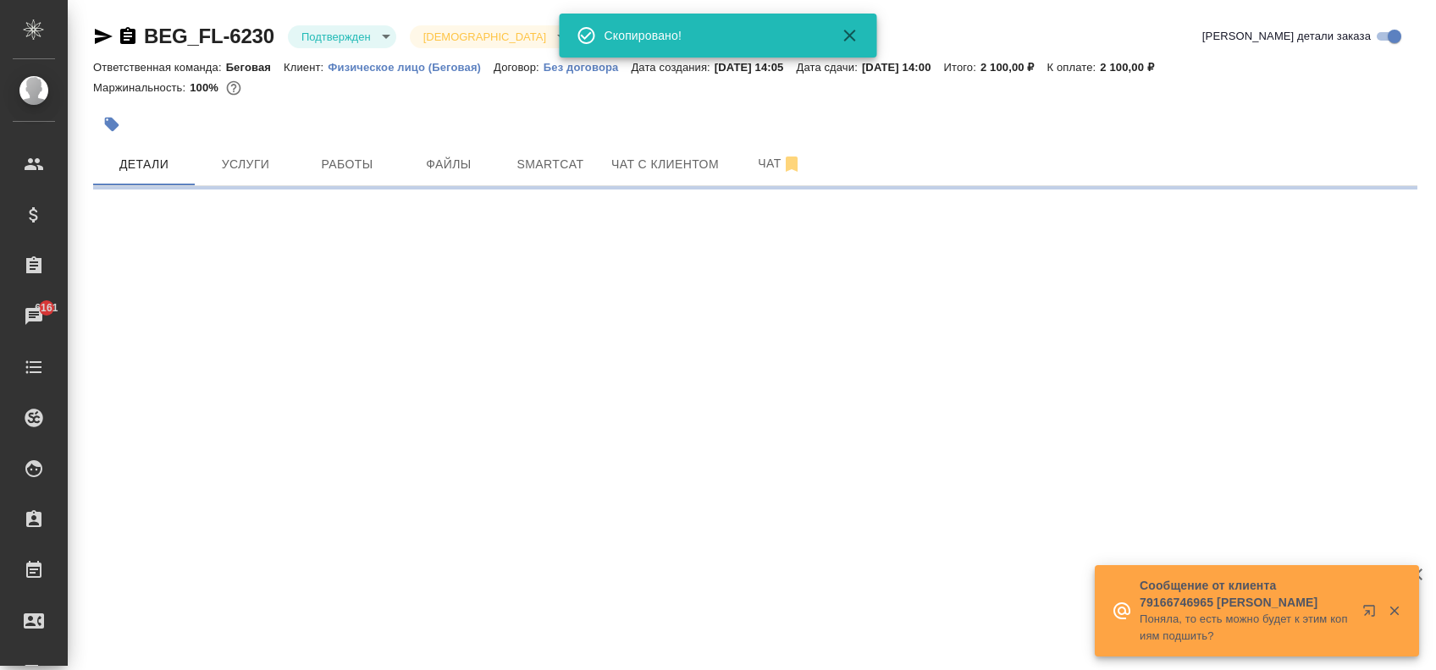
select select "RU"
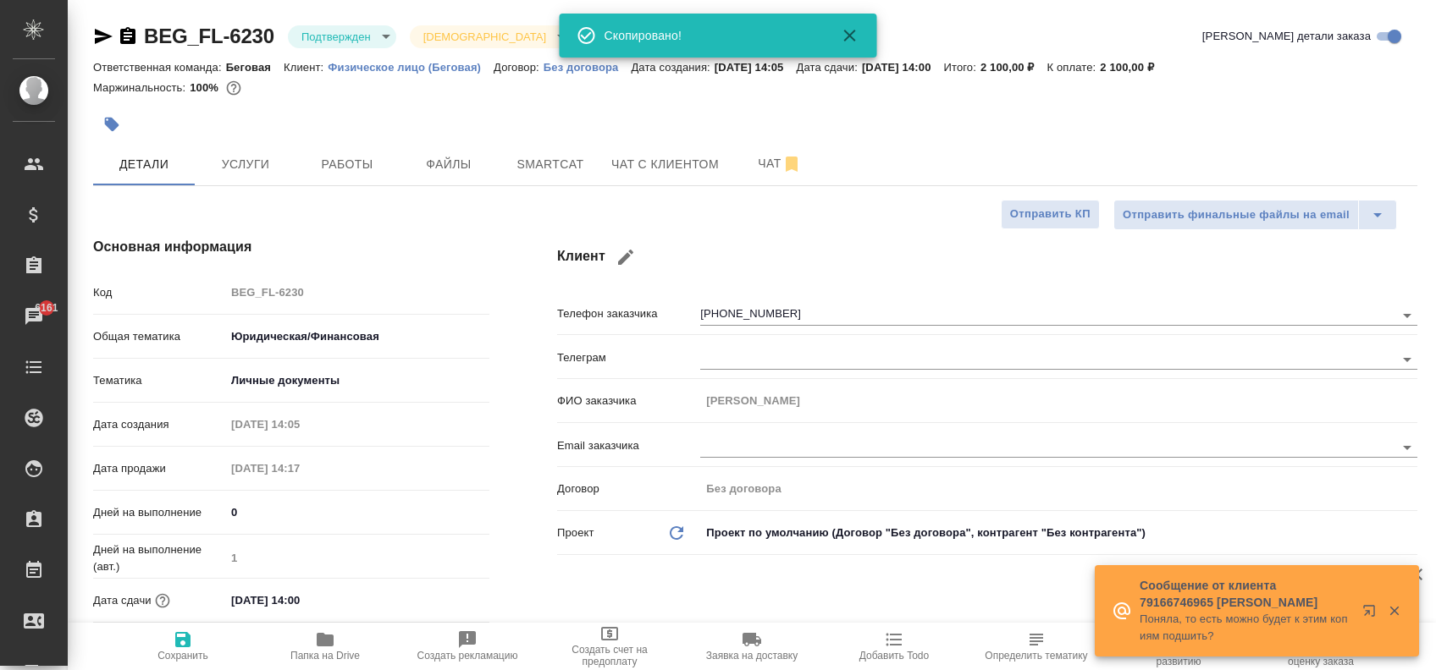
type textarea "x"
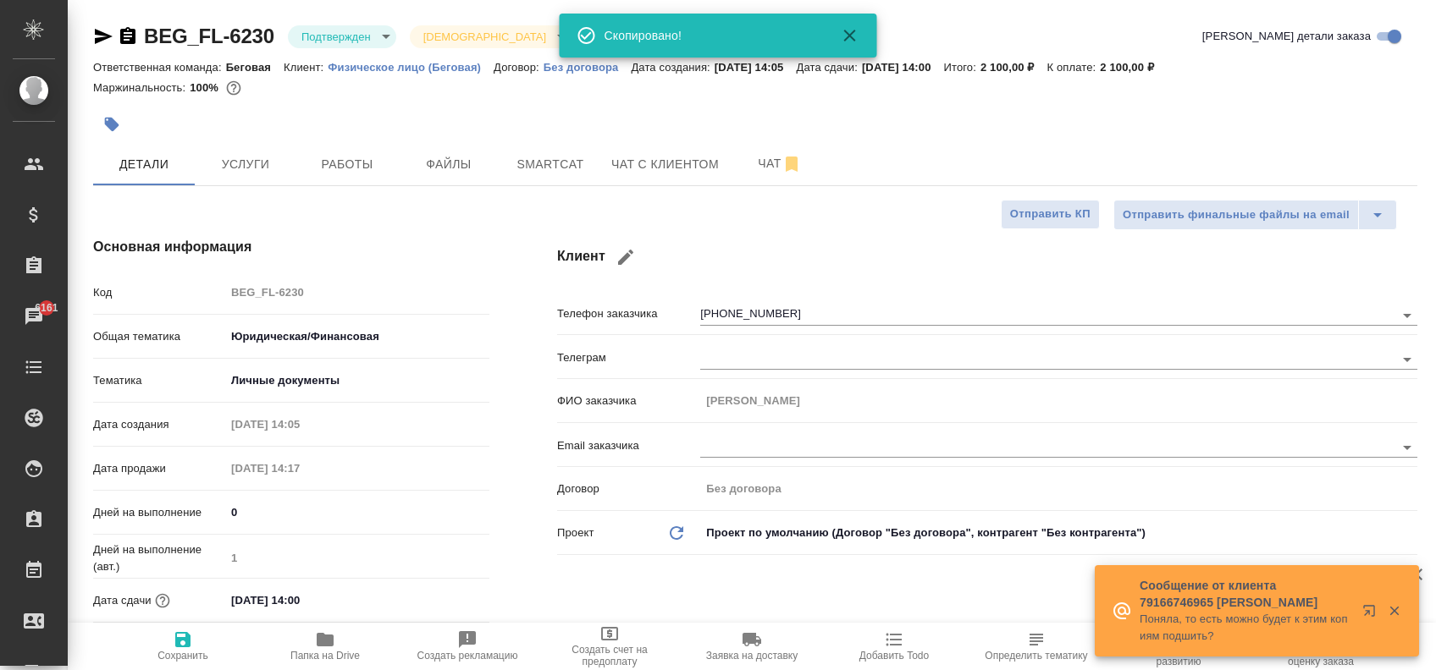
type textarea "x"
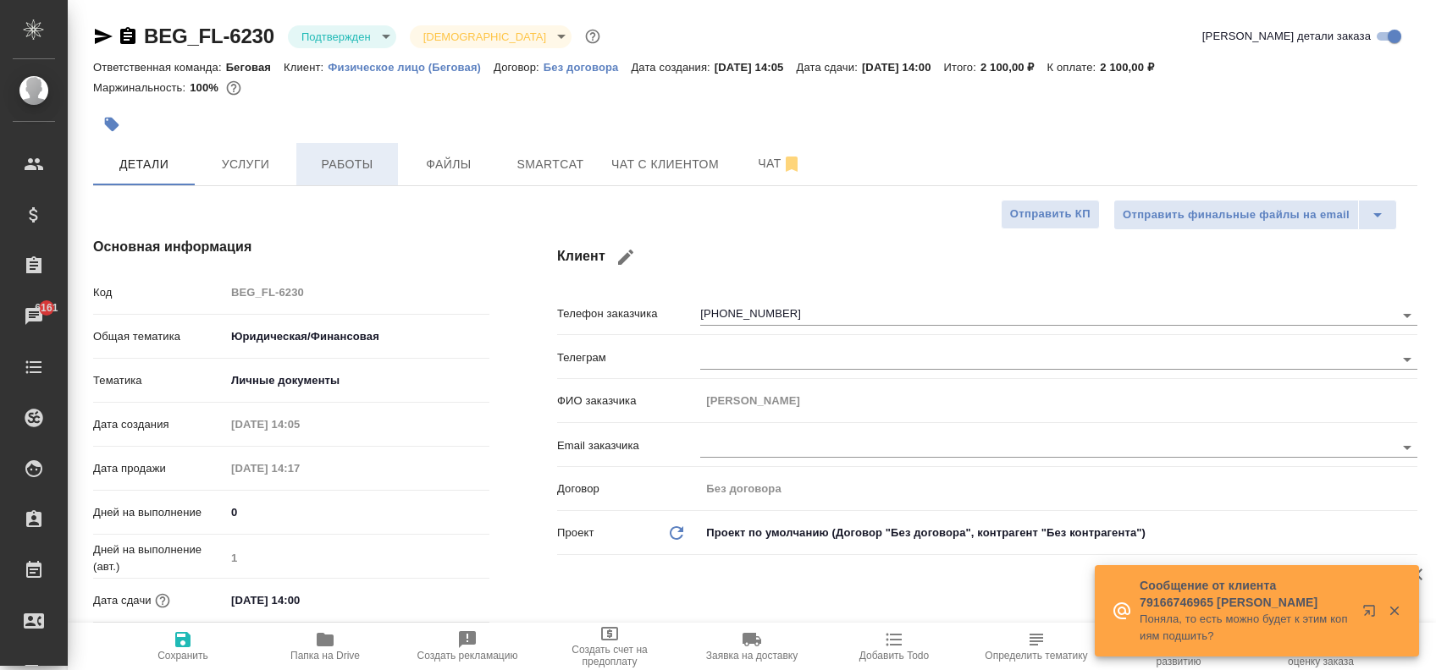
click at [318, 150] on button "Работы" at bounding box center [347, 164] width 102 height 42
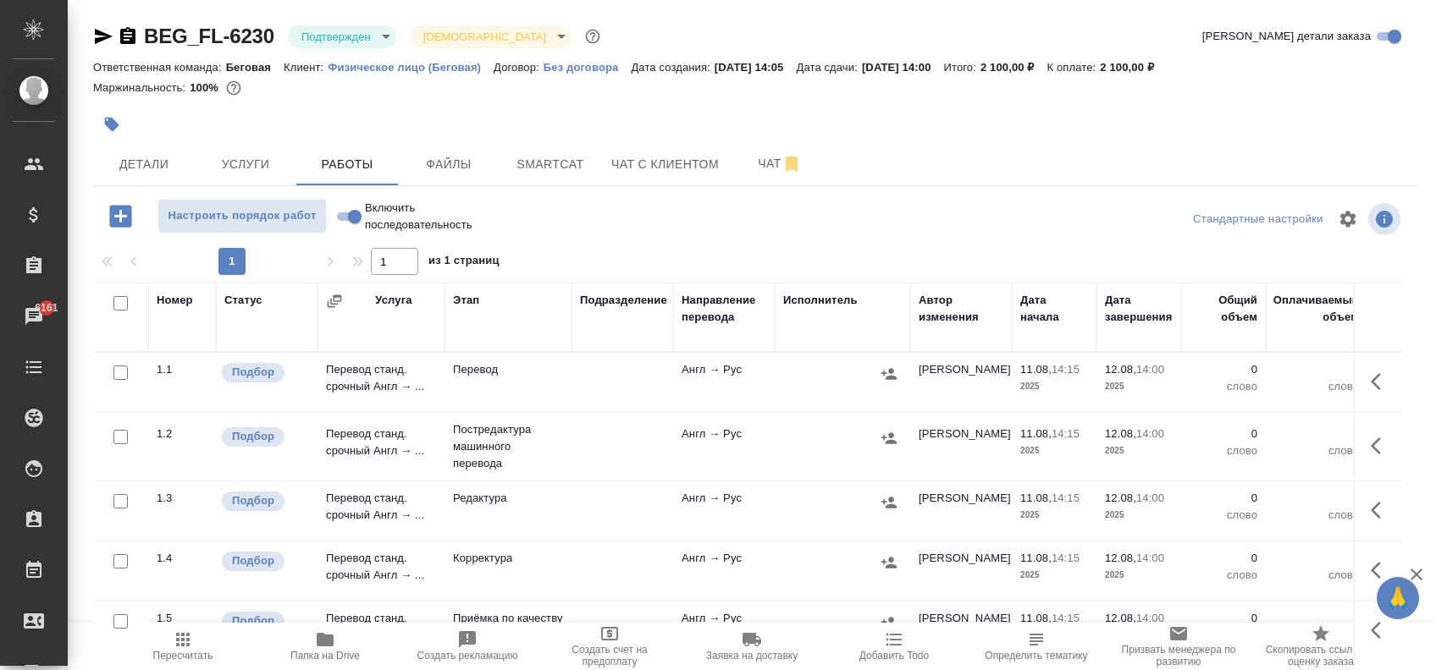
click at [120, 434] on input "checkbox" at bounding box center [120, 437] width 14 height 14
checkbox input "true"
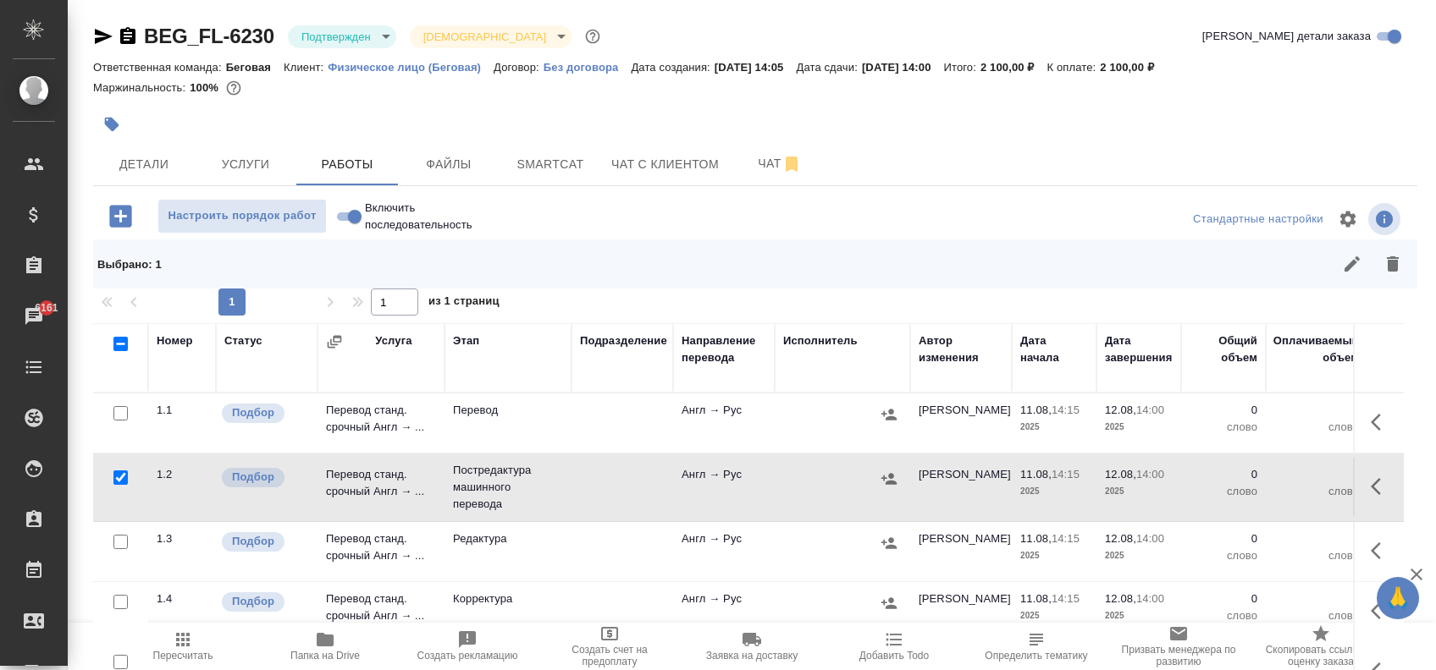
click at [124, 542] on input "checkbox" at bounding box center [120, 542] width 14 height 14
checkbox input "true"
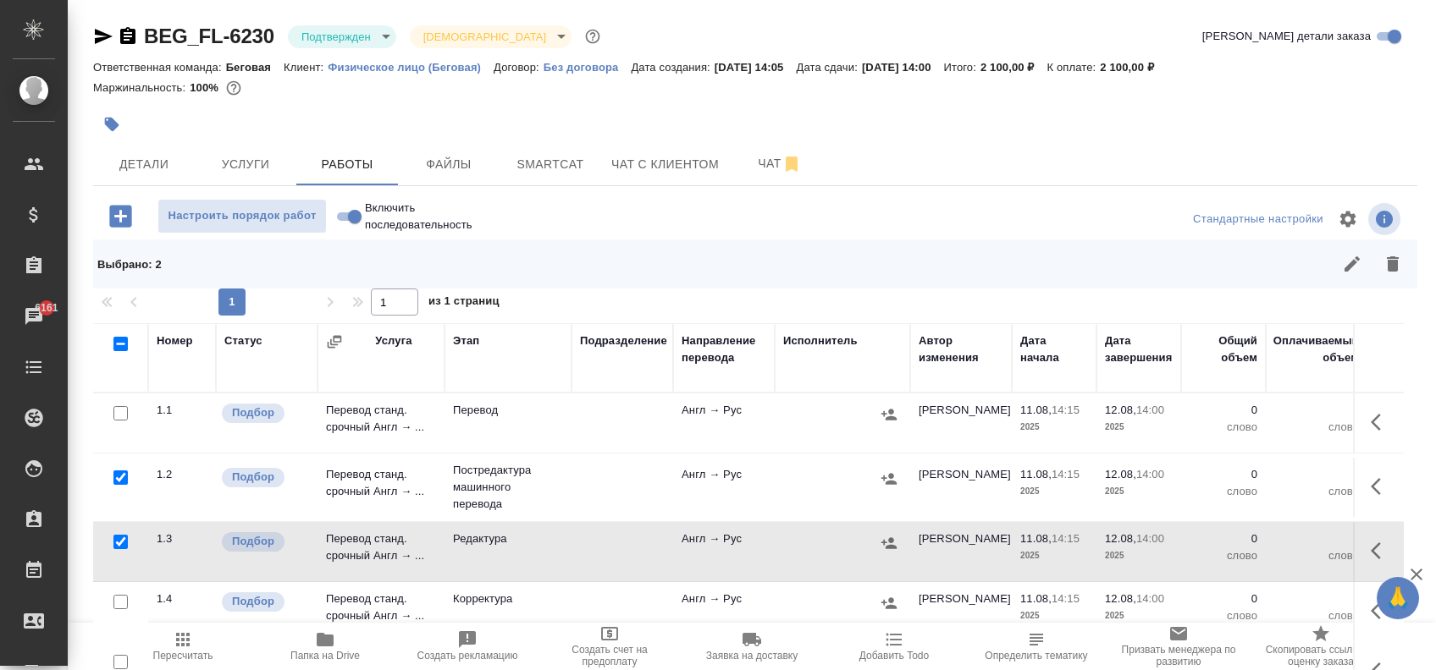
click at [130, 426] on div at bounding box center [121, 414] width 38 height 24
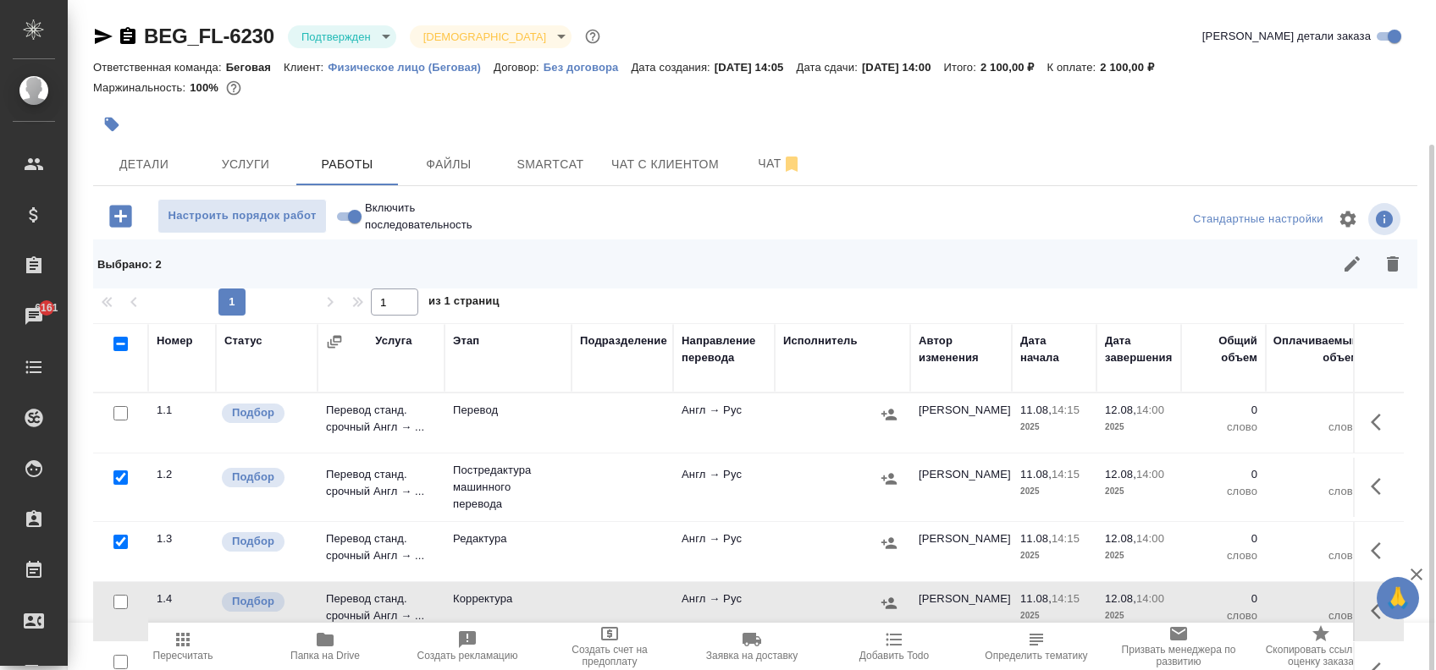
scroll to position [76, 0]
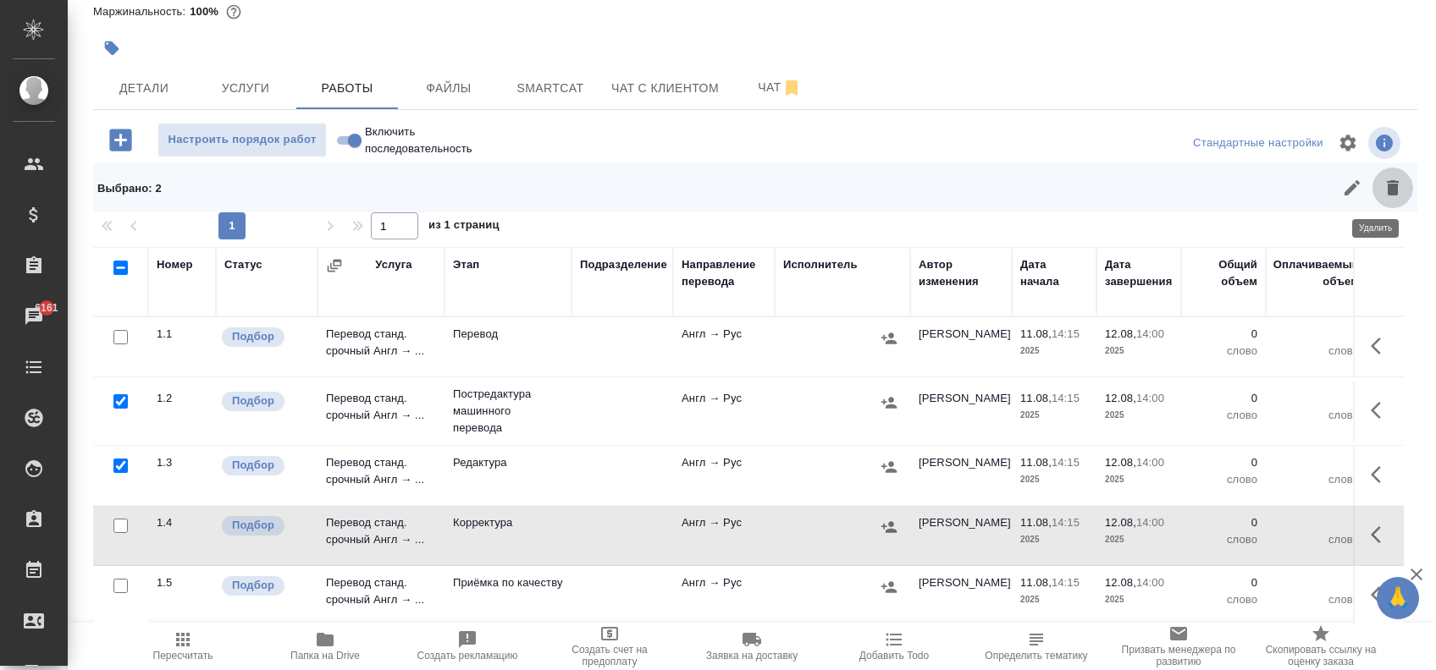
click at [1383, 186] on icon "button" at bounding box center [1392, 188] width 20 height 20
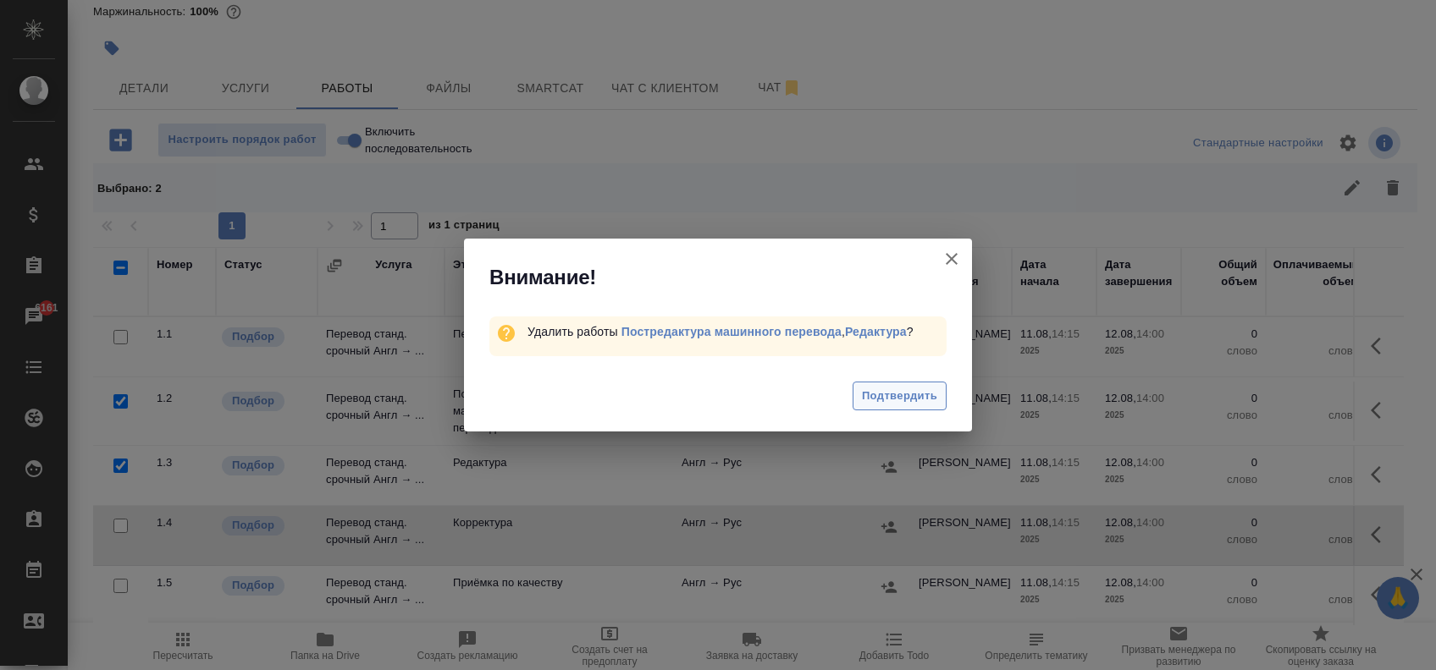
click at [928, 400] on span "Подтвердить" at bounding box center [899, 396] width 75 height 19
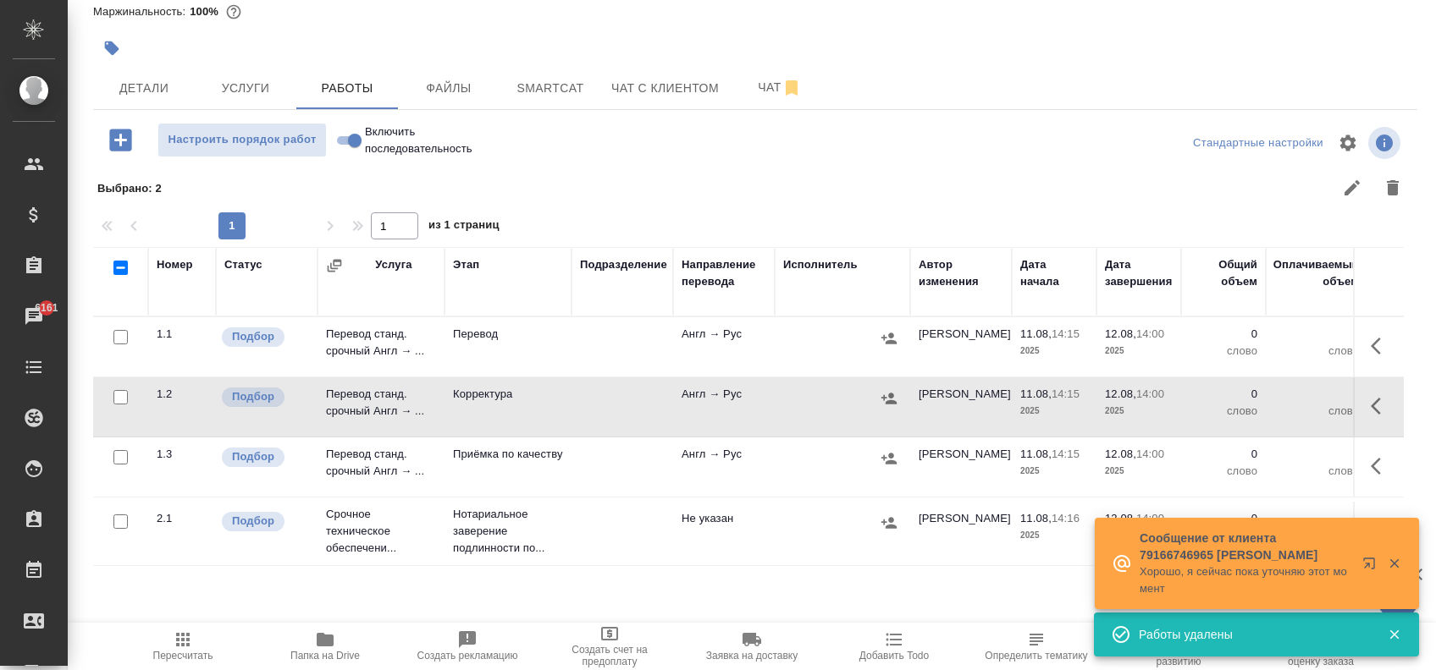
click at [119, 398] on input "checkbox" at bounding box center [120, 397] width 14 height 14
checkbox input "true"
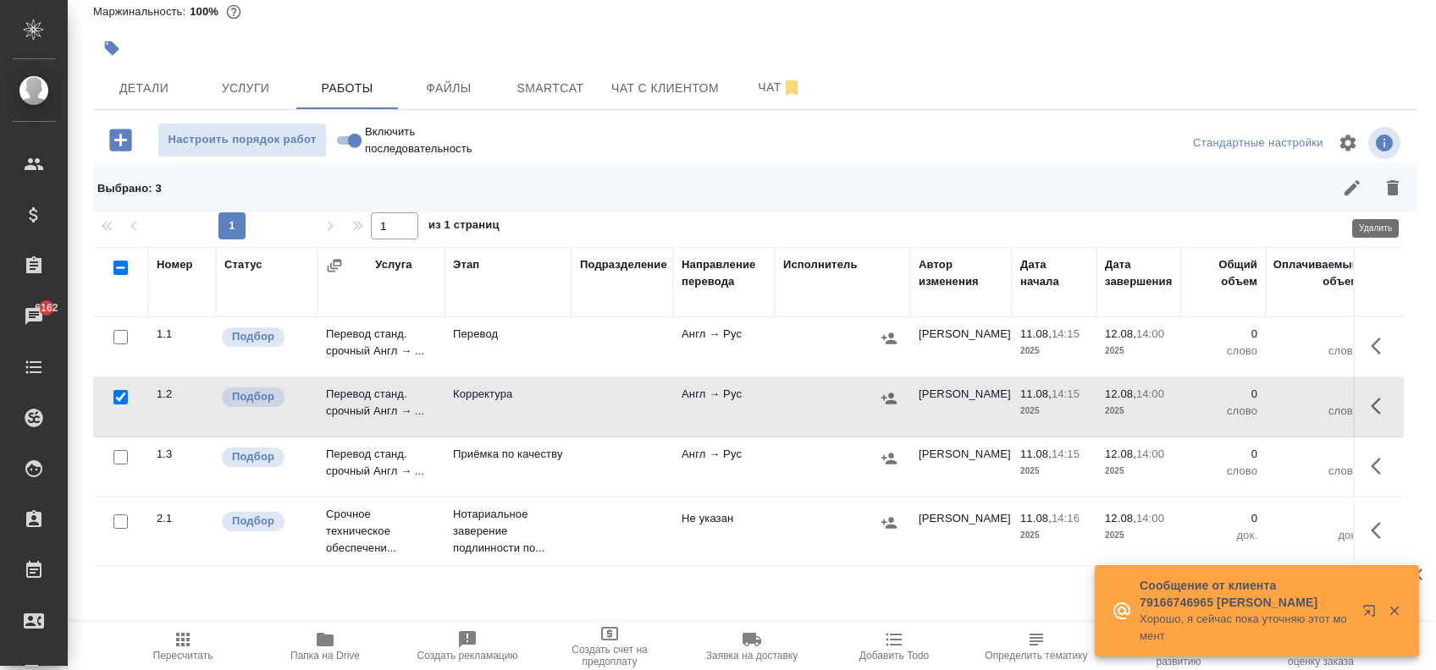
click at [1382, 183] on icon "button" at bounding box center [1392, 188] width 20 height 20
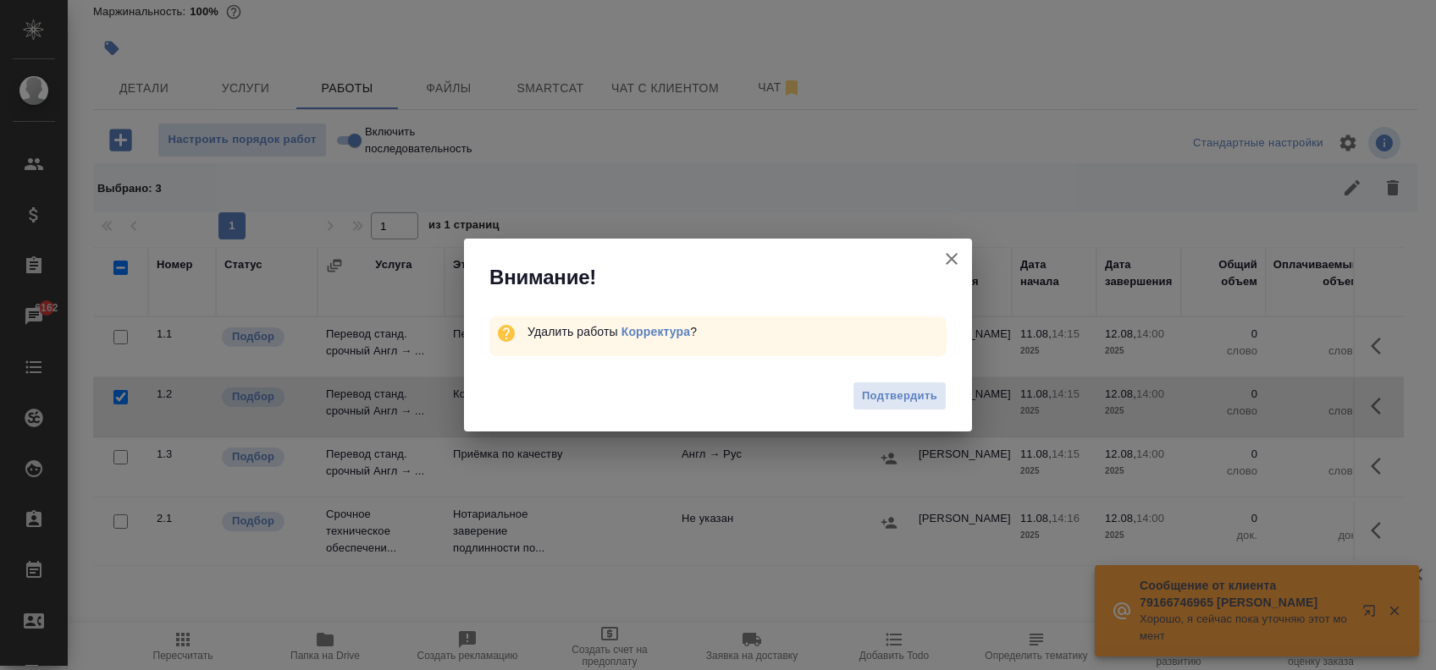
click at [933, 385] on button "Подтвердить" at bounding box center [899, 397] width 94 height 30
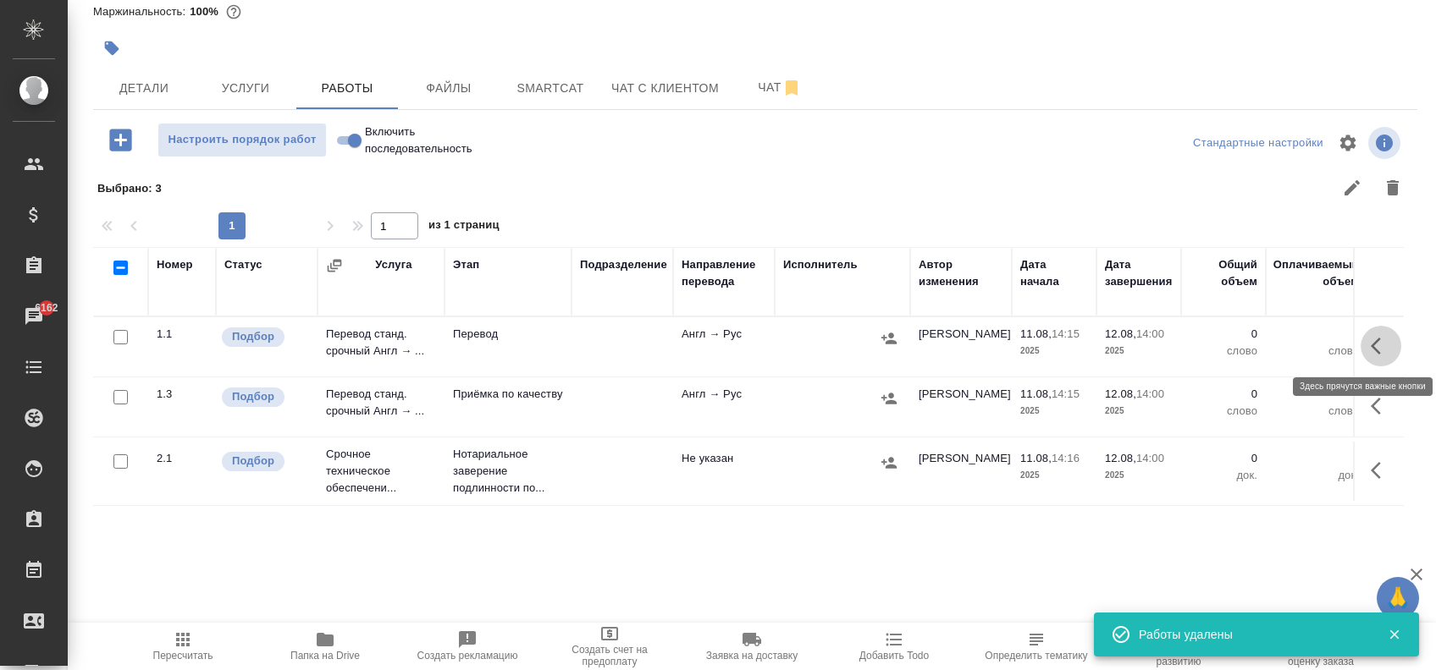
click at [1370, 351] on icon "button" at bounding box center [1375, 346] width 10 height 17
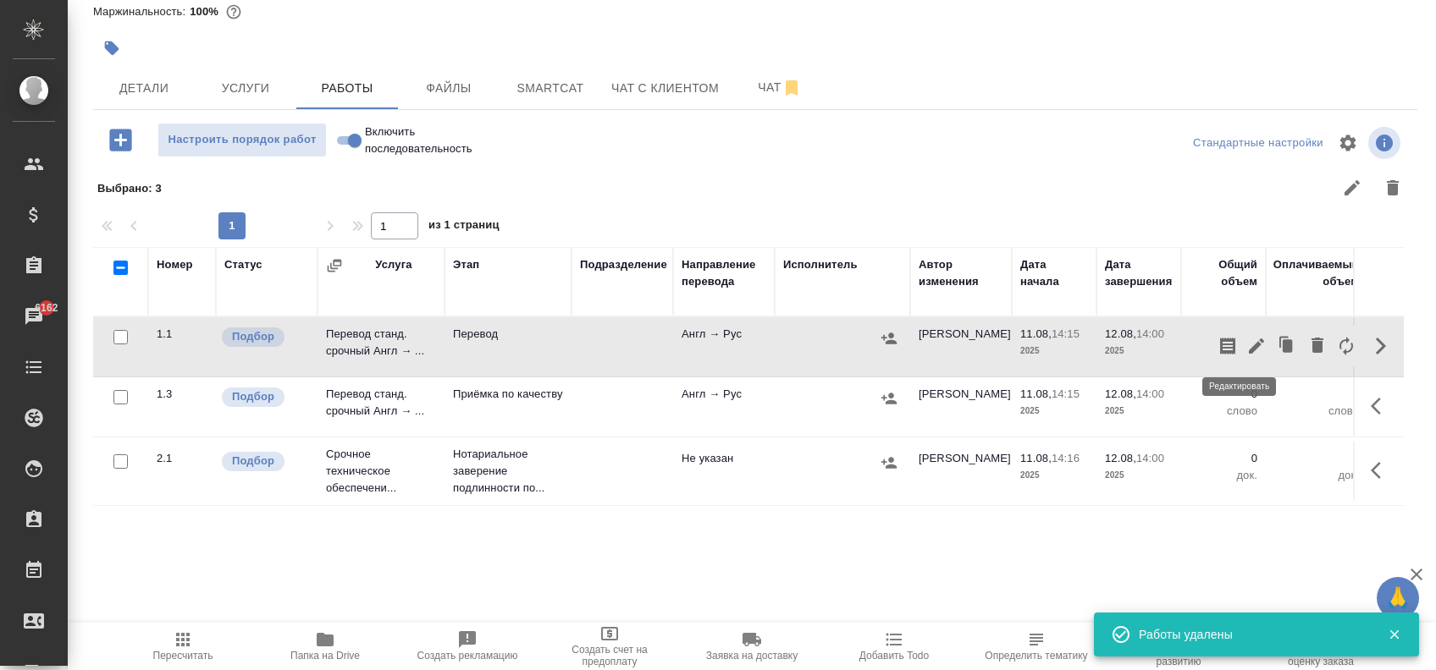
click at [1246, 351] on icon "button" at bounding box center [1256, 346] width 20 height 20
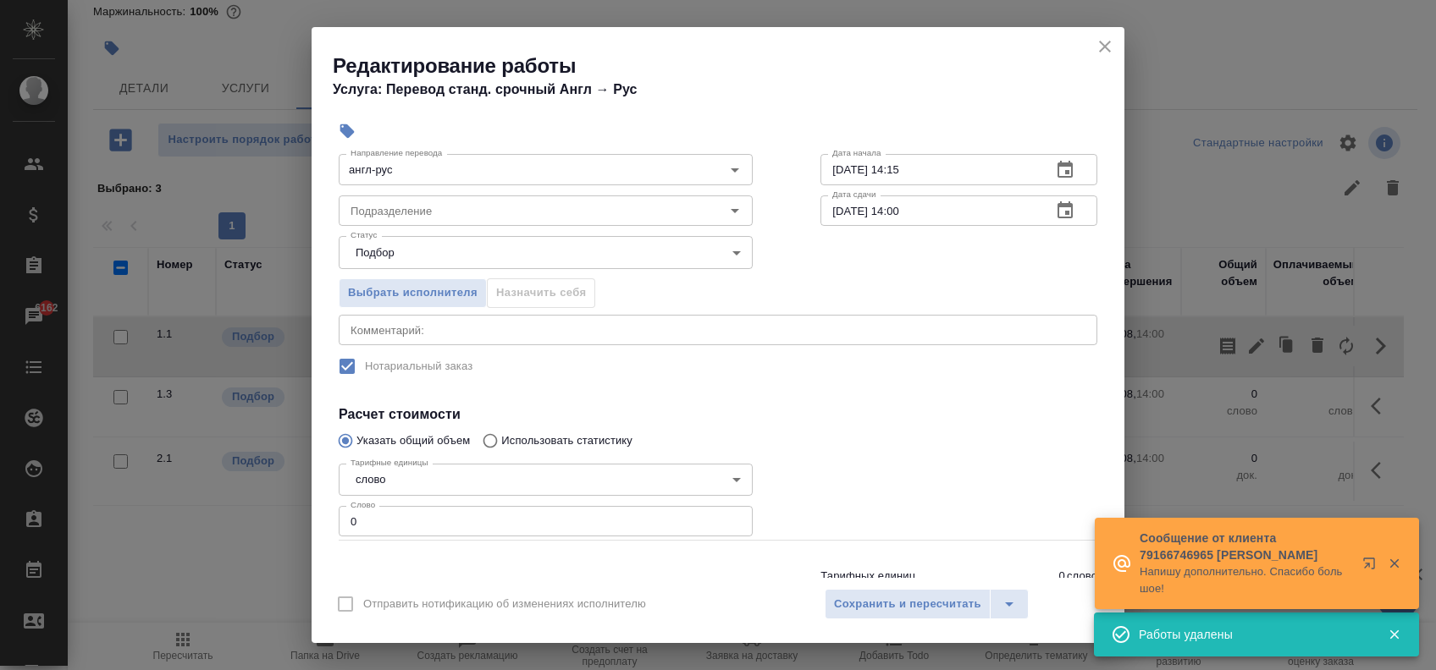
scroll to position [163, 0]
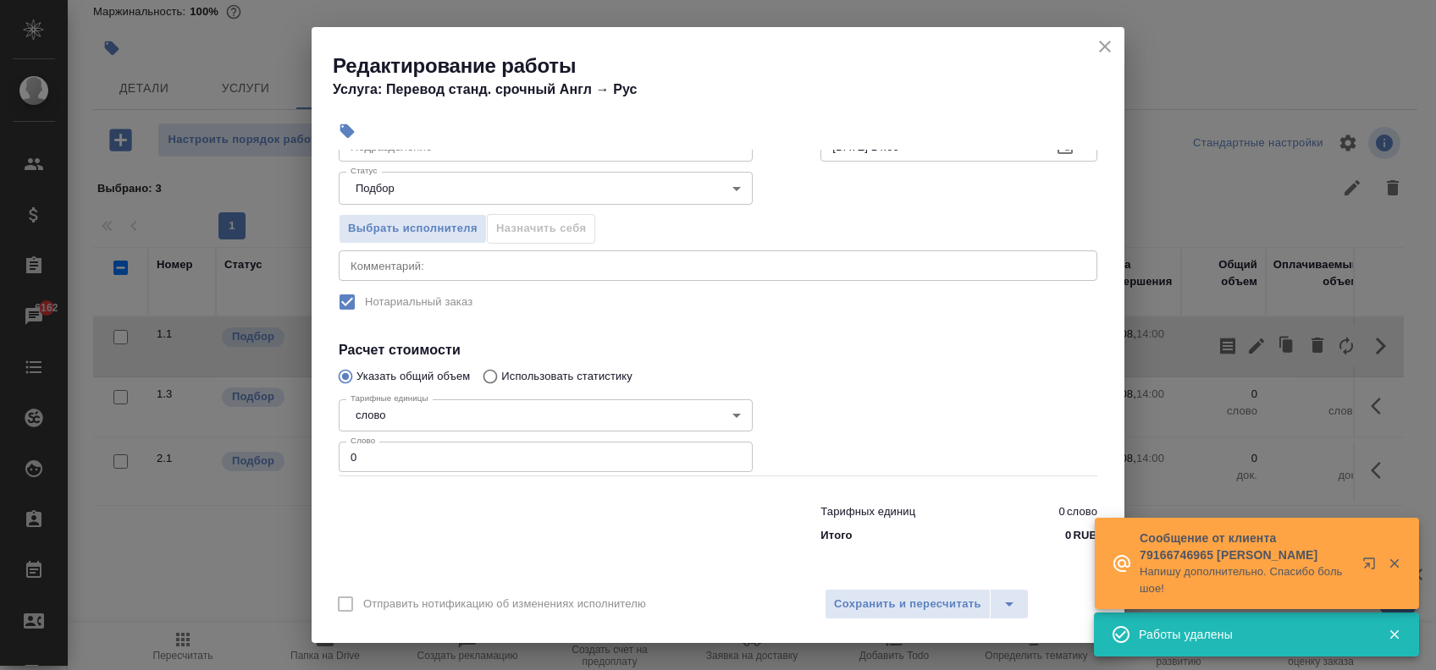
click at [725, 457] on input "0" at bounding box center [546, 457] width 414 height 30
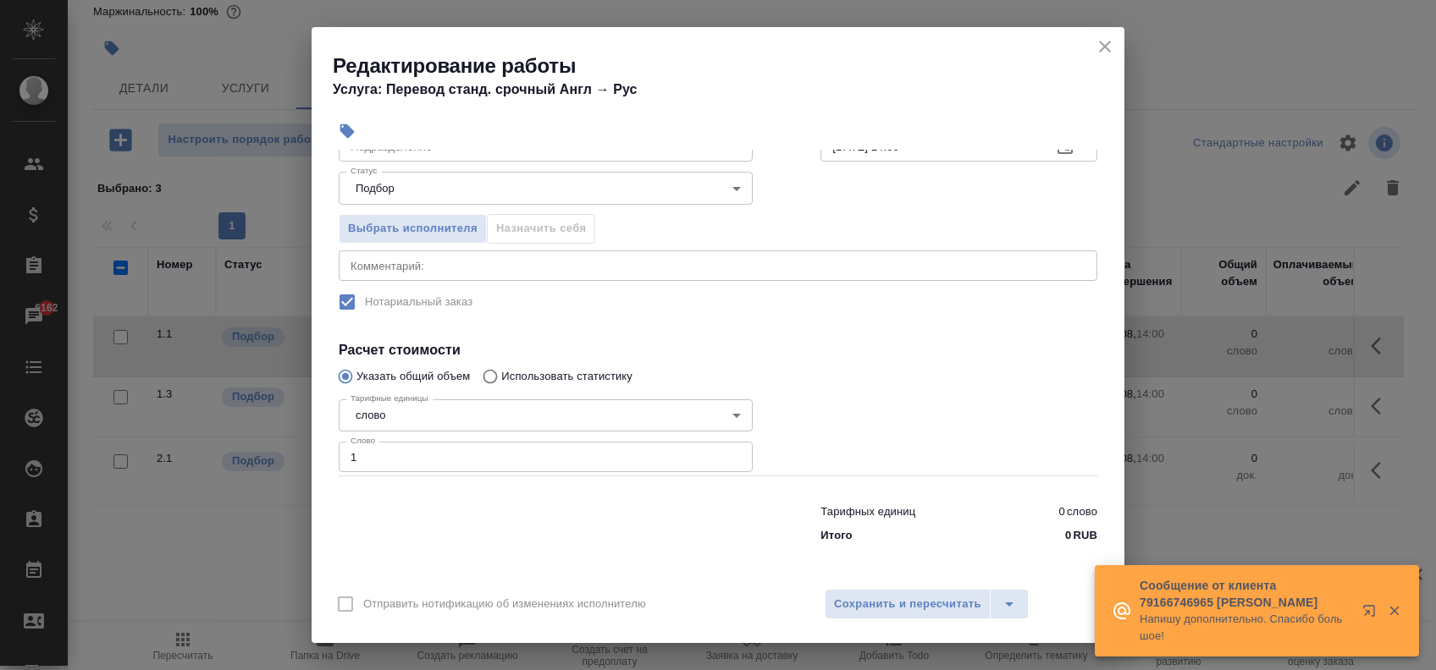
type input "1"
click at [723, 453] on input "1" at bounding box center [546, 457] width 414 height 30
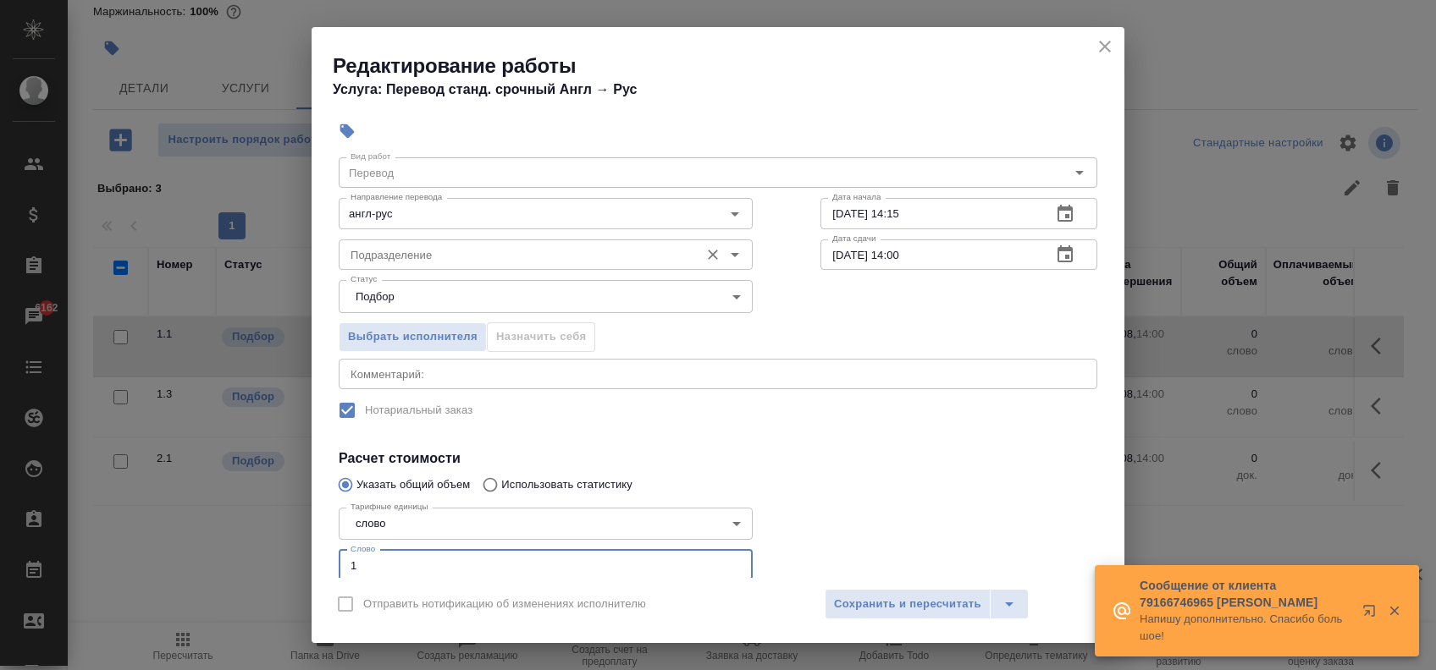
scroll to position [0, 0]
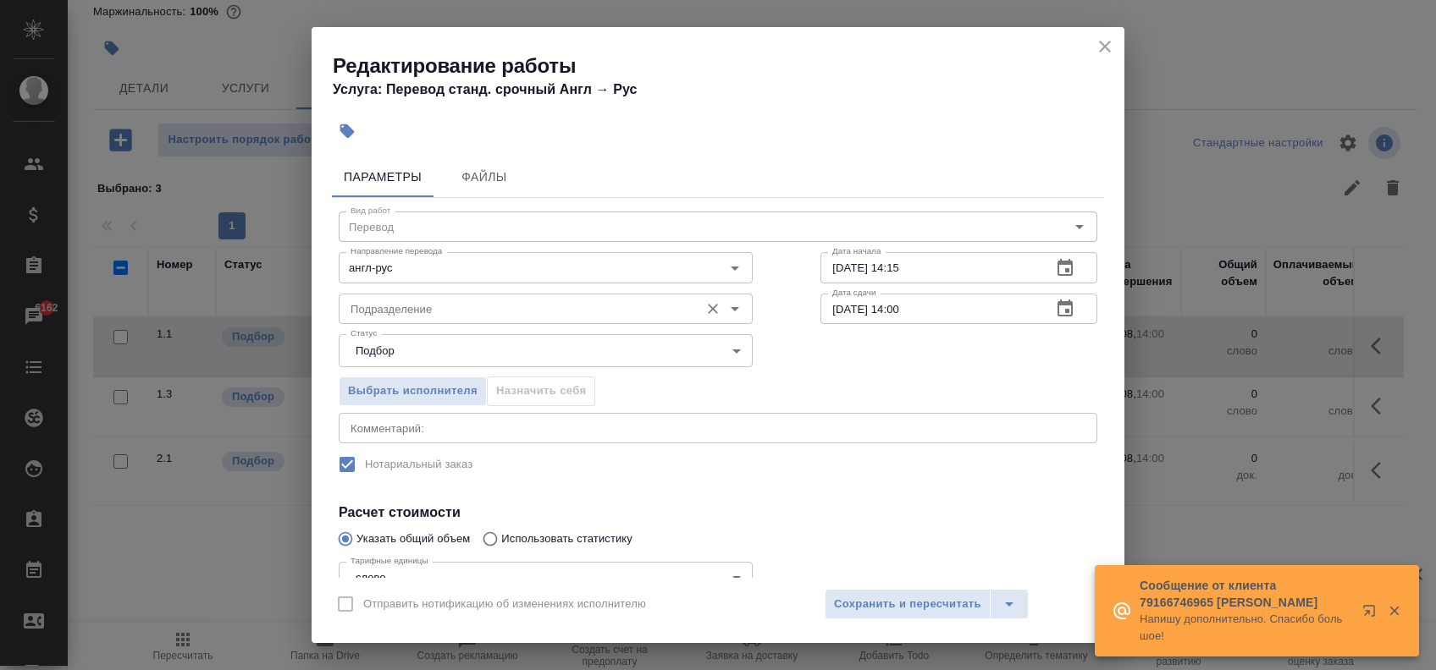
click at [612, 311] on input "Подразделение" at bounding box center [517, 309] width 347 height 20
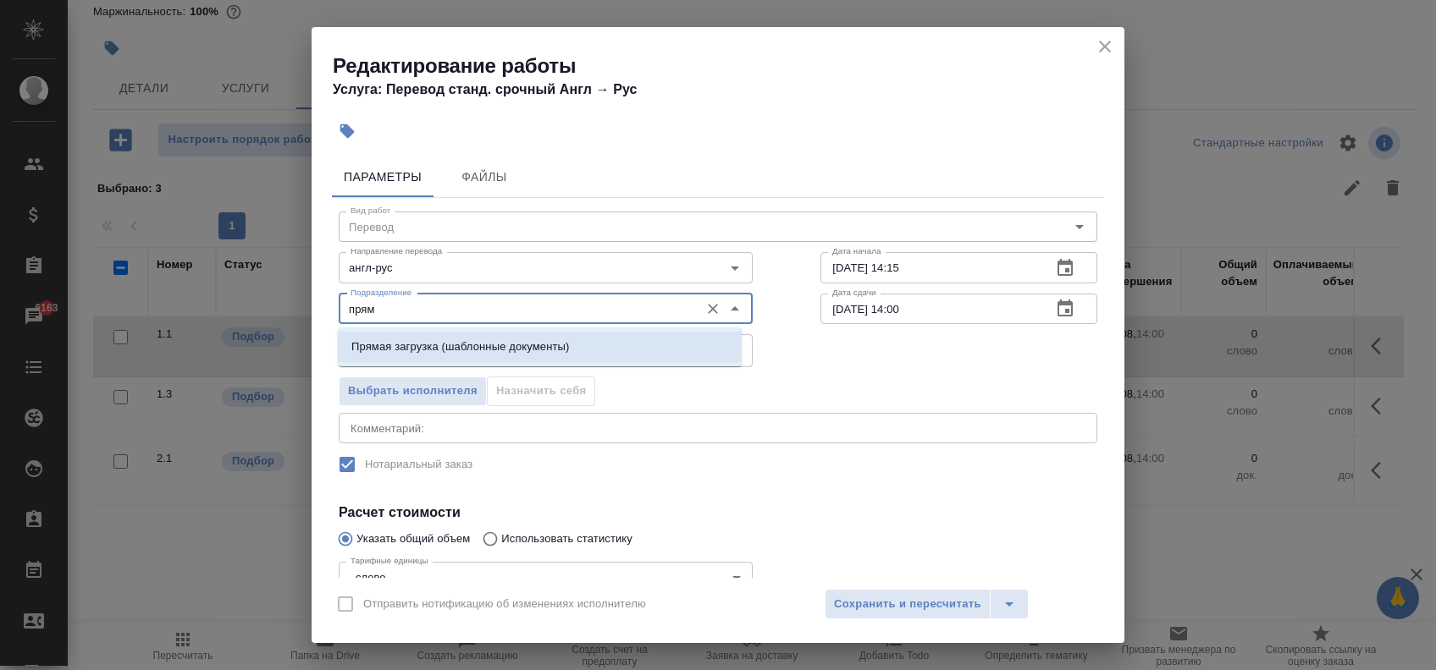
click at [593, 335] on li "Прямая загрузка (шаблонные документы)" at bounding box center [540, 347] width 404 height 30
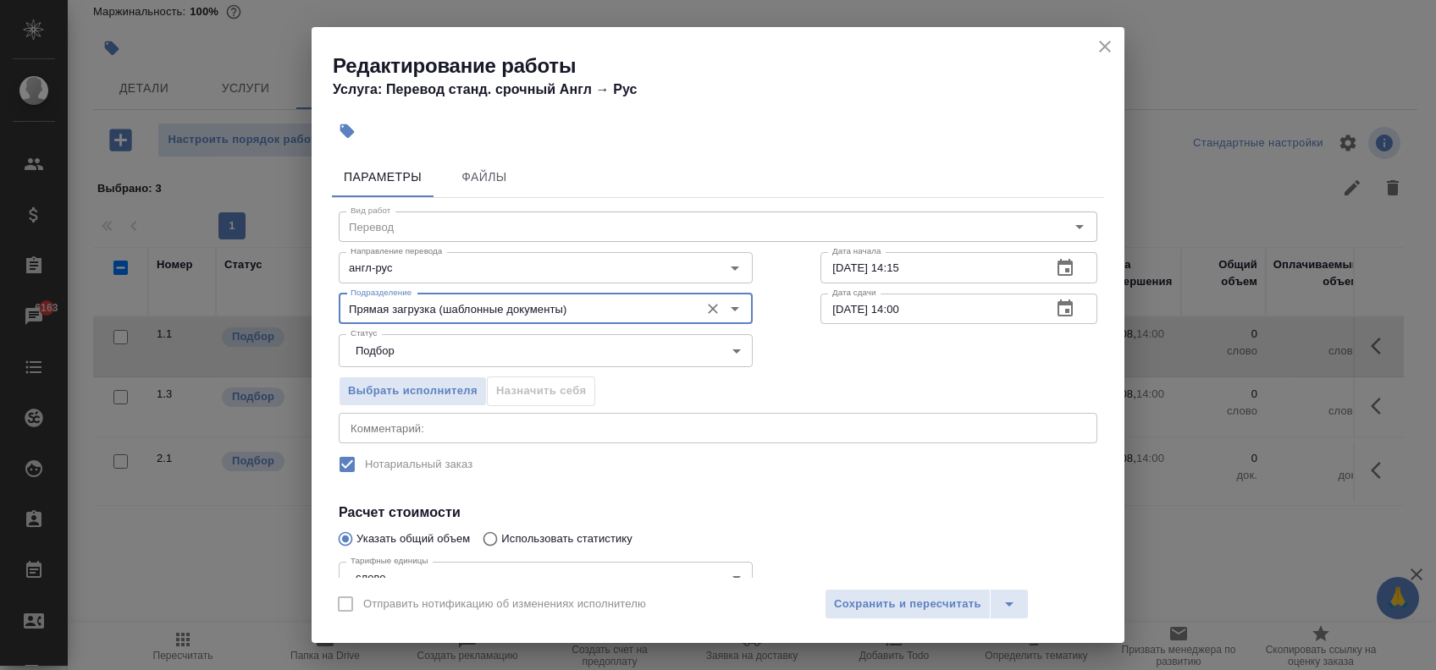
type input "Прямая загрузка (шаблонные документы)"
click at [1055, 310] on icon "button" at bounding box center [1065, 309] width 20 height 20
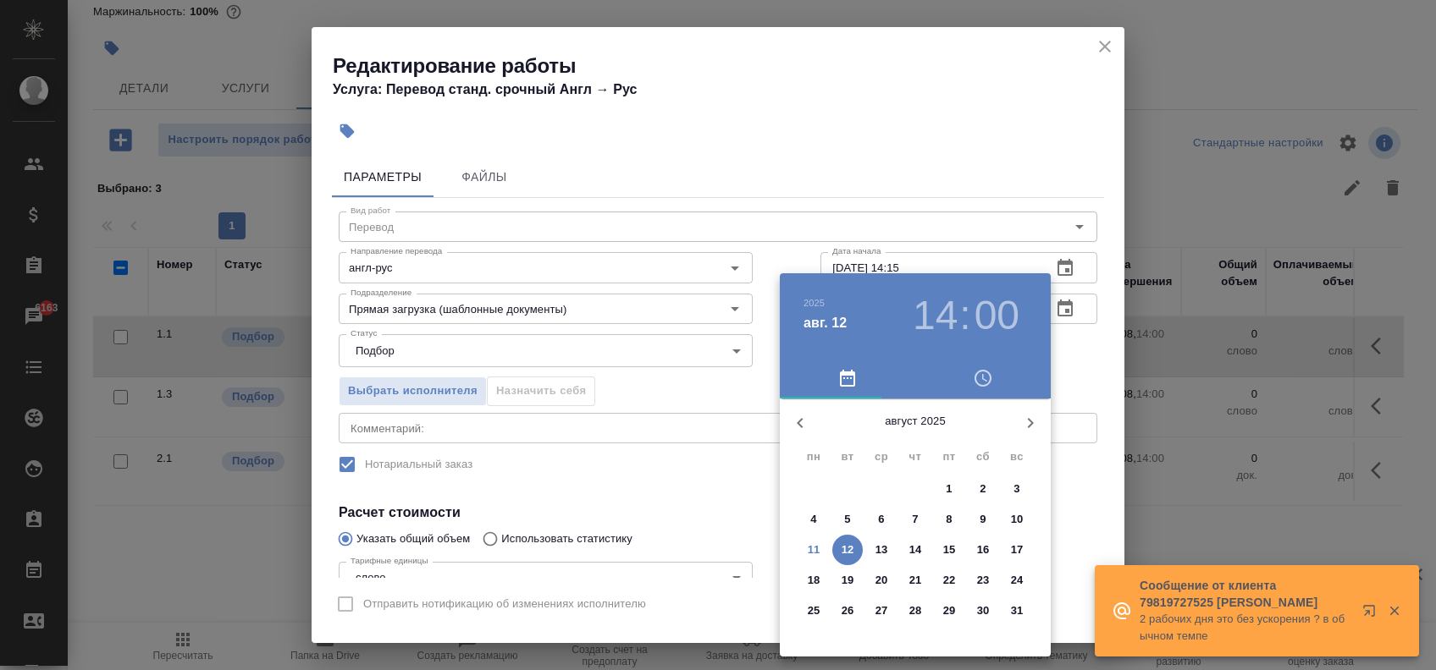
click at [817, 546] on p "11" at bounding box center [813, 550] width 13 height 17
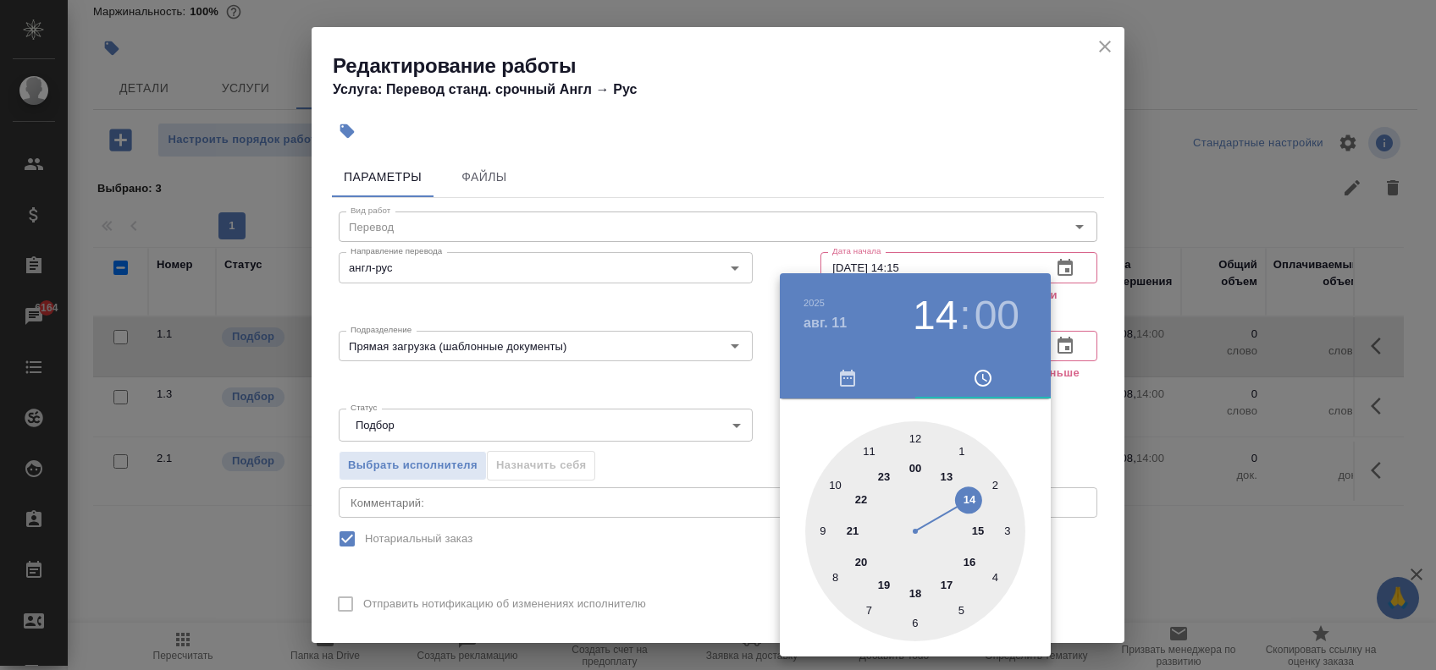
click at [945, 581] on div at bounding box center [915, 532] width 220 height 220
type input "11.08.2025 17:00"
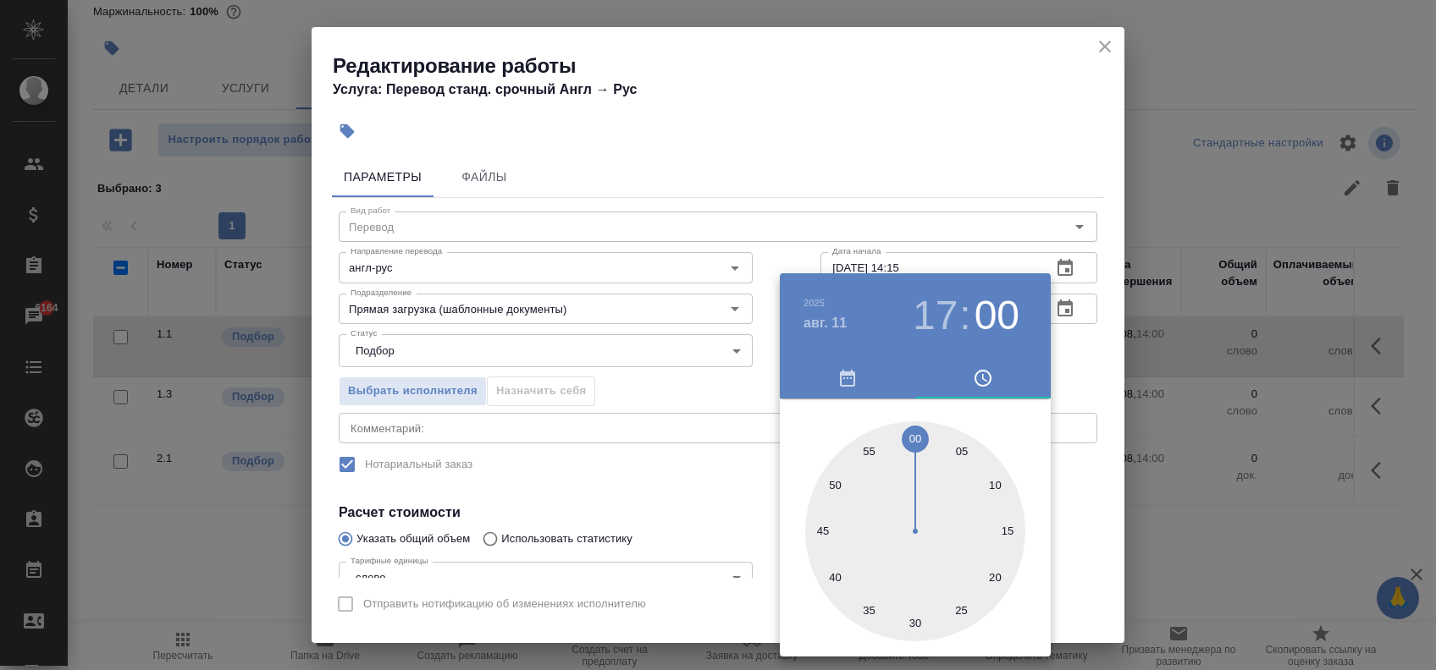
click at [620, 489] on div at bounding box center [718, 335] width 1436 height 670
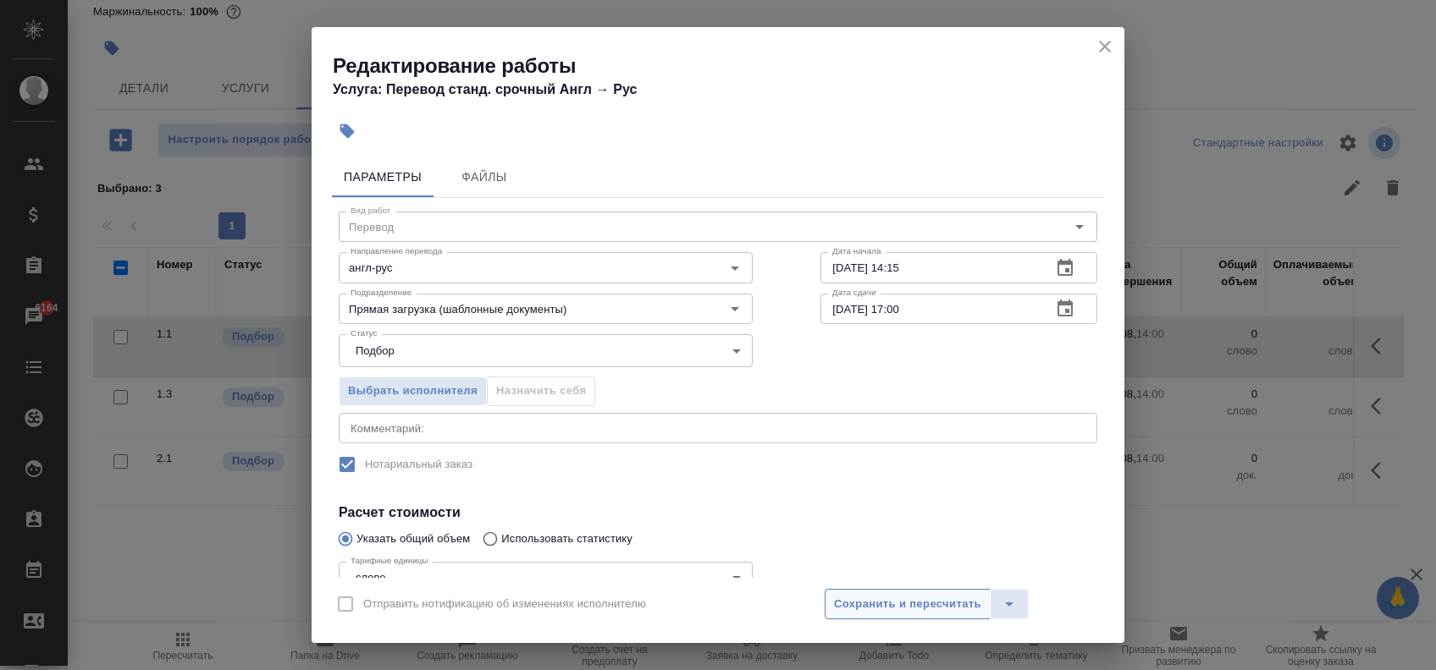
click at [913, 589] on button "Сохранить и пересчитать" at bounding box center [907, 604] width 166 height 30
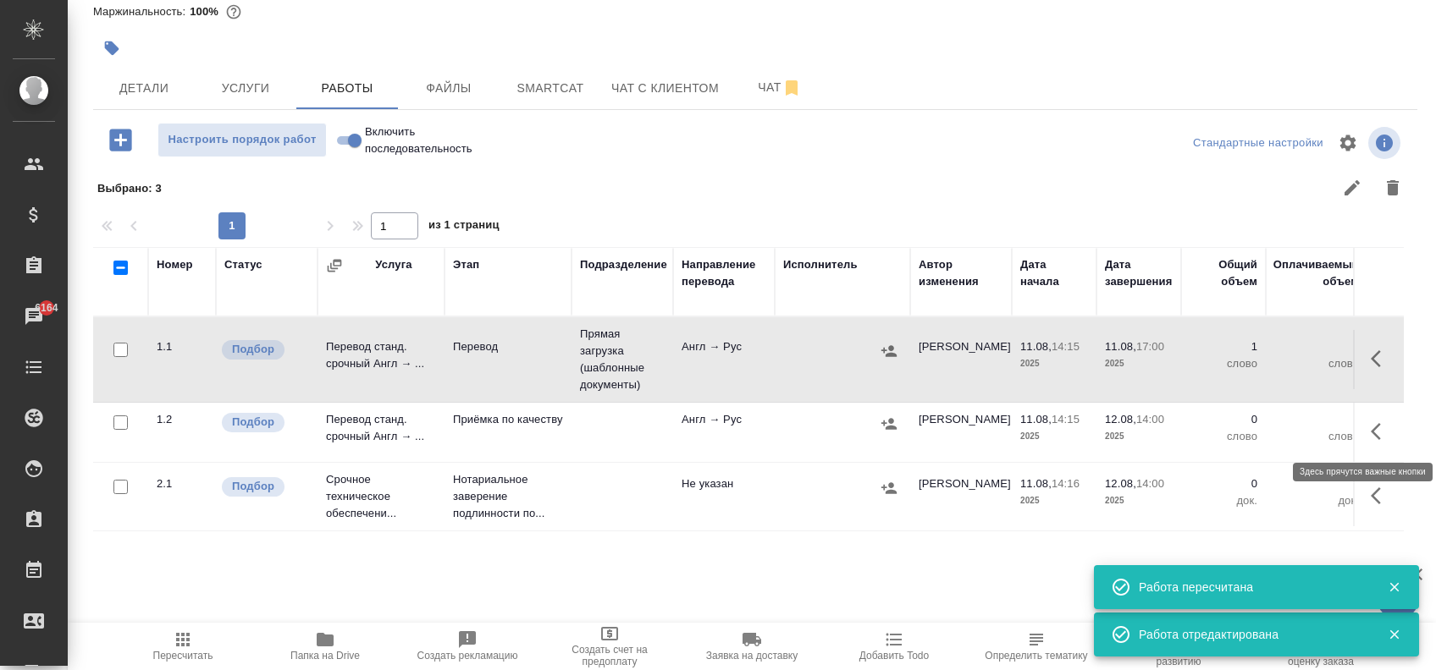
click at [1370, 427] on icon "button" at bounding box center [1380, 432] width 20 height 20
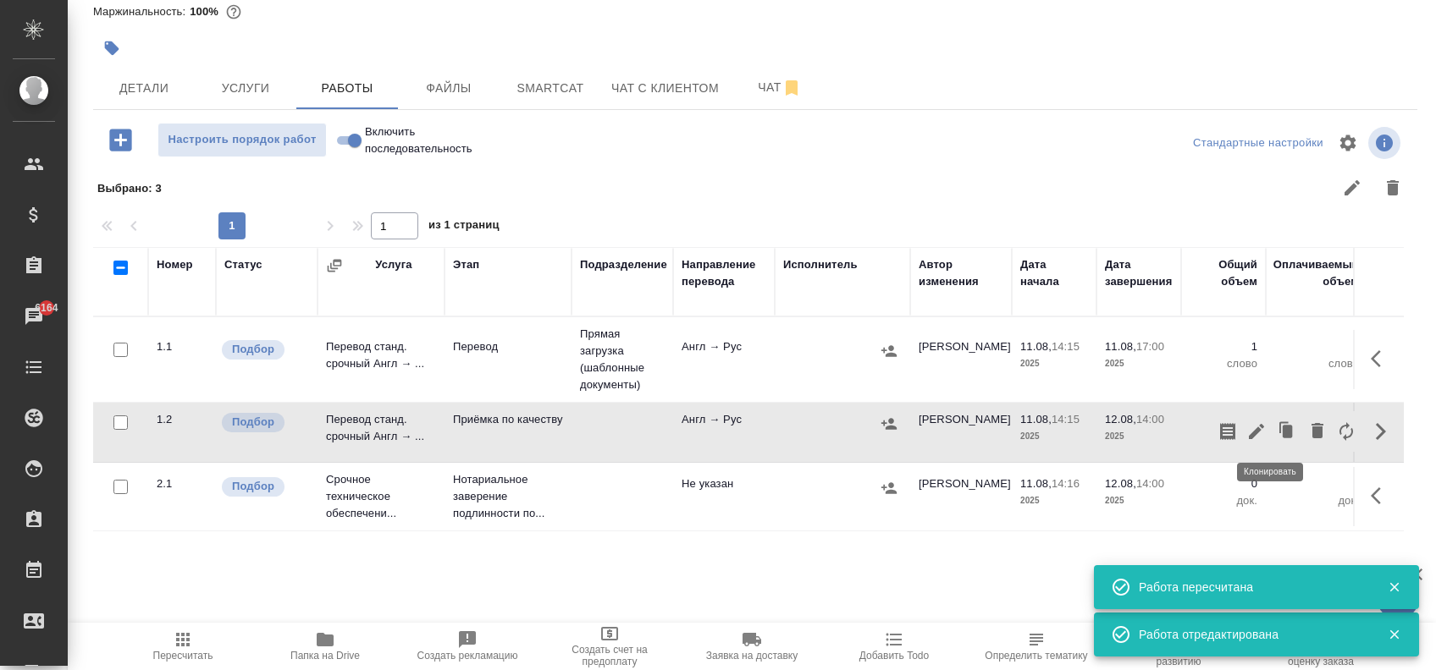
click at [1248, 429] on icon "button" at bounding box center [1255, 431] width 15 height 15
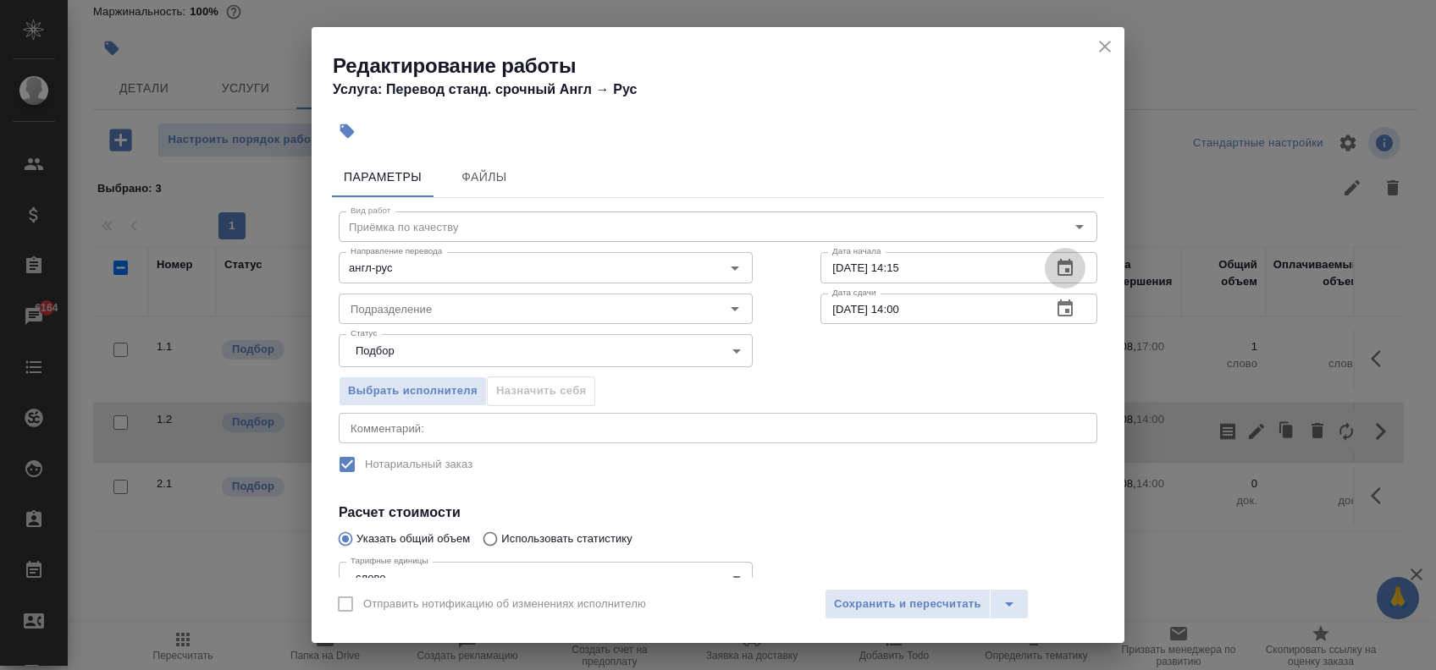
click at [1055, 267] on icon "button" at bounding box center [1065, 268] width 20 height 20
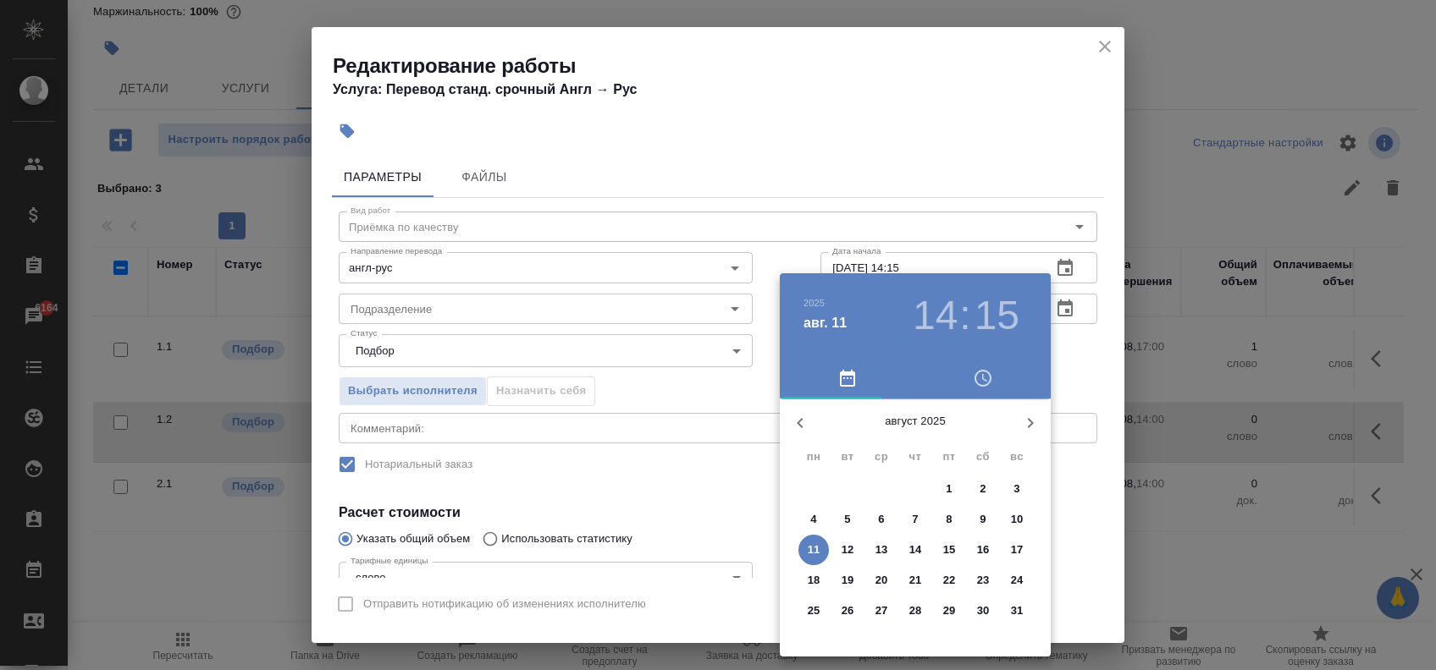
click at [814, 542] on p "11" at bounding box center [813, 550] width 13 height 17
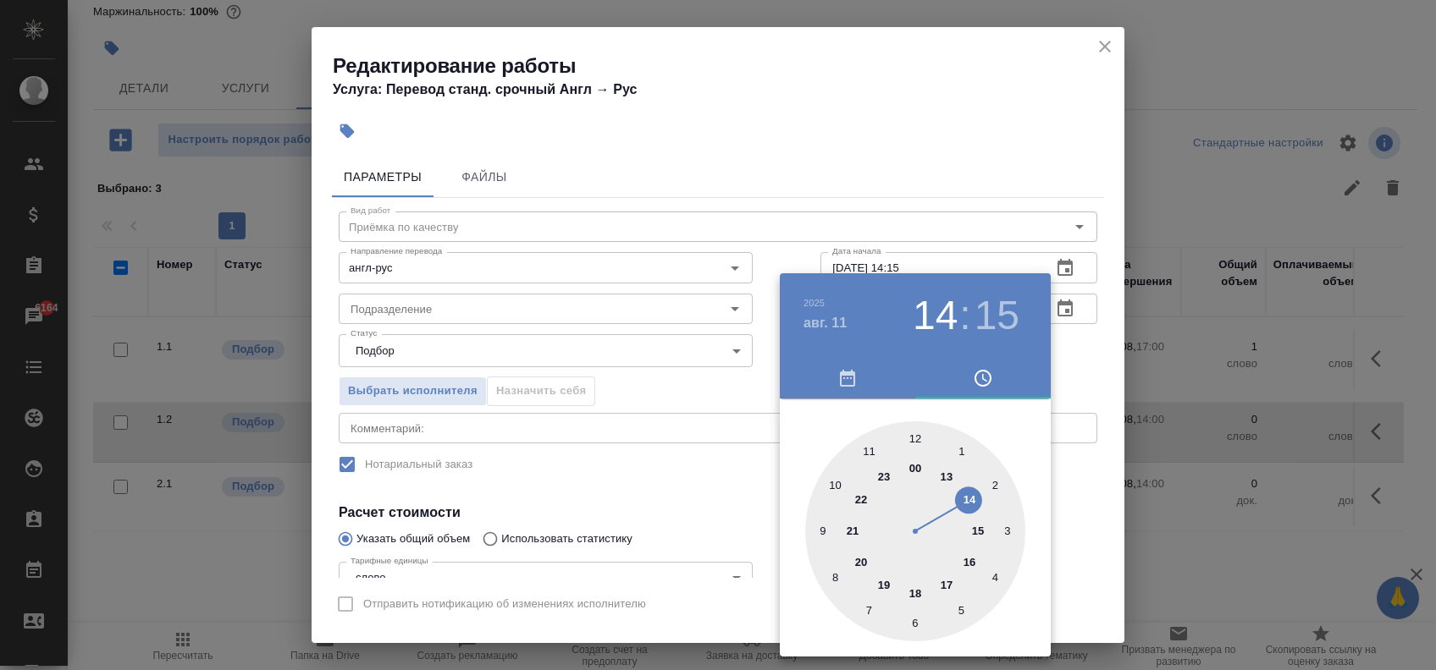
click at [948, 578] on div at bounding box center [915, 532] width 220 height 220
click at [912, 441] on div at bounding box center [915, 532] width 220 height 220
type input "11.08.2025 17:00"
drag, startPoint x: 725, startPoint y: 477, endPoint x: 1097, endPoint y: 332, distance: 398.8
click at [725, 473] on div at bounding box center [718, 335] width 1436 height 670
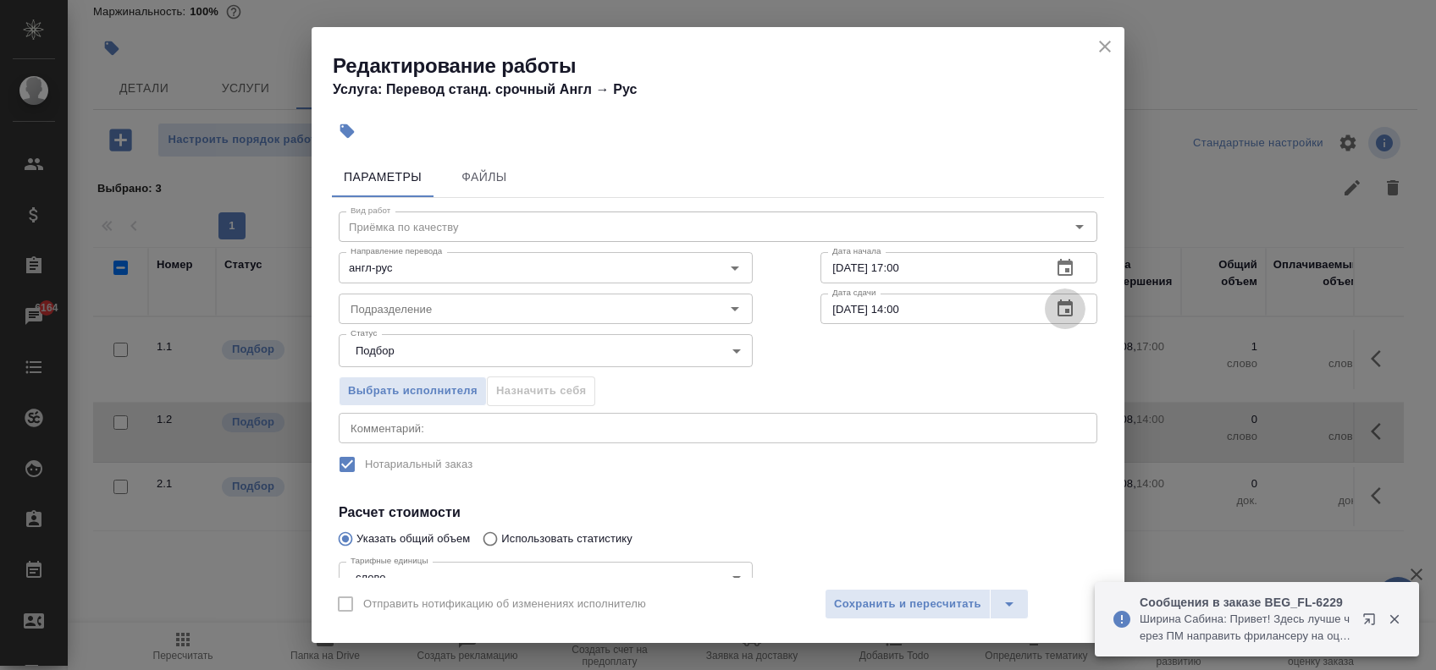
click at [1045, 313] on button "button" at bounding box center [1065, 309] width 41 height 41
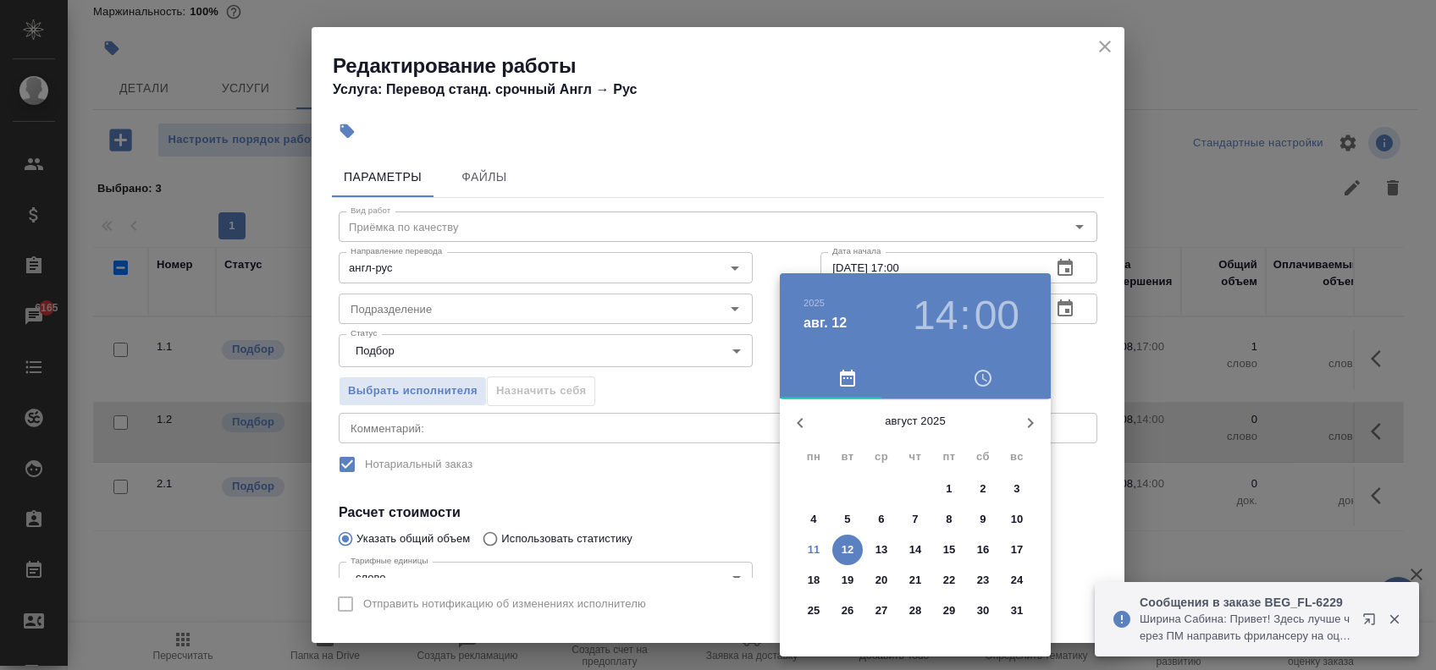
click at [808, 546] on p "11" at bounding box center [813, 550] width 13 height 17
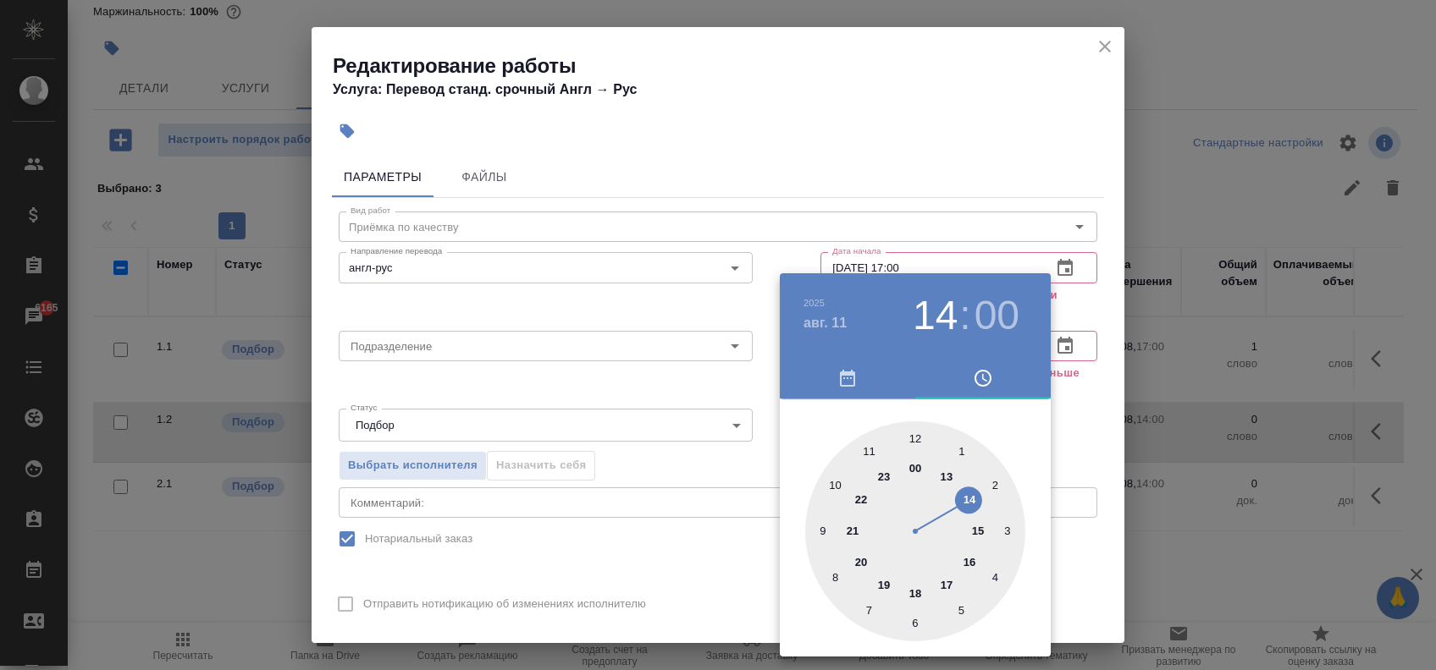
click at [913, 595] on div at bounding box center [915, 532] width 220 height 220
type input "11.08.2025 18:00"
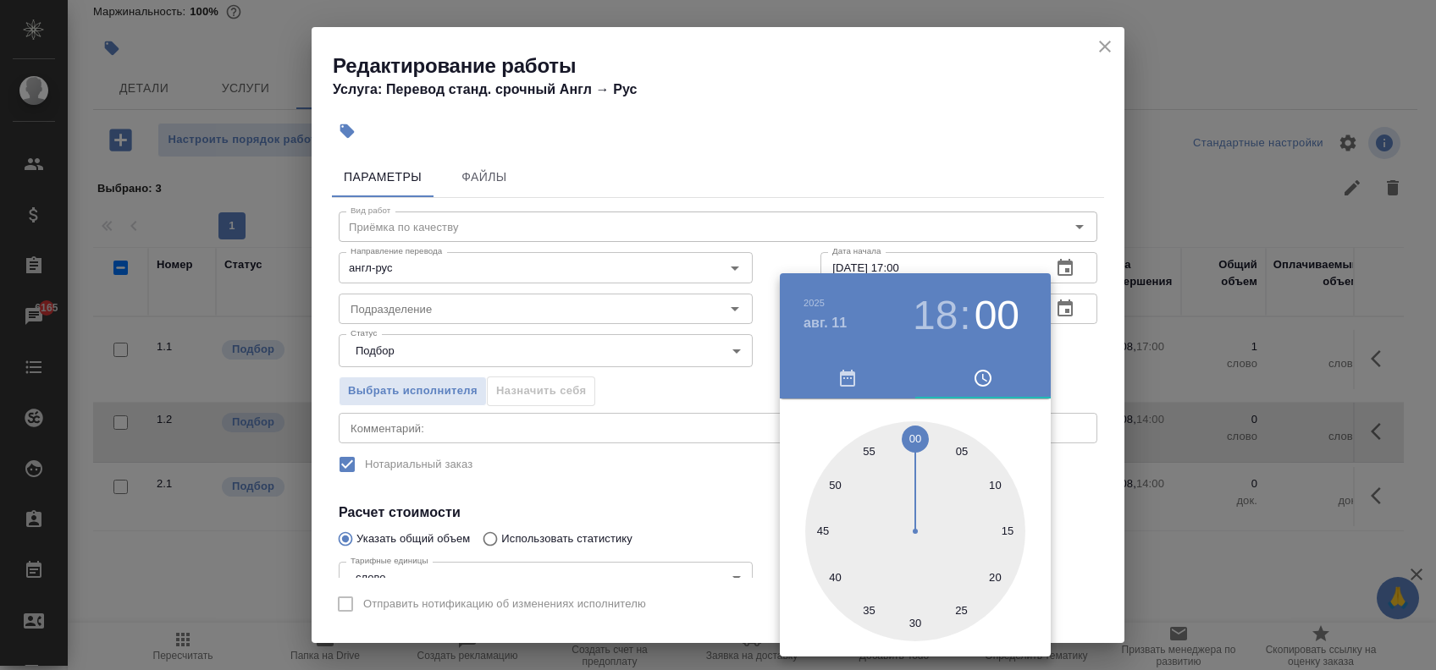
click at [660, 435] on div at bounding box center [718, 335] width 1436 height 670
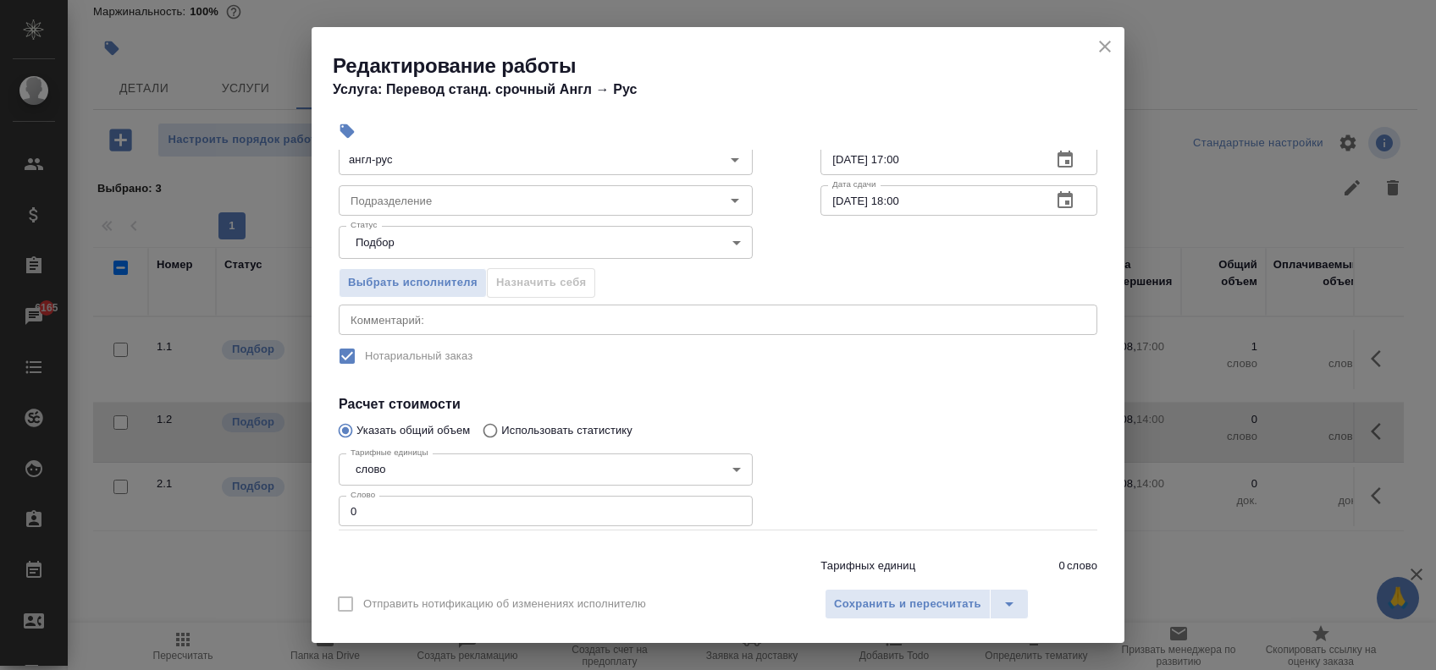
scroll to position [163, 0]
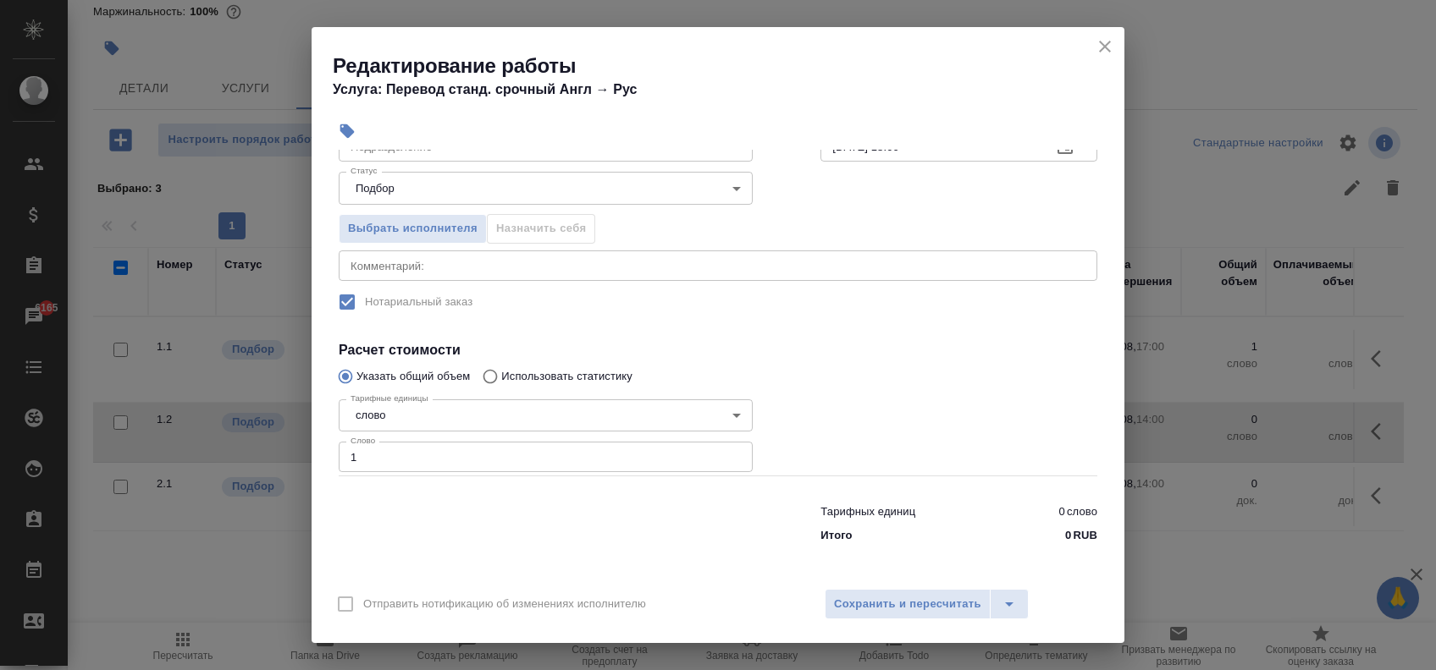
type input "1"
click at [723, 453] on input "1" at bounding box center [546, 457] width 414 height 30
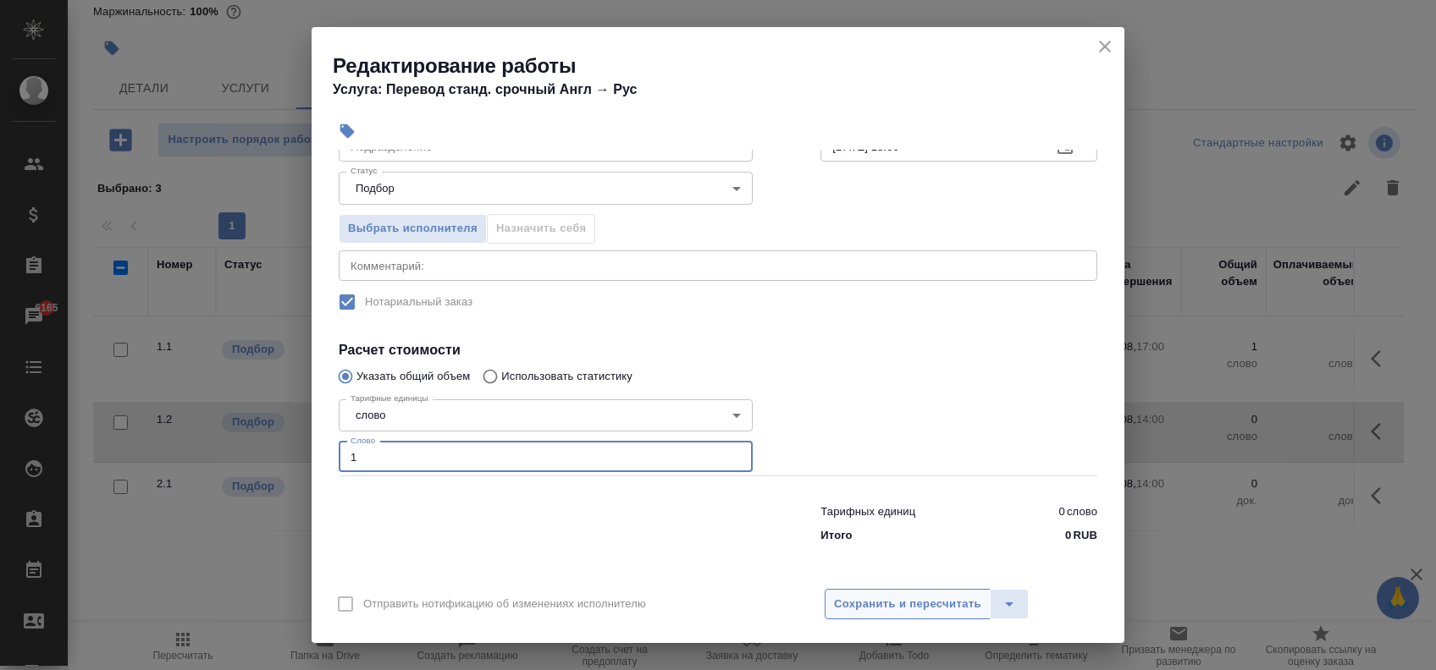
click at [934, 598] on span "Сохранить и пересчитать" at bounding box center [907, 604] width 147 height 19
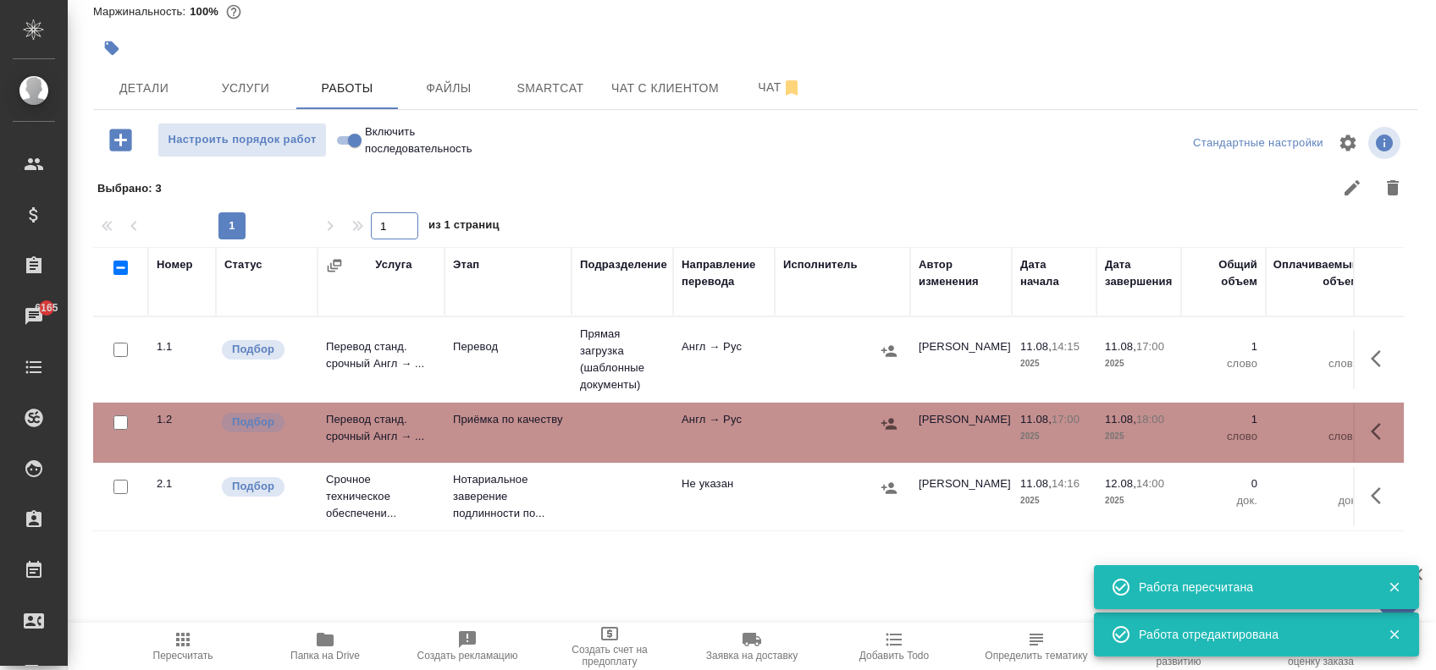
scroll to position [0, 0]
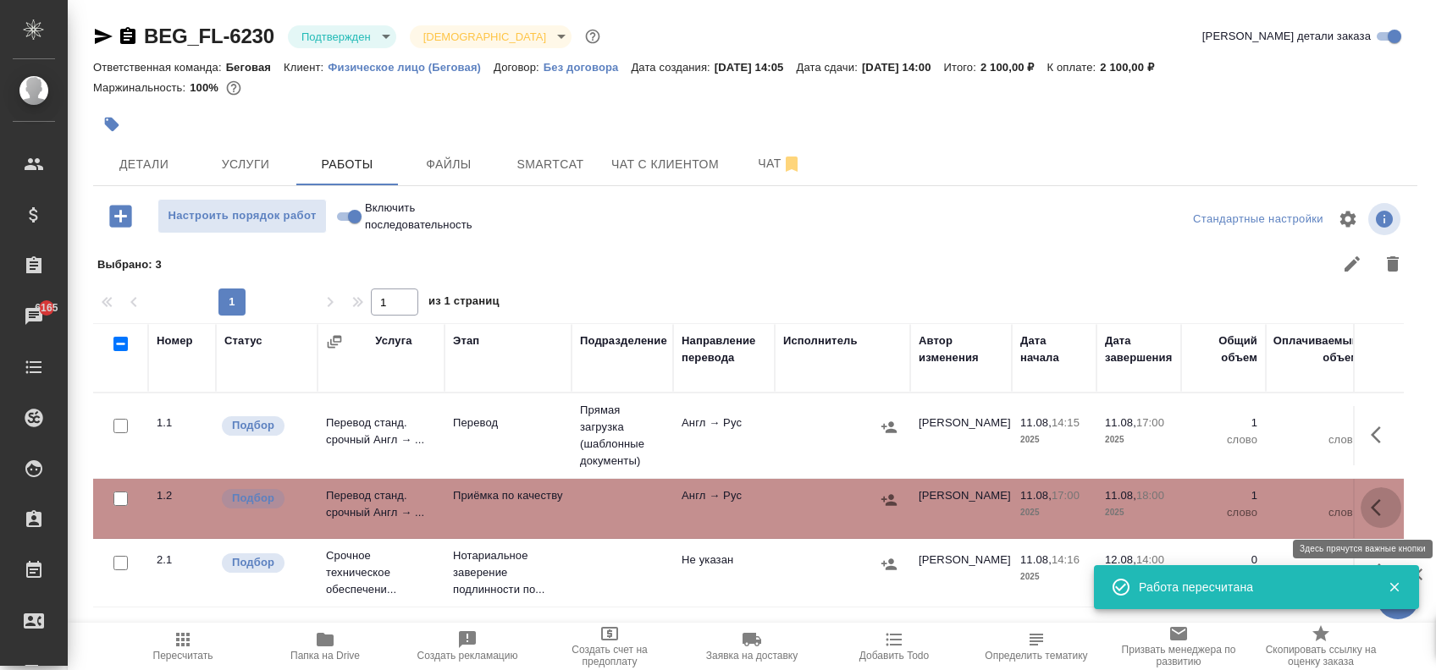
click at [1370, 504] on icon "button" at bounding box center [1380, 508] width 20 height 20
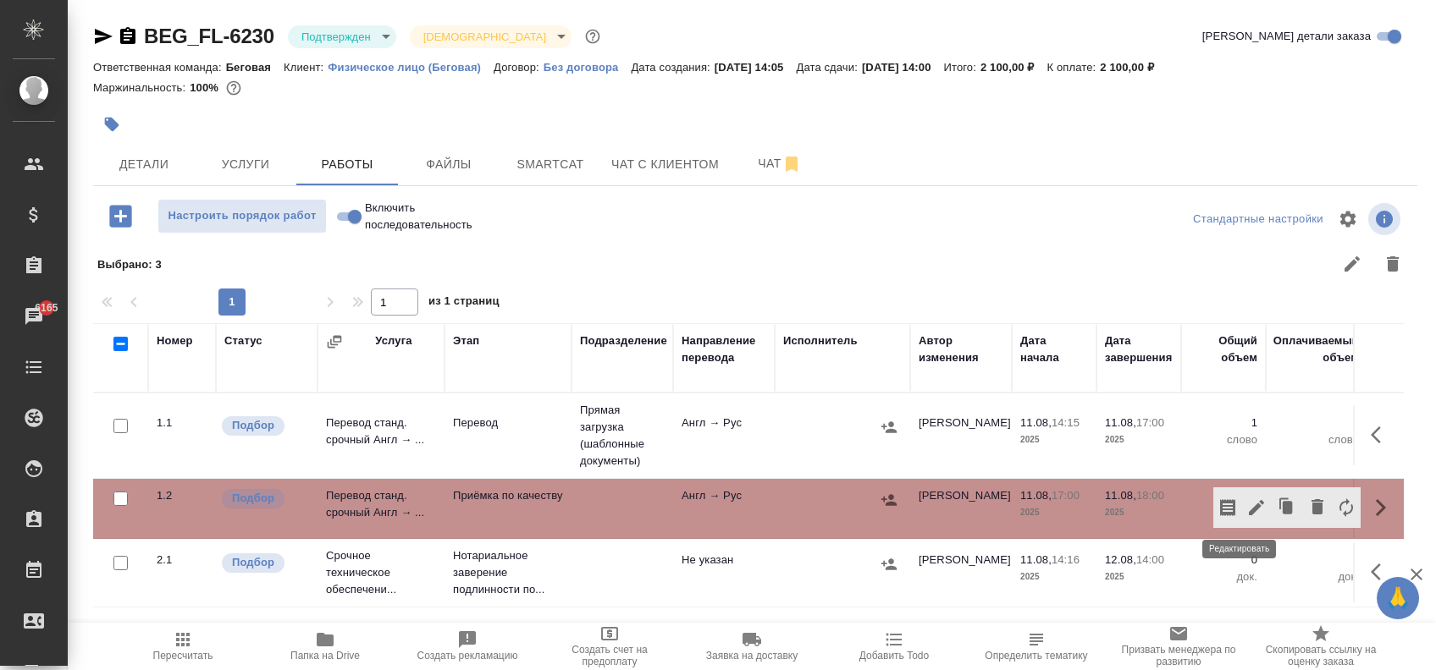
click at [1248, 511] on icon "button" at bounding box center [1255, 507] width 15 height 15
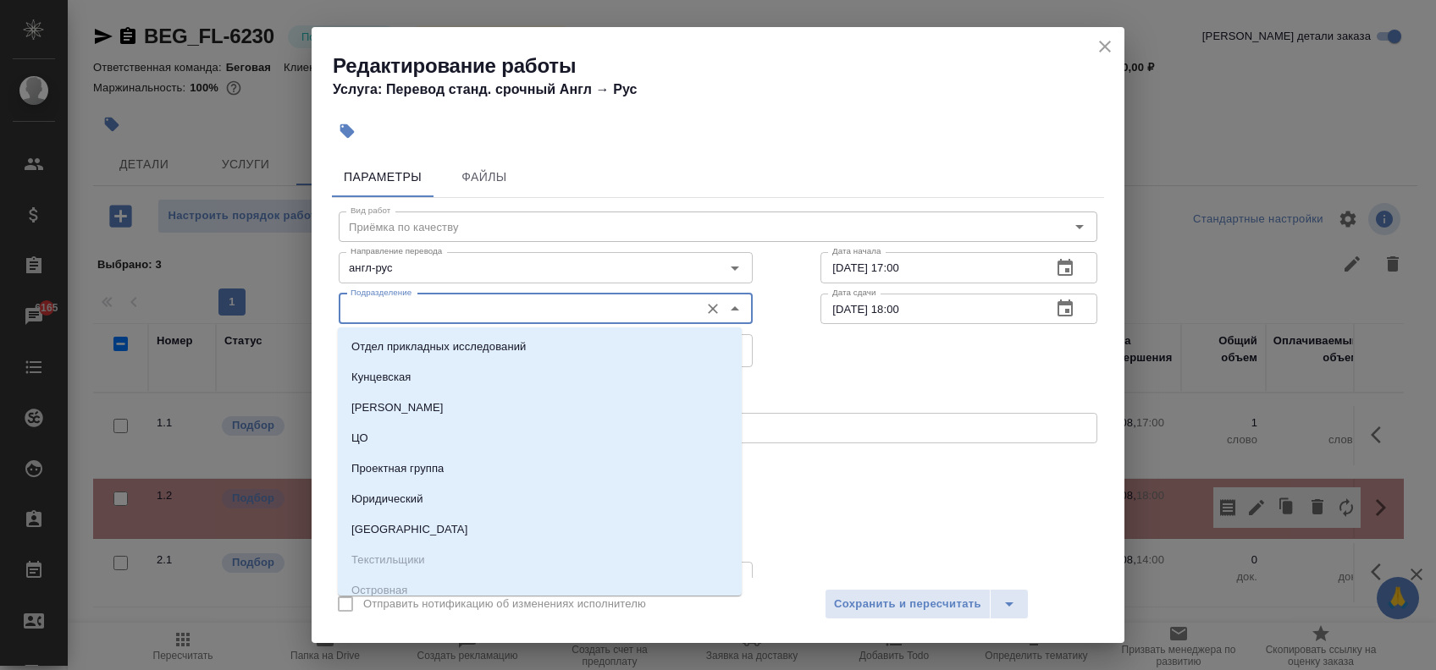
click at [503, 304] on input "Подразделение" at bounding box center [517, 309] width 347 height 20
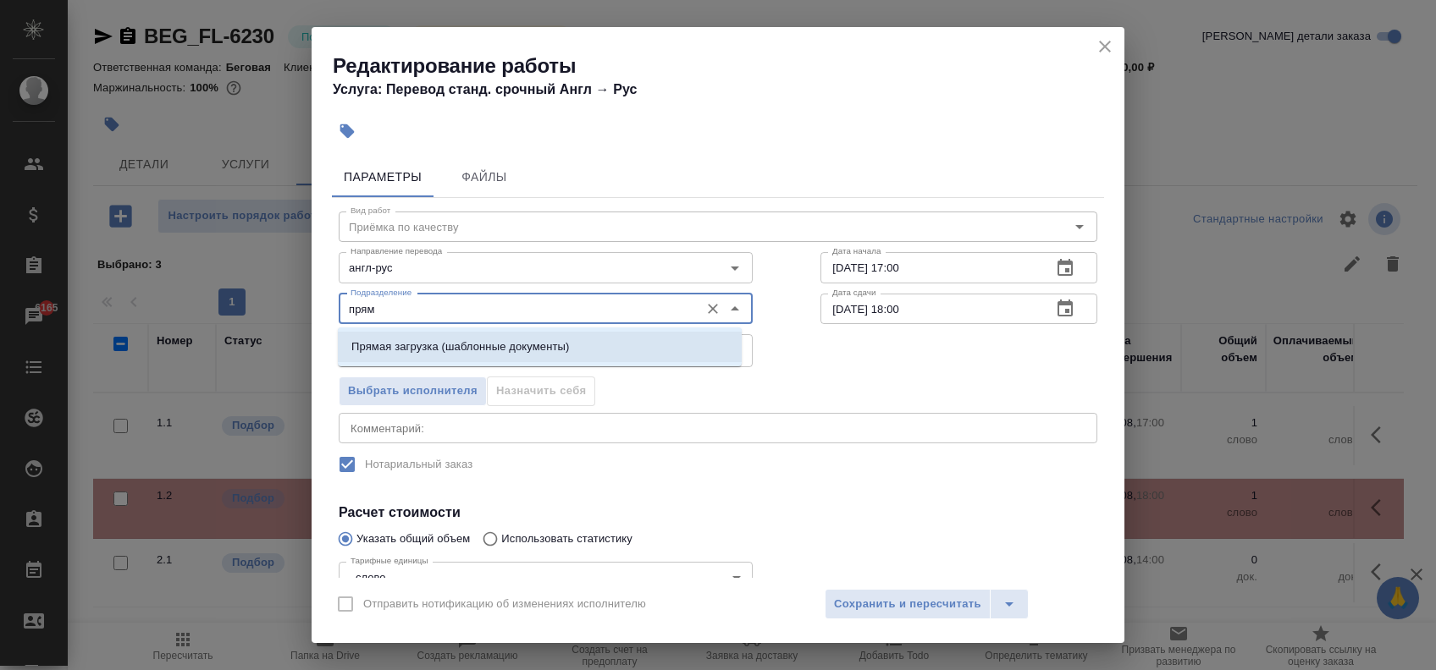
click at [460, 335] on li "Прямая загрузка (шаблонные документы)" at bounding box center [540, 347] width 404 height 30
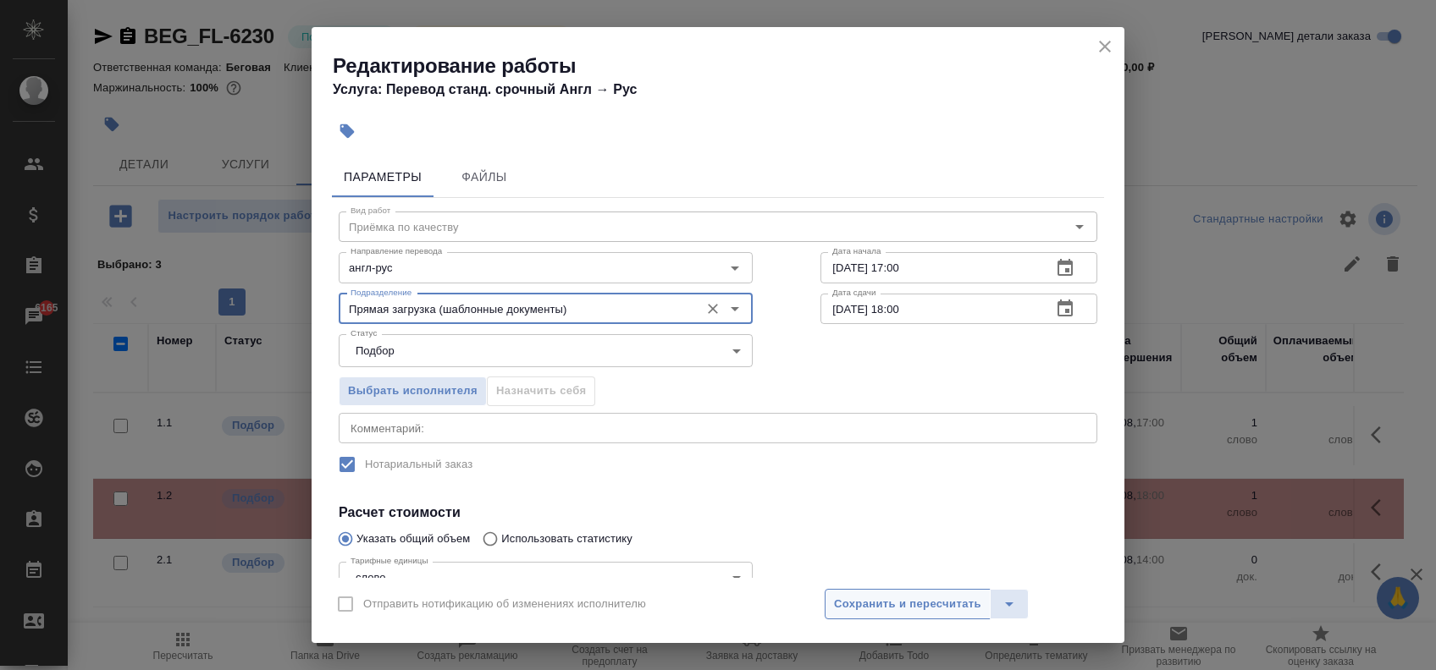
type input "Прямая загрузка (шаблонные документы)"
click at [903, 596] on span "Сохранить и пересчитать" at bounding box center [907, 604] width 147 height 19
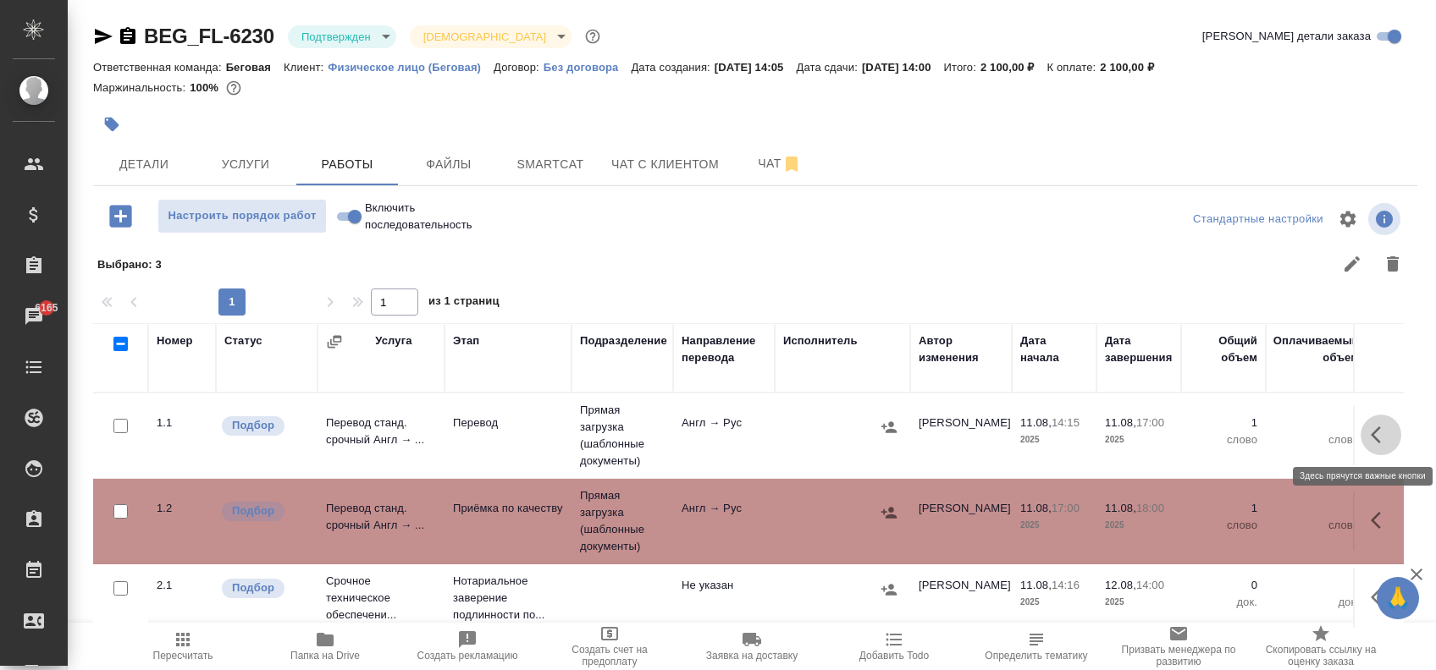
click at [1370, 442] on icon "button" at bounding box center [1380, 435] width 20 height 20
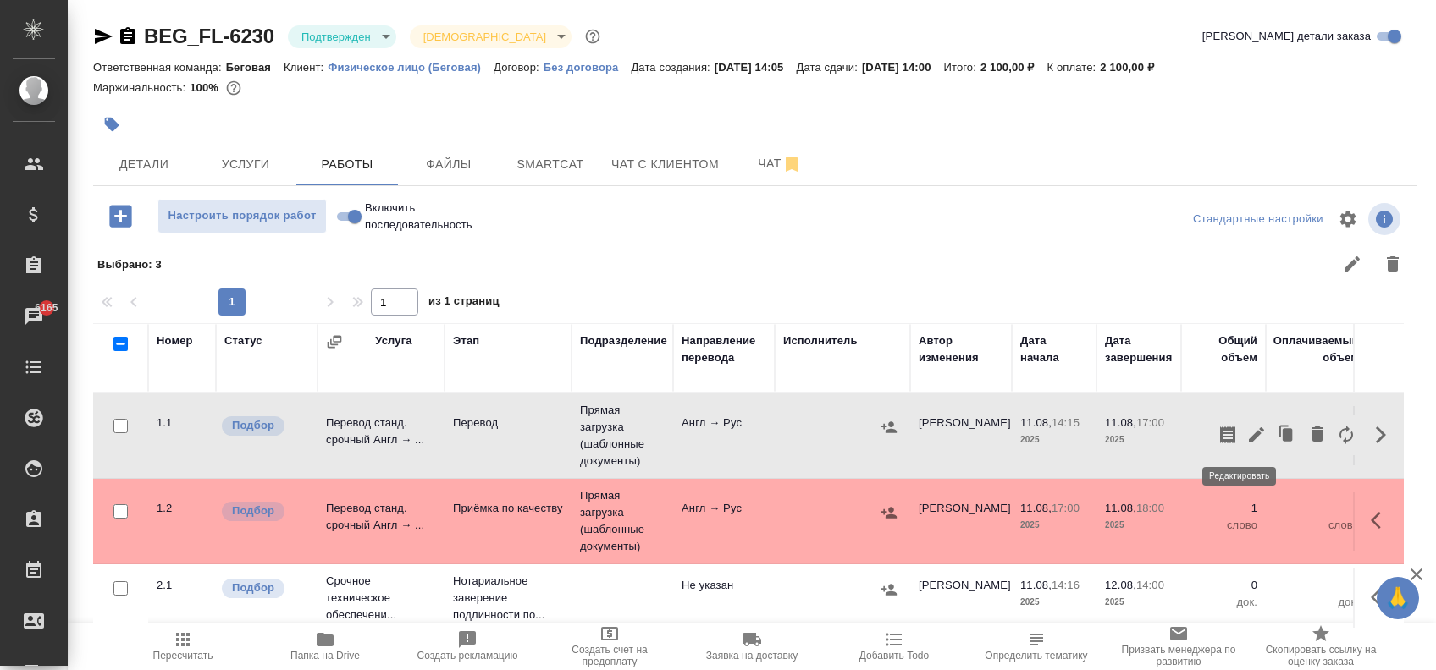
click at [1248, 433] on icon "button" at bounding box center [1255, 434] width 15 height 15
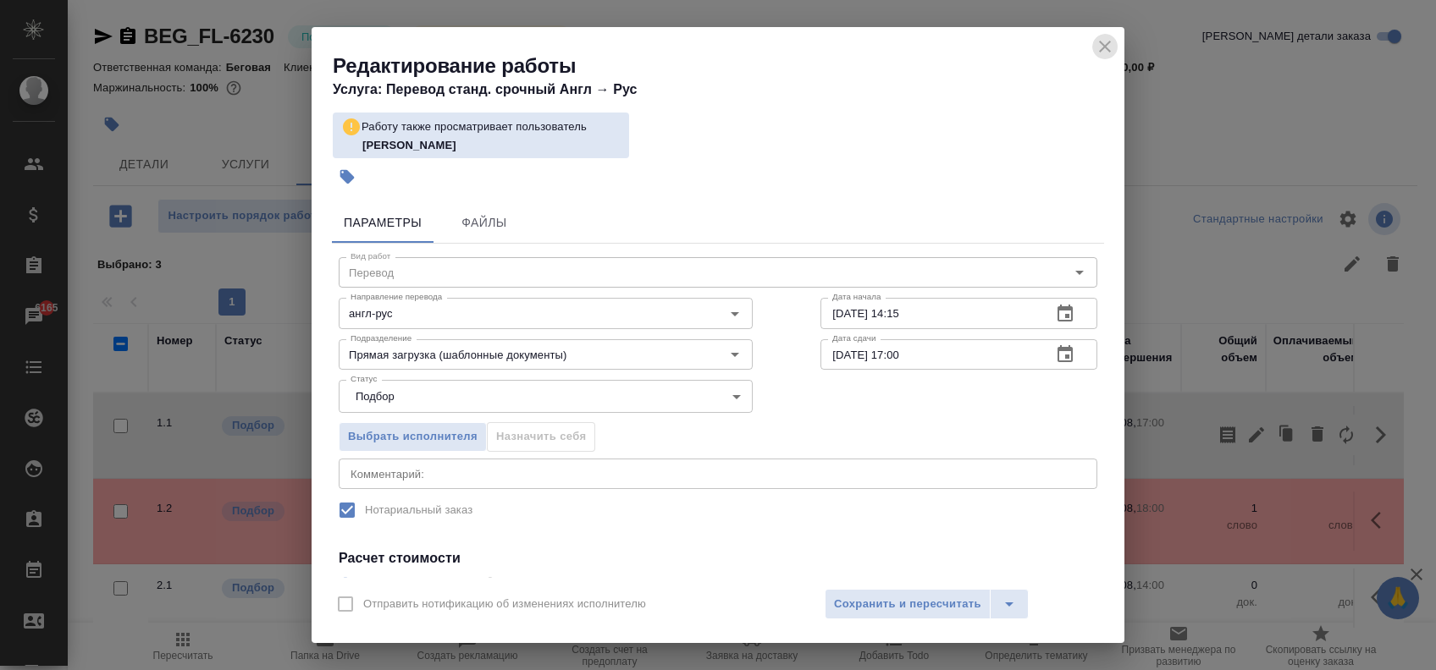
click at [1100, 46] on icon "close" at bounding box center [1104, 46] width 20 height 20
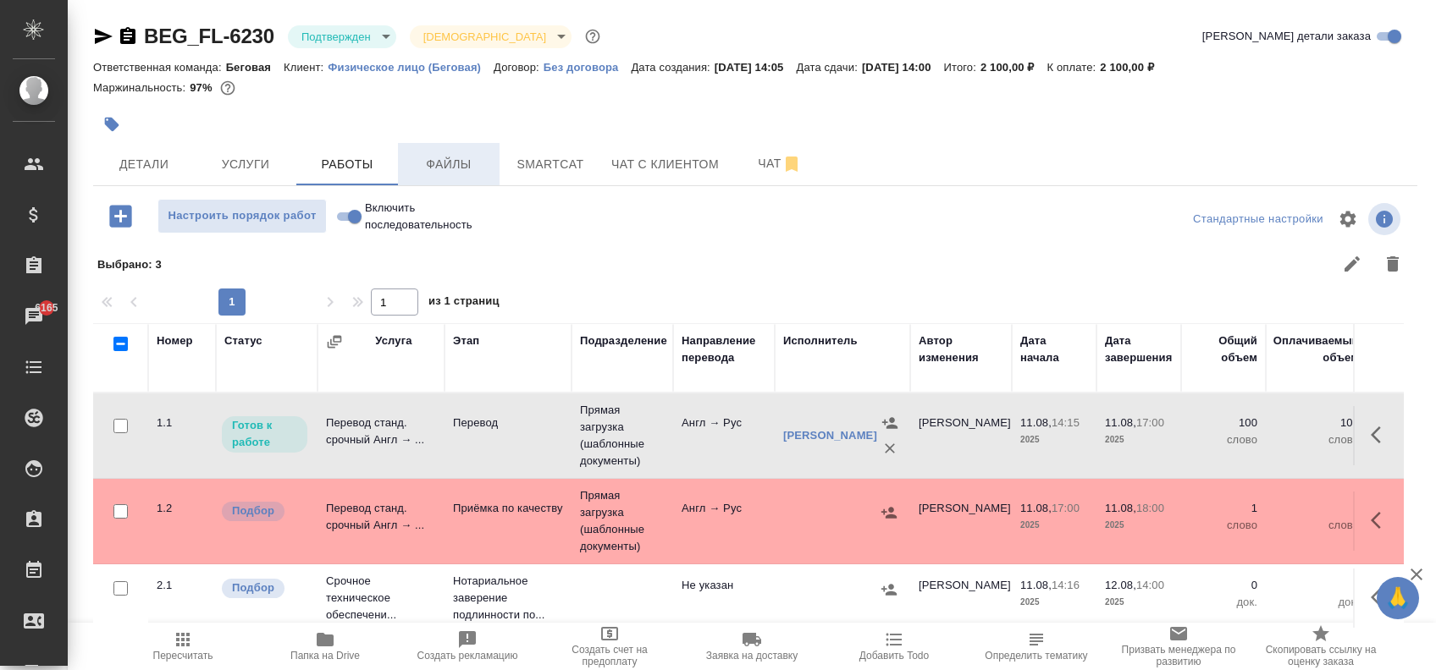
click at [463, 176] on button "Файлы" at bounding box center [449, 164] width 102 height 42
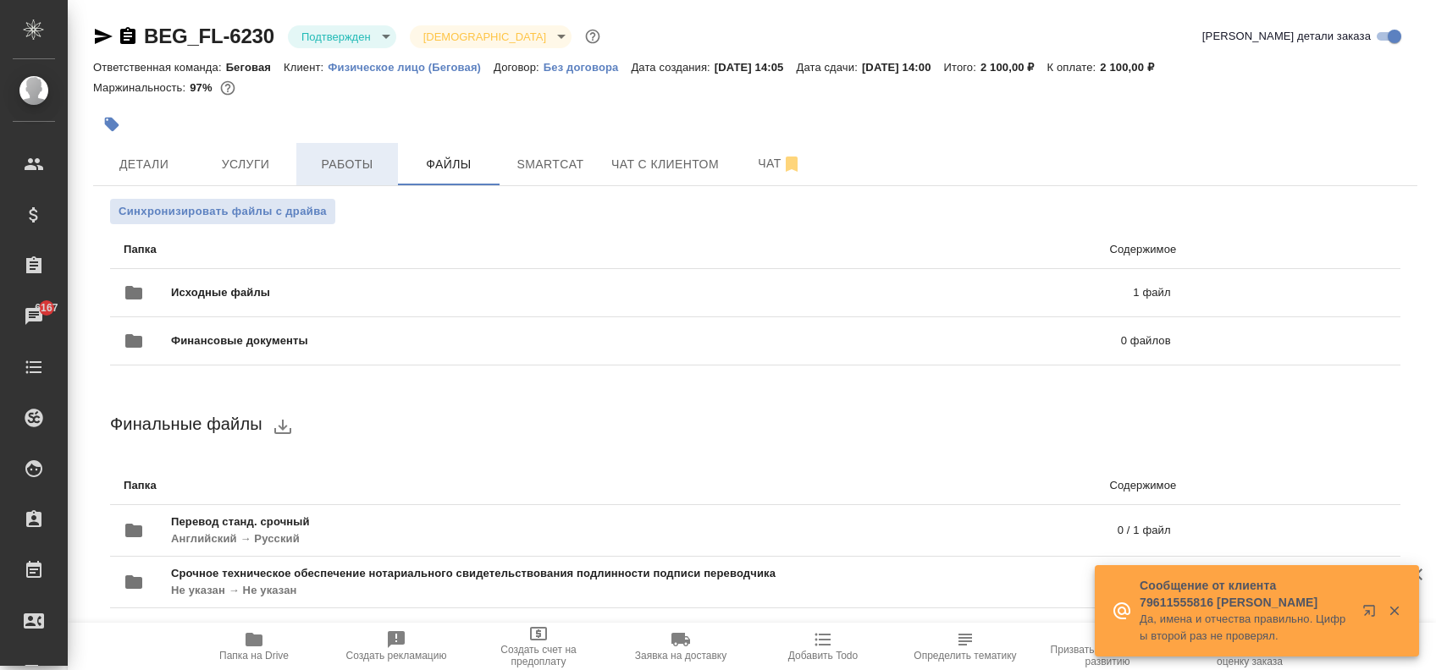
click at [332, 170] on span "Работы" at bounding box center [346, 164] width 81 height 21
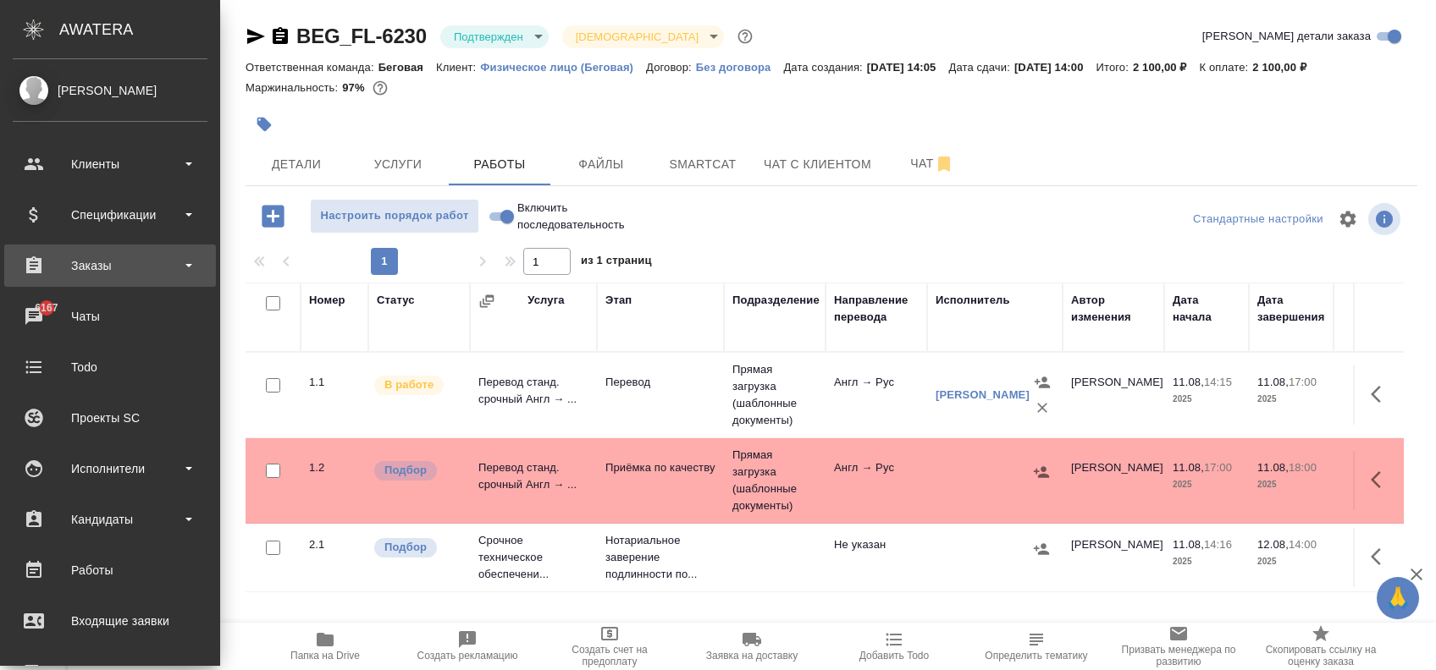
click at [127, 264] on div "Заказы" at bounding box center [110, 265] width 195 height 25
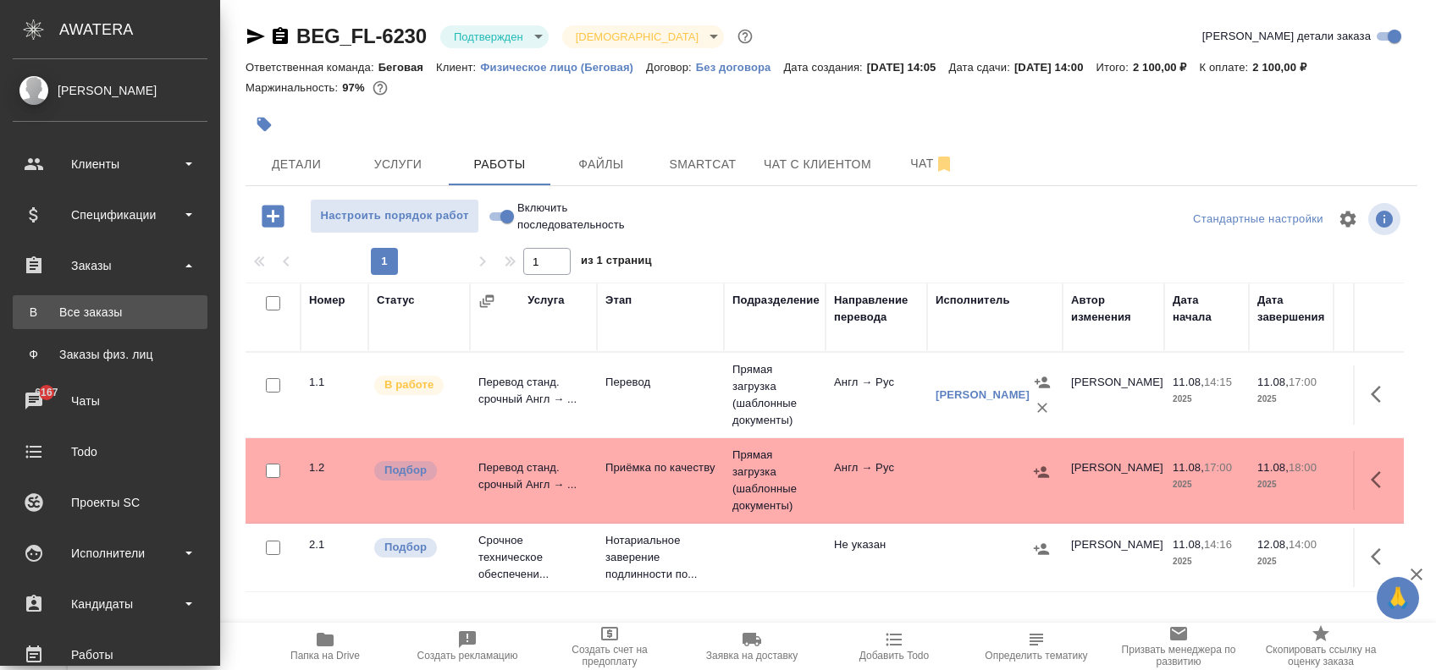
click at [102, 302] on link "В Все заказы" at bounding box center [110, 312] width 195 height 34
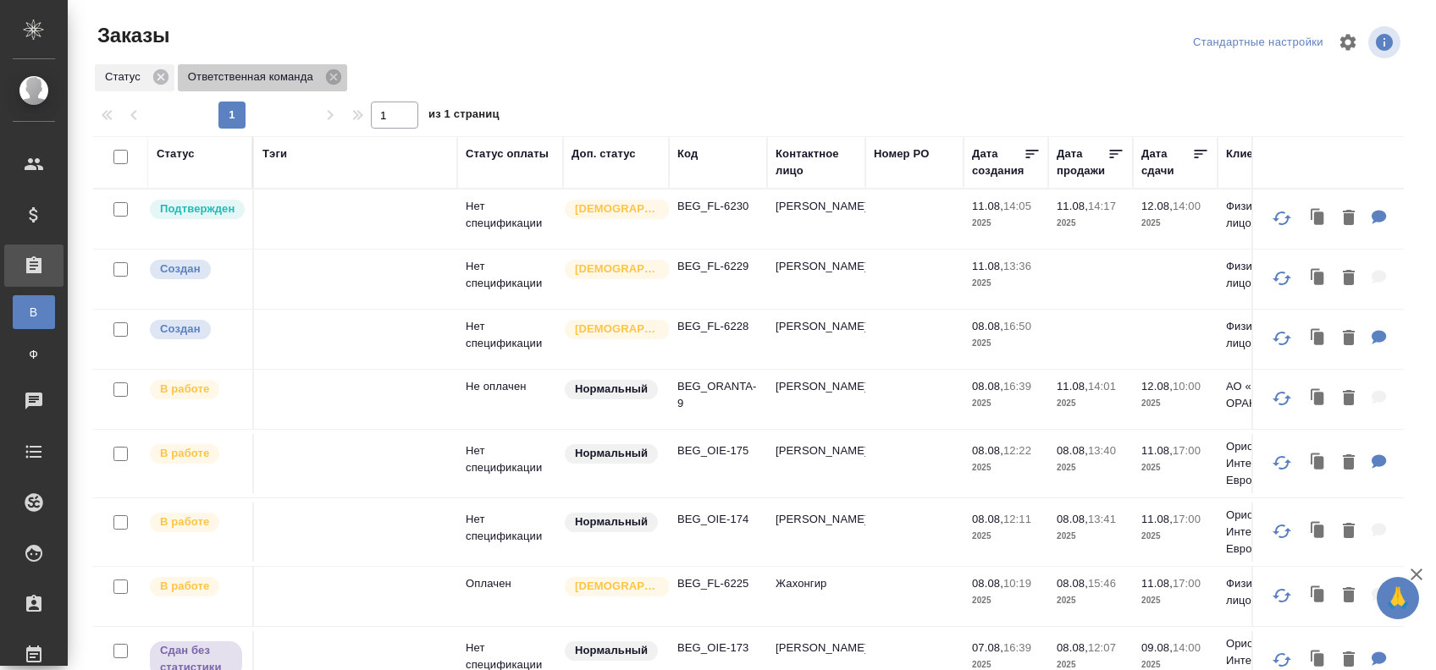
click at [203, 69] on p "Ответственная команда" at bounding box center [253, 77] width 131 height 17
click at [155, 83] on icon at bounding box center [161, 77] width 19 height 19
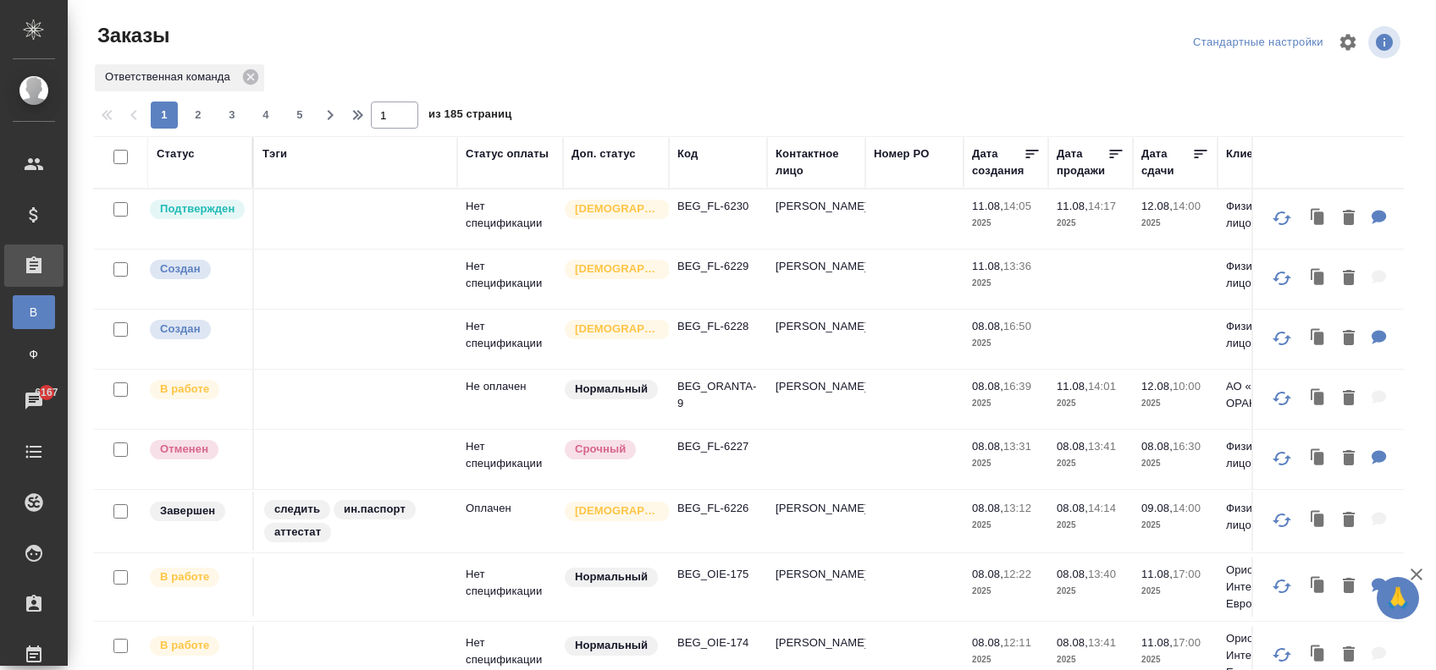
click at [201, 115] on span "2" at bounding box center [198, 115] width 27 height 17
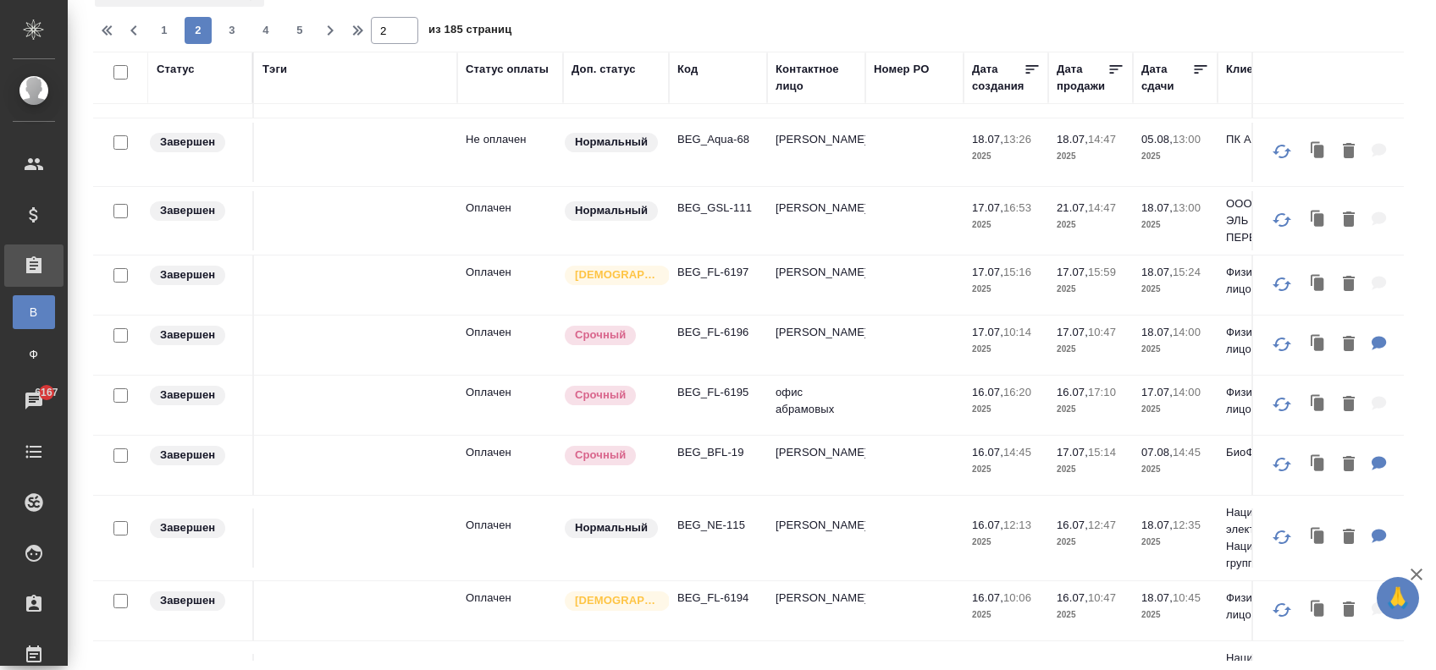
scroll to position [1016, 0]
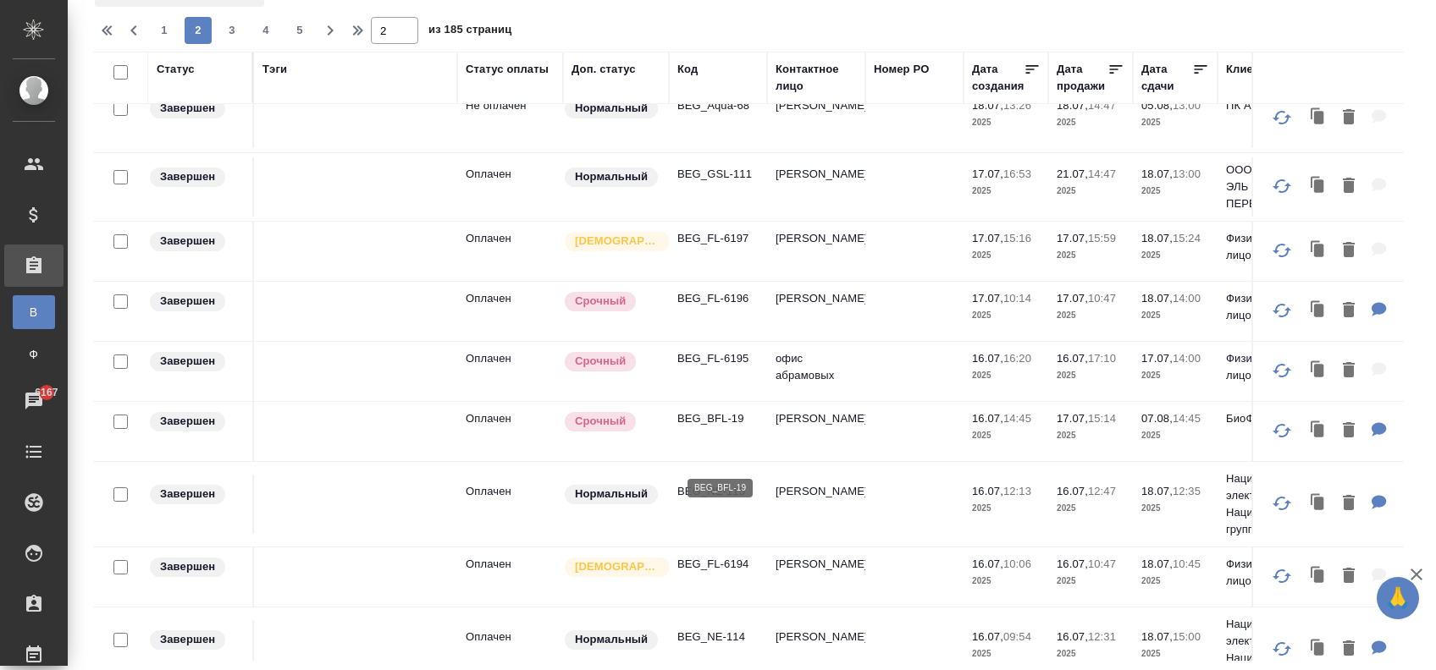
click at [743, 427] on p "BEG_BFL-19" at bounding box center [717, 419] width 81 height 17
click at [704, 427] on p "BEG_BFL-19" at bounding box center [717, 419] width 81 height 17
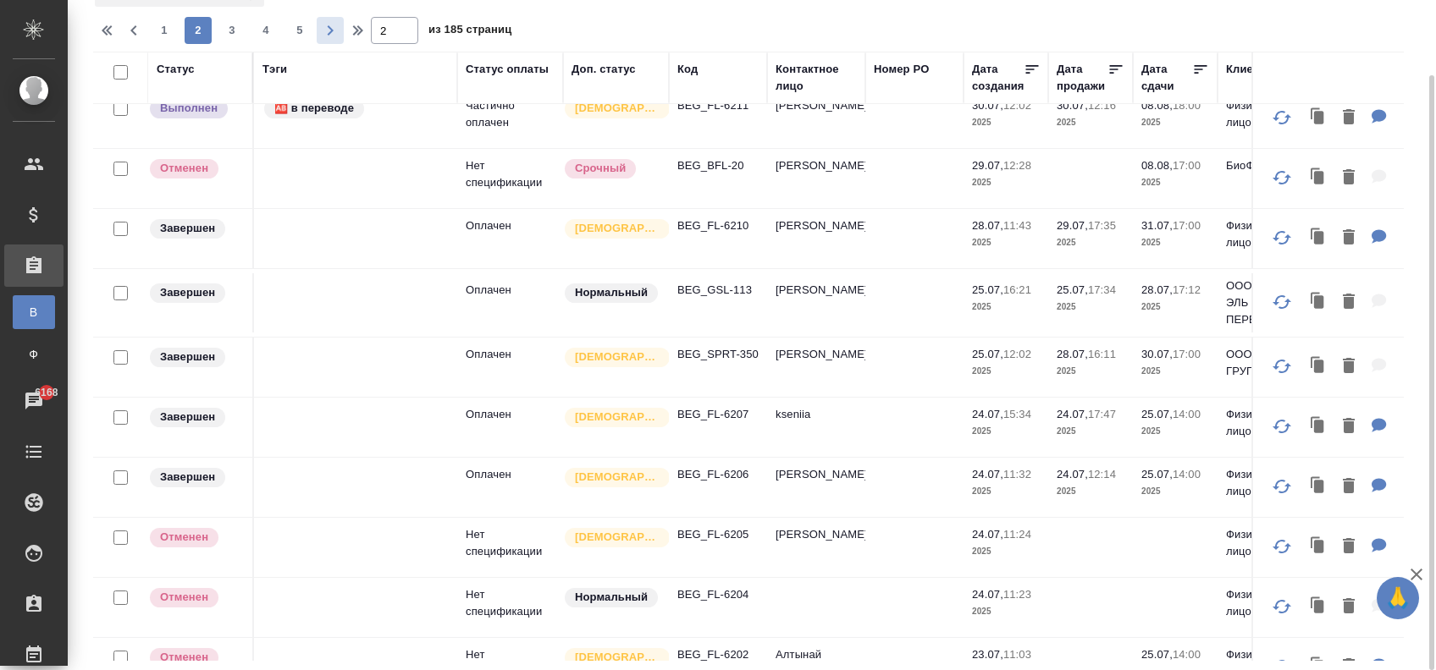
scroll to position [0, 0]
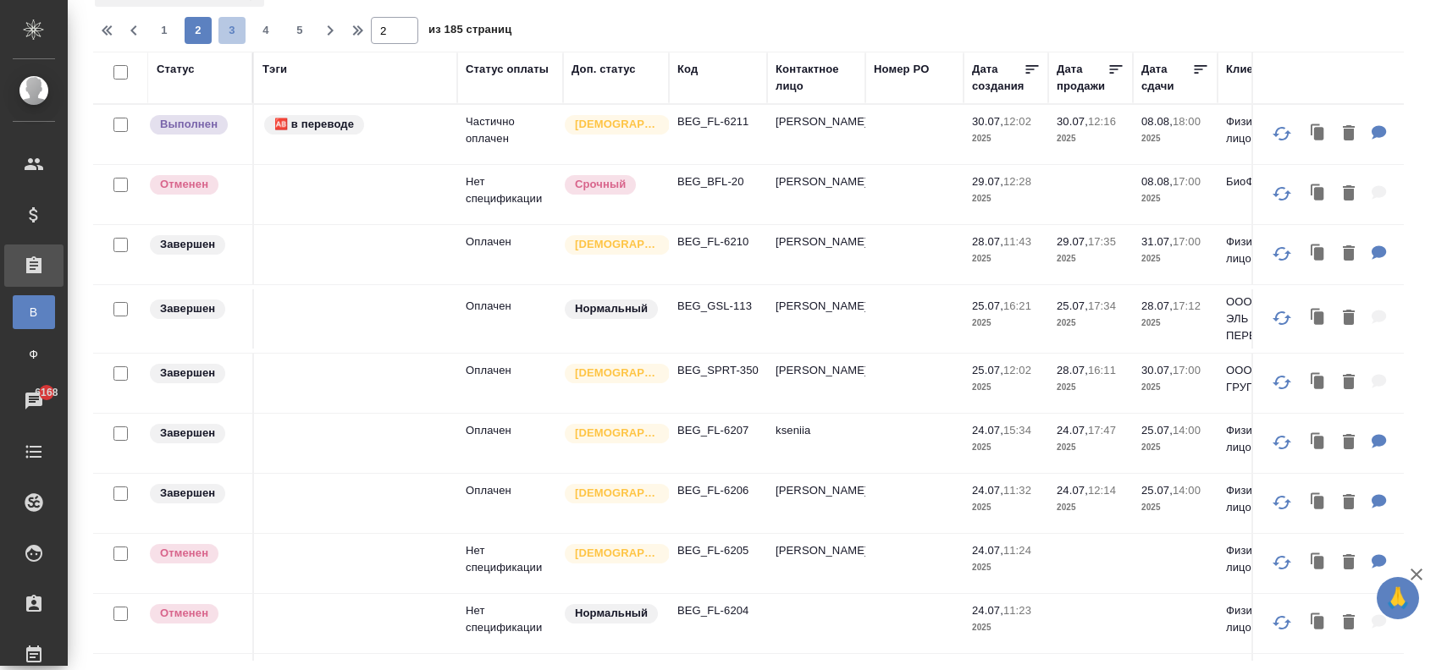
click at [242, 28] on span "3" at bounding box center [231, 30] width 27 height 17
type input "3"
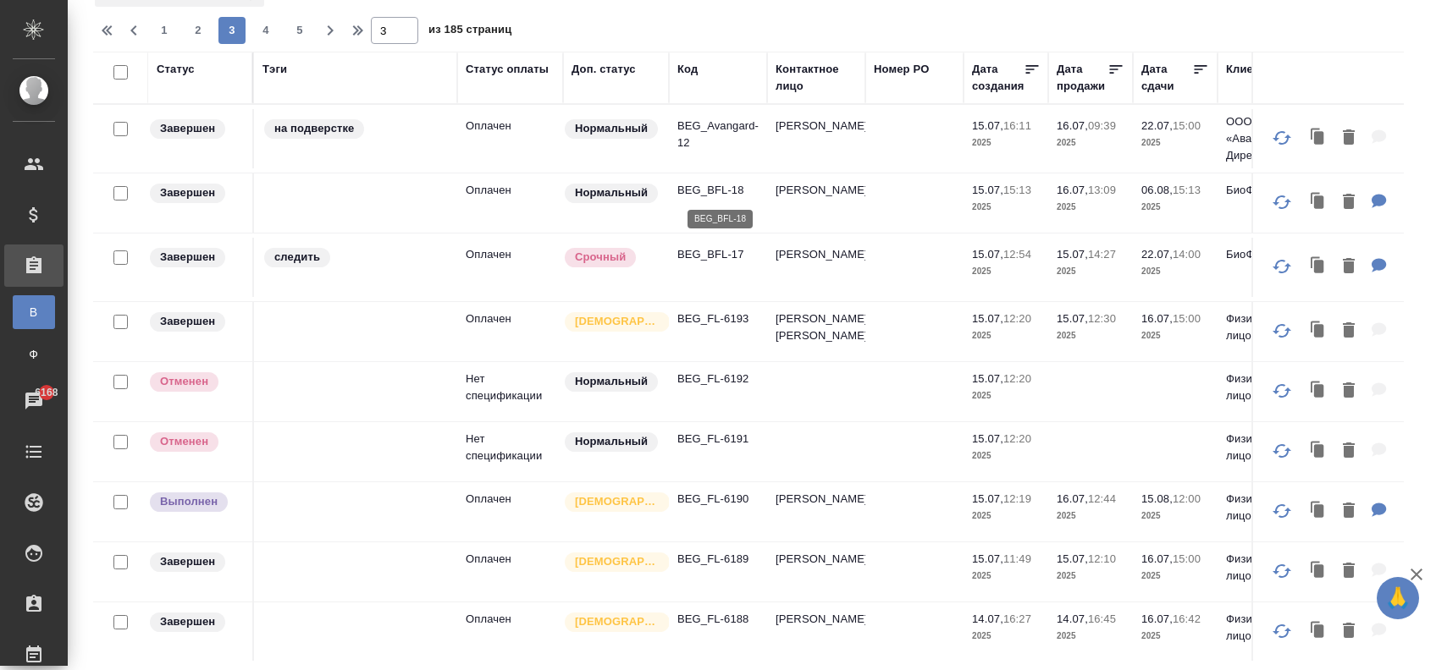
click at [697, 186] on p "BEG_BFL-18" at bounding box center [717, 190] width 81 height 17
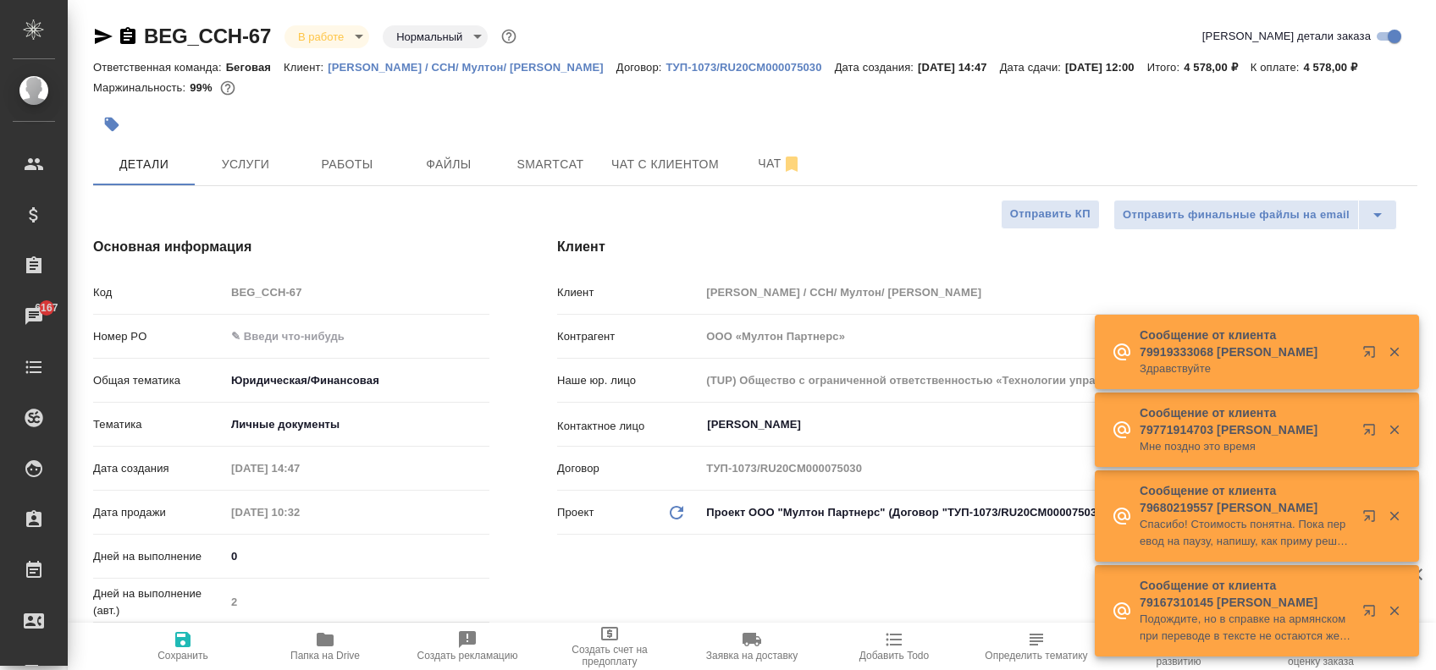
select select "RU"
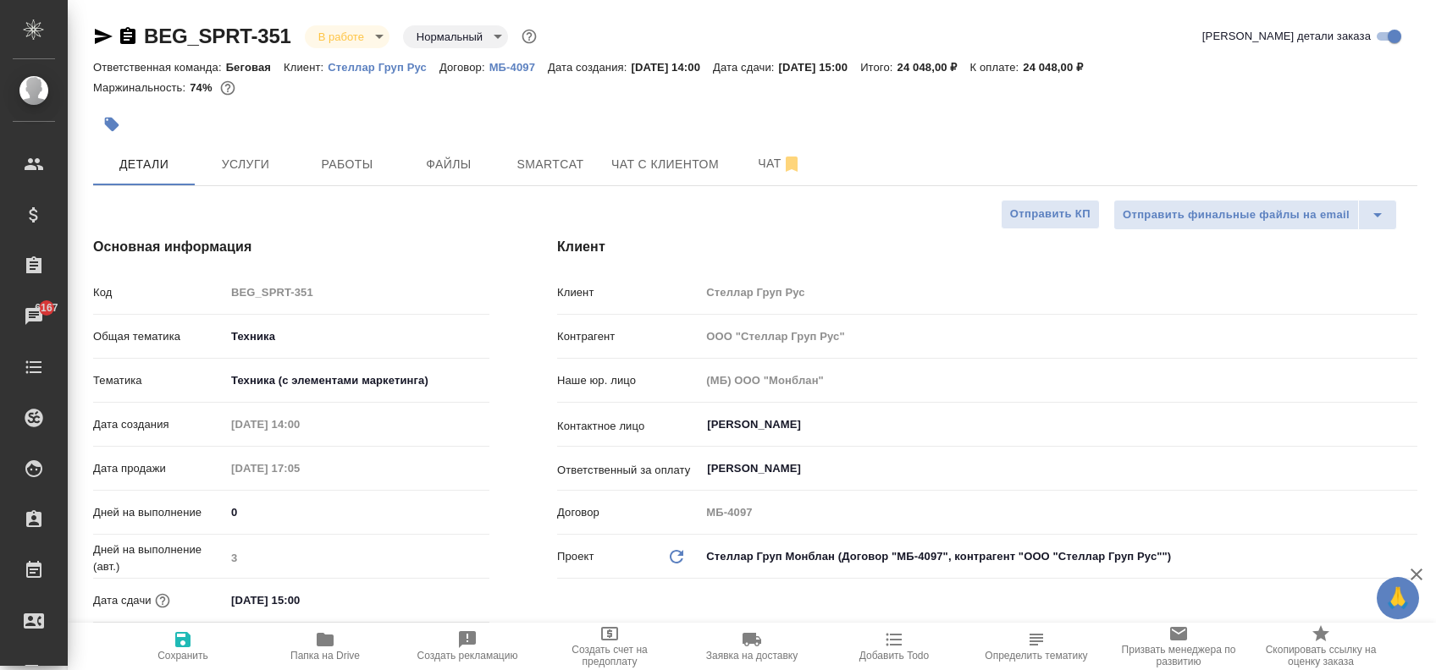
select select "RU"
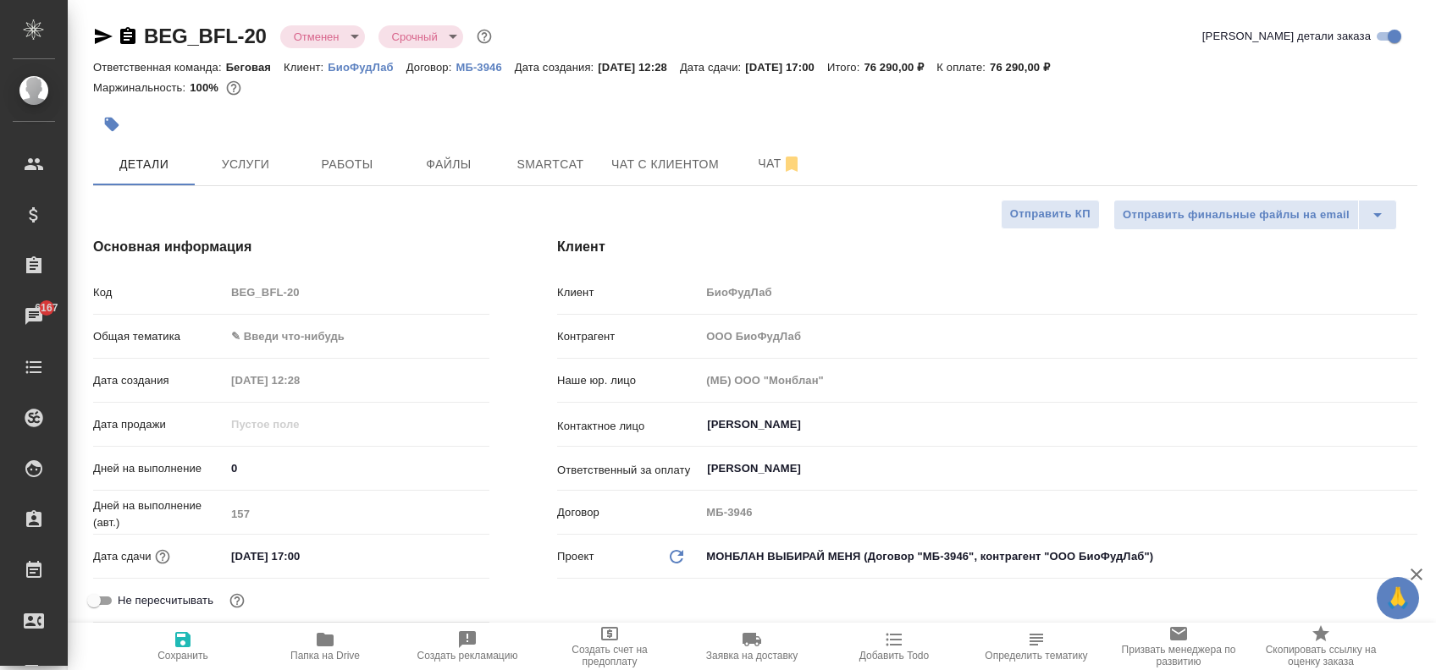
select select "RU"
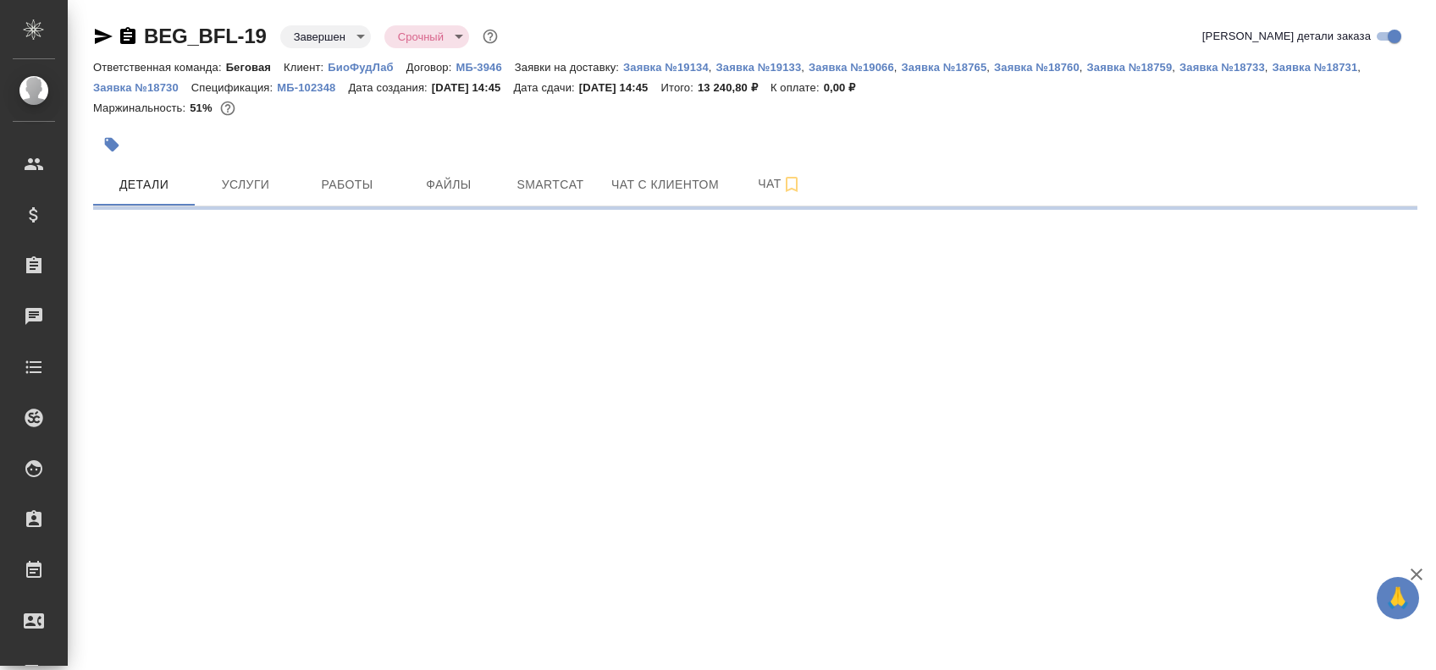
select select "RU"
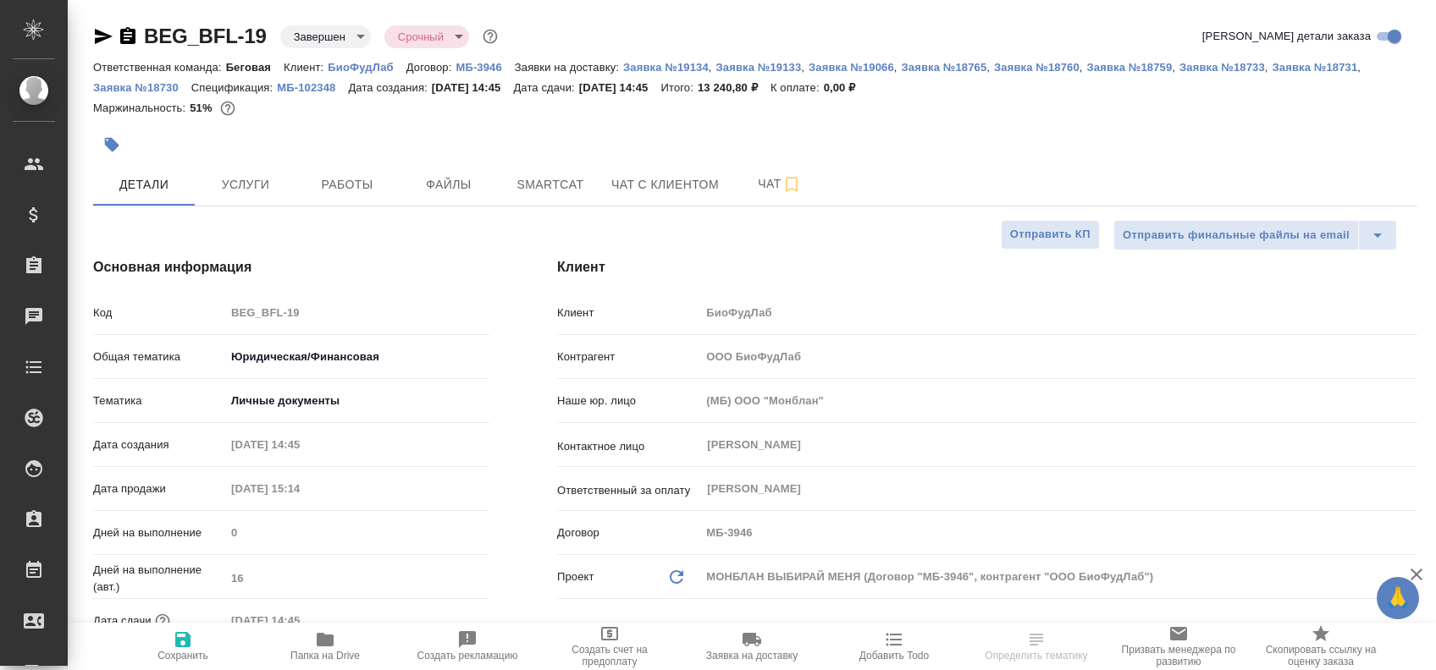
type textarea "x"
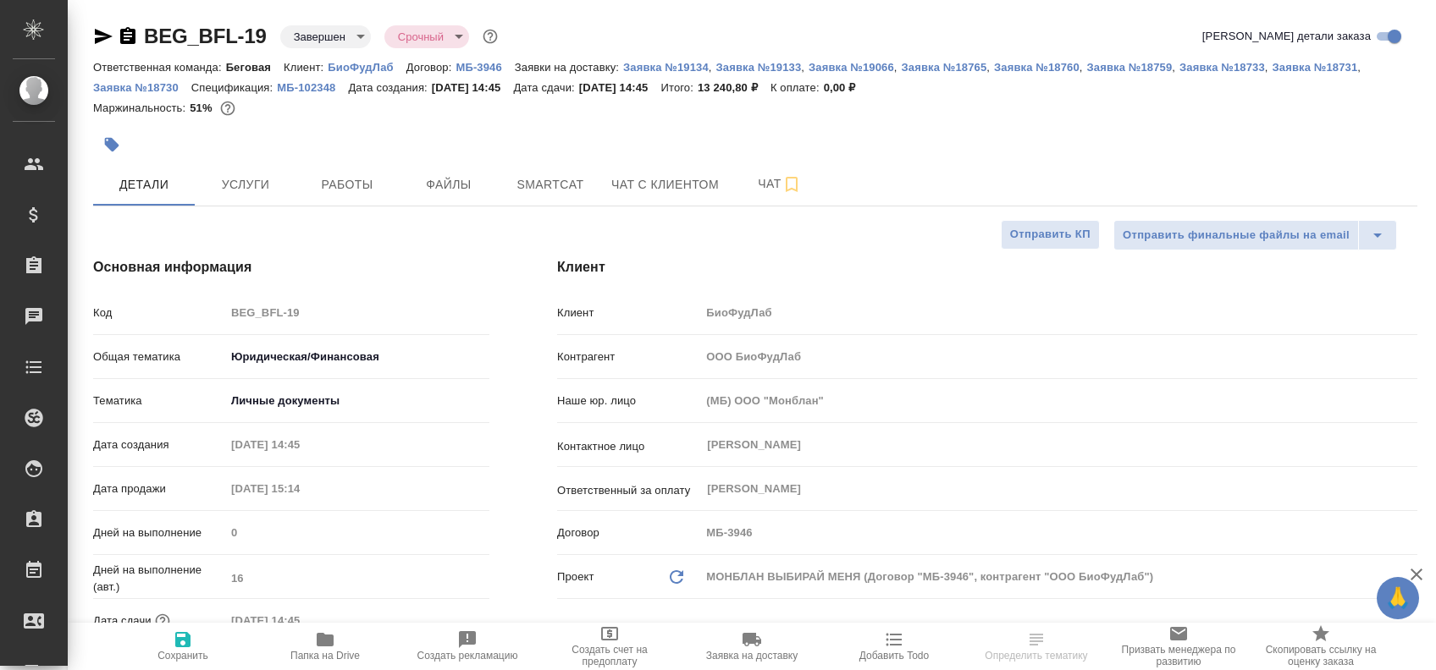
type textarea "x"
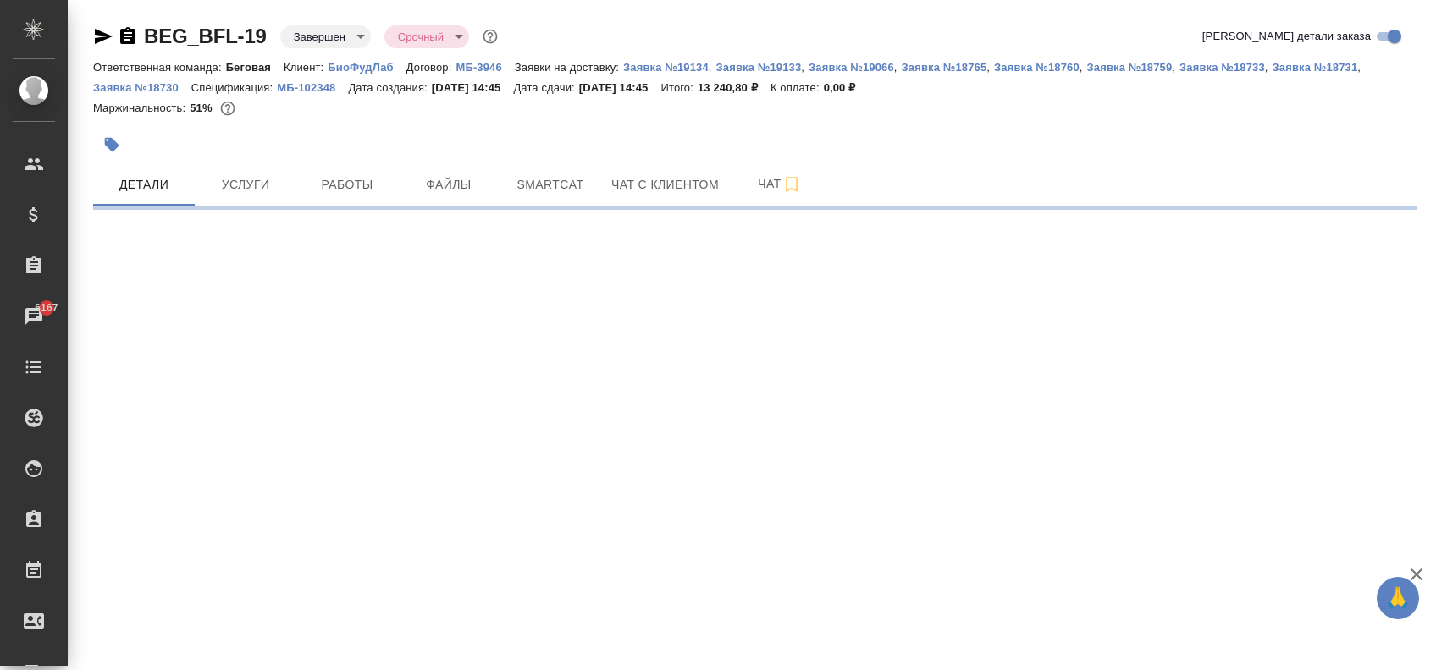
select select "RU"
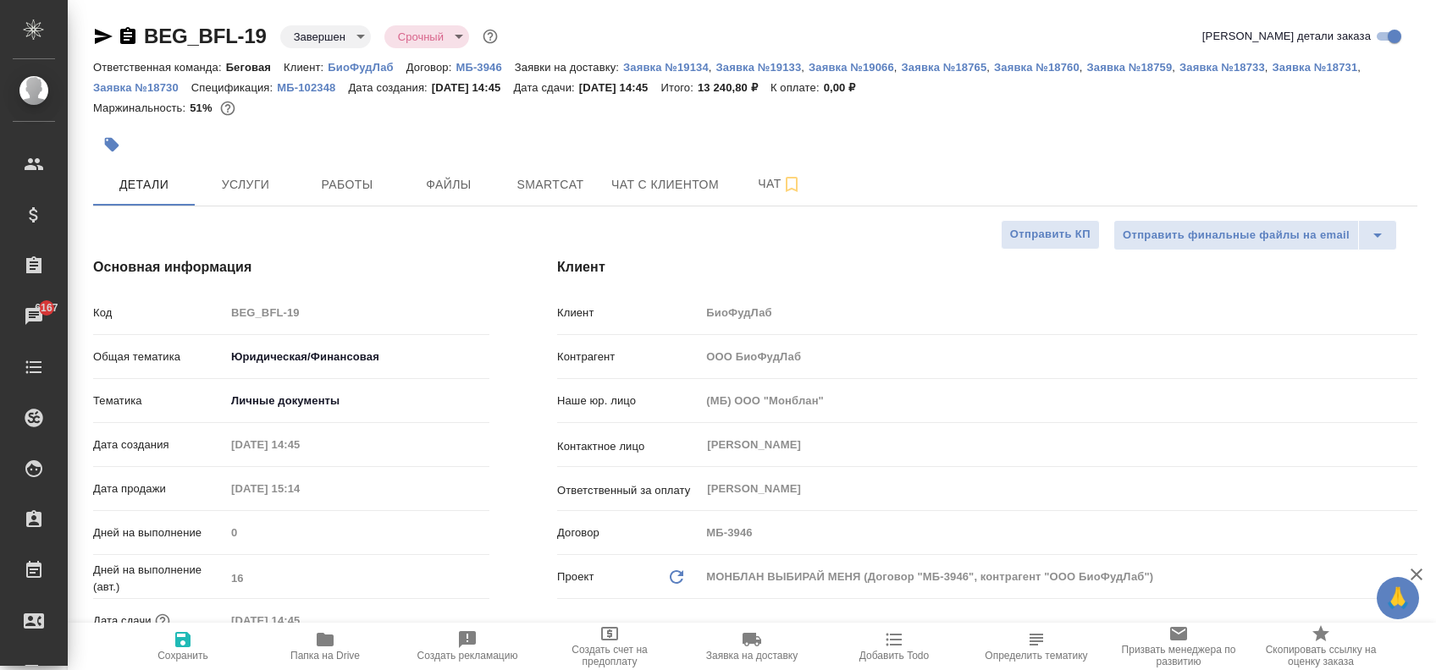
type textarea "x"
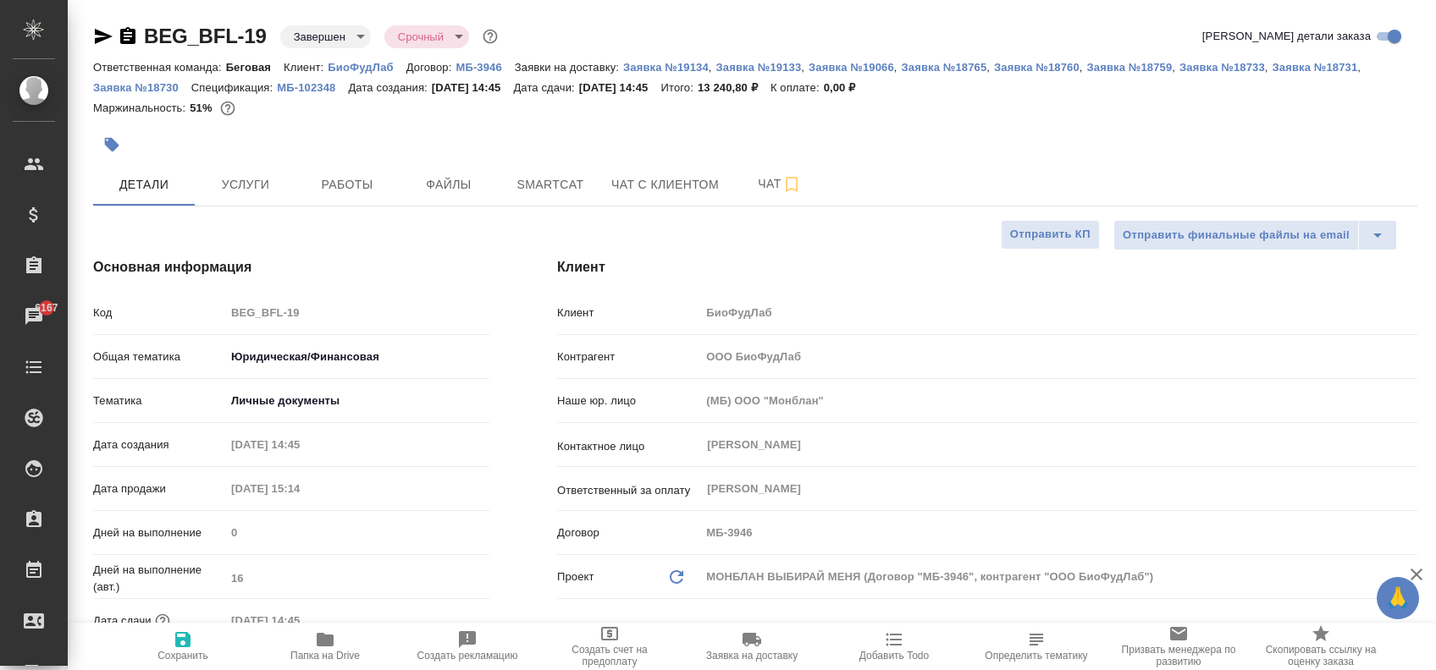
type textarea "x"
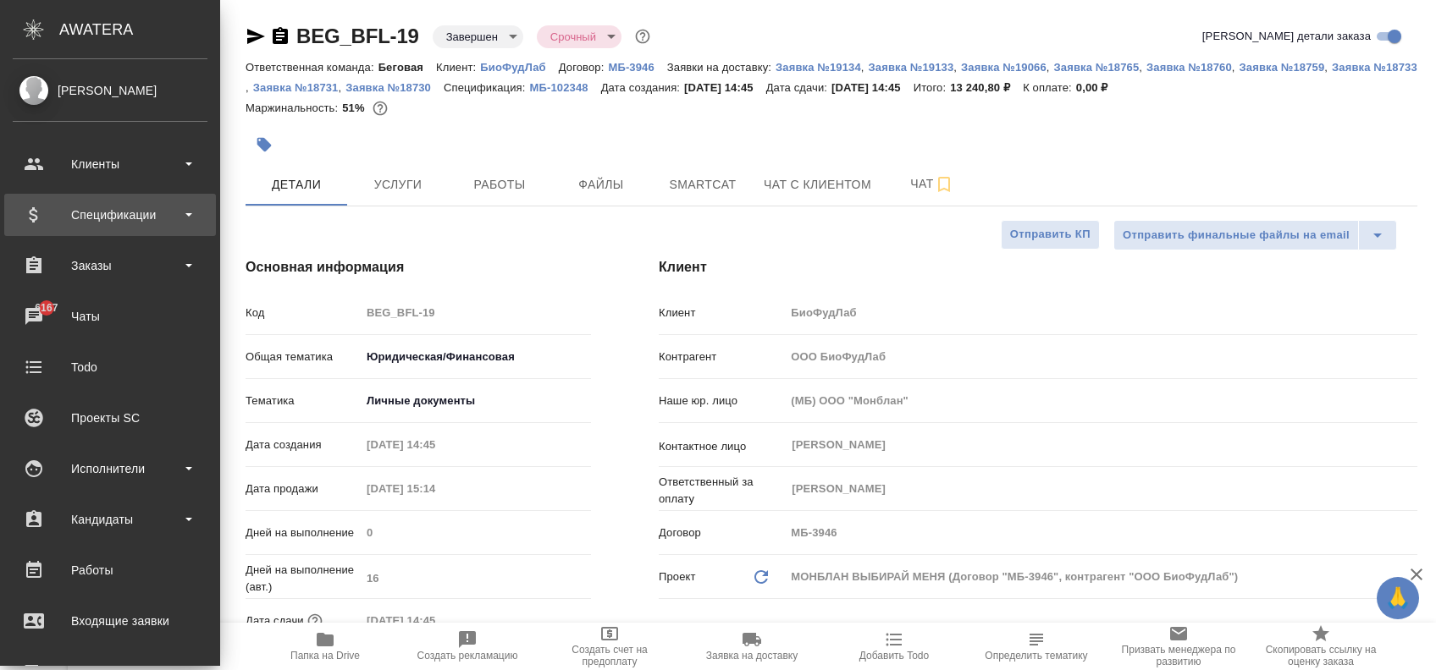
click at [127, 219] on div "Спецификации" at bounding box center [110, 214] width 195 height 25
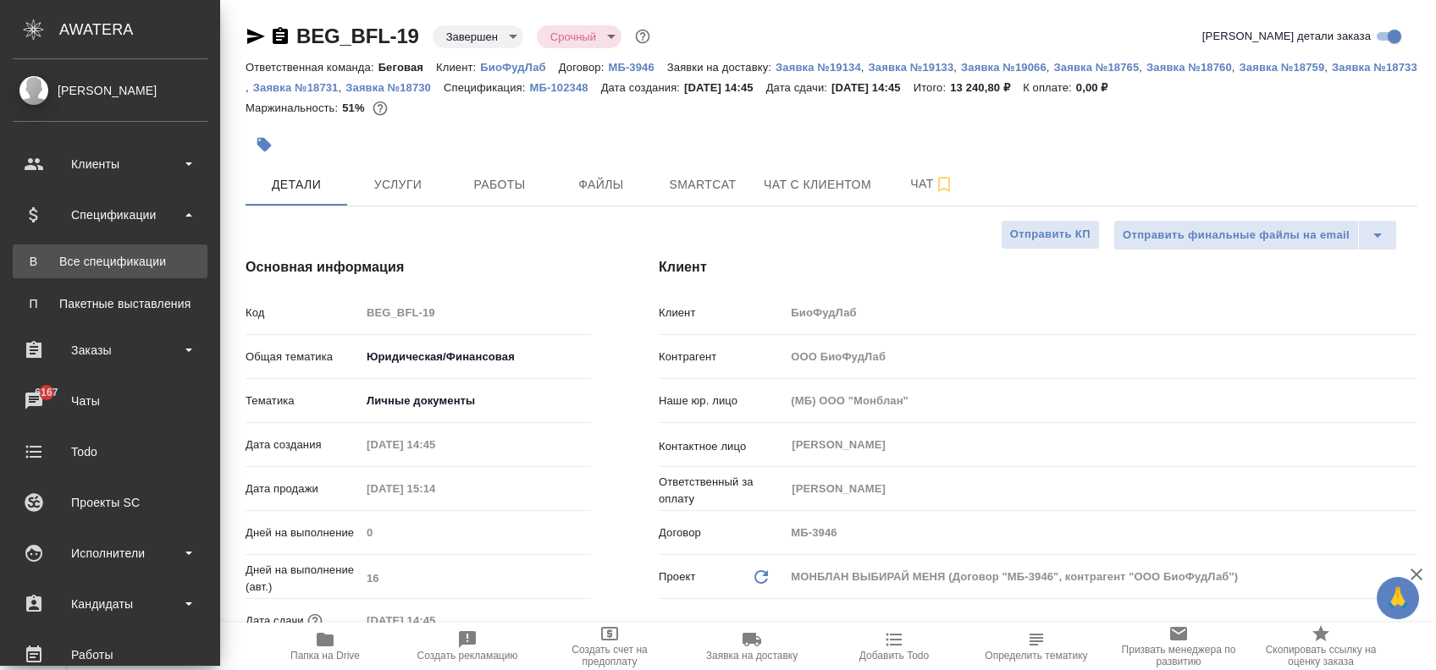
click at [116, 269] on div "Все спецификации" at bounding box center [110, 261] width 178 height 17
type textarea "x"
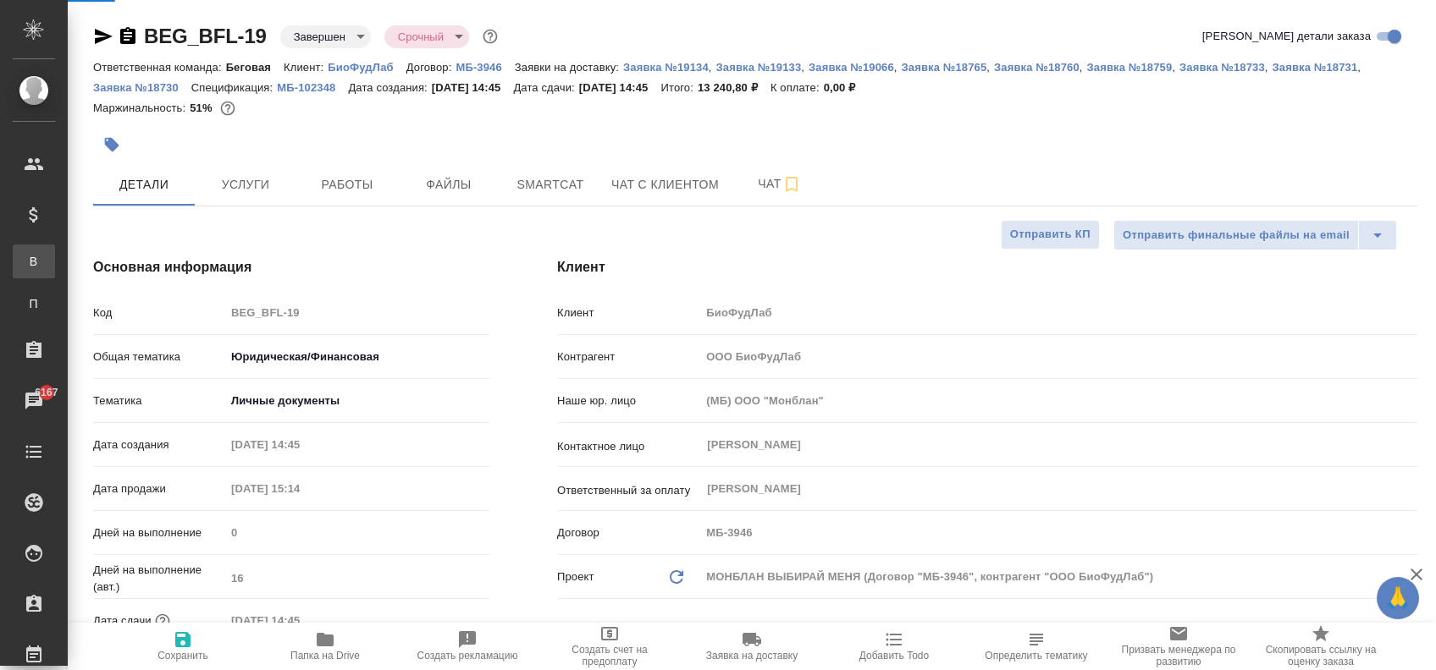
type textarea "x"
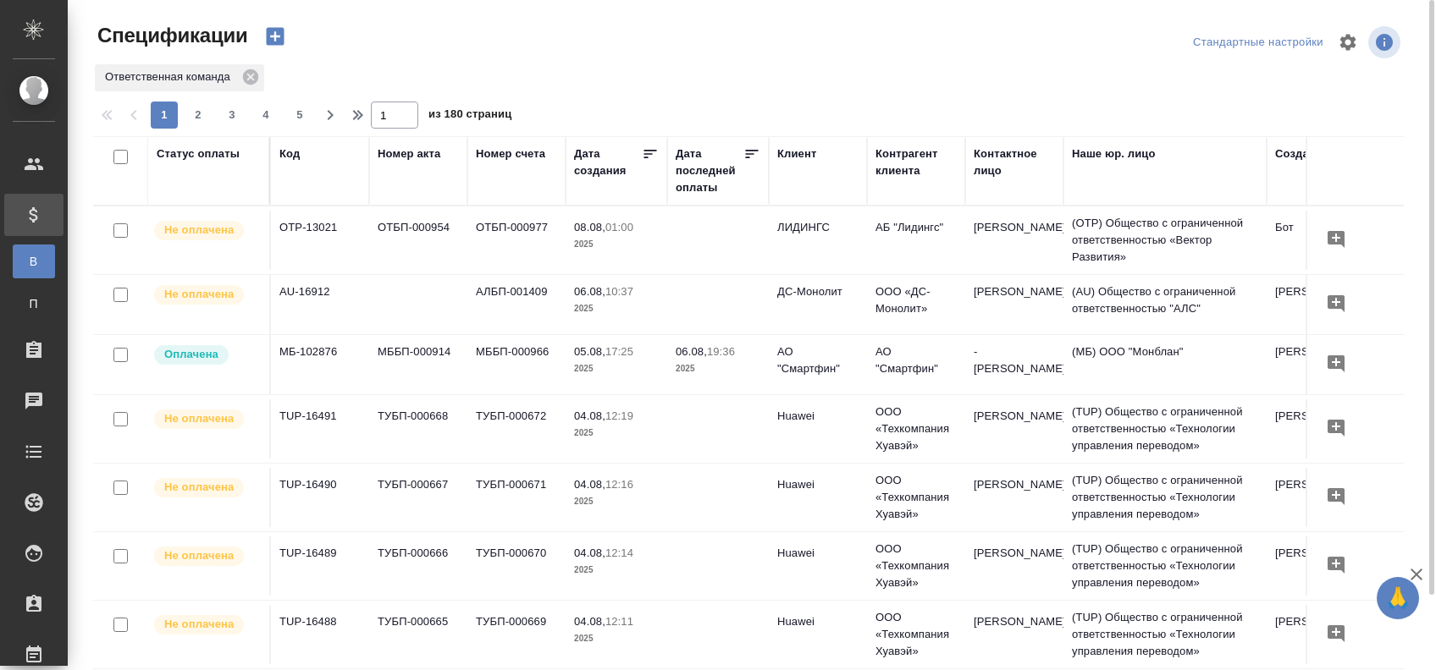
click at [273, 36] on icon "button" at bounding box center [275, 37] width 24 height 24
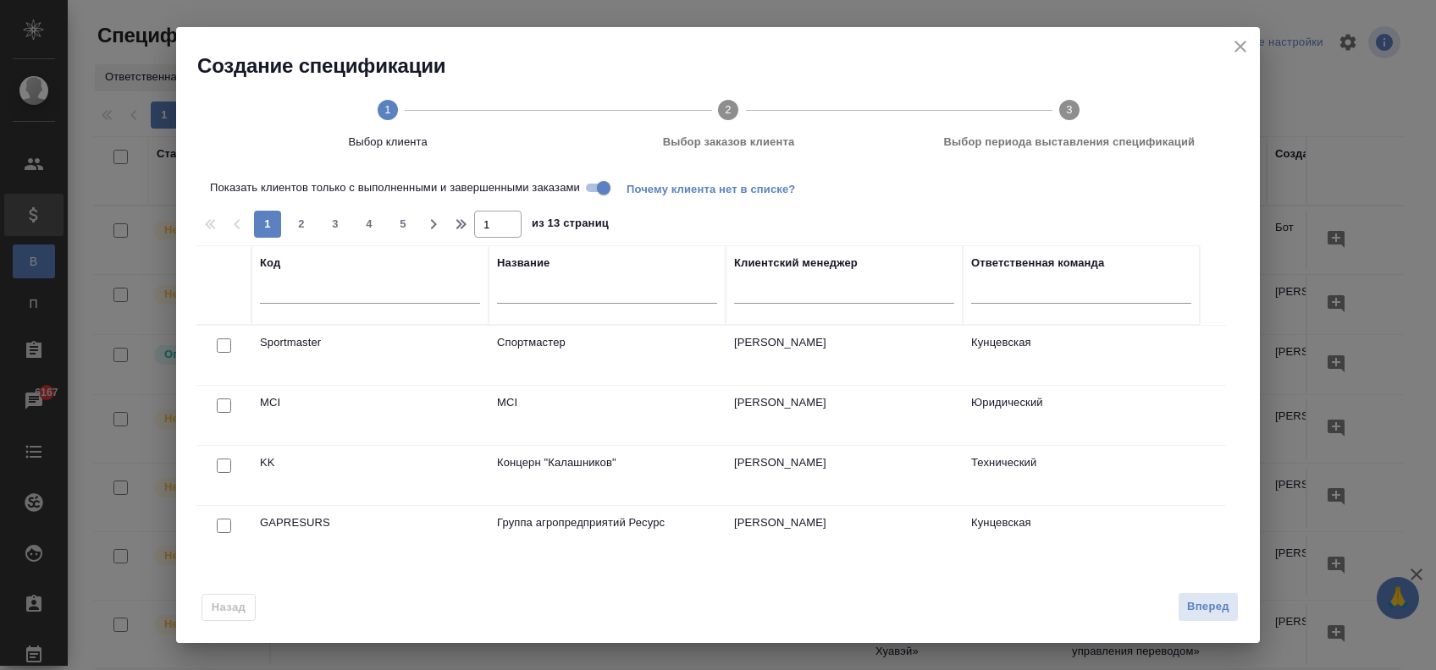
click at [311, 293] on input "text" at bounding box center [370, 293] width 220 height 21
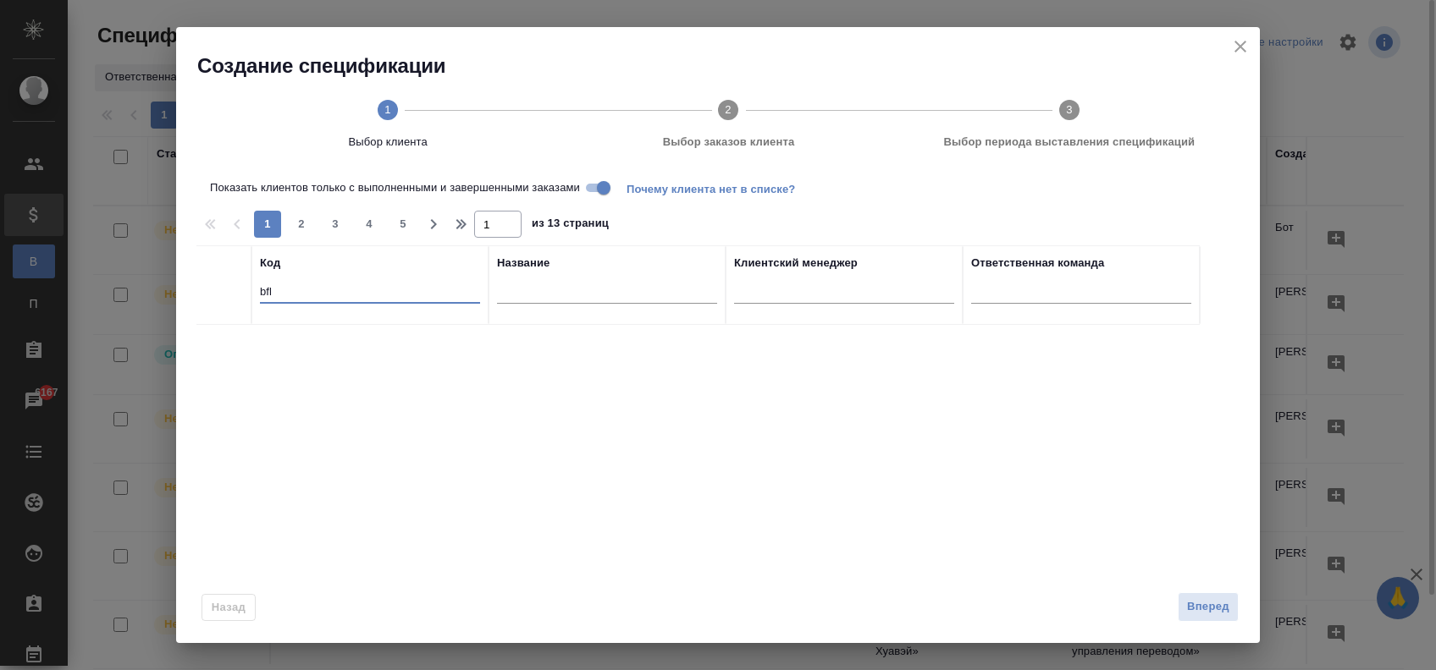
type input "bfl"
click at [1236, 47] on icon "close" at bounding box center [1240, 46] width 20 height 20
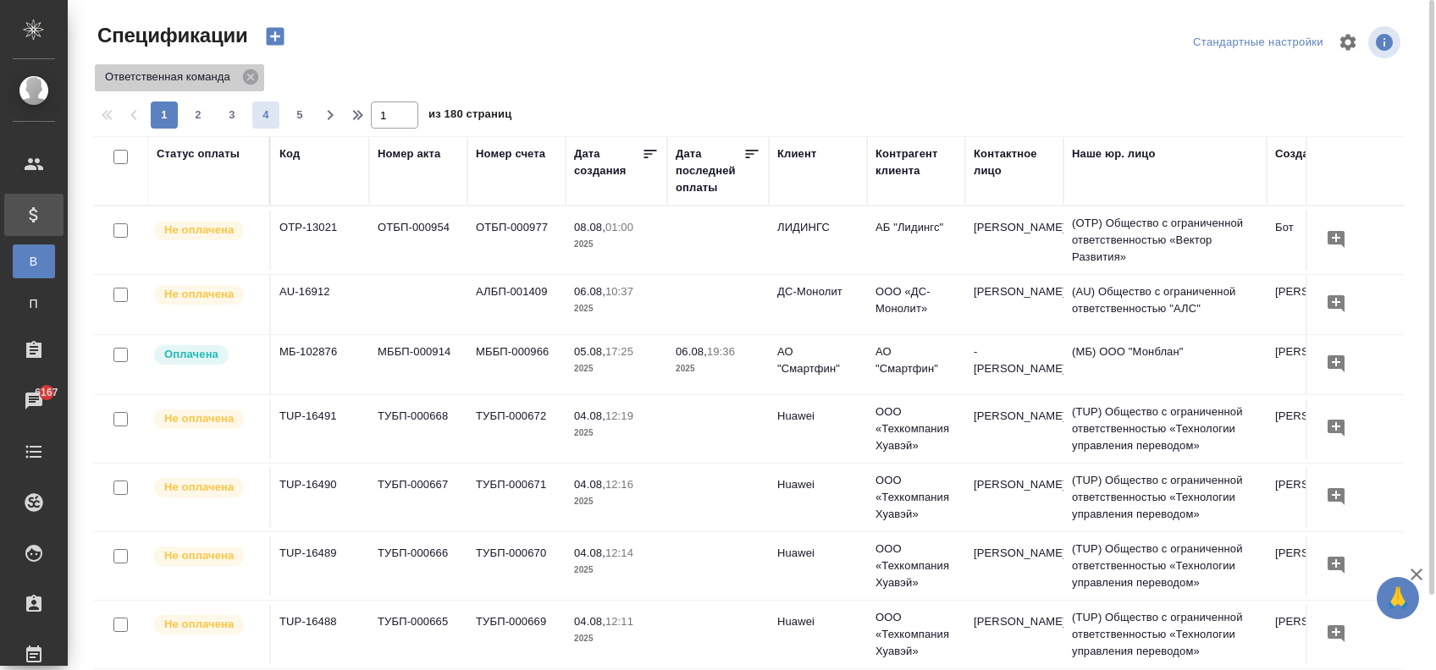
click at [251, 75] on icon at bounding box center [250, 77] width 19 height 19
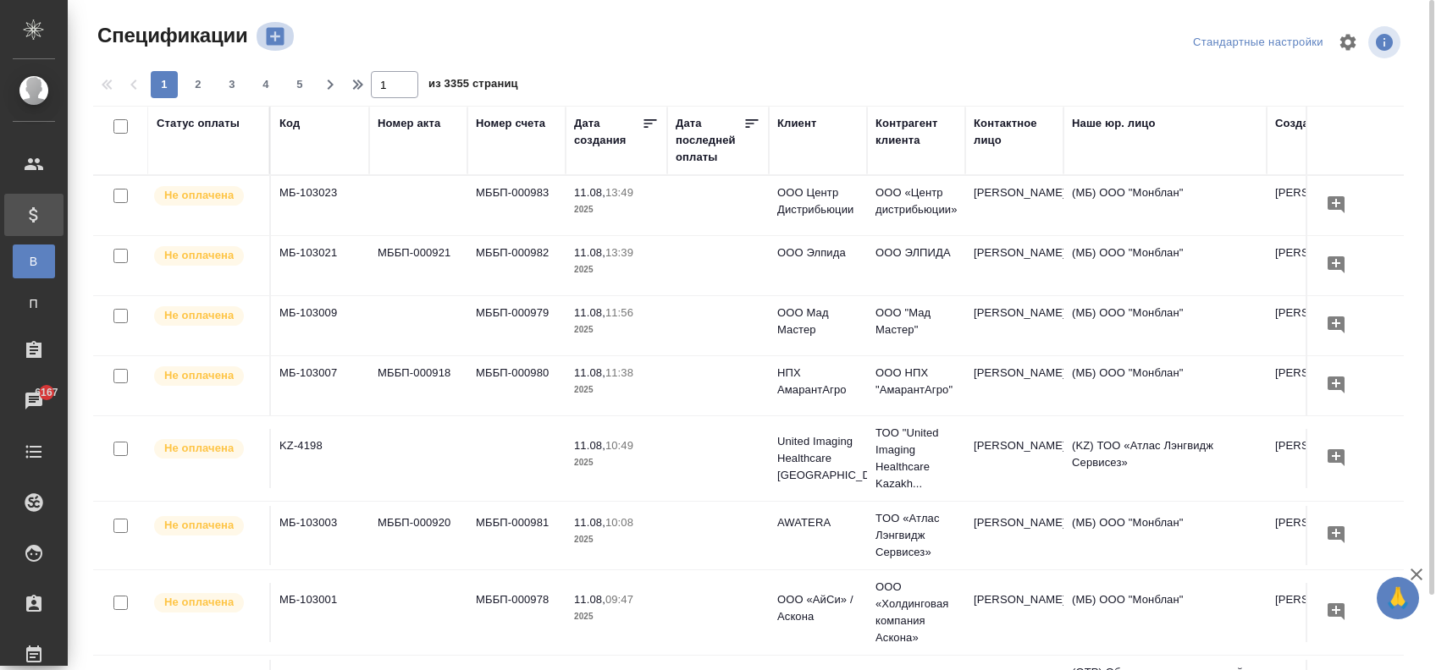
click at [282, 31] on icon "button" at bounding box center [275, 37] width 18 height 18
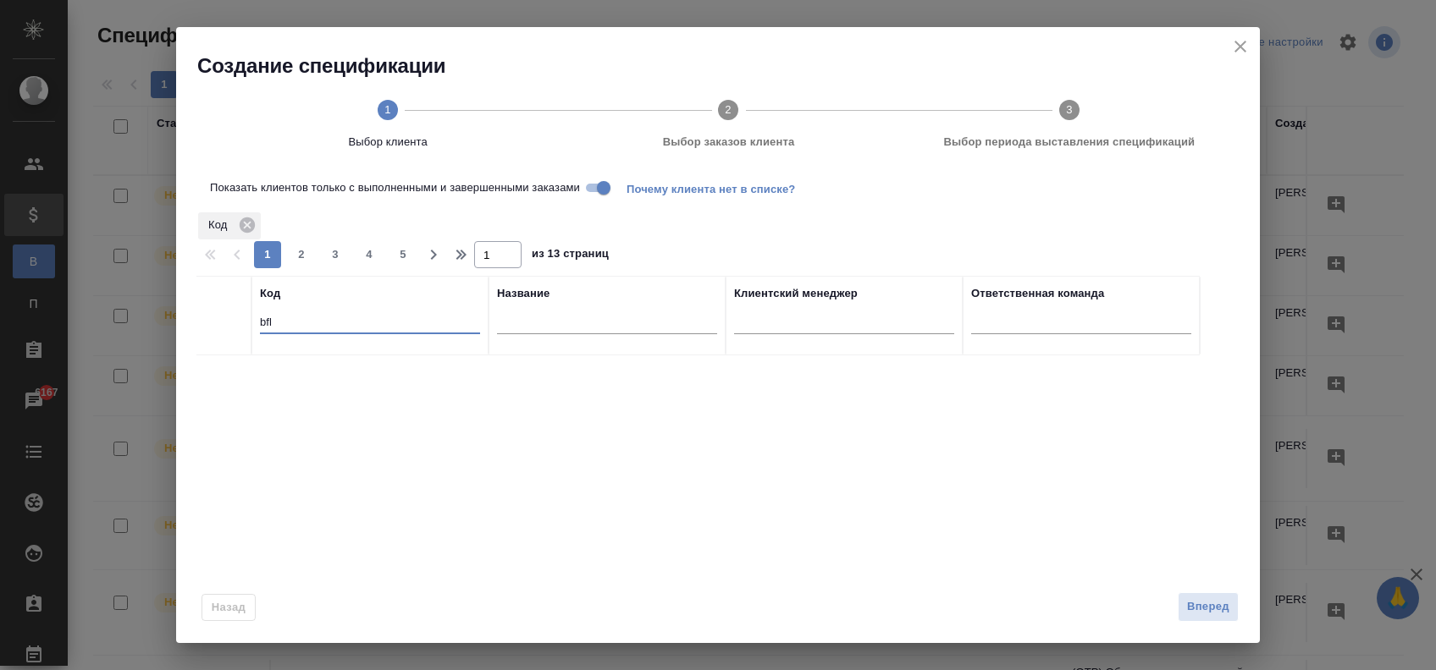
click at [321, 318] on input "bfl" at bounding box center [370, 323] width 220 height 21
click at [370, 322] on input "bfl" at bounding box center [370, 323] width 220 height 21
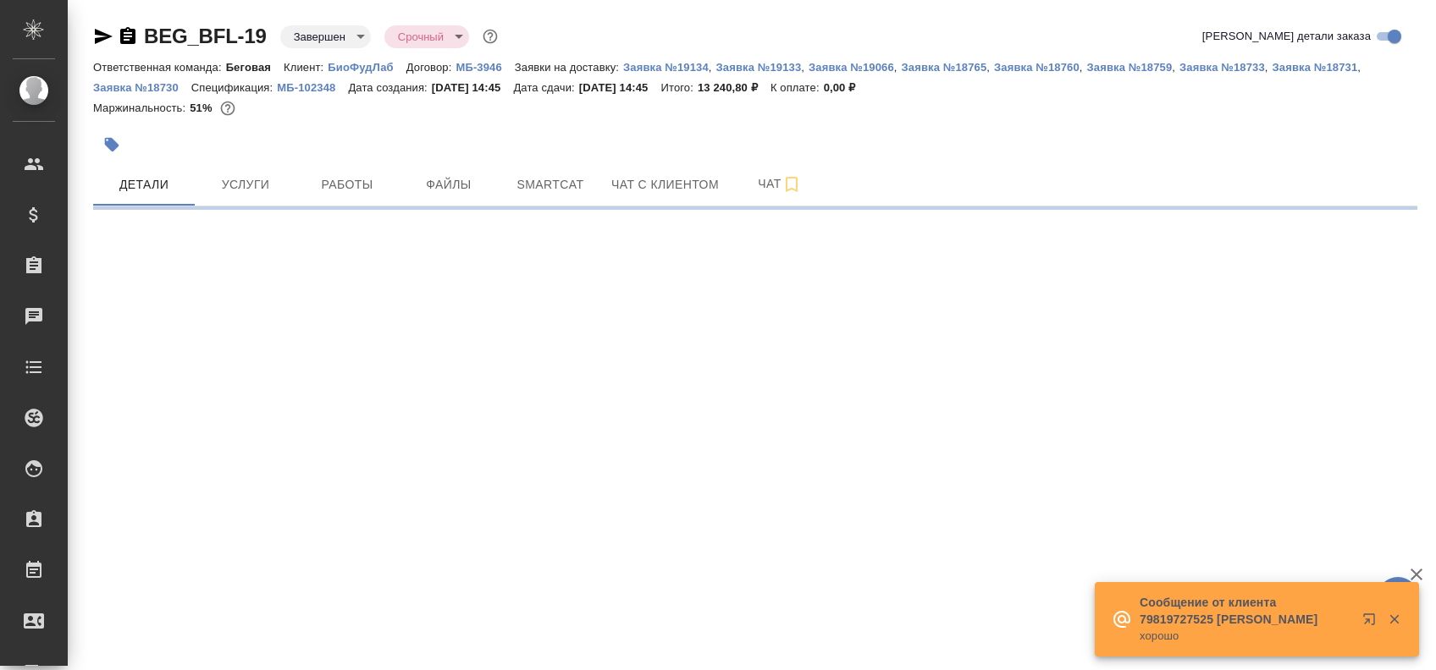
select select "RU"
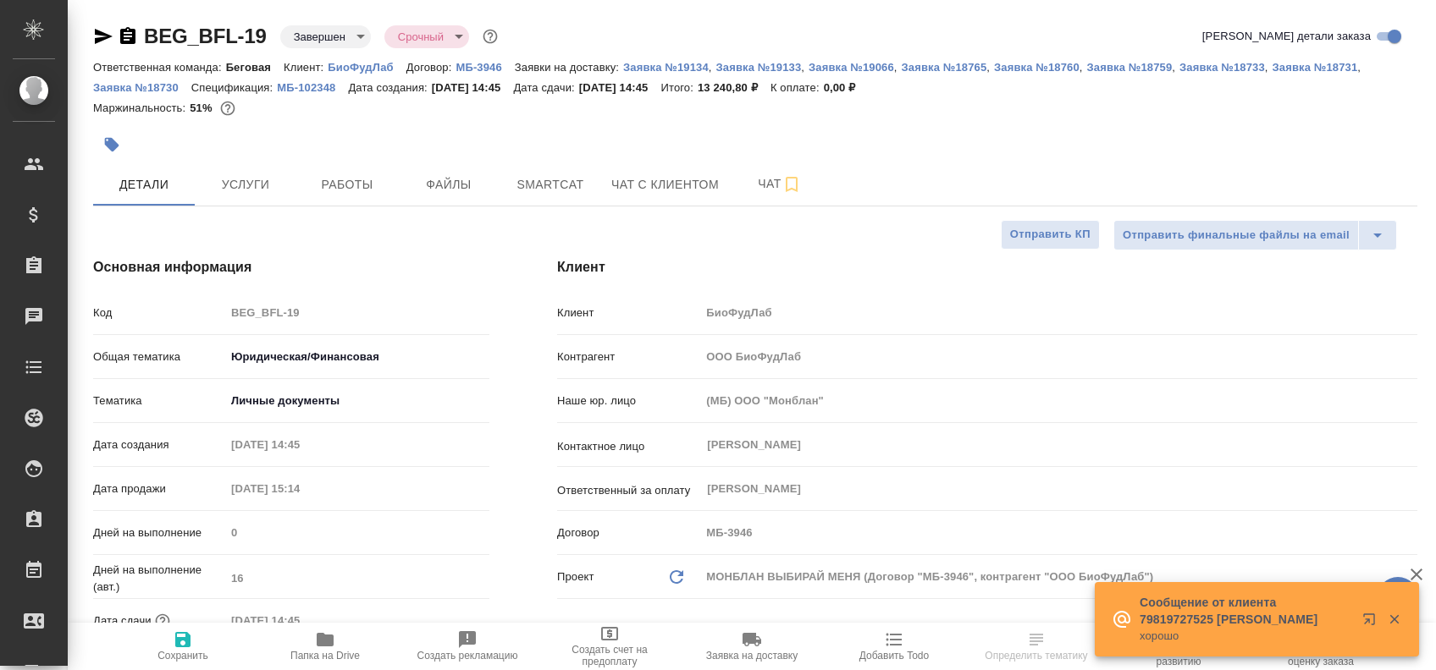
type textarea "x"
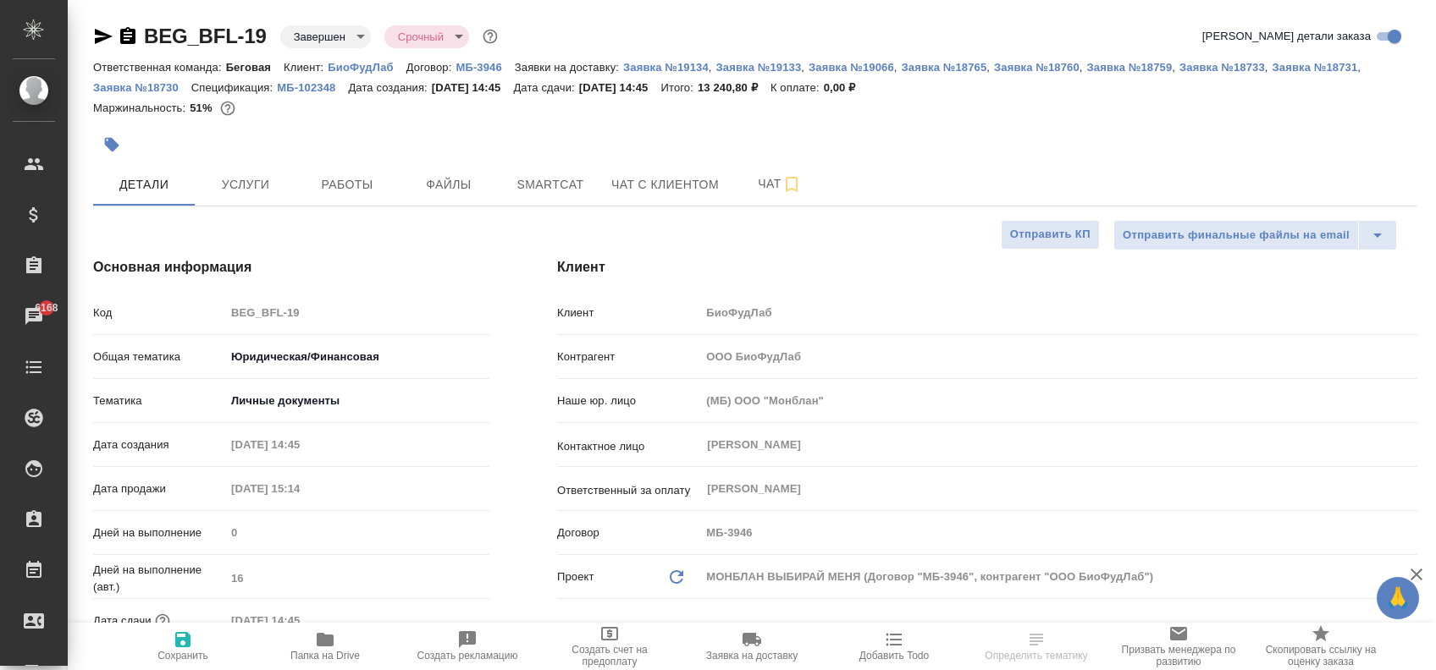
type textarea "x"
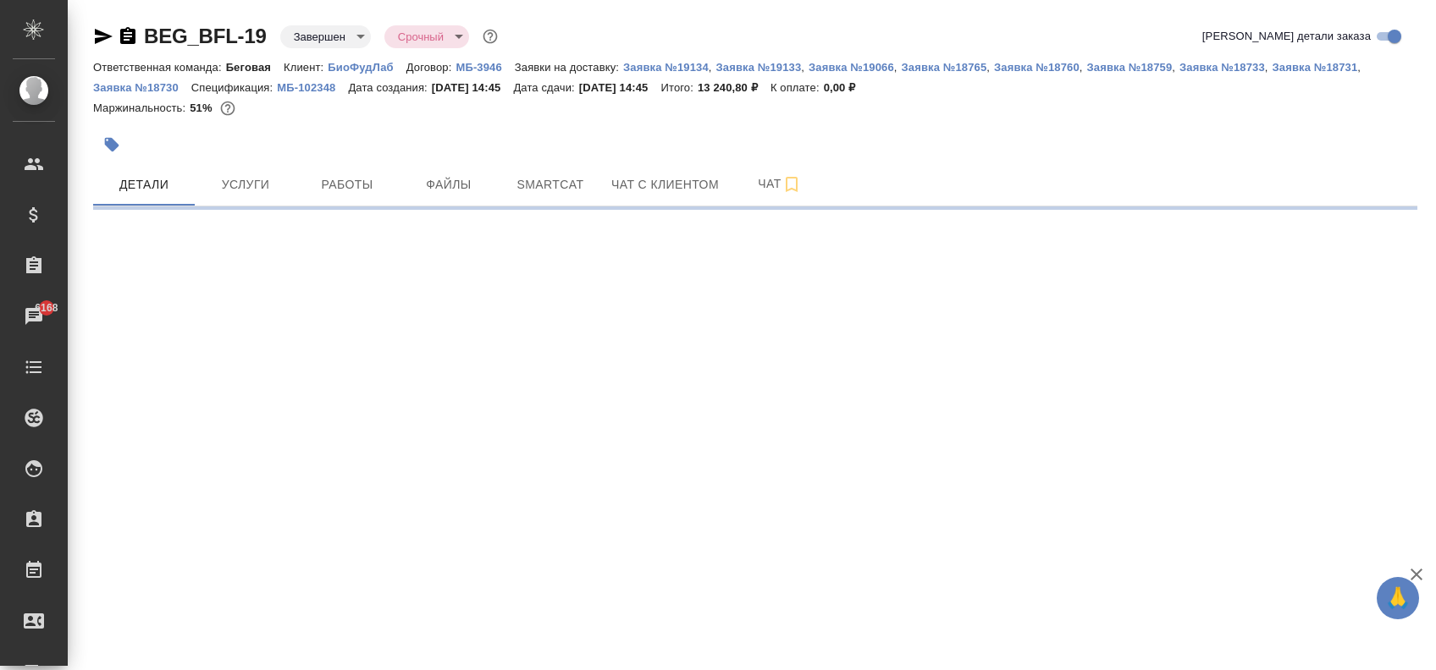
select select "RU"
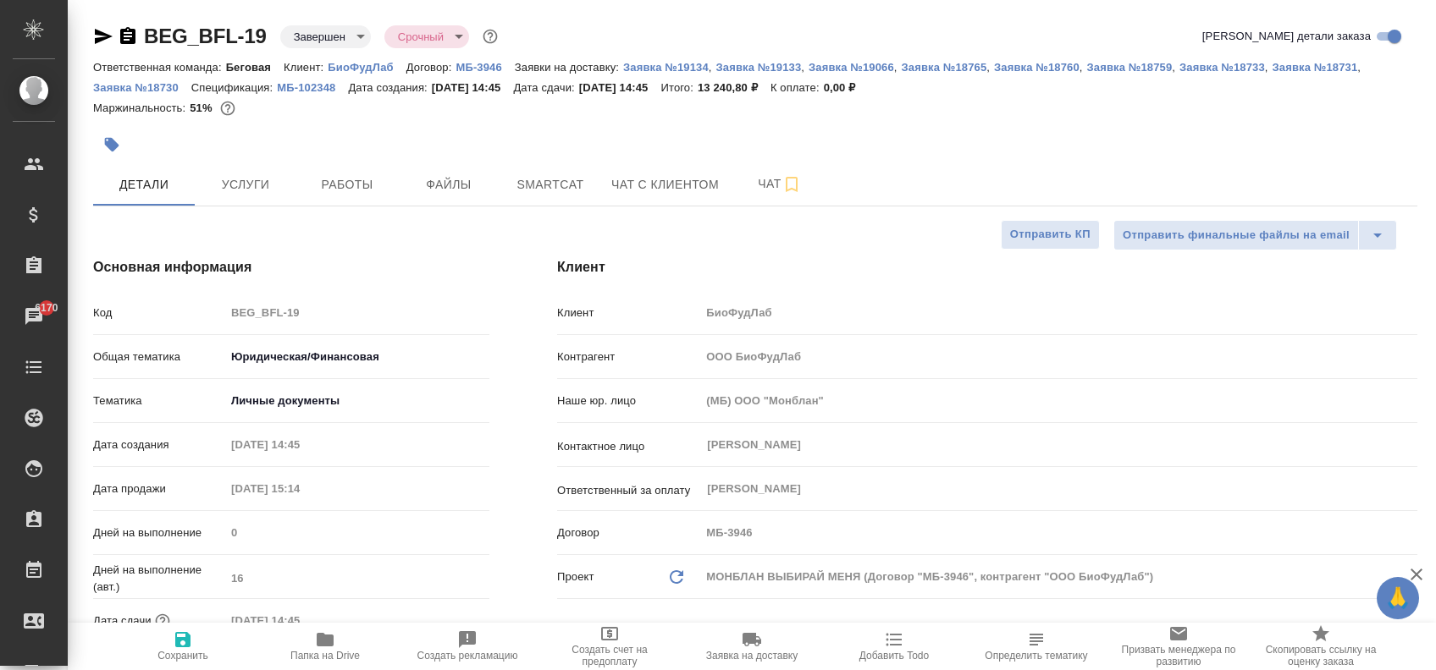
type textarea "x"
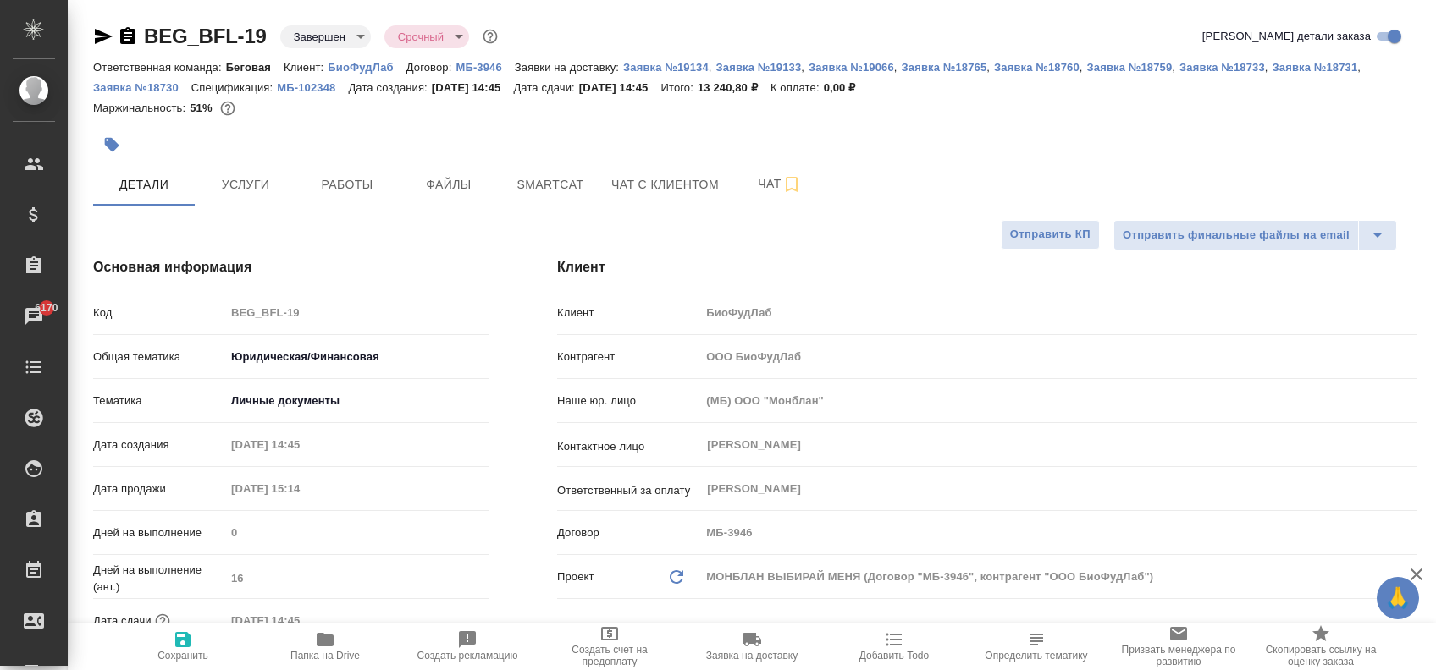
type textarea "x"
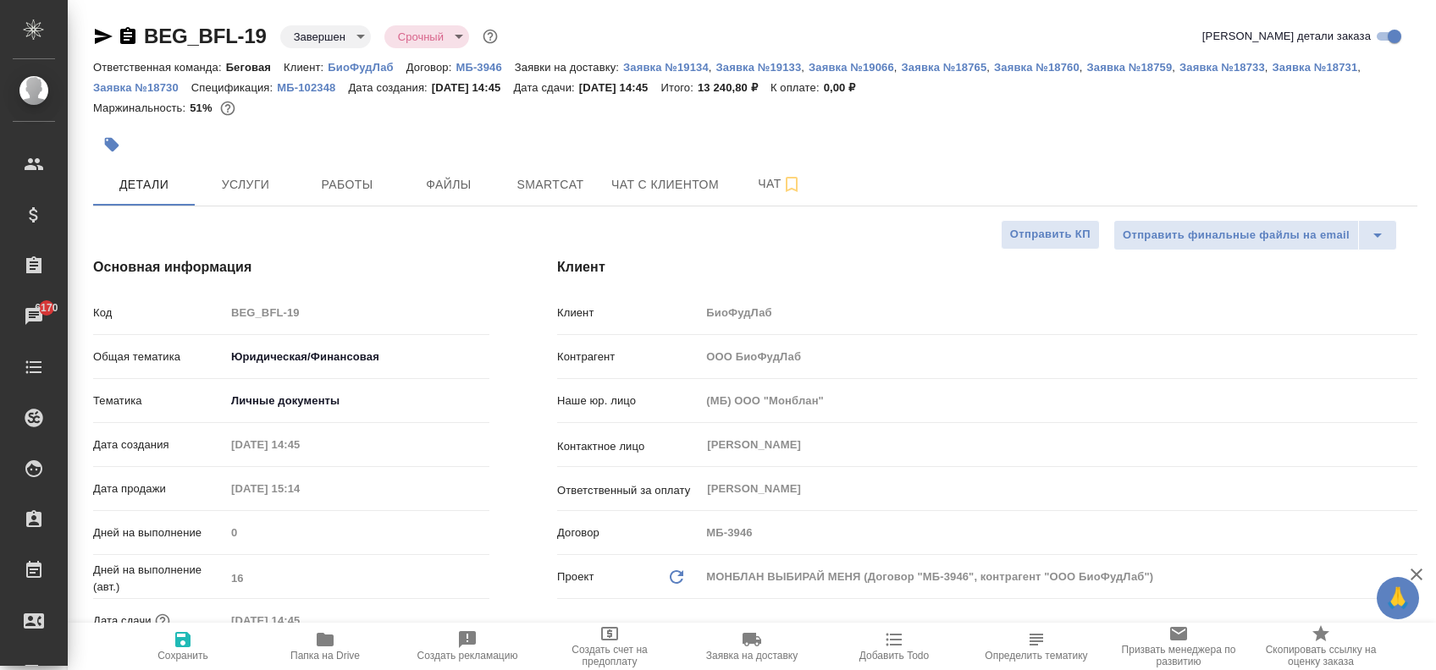
type textarea "x"
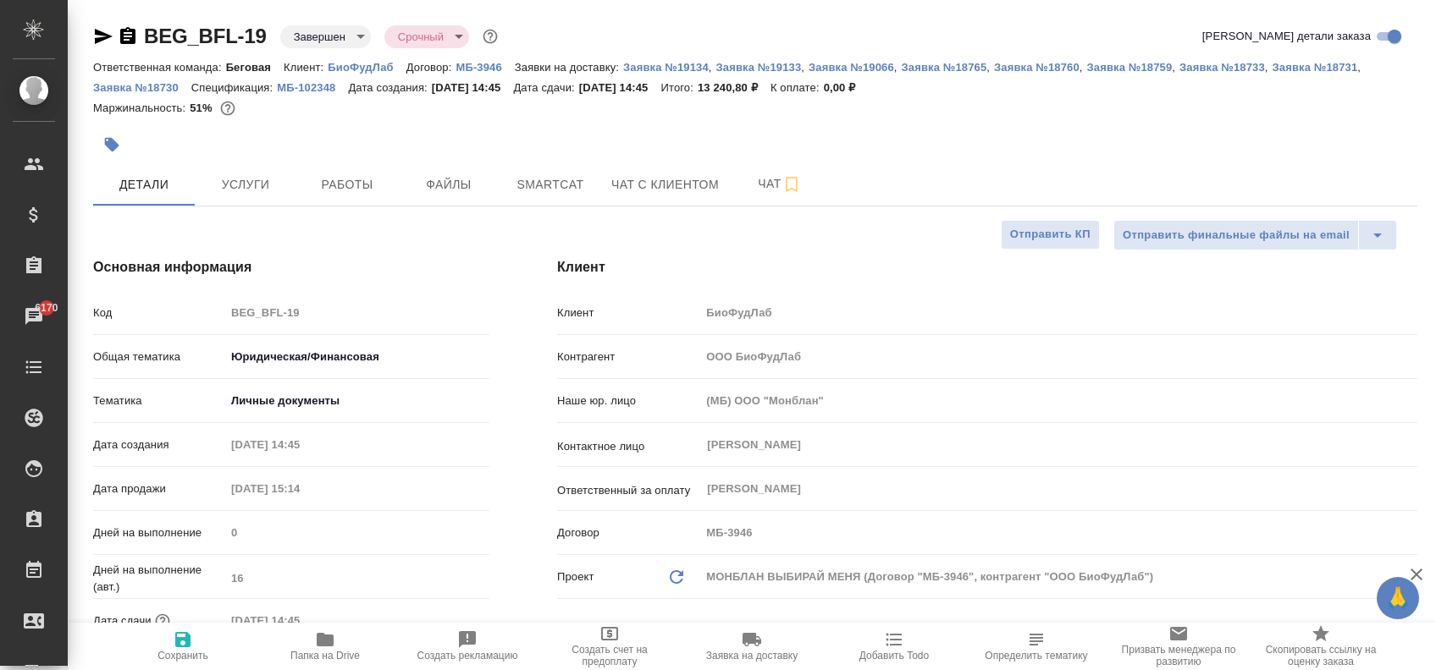
type textarea "x"
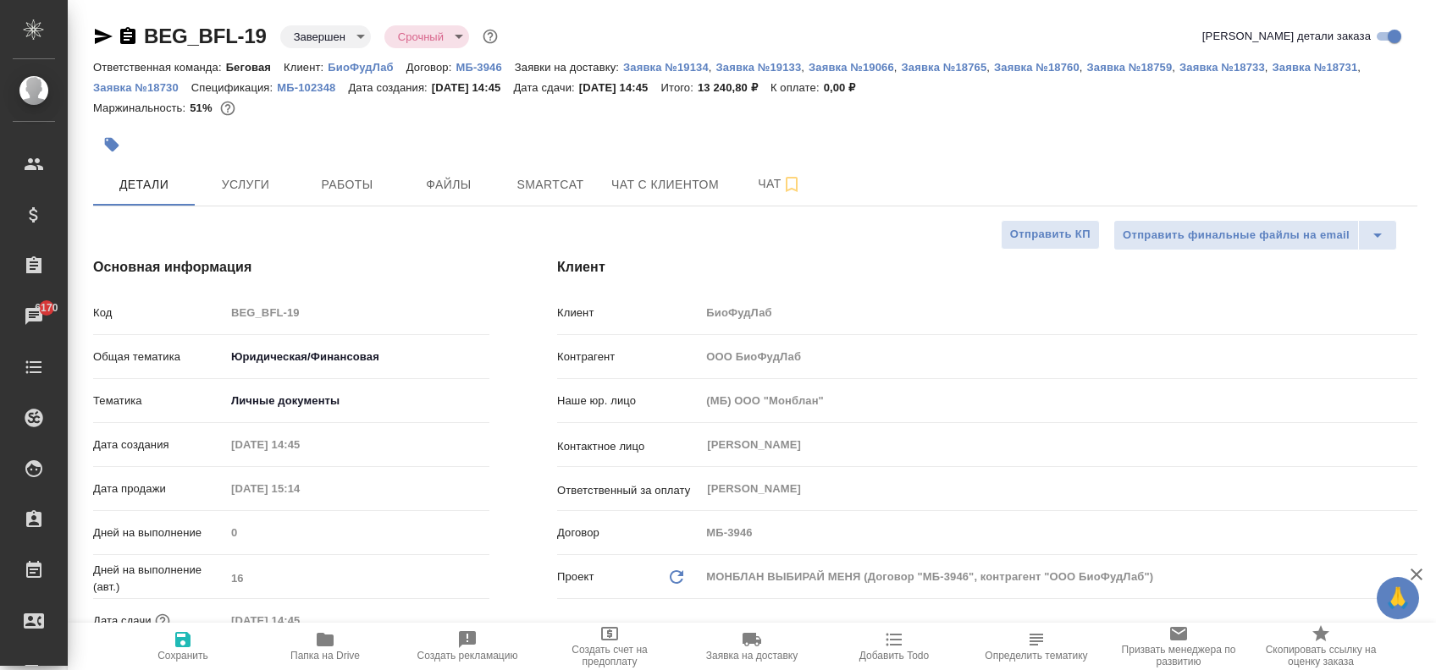
type textarea "x"
click at [301, 85] on p "МБ-102348" at bounding box center [312, 87] width 71 height 13
type textarea "x"
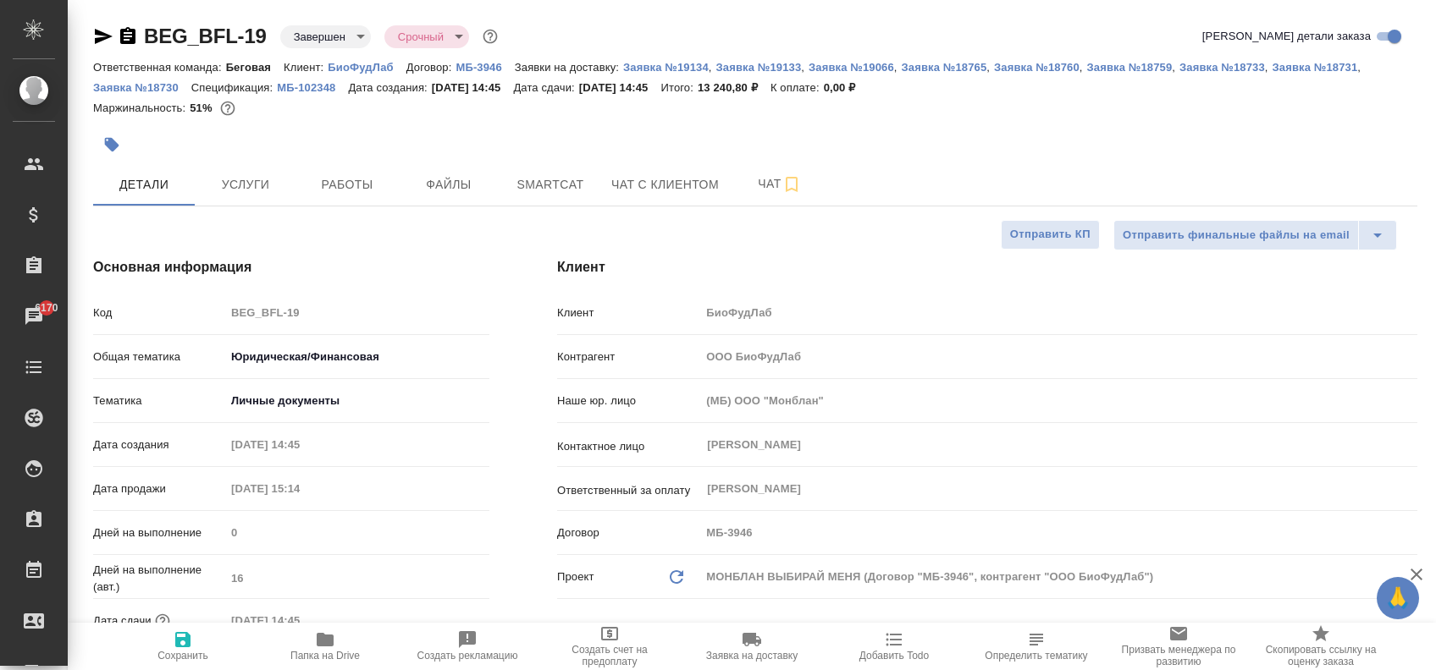
type textarea "x"
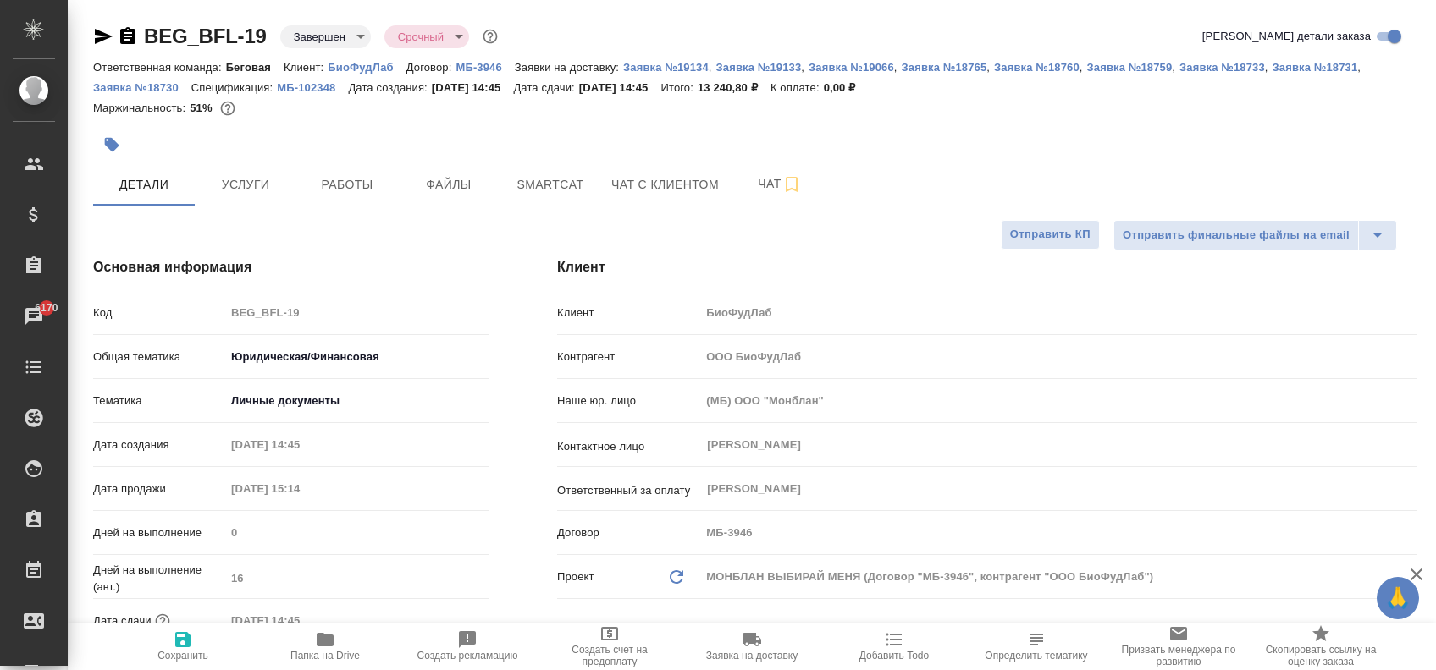
type textarea "x"
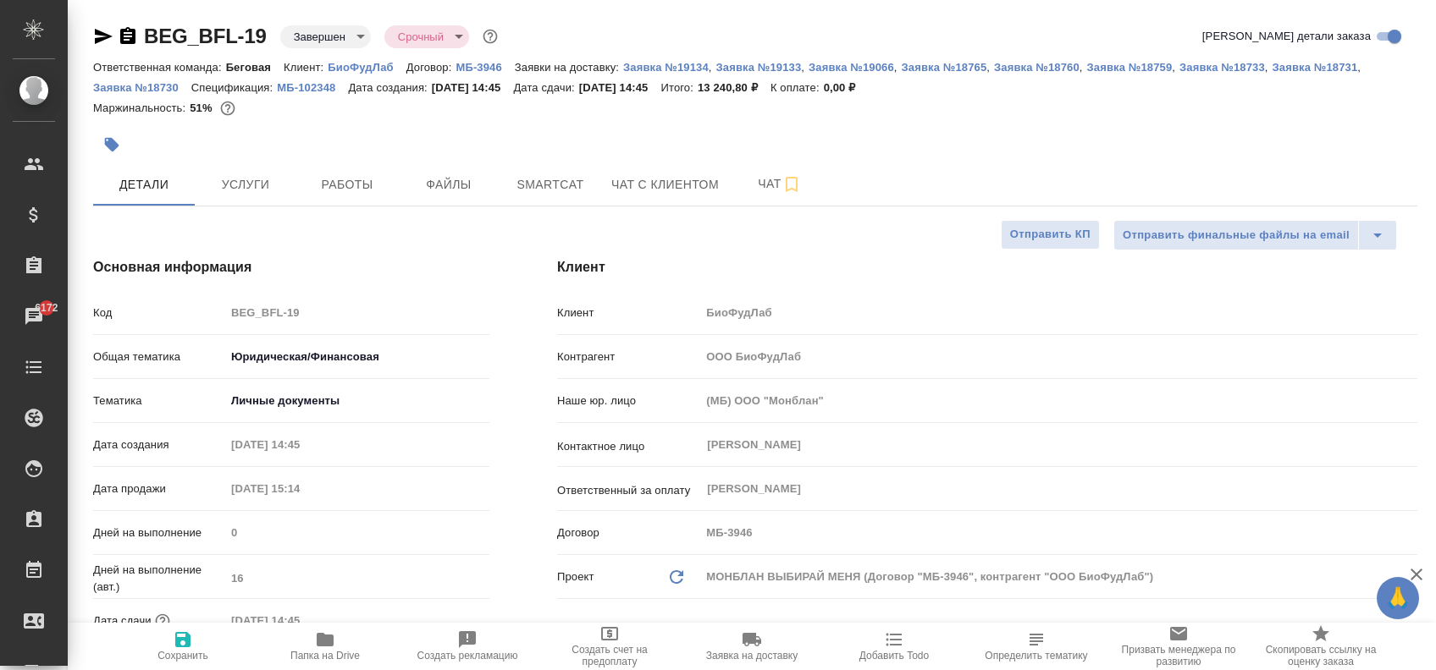
type textarea "x"
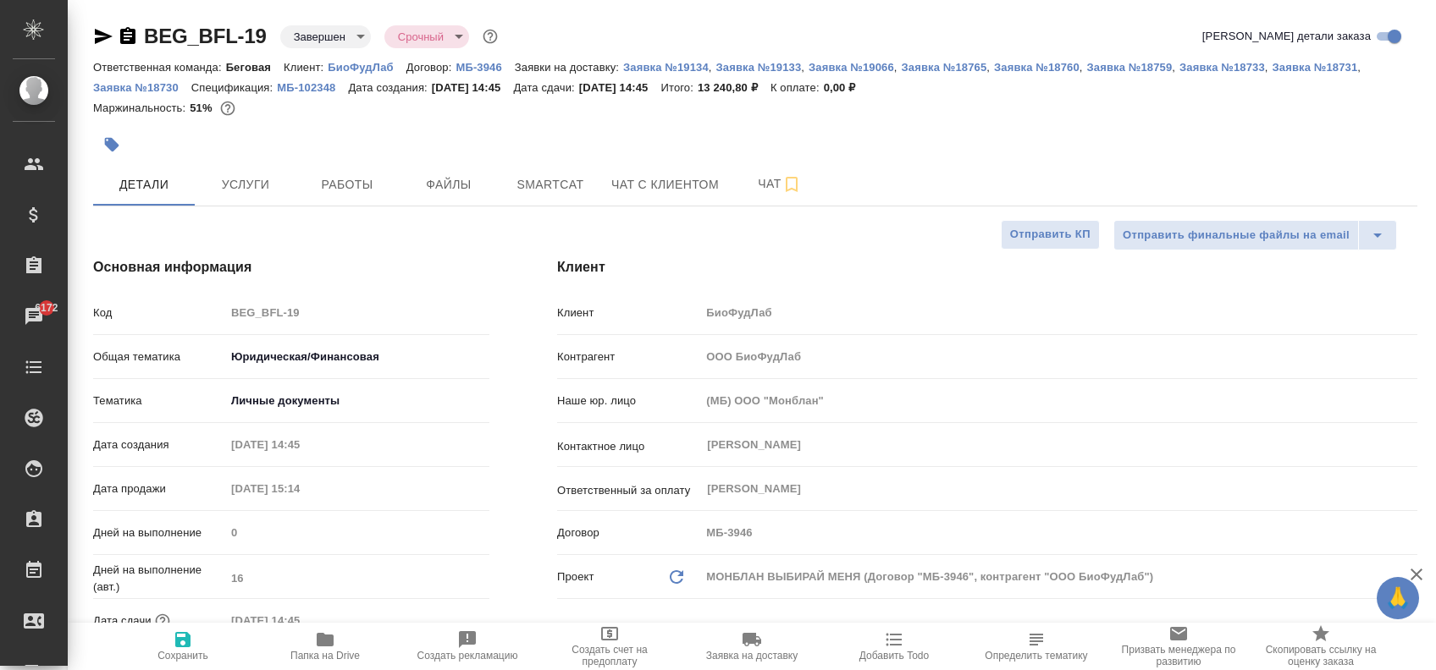
click at [984, 118] on div "Маржинальность: 51%" at bounding box center [755, 108] width 1324 height 22
type textarea "x"
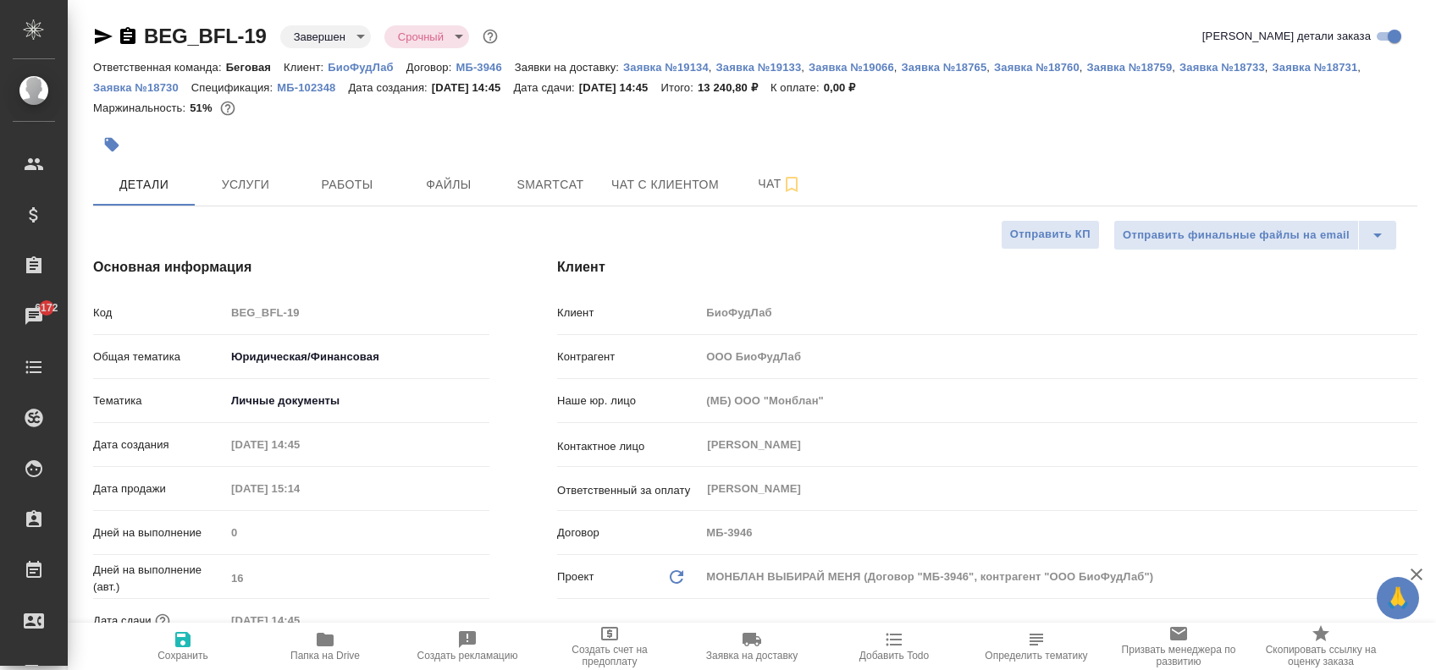
type textarea "x"
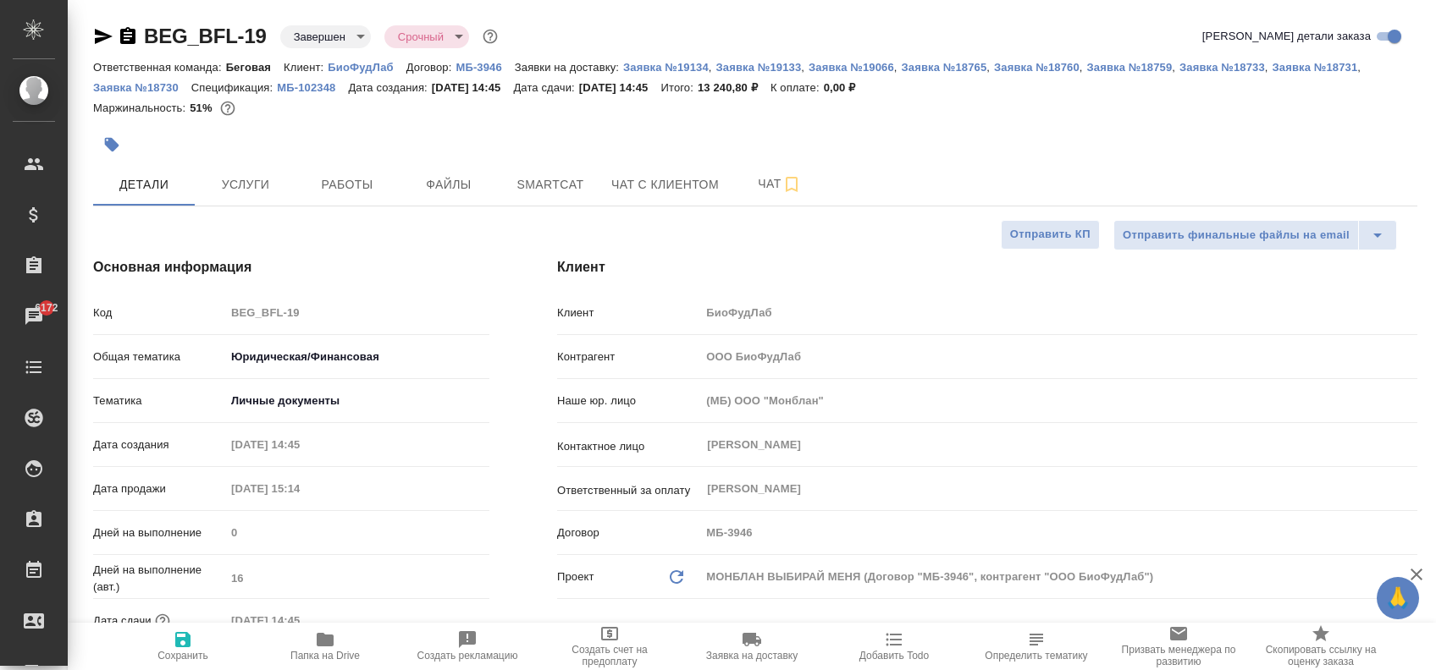
type textarea "x"
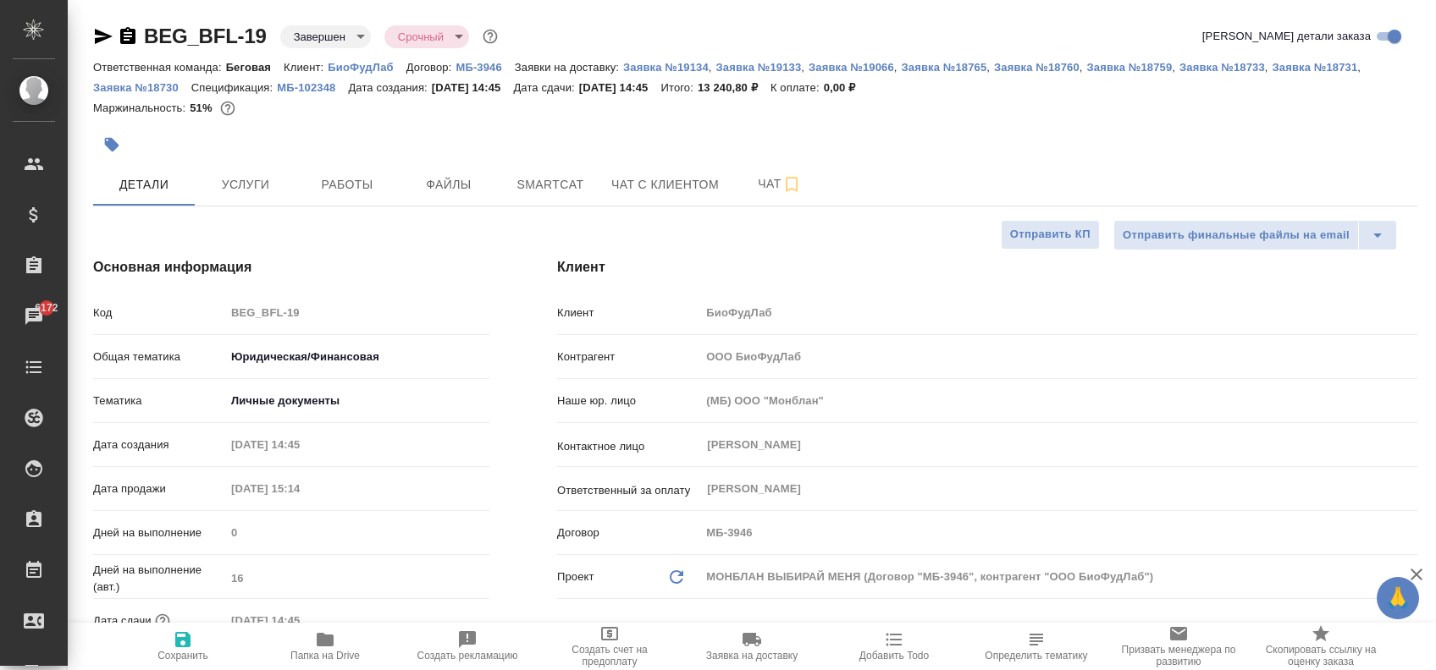
type textarea "x"
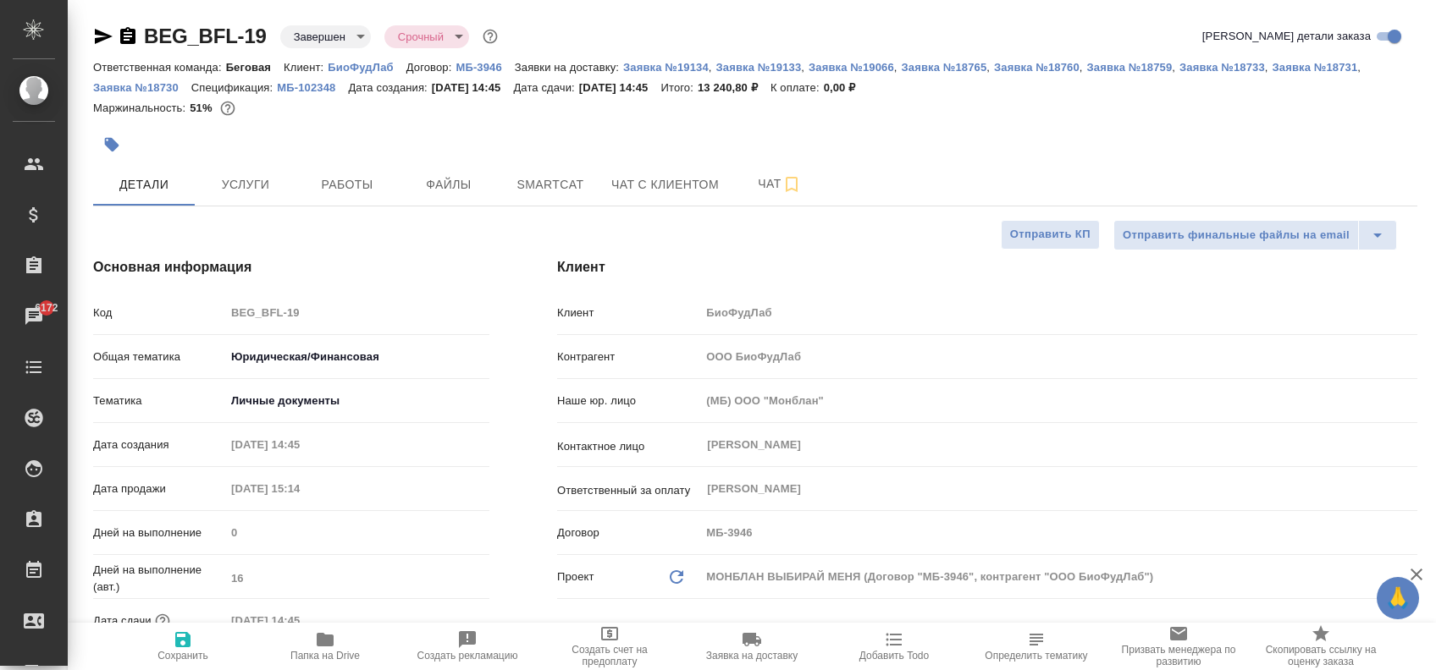
type textarea "x"
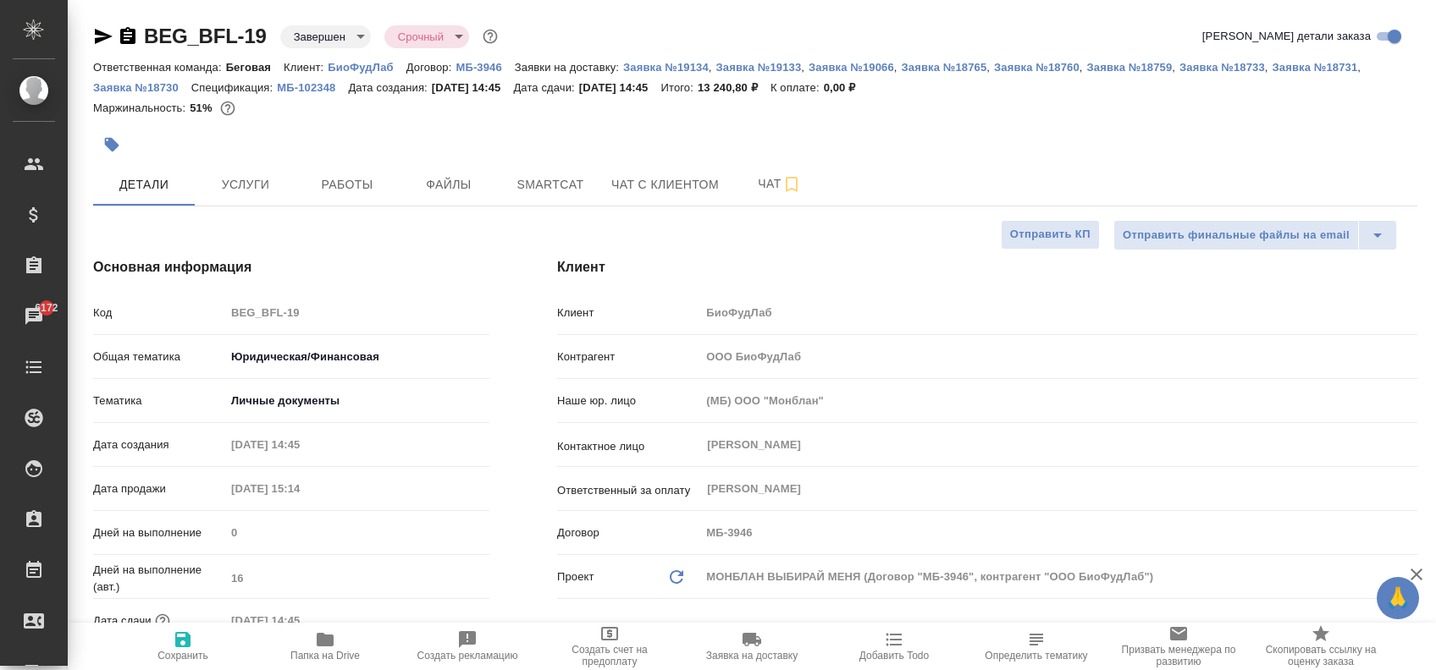
type textarea "x"
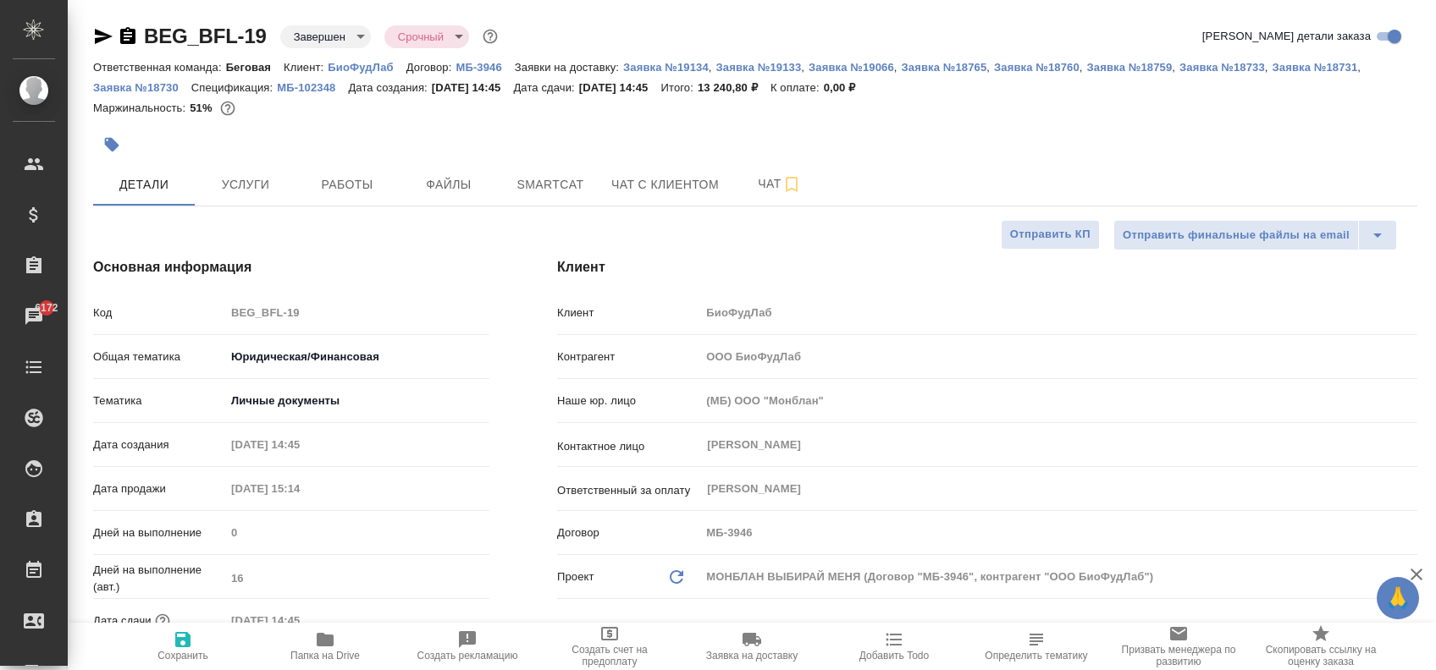
type textarea "x"
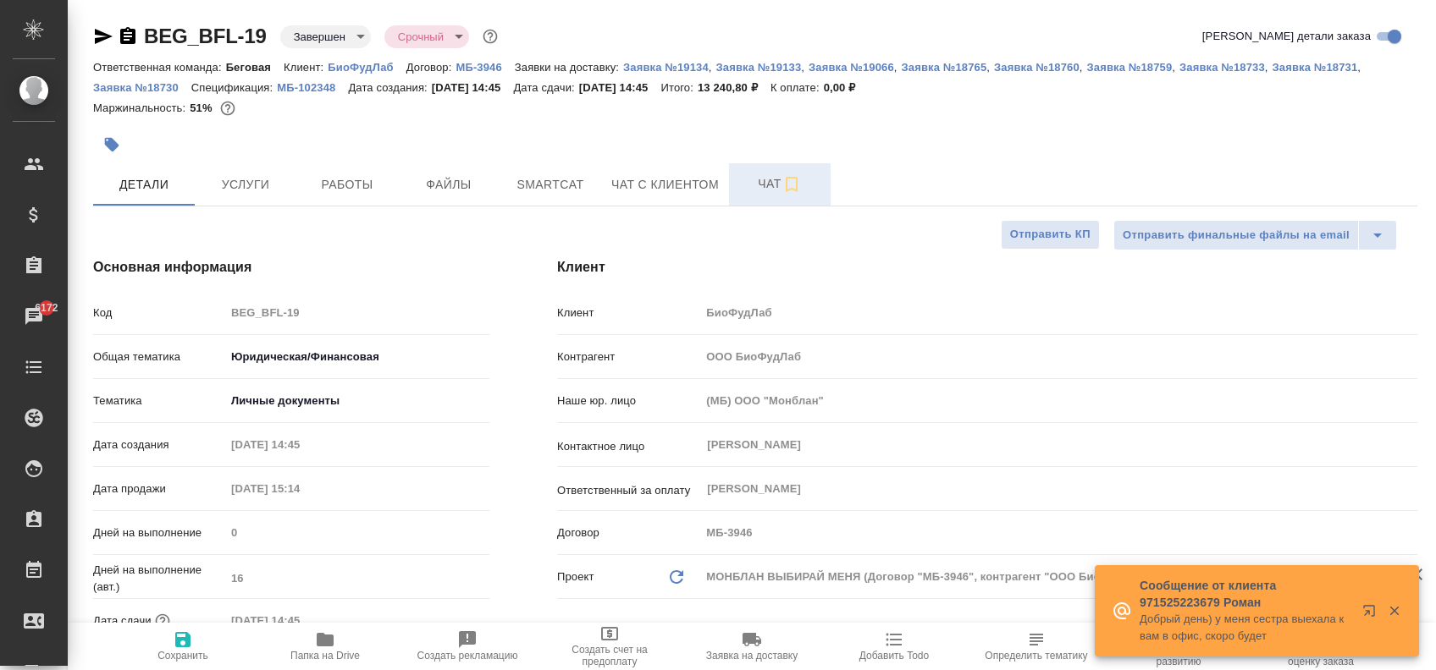
click at [756, 179] on span "Чат" at bounding box center [779, 184] width 81 height 21
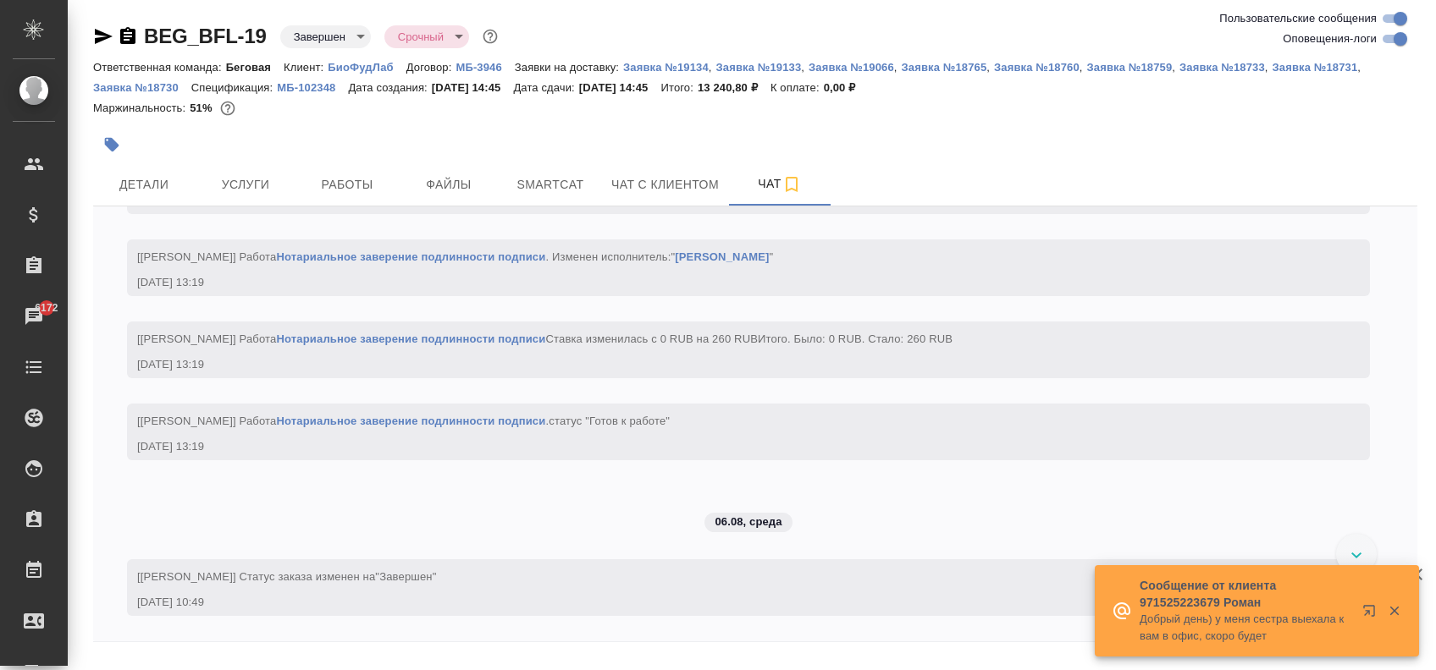
scroll to position [6704, 0]
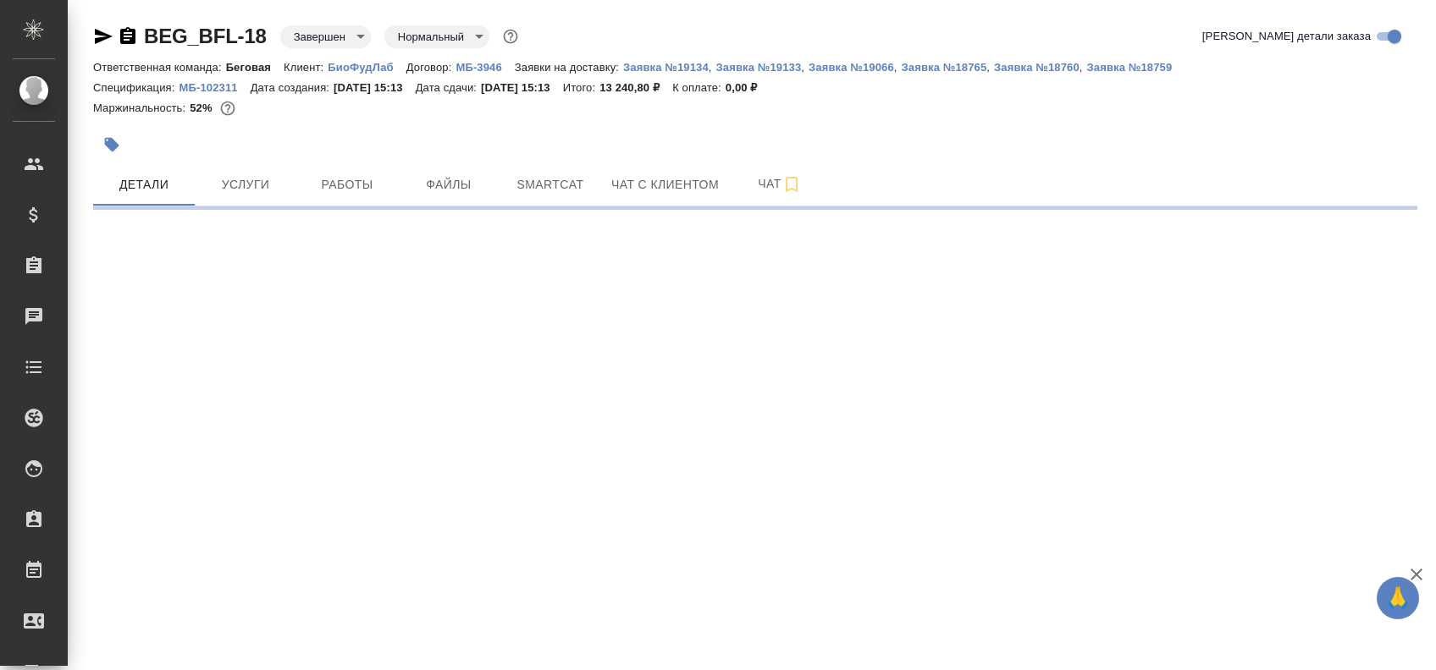
select select "RU"
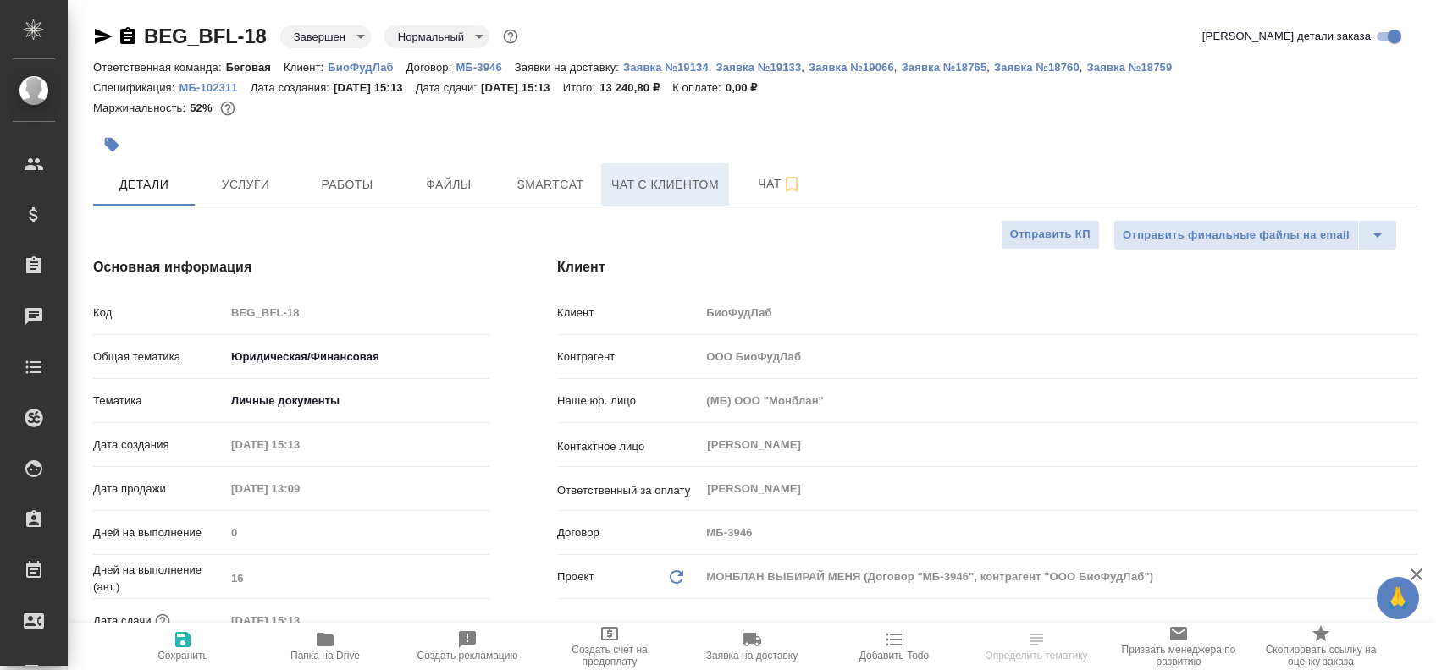
type textarea "x"
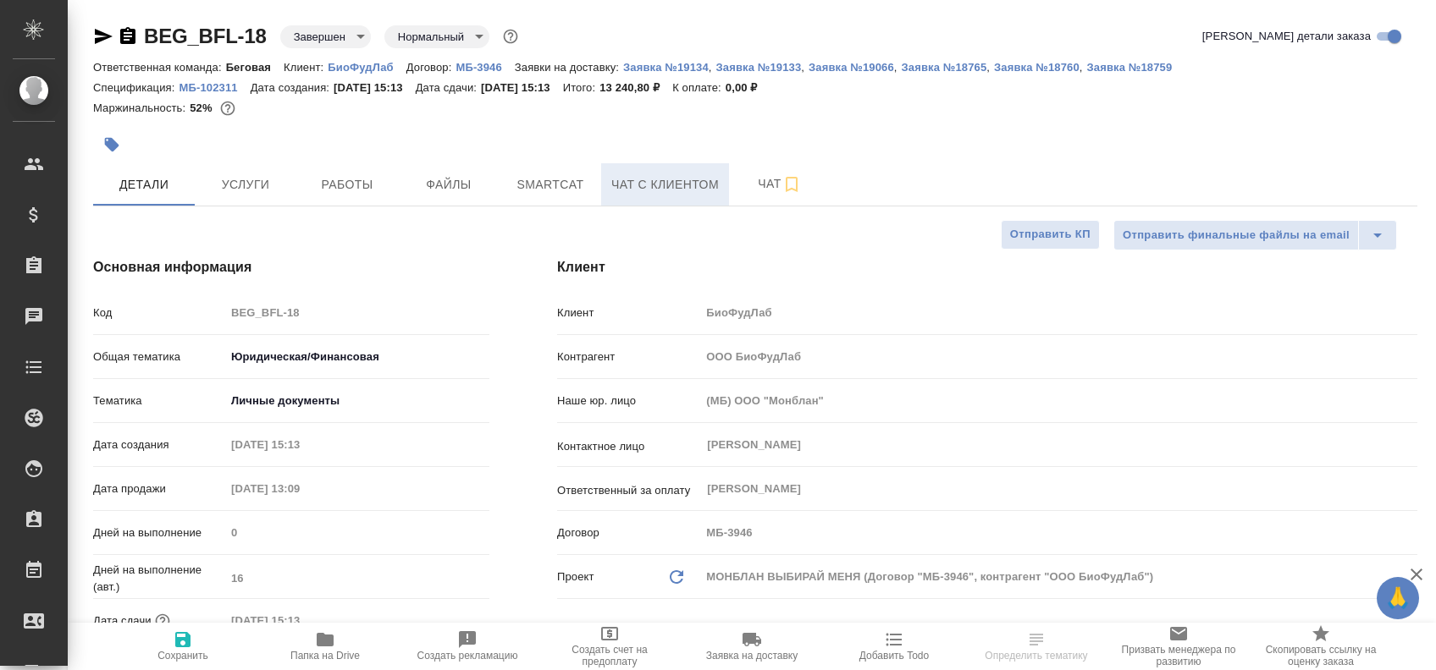
type textarea "x"
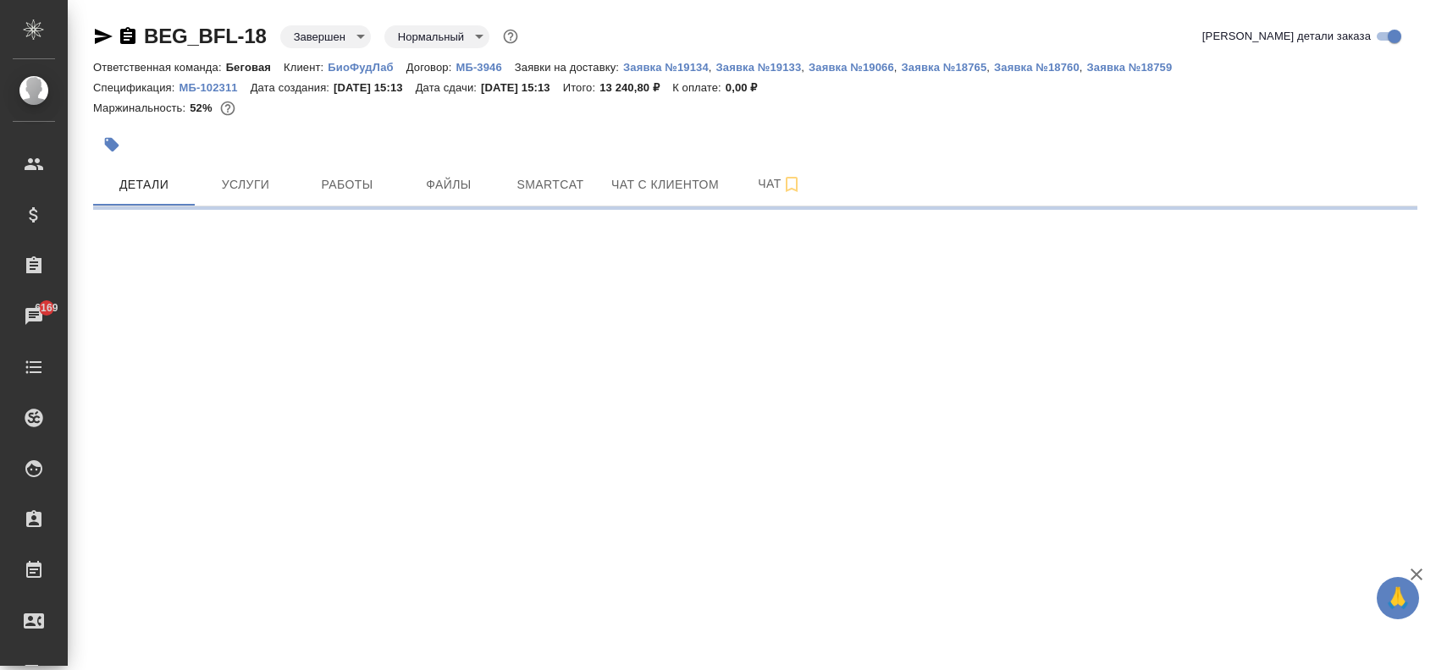
select select "RU"
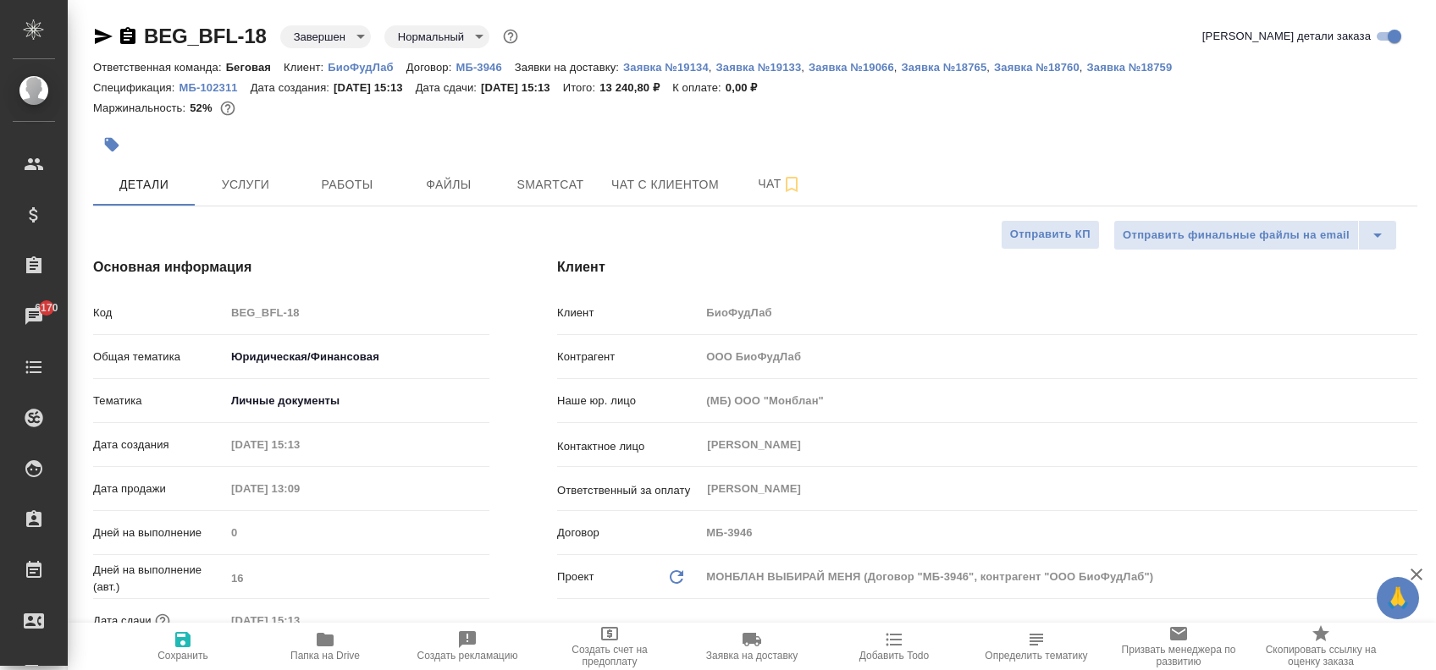
type textarea "x"
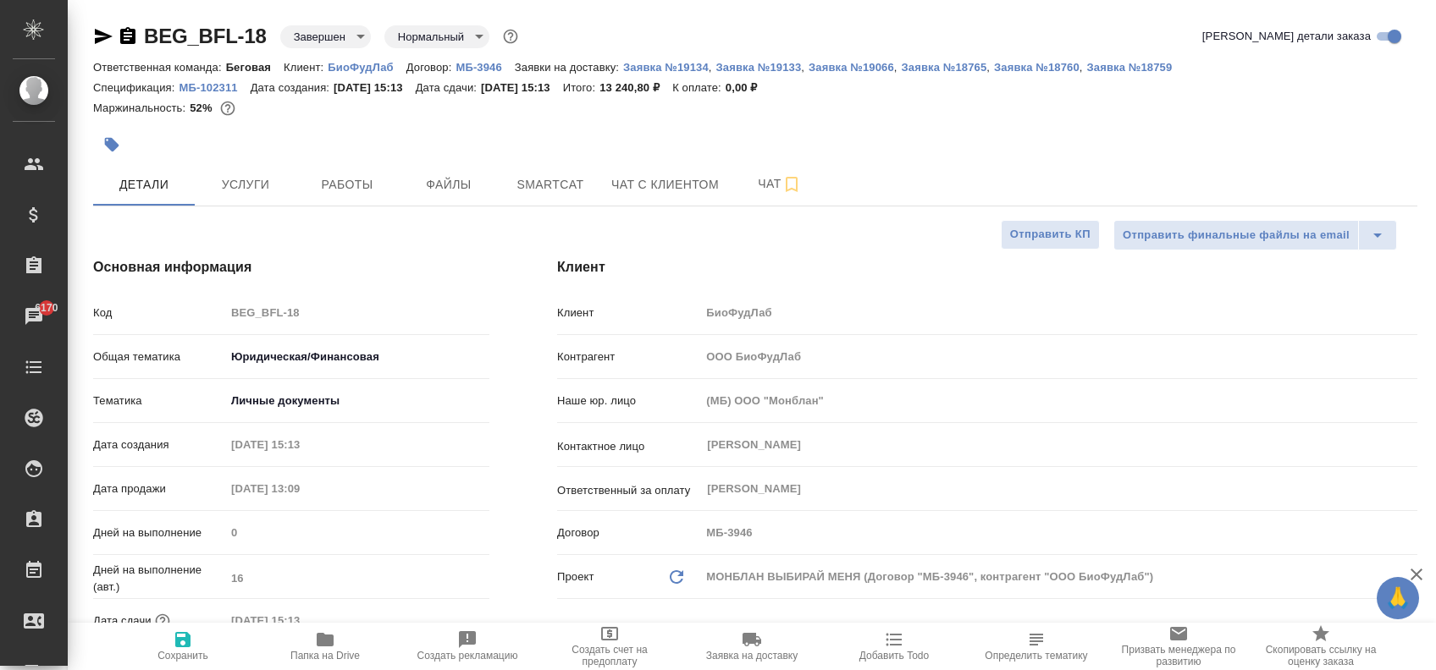
type textarea "x"
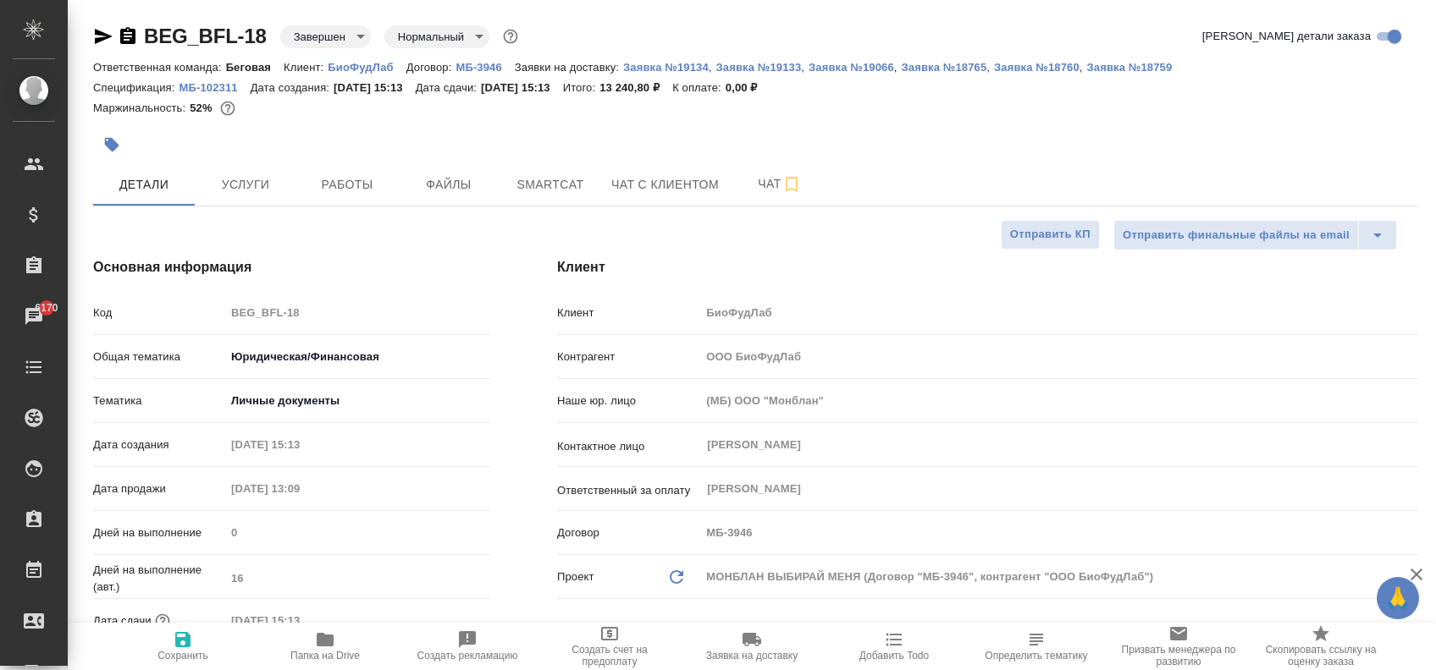
type textarea "x"
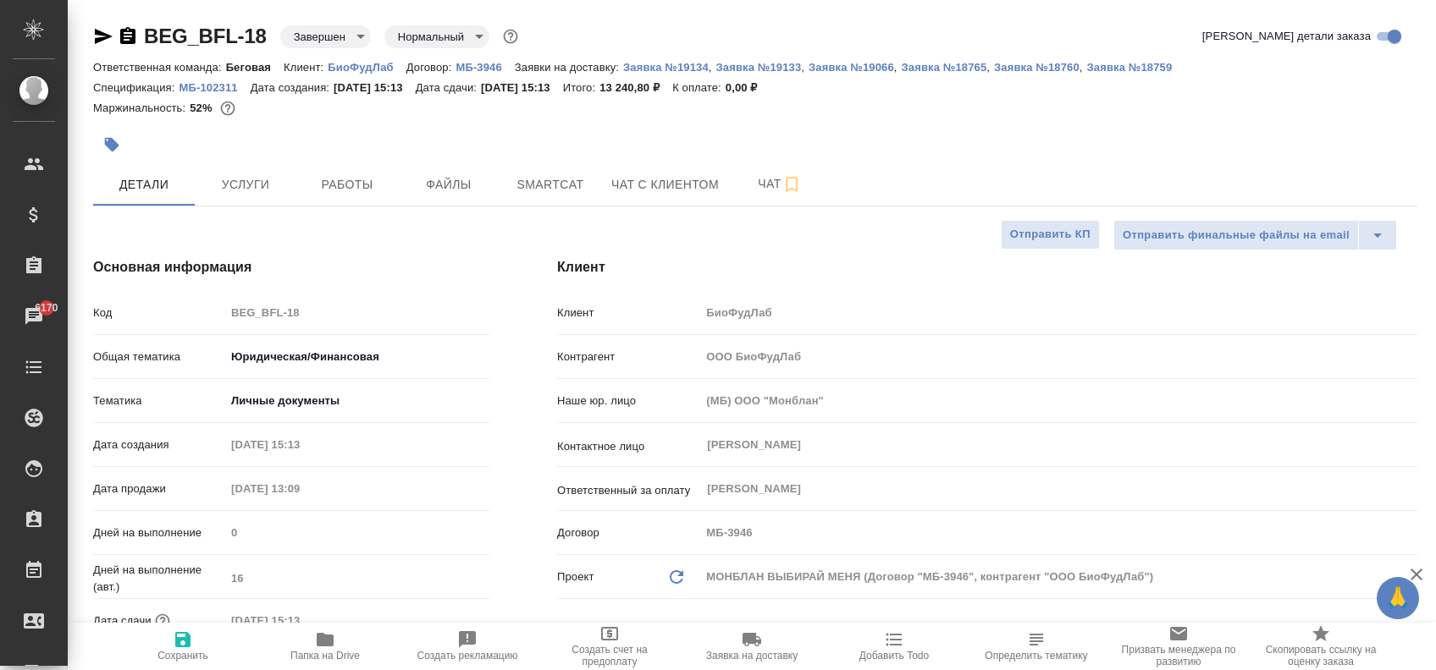
type textarea "x"
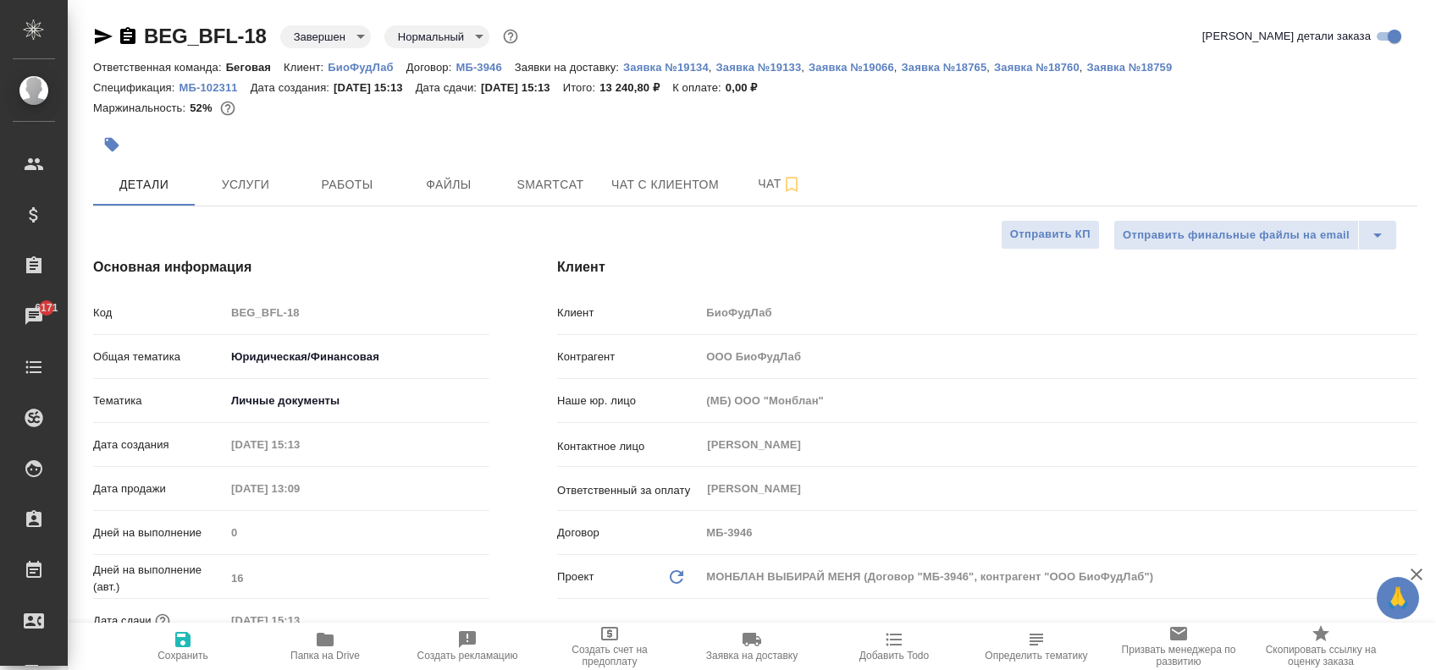
type textarea "x"
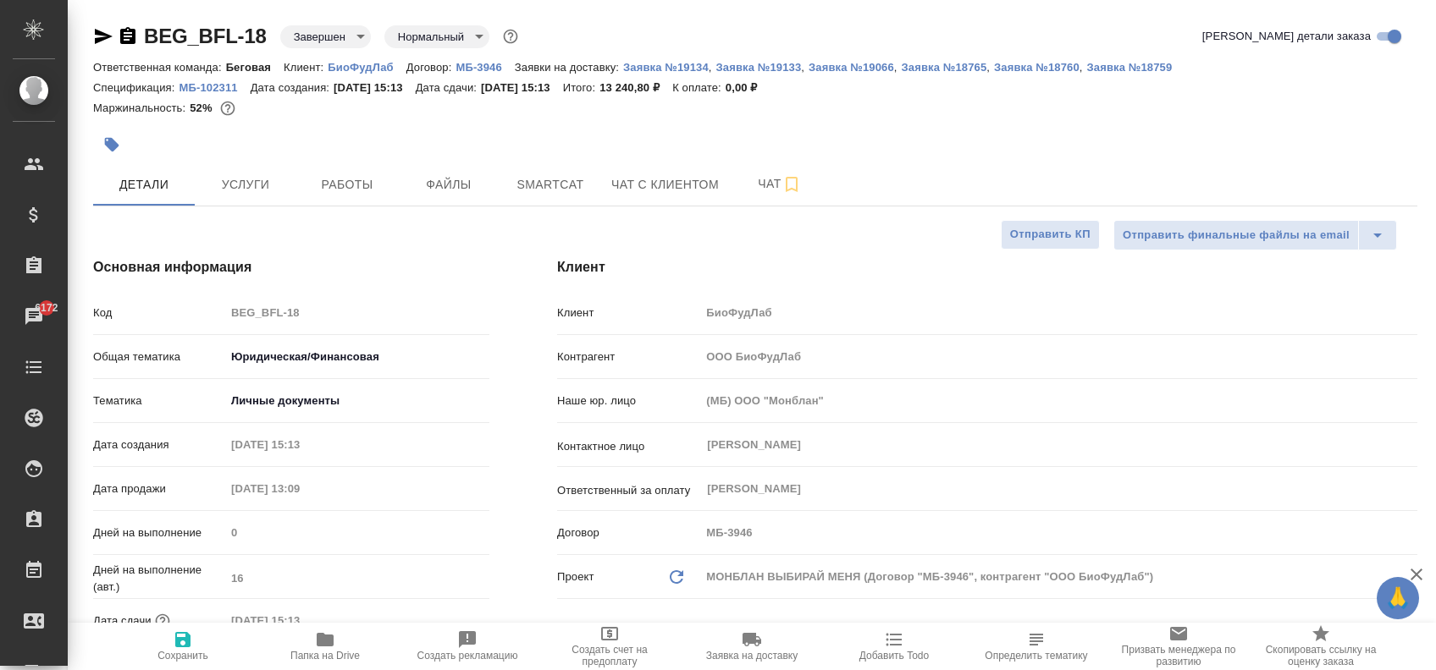
type textarea "x"
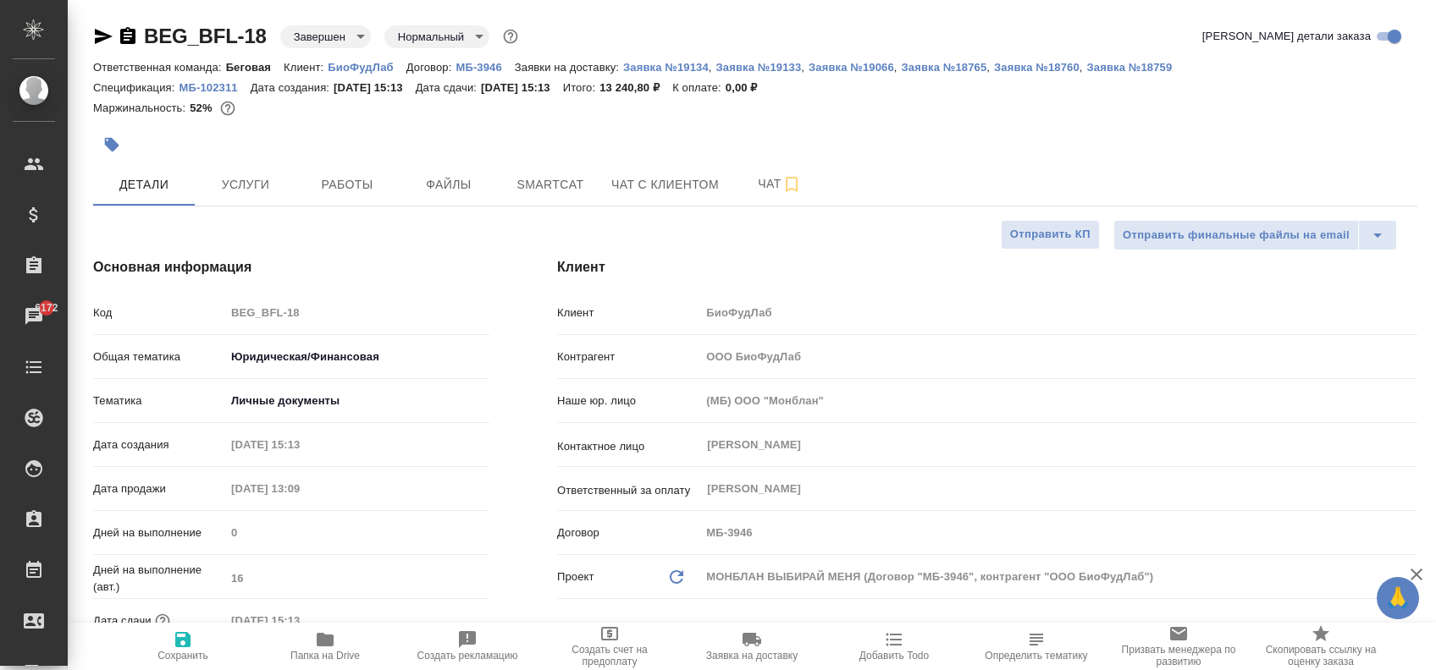
type textarea "x"
click at [219, 80] on link "МБ-102311" at bounding box center [214, 87] width 71 height 14
type textarea "x"
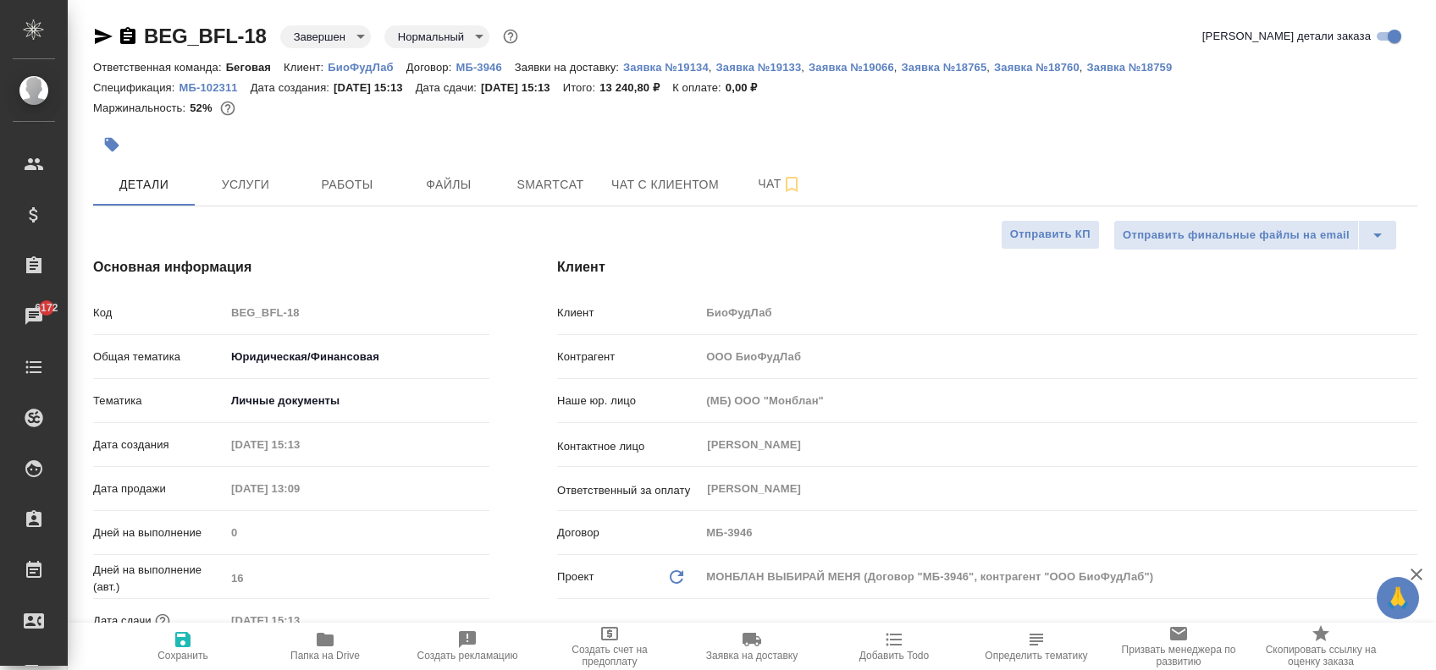
type textarea "x"
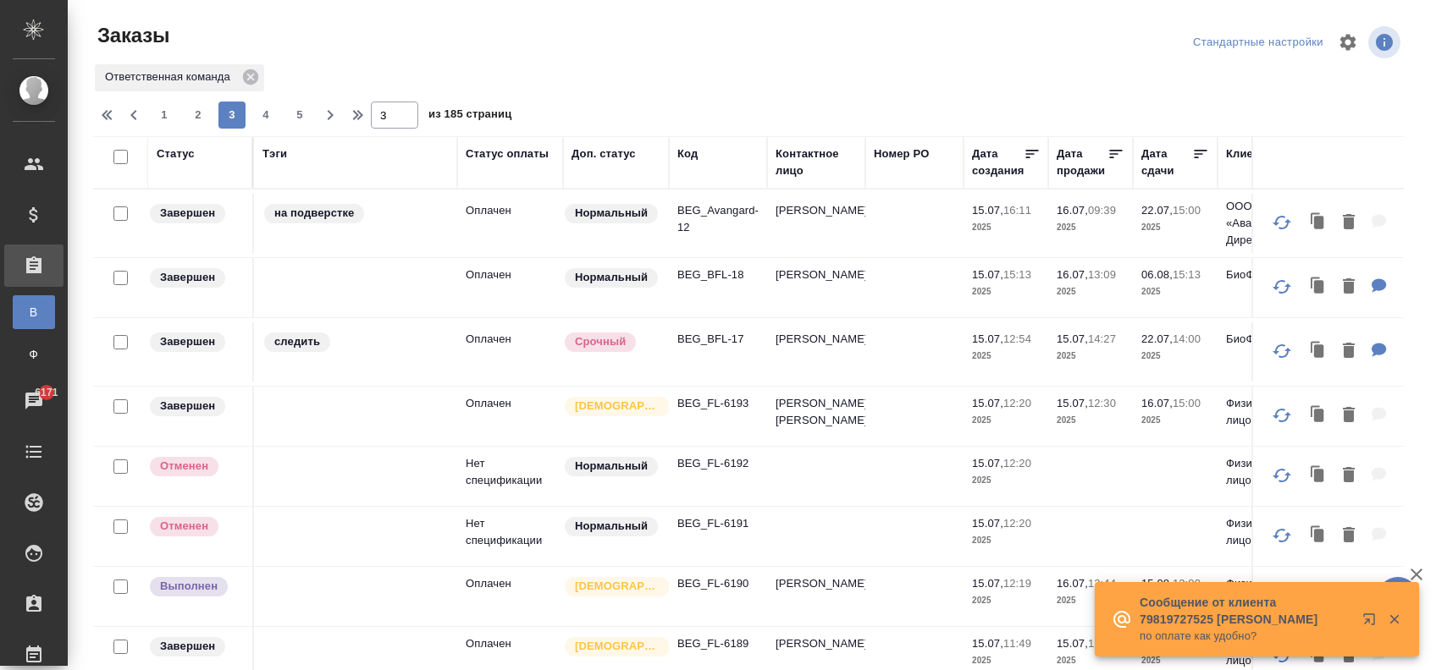
scroll to position [85, 0]
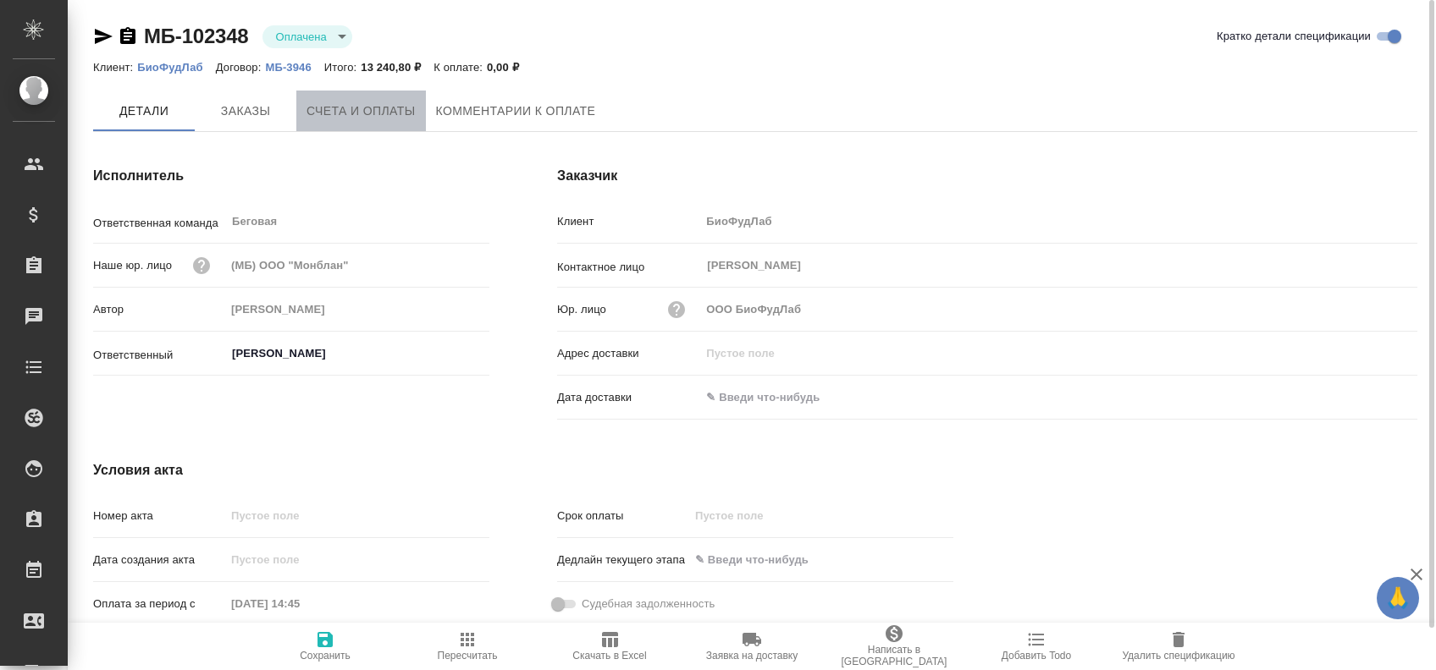
click at [326, 116] on span "Счета и оплаты" at bounding box center [360, 111] width 109 height 21
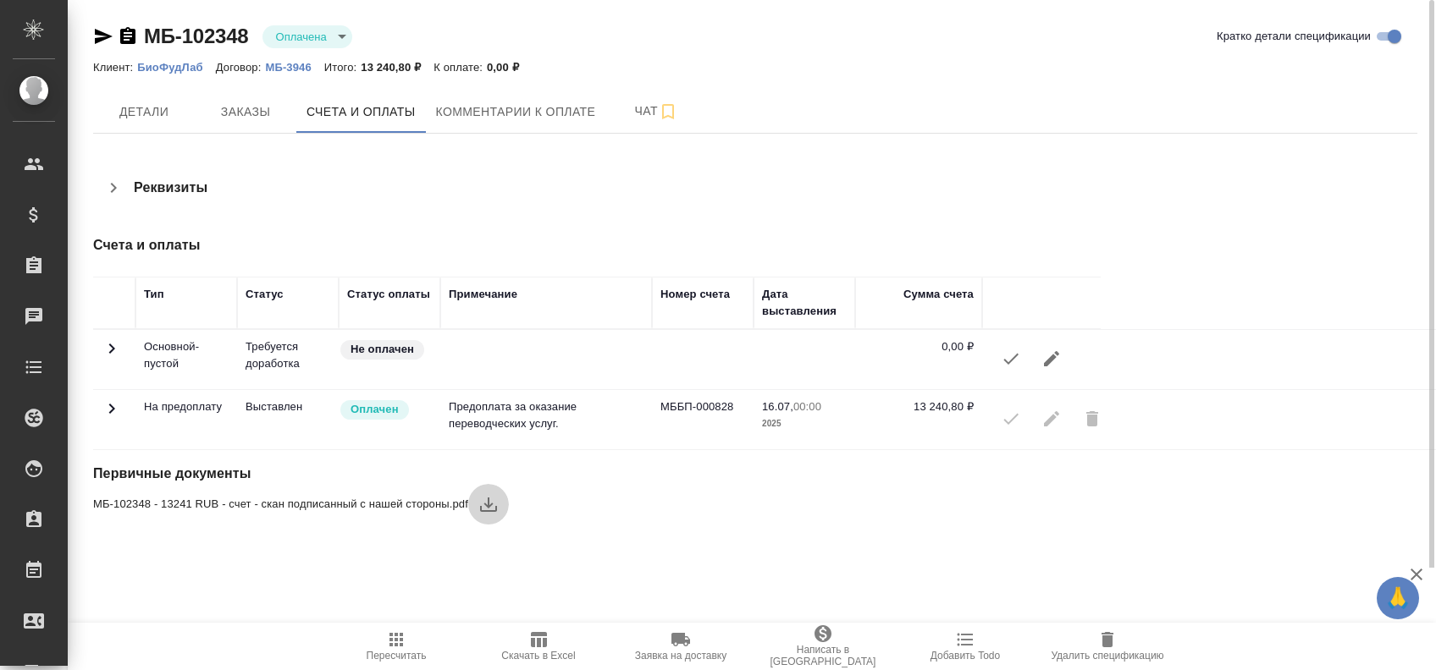
click at [486, 507] on icon "button" at bounding box center [488, 504] width 20 height 20
click at [218, 108] on span "Заказы" at bounding box center [245, 112] width 81 height 21
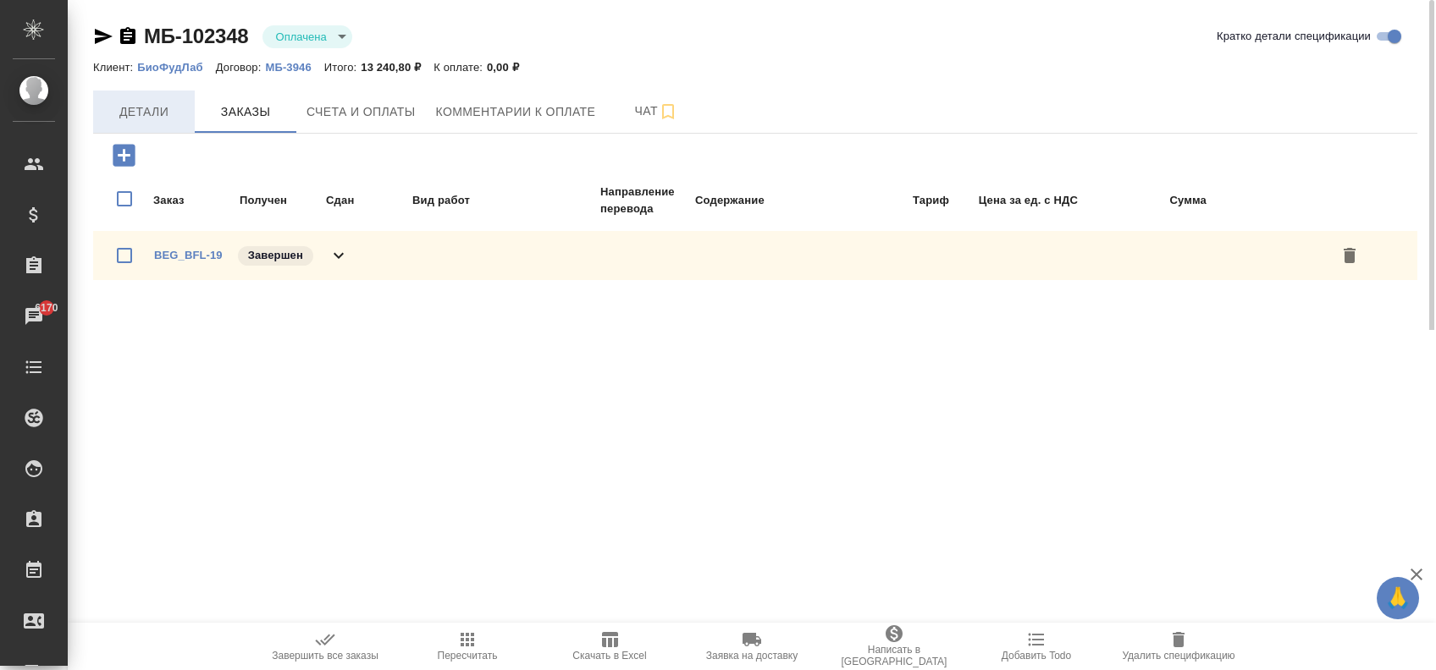
click at [146, 110] on span "Детали" at bounding box center [143, 112] width 81 height 21
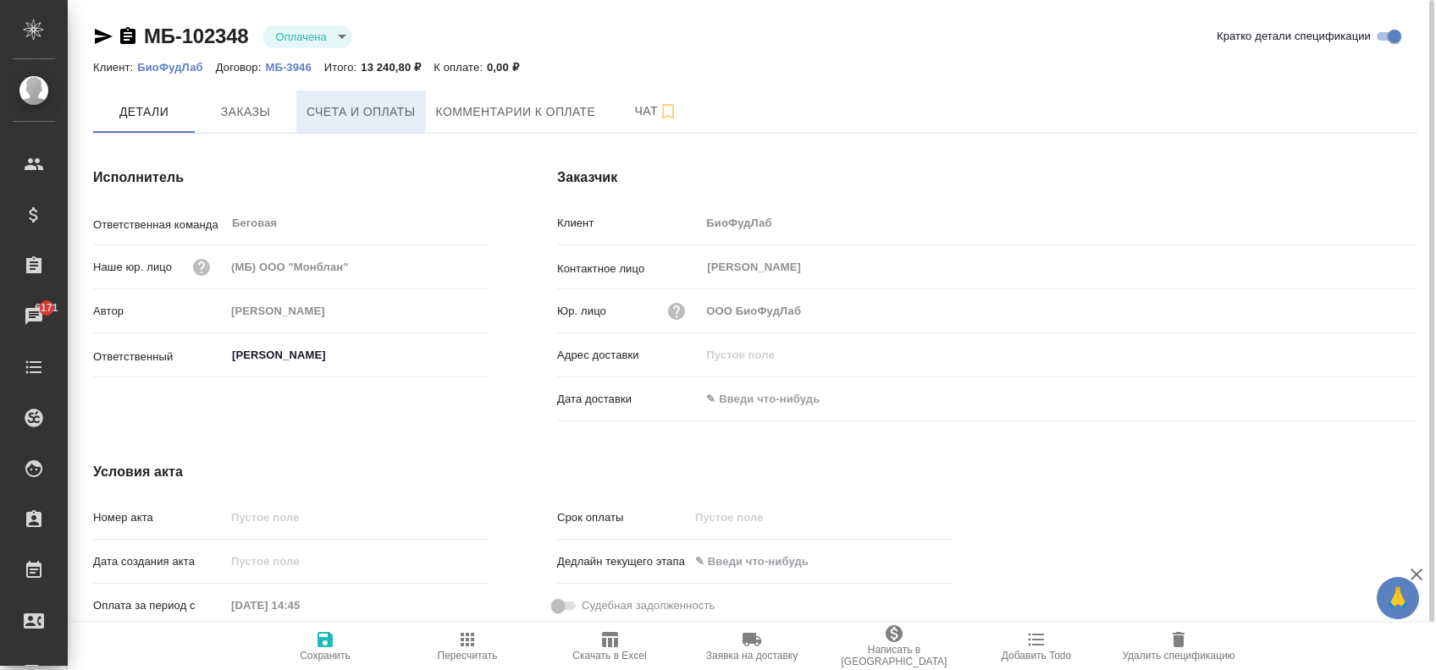
click at [379, 111] on span "Счета и оплаты" at bounding box center [360, 112] width 109 height 21
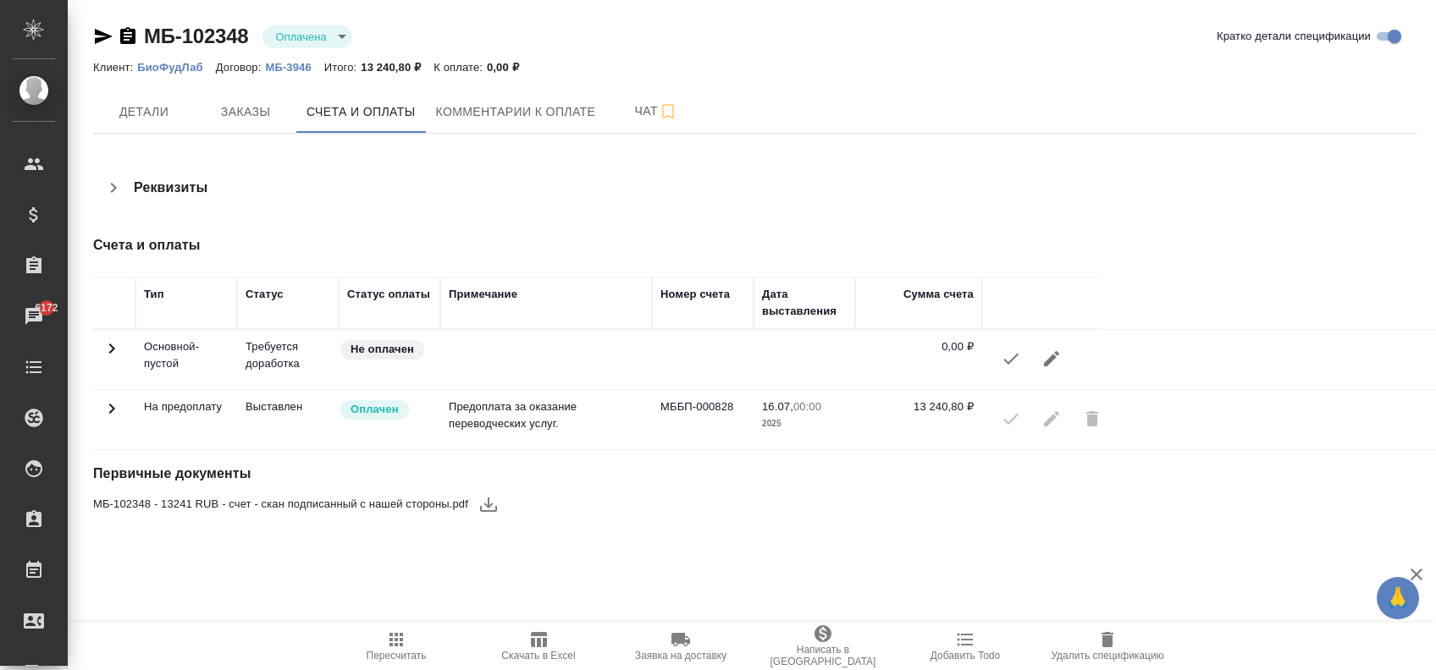
click at [146, 175] on div "Реквизиты" at bounding box center [549, 188] width 912 height 41
click at [115, 185] on icon "button" at bounding box center [113, 188] width 20 height 20
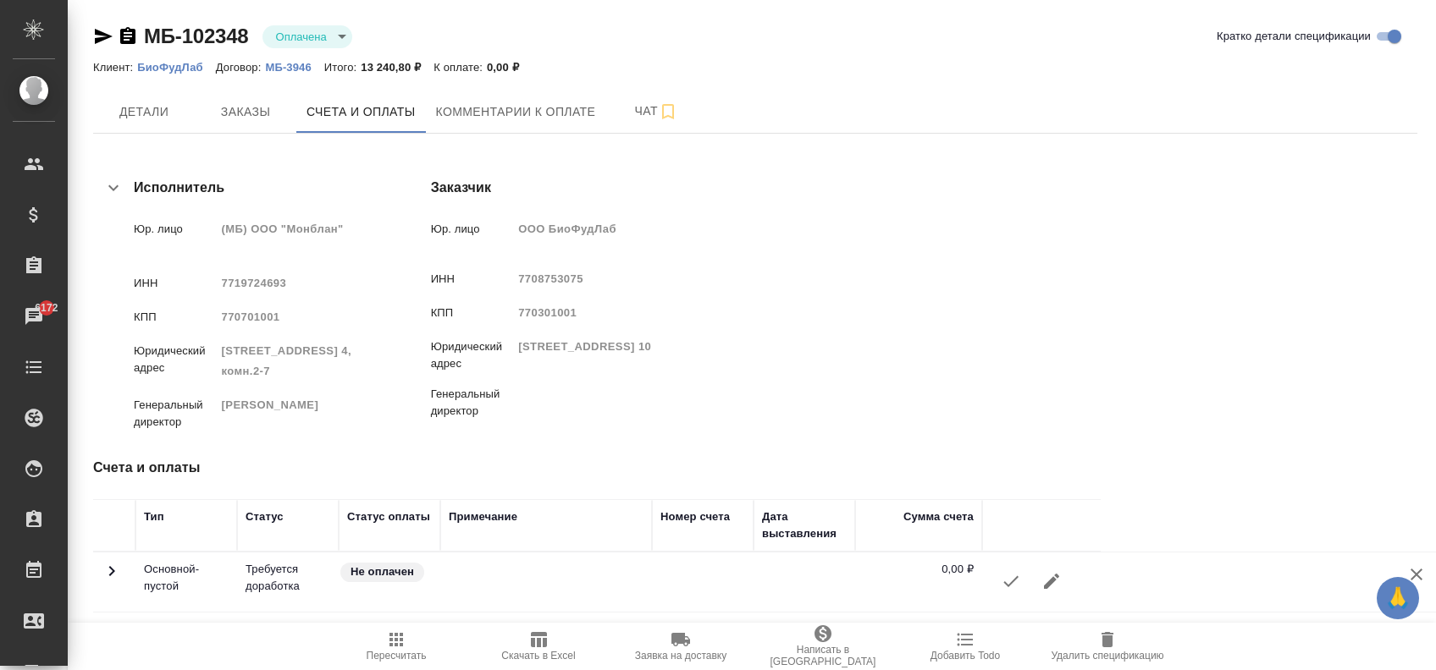
click at [114, 184] on icon "button" at bounding box center [113, 188] width 20 height 20
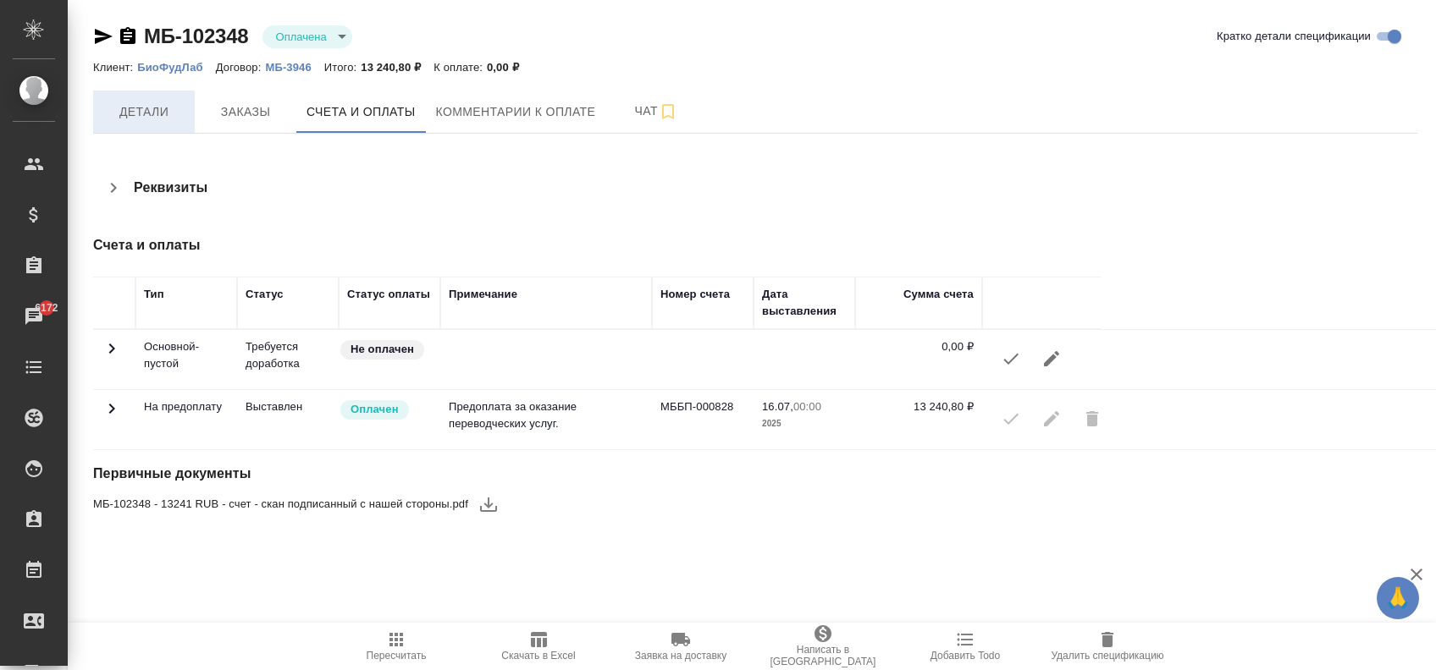
click at [159, 121] on span "Детали" at bounding box center [143, 112] width 81 height 21
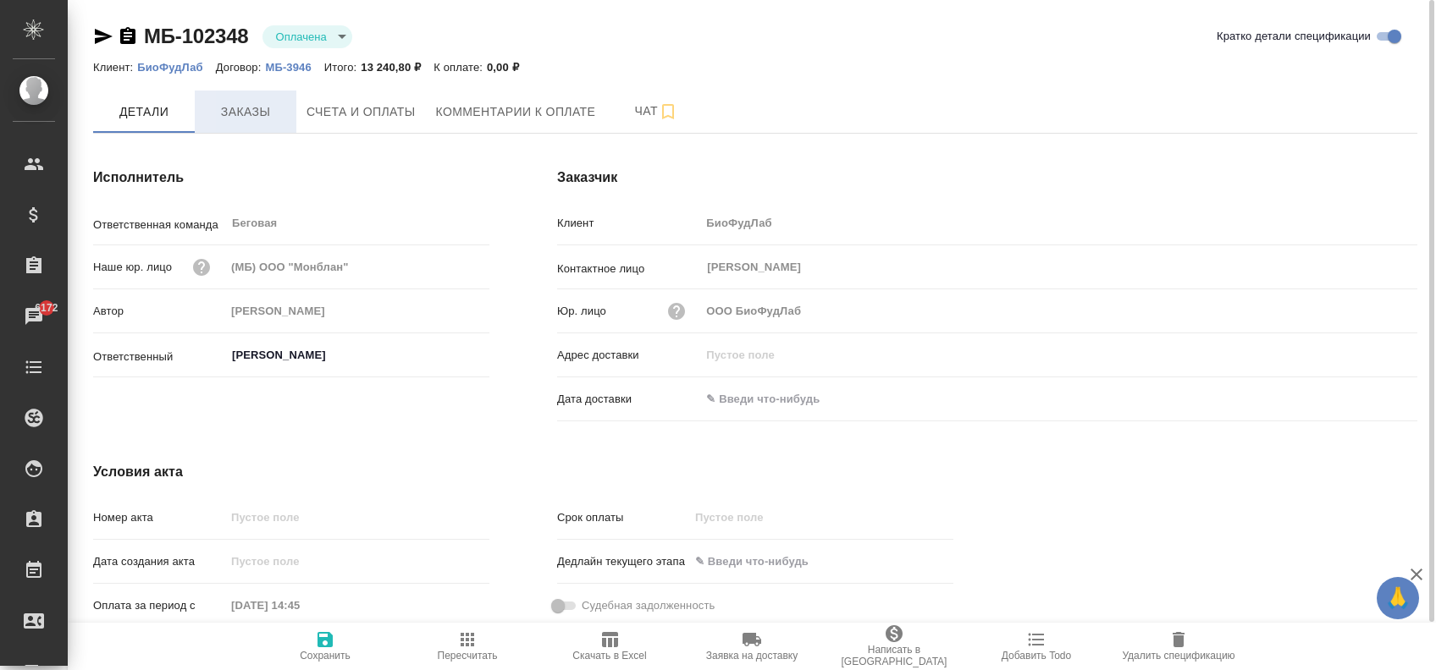
click at [264, 116] on span "Заказы" at bounding box center [245, 112] width 81 height 21
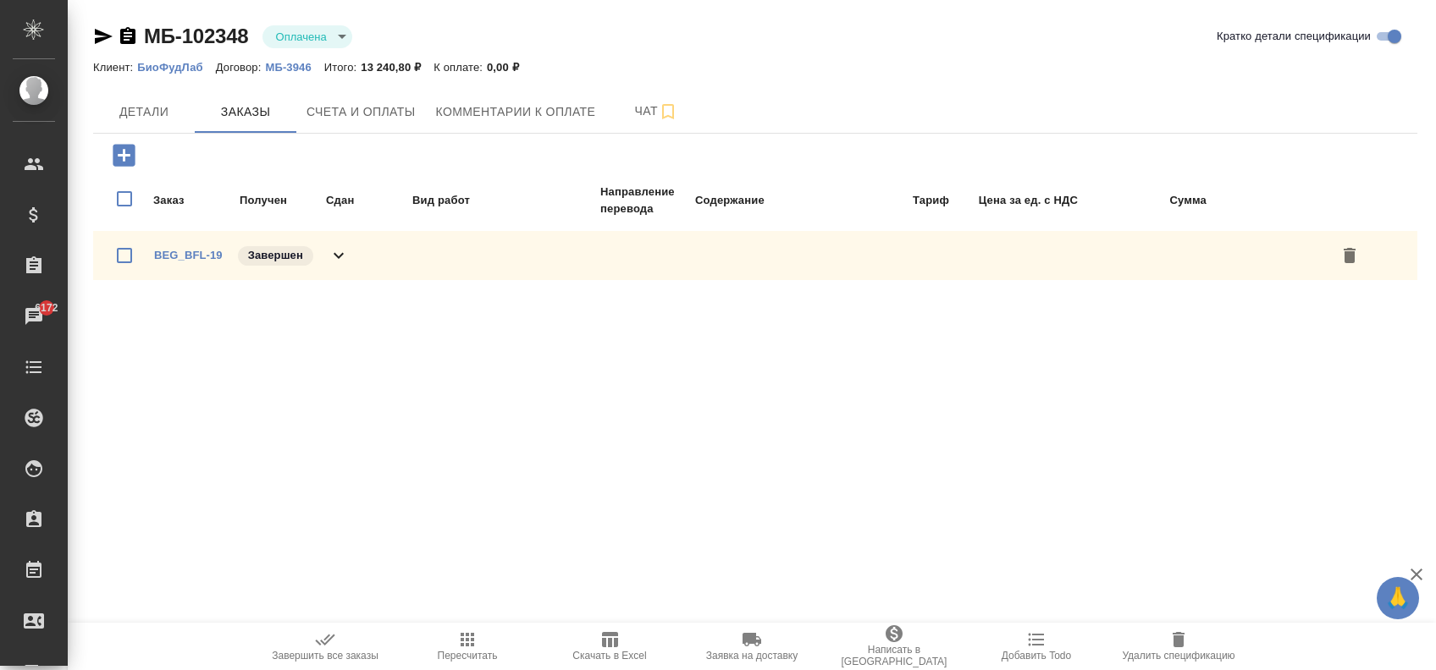
click at [369, 119] on span "Счета и оплаты" at bounding box center [360, 112] width 109 height 21
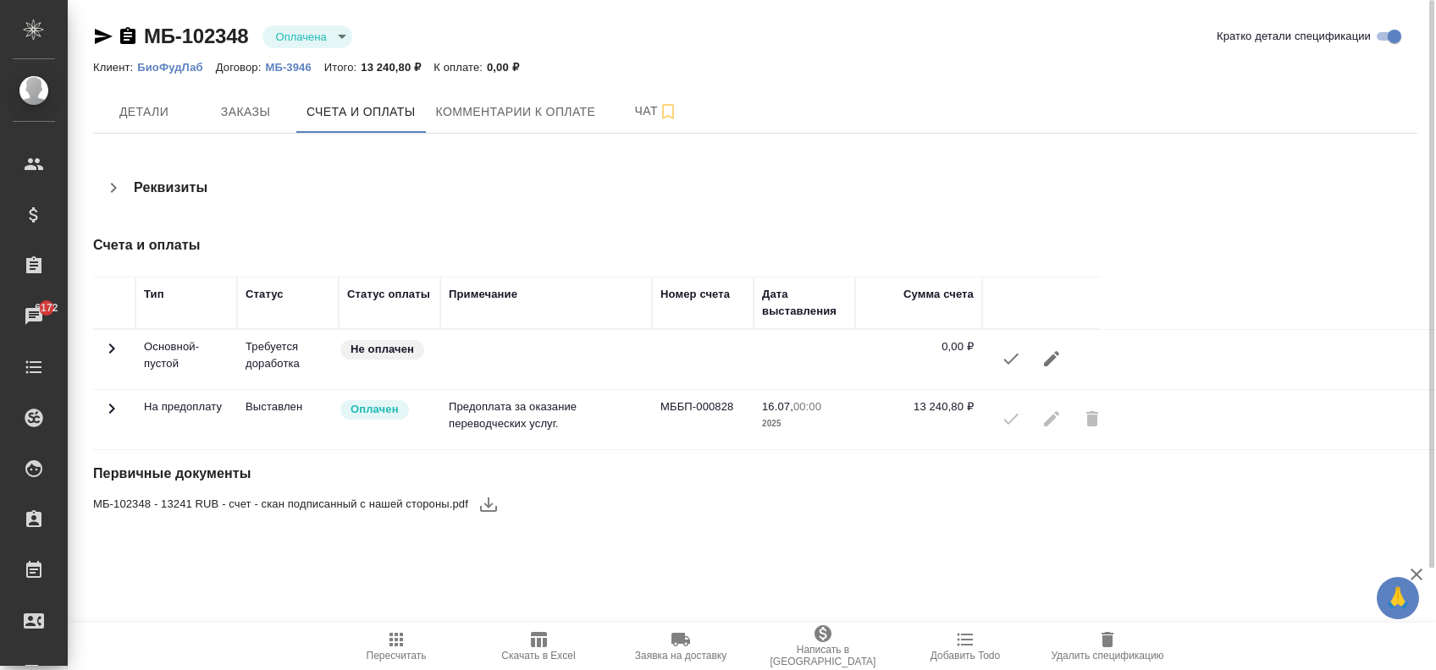
click at [220, 389] on td "На предоплату" at bounding box center [186, 359] width 102 height 59
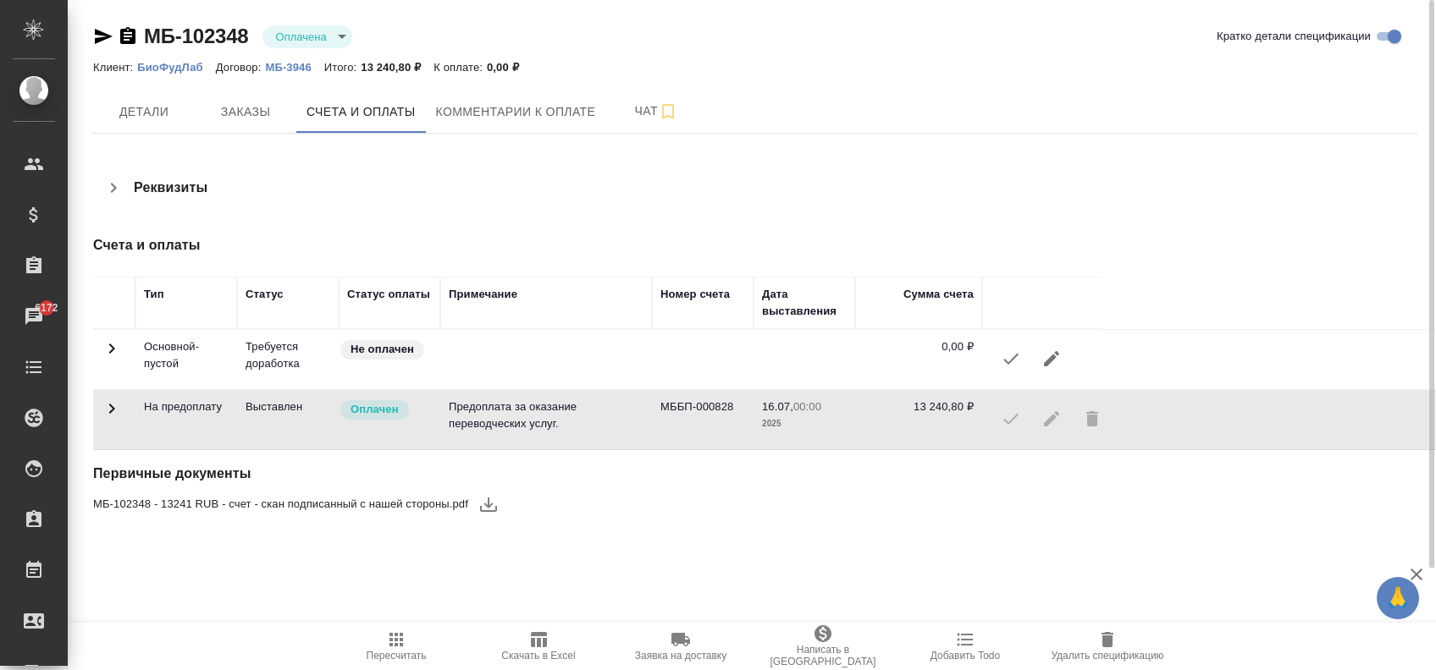
click at [113, 359] on icon at bounding box center [112, 349] width 20 height 20
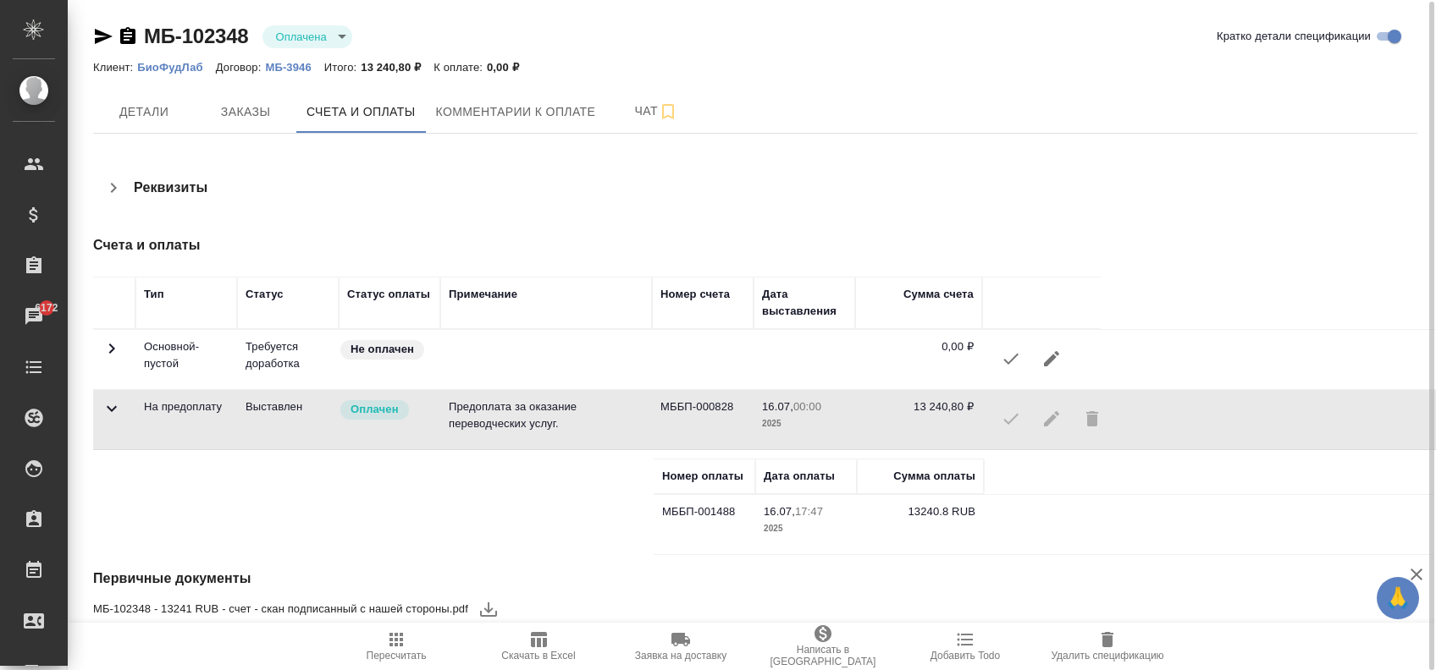
scroll to position [1, 0]
click at [487, 601] on icon "button" at bounding box center [488, 608] width 20 height 20
click at [137, 113] on span "Детали" at bounding box center [143, 111] width 81 height 21
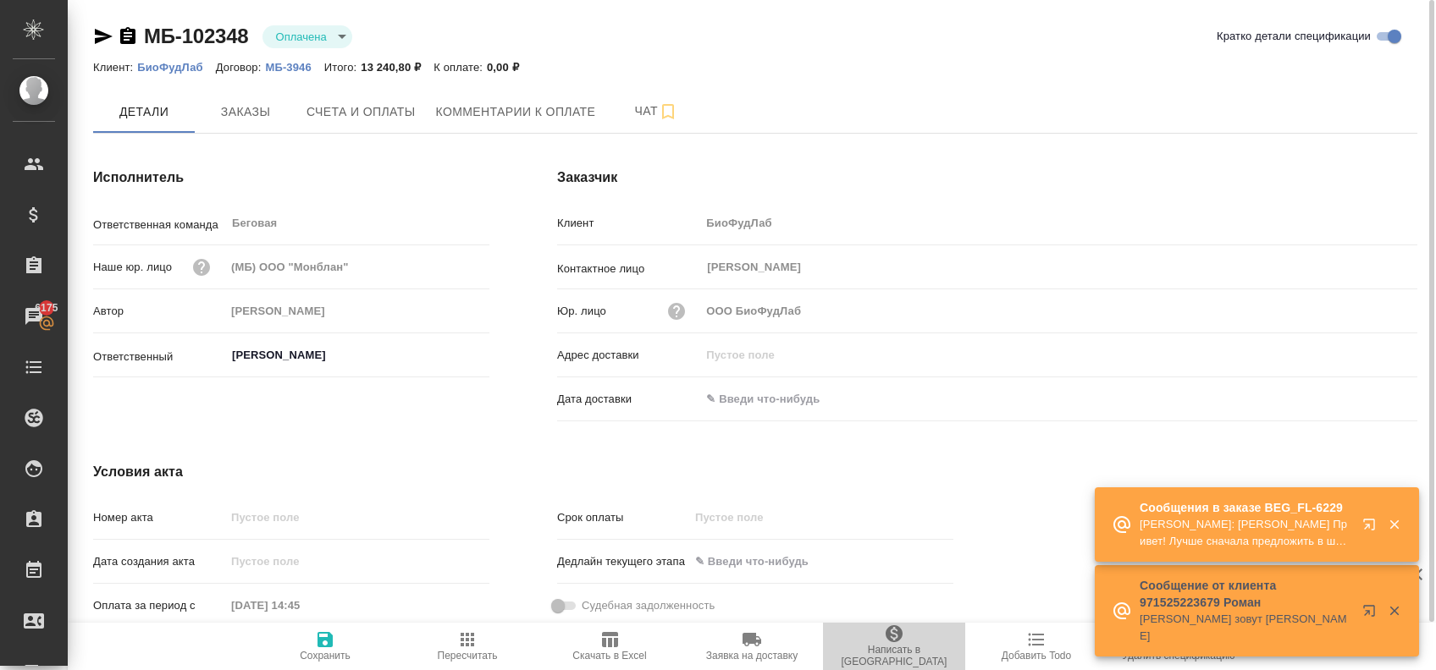
click at [890, 653] on span "Написать в [GEOGRAPHIC_DATA]" at bounding box center [894, 656] width 122 height 24
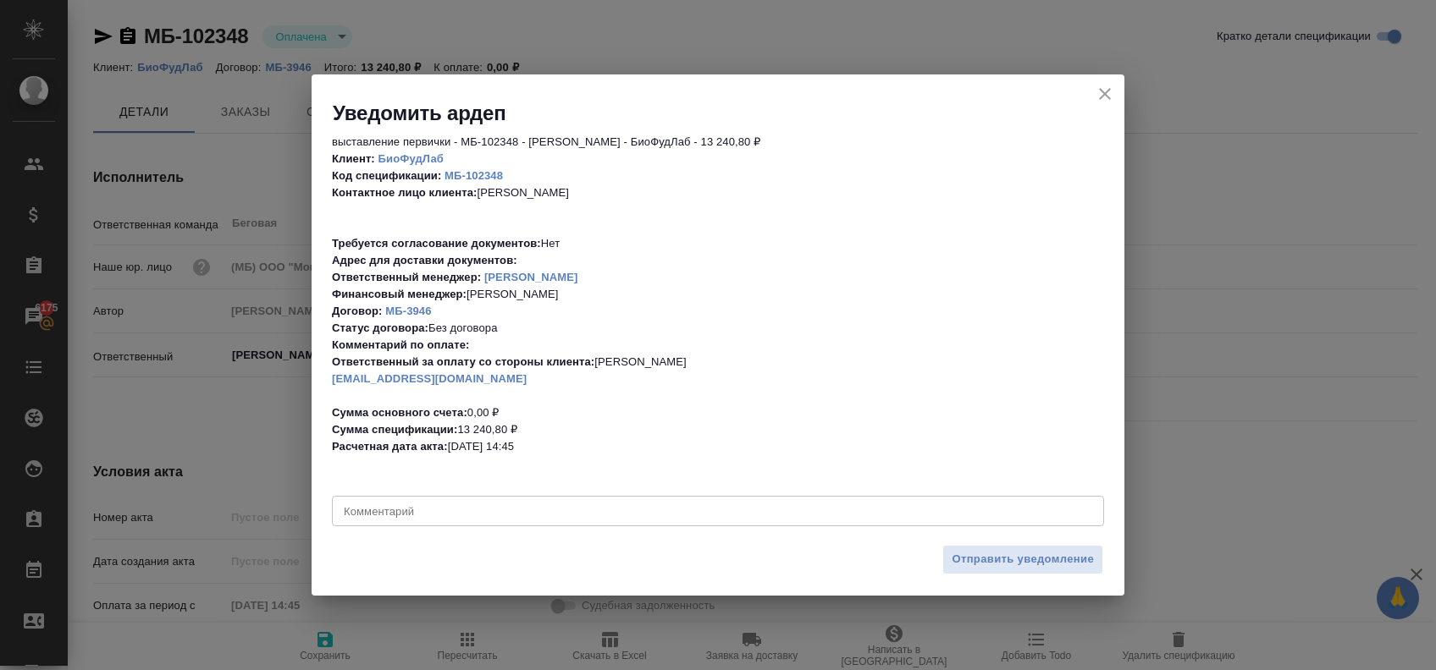
click at [582, 496] on div "x Комментарий" at bounding box center [718, 511] width 772 height 30
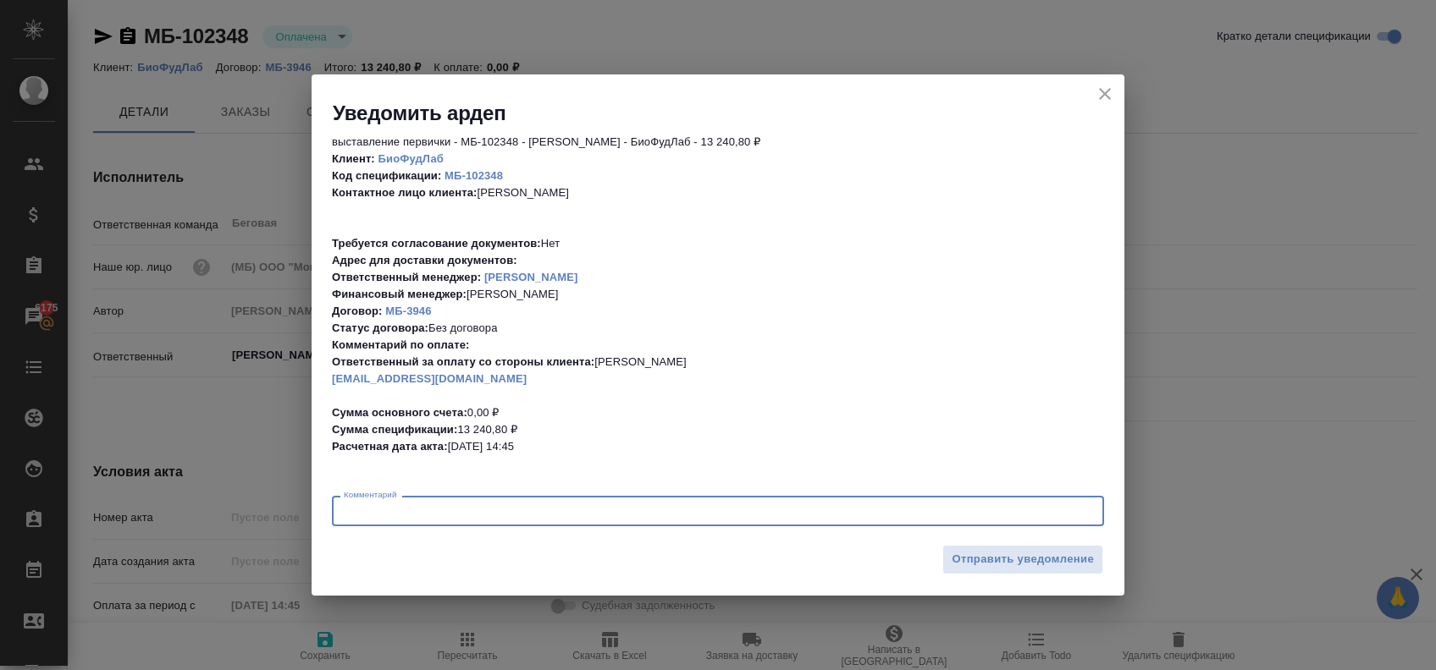
paste textarea "выставить акт"
type textarea "выставить акт"
click at [964, 555] on span "Отправить уведомление" at bounding box center [1022, 559] width 142 height 19
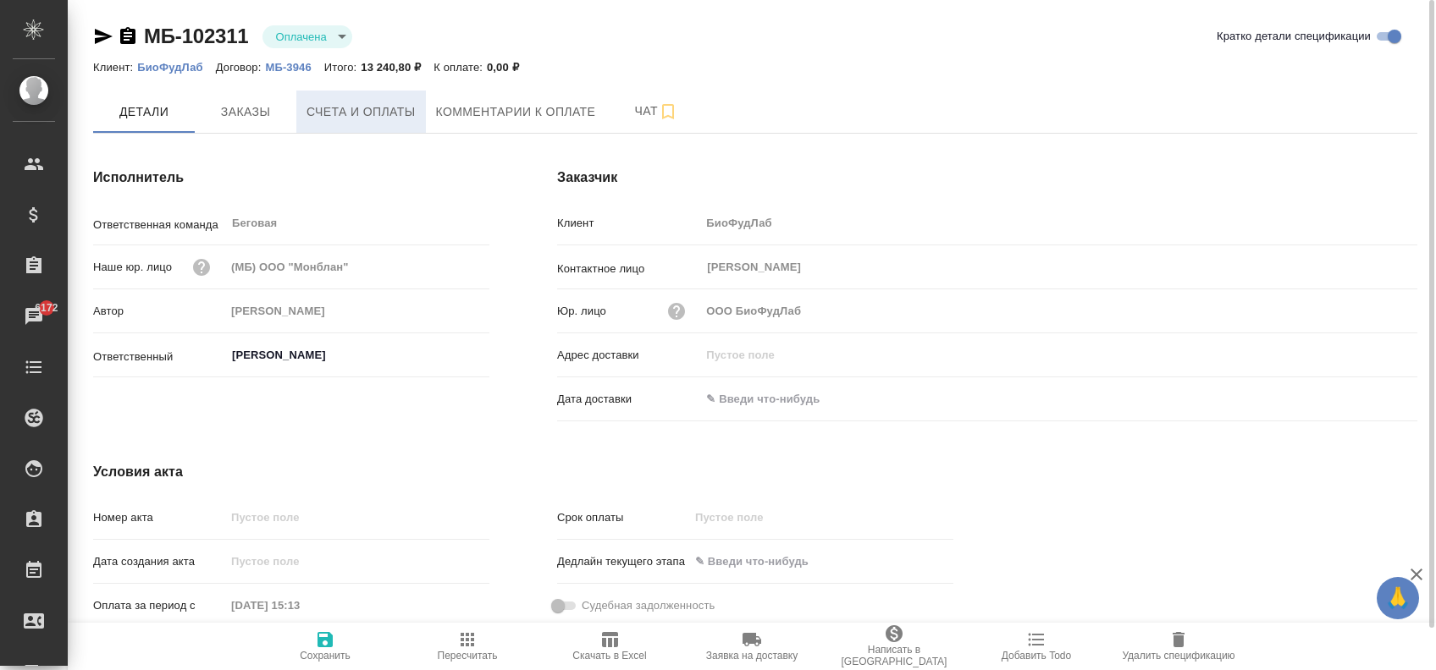
click at [344, 111] on span "Счета и оплаты" at bounding box center [360, 112] width 109 height 21
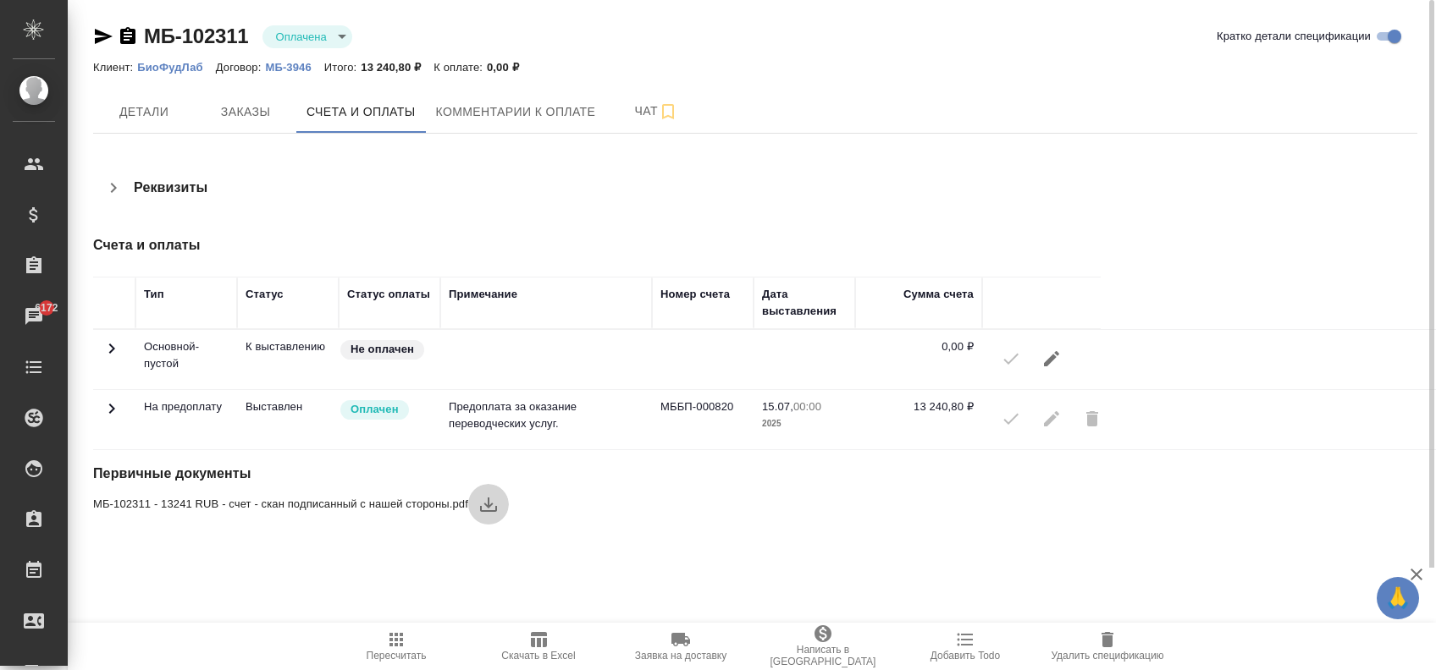
click at [481, 509] on icon "button" at bounding box center [488, 504] width 20 height 20
click at [102, 39] on icon "button" at bounding box center [104, 36] width 18 height 15
click at [825, 642] on icon "button" at bounding box center [822, 634] width 17 height 17
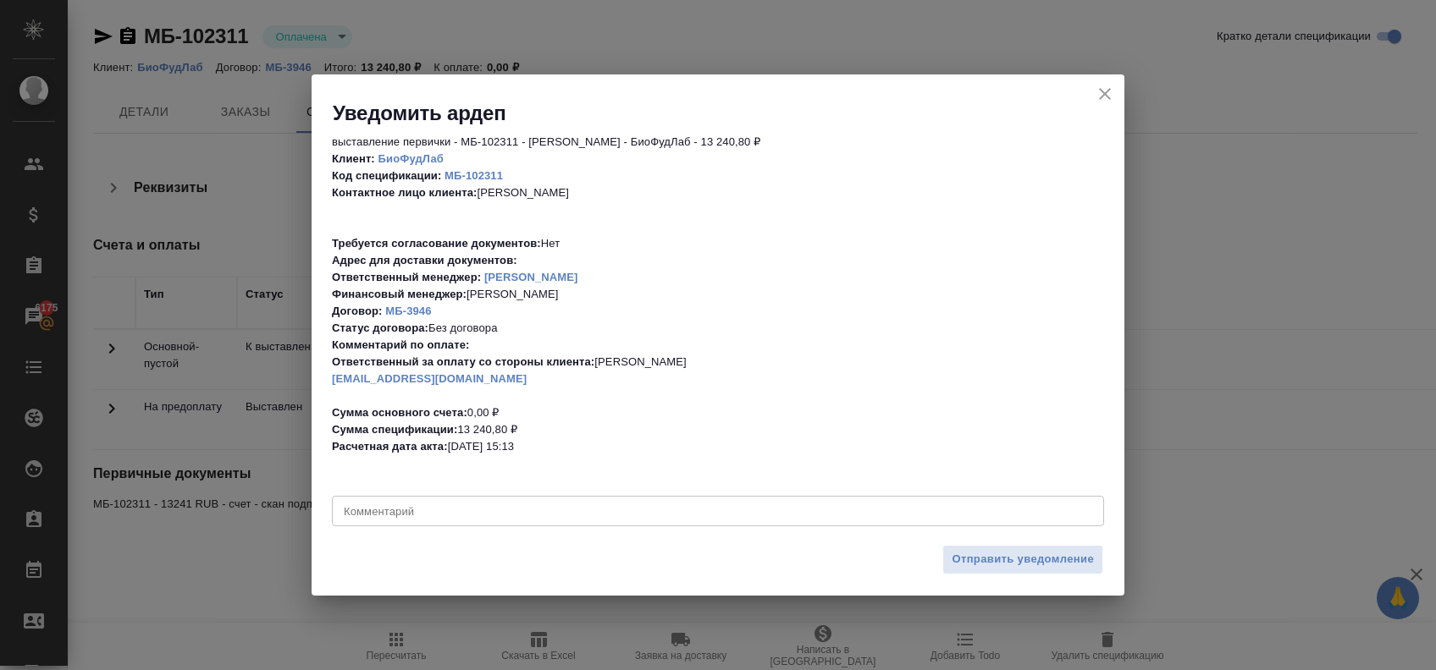
click at [476, 499] on div "x Комментарий" at bounding box center [718, 511] width 772 height 30
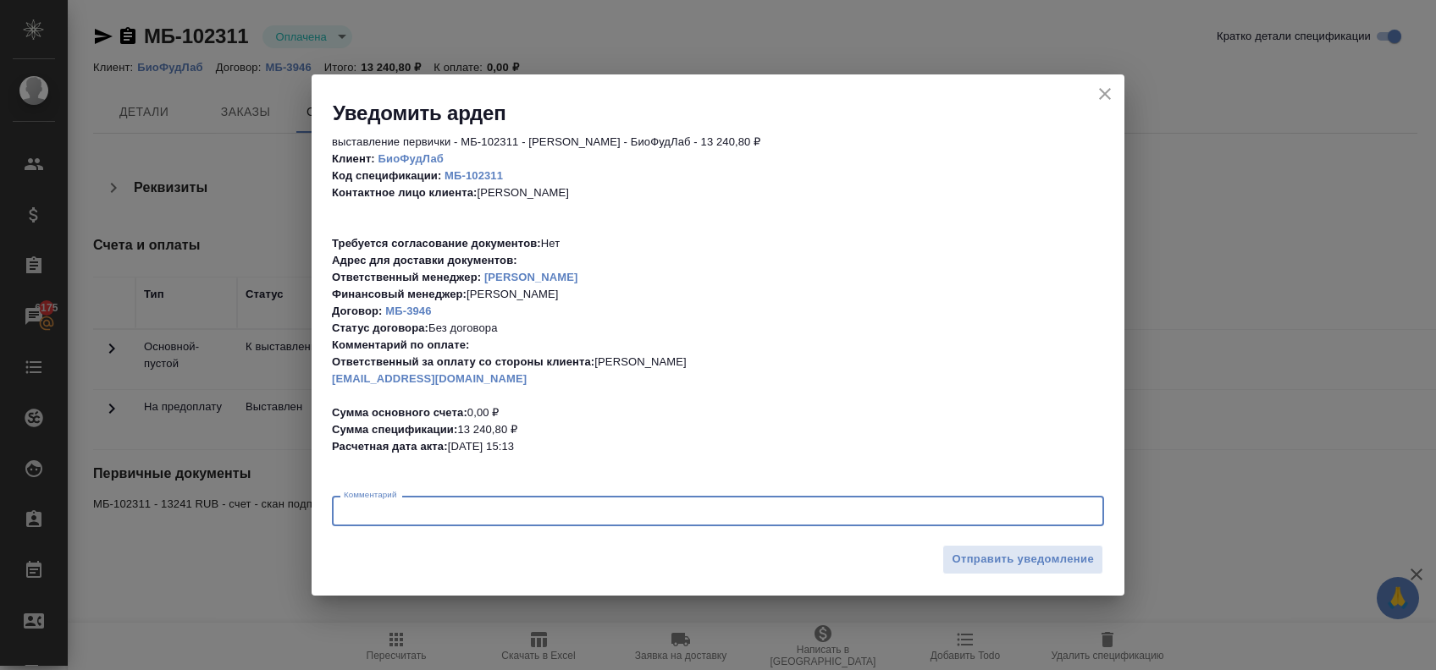
paste textarea "выставить акт"
type textarea "выставить акт"
click at [1022, 553] on span "Отправить уведомление" at bounding box center [1022, 559] width 142 height 19
